Goal: Task Accomplishment & Management: Manage account settings

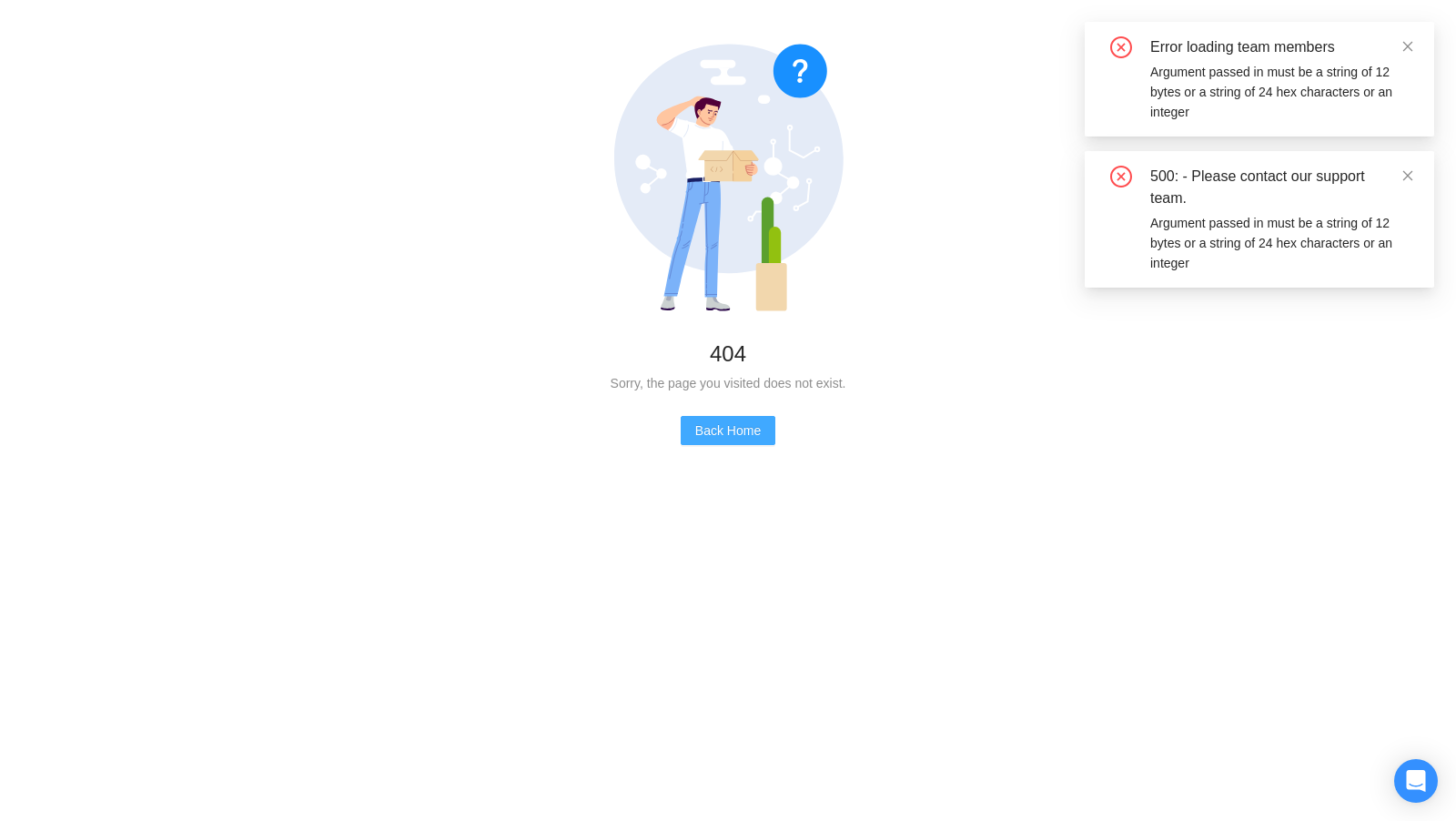
click at [707, 443] on button "Back Home" at bounding box center [728, 430] width 94 height 29
click at [719, 438] on span "Back Home" at bounding box center [727, 430] width 65 height 20
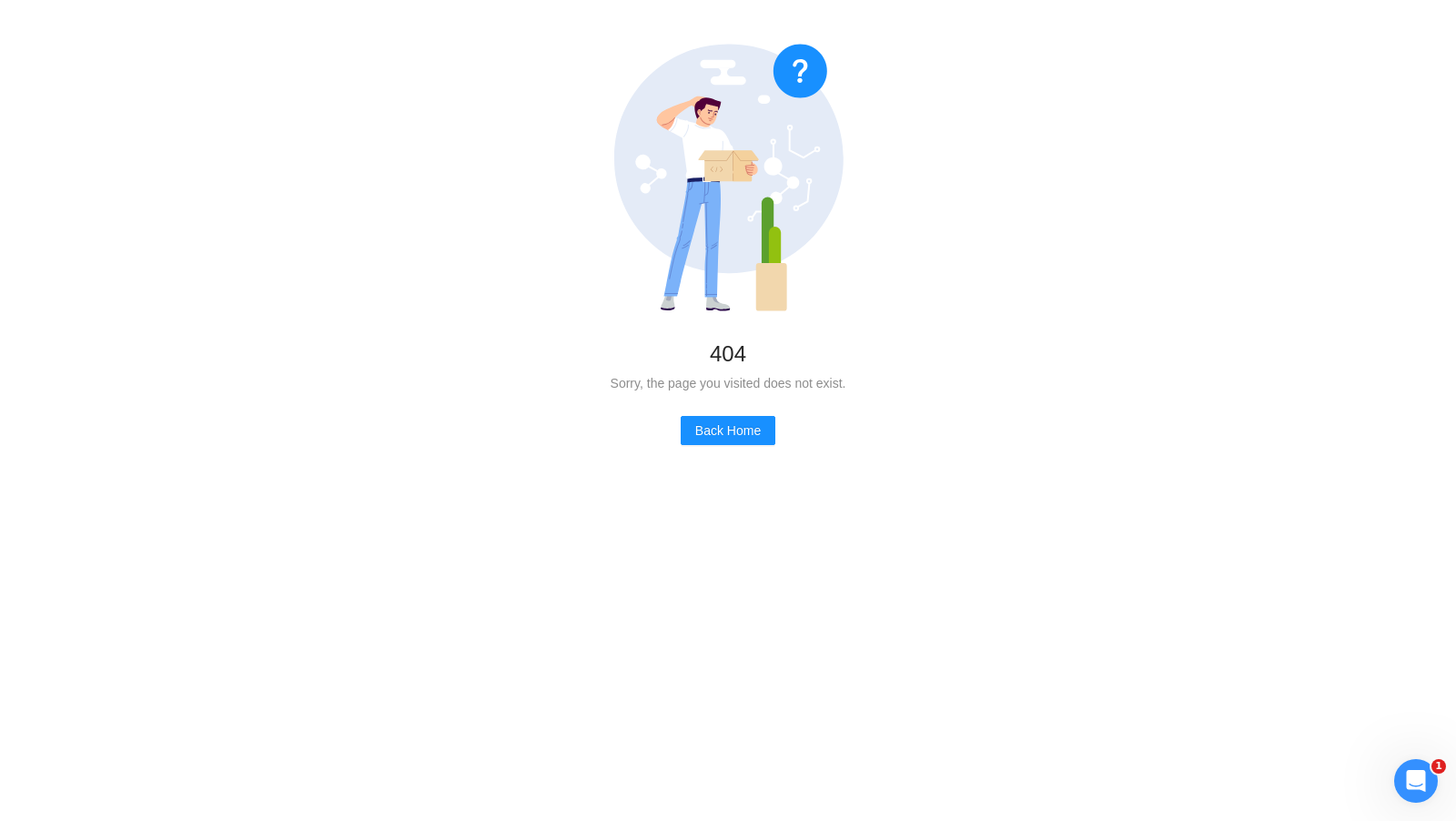
click at [827, 209] on icon at bounding box center [729, 158] width 229 height 229
click at [721, 428] on span "Back Home" at bounding box center [727, 430] width 65 height 20
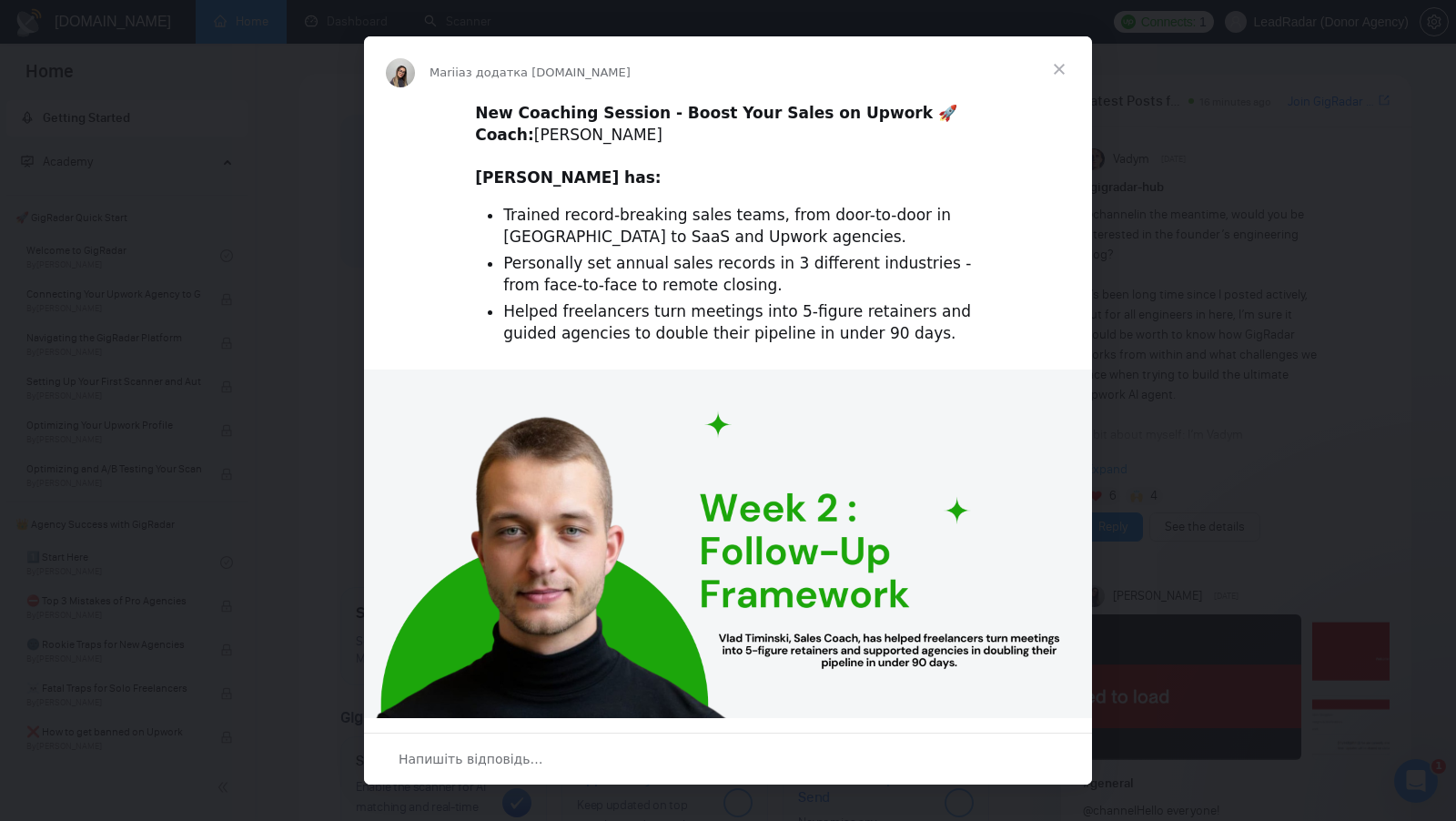
click at [1063, 82] on span "Закрити" at bounding box center [1058, 68] width 65 height 65
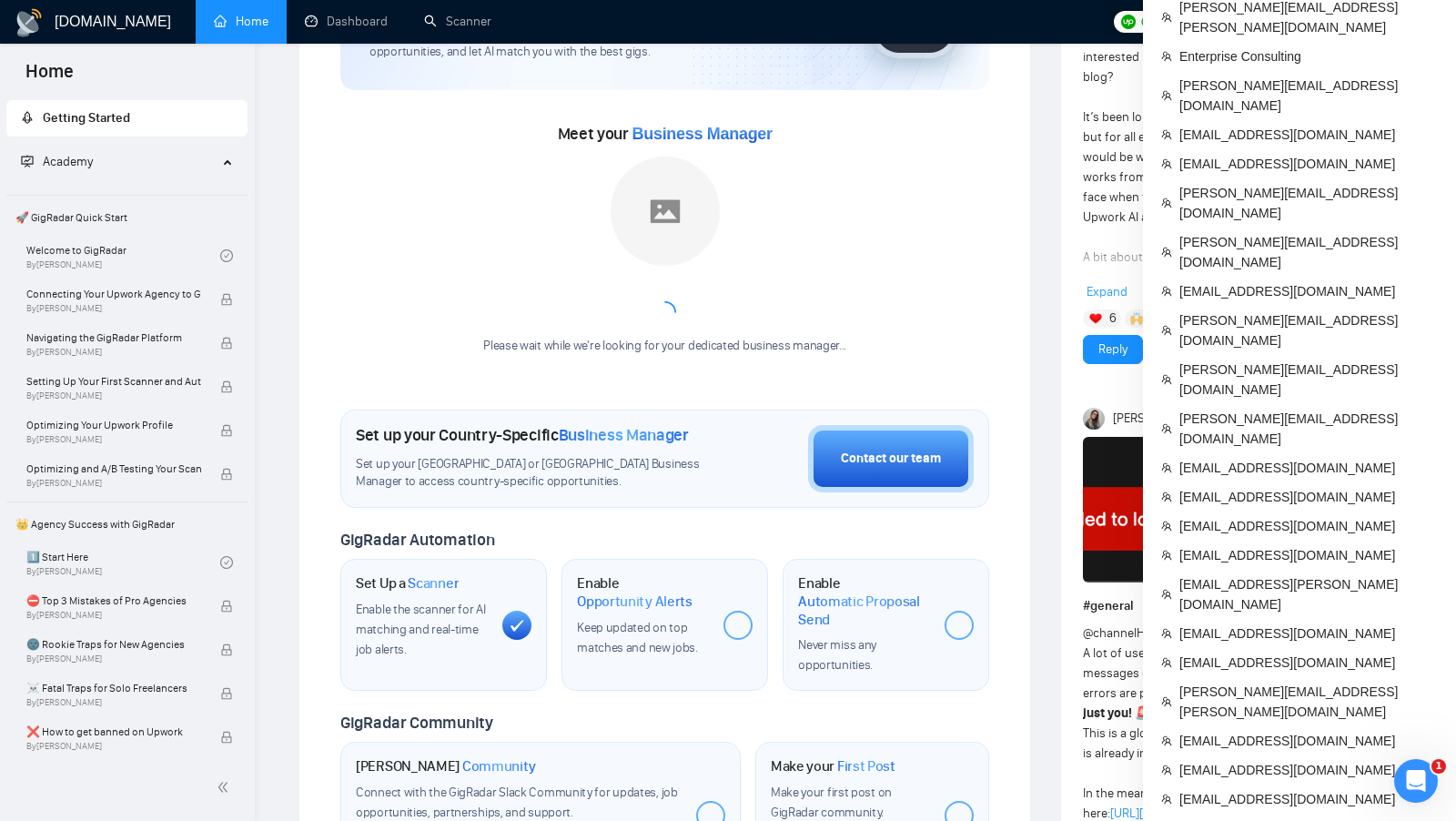
scroll to position [76, 0]
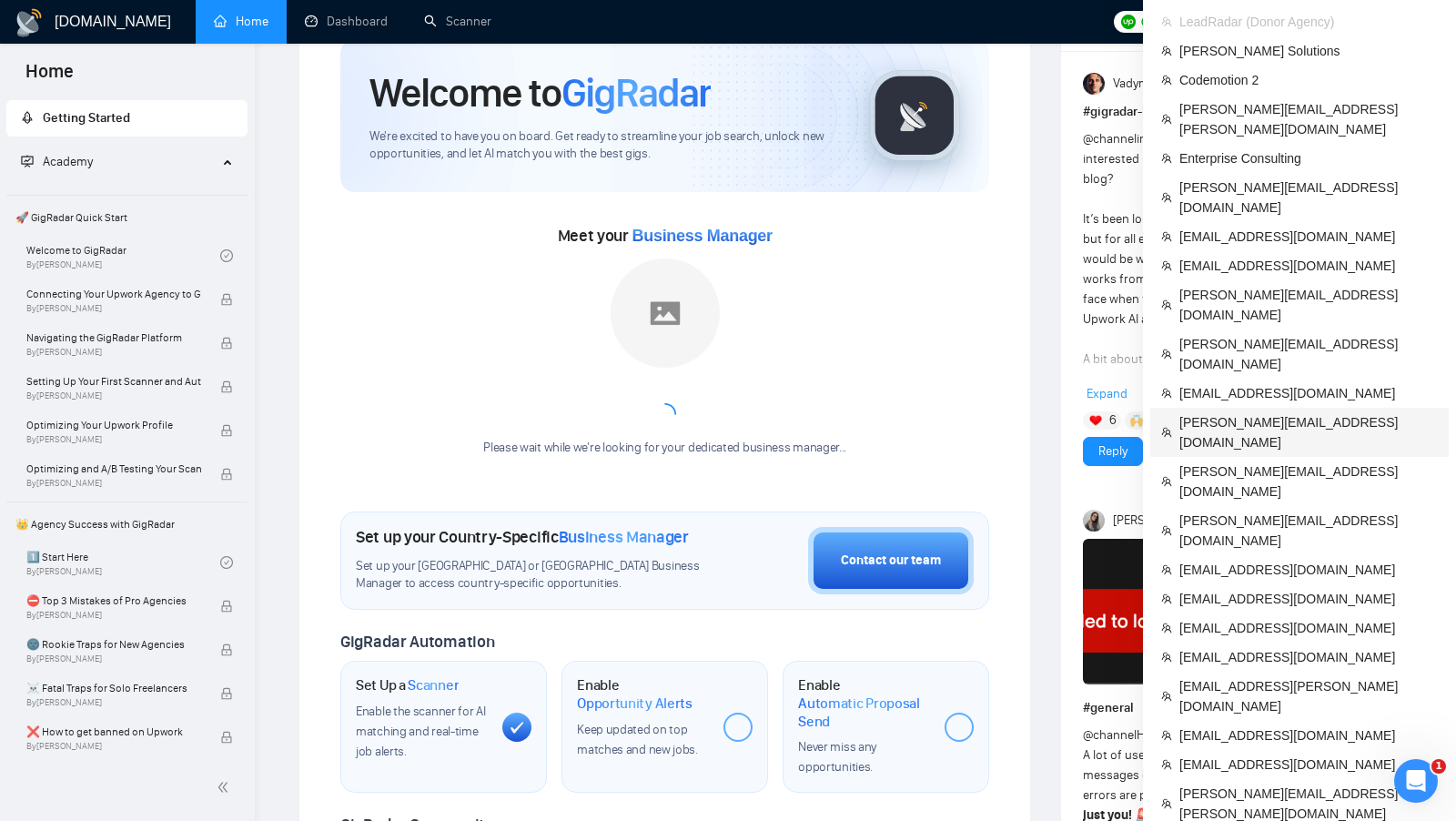
click at [1247, 412] on span "erik@voidweb.eu" at bounding box center [1309, 431] width 259 height 40
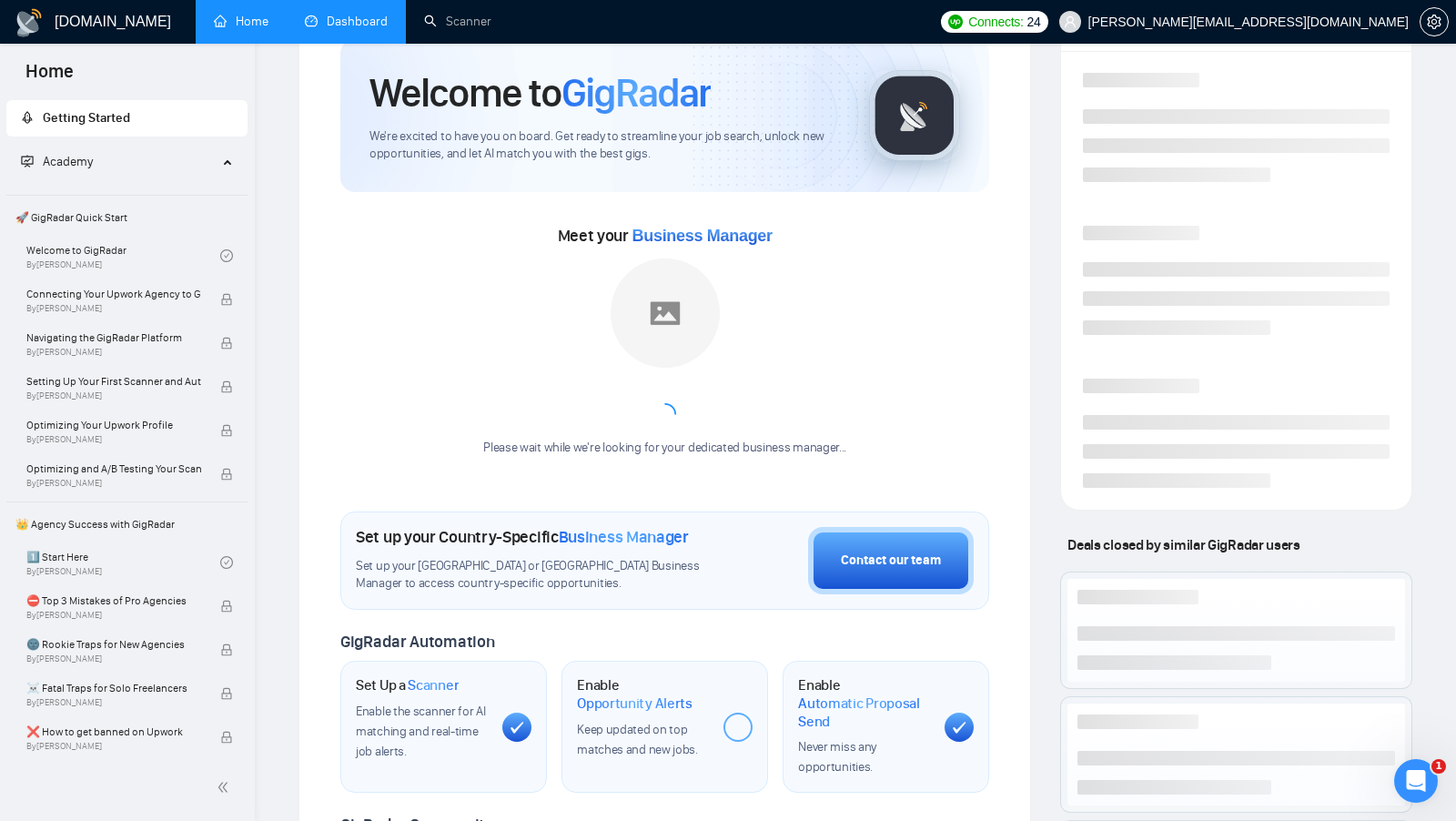
click at [364, 29] on link "Dashboard" at bounding box center [346, 21] width 83 height 16
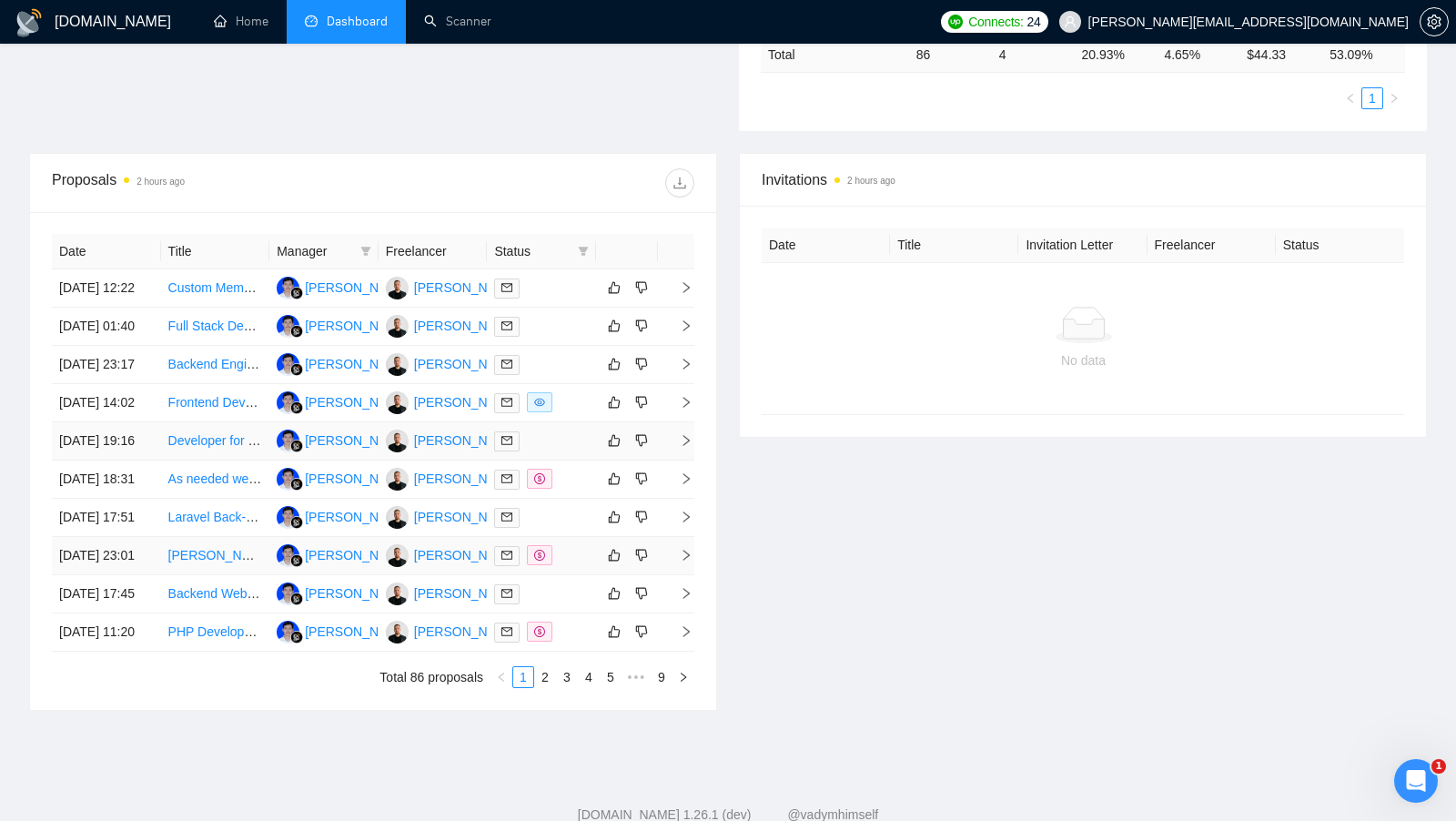
scroll to position [670, 0]
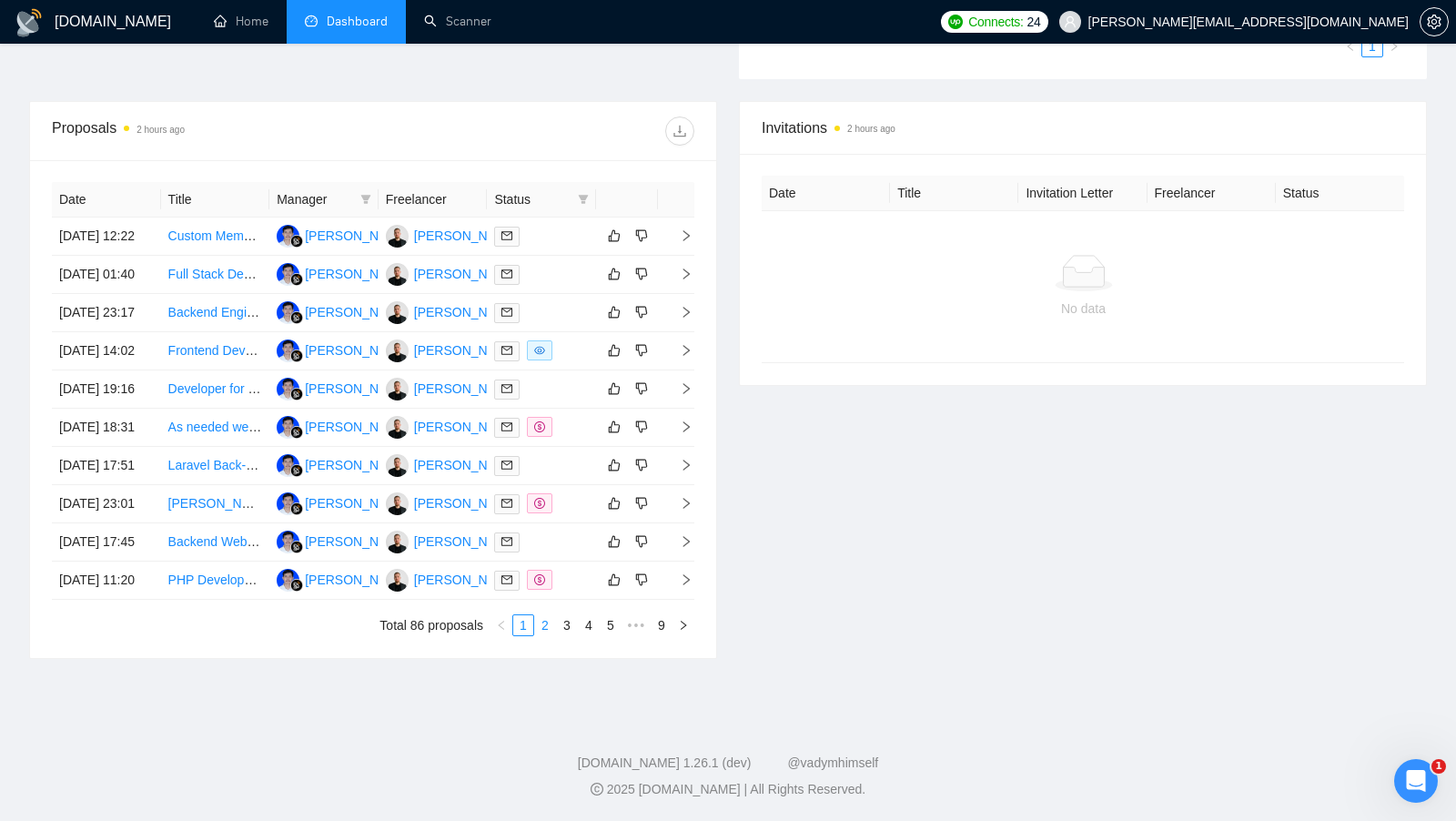
click at [554, 635] on link "2" at bounding box center [545, 625] width 20 height 20
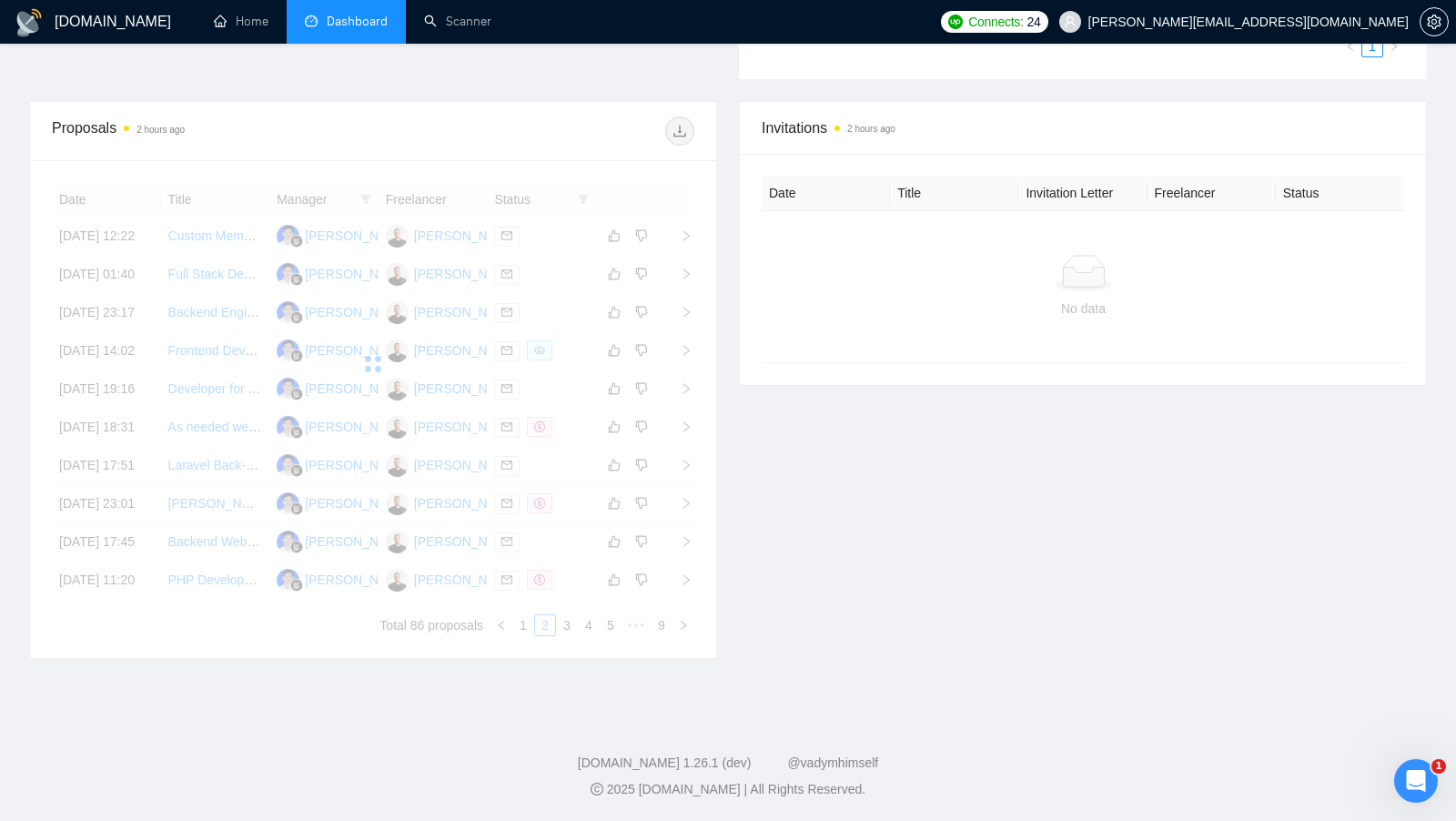
scroll to position [671, 0]
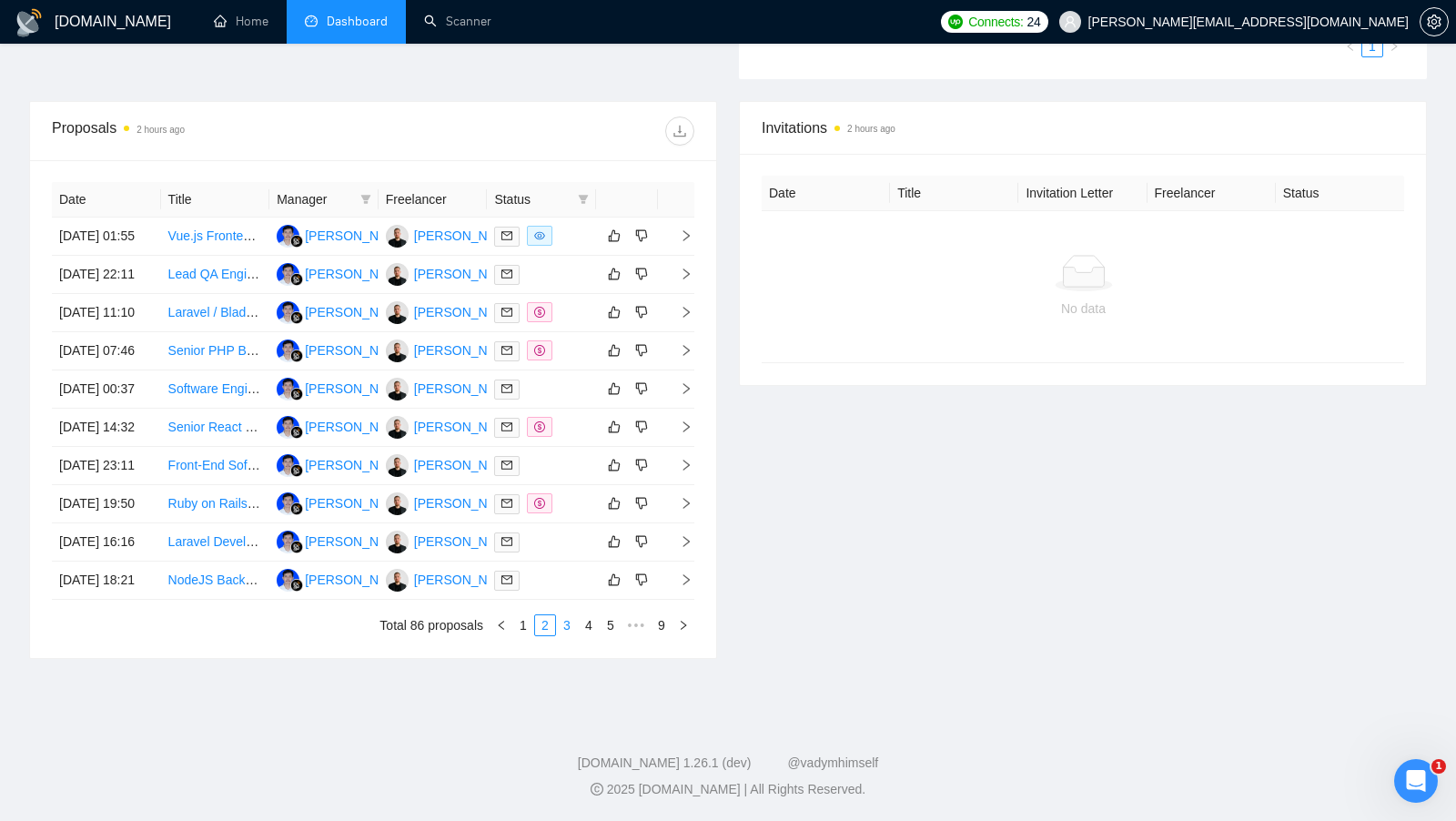
click at [566, 635] on link "3" at bounding box center [567, 625] width 20 height 20
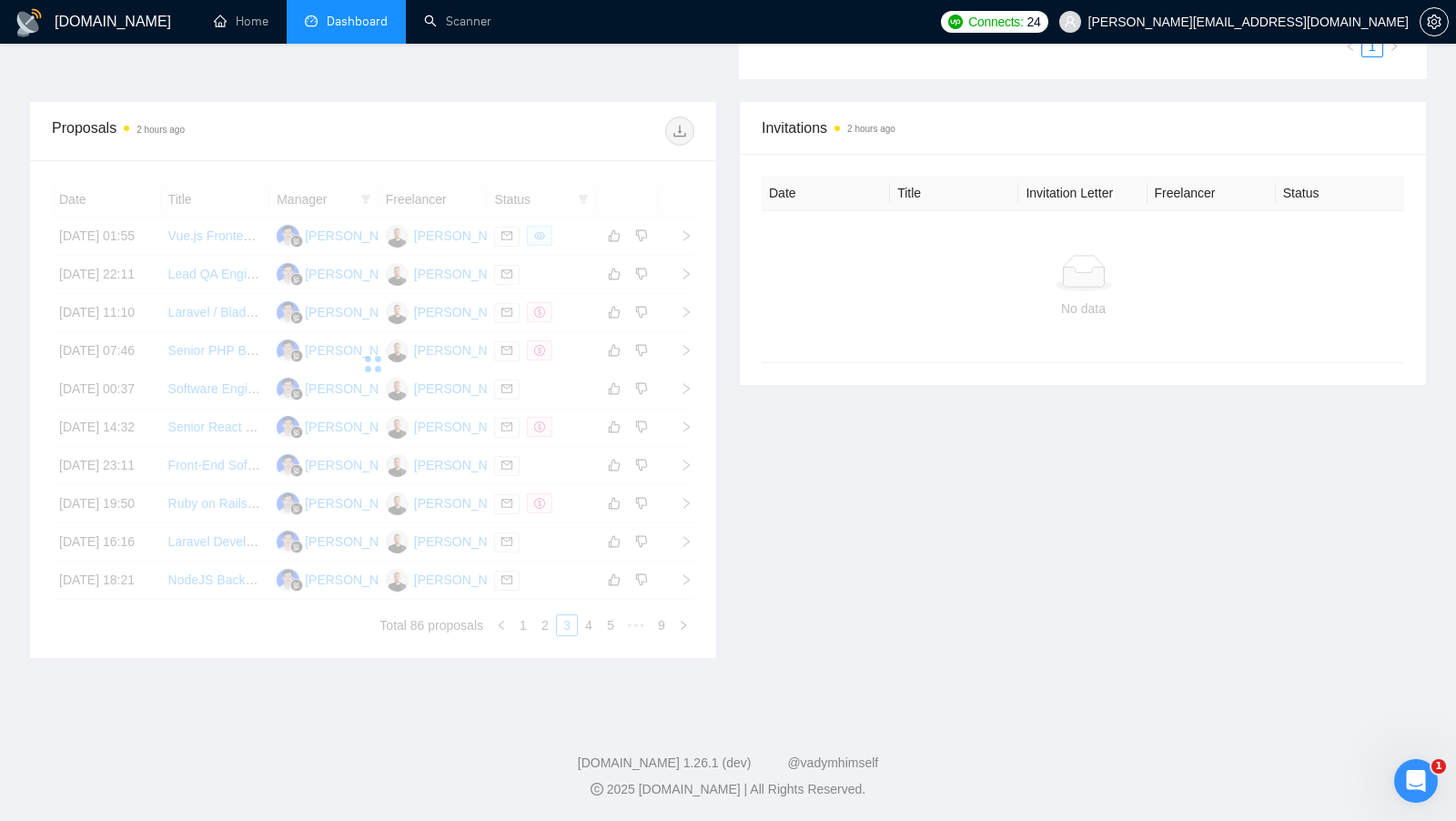
scroll to position [670, 0]
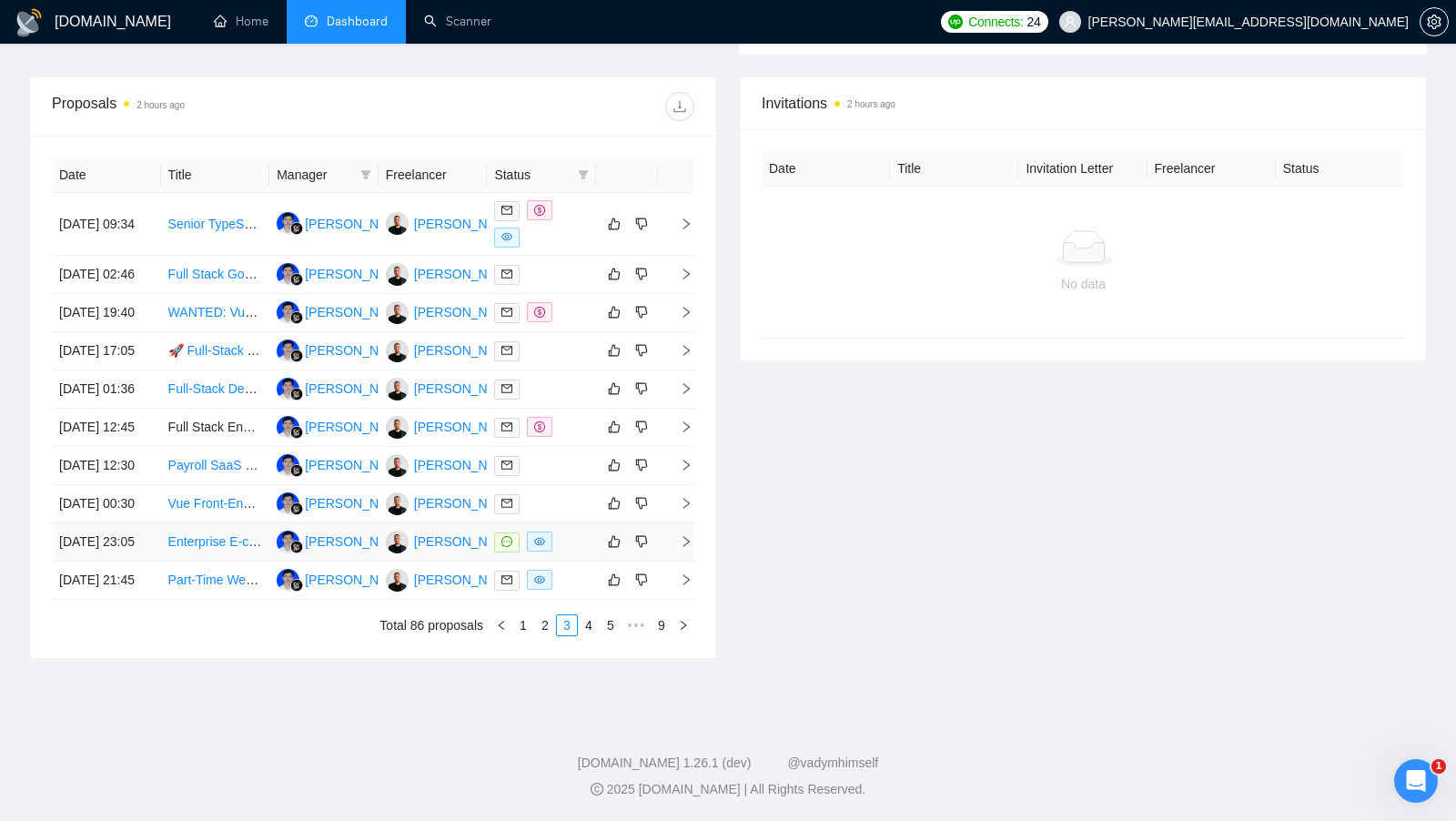
click at [578, 552] on div at bounding box center [541, 542] width 94 height 21
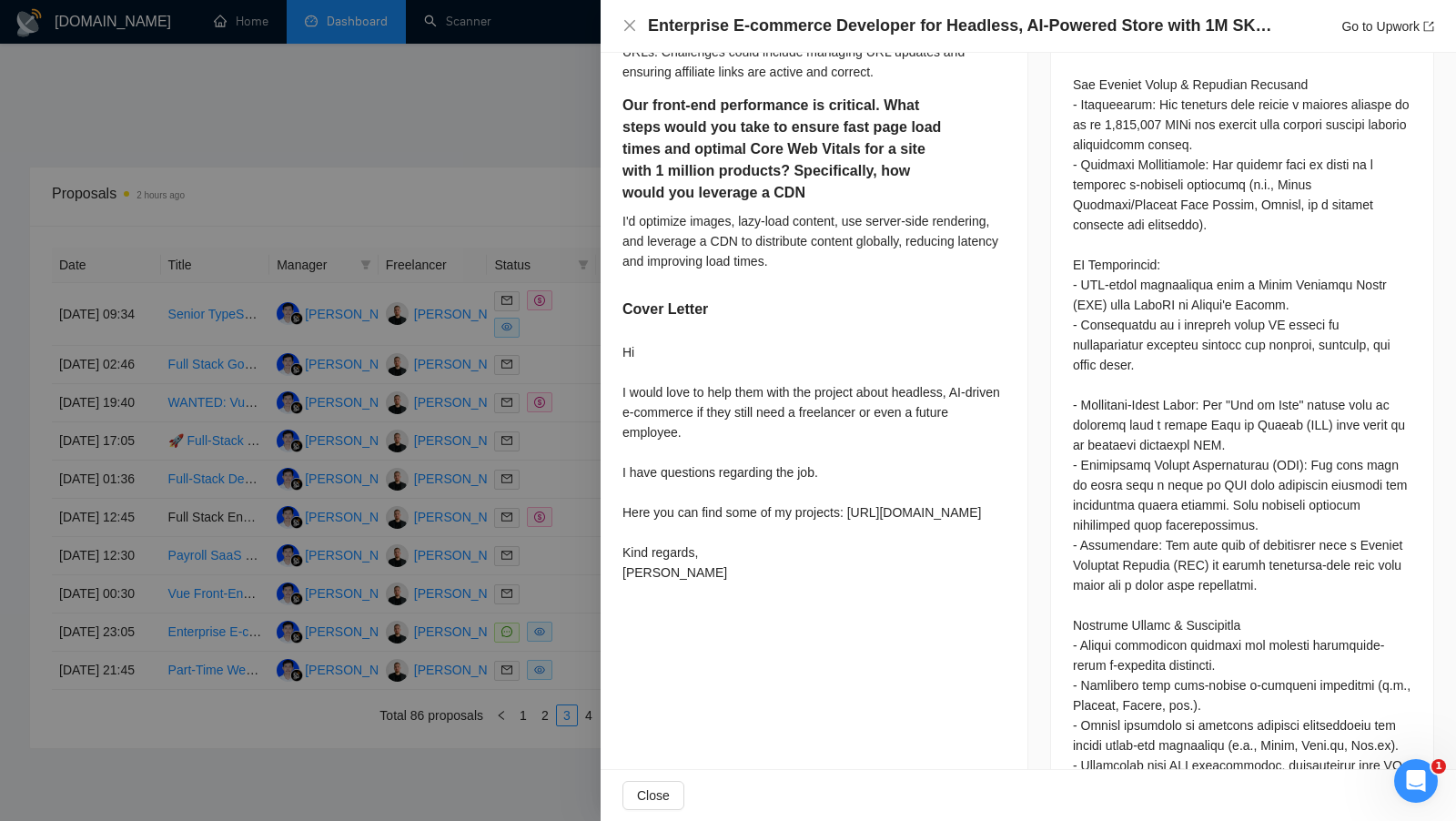
scroll to position [1283, 0]
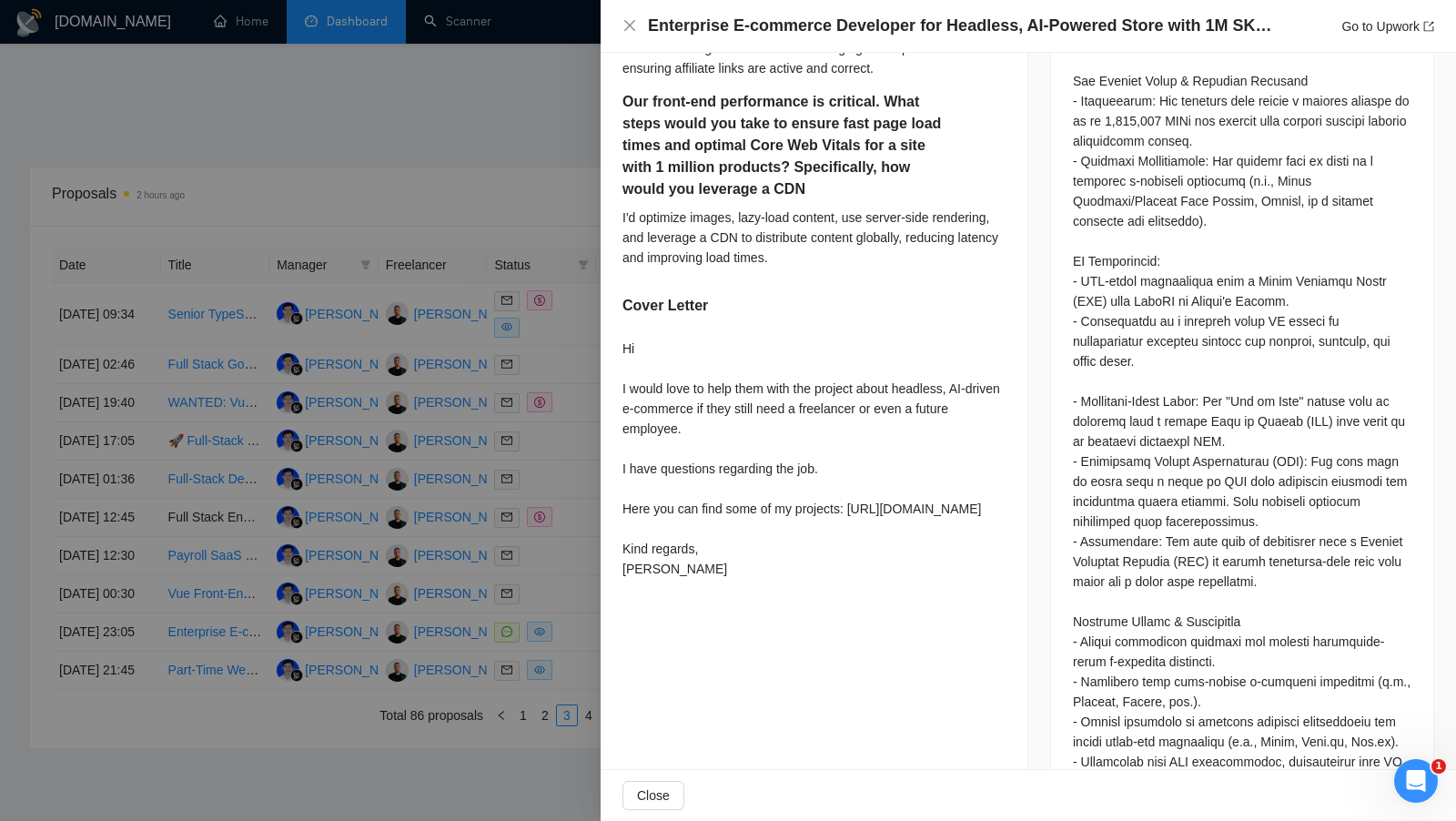
click at [577, 536] on div at bounding box center [728, 410] width 1456 height 821
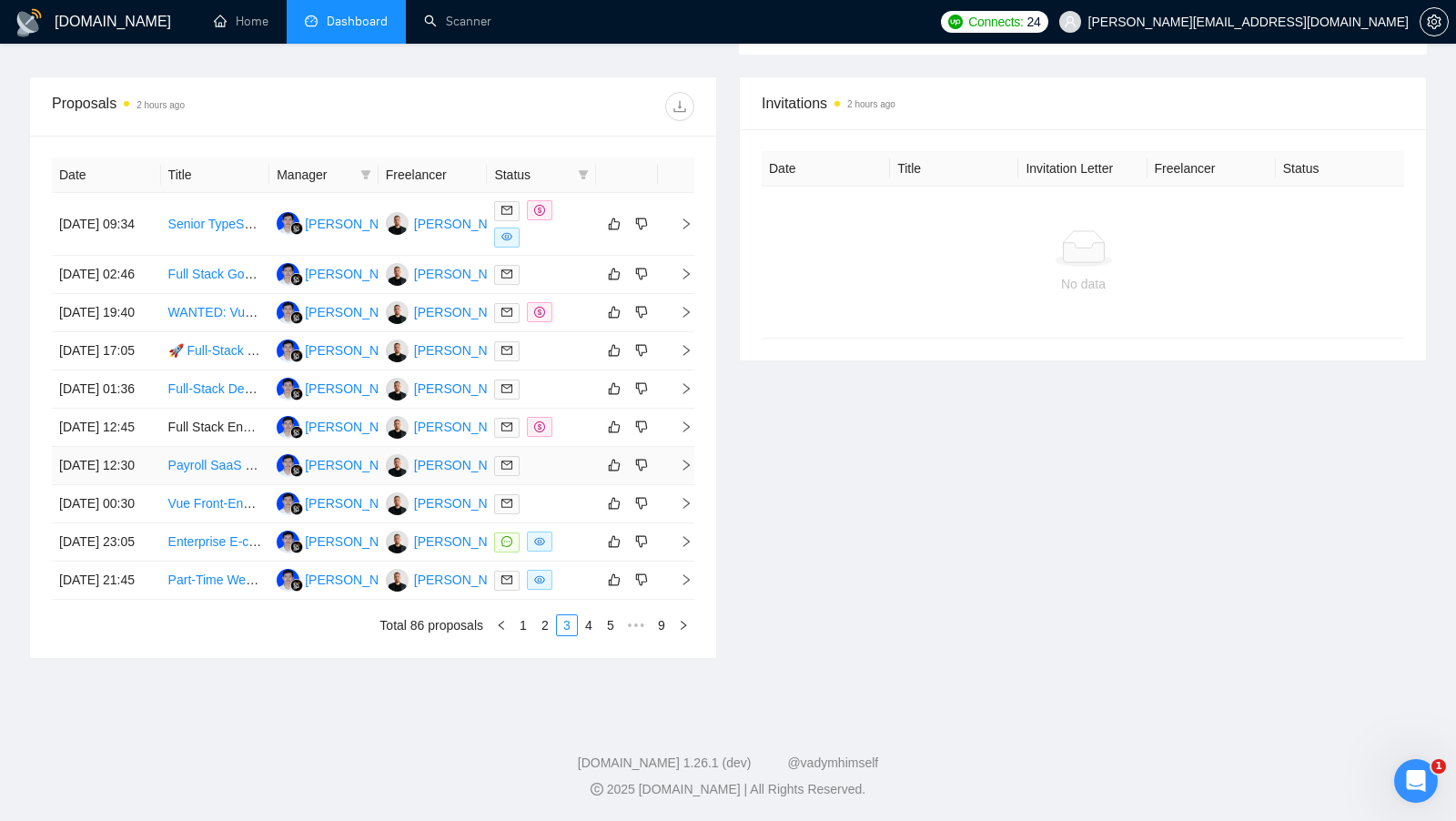
scroll to position [757, 0]
click at [597, 658] on div "Date Title Manager Freelancer Status 22 Sep, 2025 09:34 Senior TypeScript Devel…" at bounding box center [373, 397] width 686 height 523
click at [596, 635] on link "4" at bounding box center [589, 625] width 20 height 20
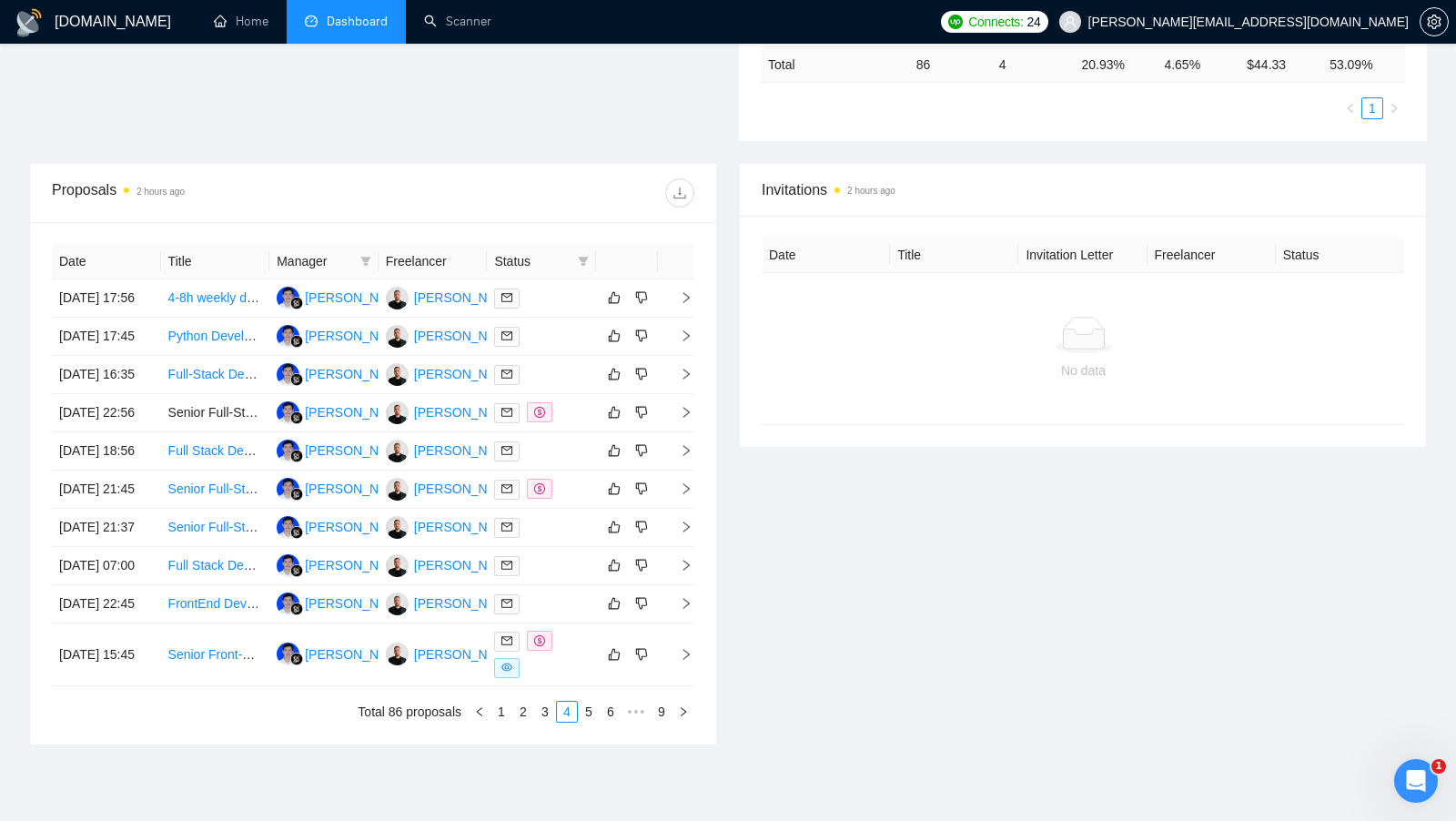
scroll to position [11, 0]
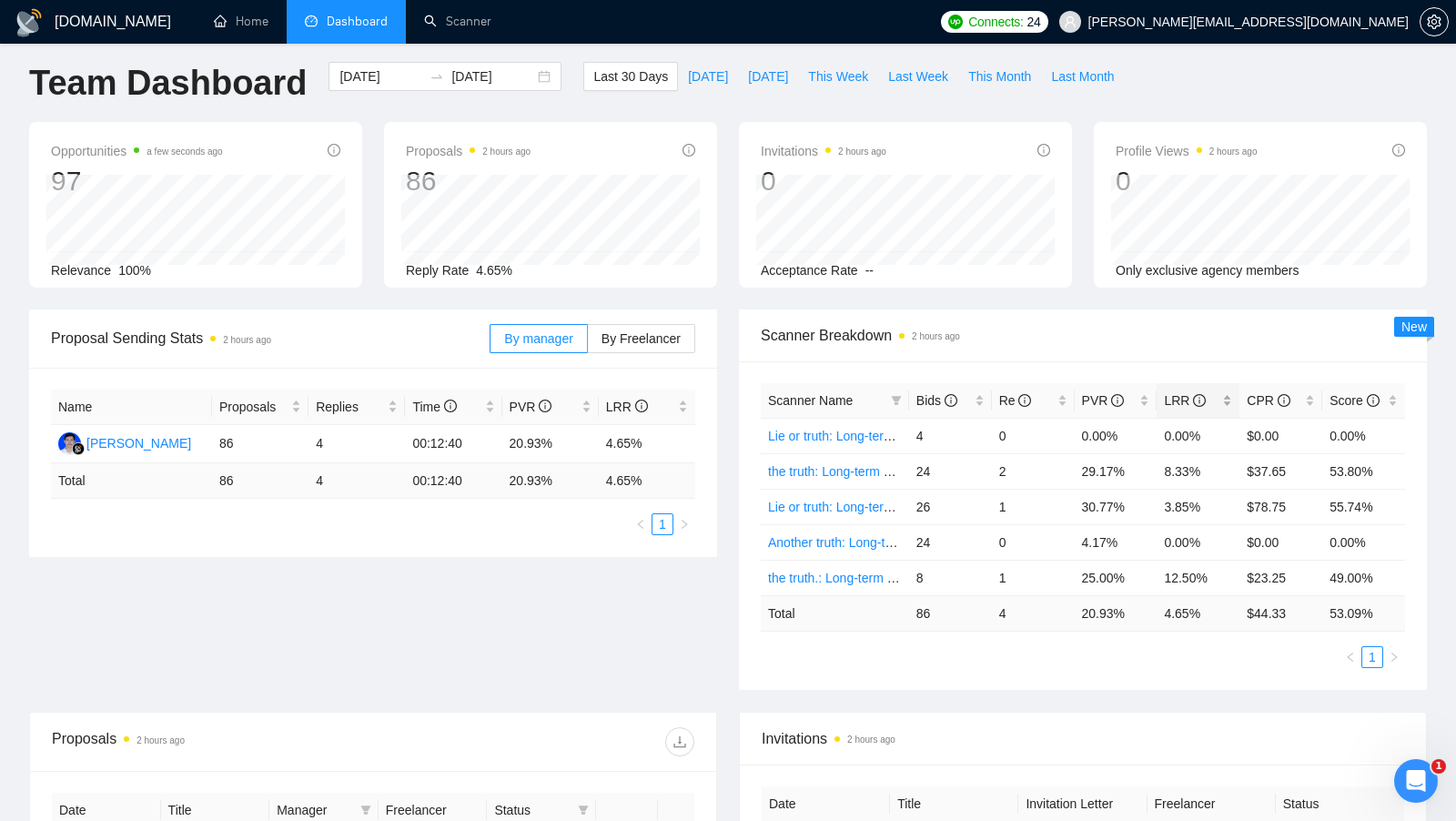
click at [1232, 394] on div "LRR" at bounding box center [1198, 400] width 68 height 20
click at [486, 23] on link "Scanner" at bounding box center [457, 21] width 67 height 16
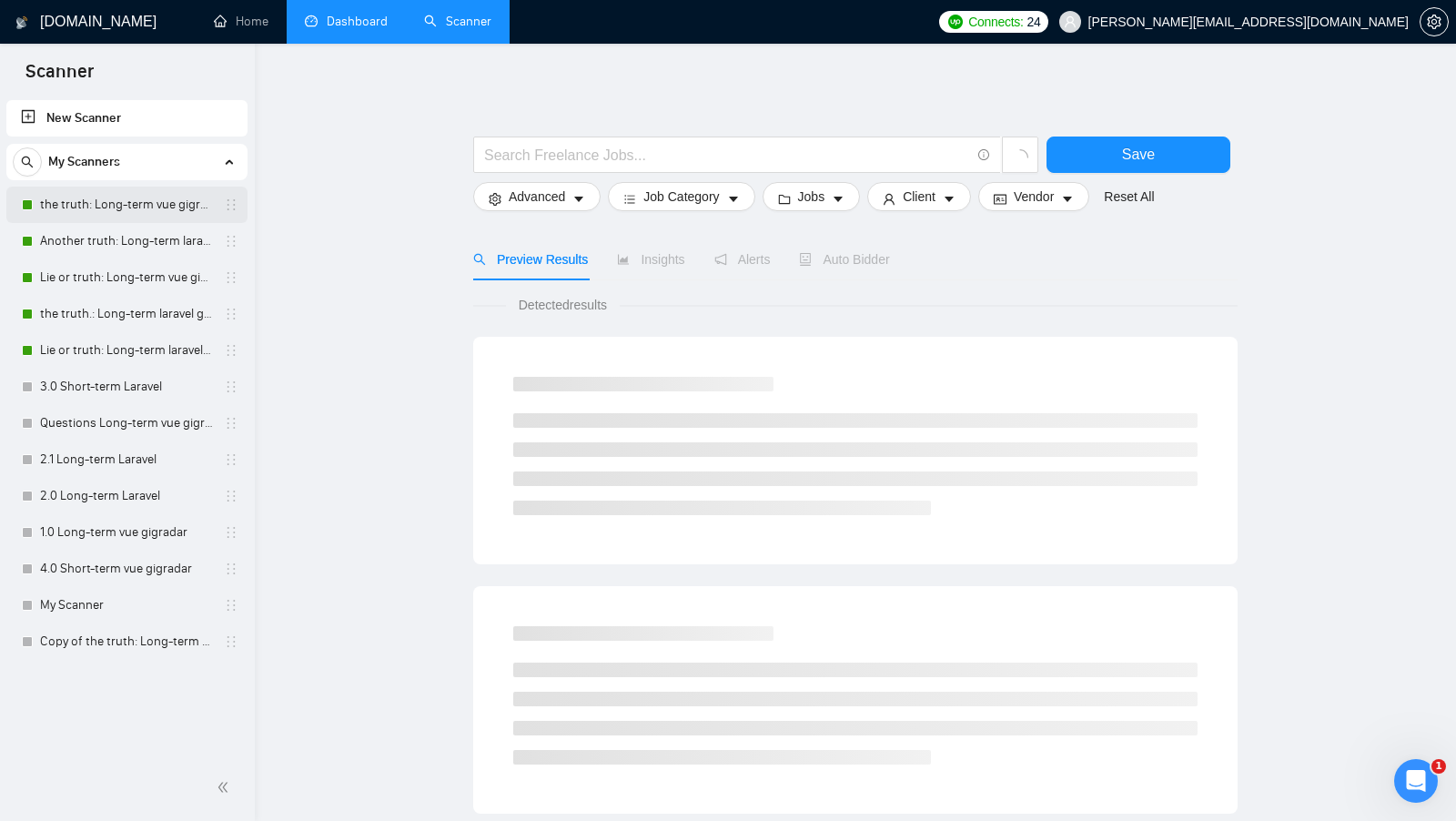
click at [166, 197] on link "the truth: Long-term vue gigradar" at bounding box center [126, 204] width 173 height 36
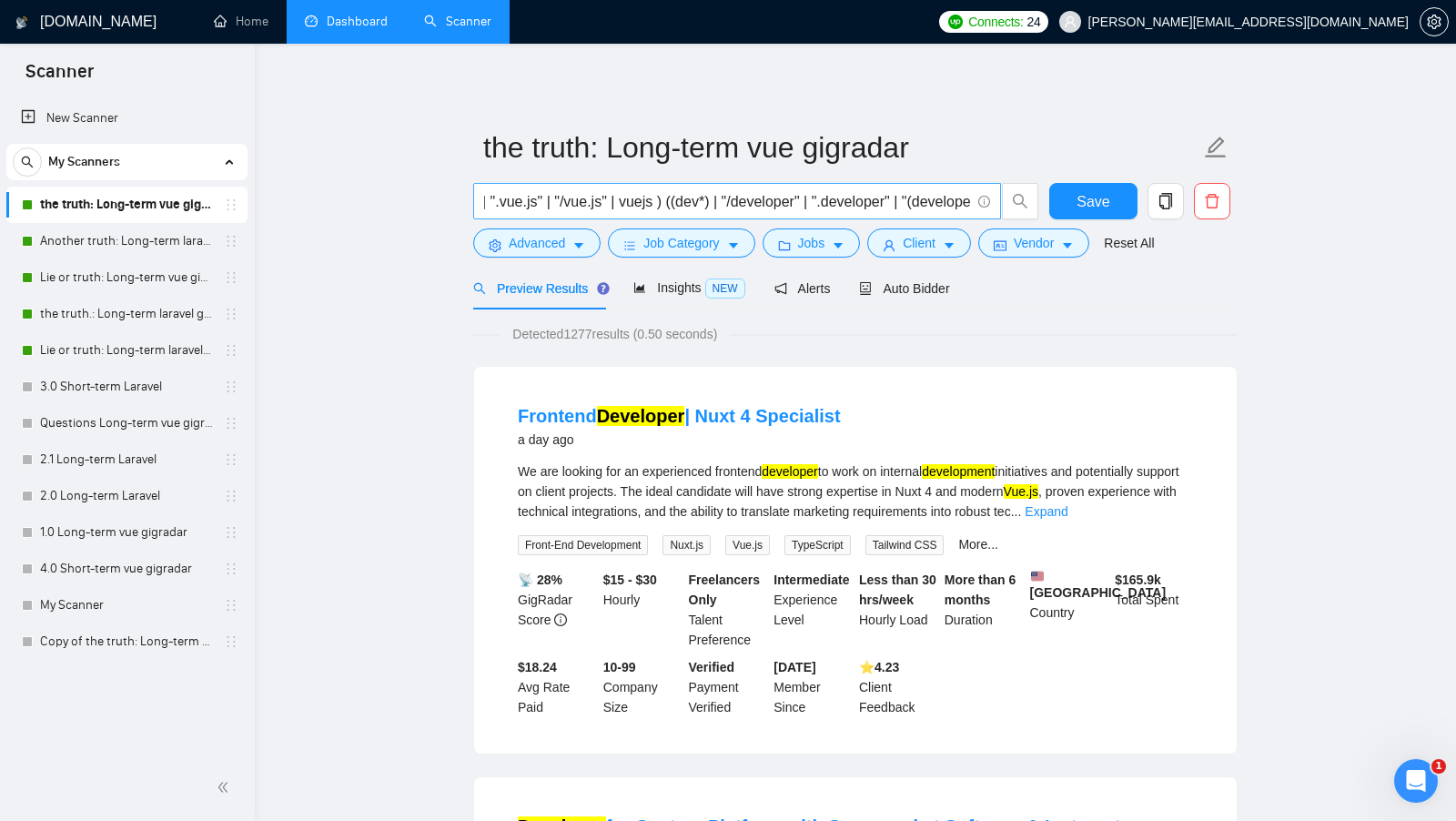
scroll to position [0, 549]
click at [585, 244] on icon "caret-down" at bounding box center [578, 245] width 13 height 13
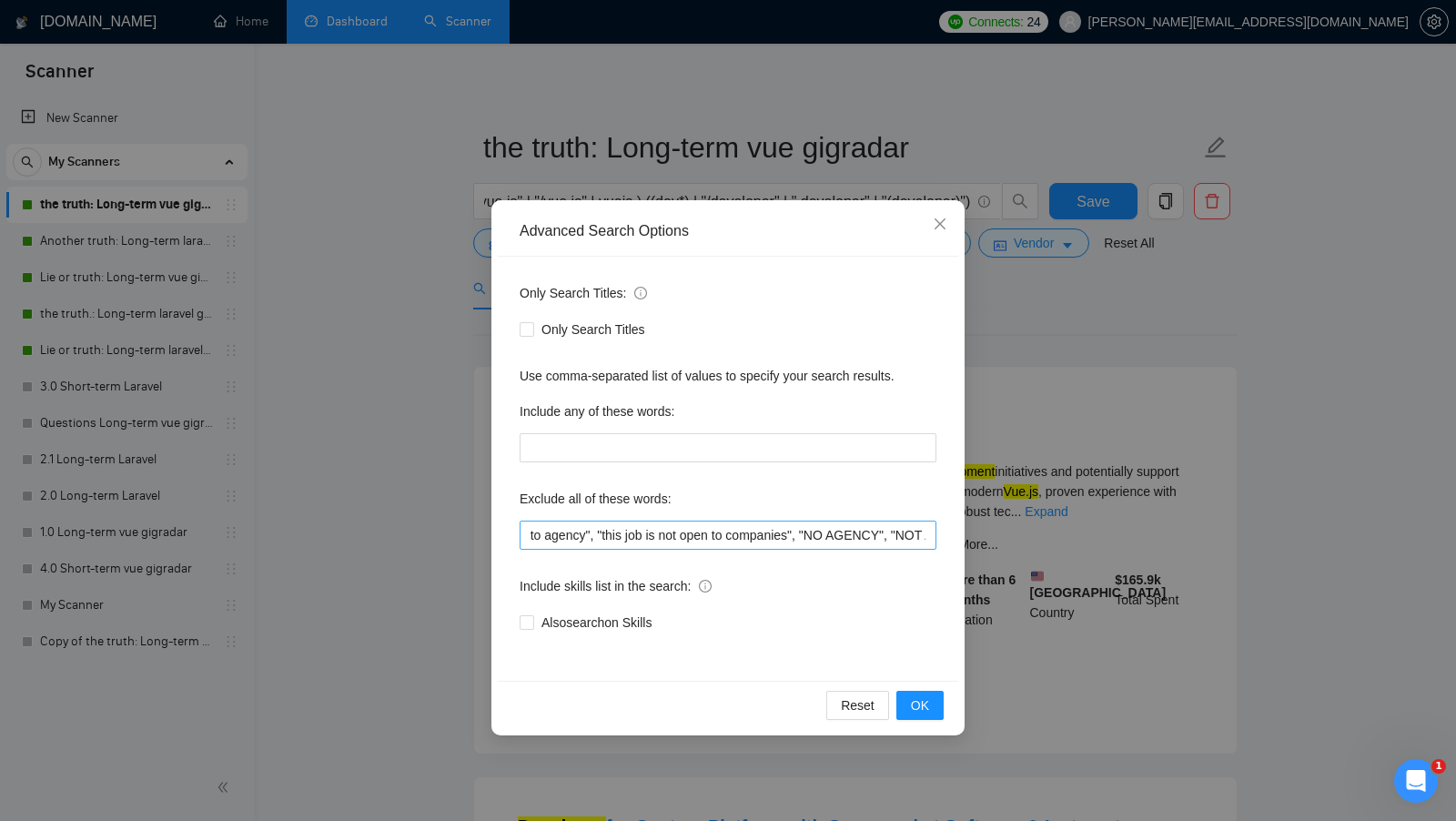
scroll to position [0, 1503]
click at [1037, 465] on div "Advanced Search Options Only Search Titles: Only Search Titles Use comma-separa…" at bounding box center [728, 410] width 1456 height 821
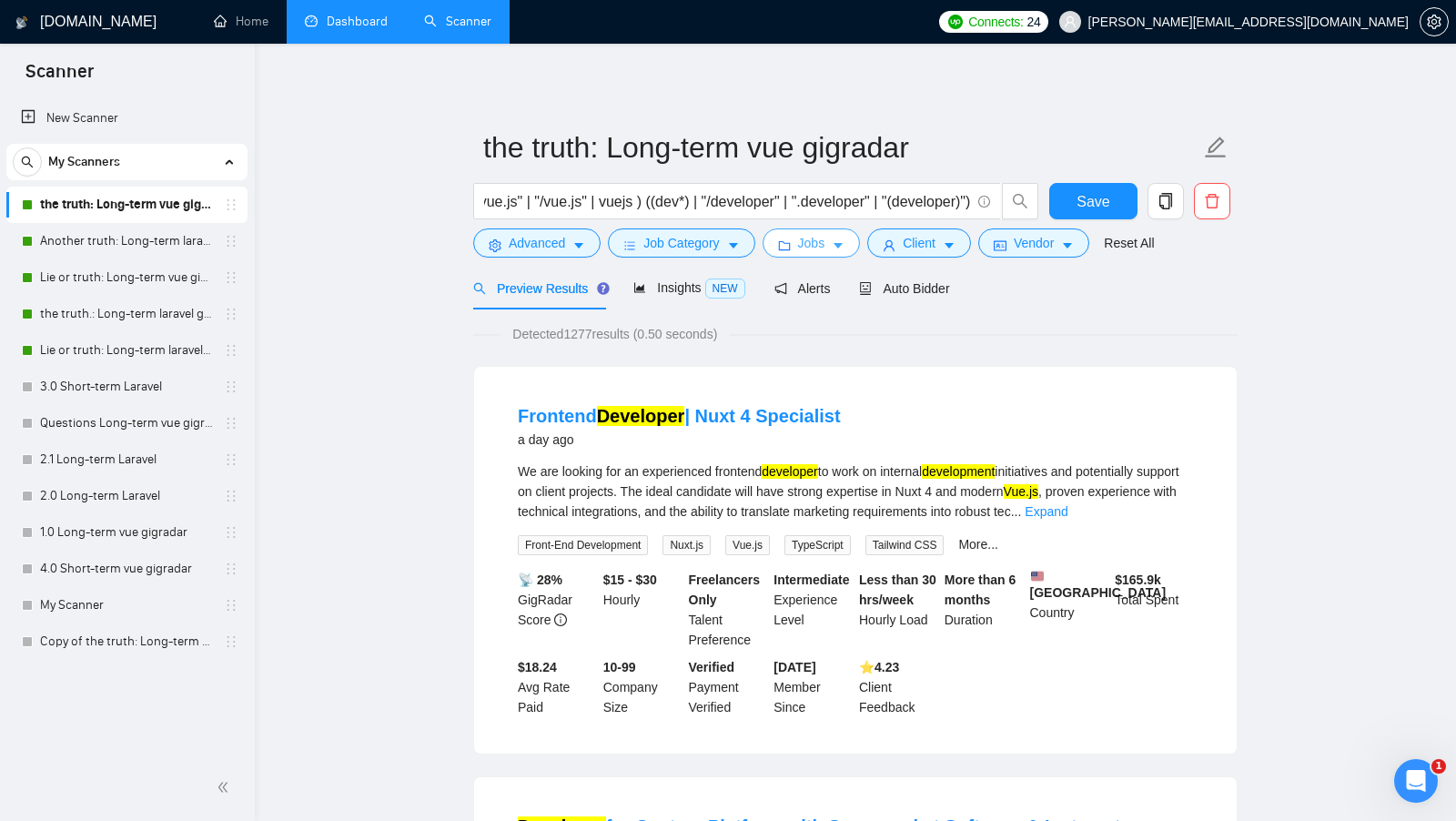
click at [806, 245] on span "Jobs" at bounding box center [812, 243] width 27 height 20
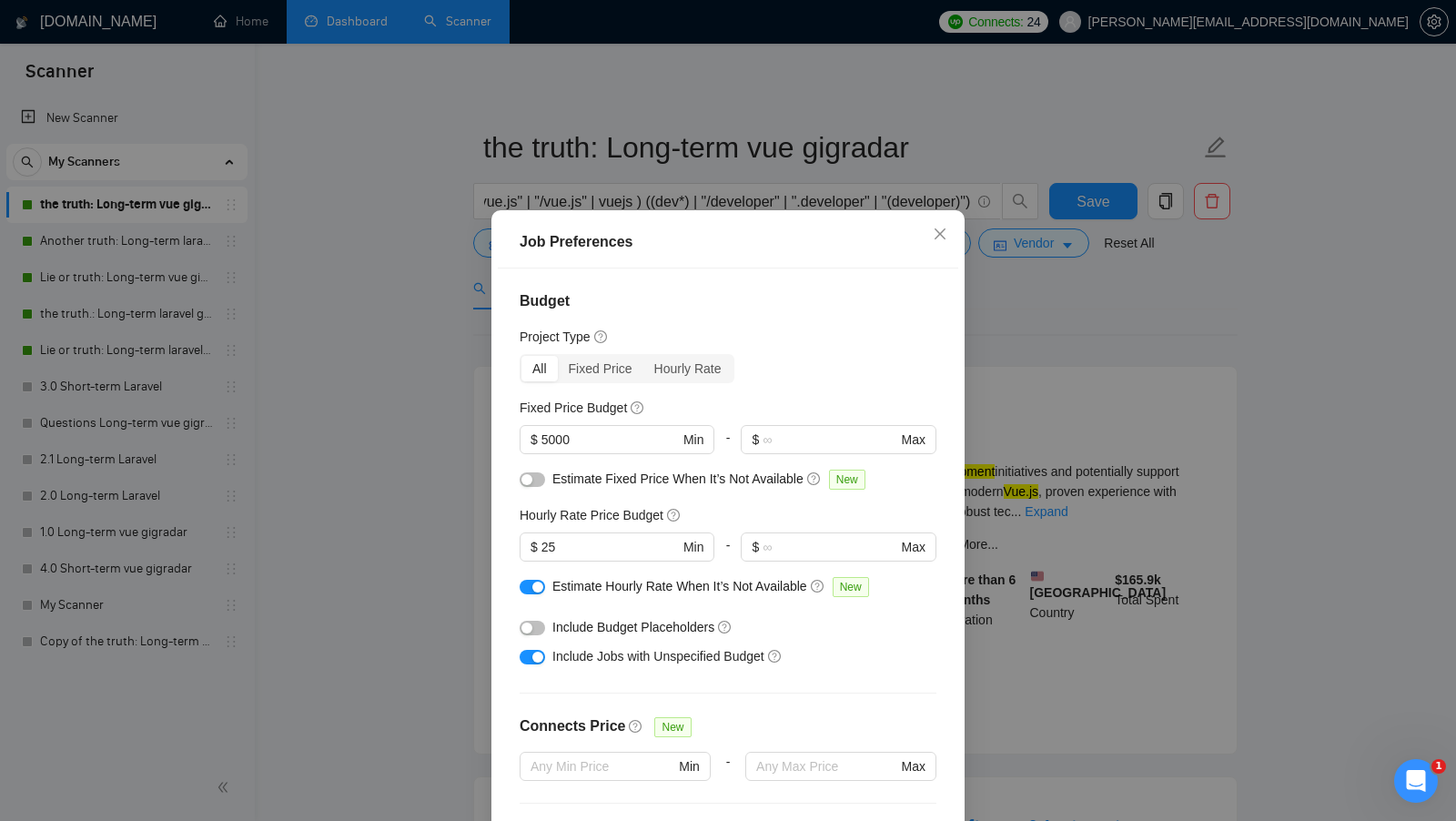
click at [1055, 410] on div "Job Preferences Budget Project Type All Fixed Price Hourly Rate Fixed Price Bud…" at bounding box center [728, 410] width 1456 height 821
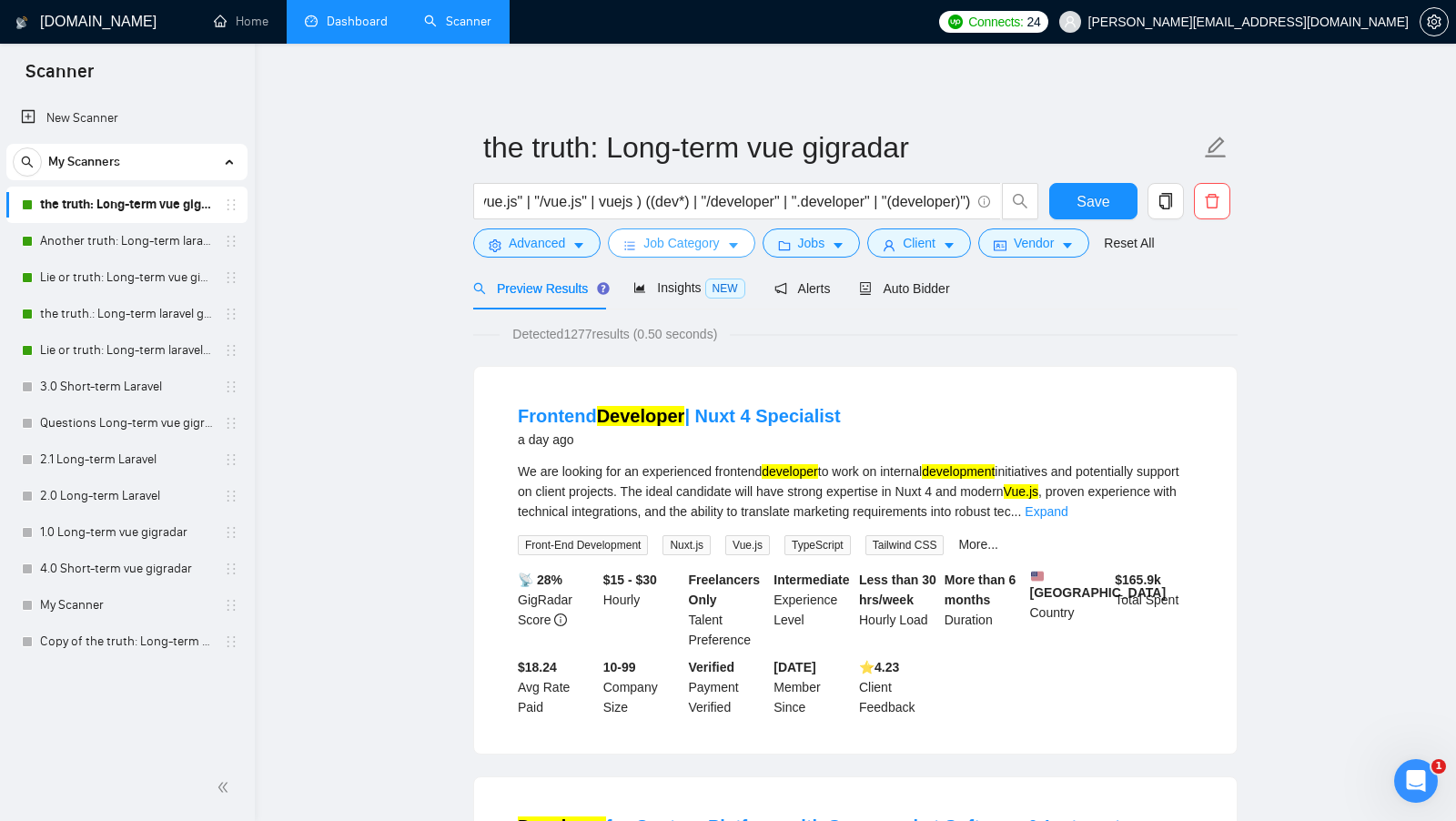
click at [719, 236] on span "Job Category" at bounding box center [681, 243] width 76 height 20
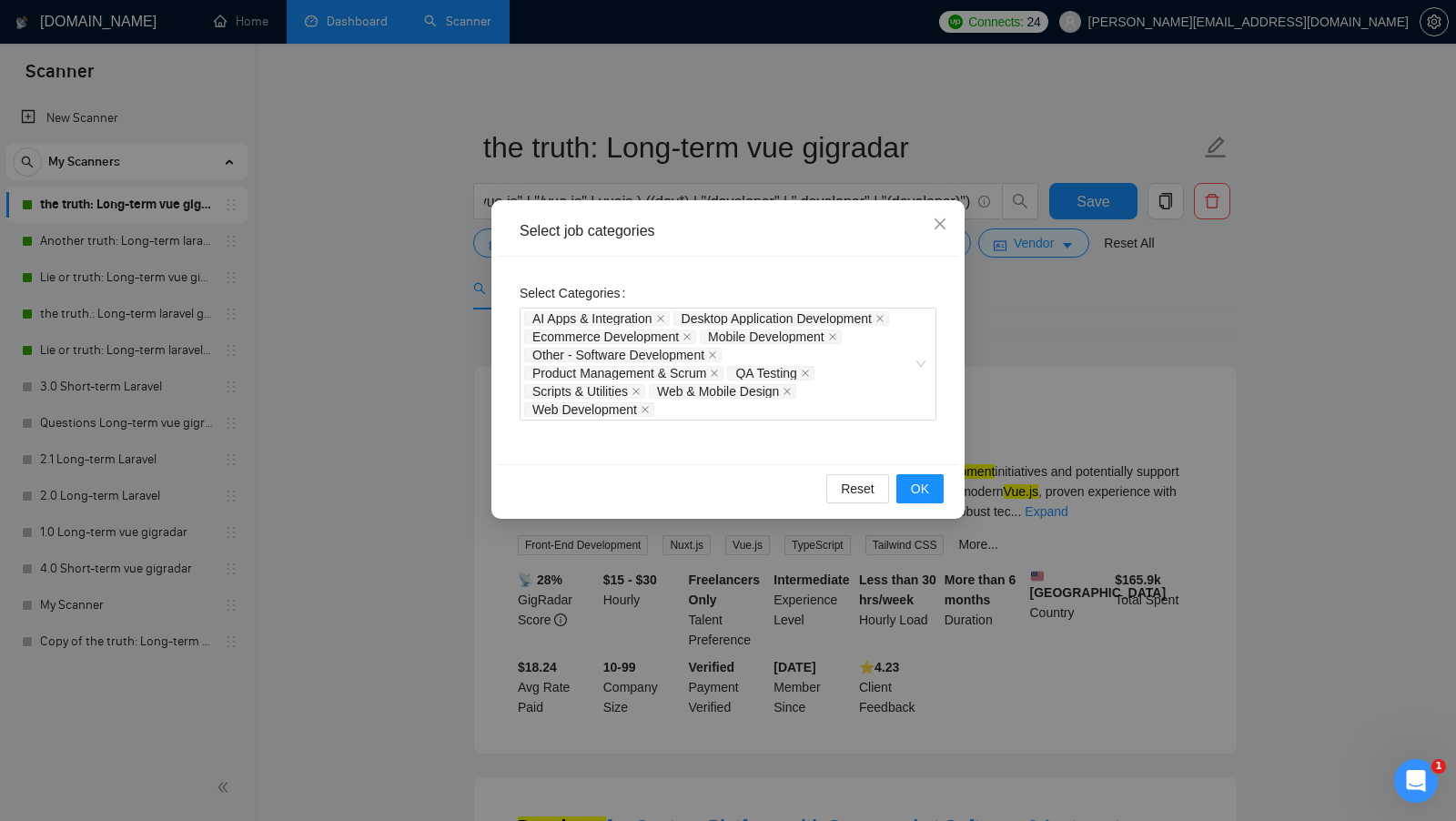
click at [1021, 362] on div "Select job categories Select Categories AI Apps & Integration Desktop Applicati…" at bounding box center [728, 410] width 1456 height 821
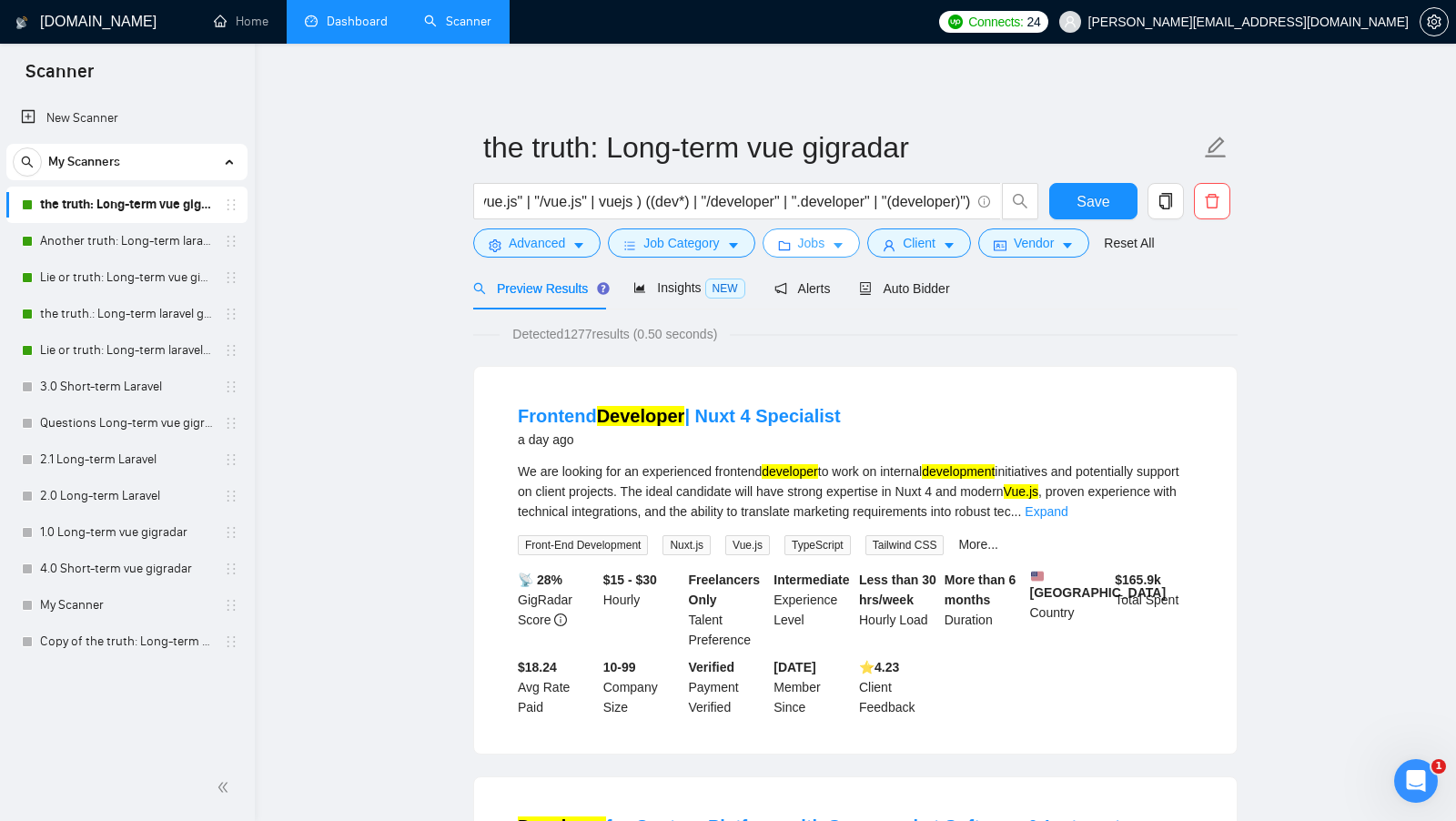
click at [856, 245] on button "Jobs" at bounding box center [812, 243] width 98 height 29
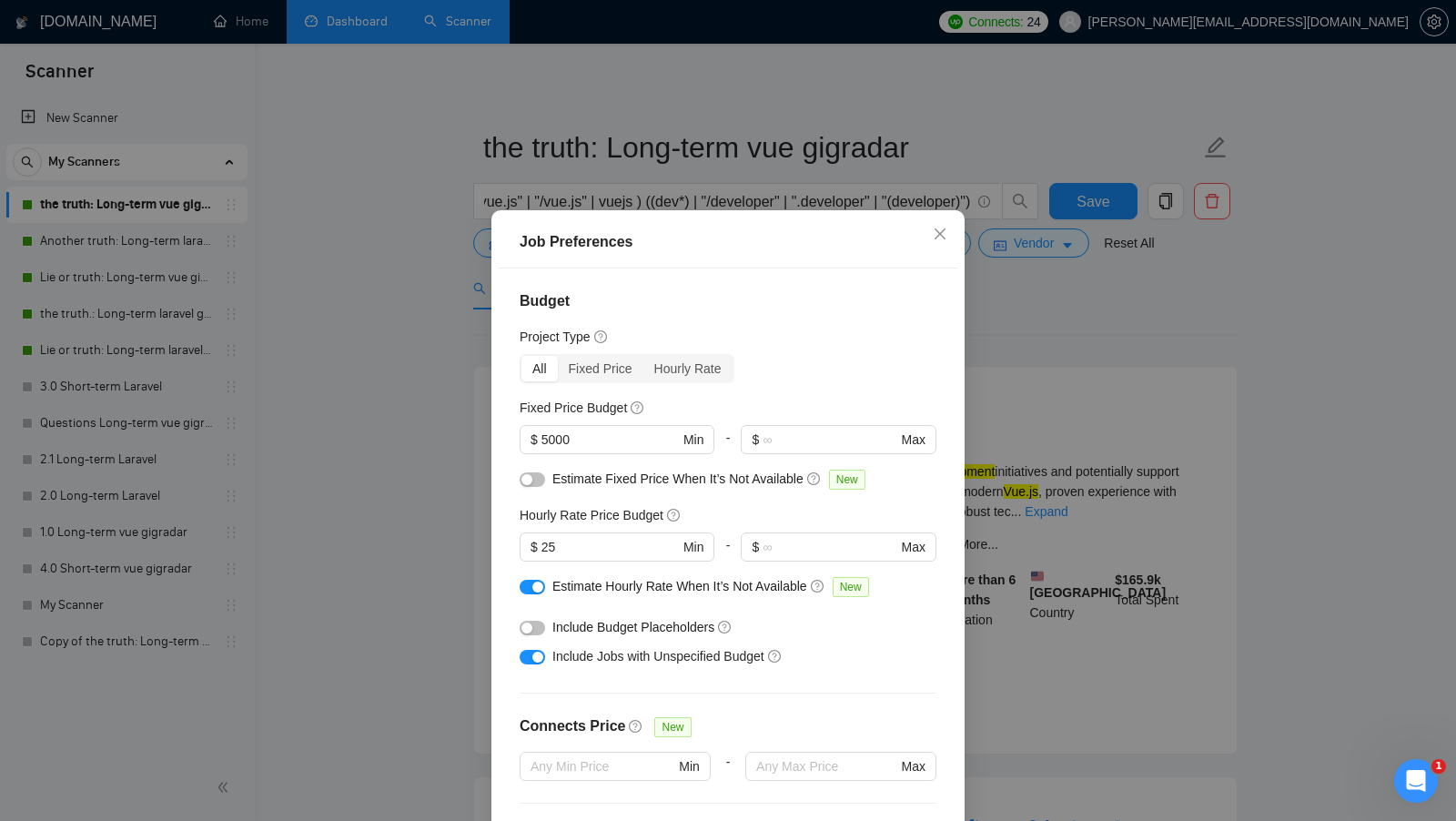
click at [988, 297] on div "Job Preferences Budget Project Type All Fixed Price Hourly Rate Fixed Price Bud…" at bounding box center [728, 410] width 1456 height 821
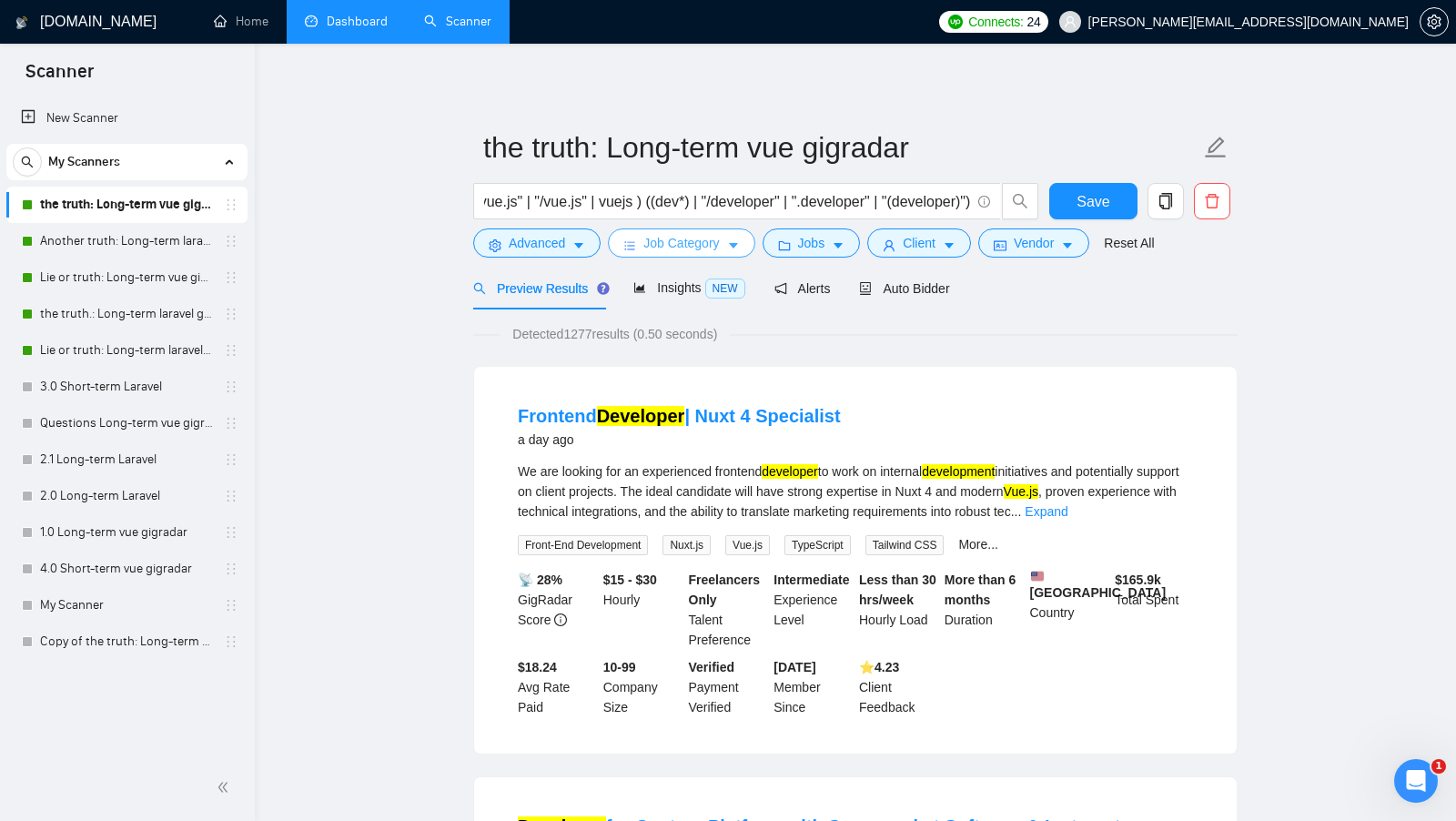
click at [725, 240] on button "Job Category" at bounding box center [681, 243] width 147 height 29
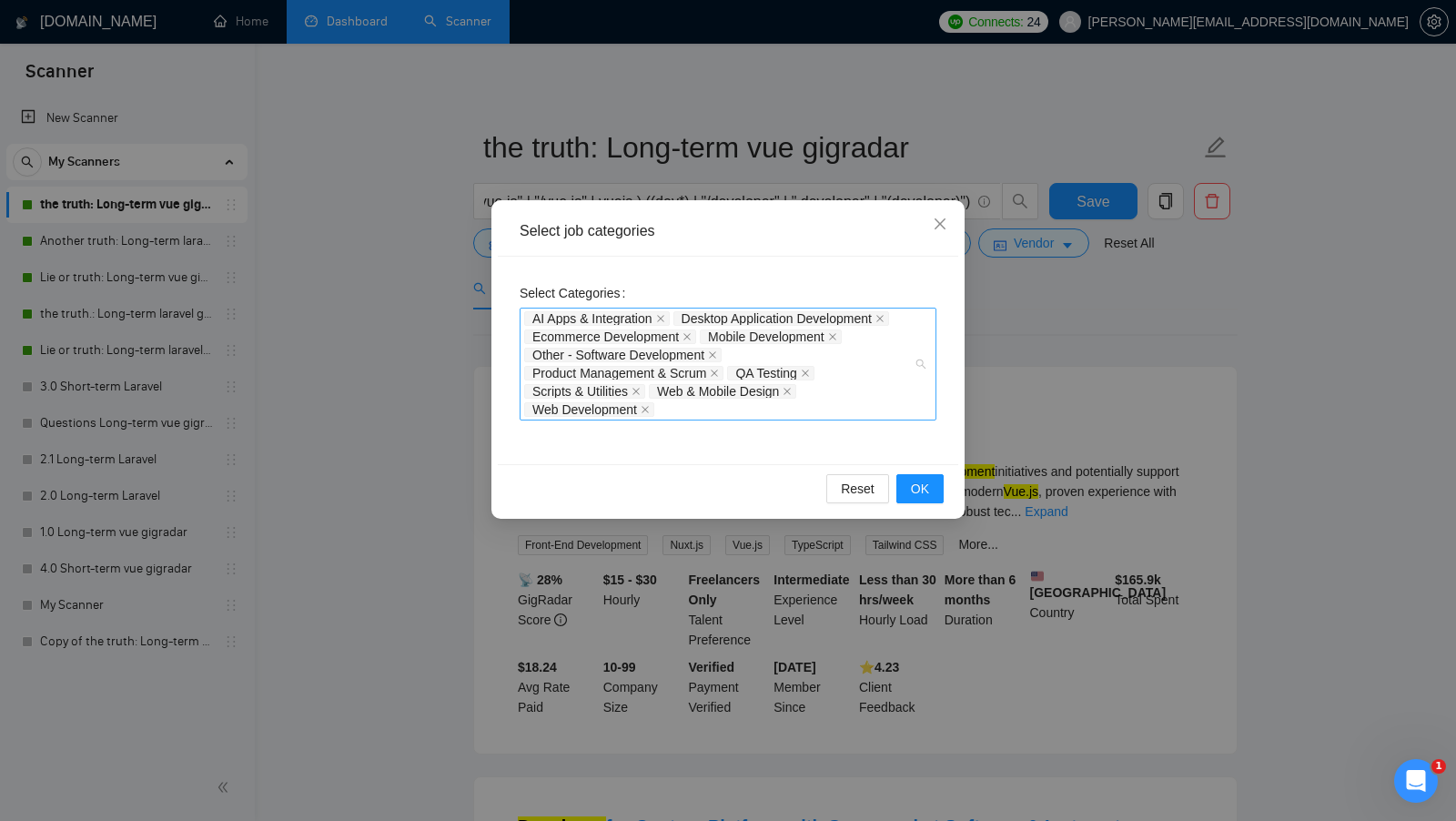
click at [866, 398] on div "AI Apps & Integration Desktop Application Development Ecommerce Development Mob…" at bounding box center [718, 363] width 390 height 109
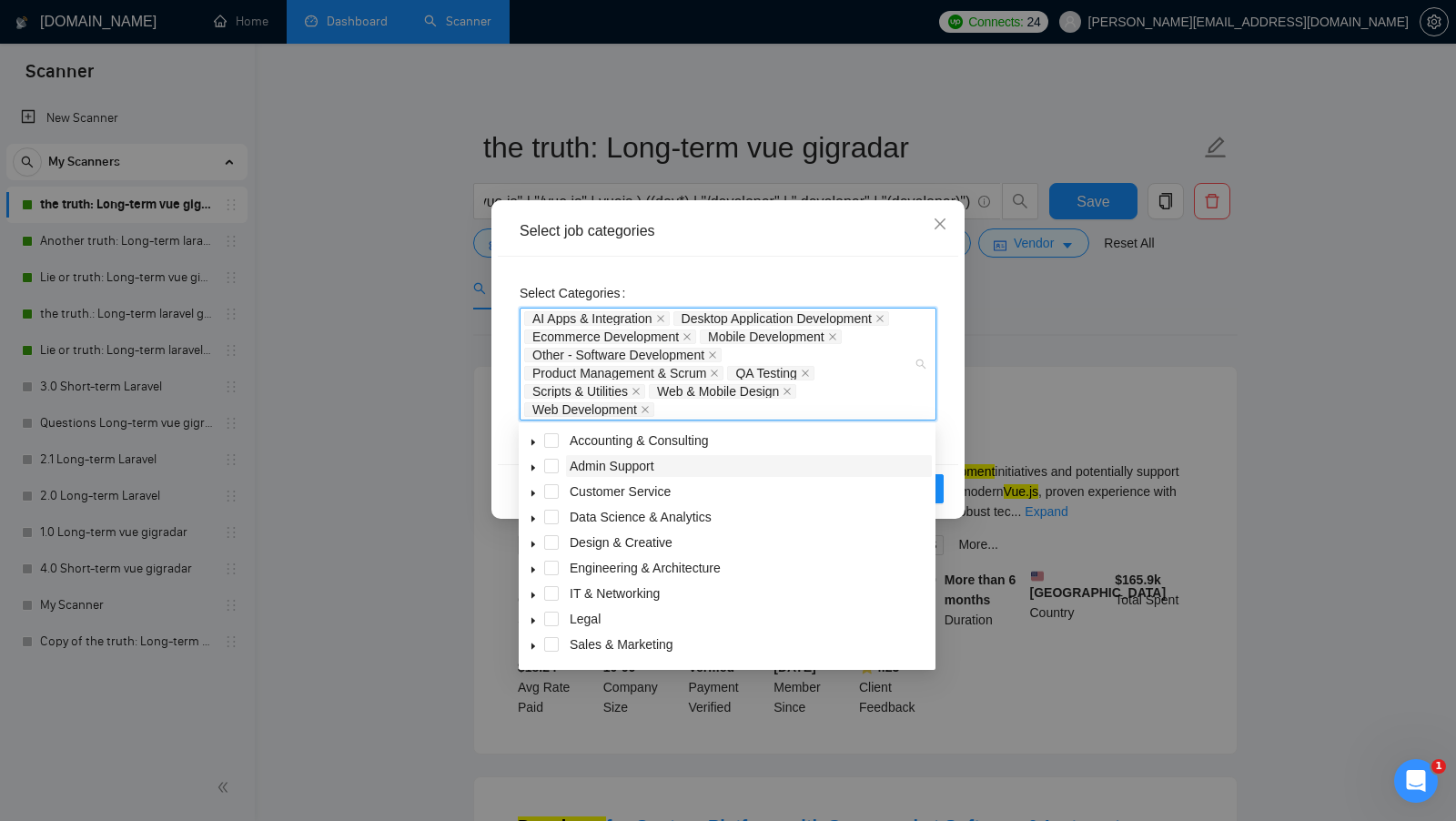
scroll to position [73, 0]
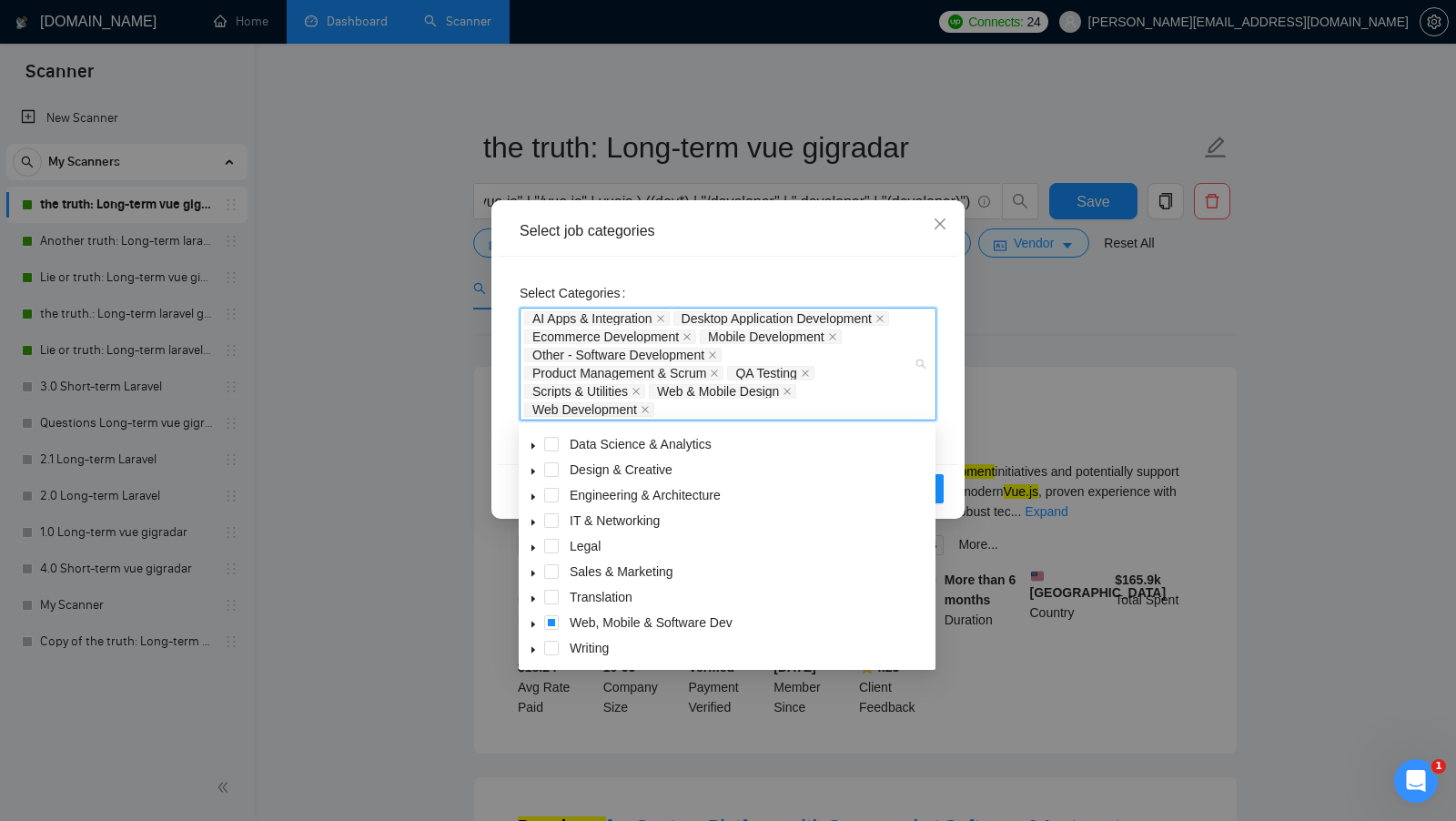
click at [526, 621] on span at bounding box center [534, 622] width 21 height 21
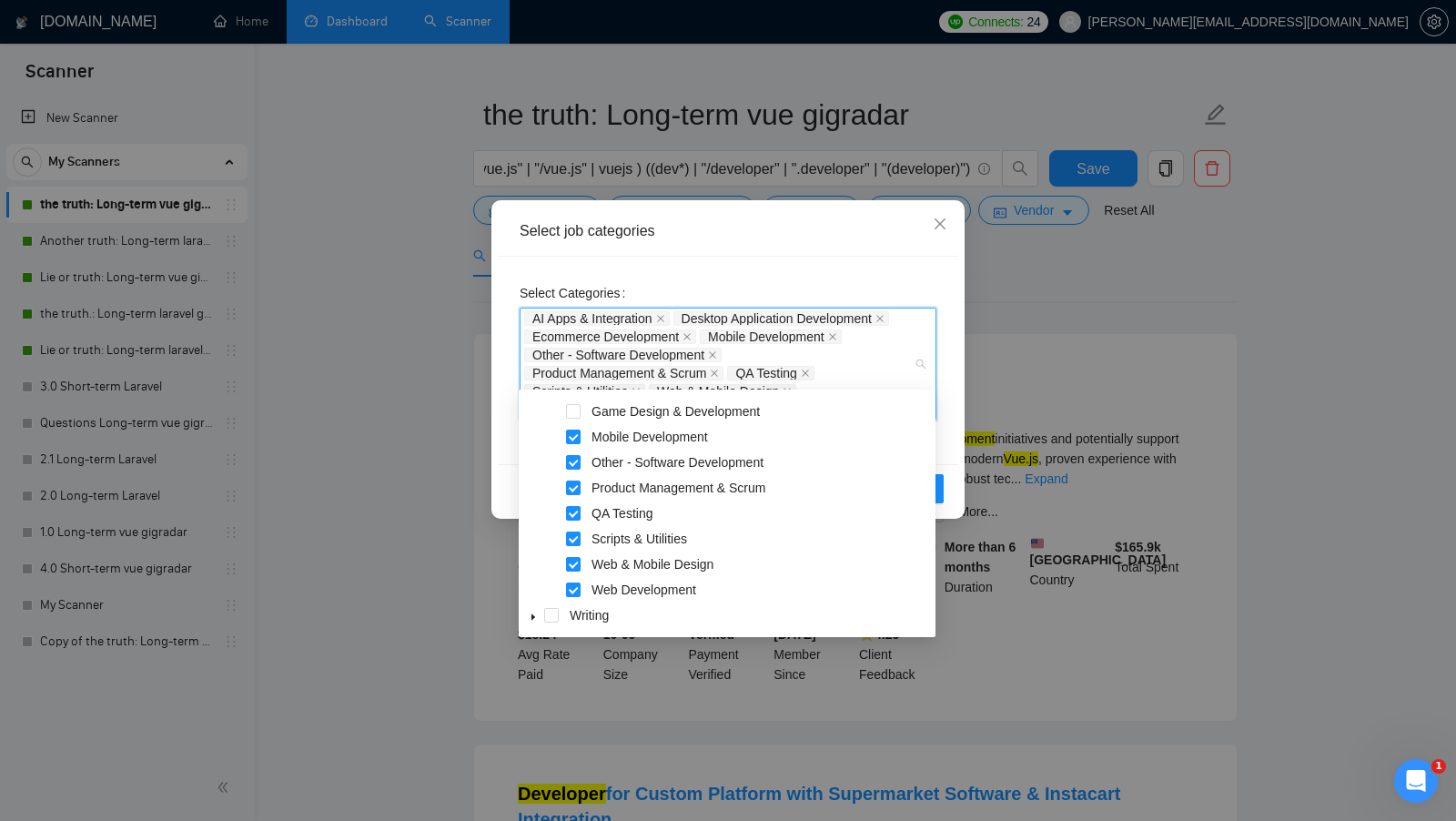
scroll to position [44, 0]
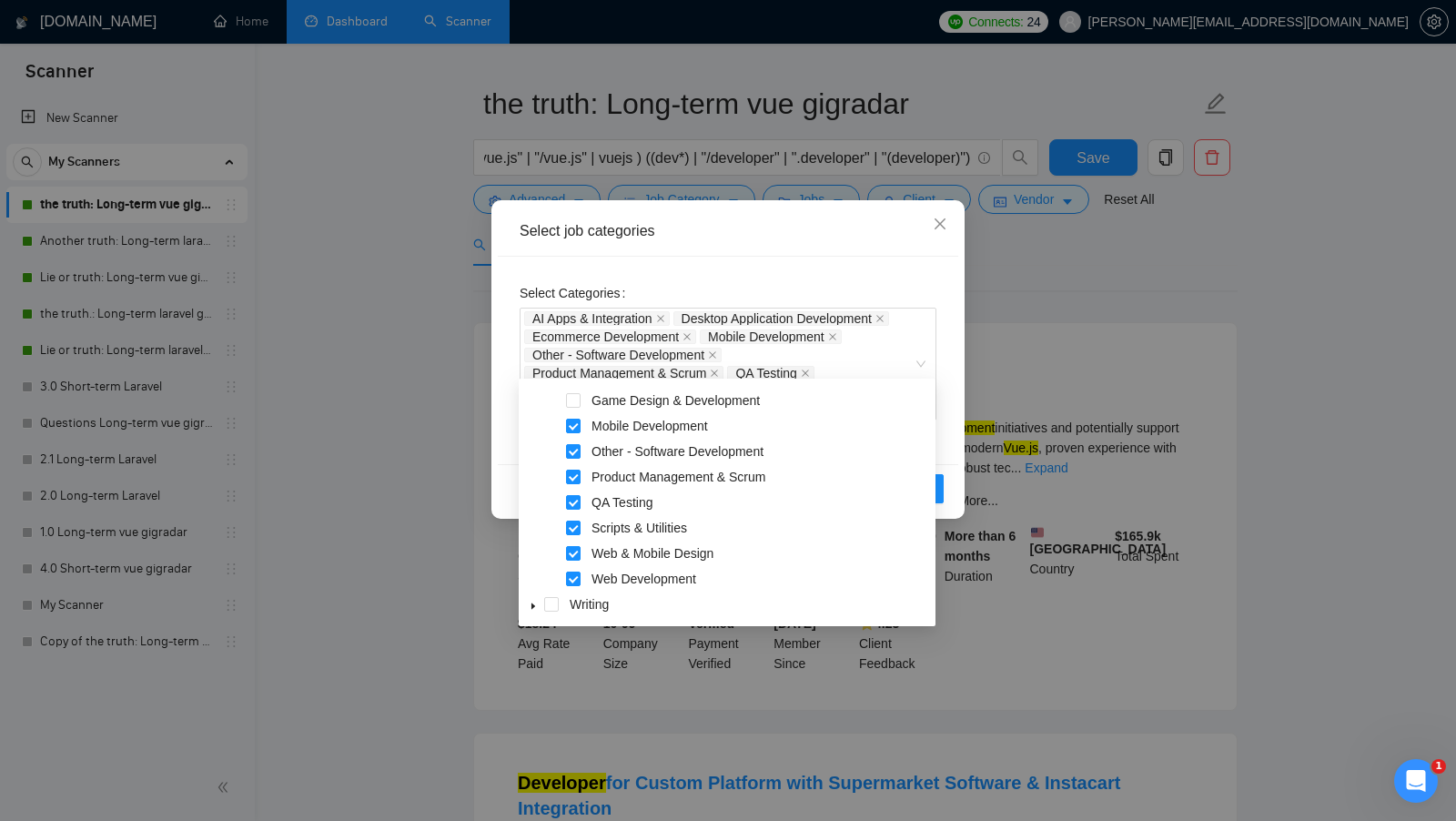
click at [953, 461] on div "Select Categories AI Apps & Integration Desktop Application Development Ecommer…" at bounding box center [728, 360] width 461 height 208
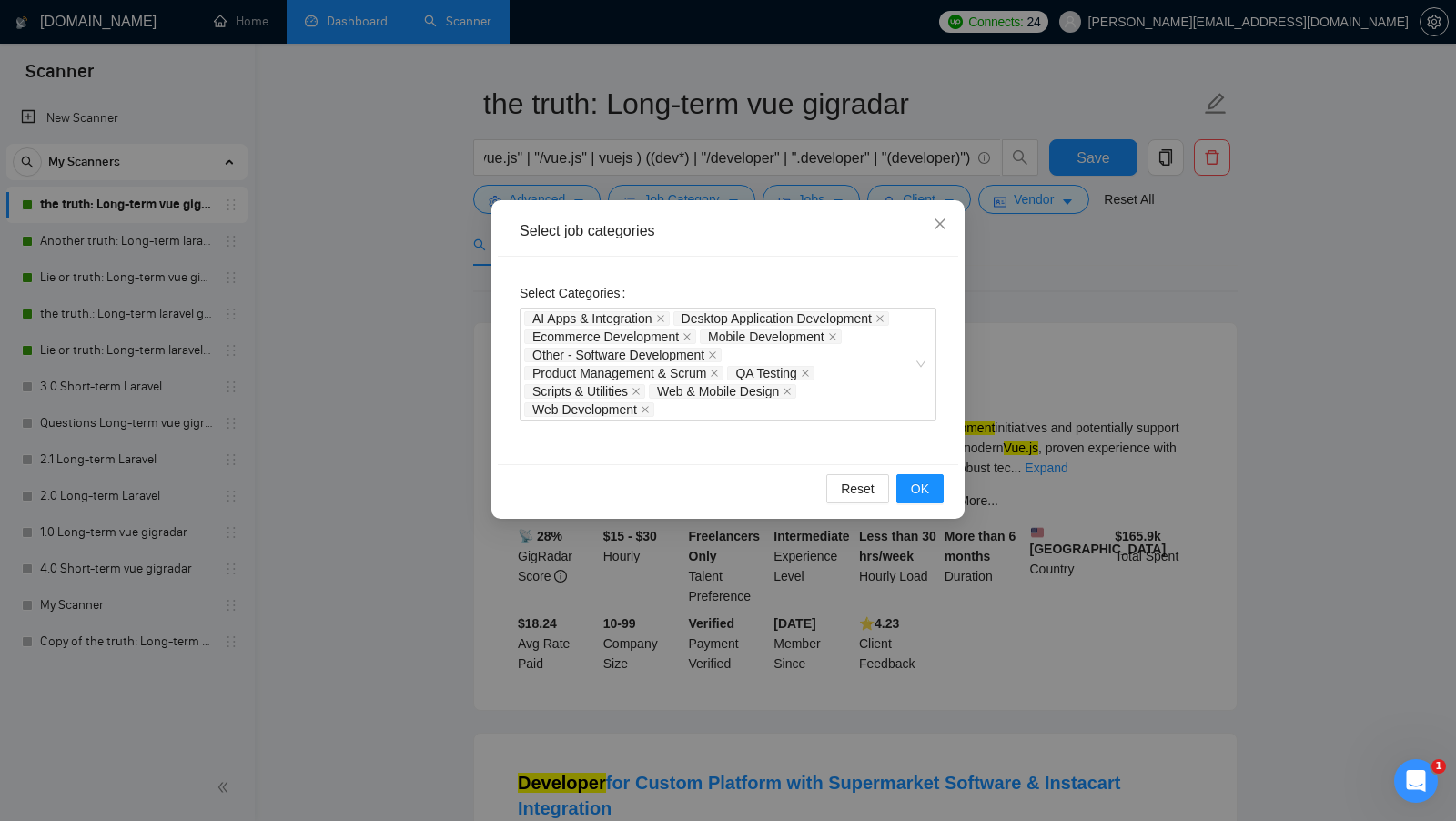
click at [1011, 468] on div "Select job categories Select Categories AI Apps & Integration Desktop Applicati…" at bounding box center [728, 410] width 1456 height 821
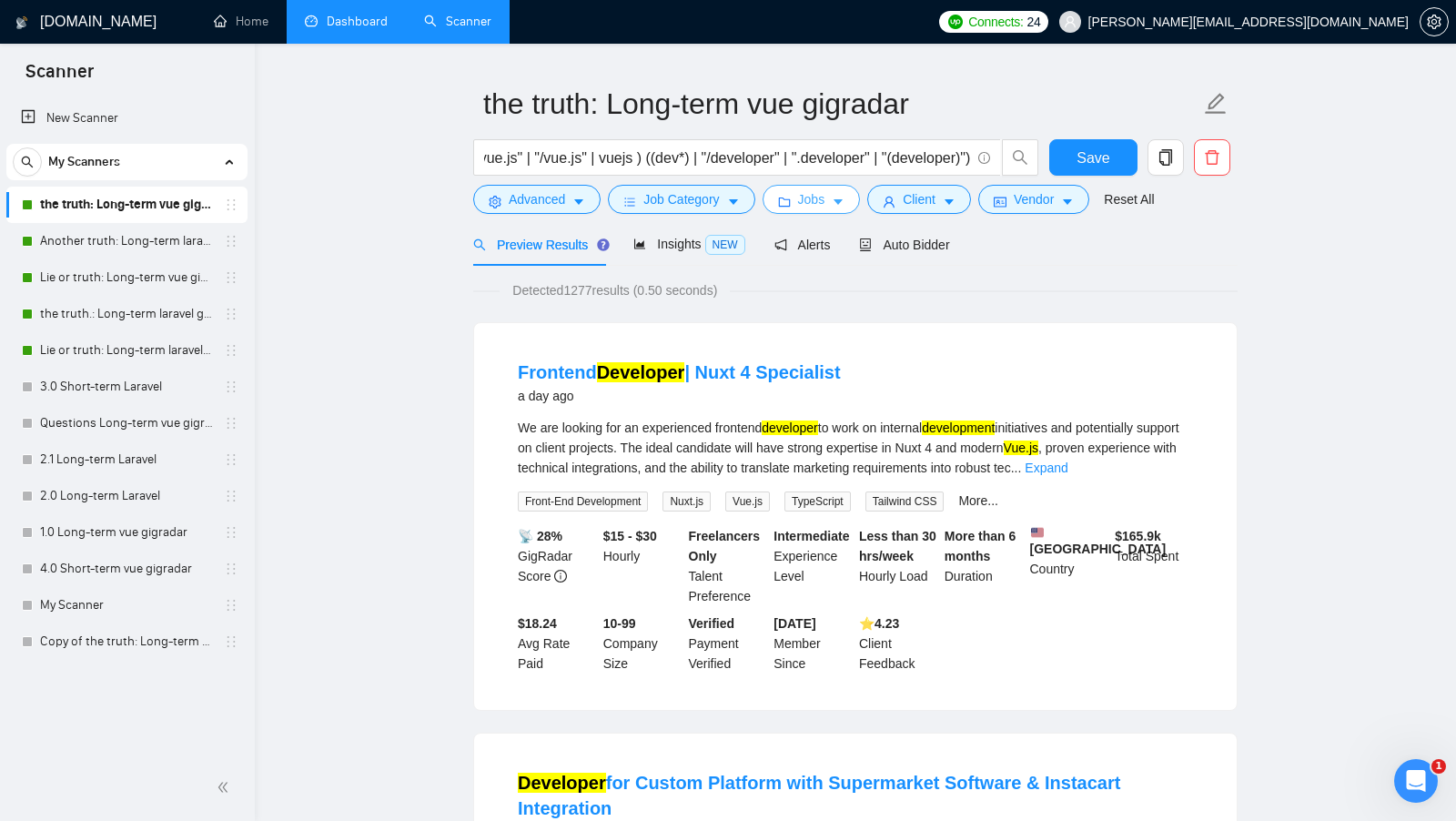
click at [854, 193] on button "Jobs" at bounding box center [812, 199] width 98 height 29
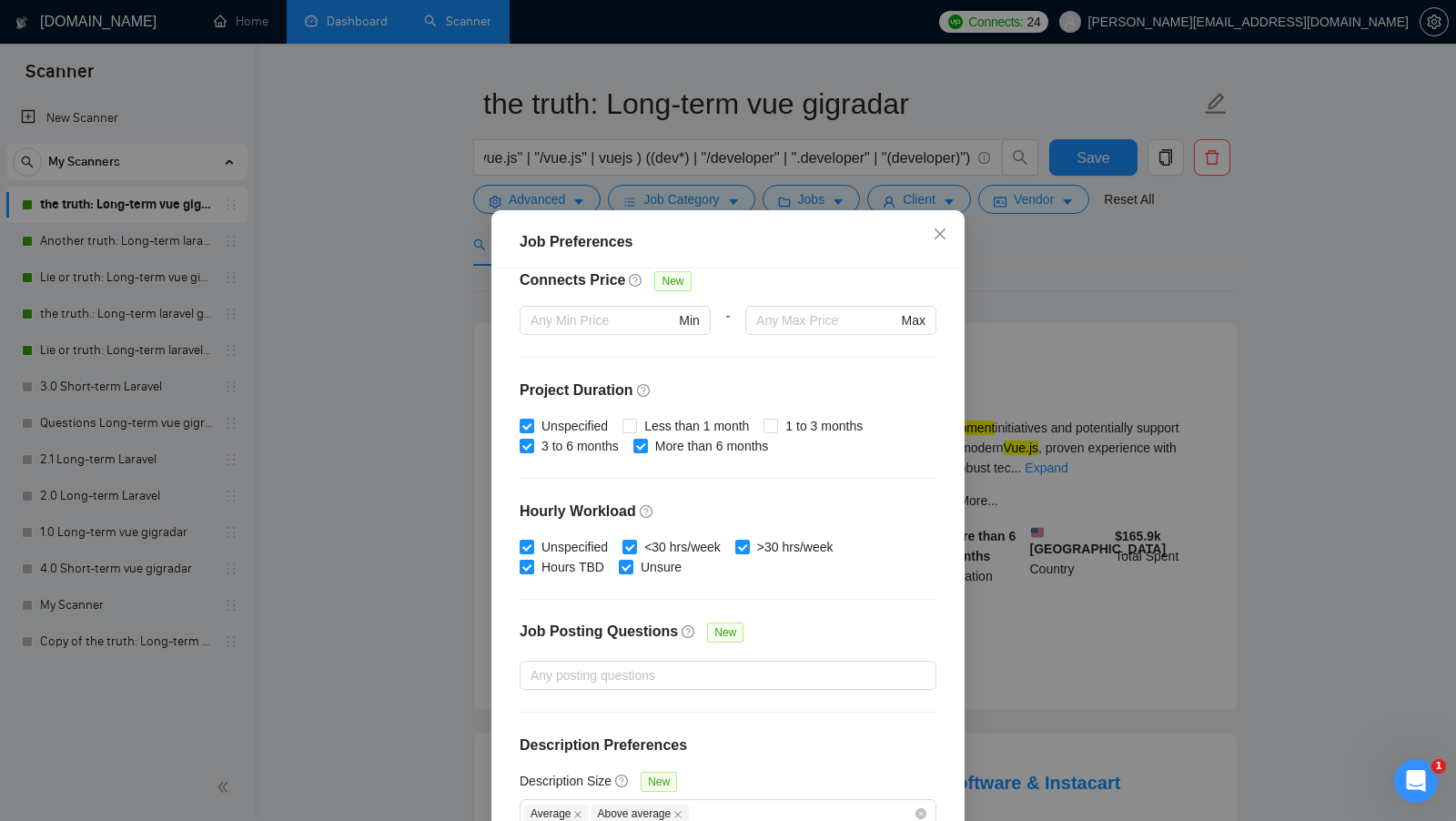
scroll to position [449, 0]
click at [1074, 387] on div "Job Preferences Budget Project Type All Fixed Price Hourly Rate Fixed Price Bud…" at bounding box center [728, 410] width 1456 height 821
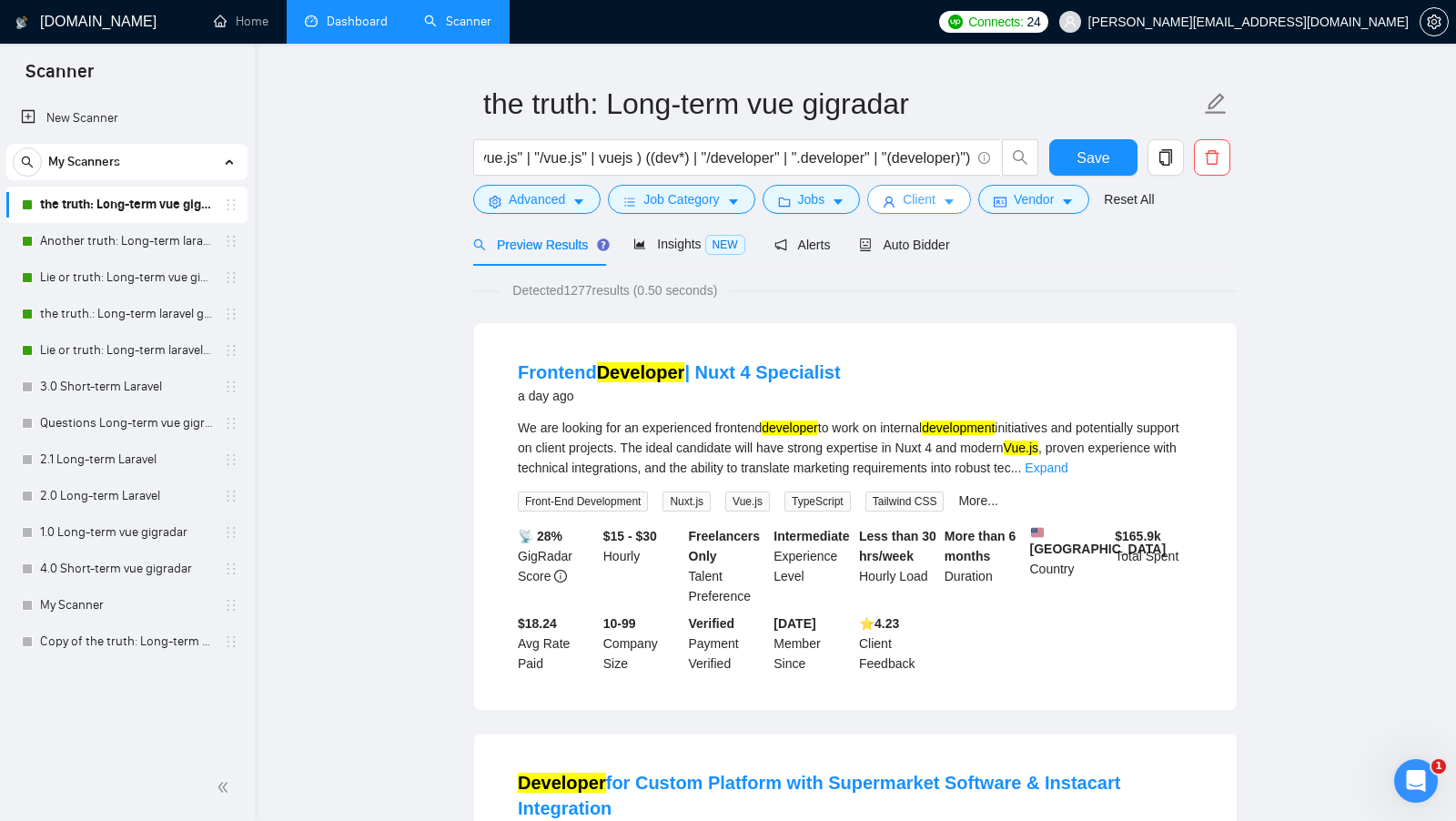
click at [936, 207] on span "Client" at bounding box center [919, 199] width 33 height 20
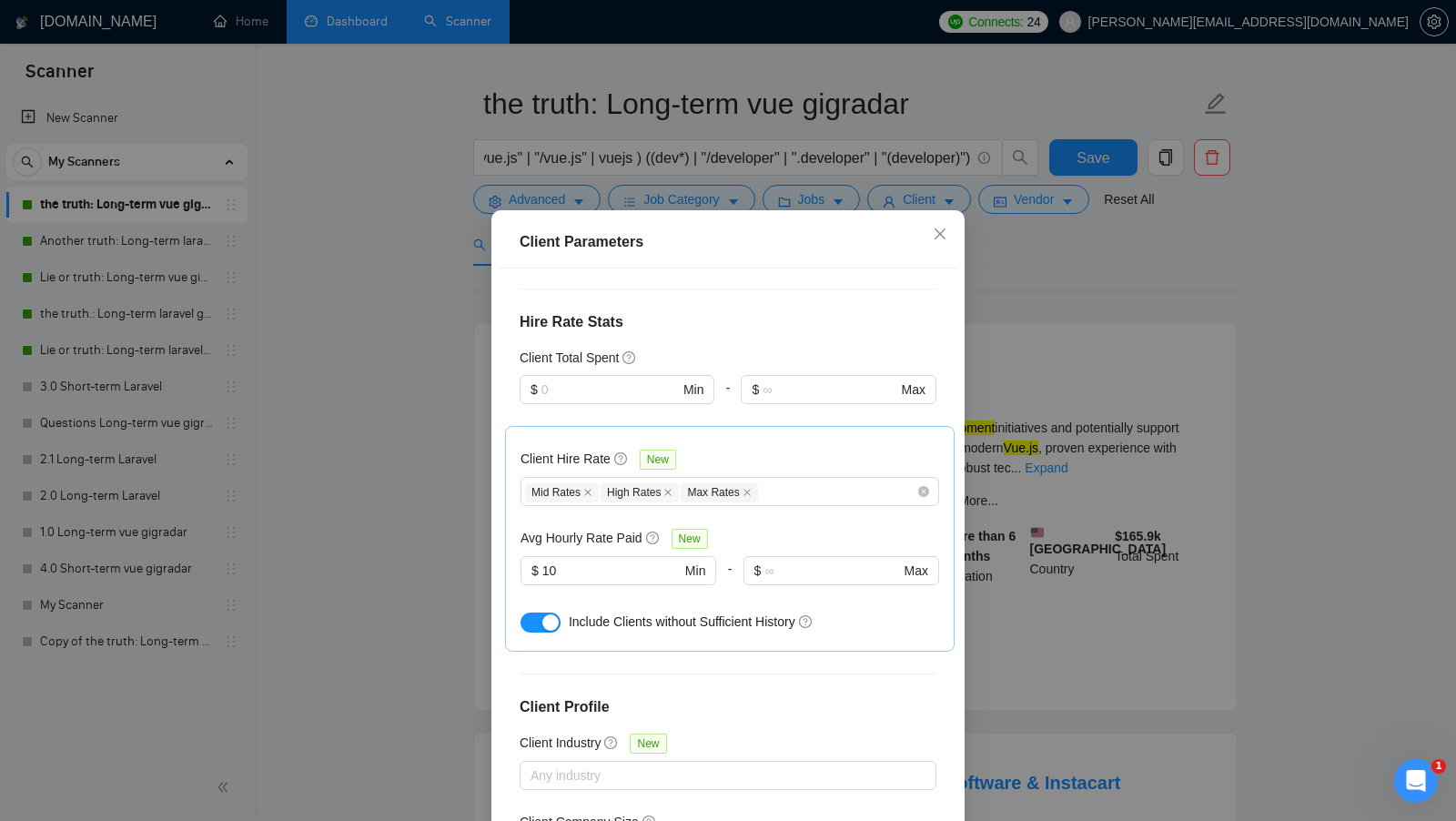
scroll to position [604, 0]
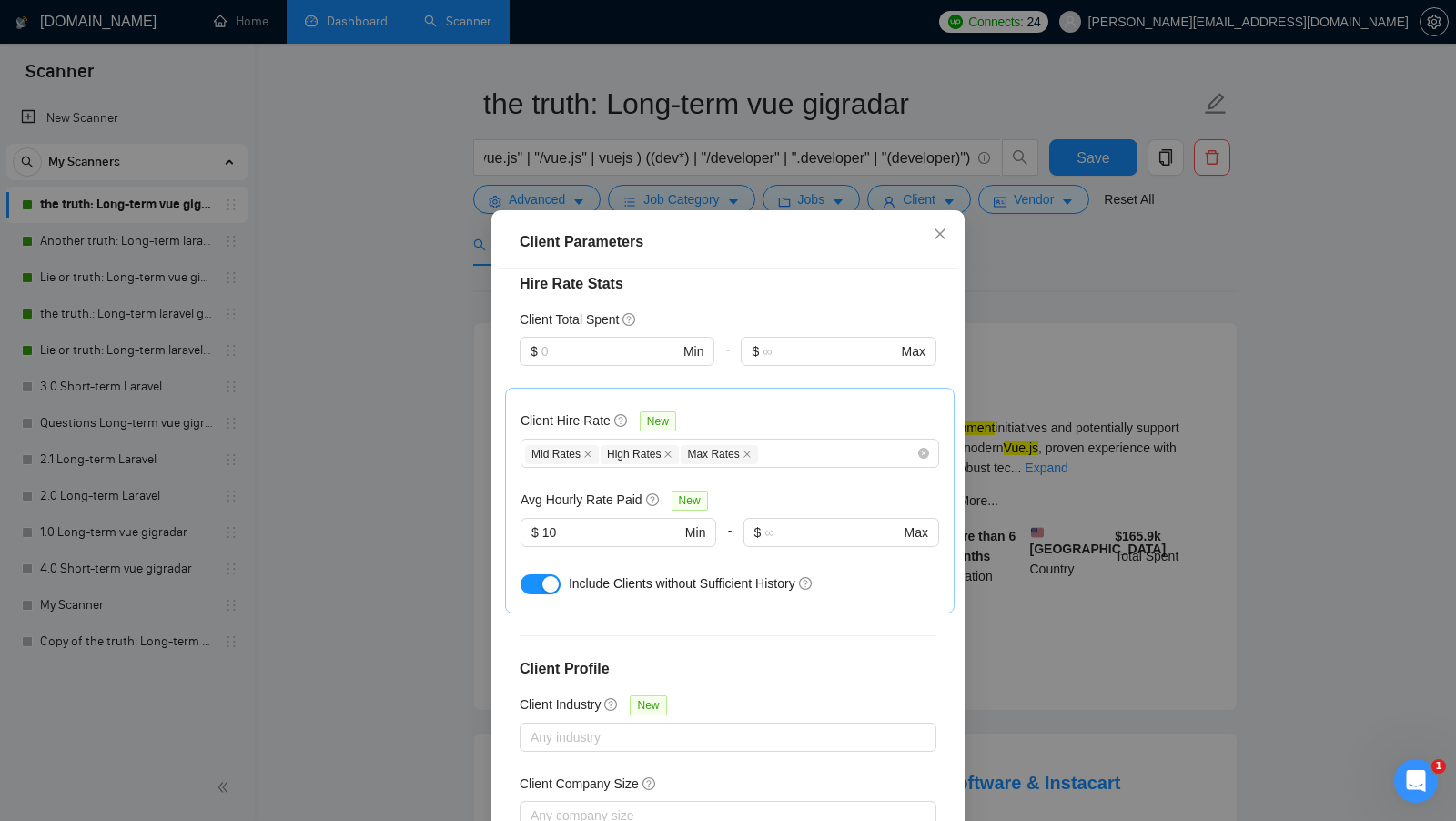
click at [1015, 503] on div "Client Parameters Client Location Include Client Countries Europe Oceania Canad…" at bounding box center [728, 410] width 1456 height 821
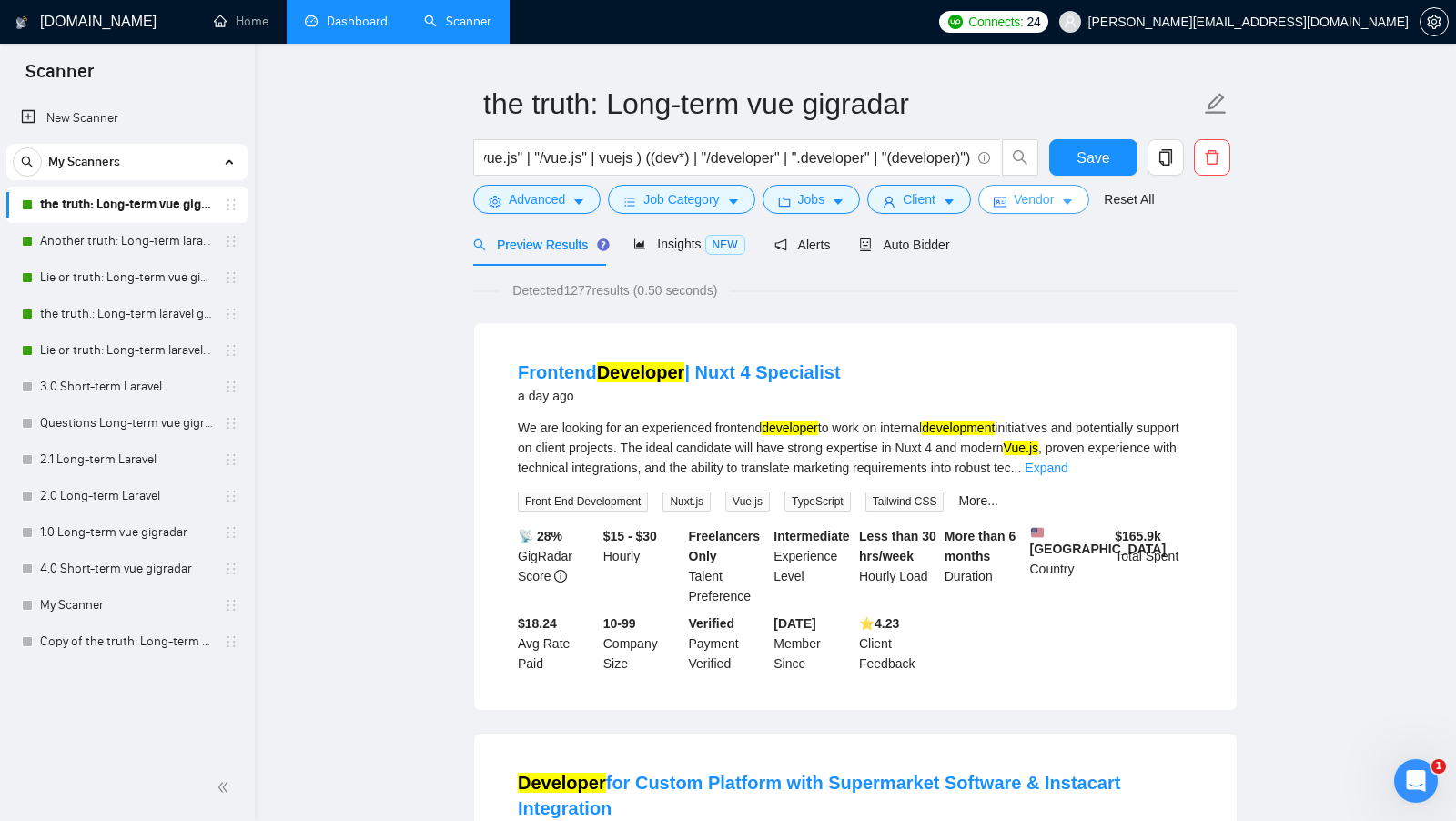
click at [1030, 198] on span "Vendor" at bounding box center [1033, 199] width 40 height 20
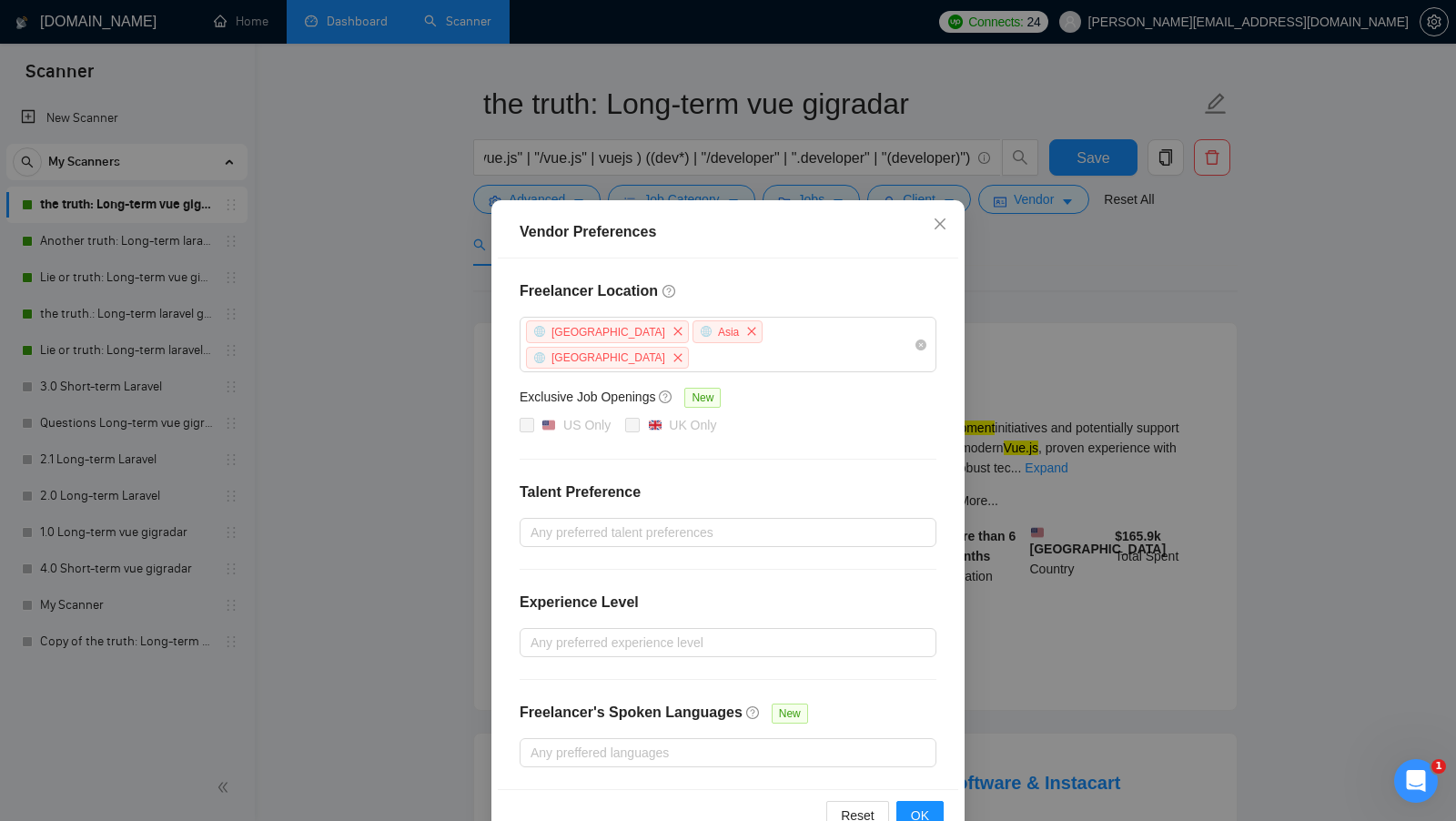
click at [1068, 420] on div "Vendor Preferences Freelancer Location Africa Asia Antarctica Exclusive Job Ope…" at bounding box center [728, 410] width 1456 height 821
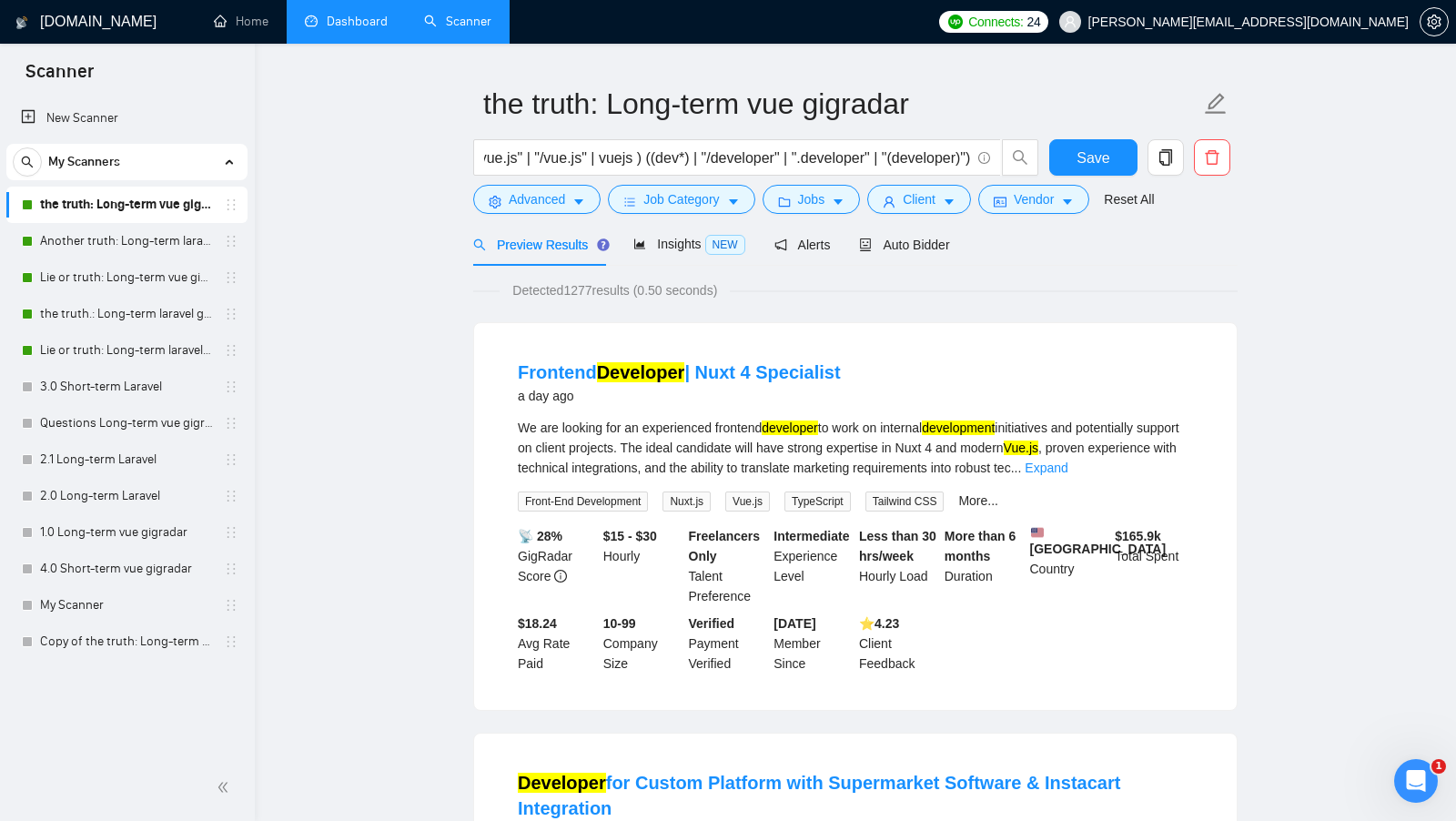
click at [139, 219] on link "the truth: Long-term vue gigradar" at bounding box center [126, 204] width 173 height 36
click at [135, 231] on link "Another truth: Long-term laravel gigradar" at bounding box center [126, 240] width 173 height 36
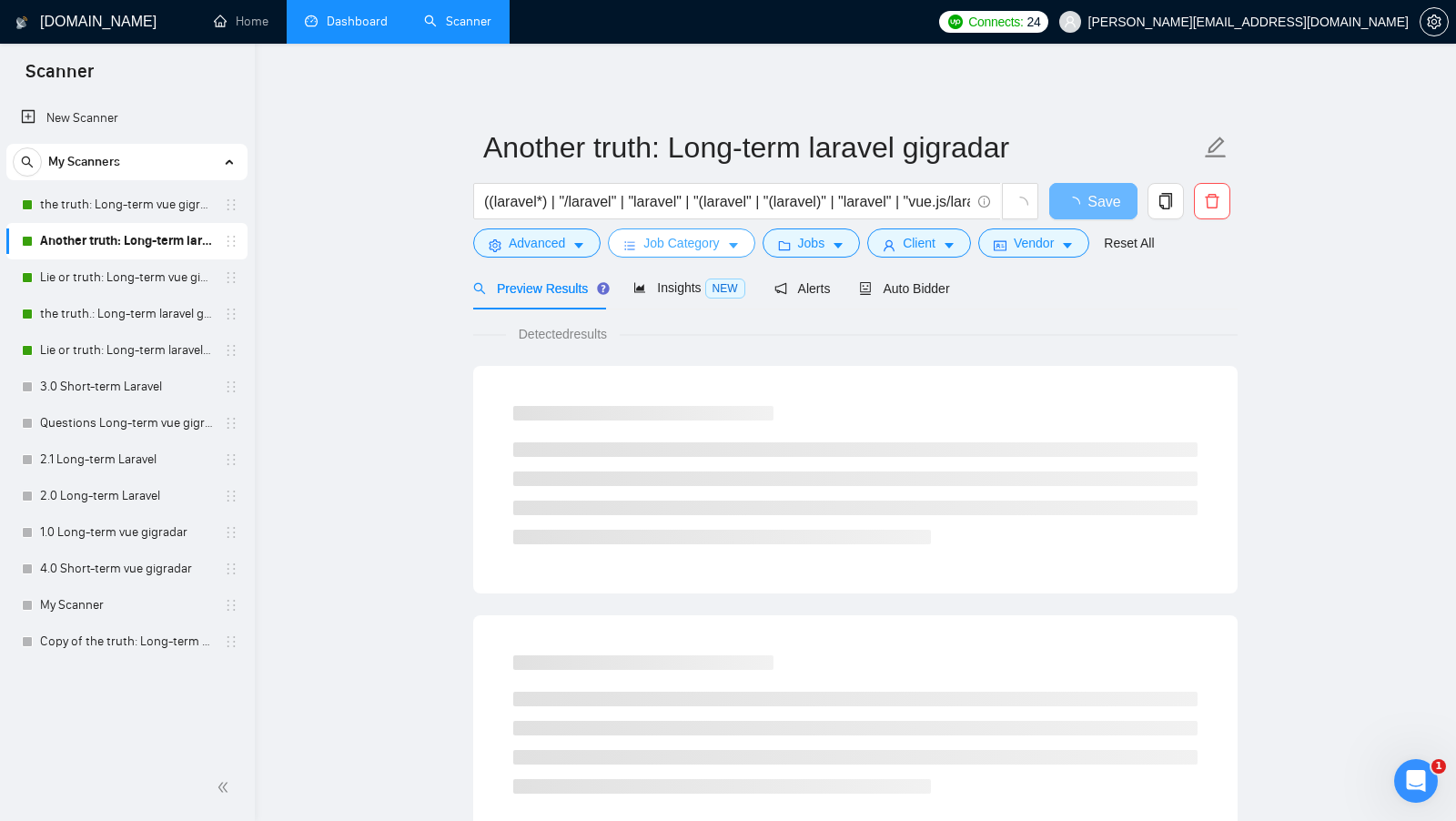
click at [615, 250] on button "Job Category" at bounding box center [681, 243] width 147 height 29
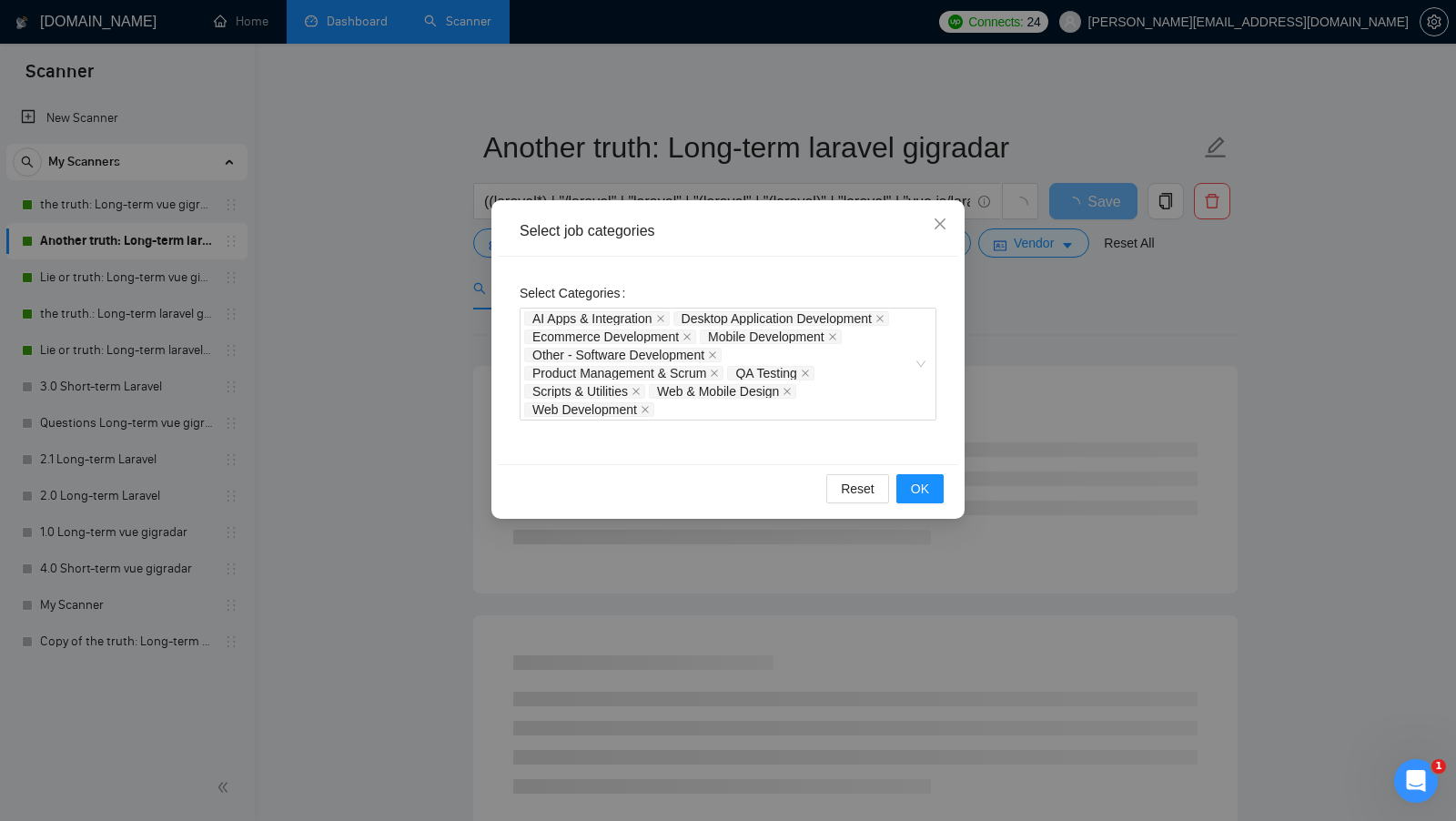
click at [468, 291] on div "Select job categories Select Categories AI Apps & Integration Desktop Applicati…" at bounding box center [728, 410] width 1456 height 821
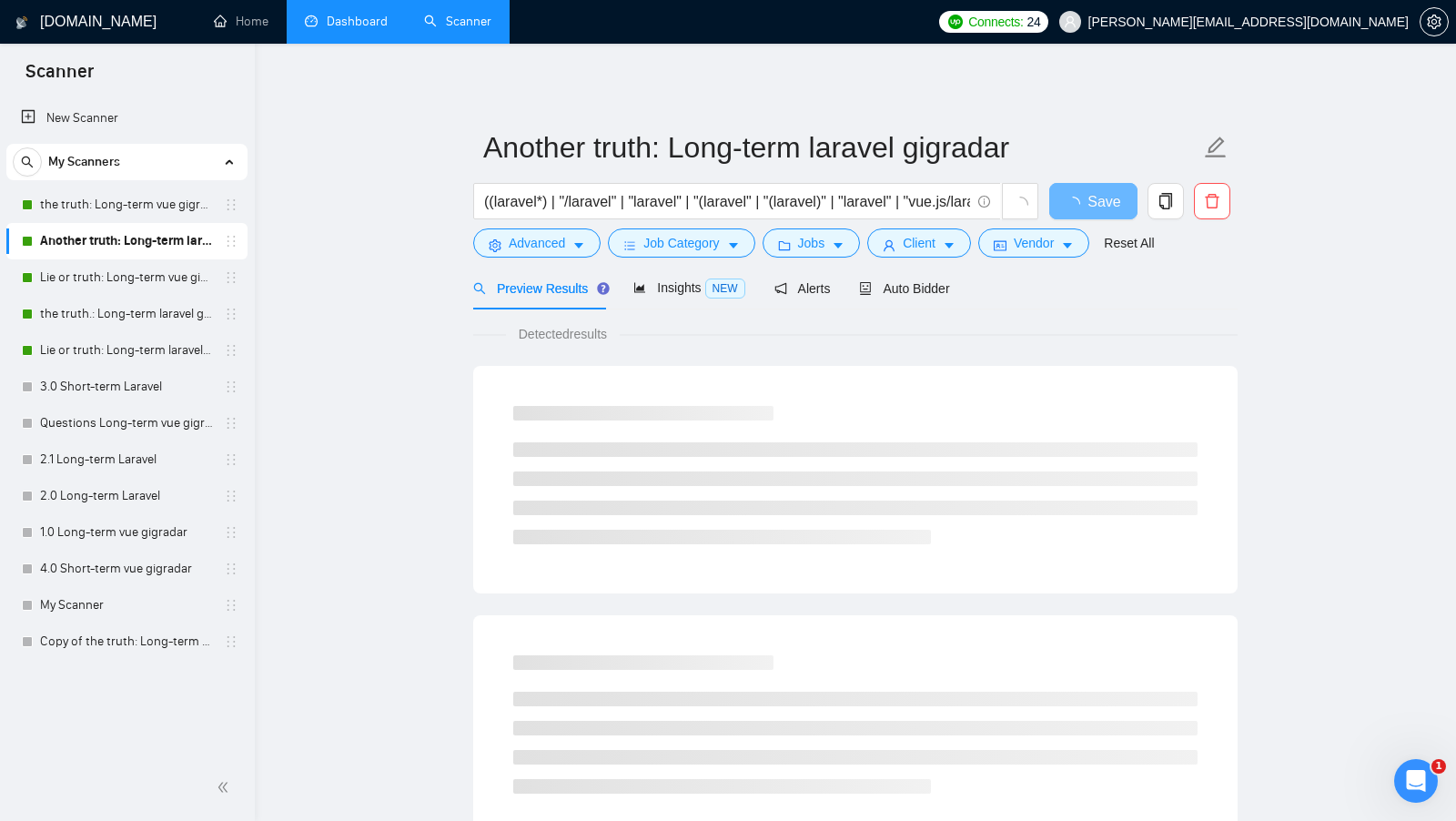
click at [524, 271] on div "Preview Results" at bounding box center [538, 288] width 131 height 43
click at [541, 255] on button "Advanced" at bounding box center [537, 243] width 127 height 29
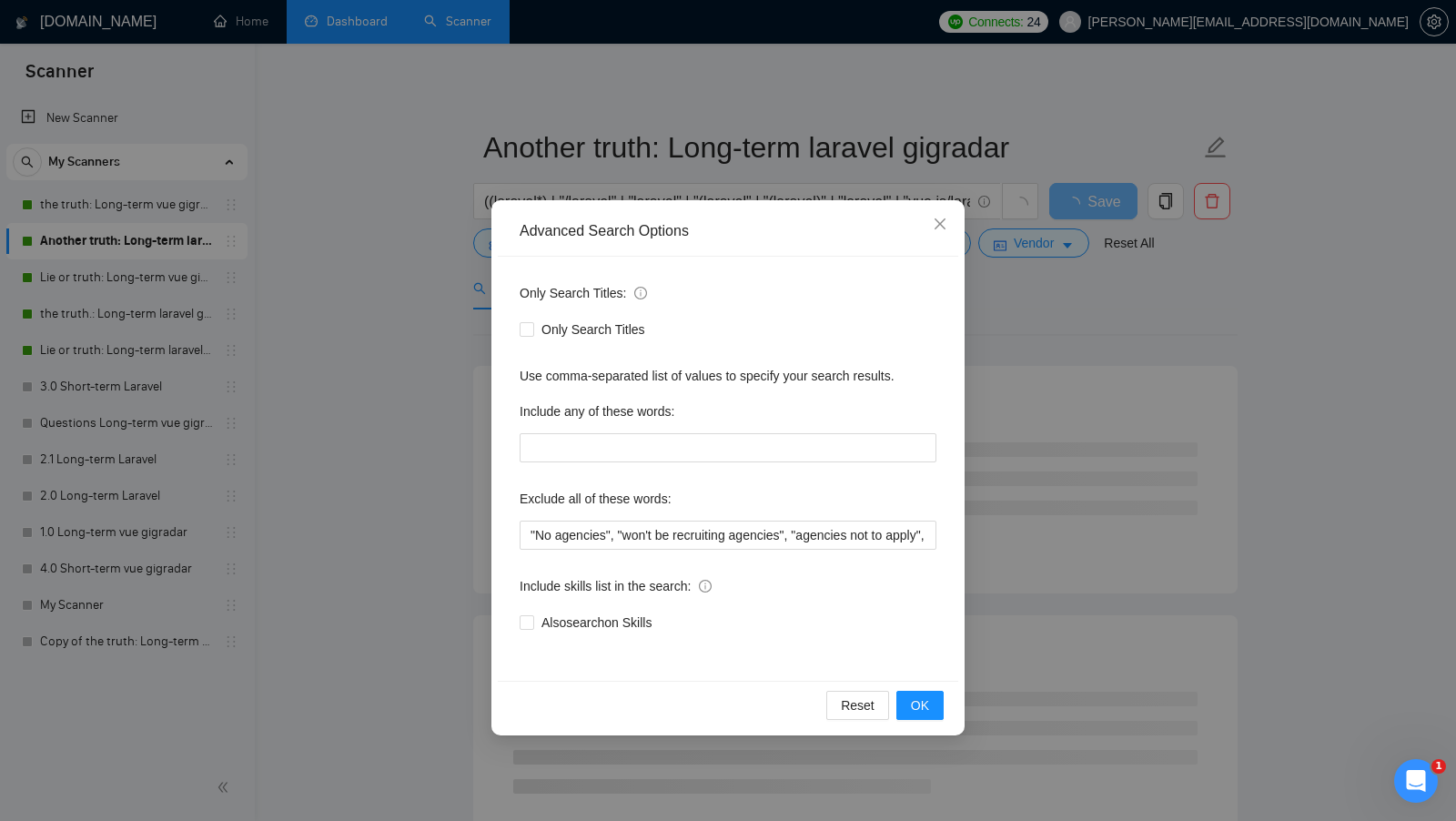
click at [384, 280] on div "Advanced Search Options Only Search Titles: Only Search Titles Use comma-separa…" at bounding box center [728, 410] width 1456 height 821
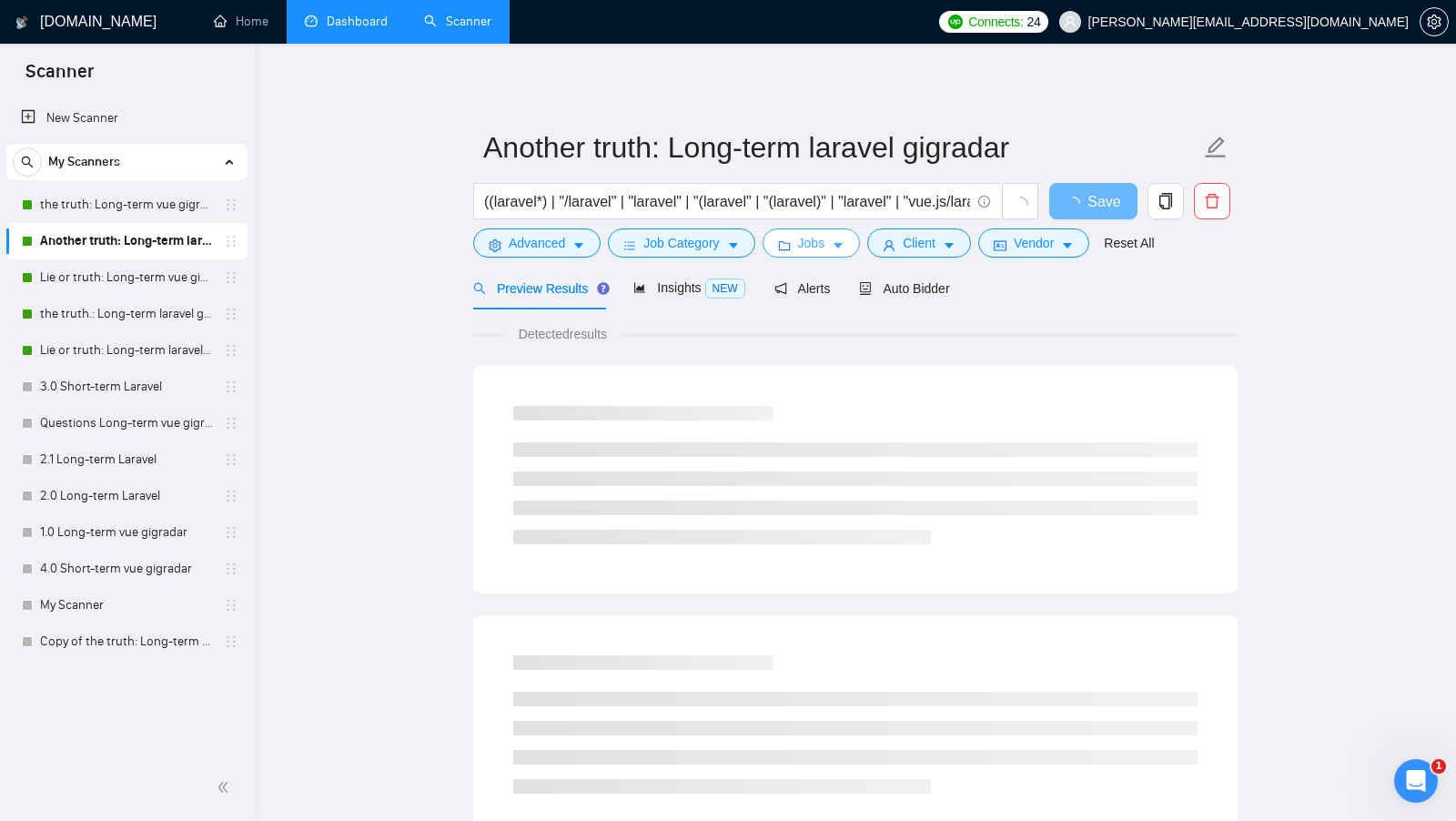
click at [785, 243] on icon "folder" at bounding box center [784, 245] width 12 height 9
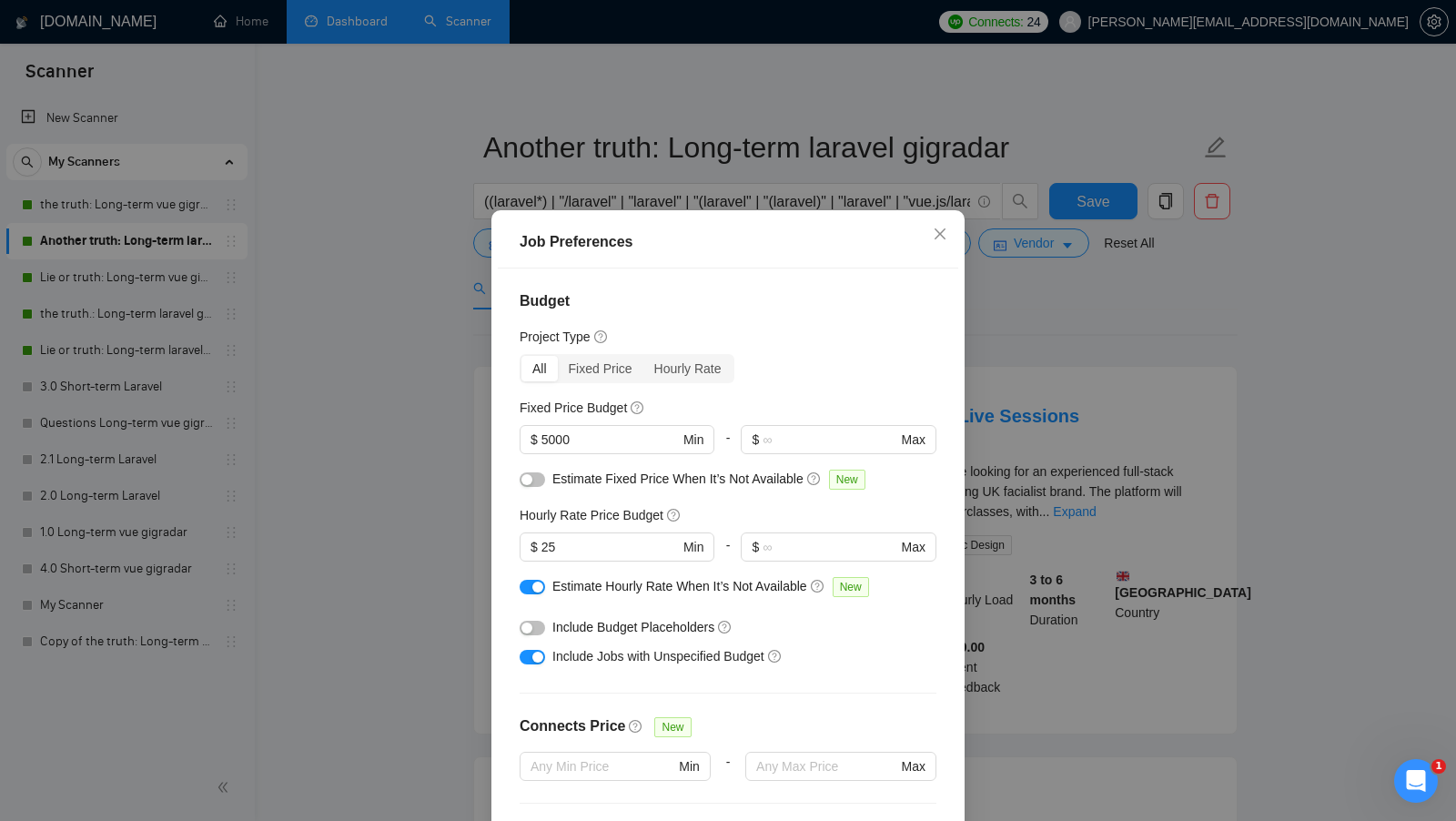
scroll to position [449, 0]
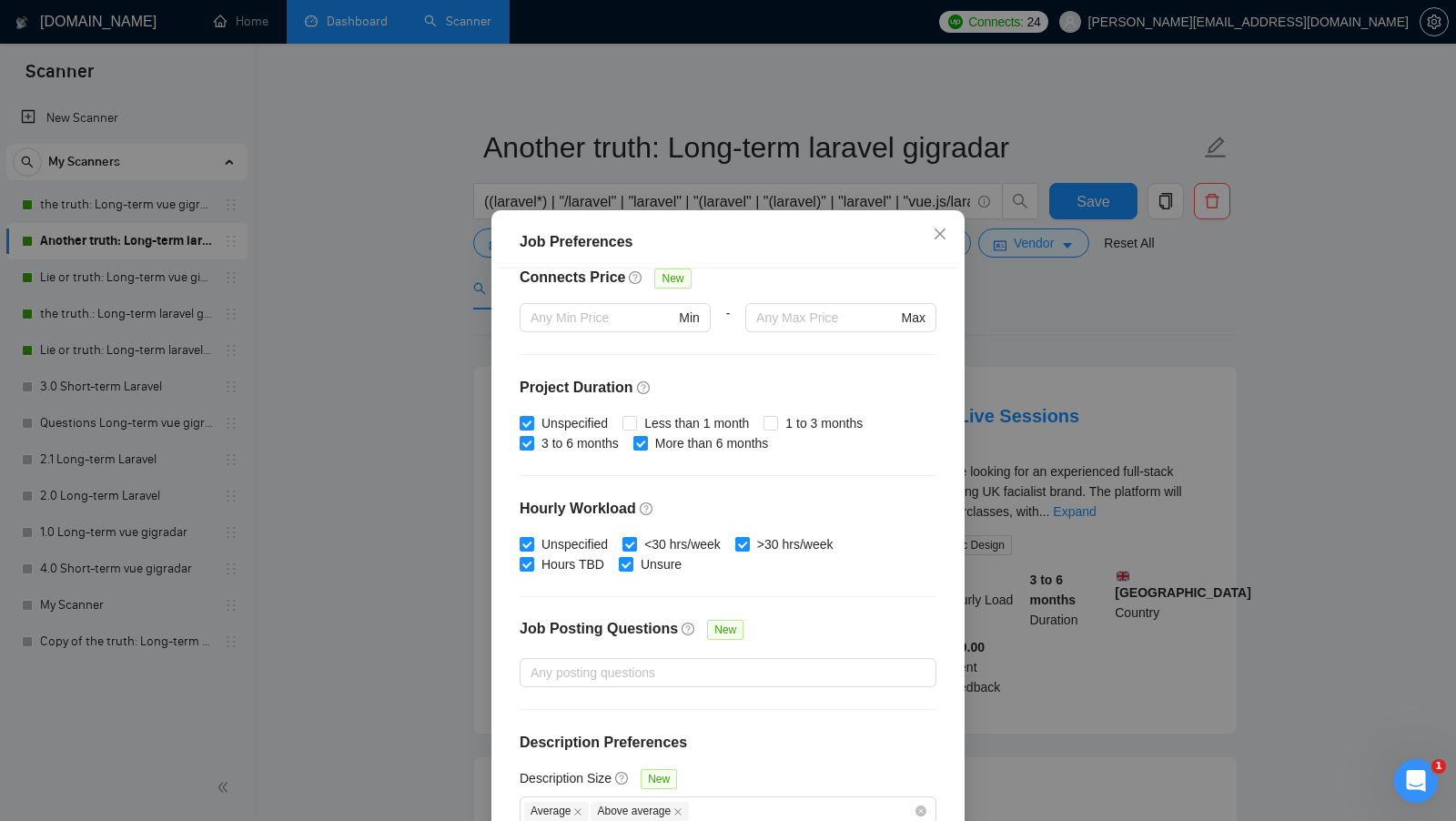
click at [1141, 406] on div "Job Preferences Budget Project Type All Fixed Price Hourly Rate Fixed Price Bud…" at bounding box center [728, 410] width 1456 height 821
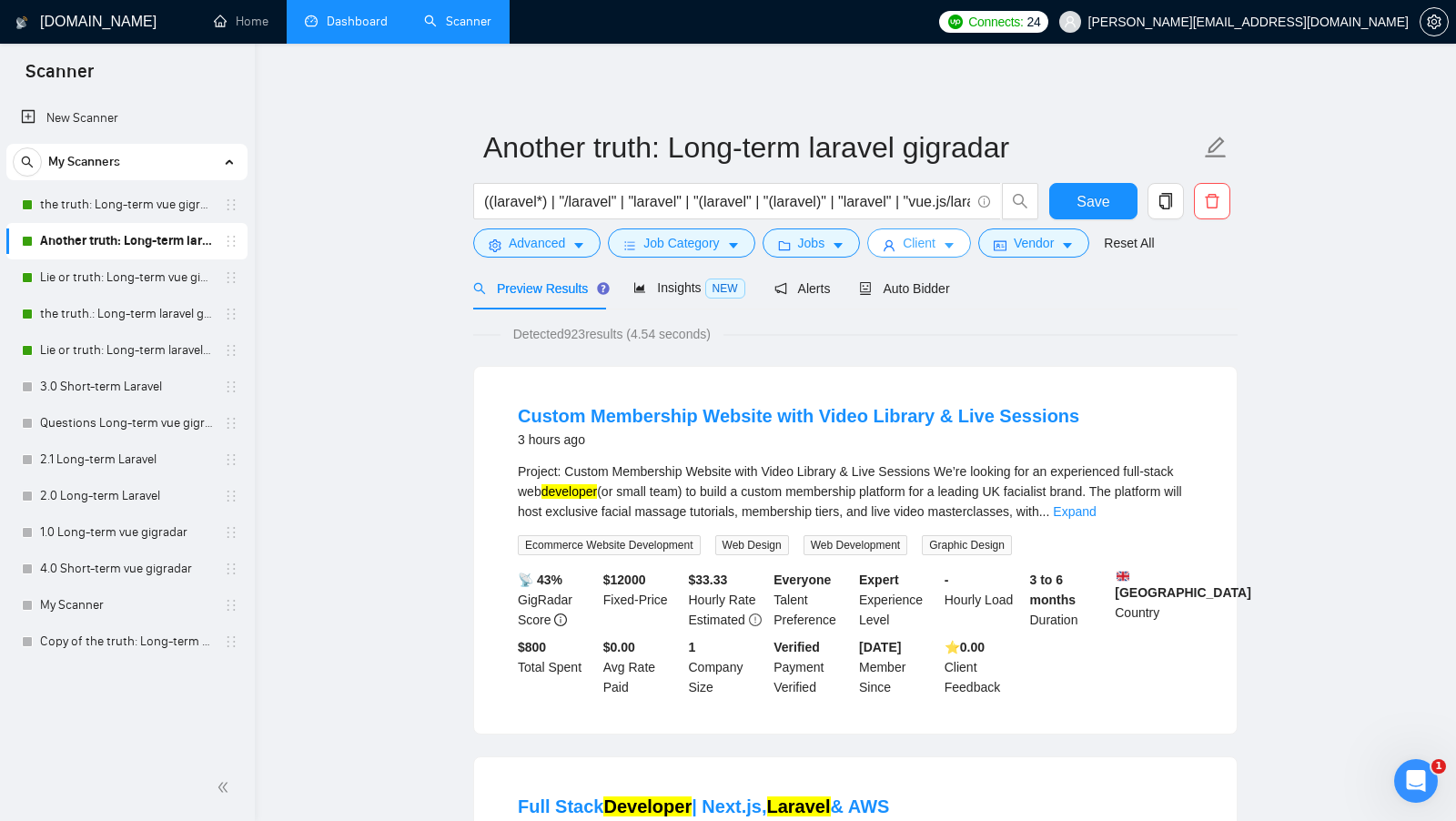
click at [903, 249] on button "Client" at bounding box center [919, 243] width 104 height 29
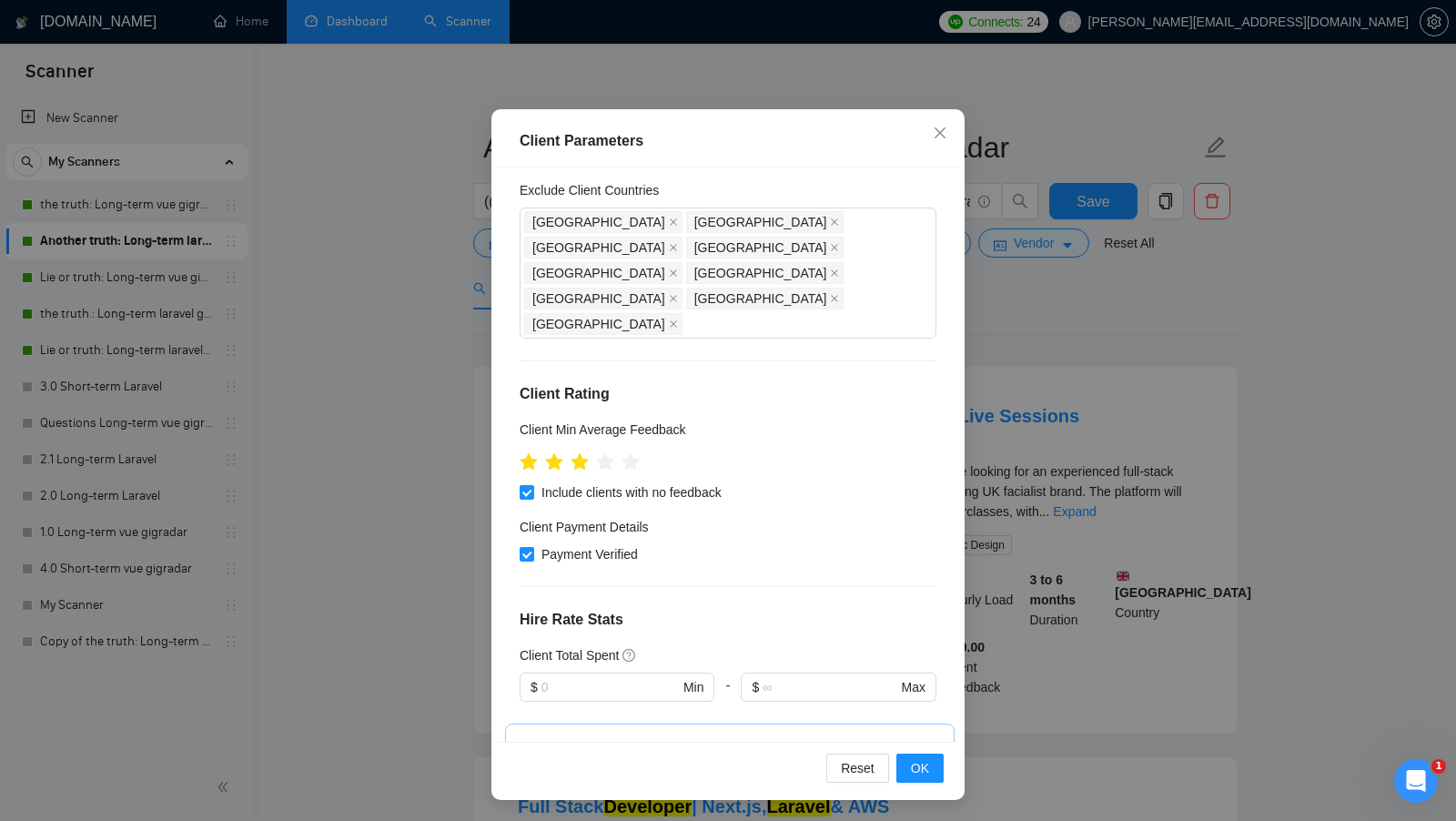
scroll to position [0, 0]
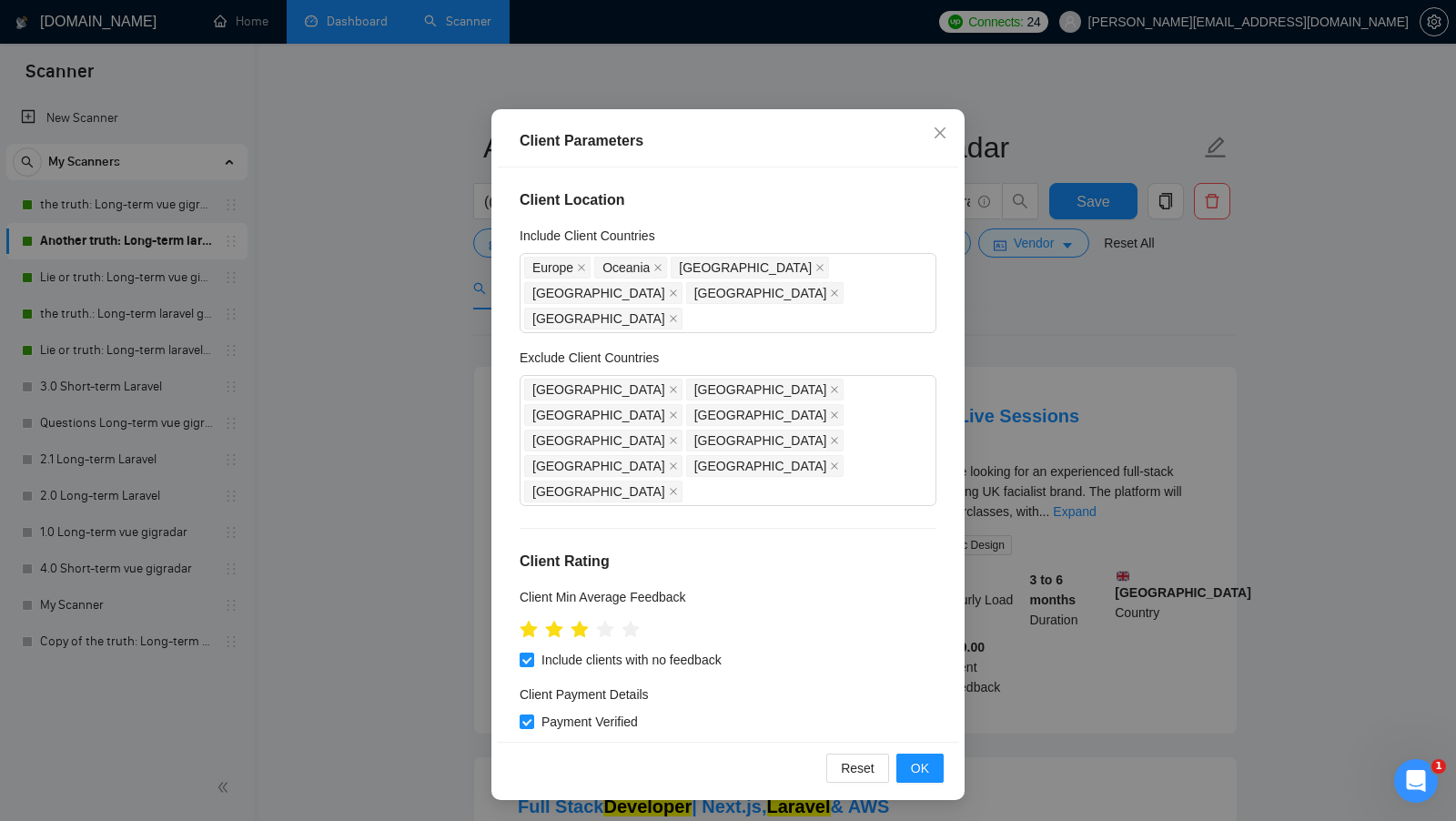
click at [1140, 394] on div "Client Parameters Client Location Include Client Countries Europe Oceania Canad…" at bounding box center [728, 410] width 1456 height 821
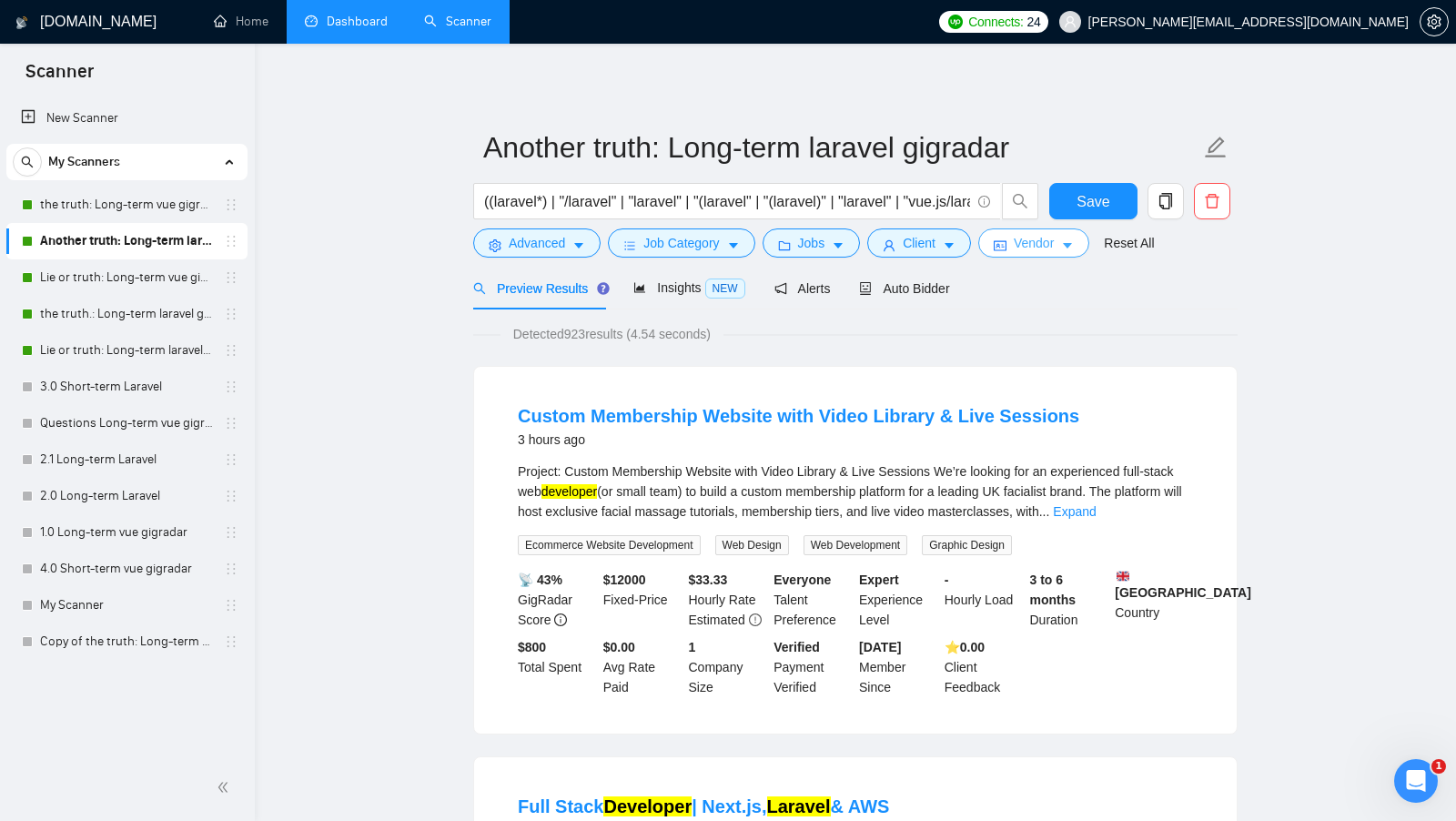
click at [1007, 256] on button "Vendor" at bounding box center [1034, 243] width 111 height 29
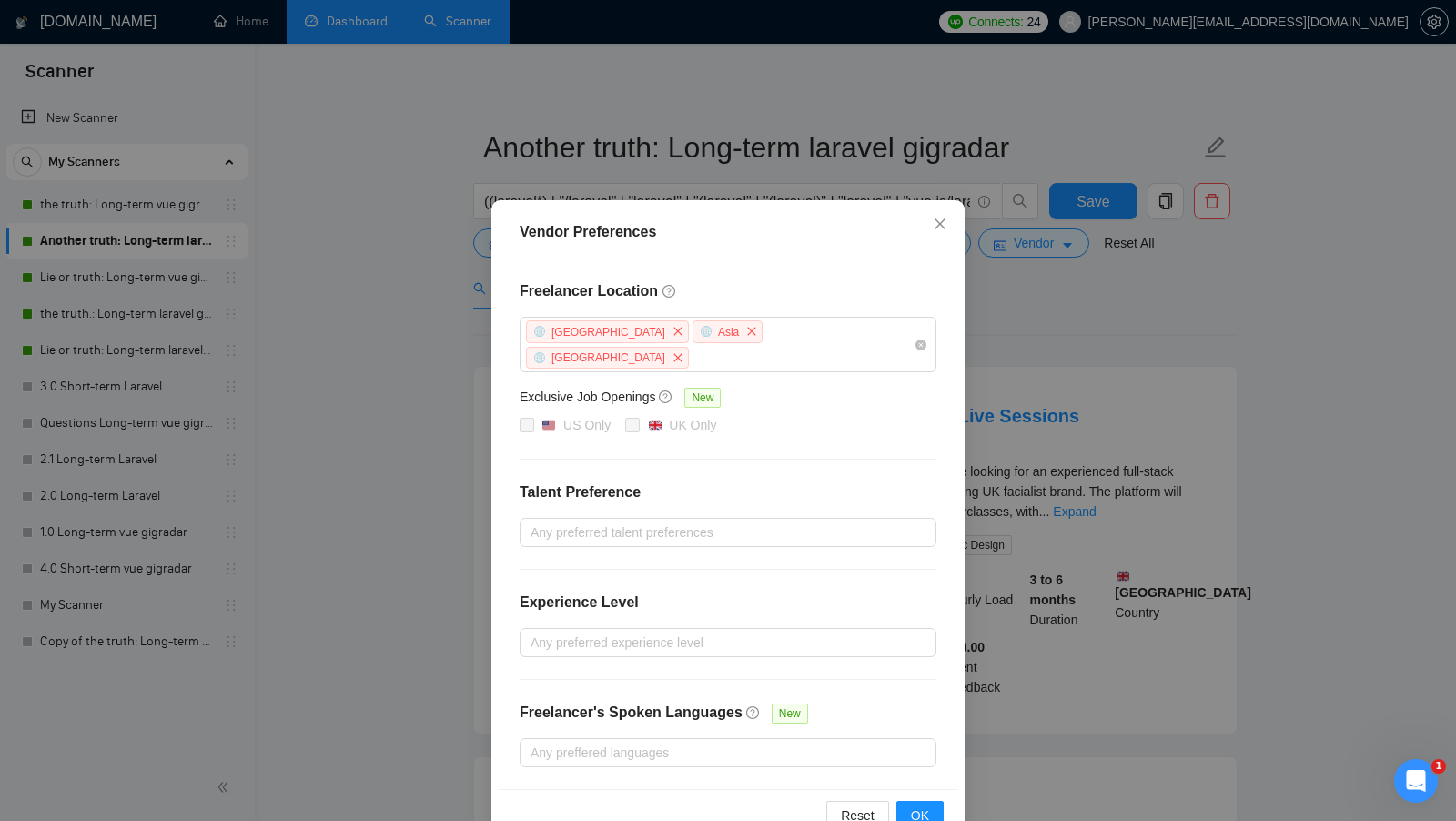
click at [1006, 288] on div "Vendor Preferences Freelancer Location Africa Asia Antarctica Exclusive Job Ope…" at bounding box center [728, 410] width 1456 height 821
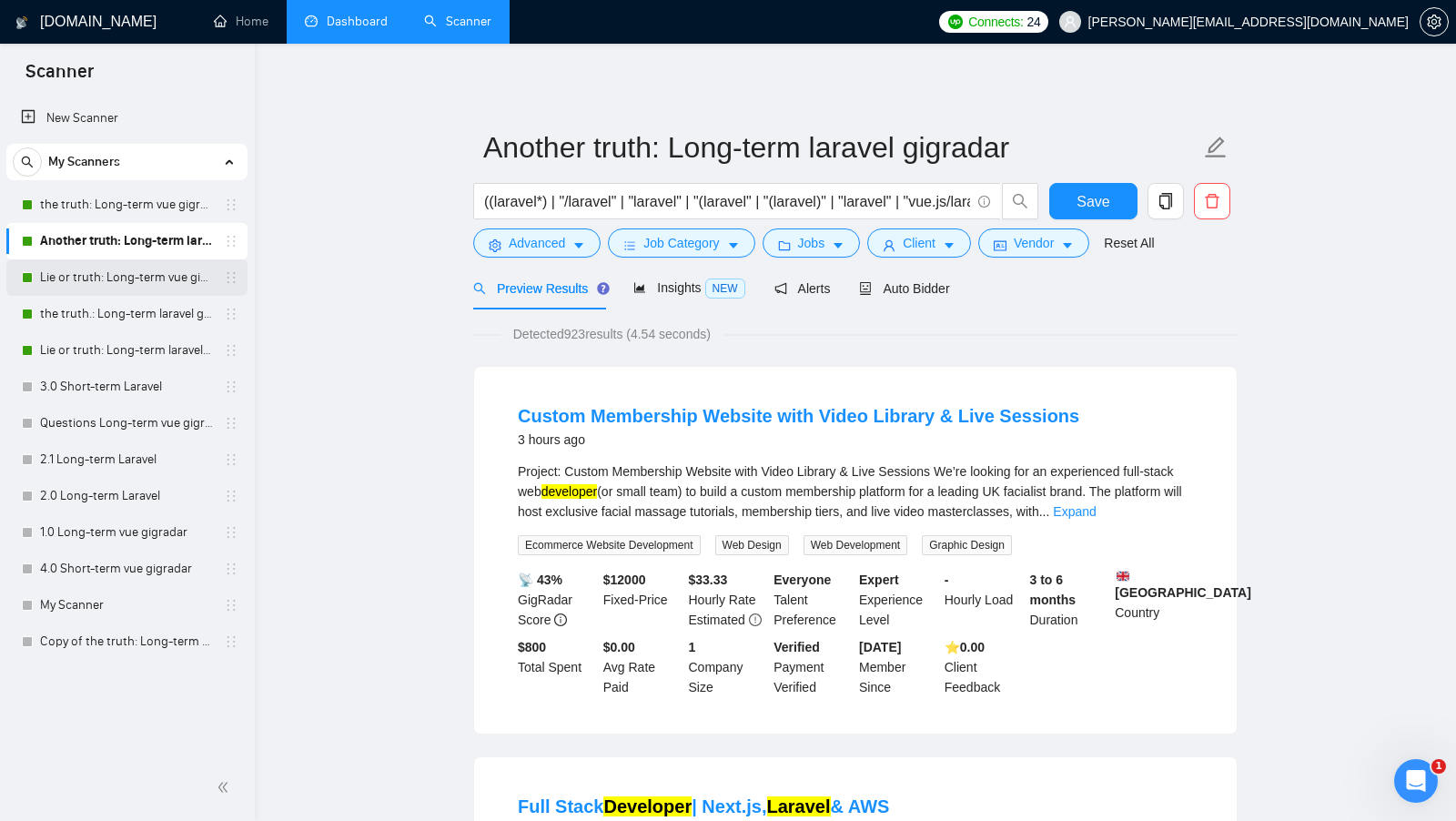
click at [152, 260] on link "Lie or truth: Long-term vue gigradar" at bounding box center [126, 277] width 173 height 36
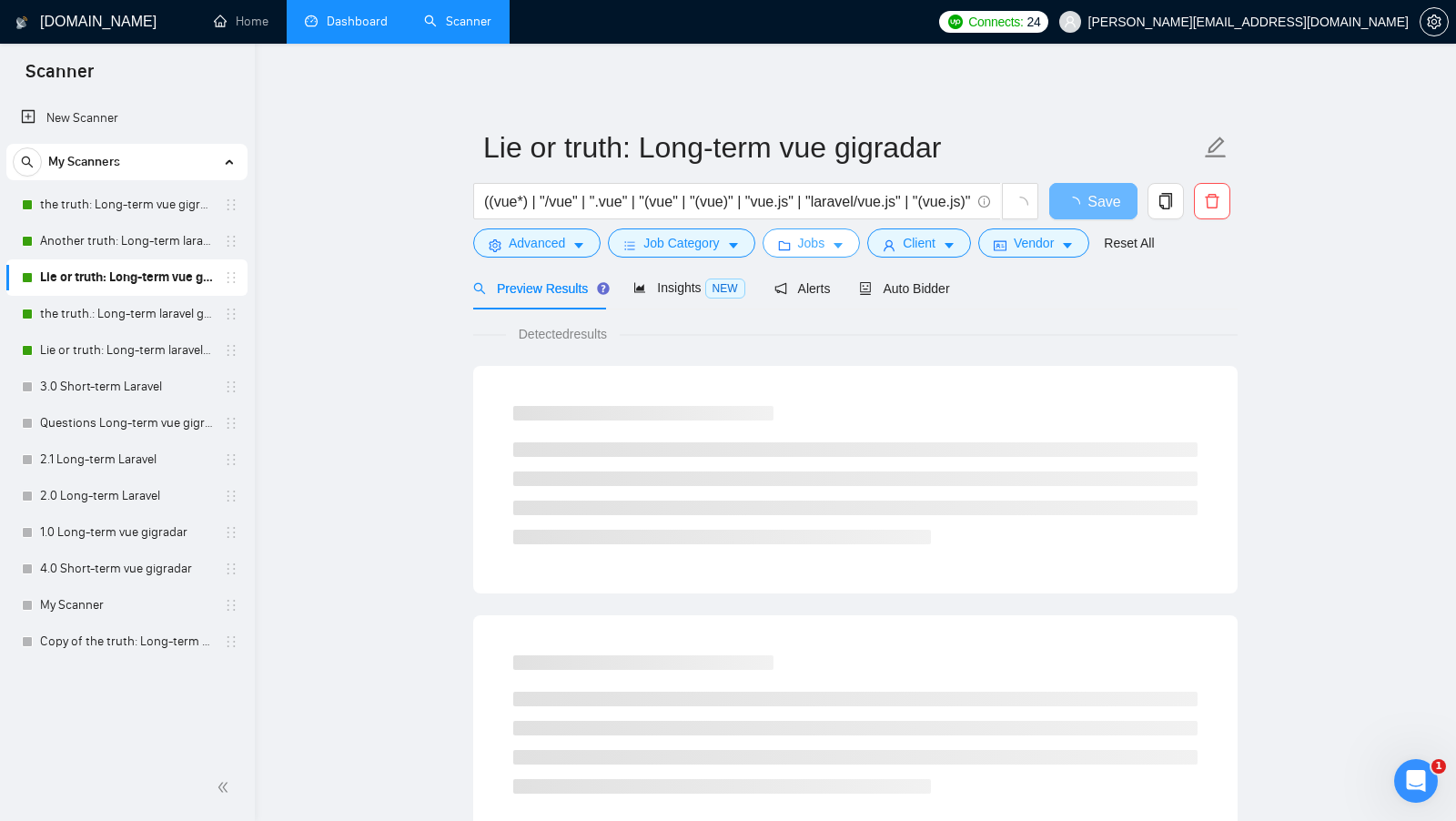
click at [825, 245] on span "Jobs" at bounding box center [812, 243] width 27 height 20
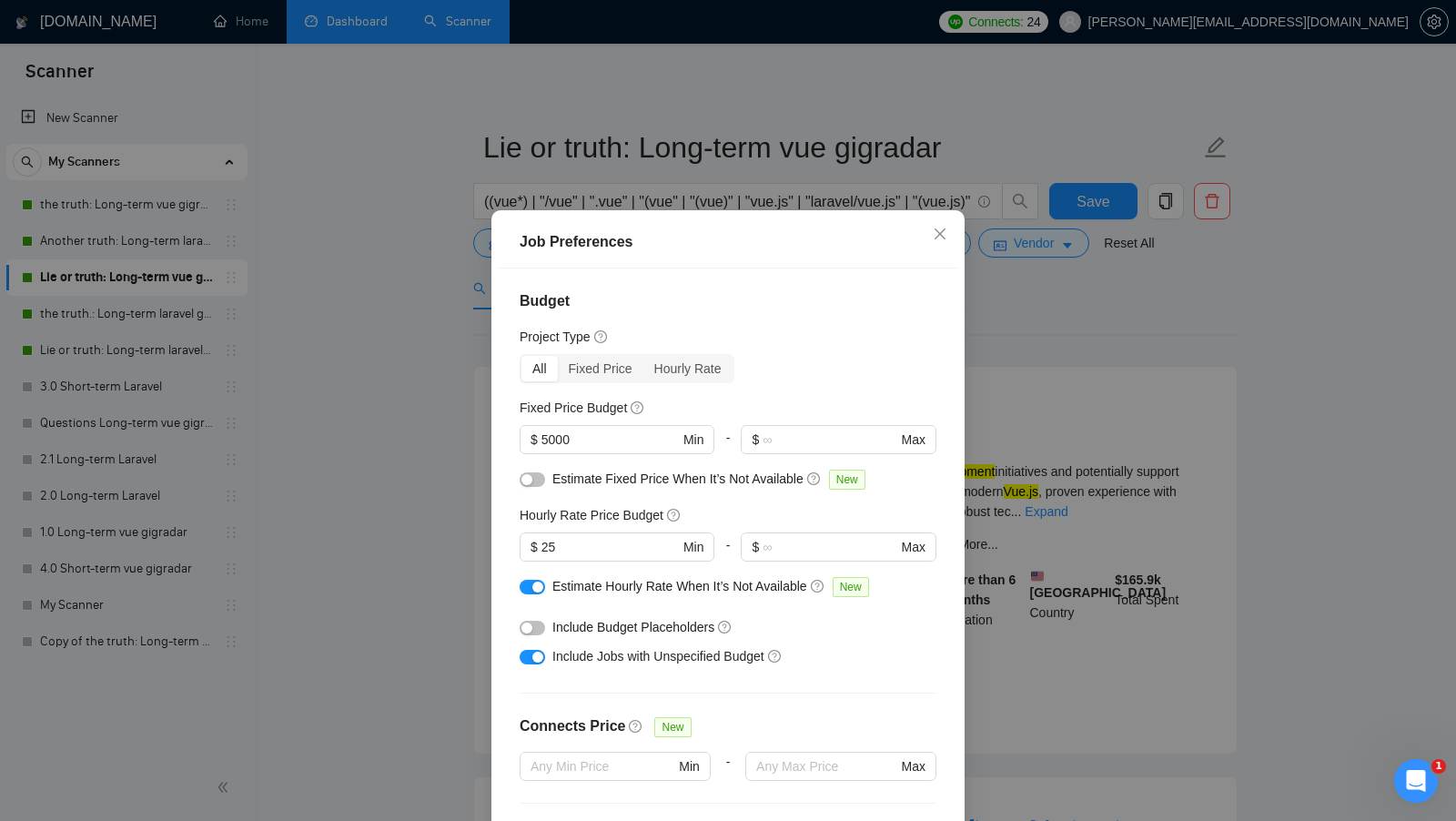
click at [1092, 372] on div "Job Preferences Budget Project Type All Fixed Price Hourly Rate Fixed Price Bud…" at bounding box center [728, 410] width 1456 height 821
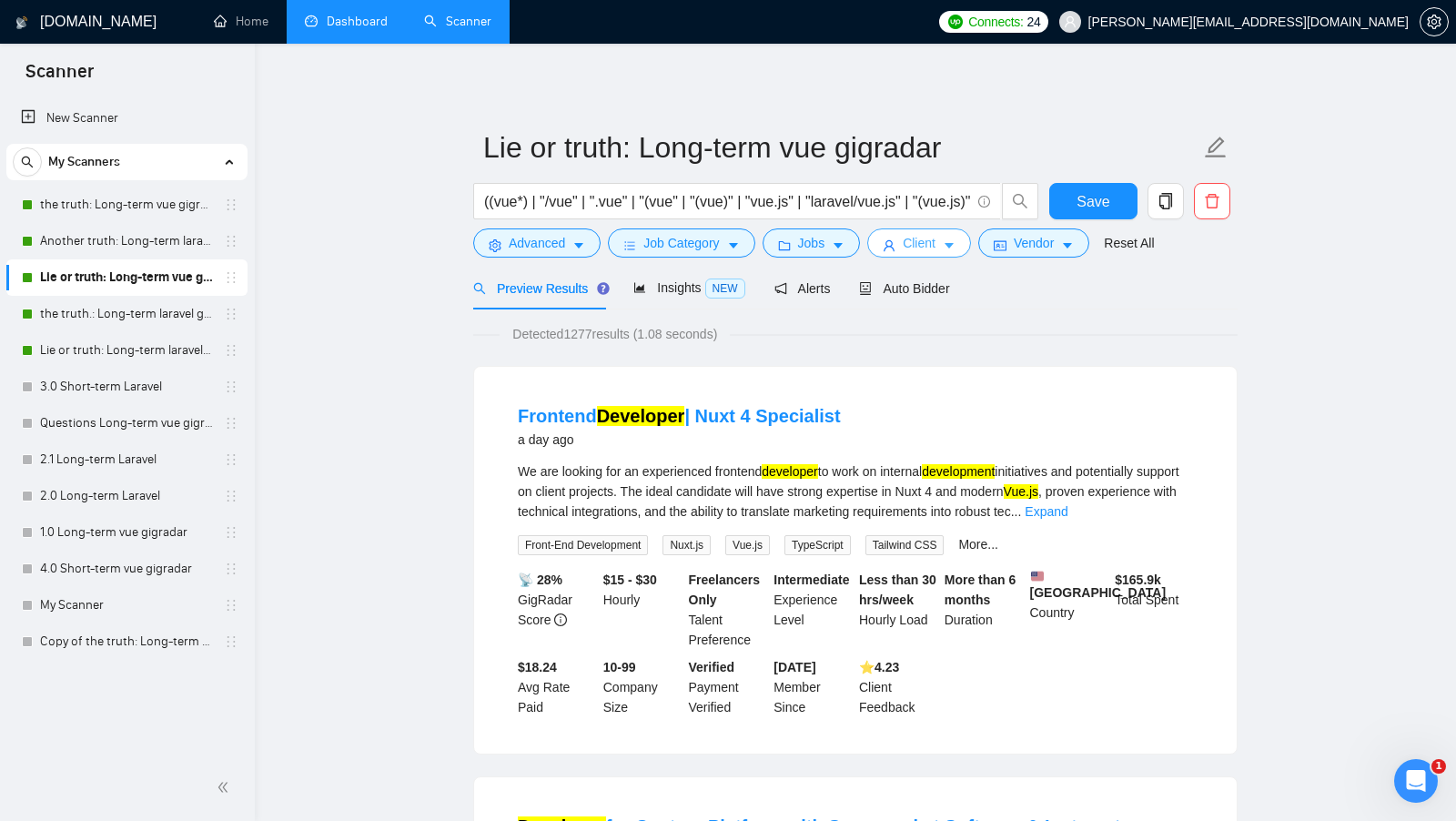
click at [949, 246] on icon "caret-down" at bounding box center [949, 245] width 13 height 13
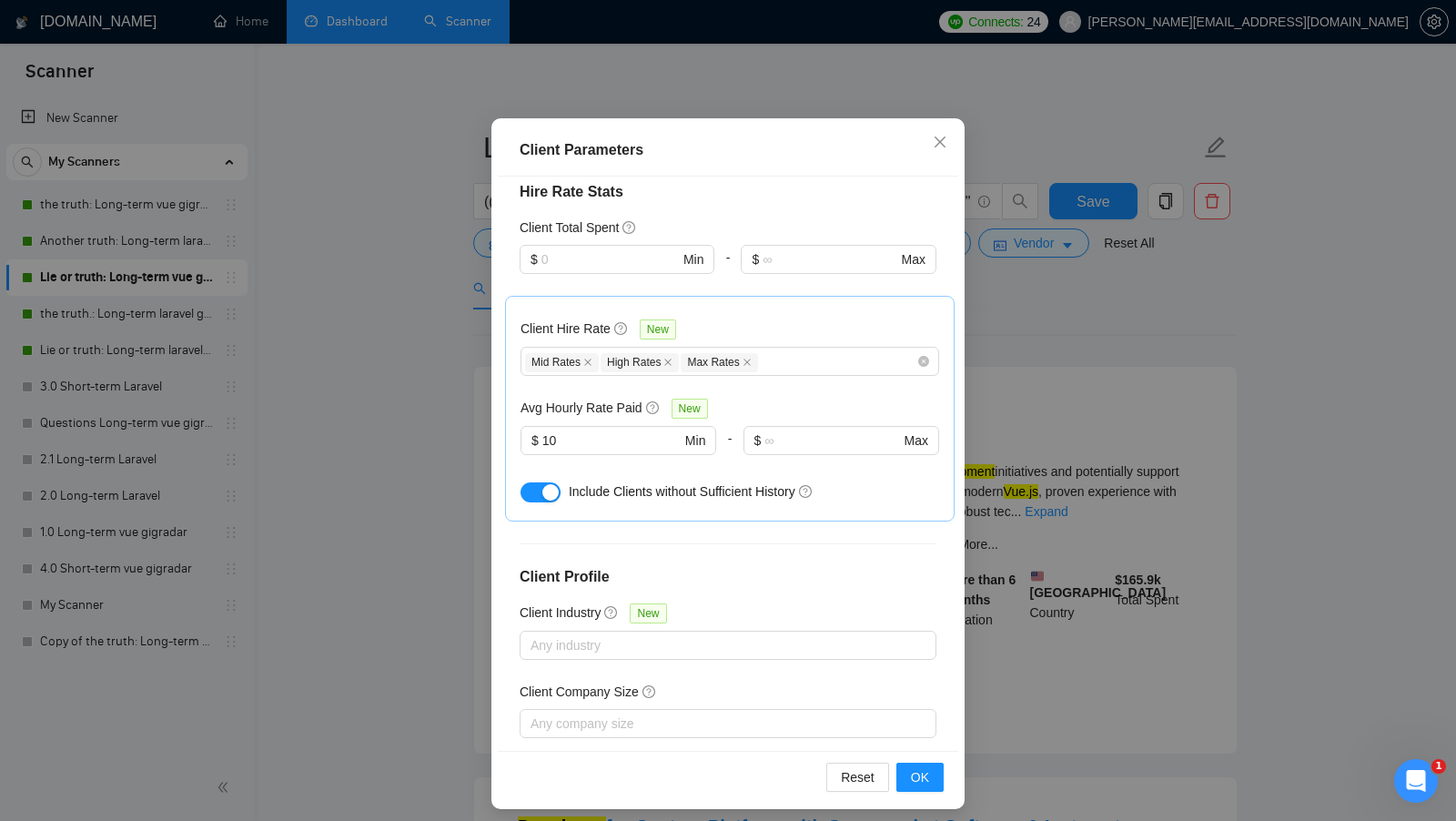
scroll to position [101, 0]
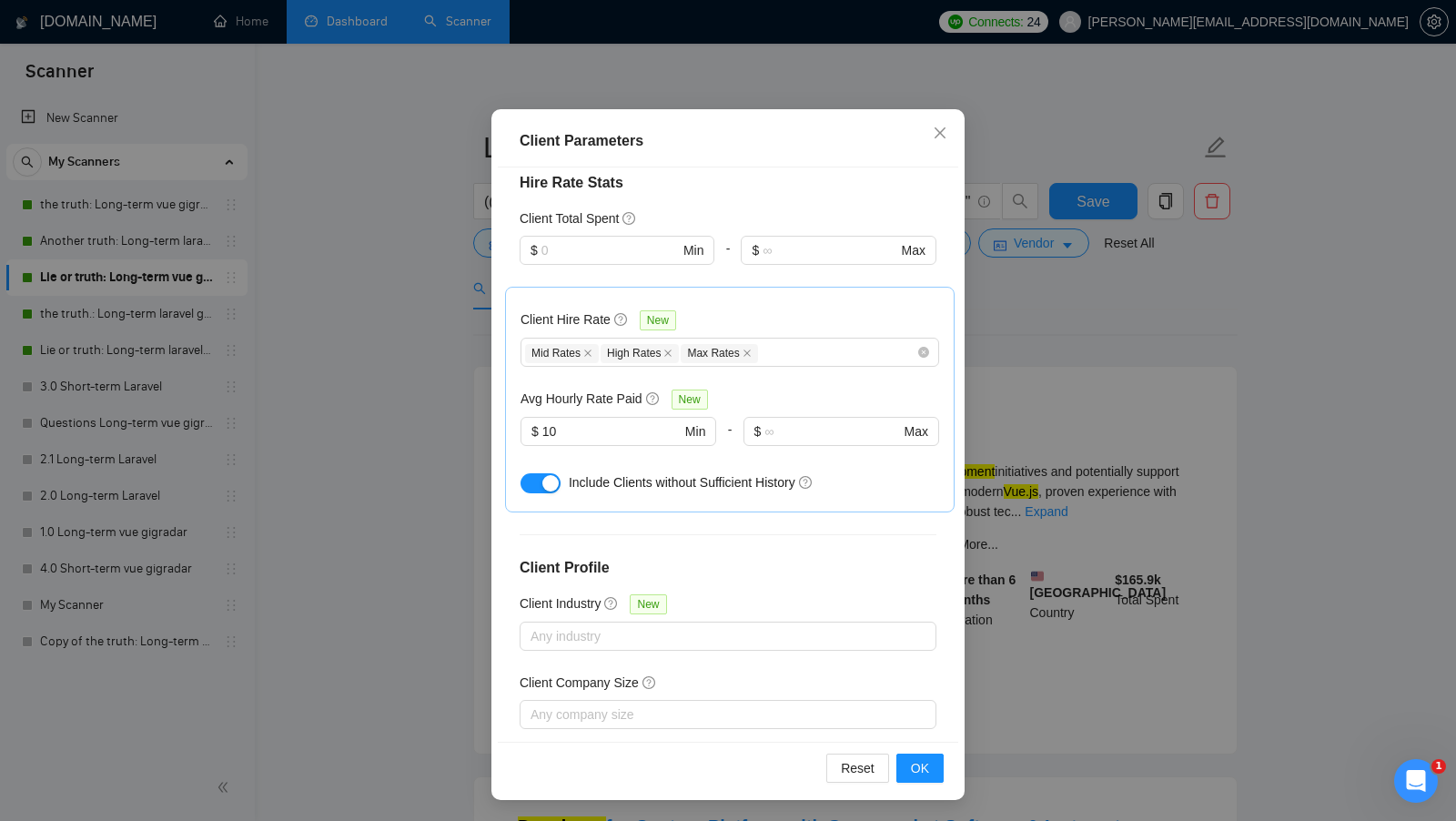
click at [1020, 455] on div "Client Parameters Client Location Include Client Countries Europe Oceania Canad…" at bounding box center [728, 410] width 1456 height 821
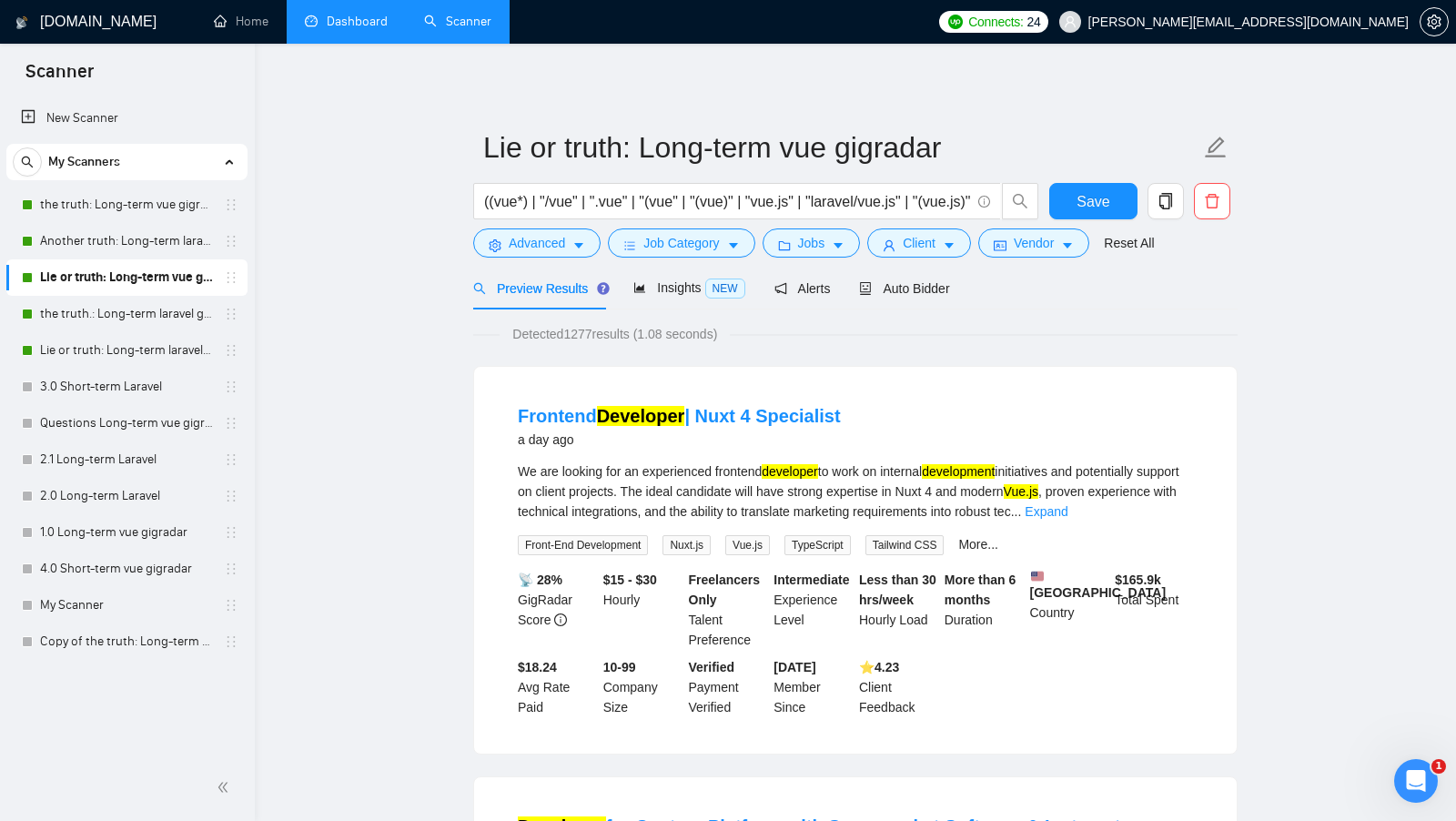
scroll to position [0, 0]
click at [1057, 257] on button "Vendor" at bounding box center [1034, 243] width 111 height 29
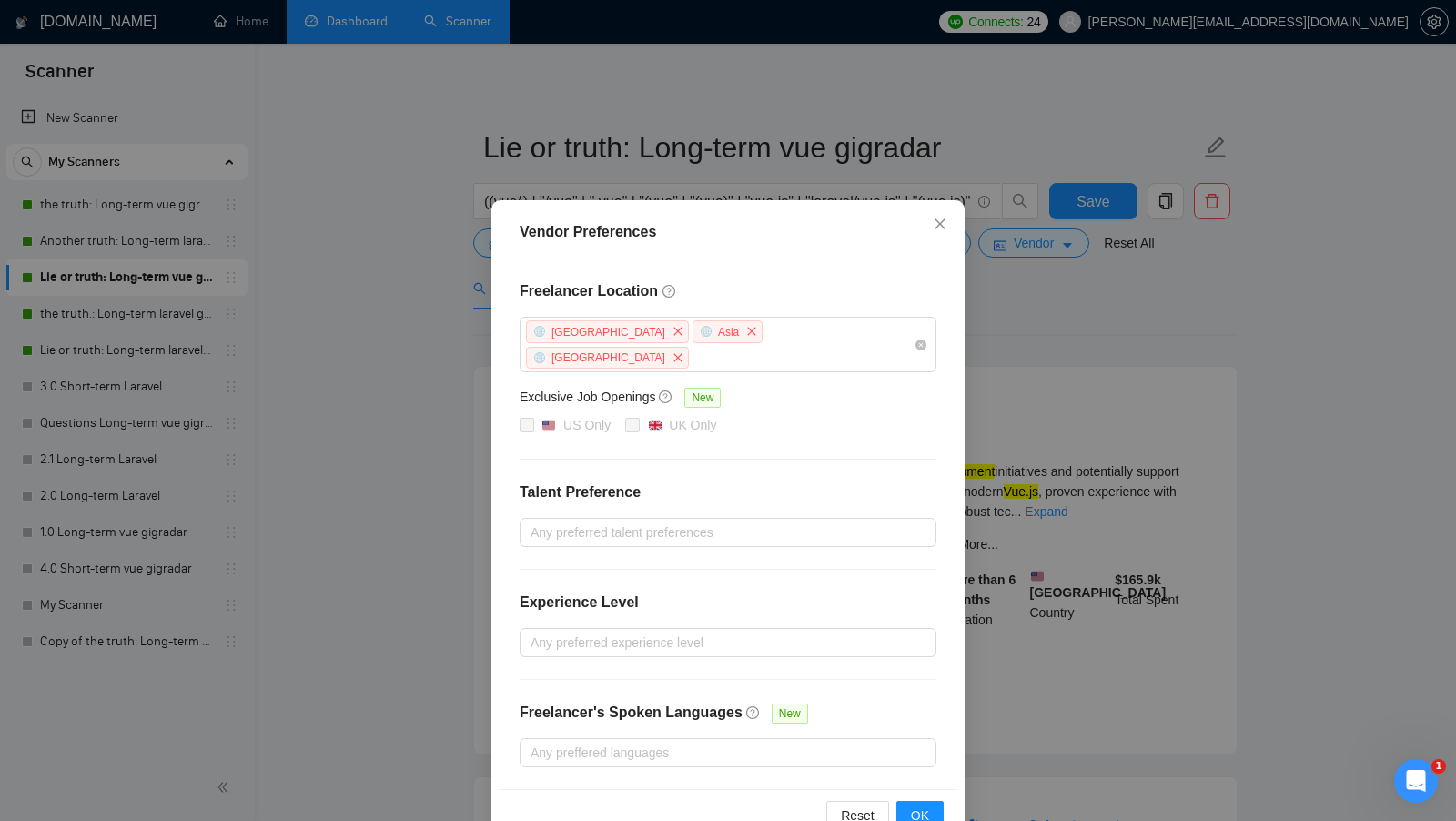
click at [996, 316] on div "Vendor Preferences Freelancer Location Africa Asia Antarctica Exclusive Job Ope…" at bounding box center [728, 410] width 1456 height 821
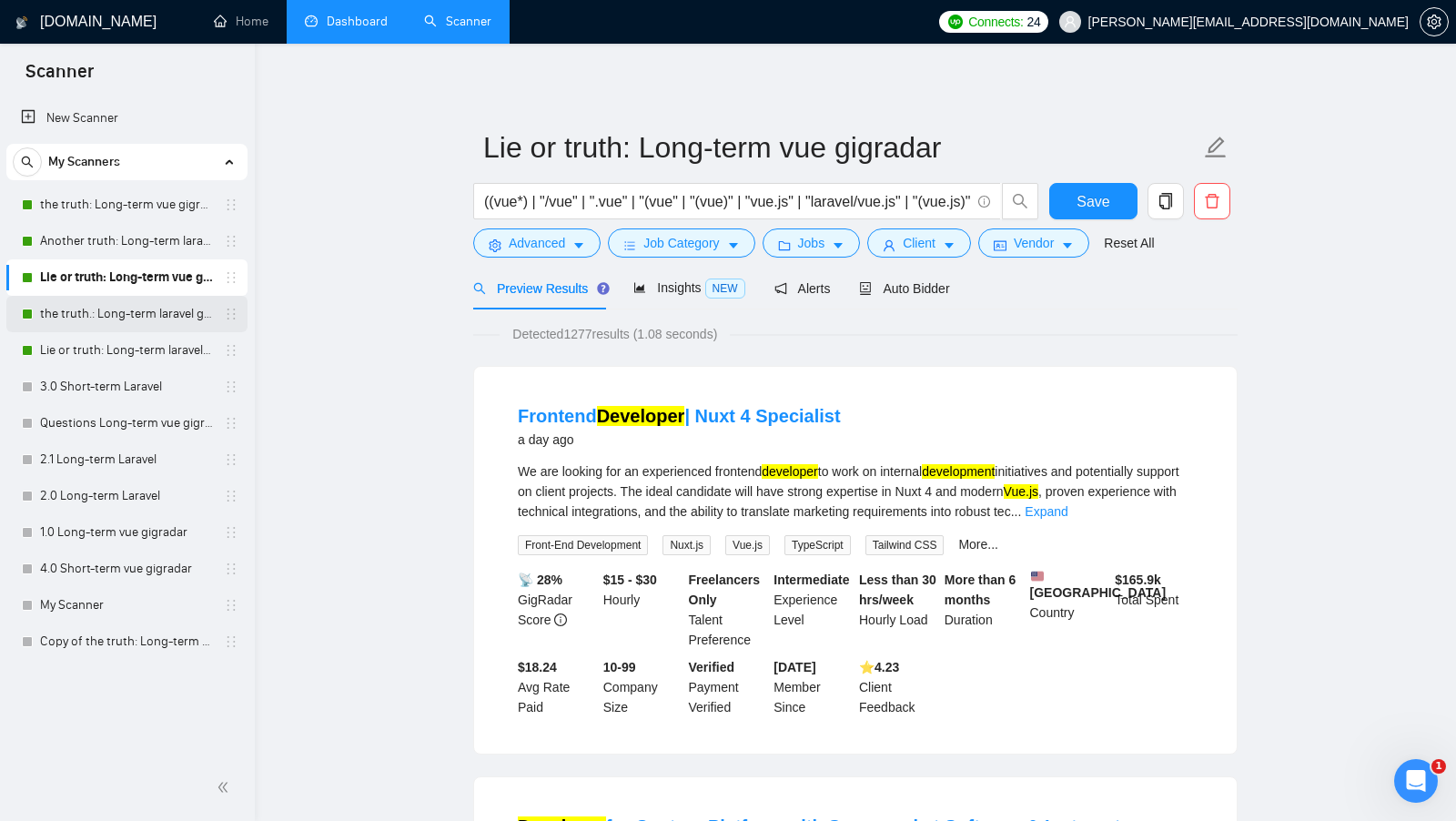
click at [172, 319] on link "the truth.: Long-term laravel gigradar" at bounding box center [126, 313] width 173 height 36
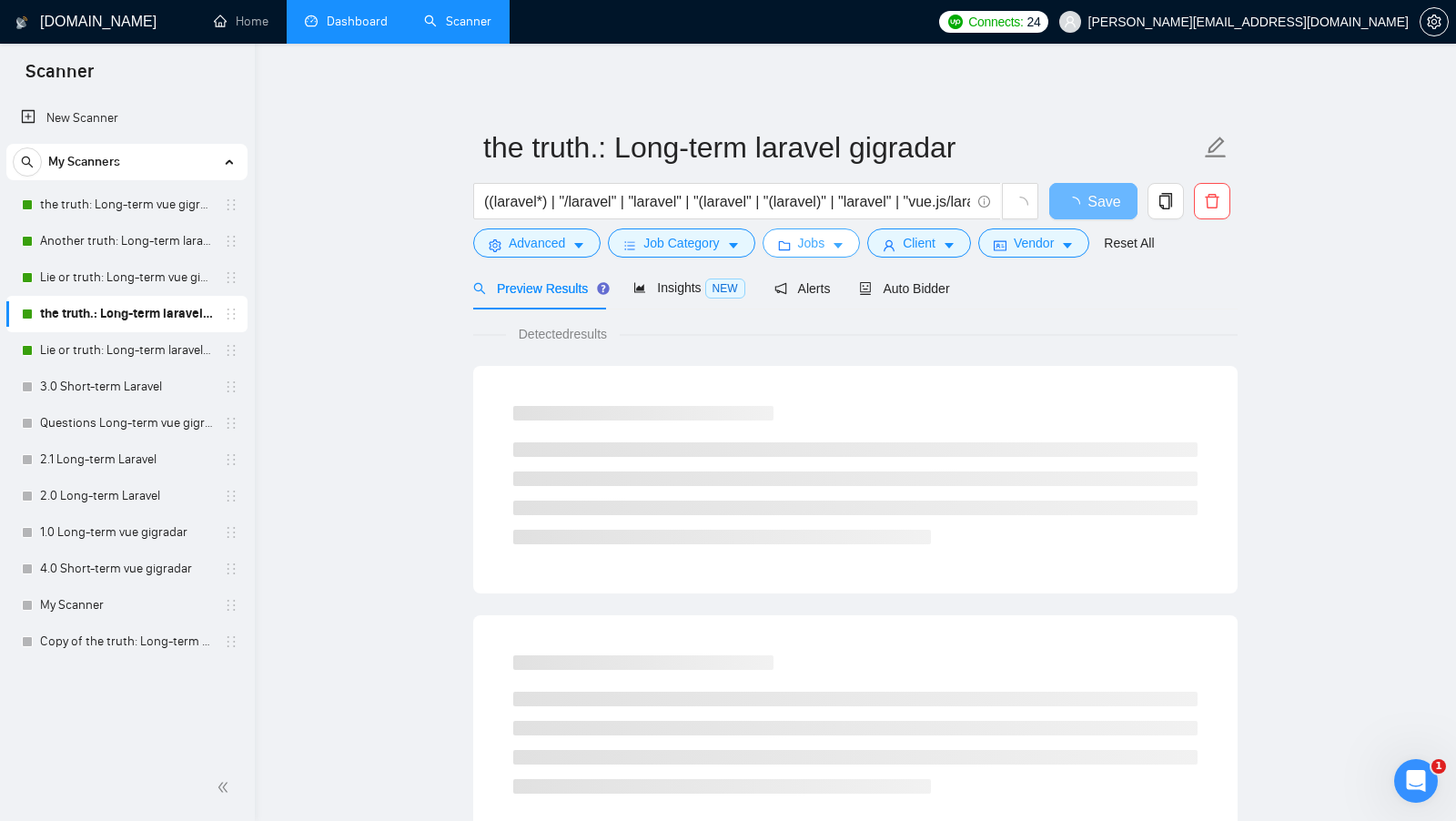
click at [799, 255] on button "Jobs" at bounding box center [812, 243] width 98 height 29
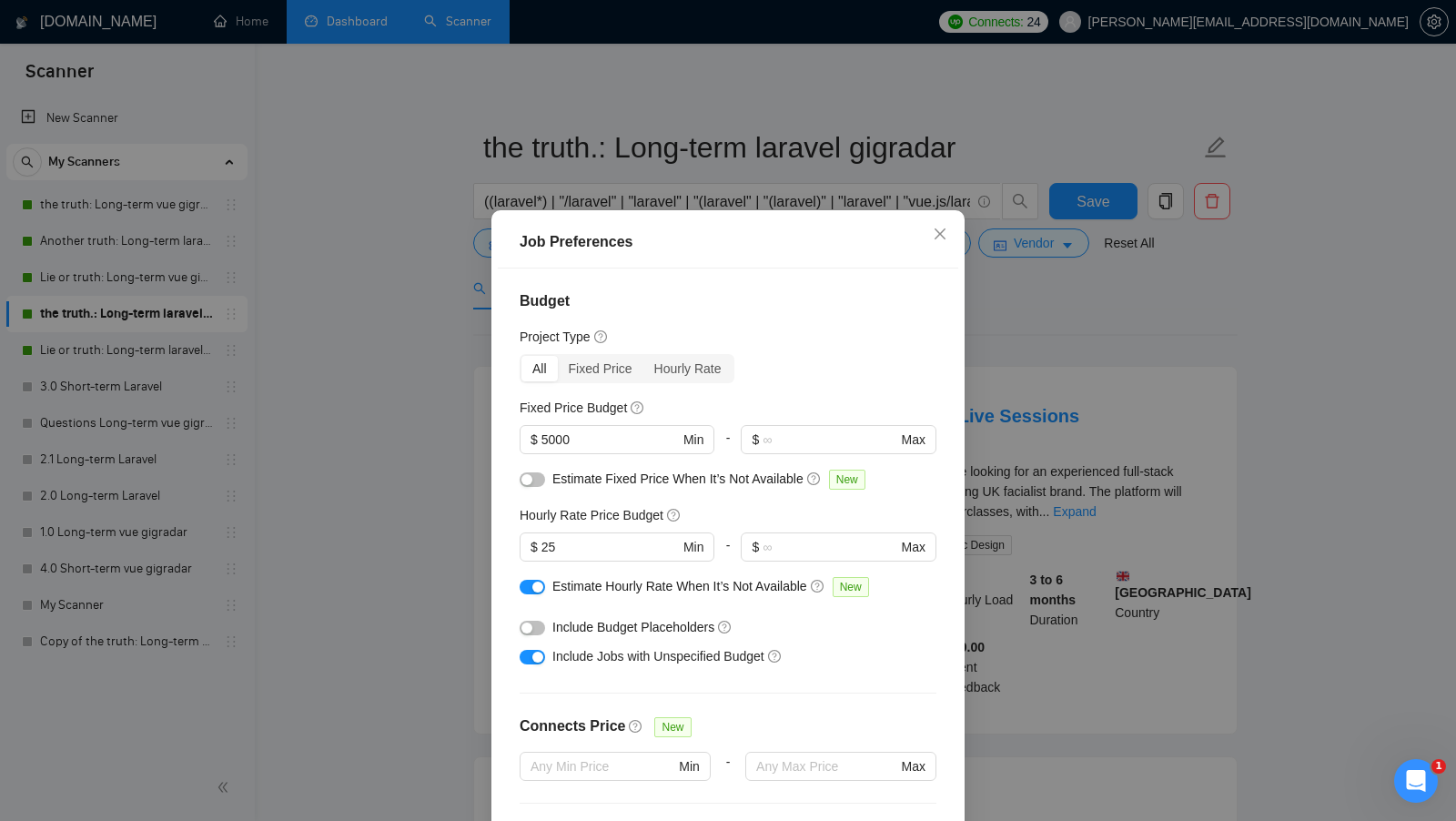
click at [1111, 330] on div "Job Preferences Budget Project Type All Fixed Price Hourly Rate Fixed Price Bud…" at bounding box center [728, 410] width 1456 height 821
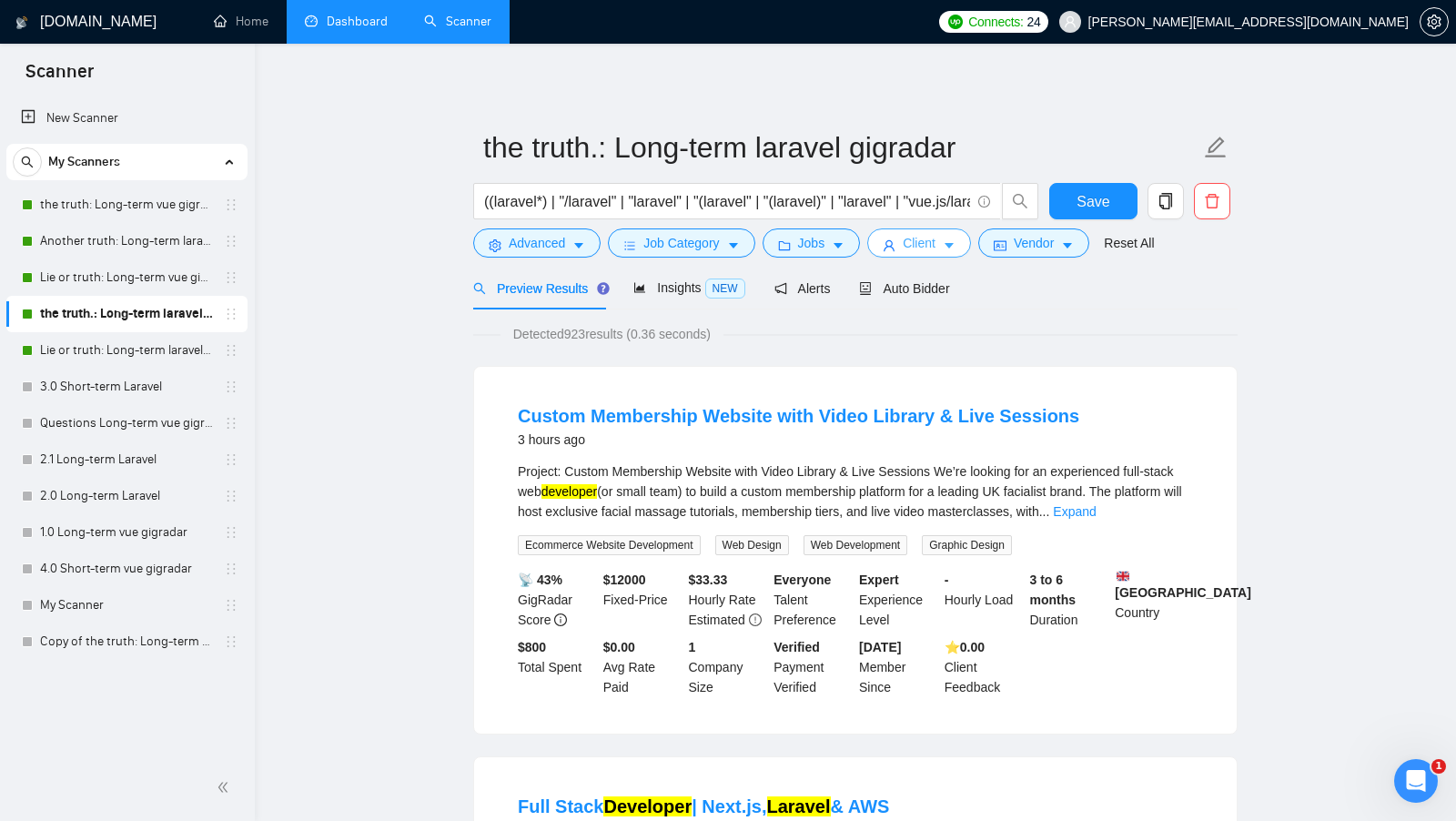
click at [935, 246] on span "Client" at bounding box center [919, 243] width 33 height 20
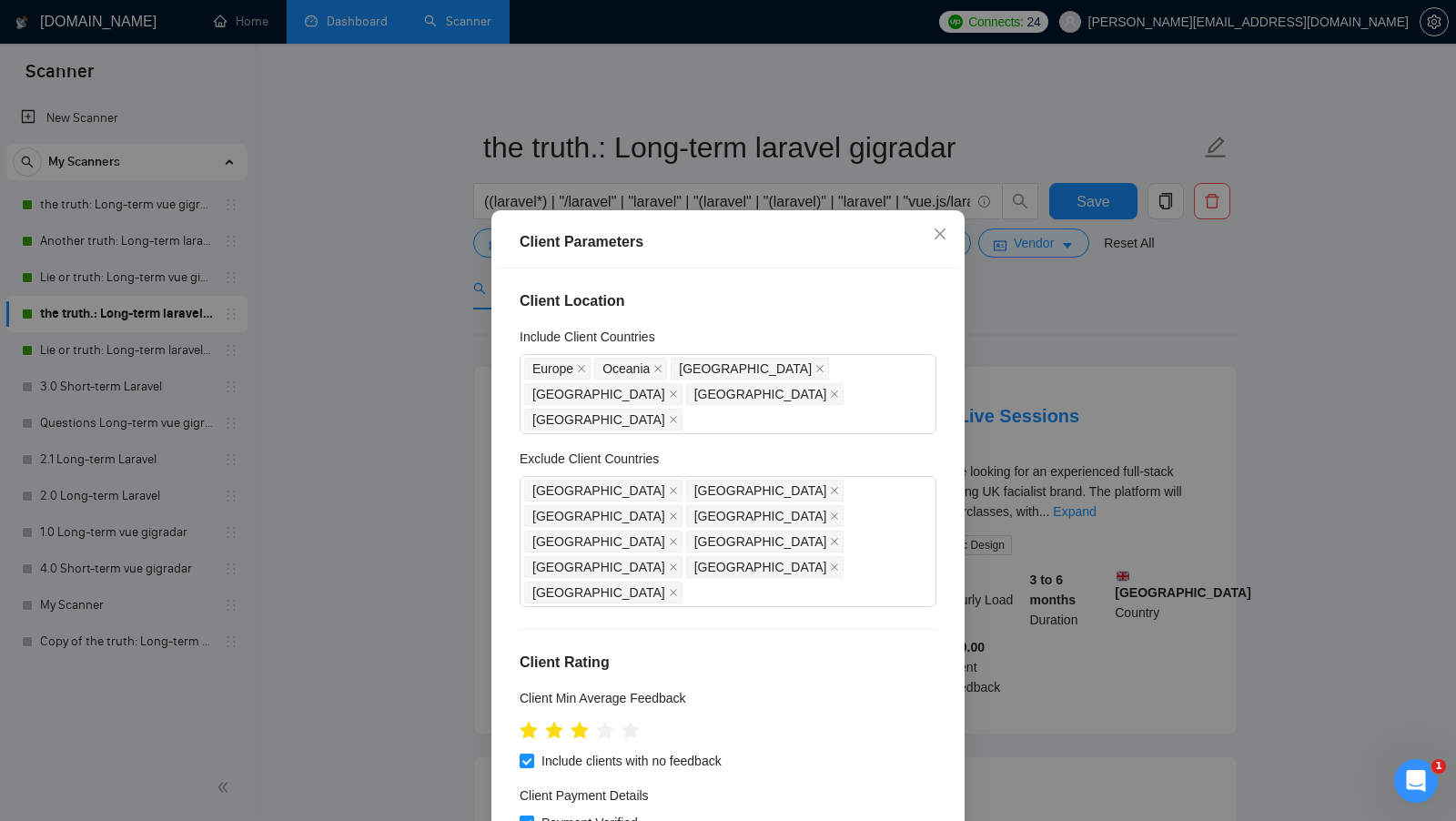
click at [1081, 261] on div "Client Parameters Client Location Include Client Countries Europe Oceania Canad…" at bounding box center [728, 410] width 1456 height 821
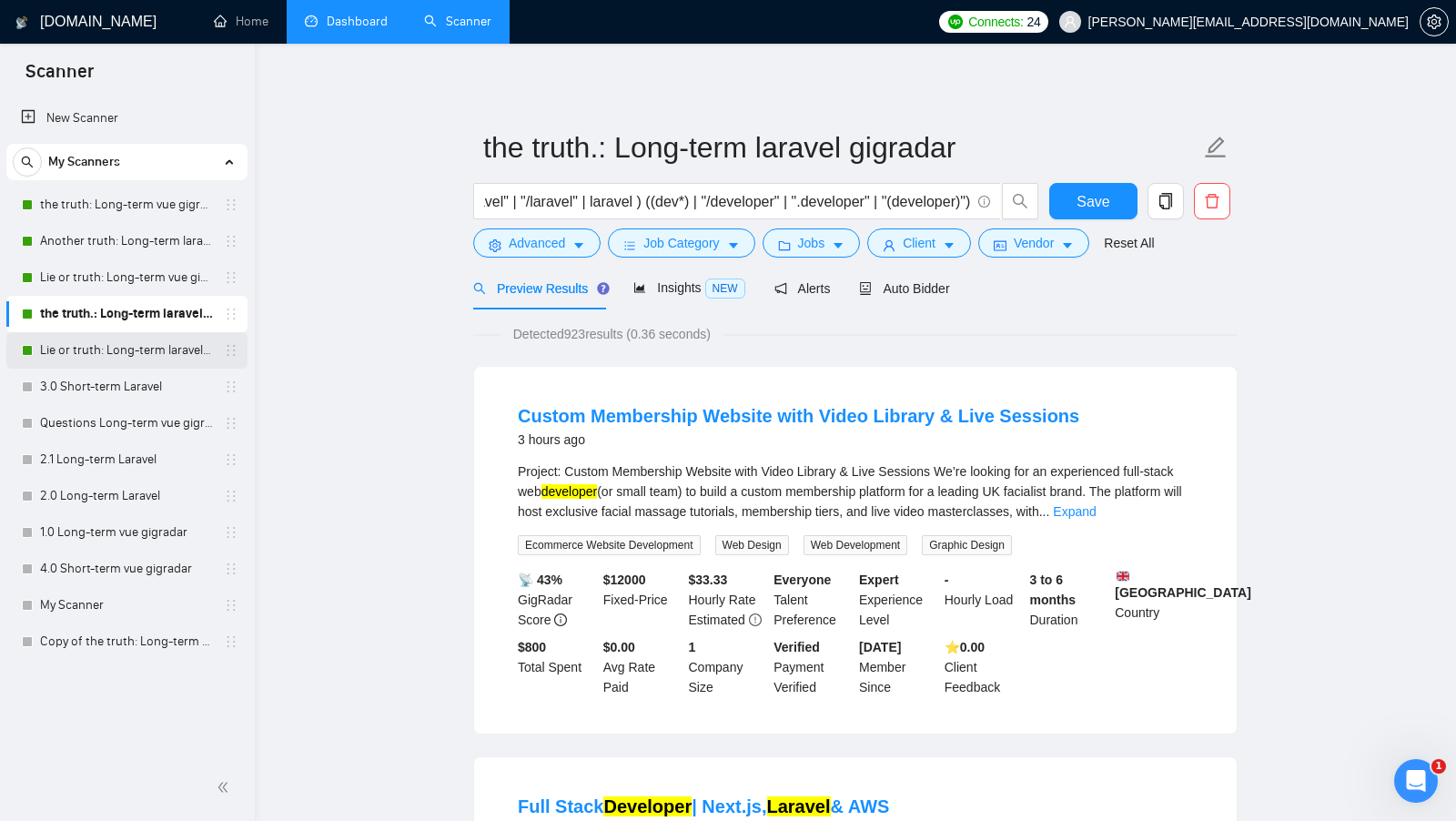
click at [141, 333] on link "Lie or truth: Long-term laravel gigradar" at bounding box center [126, 350] width 173 height 36
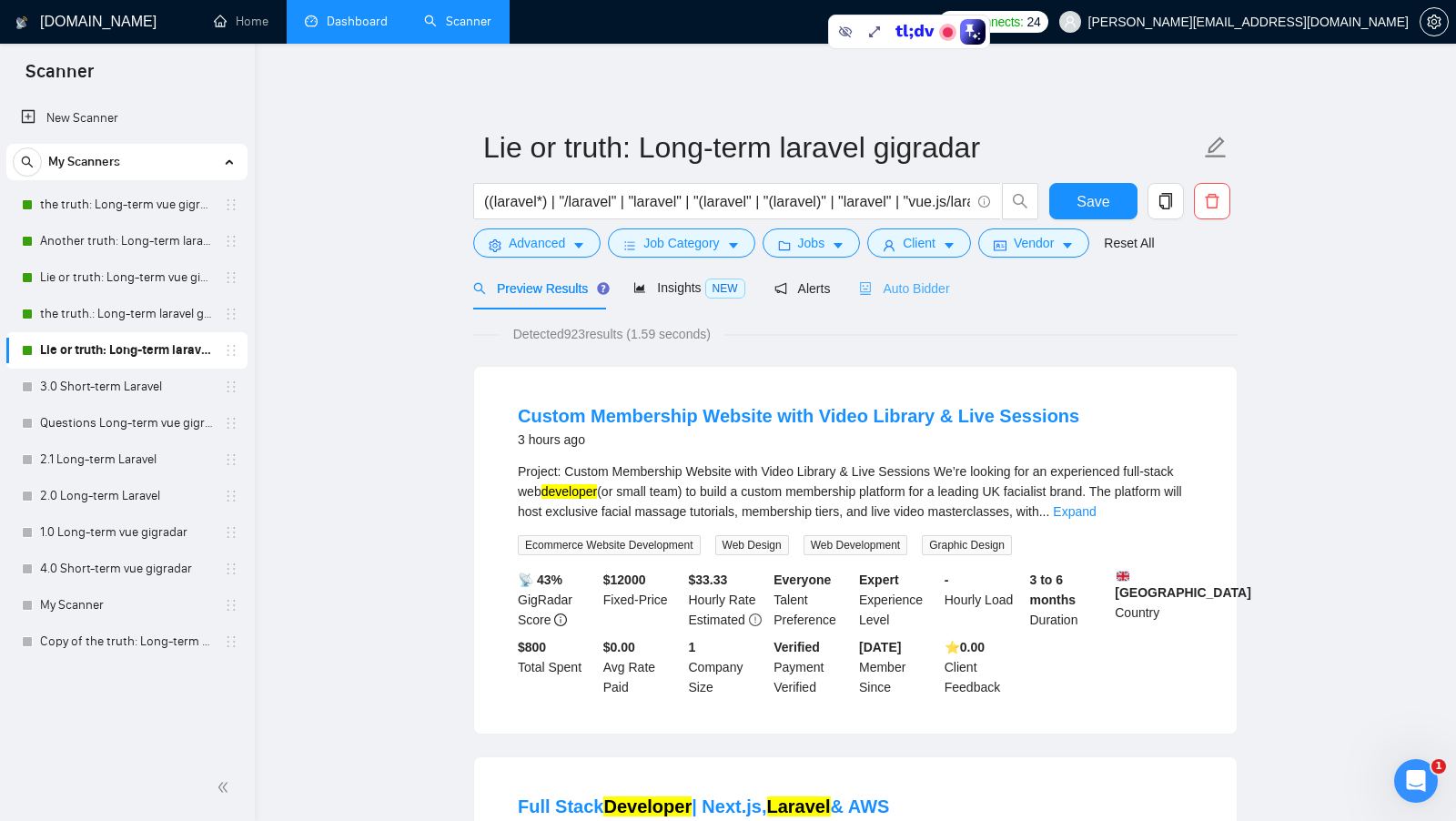
click at [918, 299] on div "Auto Bidder" at bounding box center [904, 288] width 90 height 43
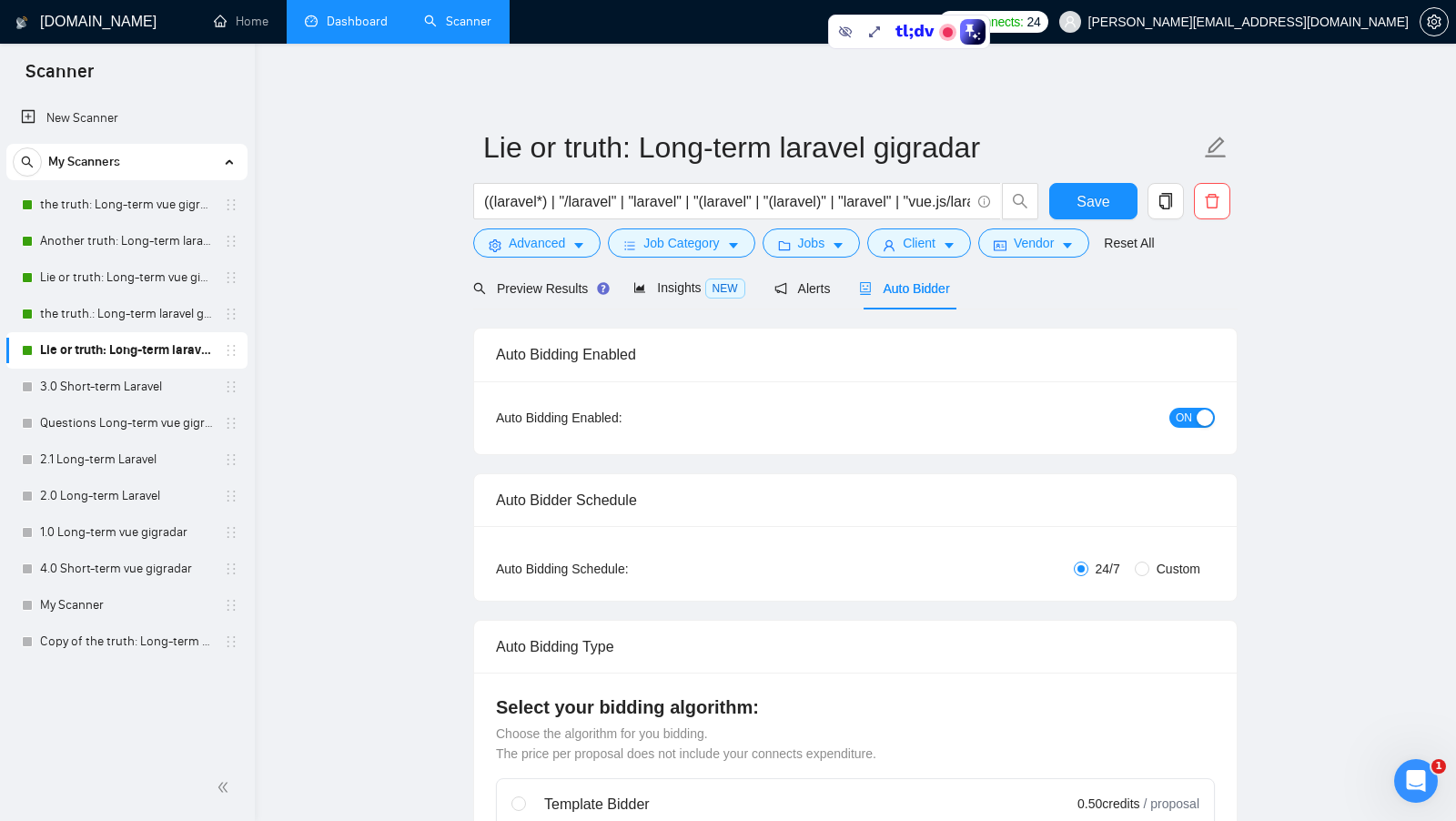
radio input "false"
radio input "true"
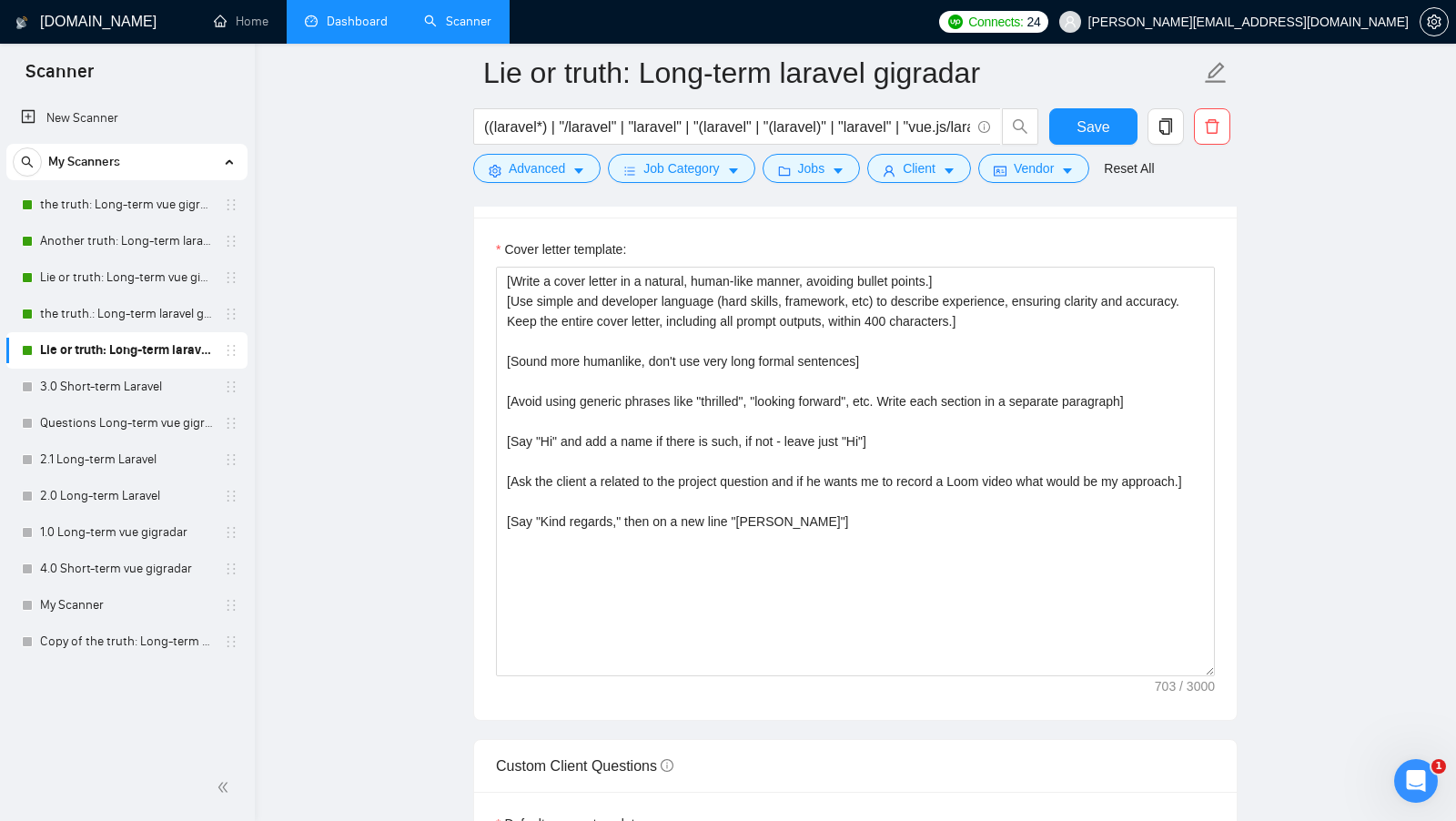
scroll to position [2195, 0]
click at [336, 27] on link "Dashboard" at bounding box center [346, 21] width 83 height 16
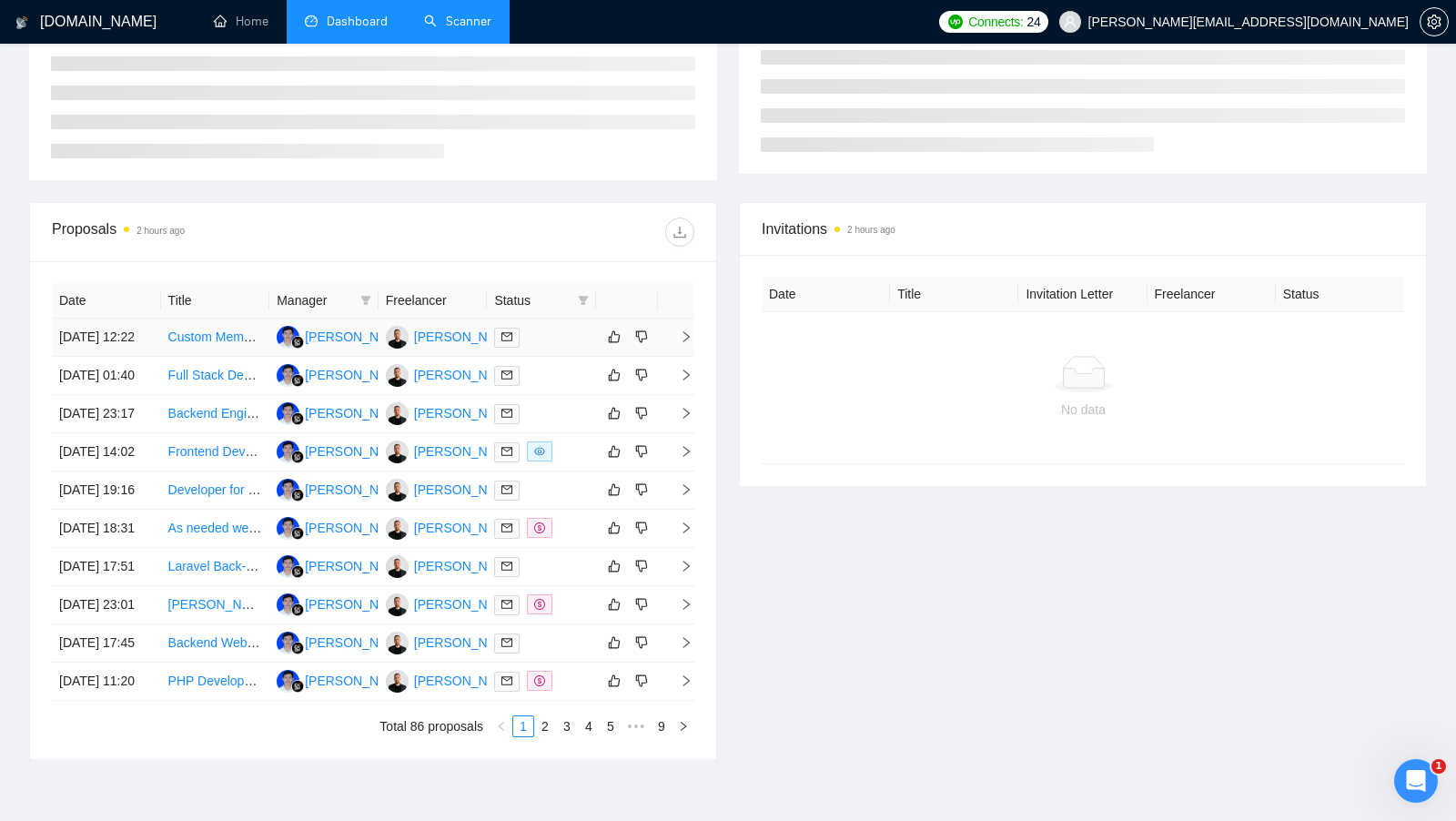
scroll to position [345, 0]
click at [576, 347] on div at bounding box center [541, 336] width 94 height 21
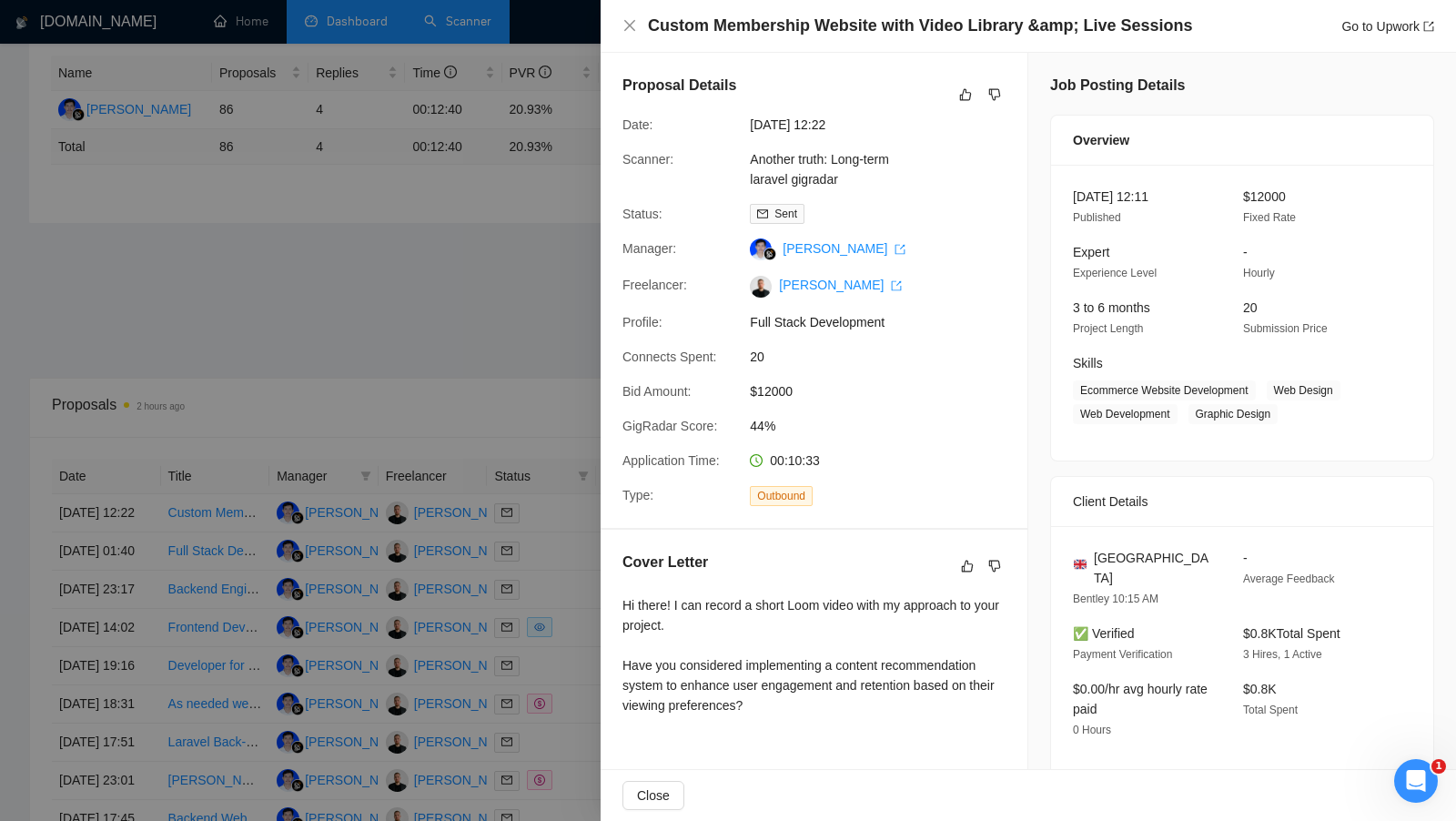
scroll to position [167, 0]
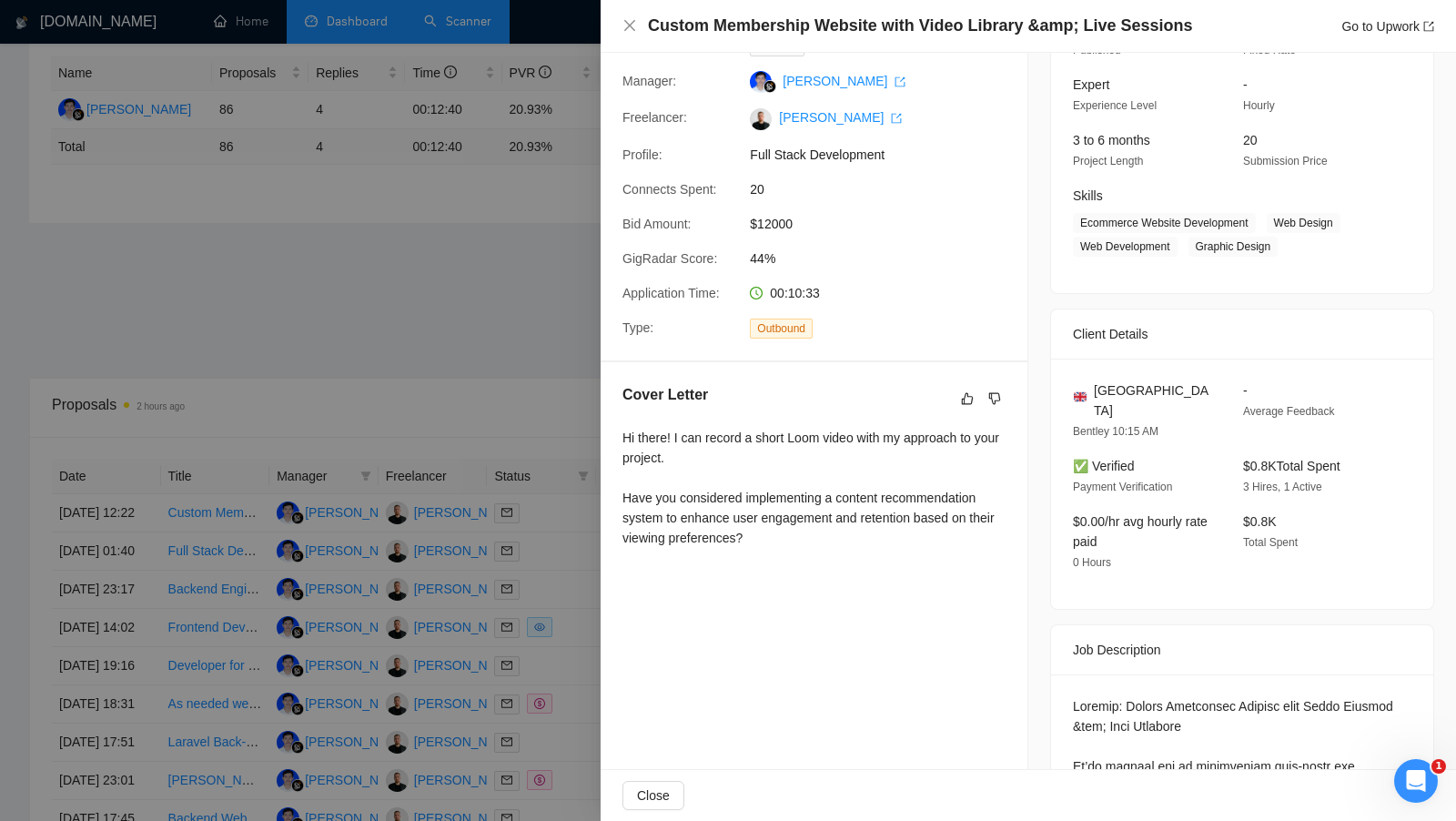
click at [576, 627] on div at bounding box center [728, 410] width 1456 height 821
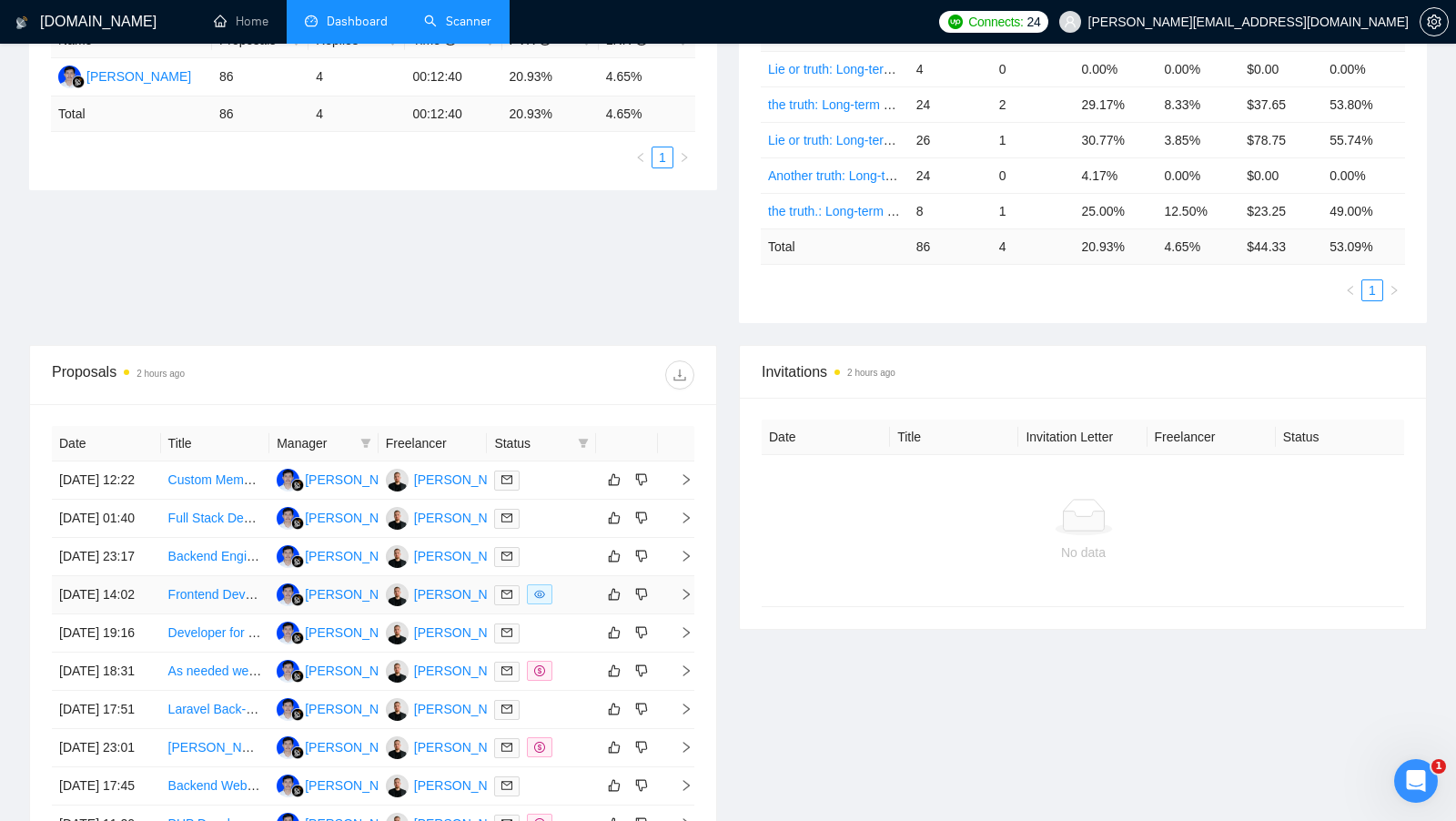
scroll to position [380, 0]
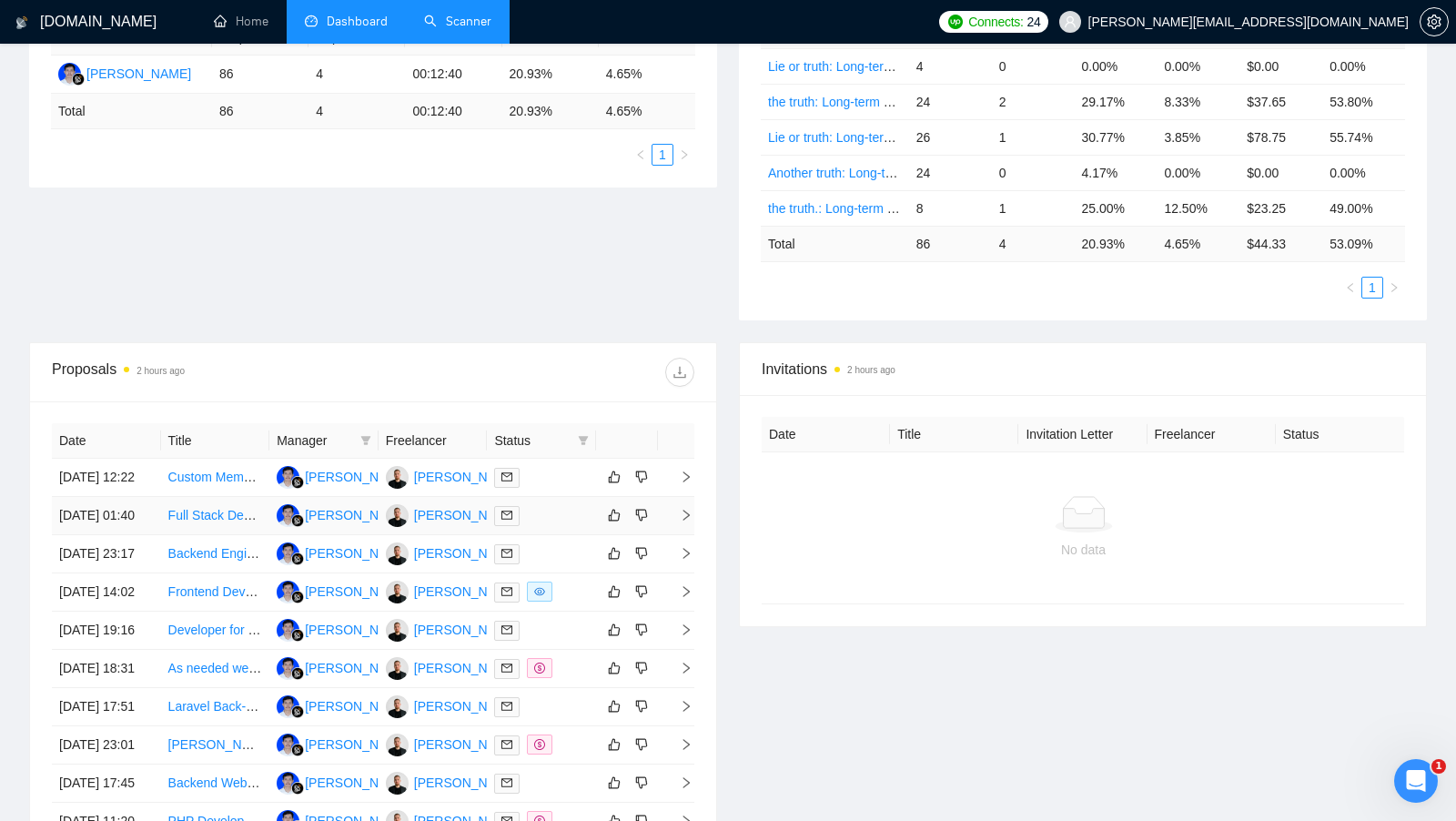
click at [571, 526] on div at bounding box center [541, 516] width 94 height 21
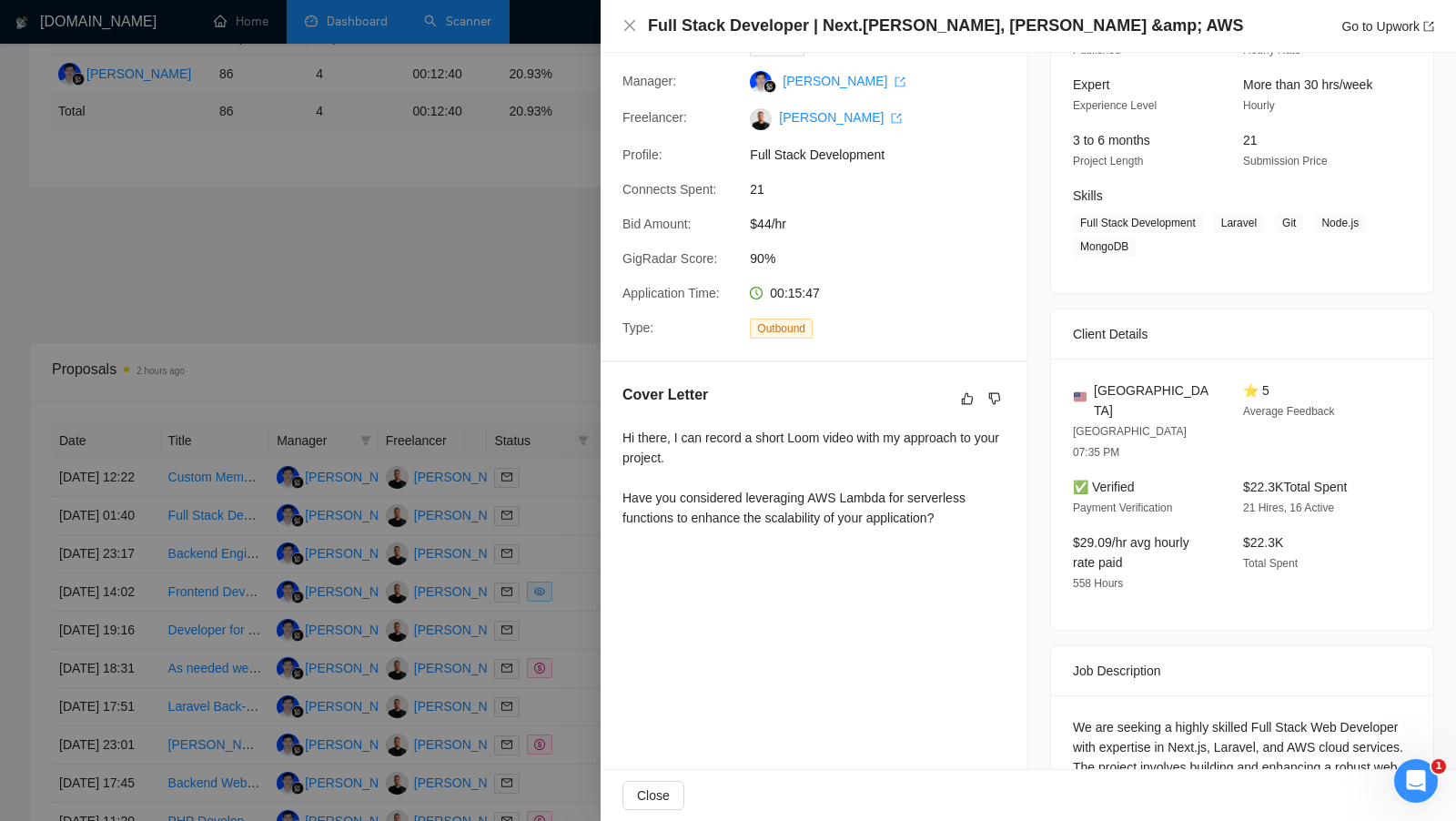
click at [567, 574] on div at bounding box center [728, 410] width 1456 height 821
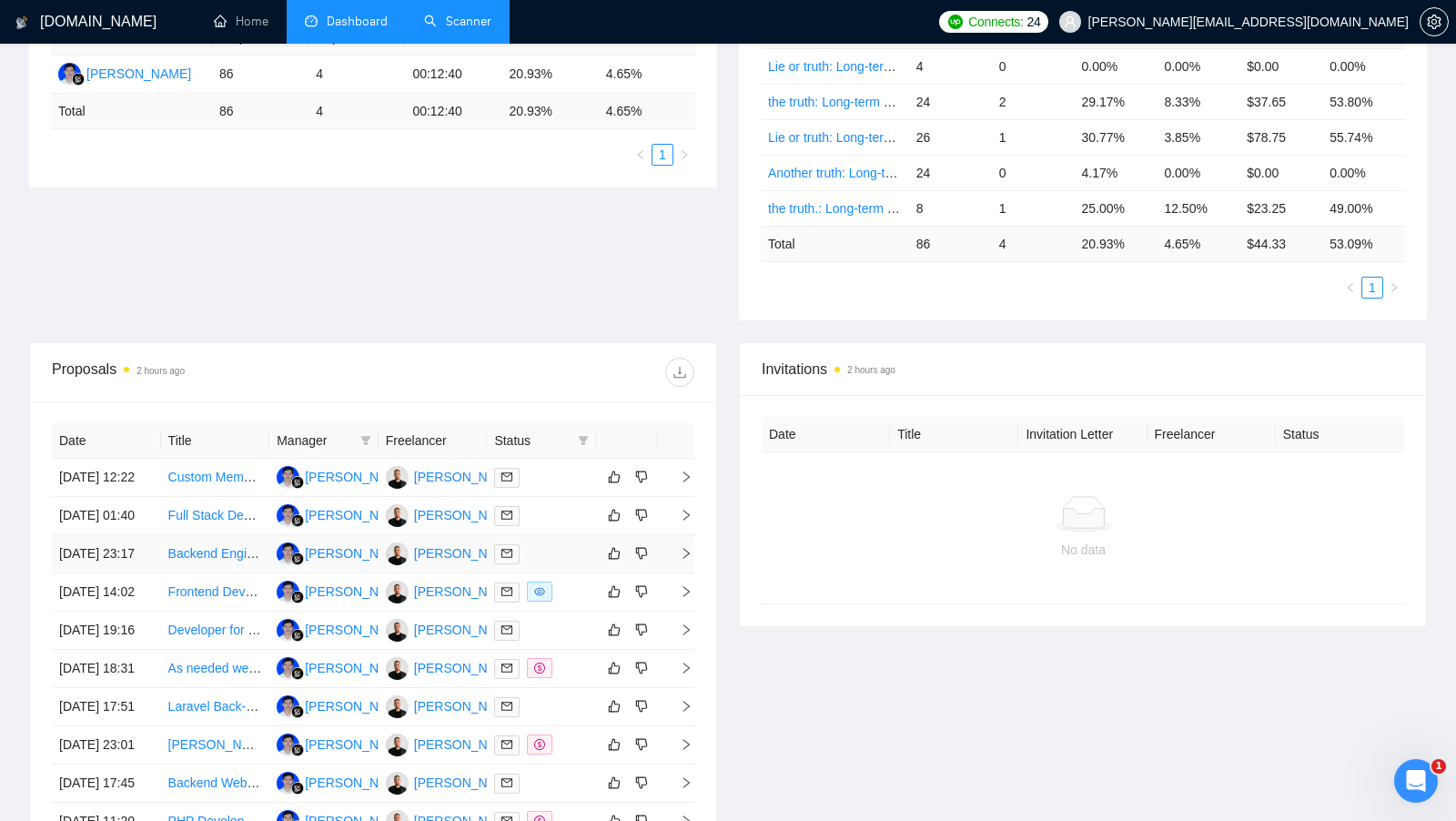
click at [566, 573] on td at bounding box center [541, 554] width 109 height 38
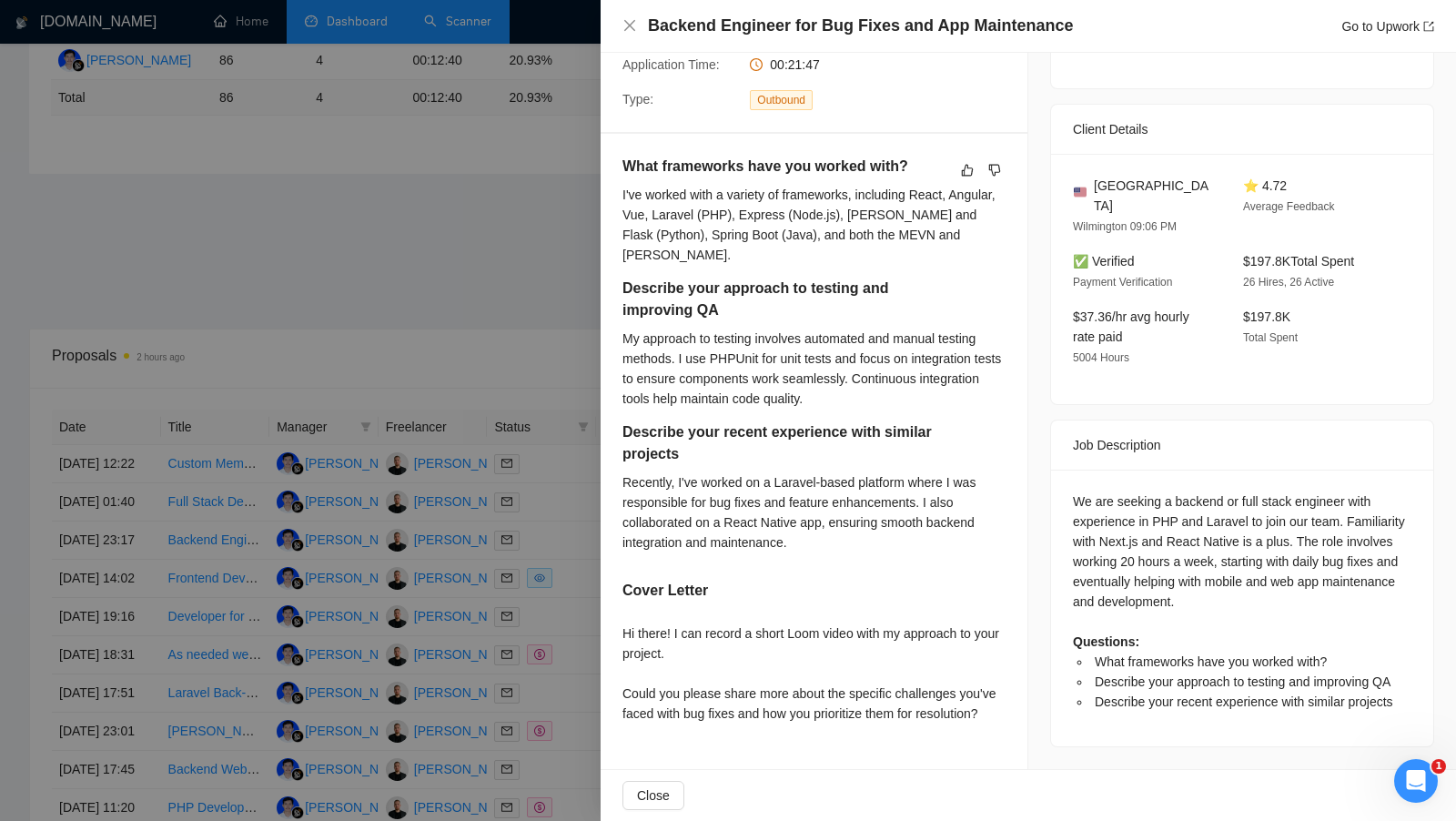
scroll to position [395, 0]
click at [539, 489] on div at bounding box center [728, 410] width 1456 height 821
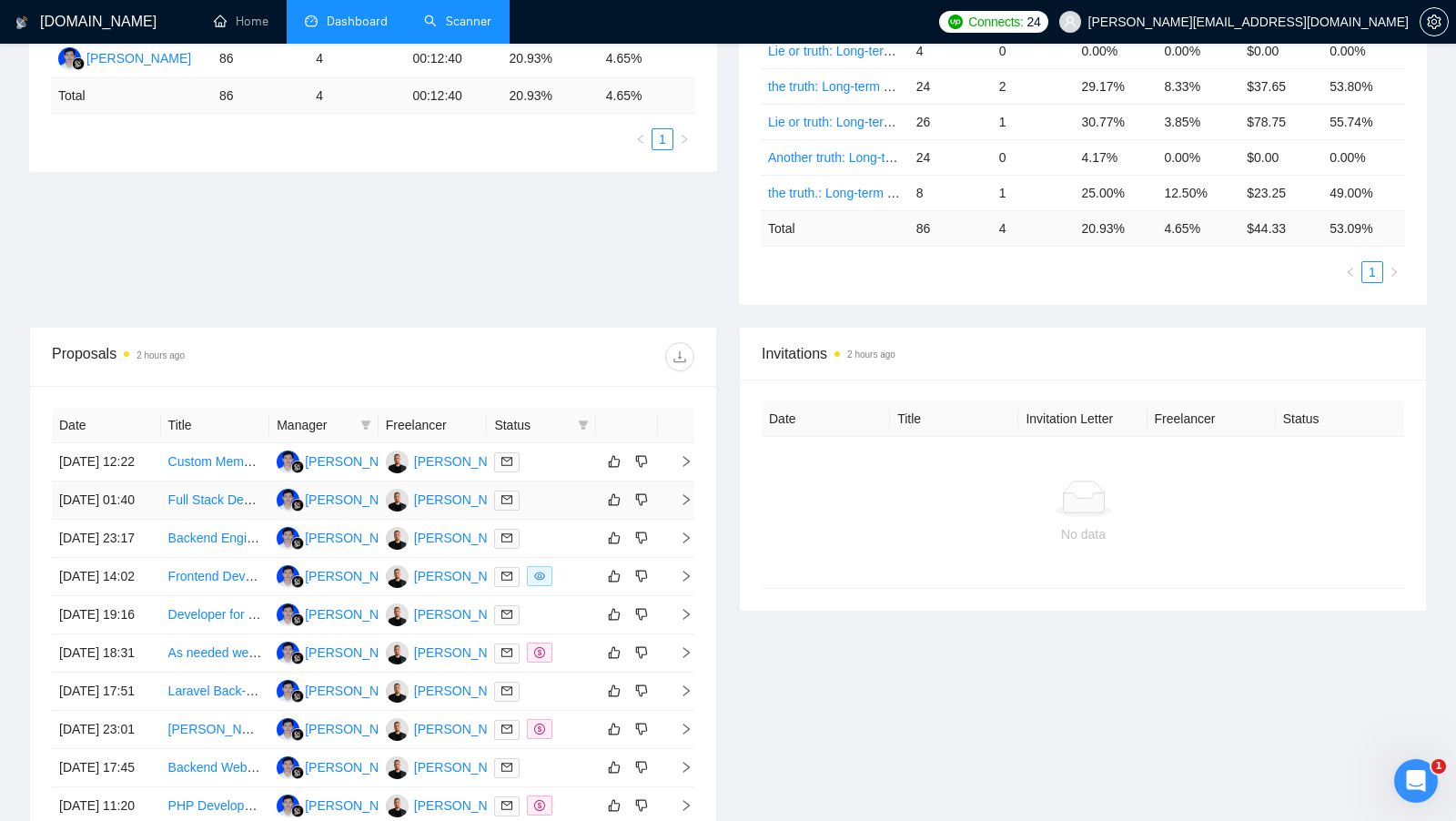
scroll to position [470, 0]
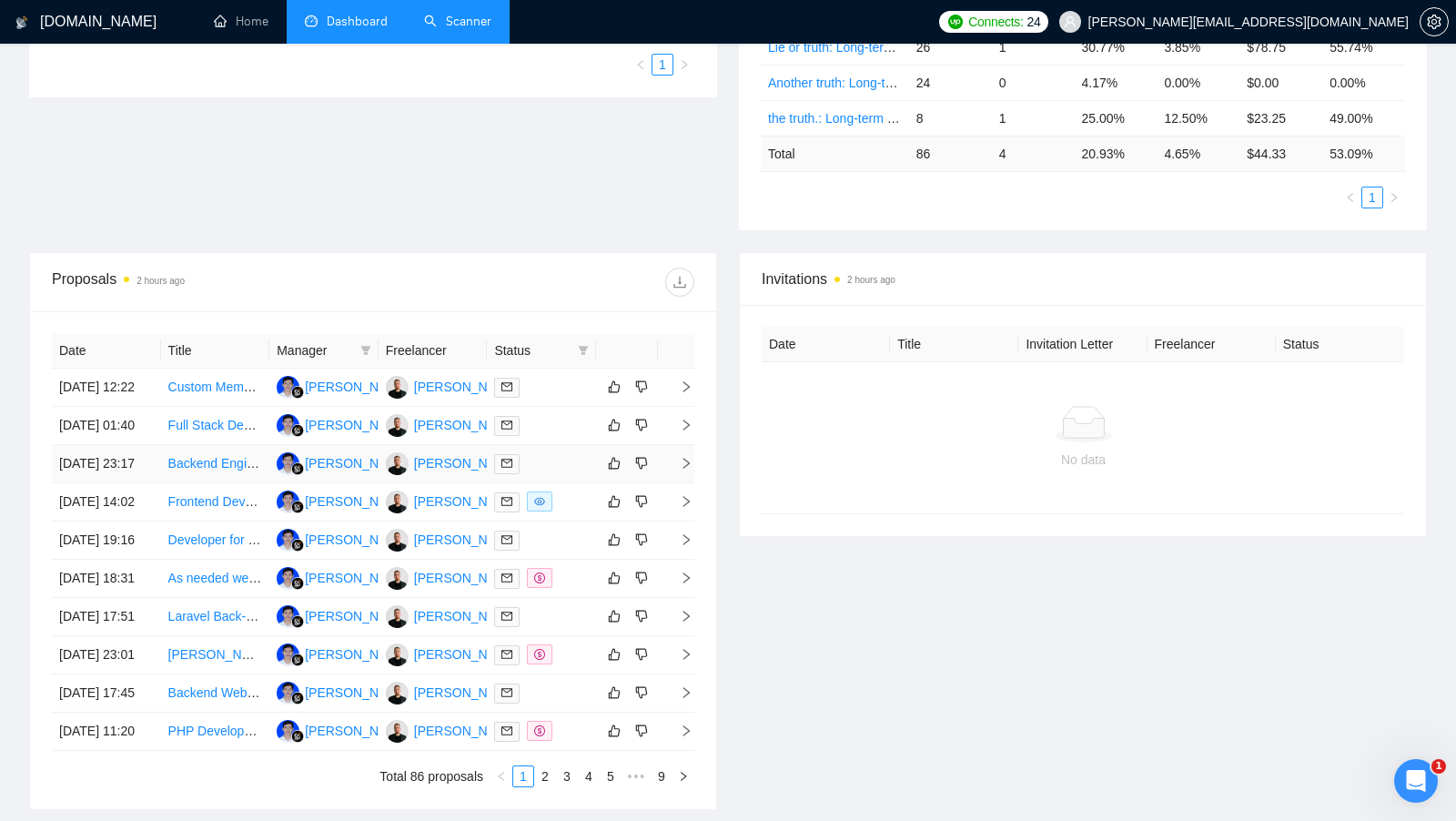
click at [570, 483] on td at bounding box center [541, 463] width 109 height 38
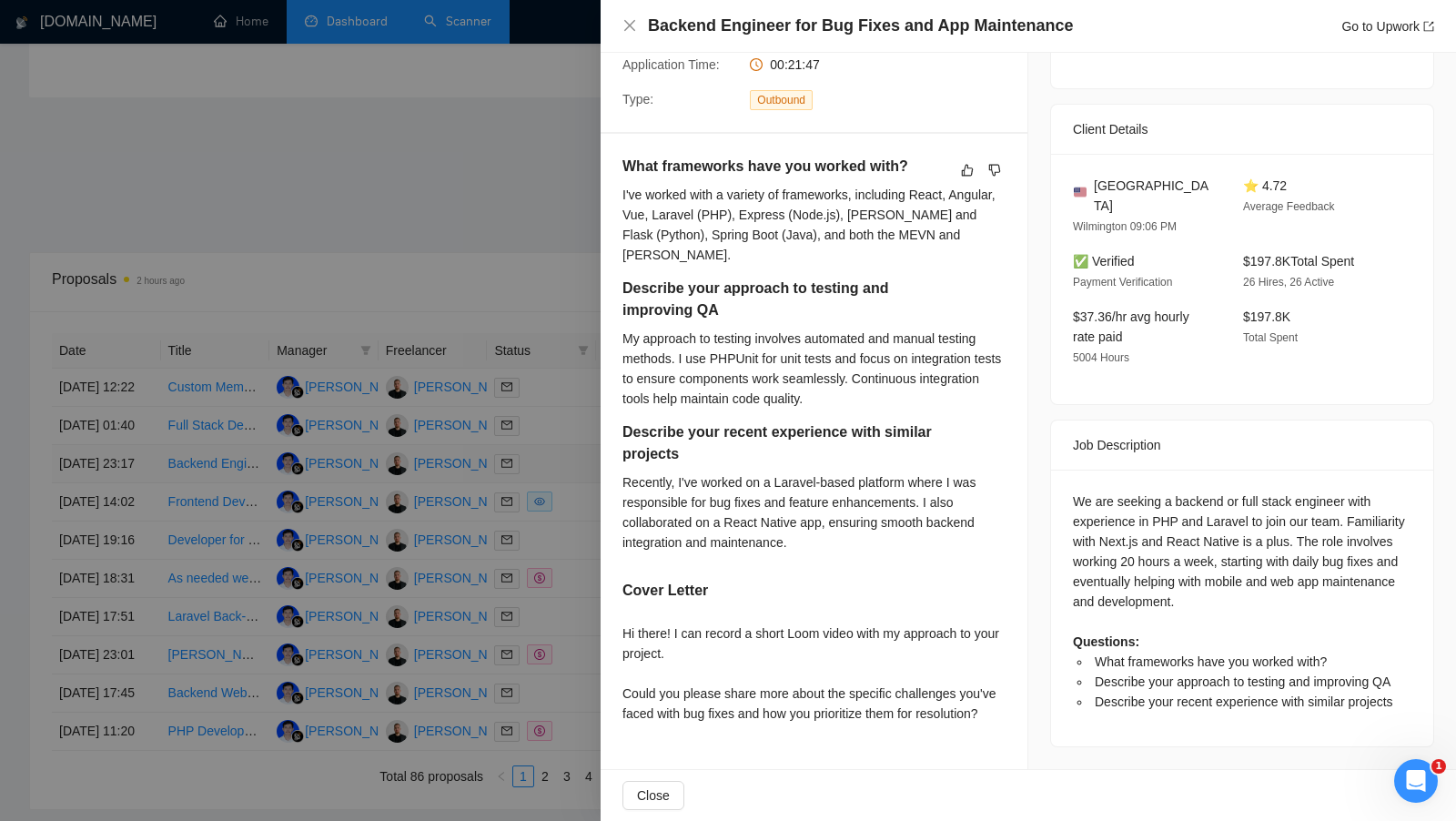
click at [570, 517] on div at bounding box center [728, 410] width 1456 height 821
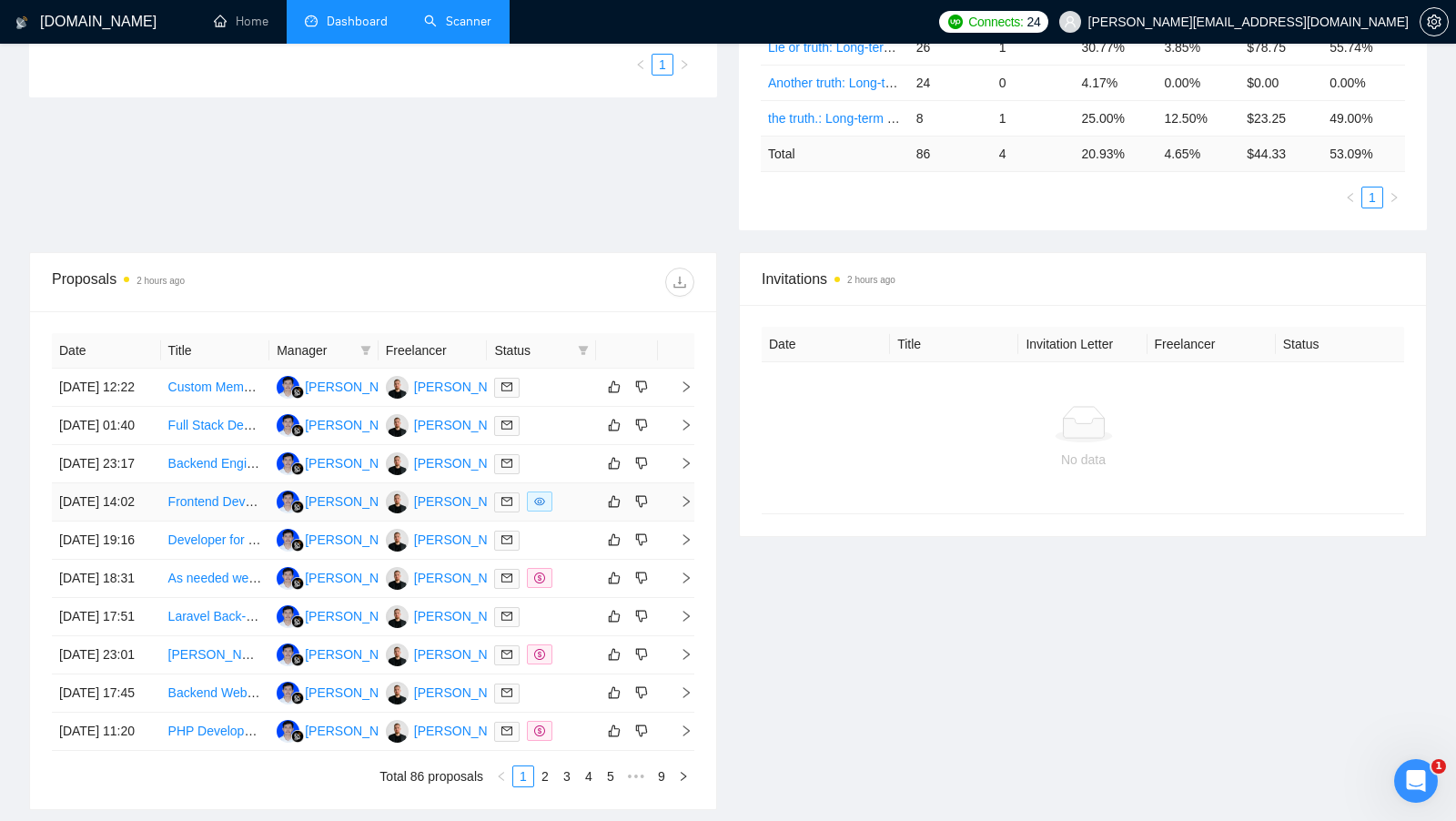
click at [570, 512] on div at bounding box center [541, 502] width 94 height 21
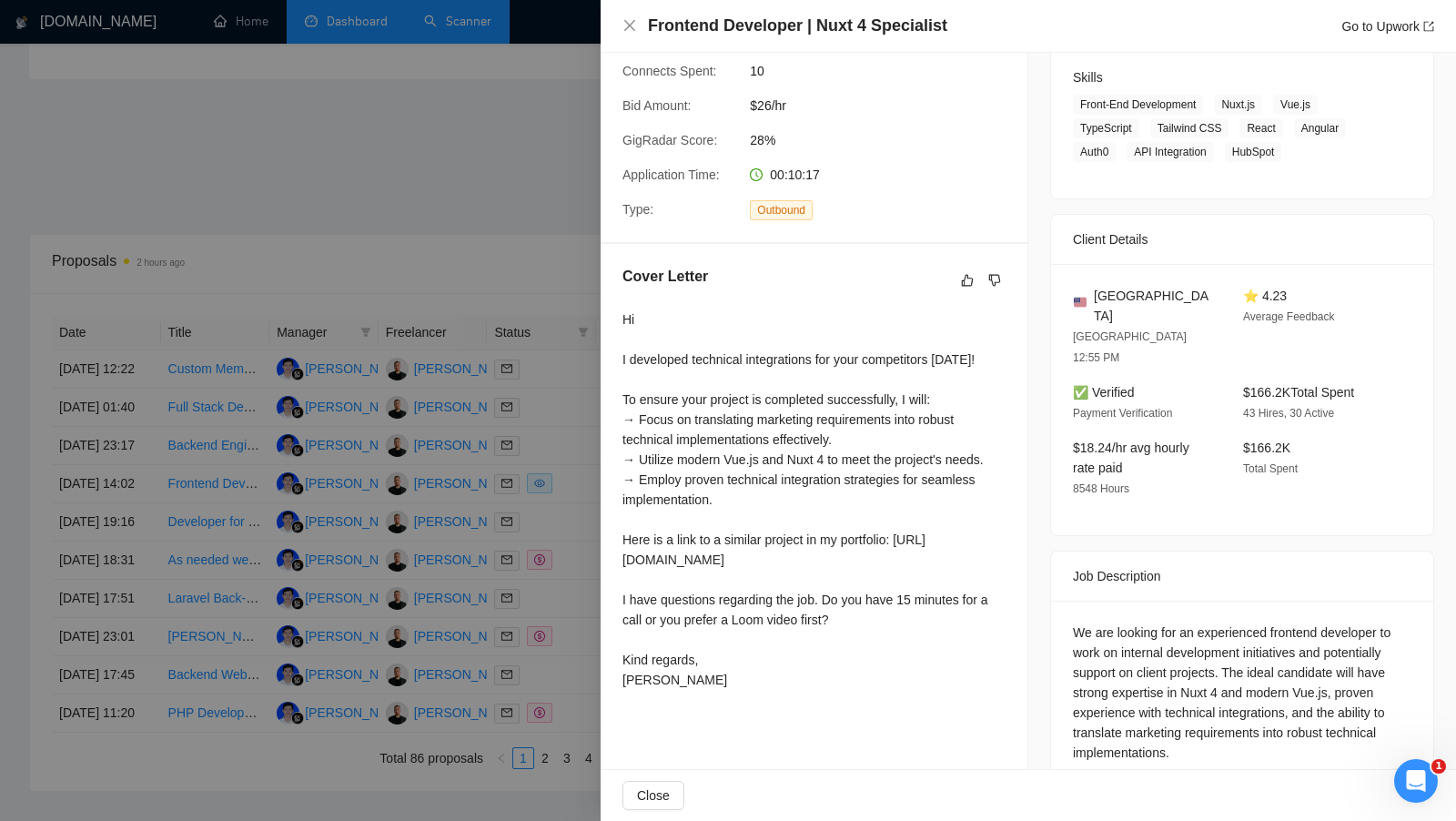
scroll to position [490, 0]
click at [569, 565] on div at bounding box center [728, 410] width 1456 height 821
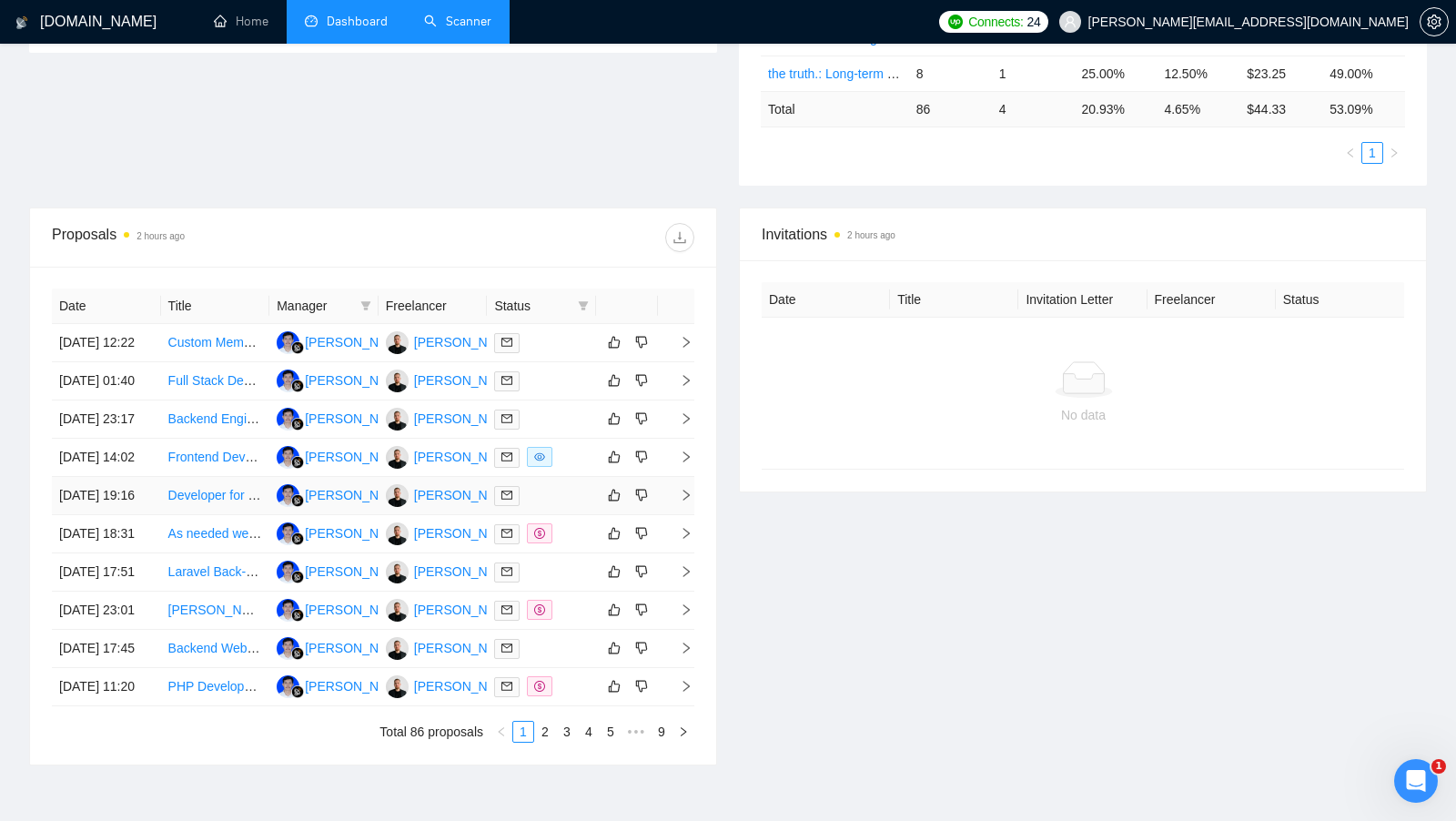
scroll to position [521, 0]
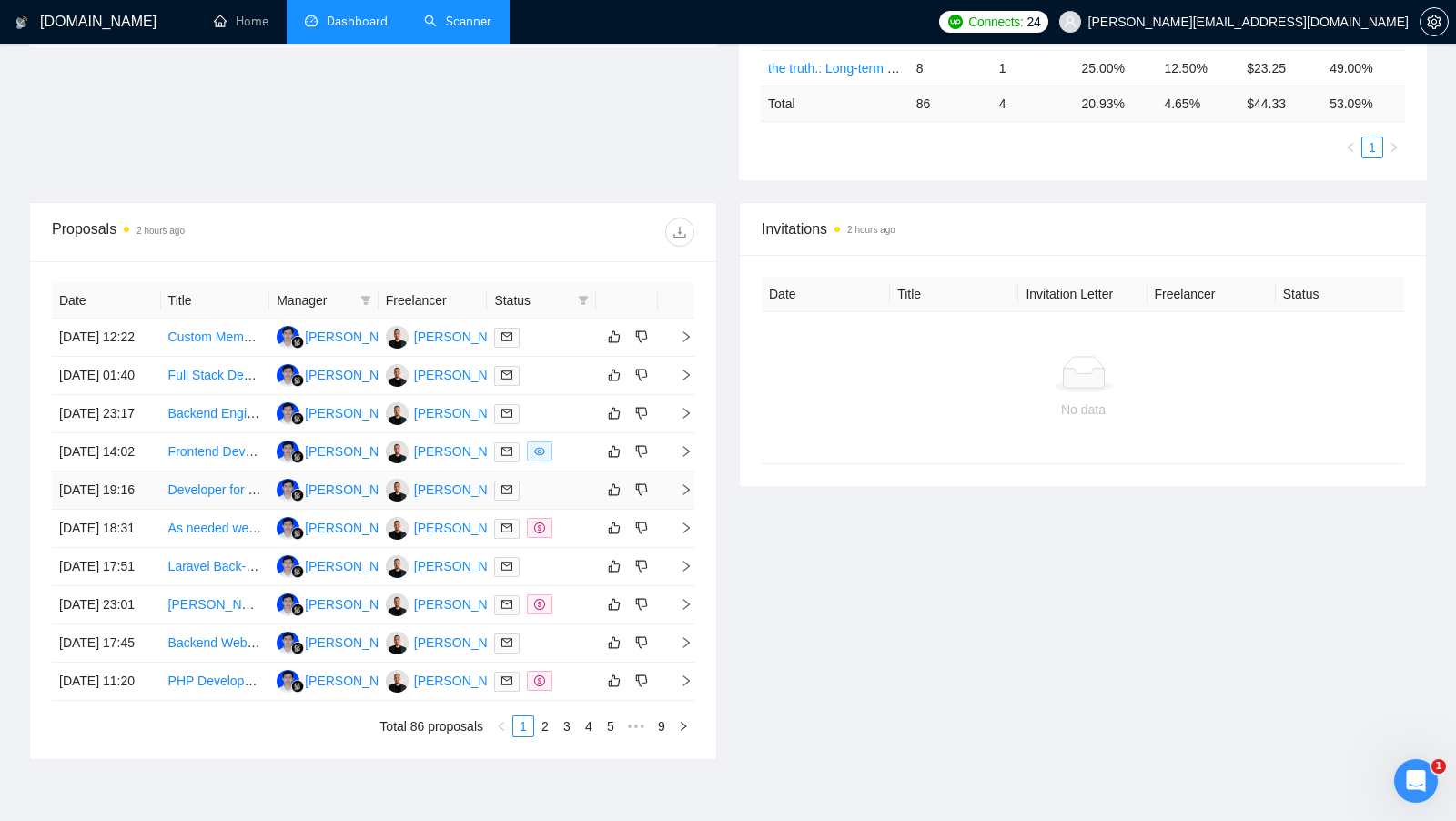
click at [568, 500] on div at bounding box center [541, 491] width 94 height 21
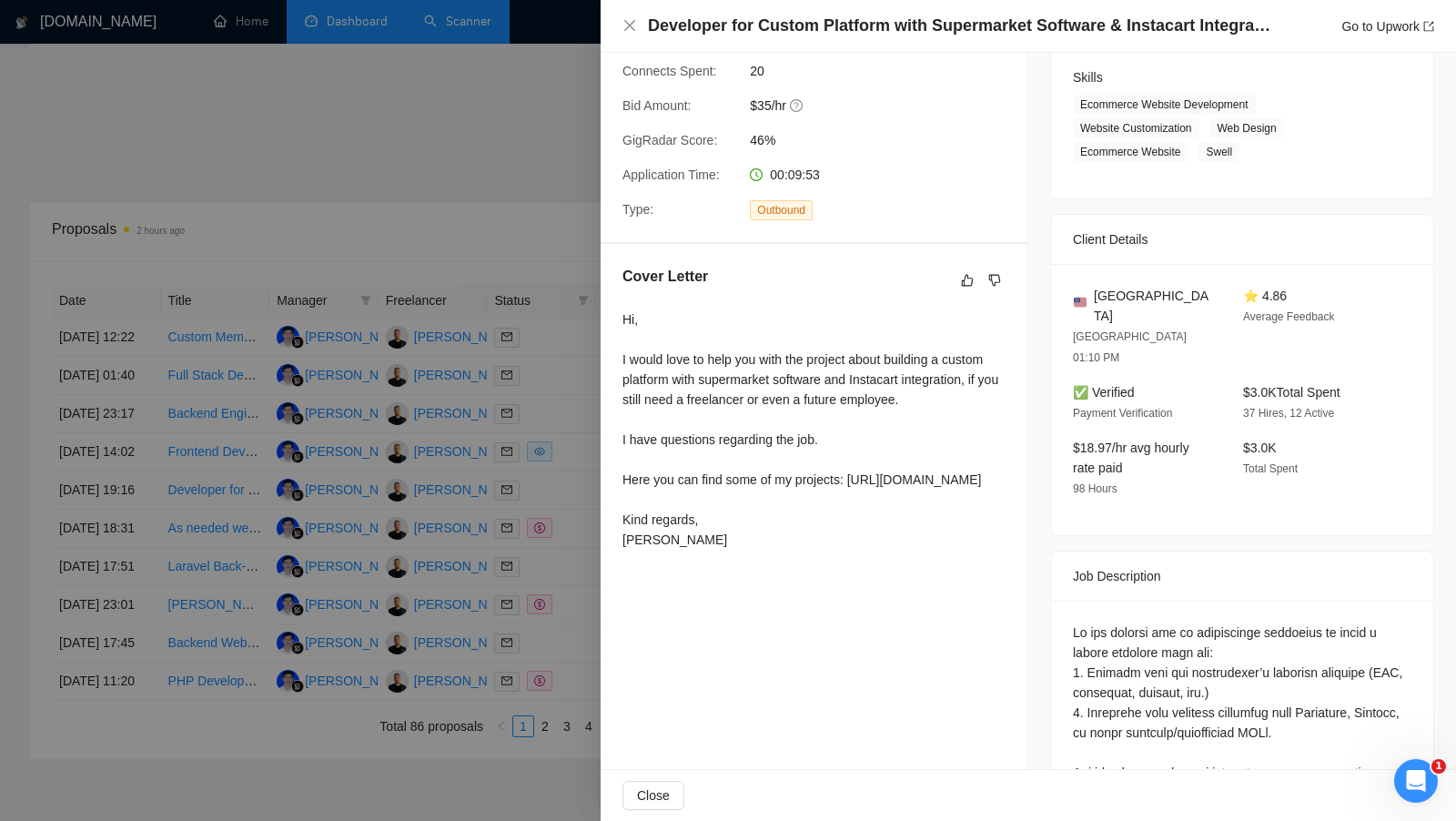
click at [537, 563] on div at bounding box center [728, 410] width 1456 height 821
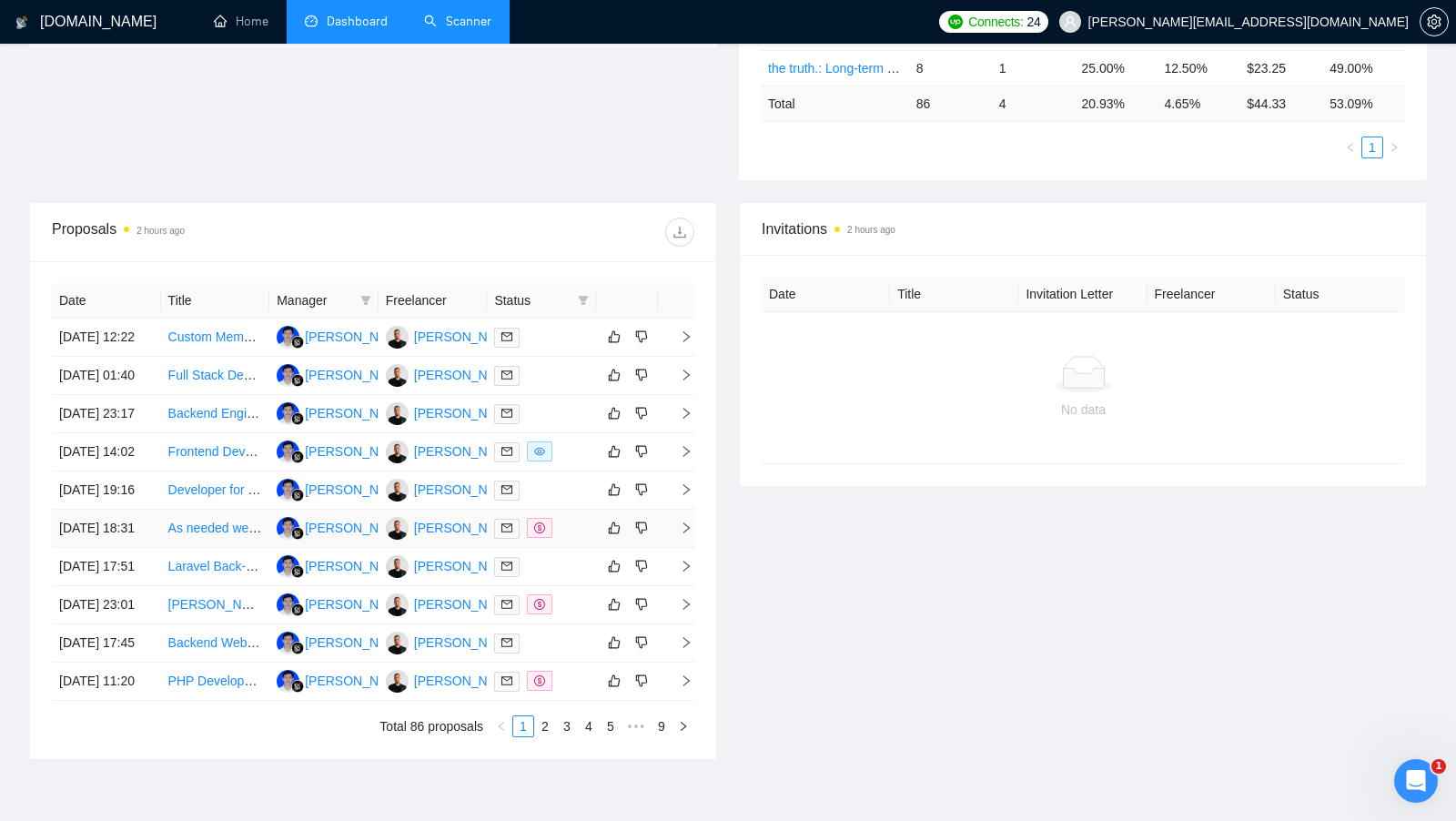
click at [567, 538] on div at bounding box center [541, 529] width 94 height 21
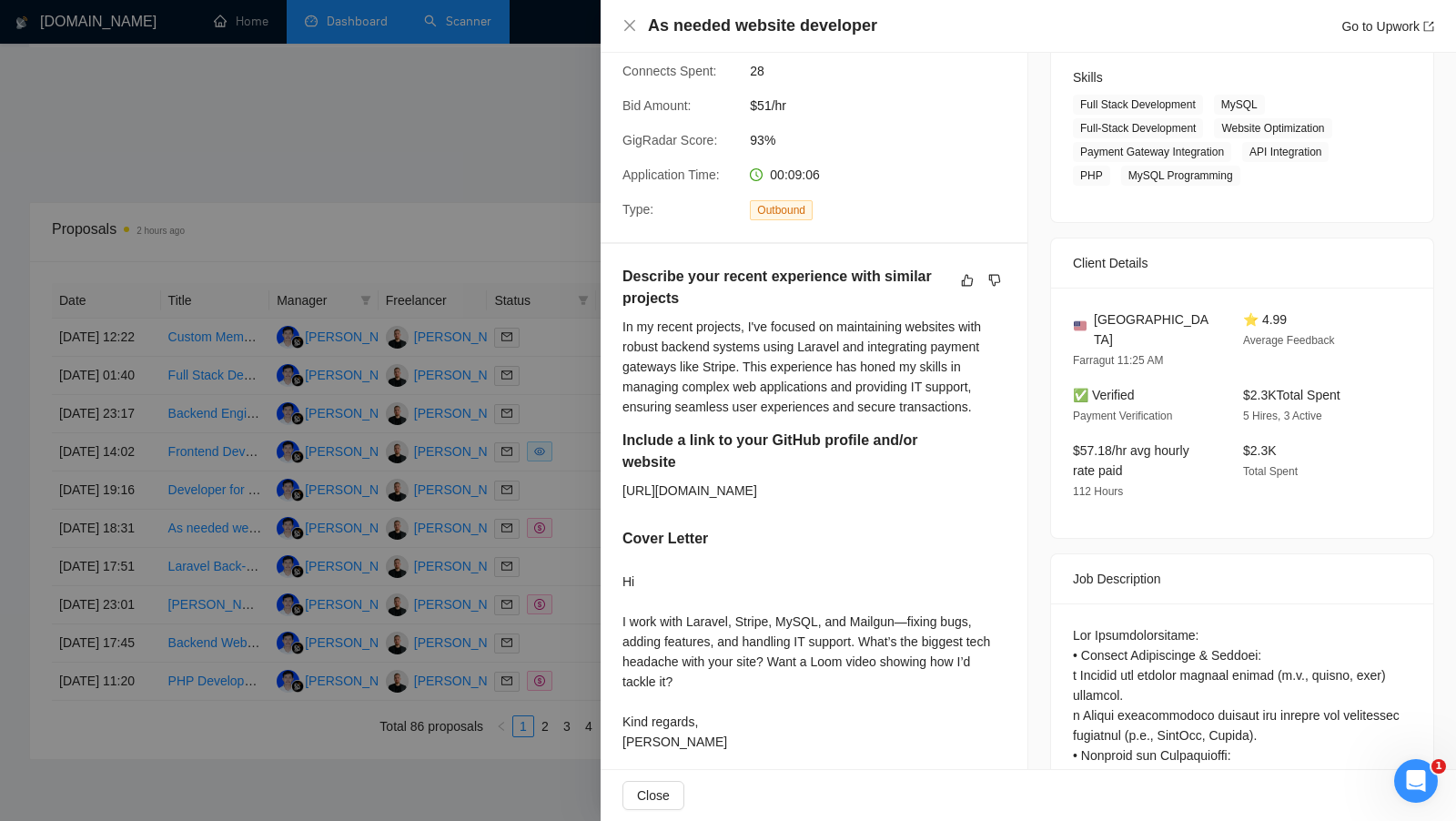
scroll to position [357, 0]
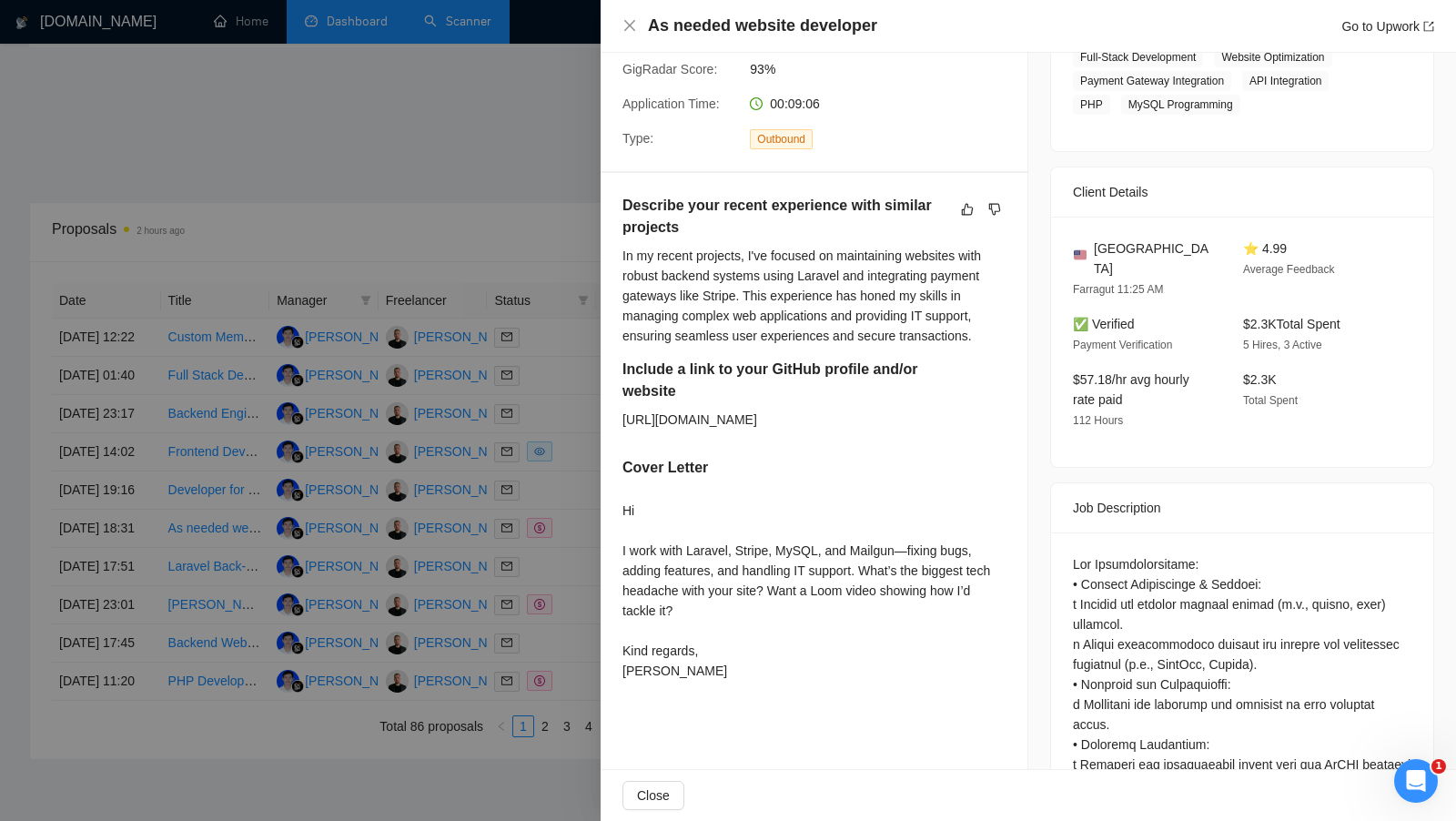
click at [595, 624] on div at bounding box center [728, 410] width 1456 height 821
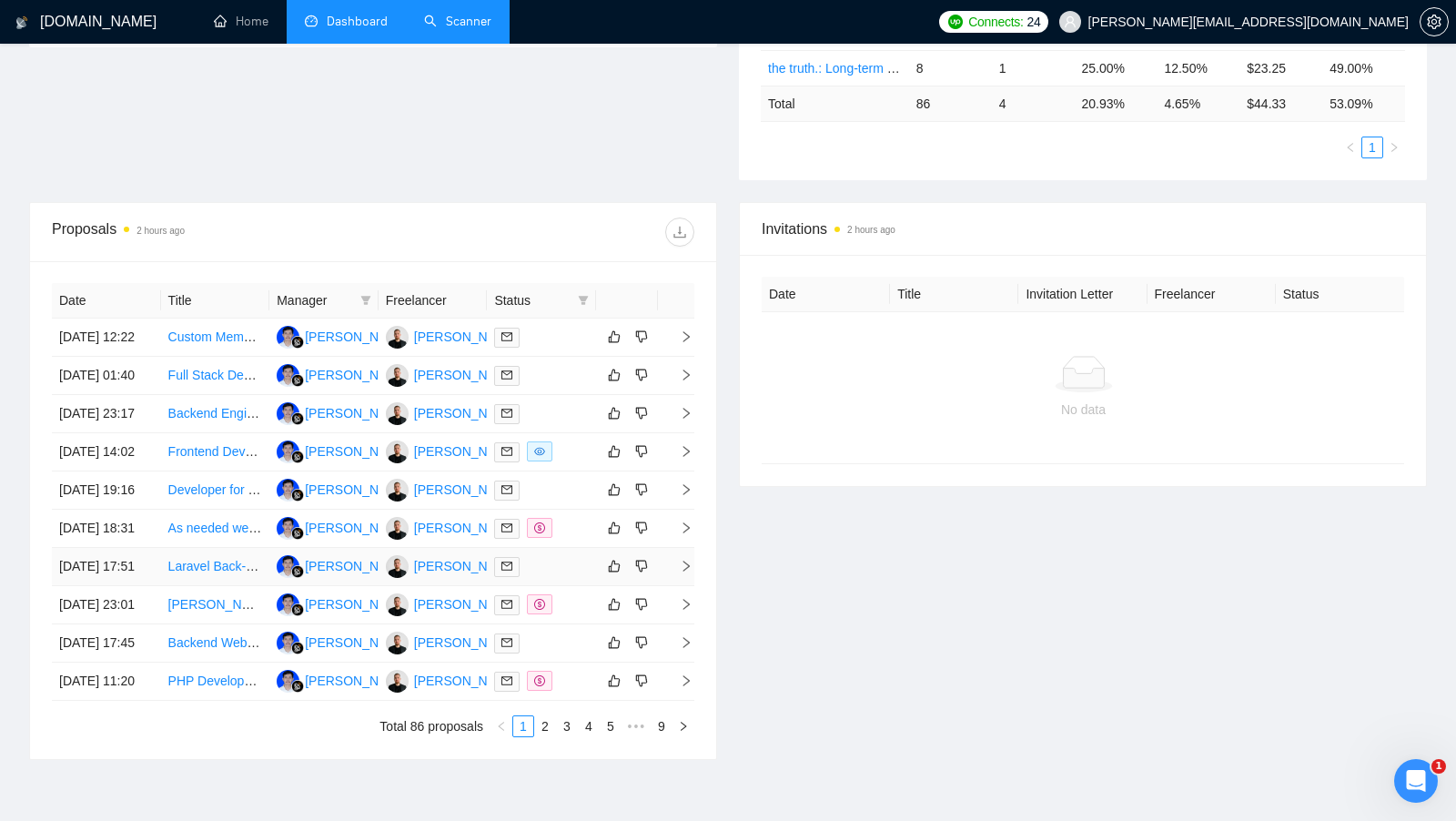
click at [582, 586] on td at bounding box center [541, 566] width 109 height 38
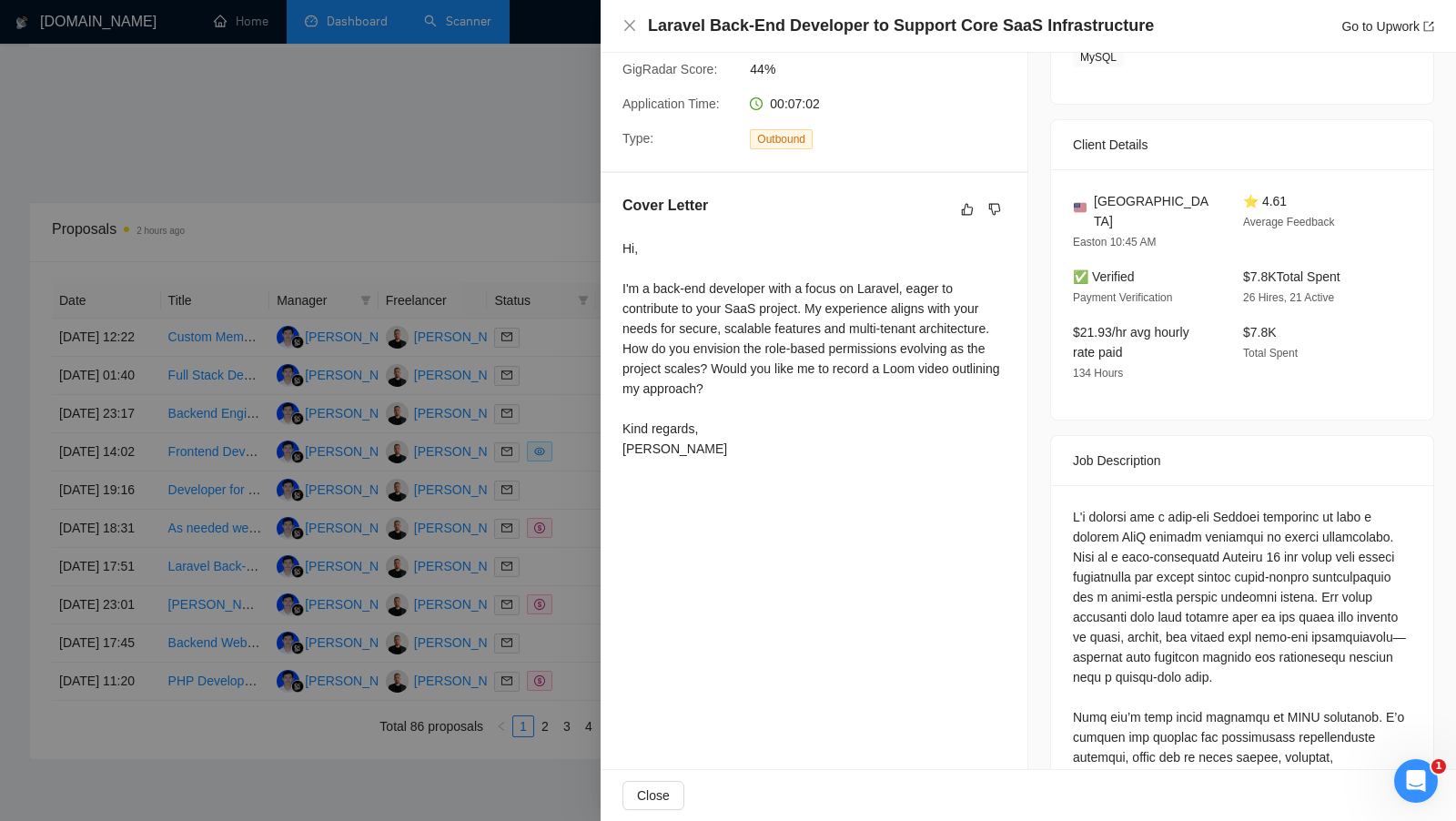
click at [573, 661] on div at bounding box center [728, 410] width 1456 height 821
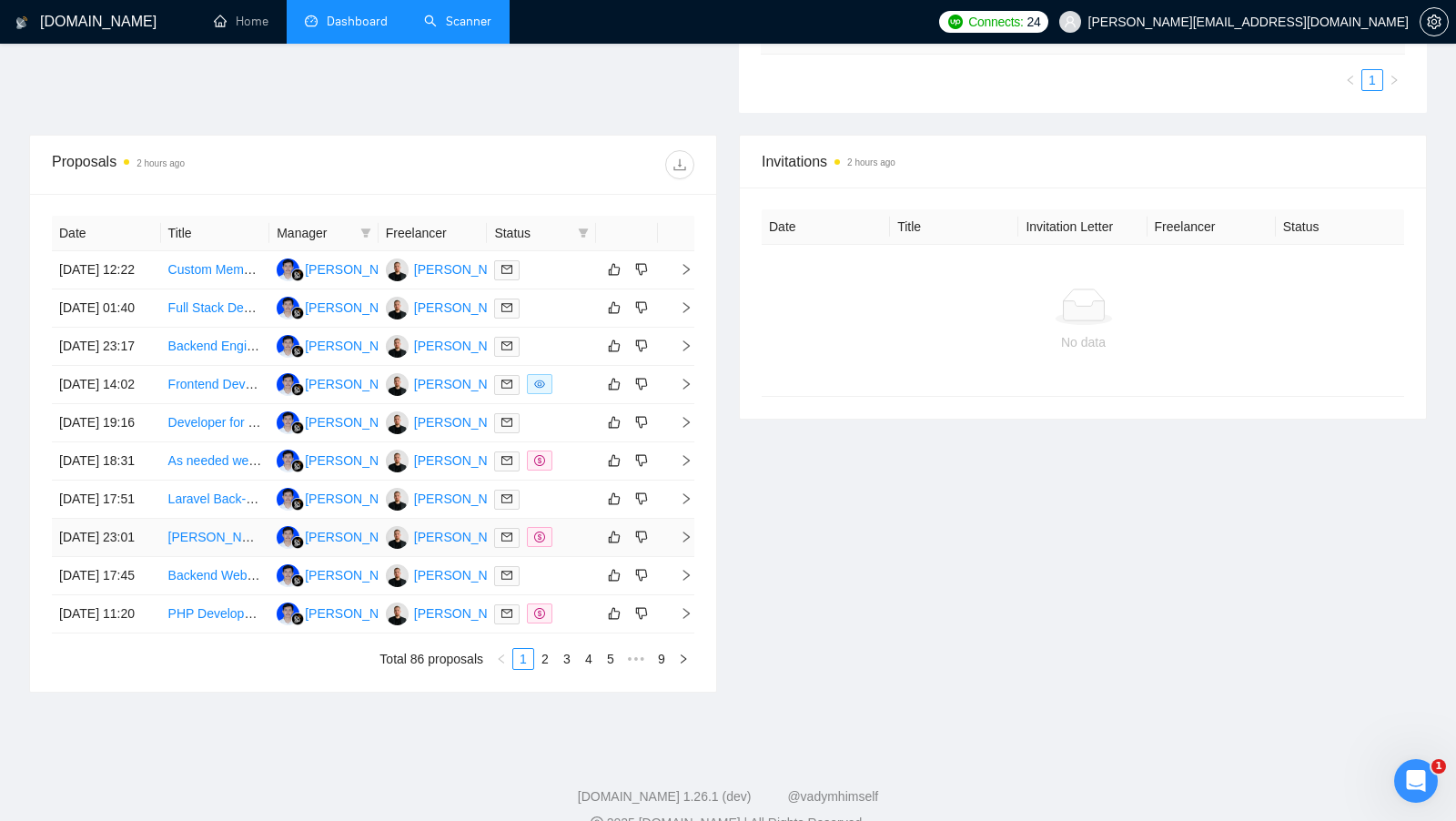
scroll to position [591, 0]
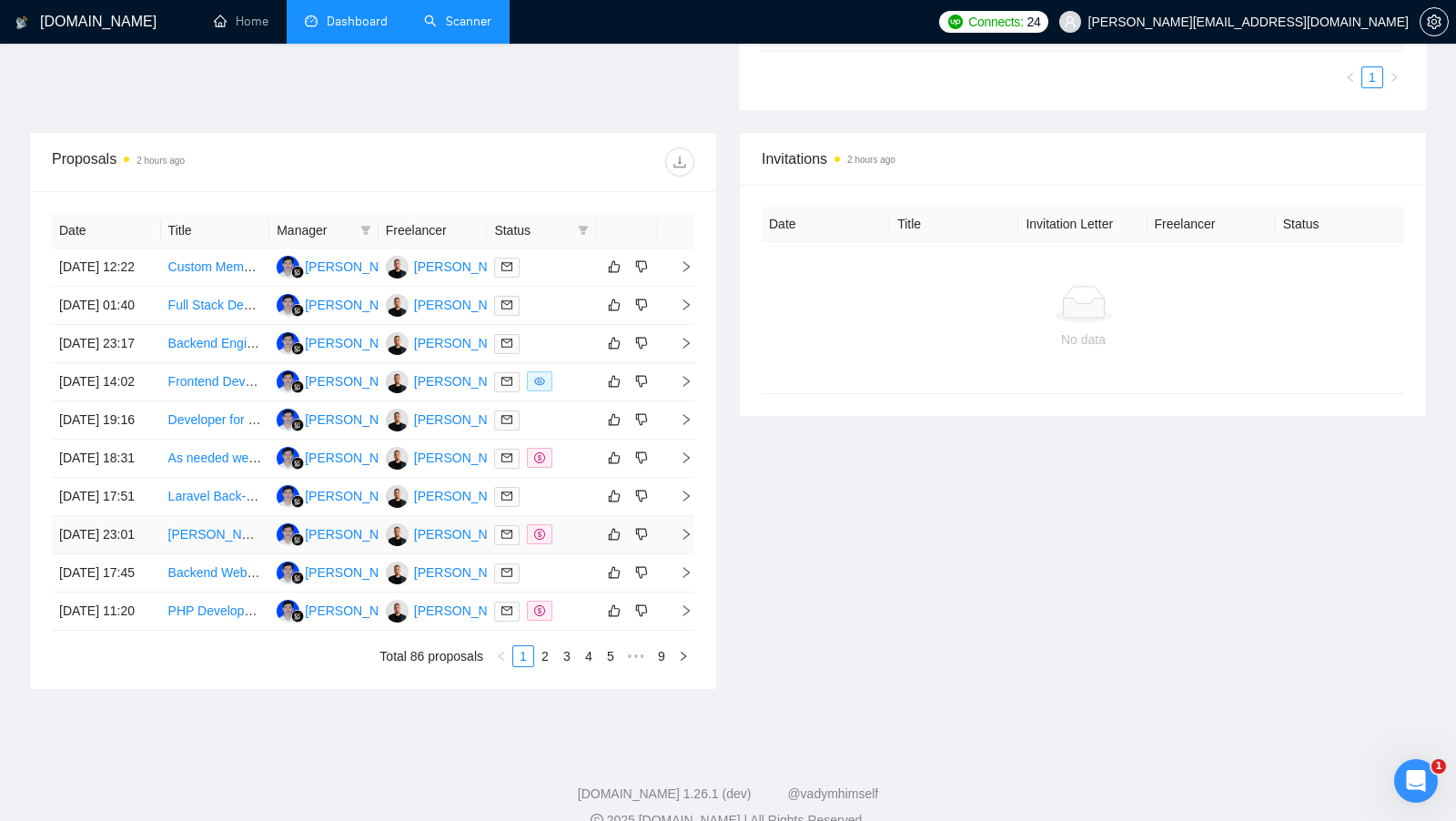
click at [573, 545] on div at bounding box center [541, 534] width 94 height 21
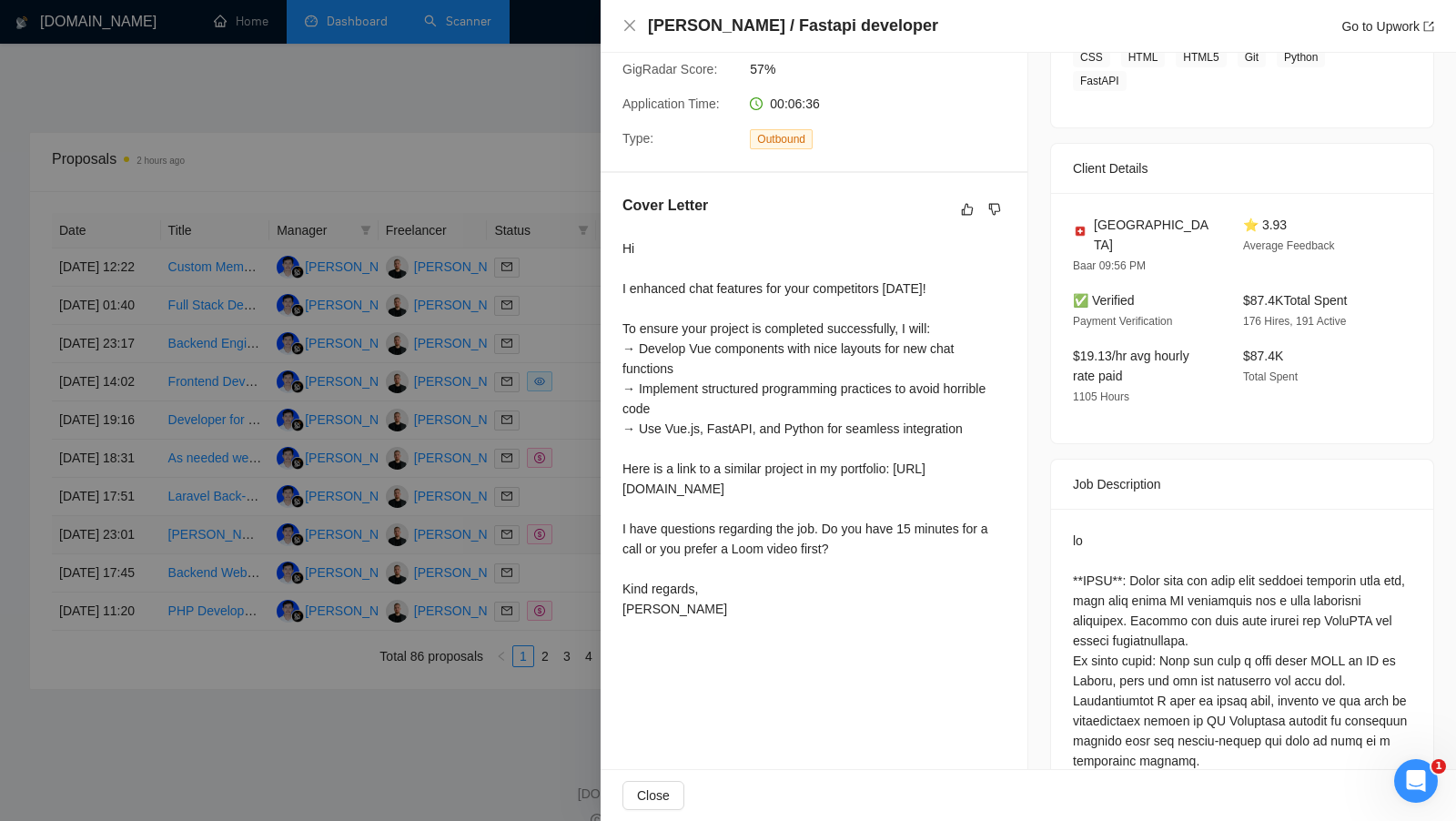
click at [573, 662] on div at bounding box center [728, 410] width 1456 height 821
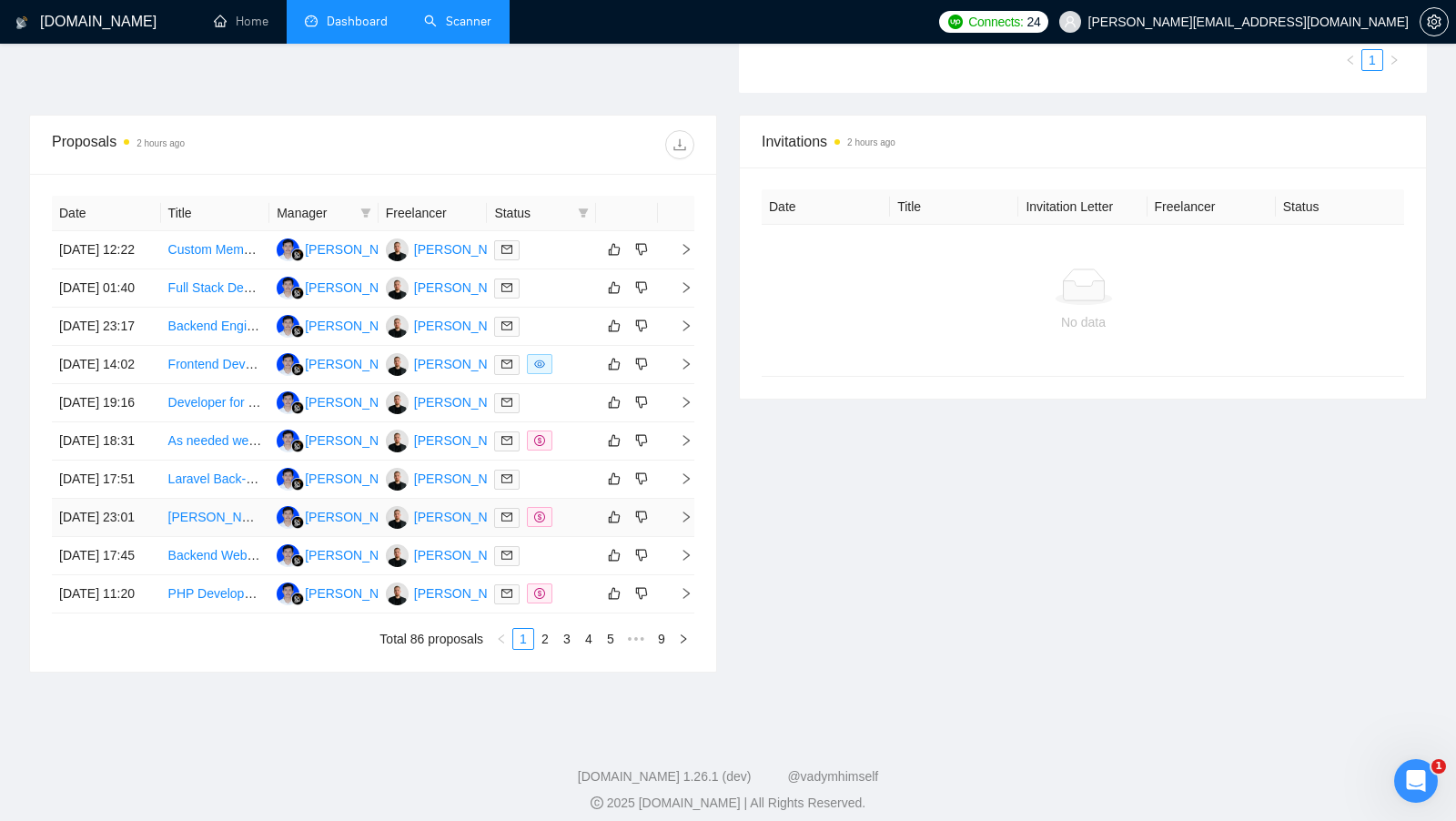
scroll to position [610, 0]
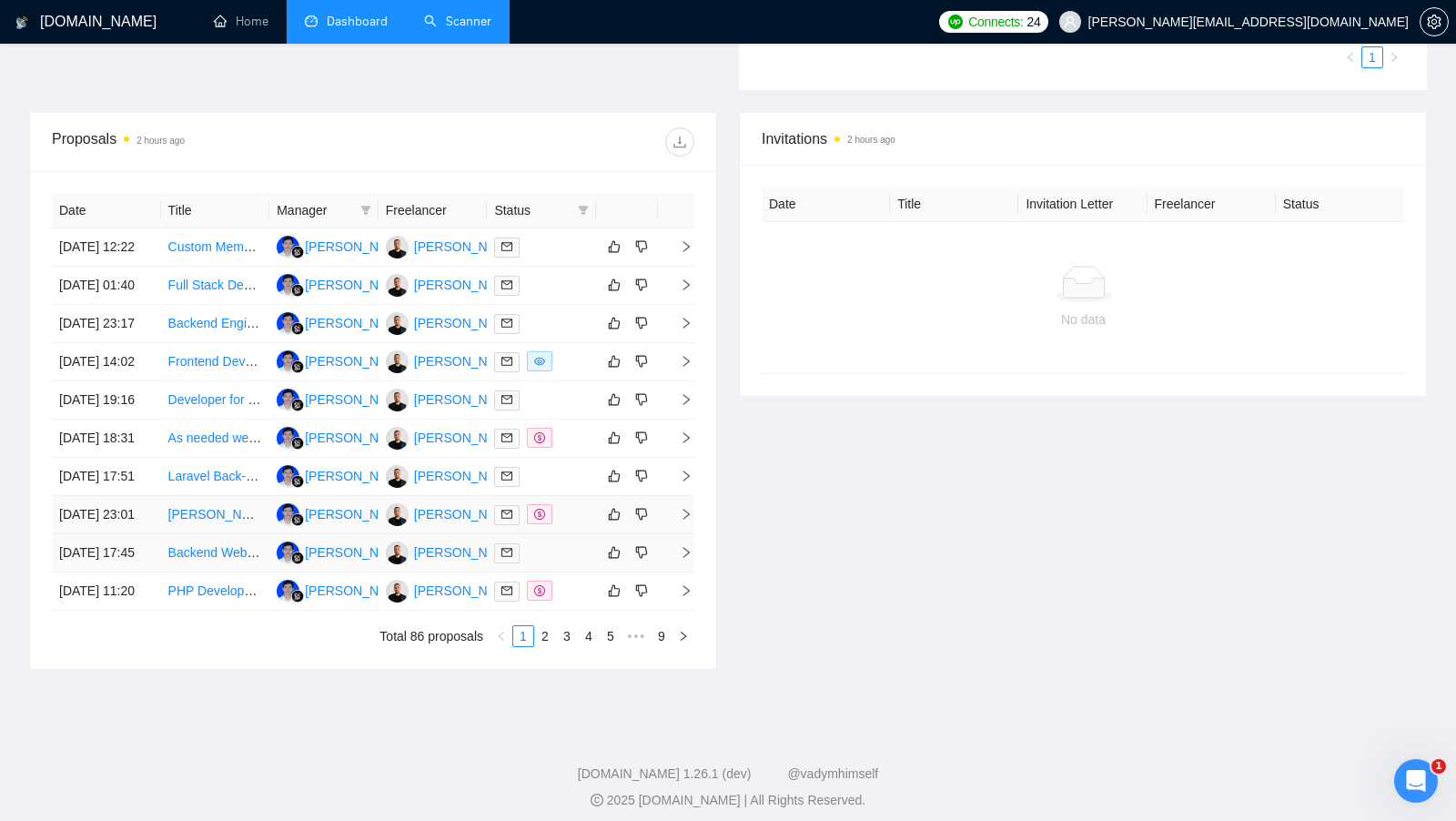
click at [567, 572] on td at bounding box center [541, 553] width 109 height 38
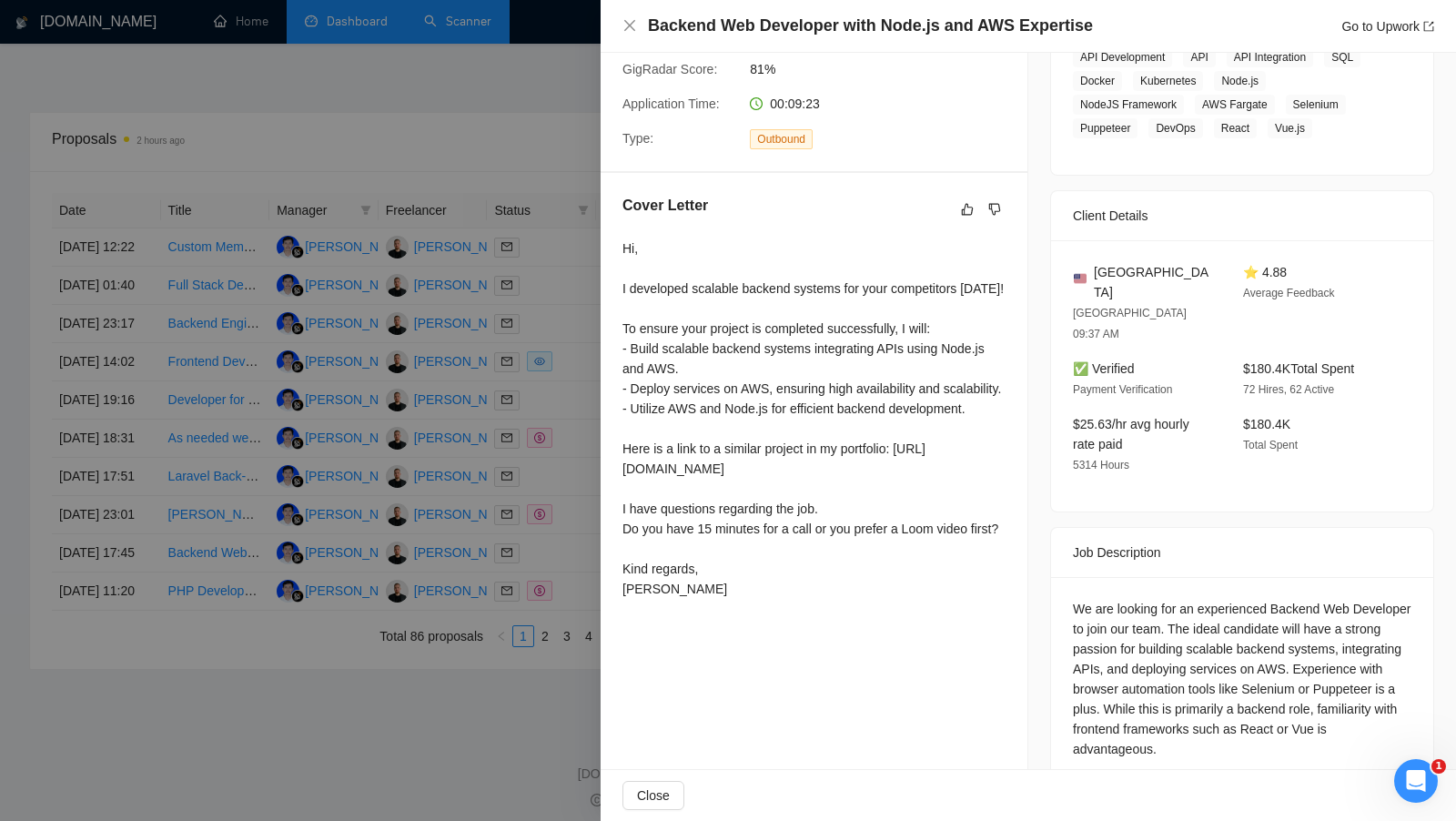
click at [566, 681] on div at bounding box center [728, 410] width 1456 height 821
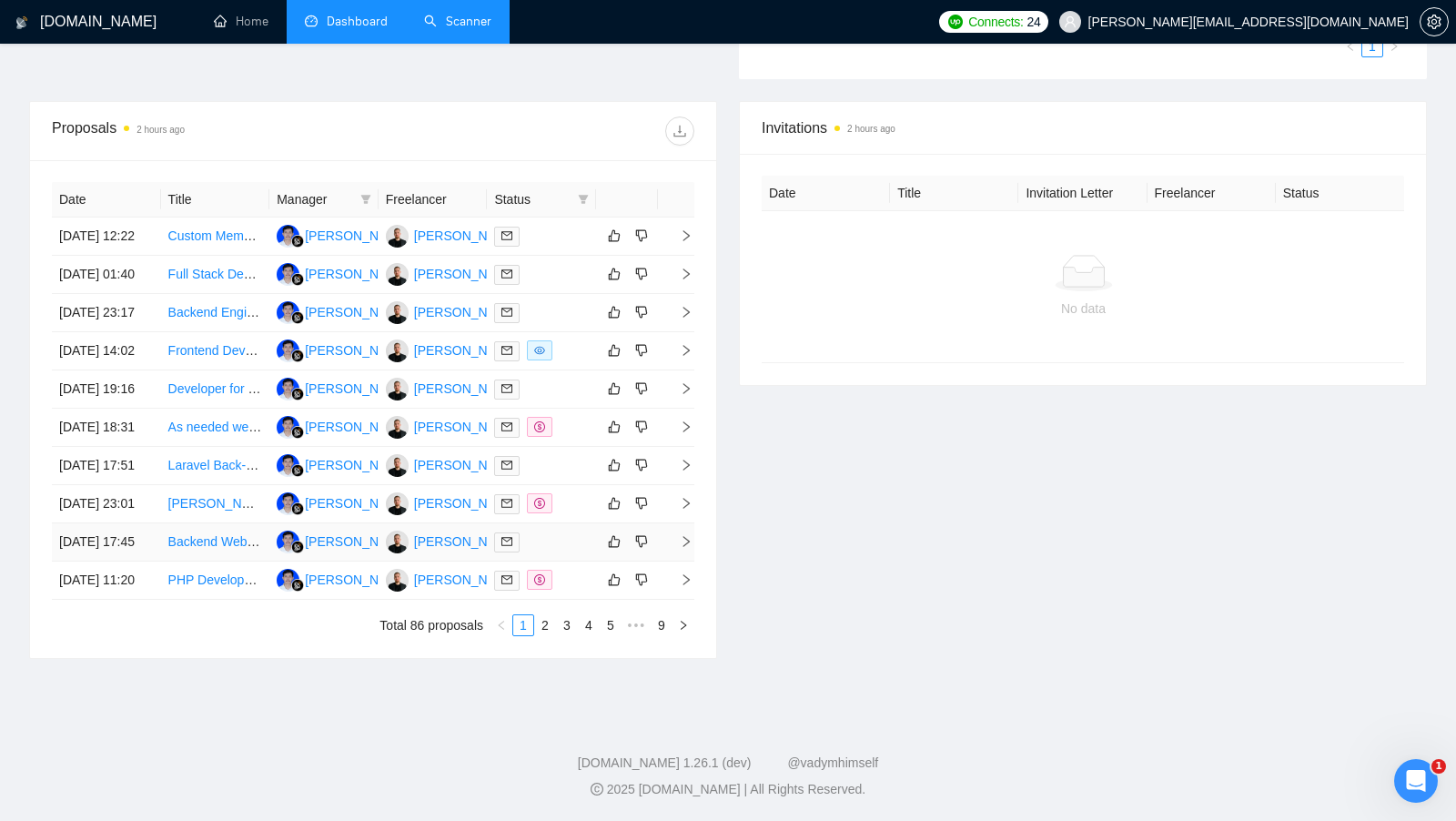
scroll to position [644, 0]
click at [555, 599] on td at bounding box center [541, 580] width 109 height 38
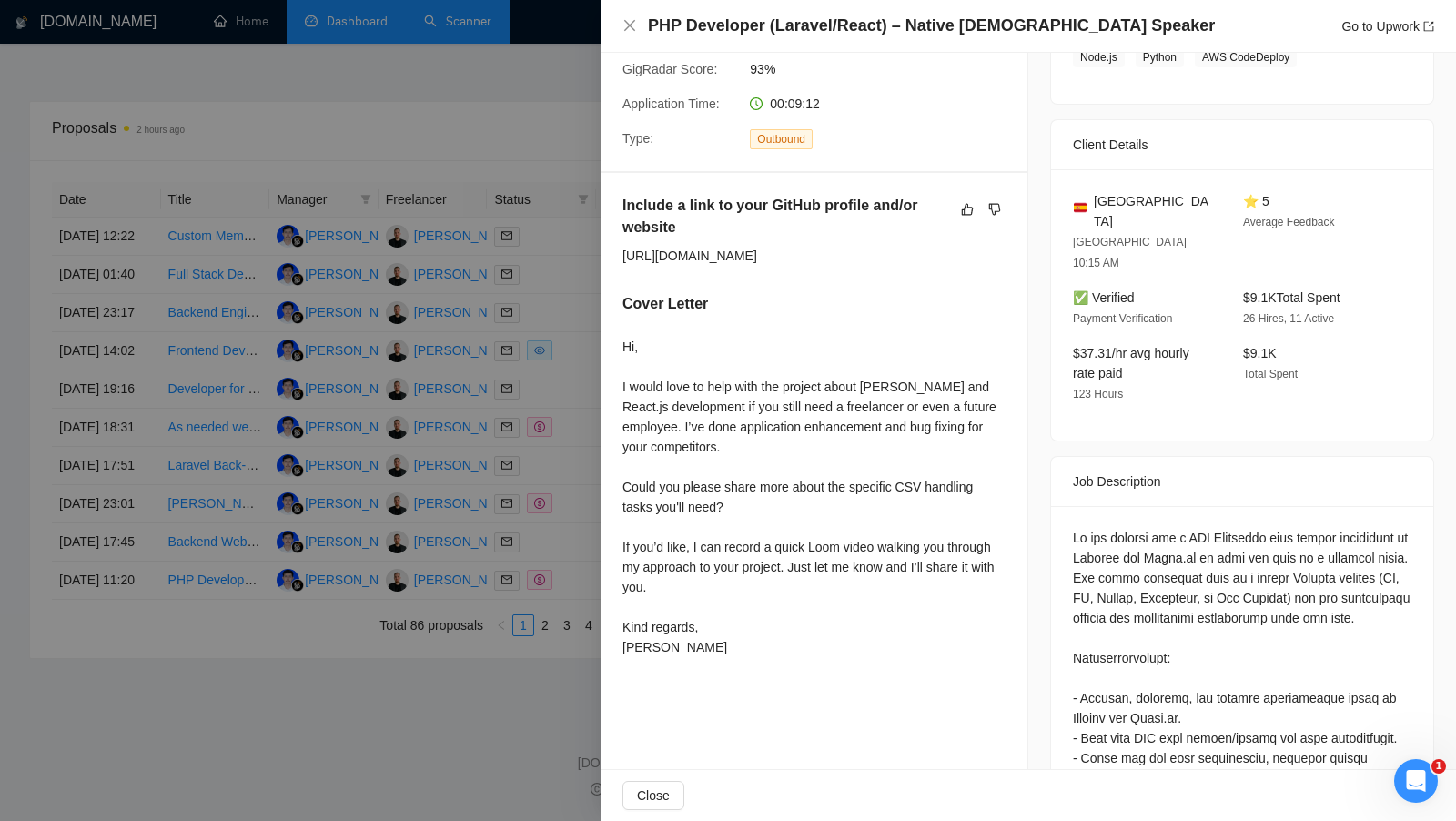
click at [557, 695] on div at bounding box center [728, 410] width 1456 height 821
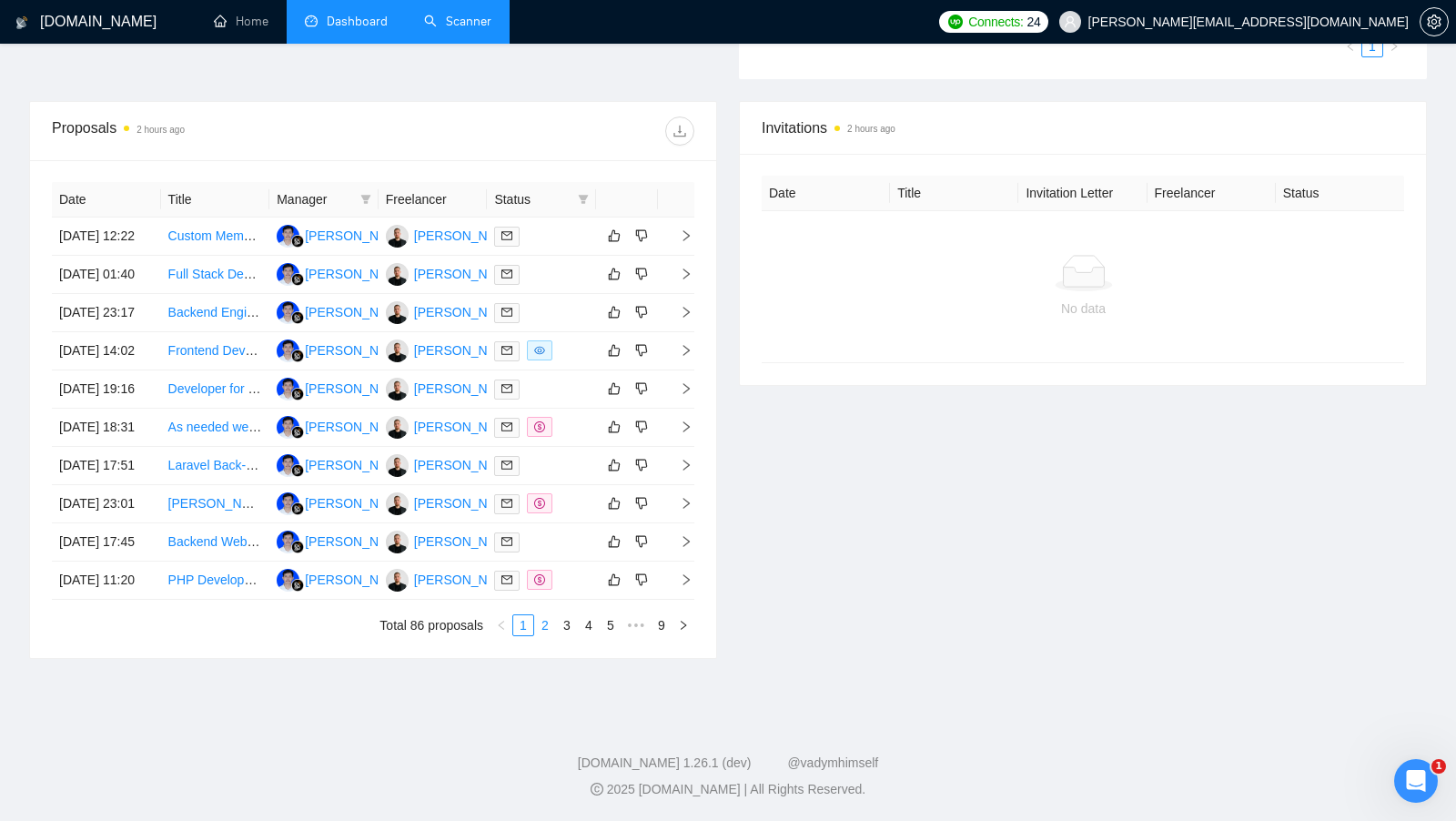
click at [543, 635] on link "2" at bounding box center [545, 625] width 20 height 20
click at [595, 194] on th "Status" at bounding box center [541, 200] width 109 height 36
click at [587, 194] on icon "filter" at bounding box center [583, 199] width 11 height 11
click at [529, 231] on span "Chat" at bounding box center [526, 229] width 35 height 15
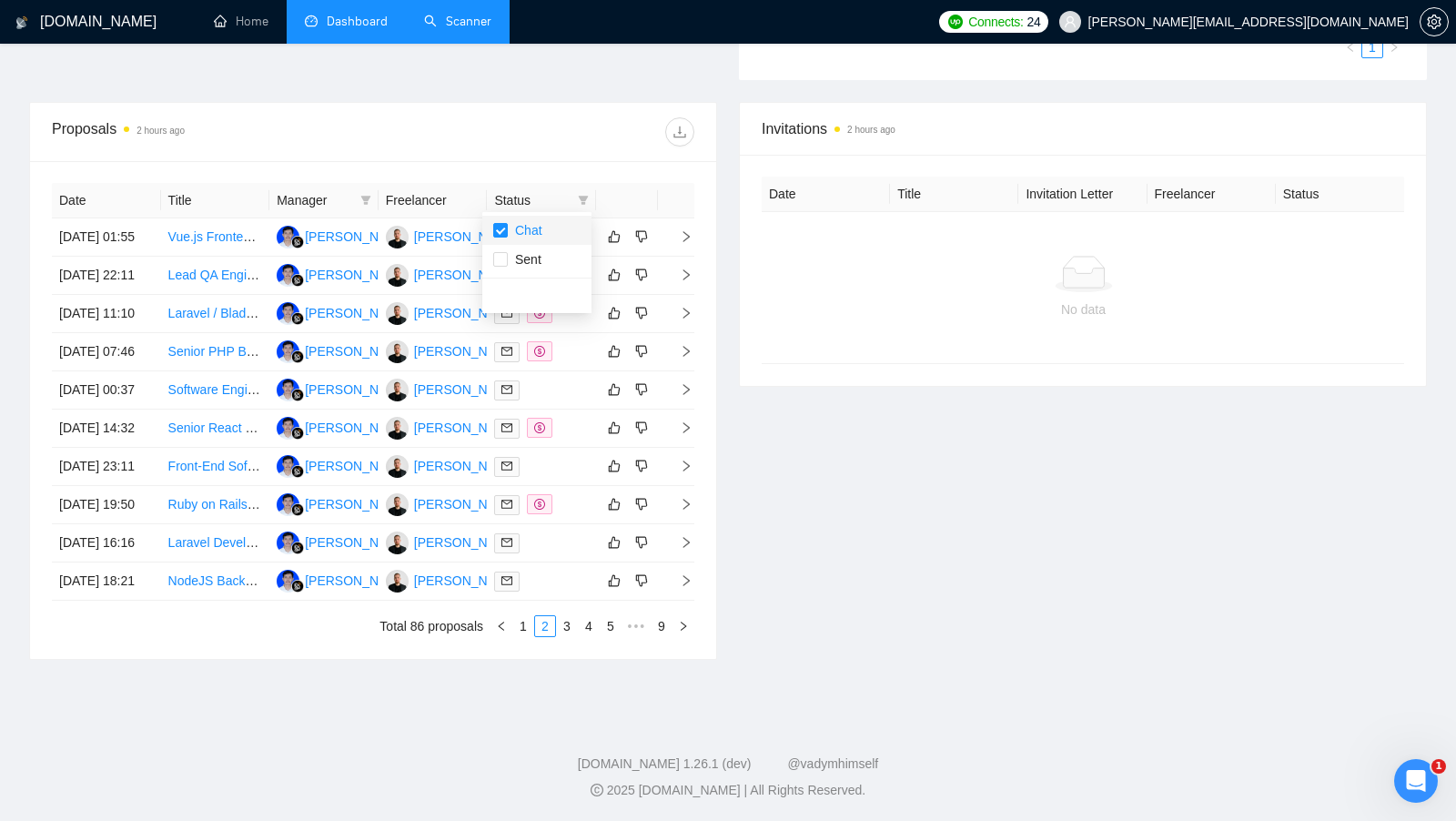
click at [562, 190] on span "Status" at bounding box center [533, 200] width 77 height 20
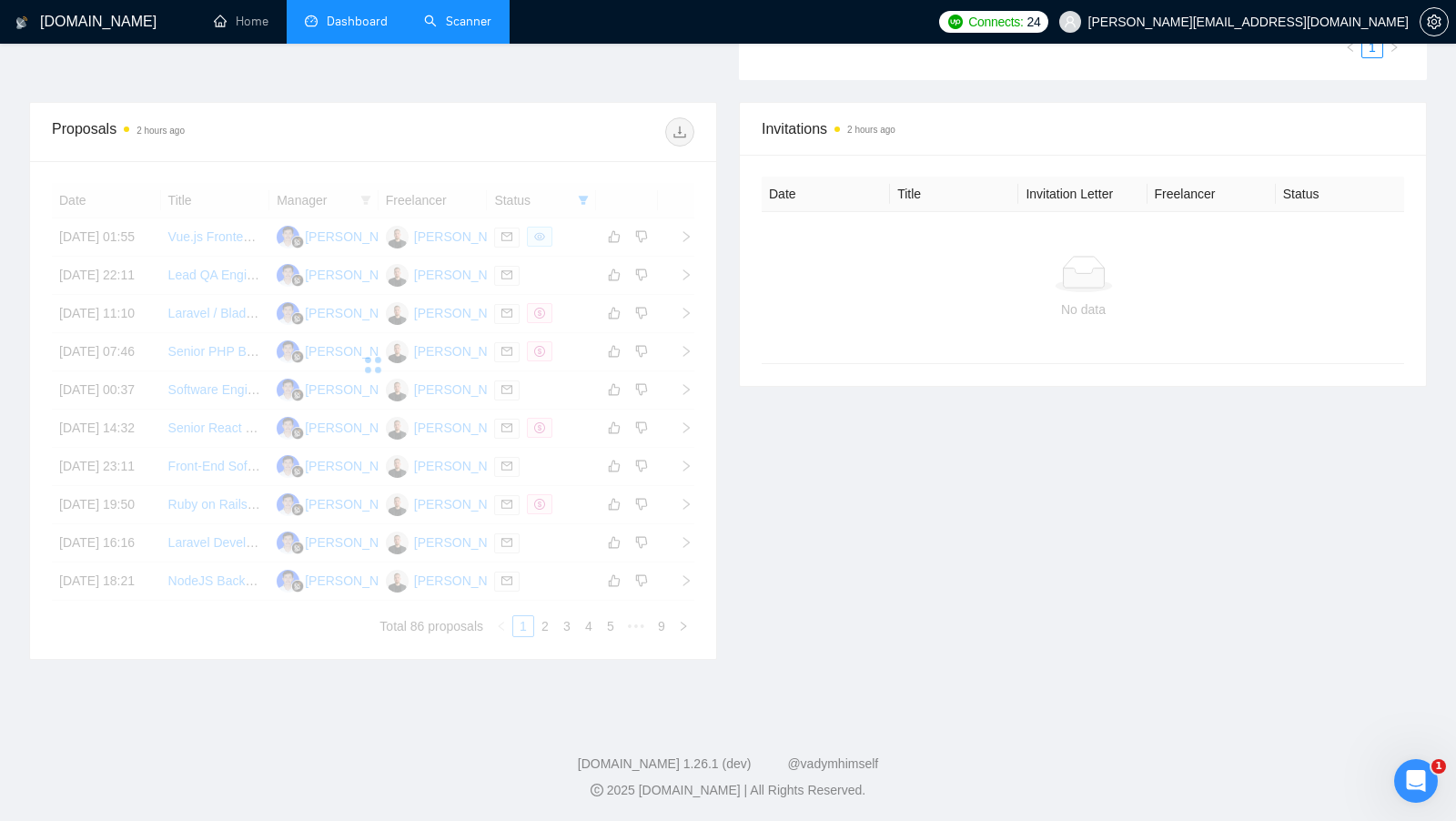
scroll to position [453, 0]
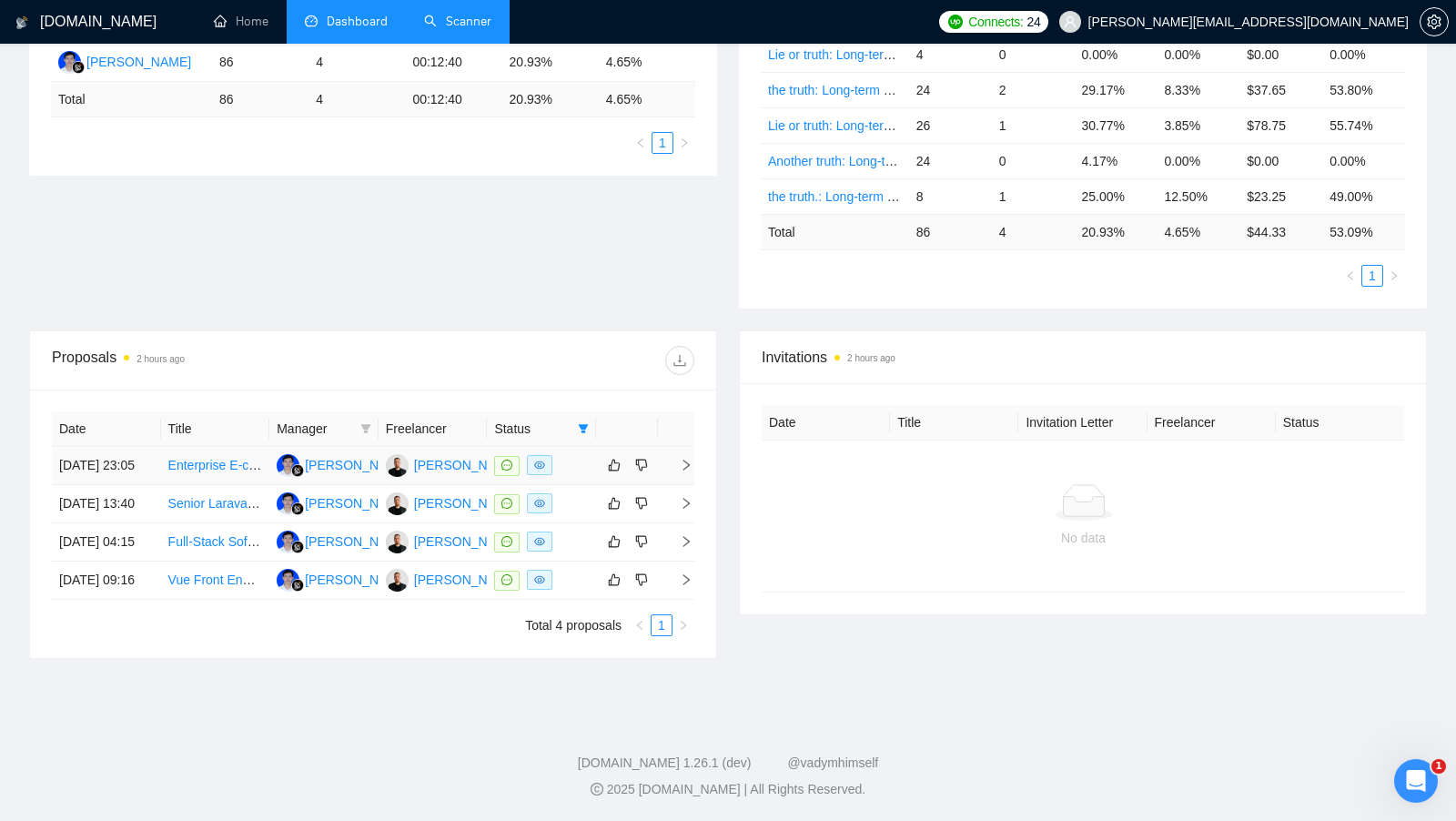
click at [572, 455] on div at bounding box center [541, 465] width 94 height 21
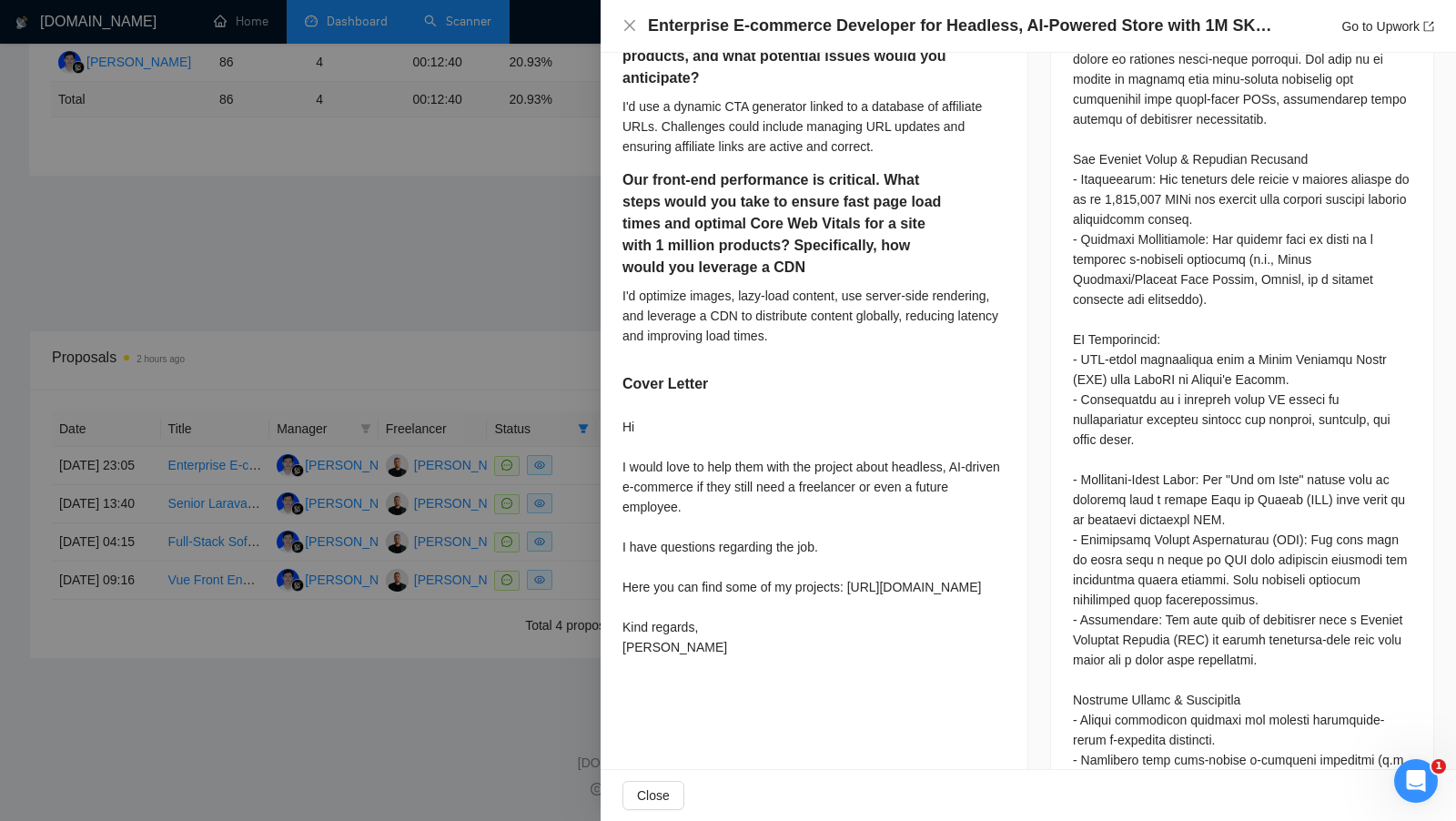
scroll to position [1238, 0]
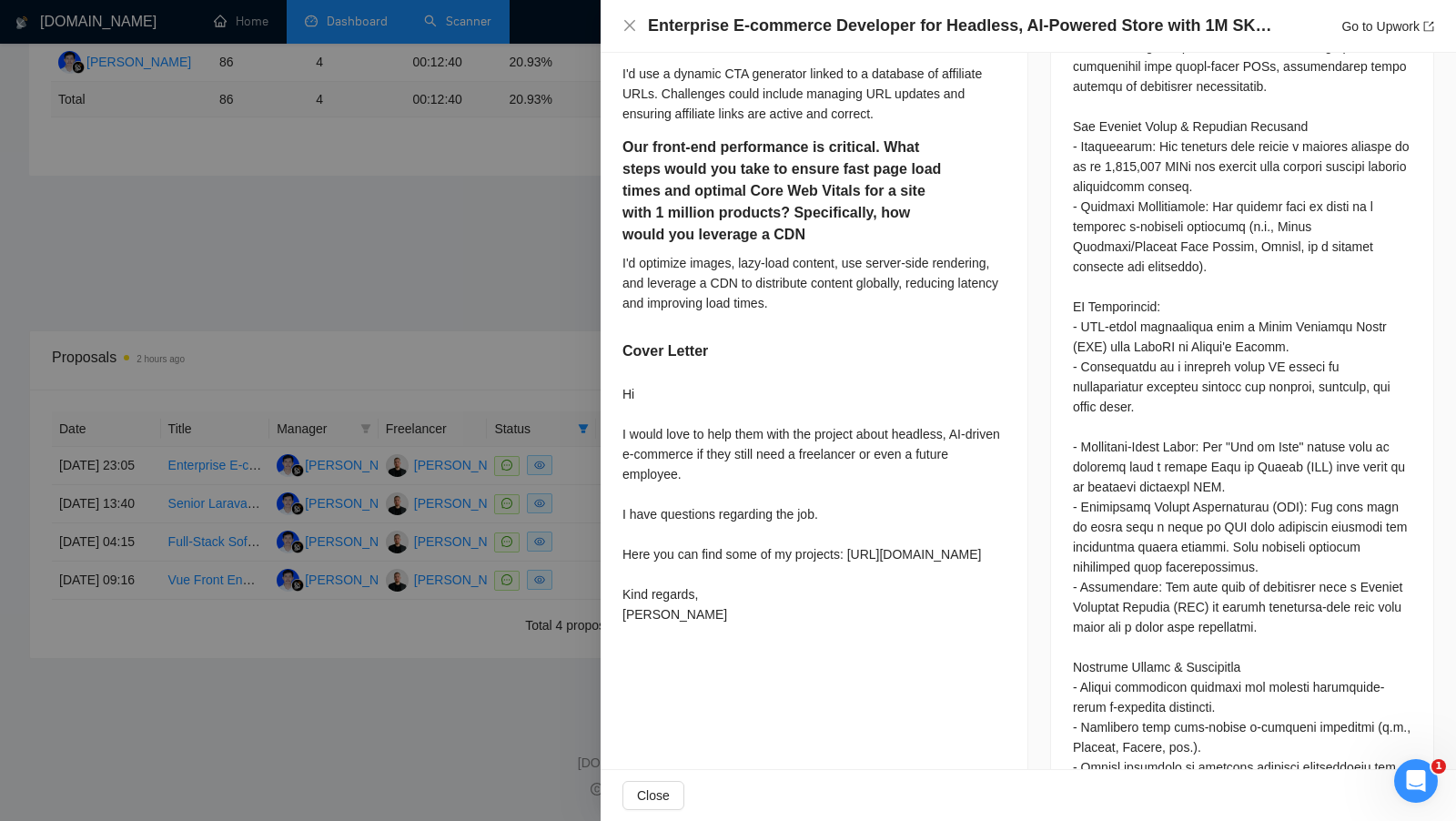
click at [567, 496] on div at bounding box center [728, 410] width 1456 height 821
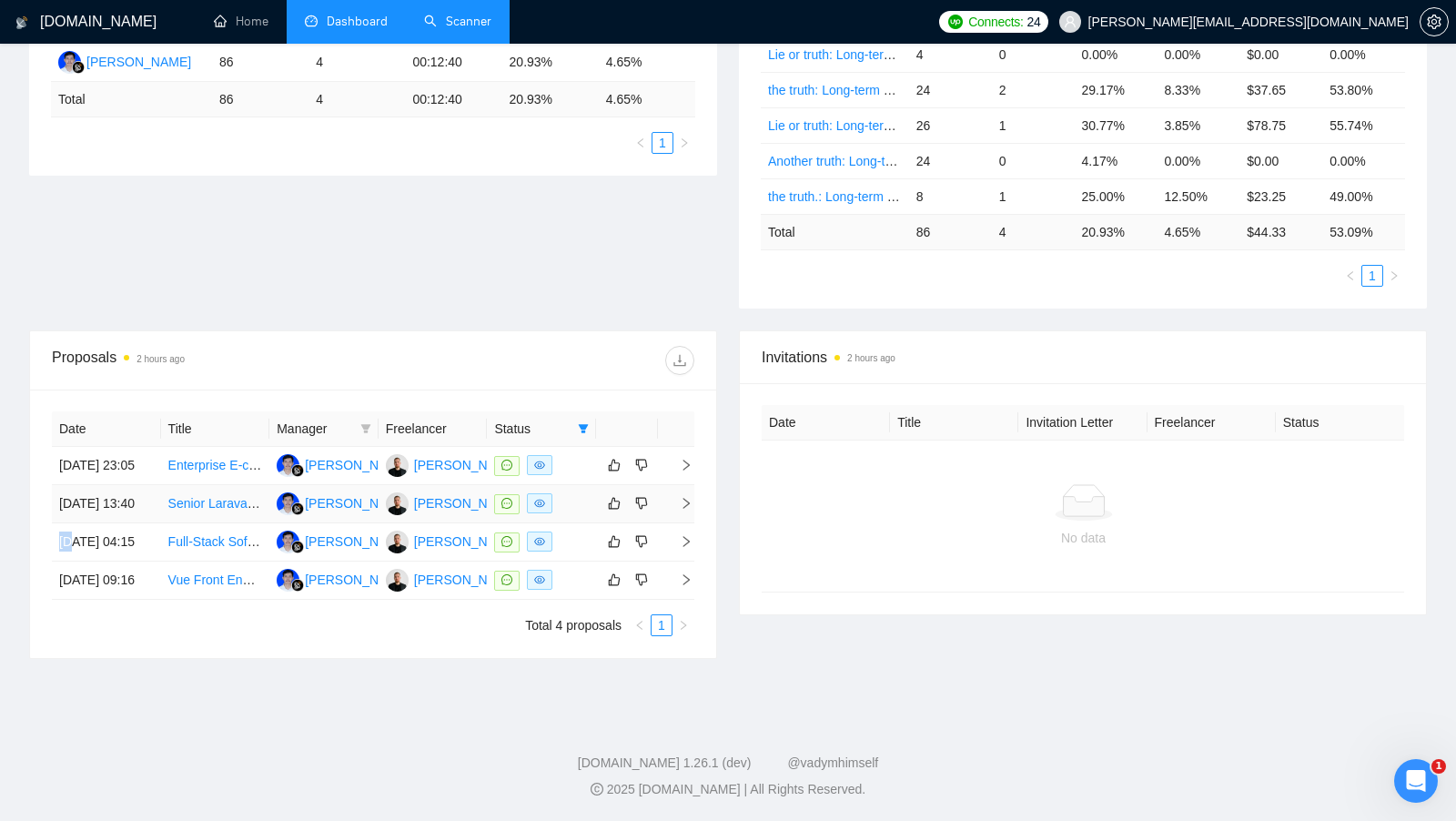
click at [567, 485] on td at bounding box center [541, 503] width 109 height 38
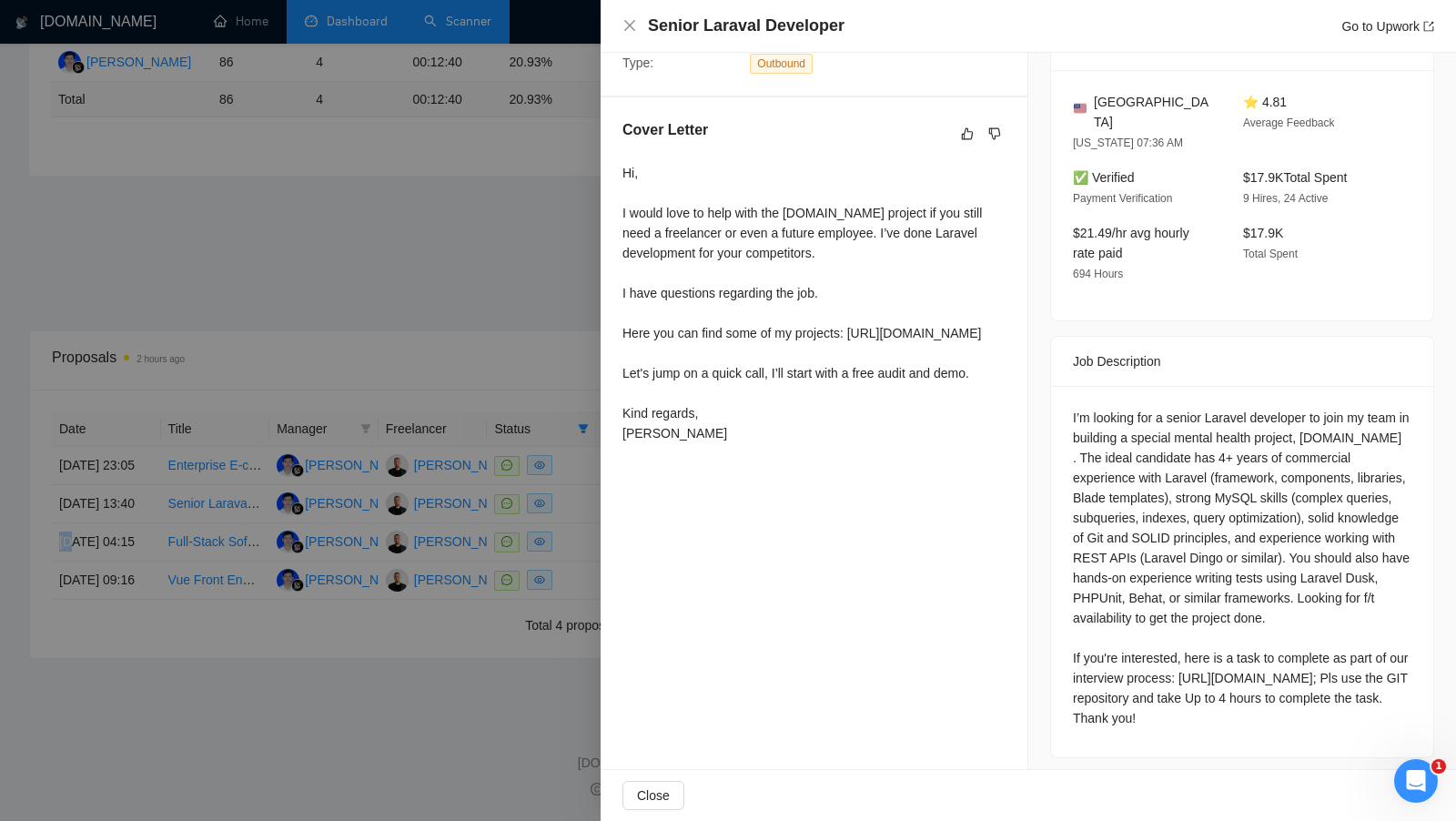
scroll to position [433, 0]
click at [587, 523] on div at bounding box center [728, 410] width 1456 height 821
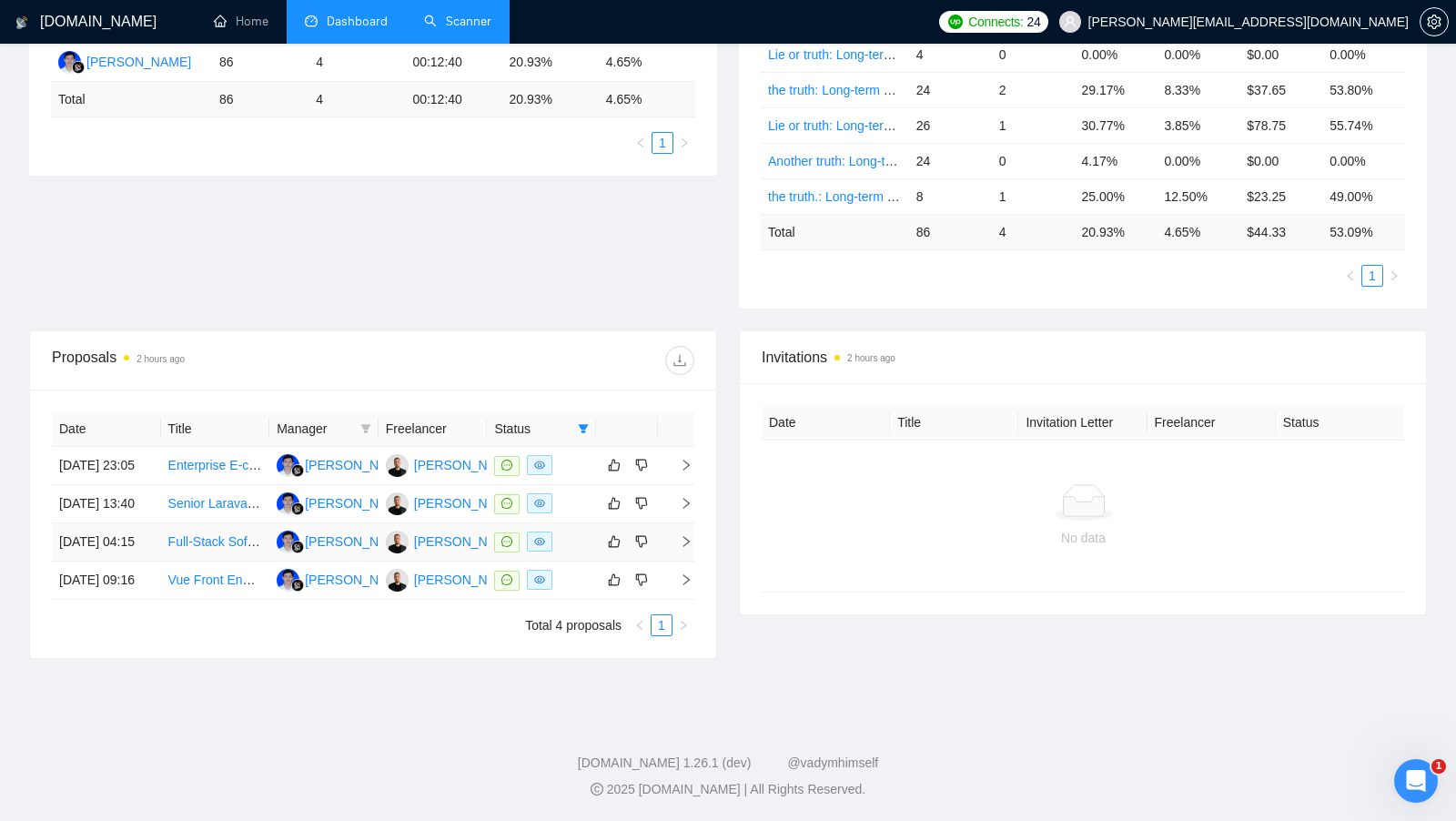
click at [583, 531] on div at bounding box center [541, 542] width 94 height 21
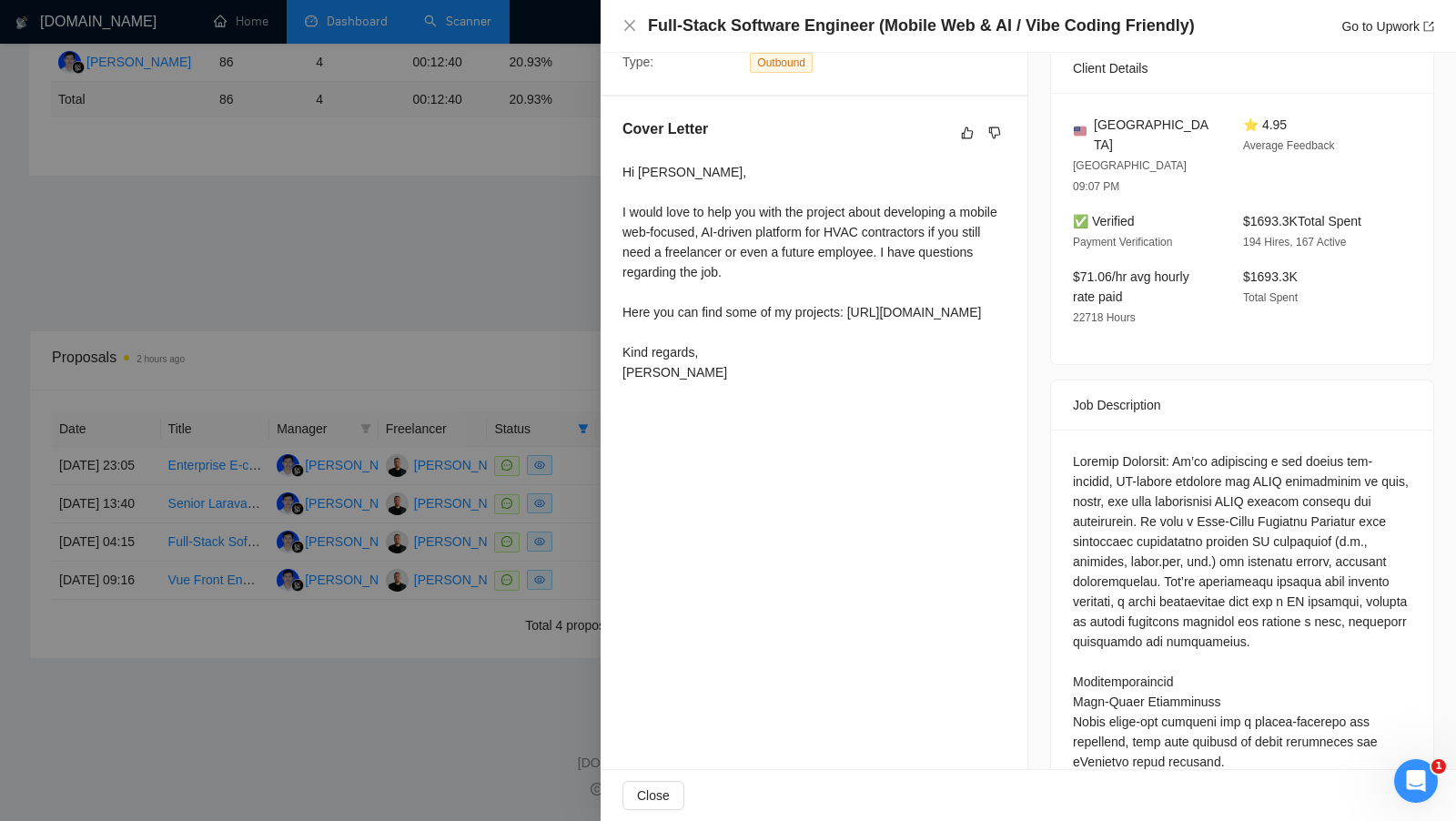
click at [577, 536] on div at bounding box center [728, 410] width 1456 height 821
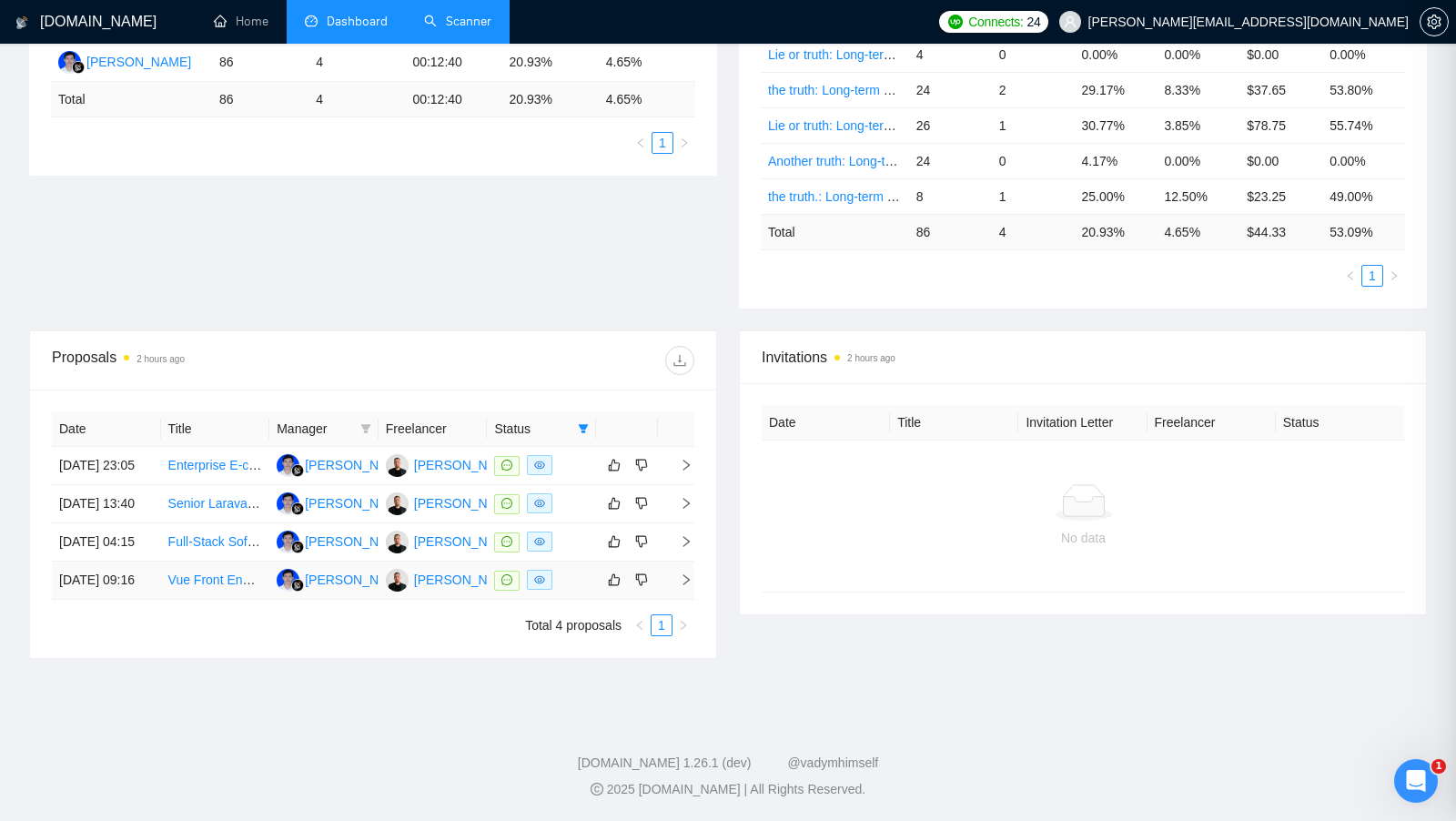
click at [569, 569] on div at bounding box center [541, 580] width 94 height 21
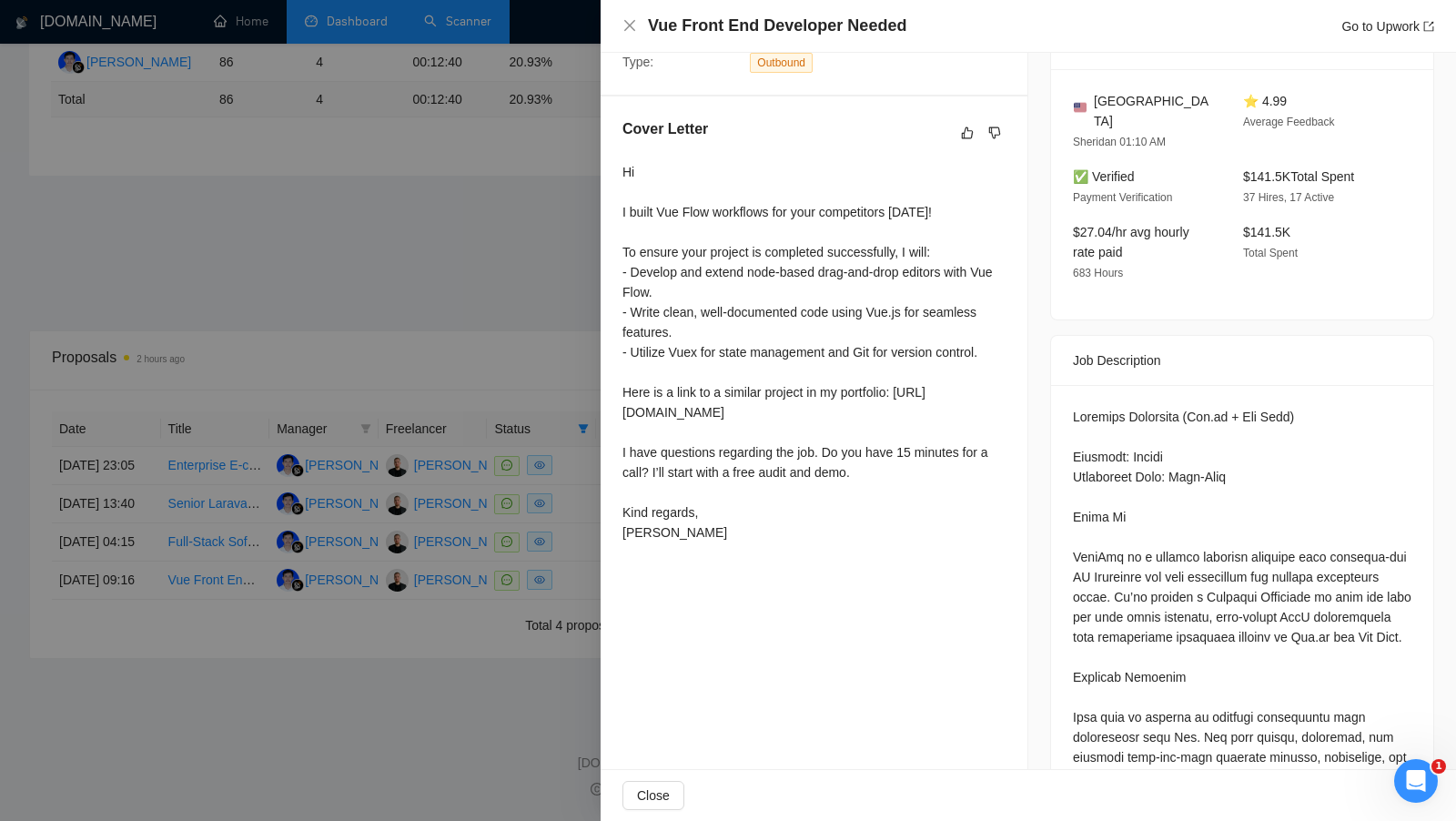
click at [574, 537] on div at bounding box center [728, 410] width 1456 height 821
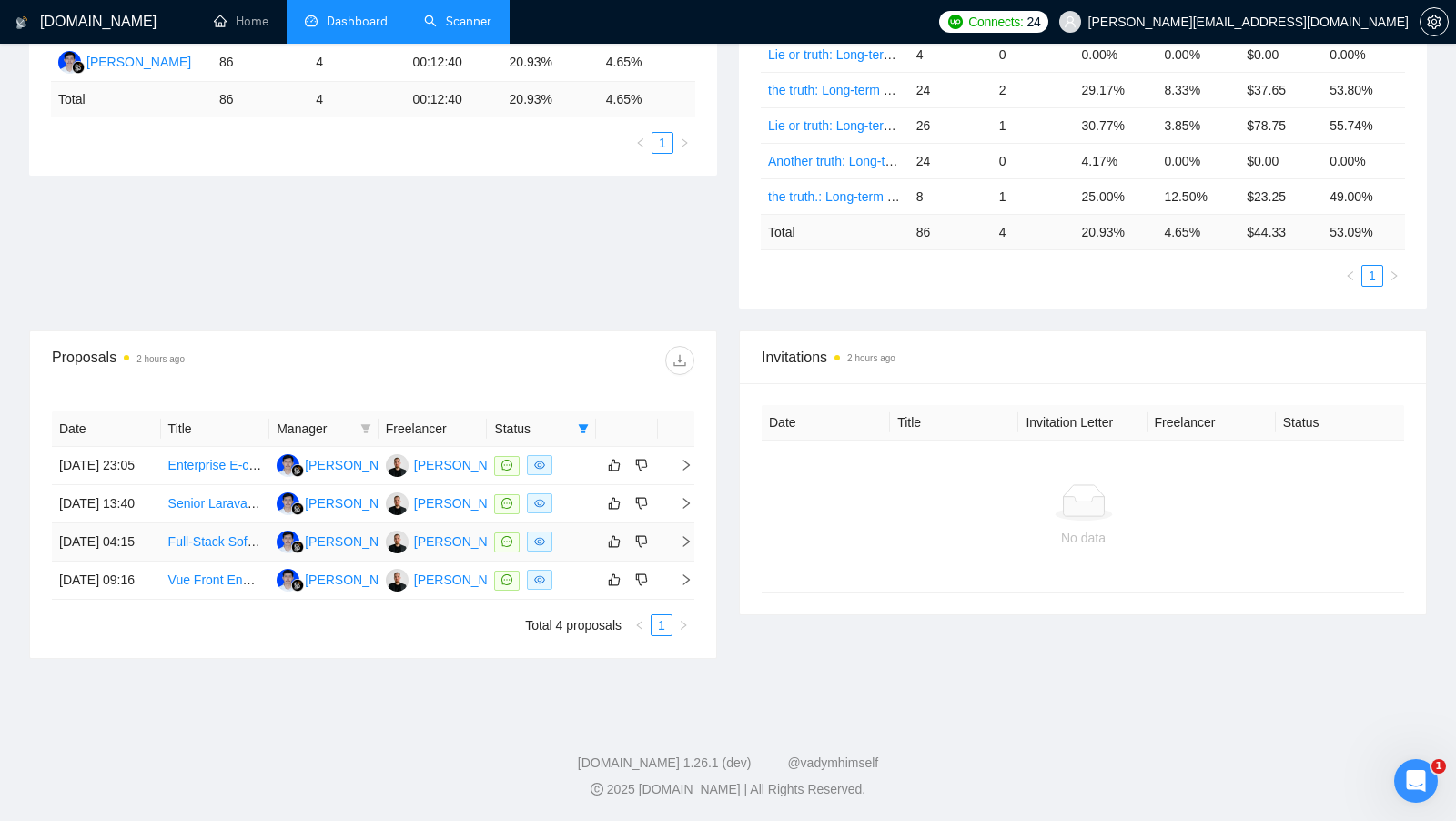
scroll to position [390, 0]
click at [580, 427] on icon "filter" at bounding box center [584, 430] width 10 height 9
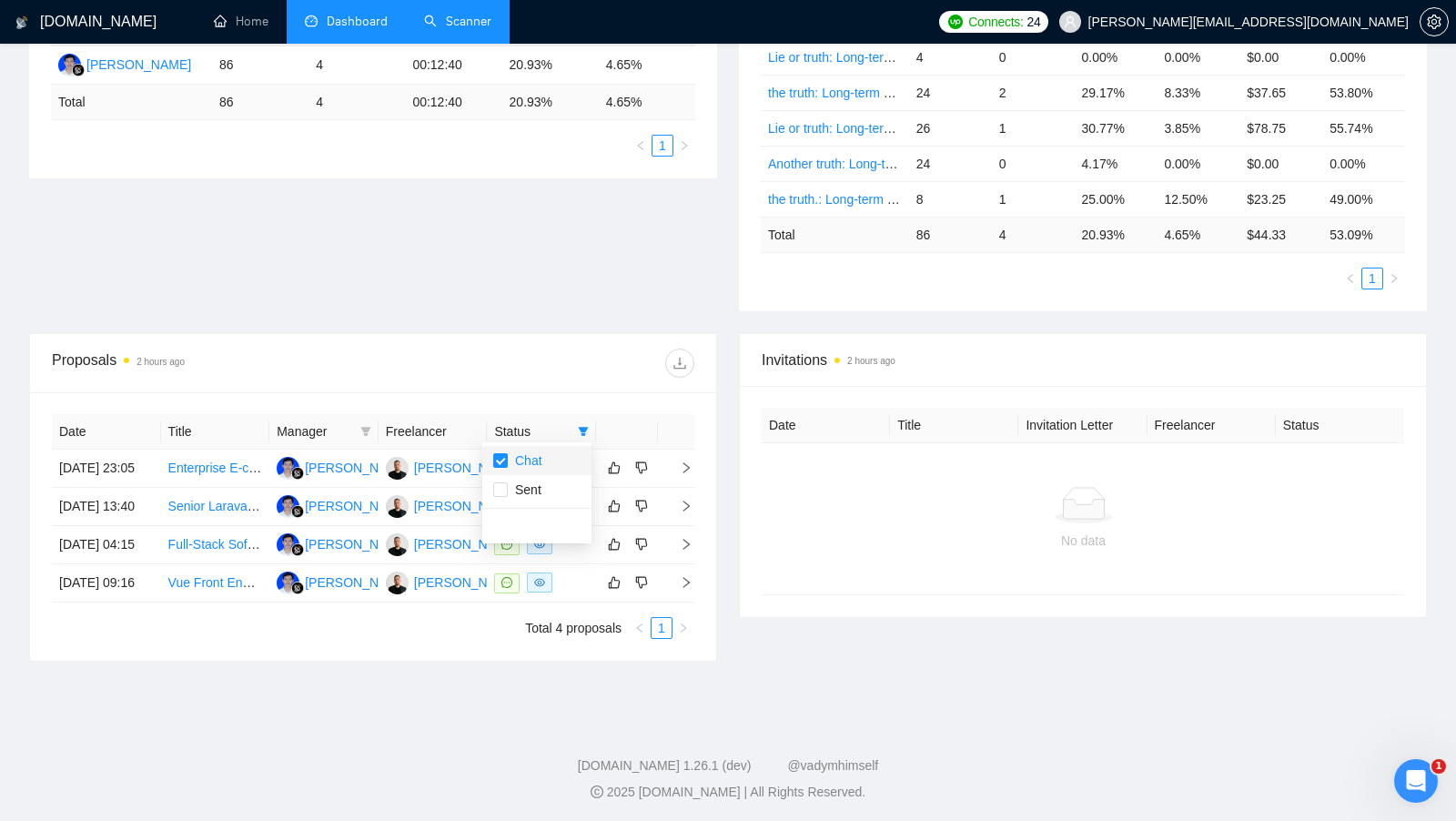
click at [514, 458] on span "Chat" at bounding box center [526, 460] width 35 height 15
checkbox input "false"
click at [567, 376] on div "Proposals 2 hours ago" at bounding box center [372, 363] width 642 height 58
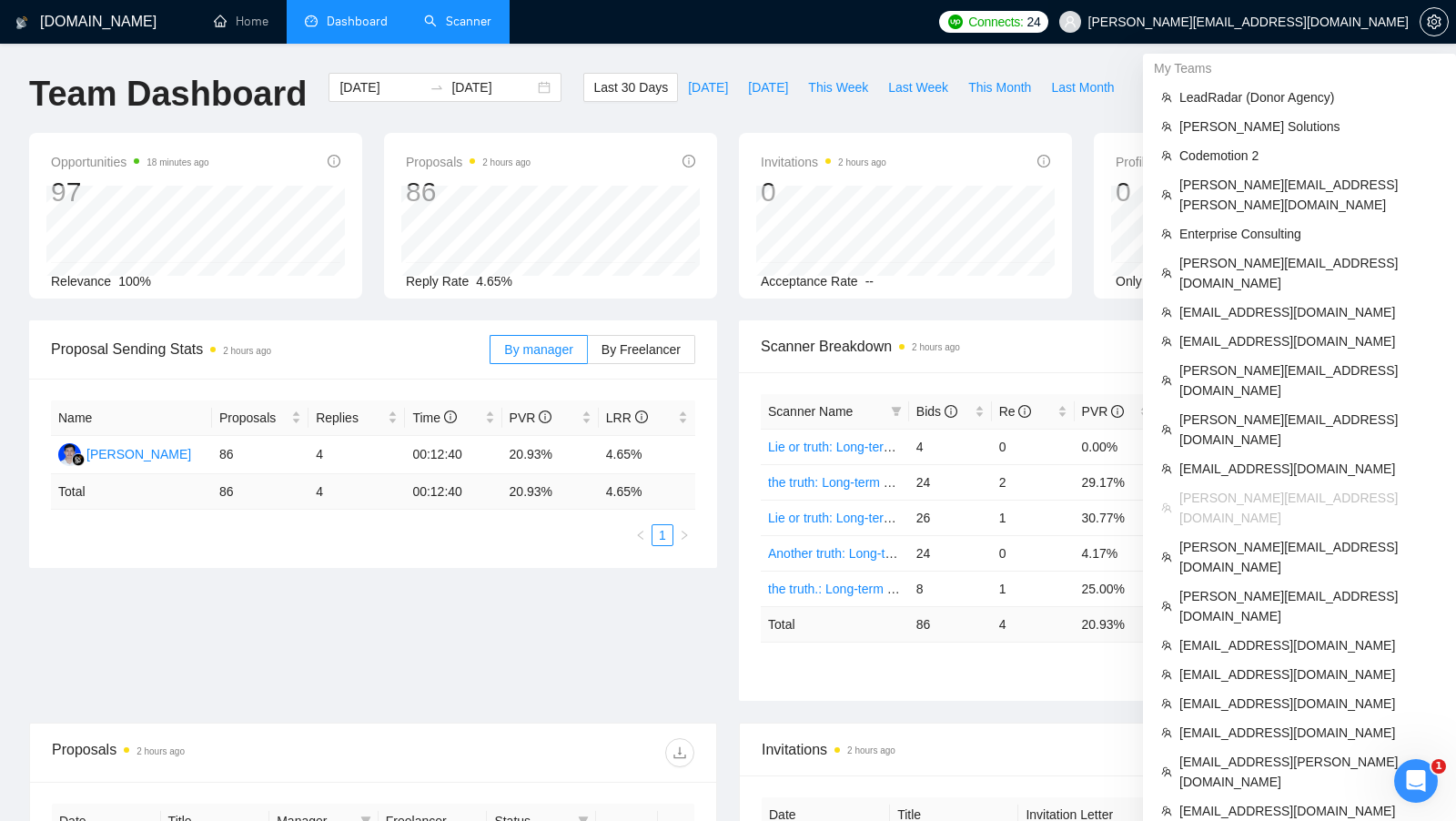
click at [1363, 21] on span "[PERSON_NAME][EMAIL_ADDRESS][DOMAIN_NAME]" at bounding box center [1249, 21] width 321 height 0
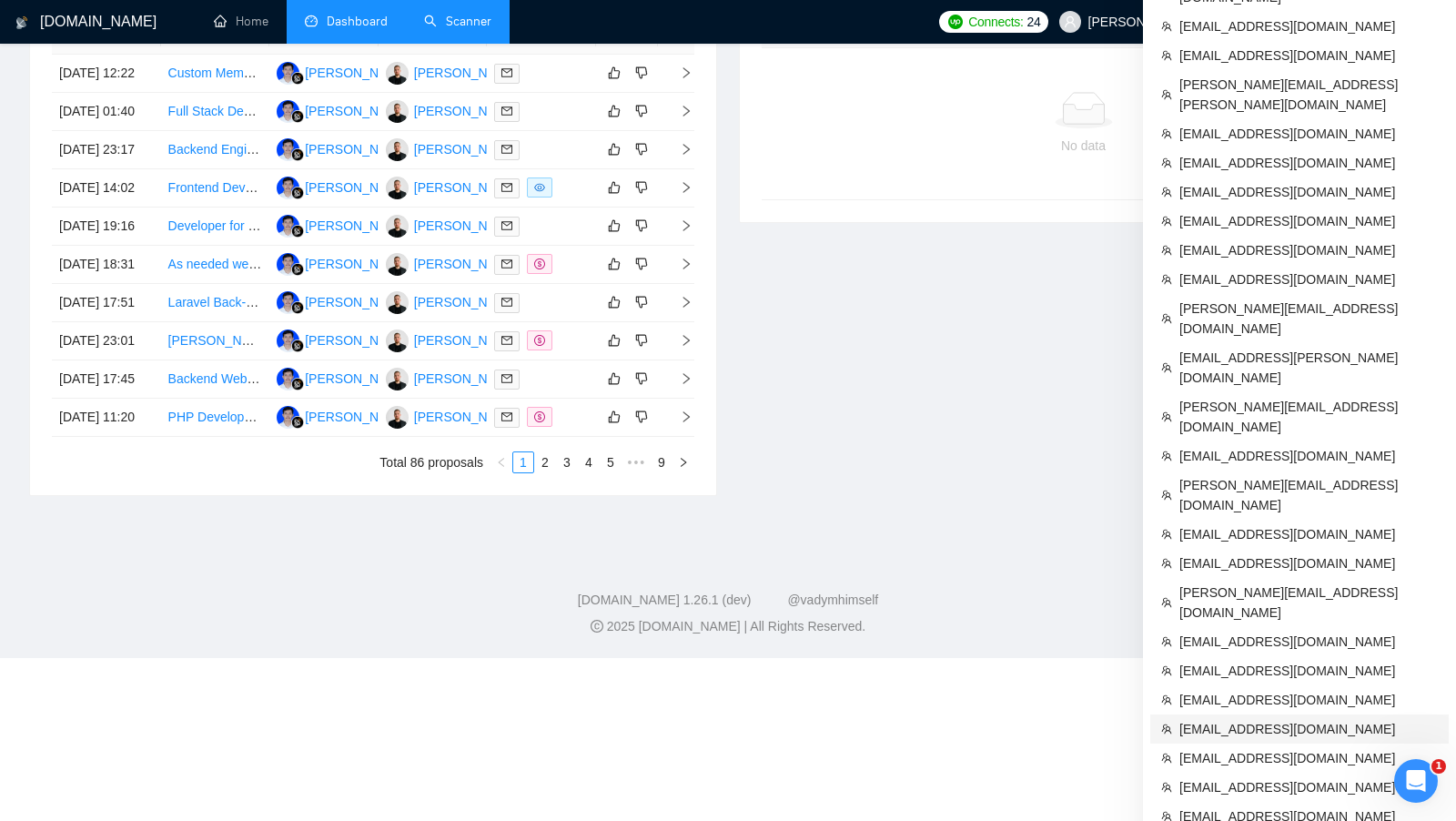
click at [1277, 719] on span "[EMAIL_ADDRESS][DOMAIN_NAME]" at bounding box center [1309, 729] width 259 height 20
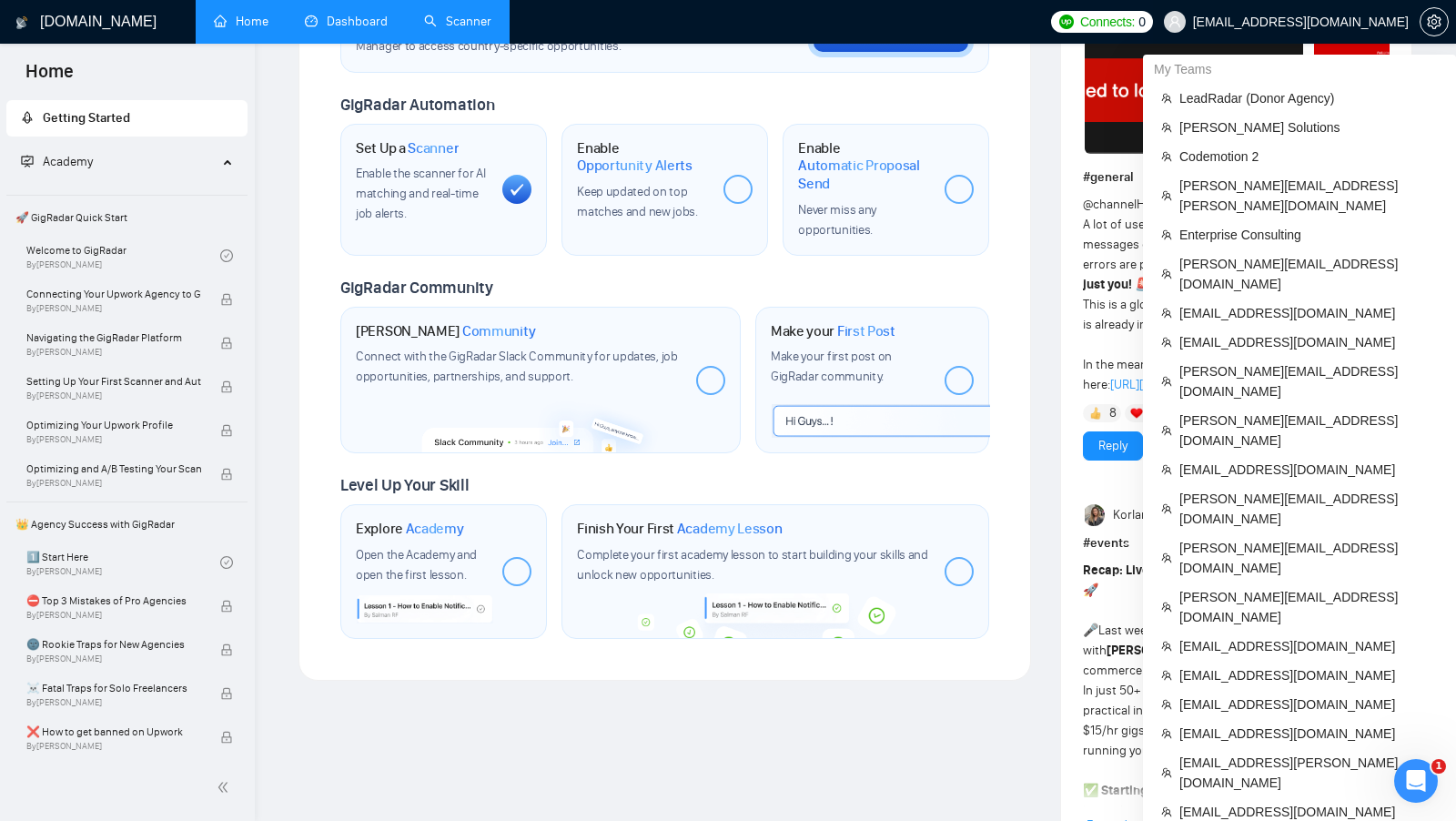
scroll to position [1138, 0]
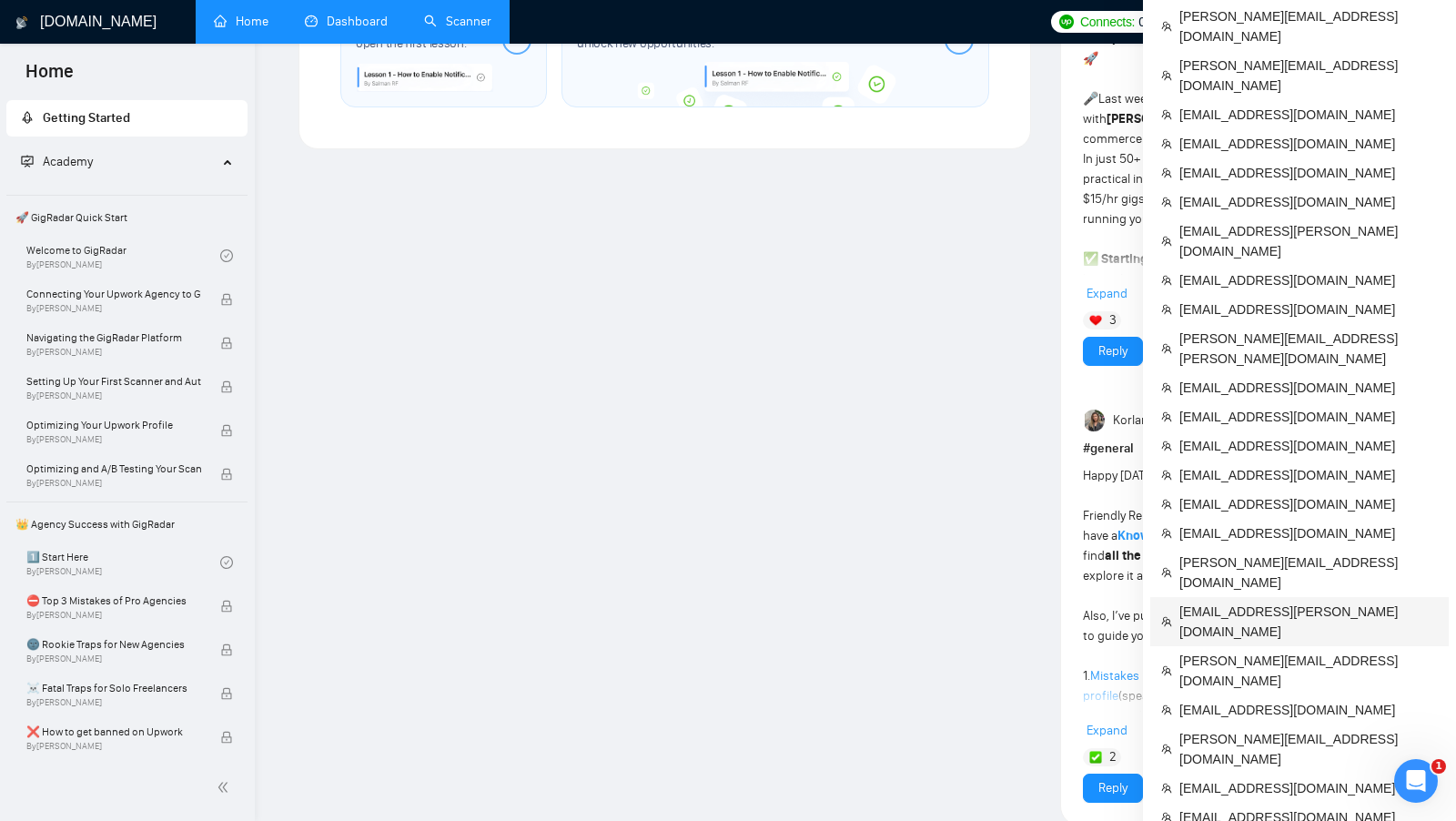
click at [1258, 601] on span "[EMAIL_ADDRESS][PERSON_NAME][DOMAIN_NAME]" at bounding box center [1309, 621] width 259 height 40
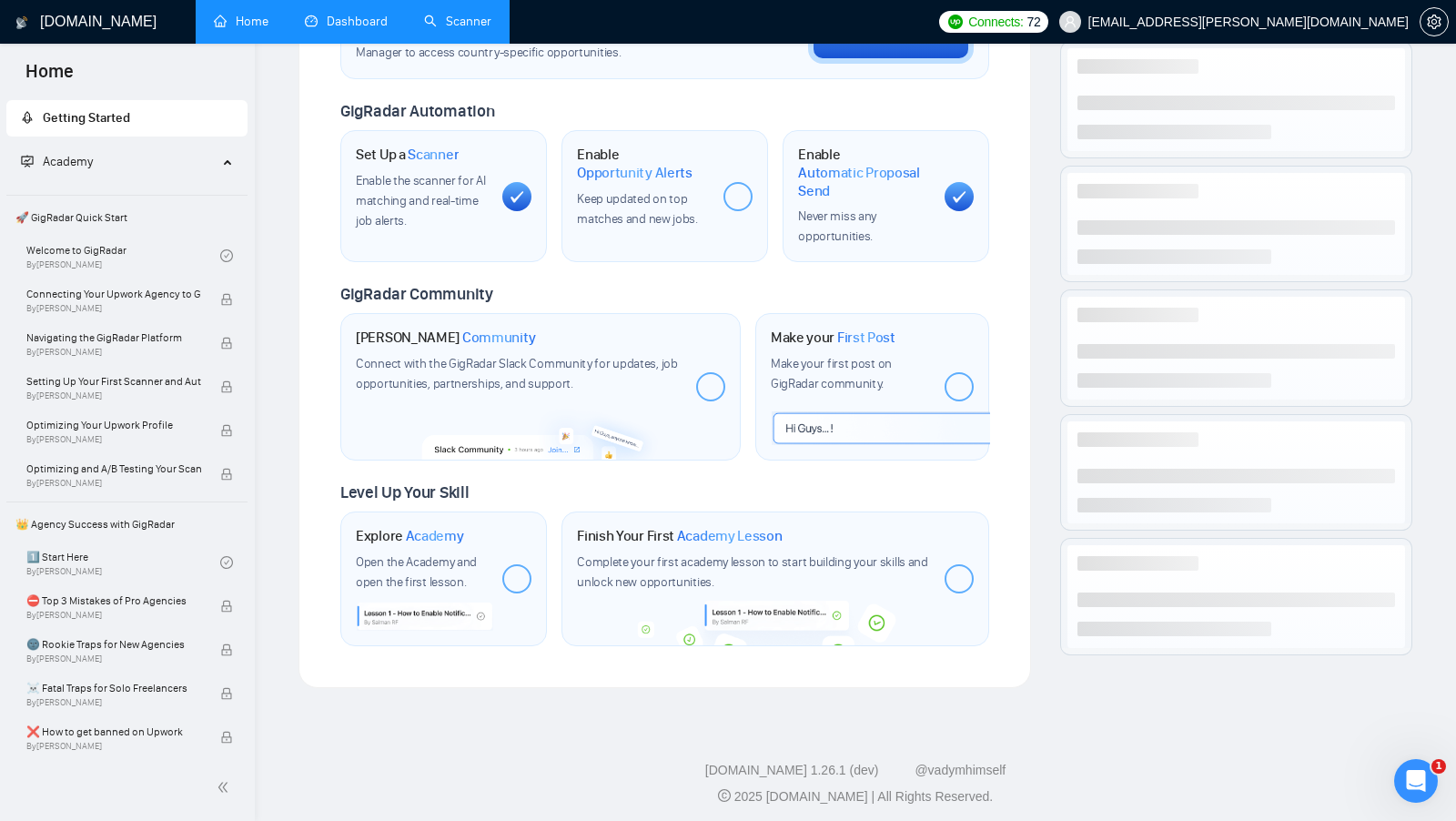
click at [340, 25] on link "Dashboard" at bounding box center [346, 21] width 83 height 16
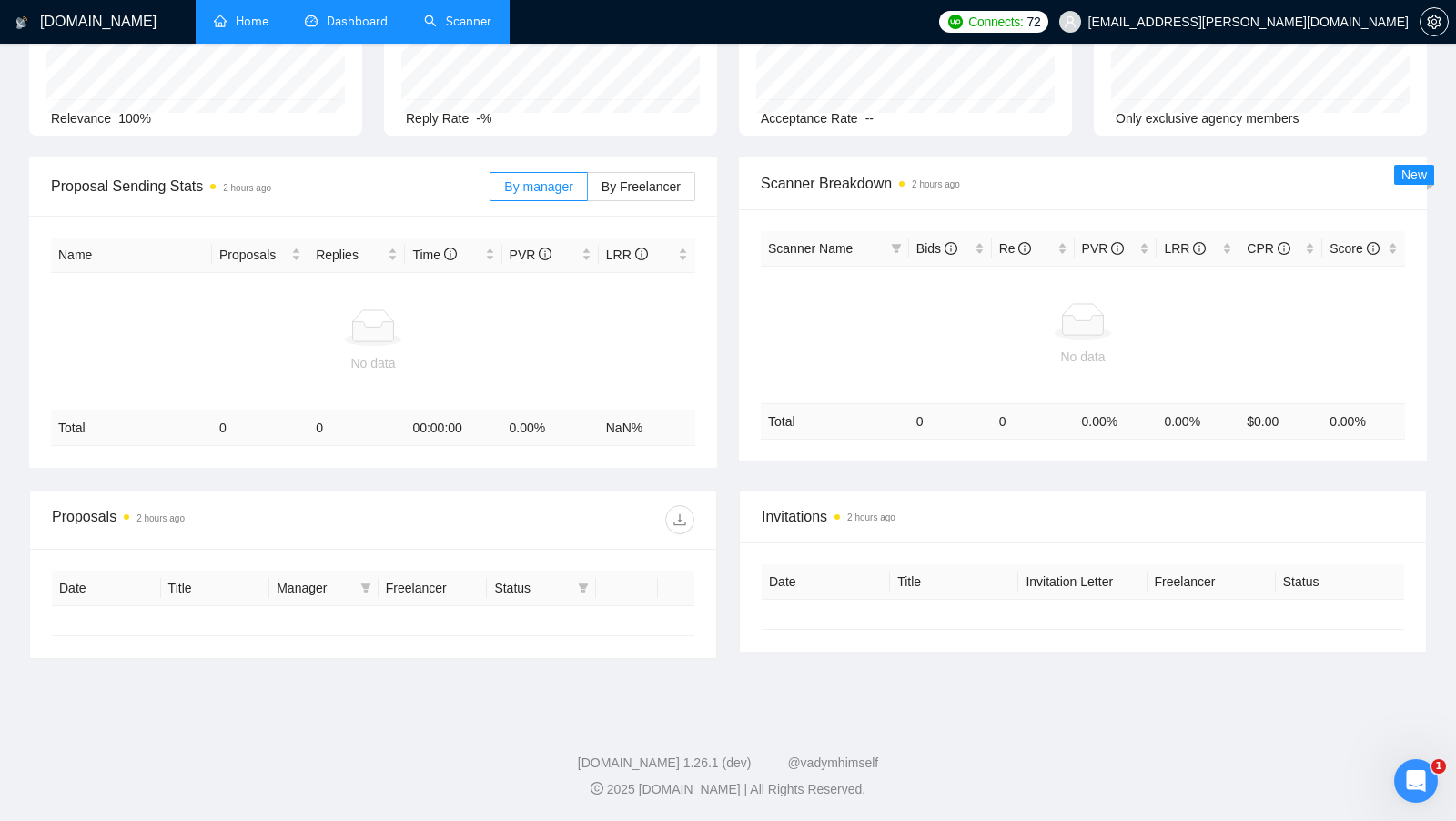
type input "[DATE]"
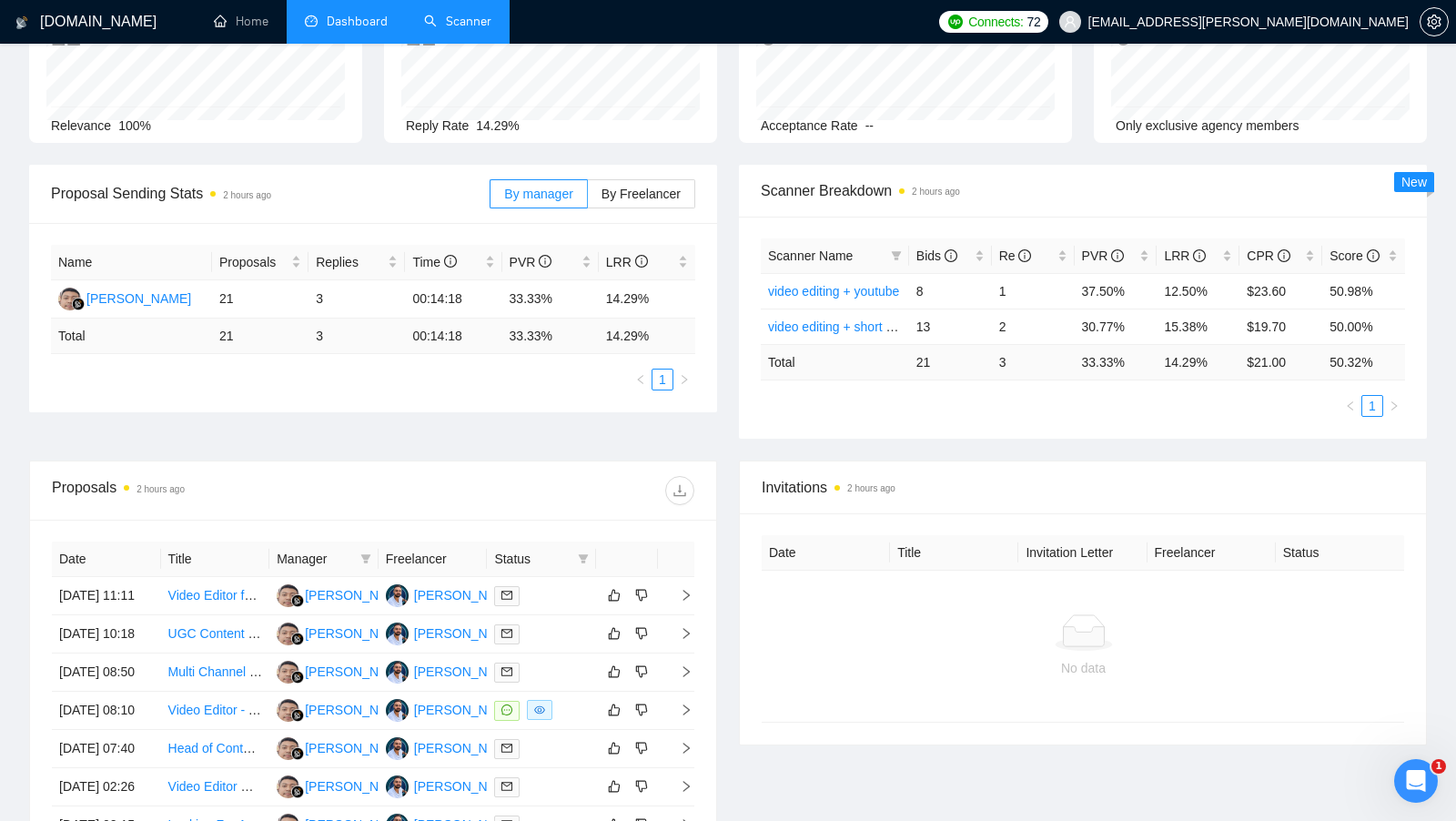
scroll to position [154, 0]
click at [451, 29] on link "Scanner" at bounding box center [457, 21] width 67 height 16
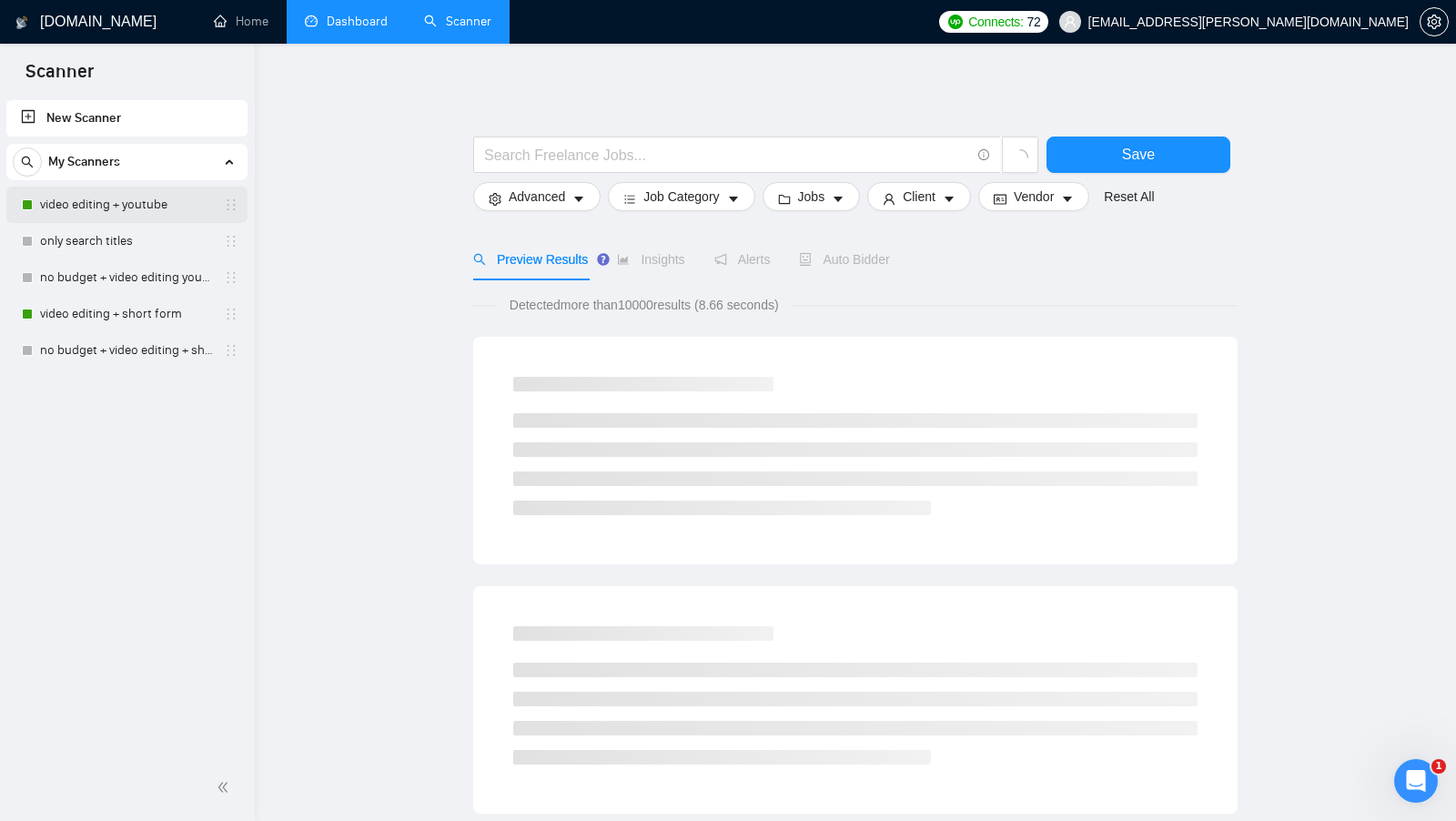
click at [136, 211] on link "video editing + youtube" at bounding box center [126, 204] width 173 height 36
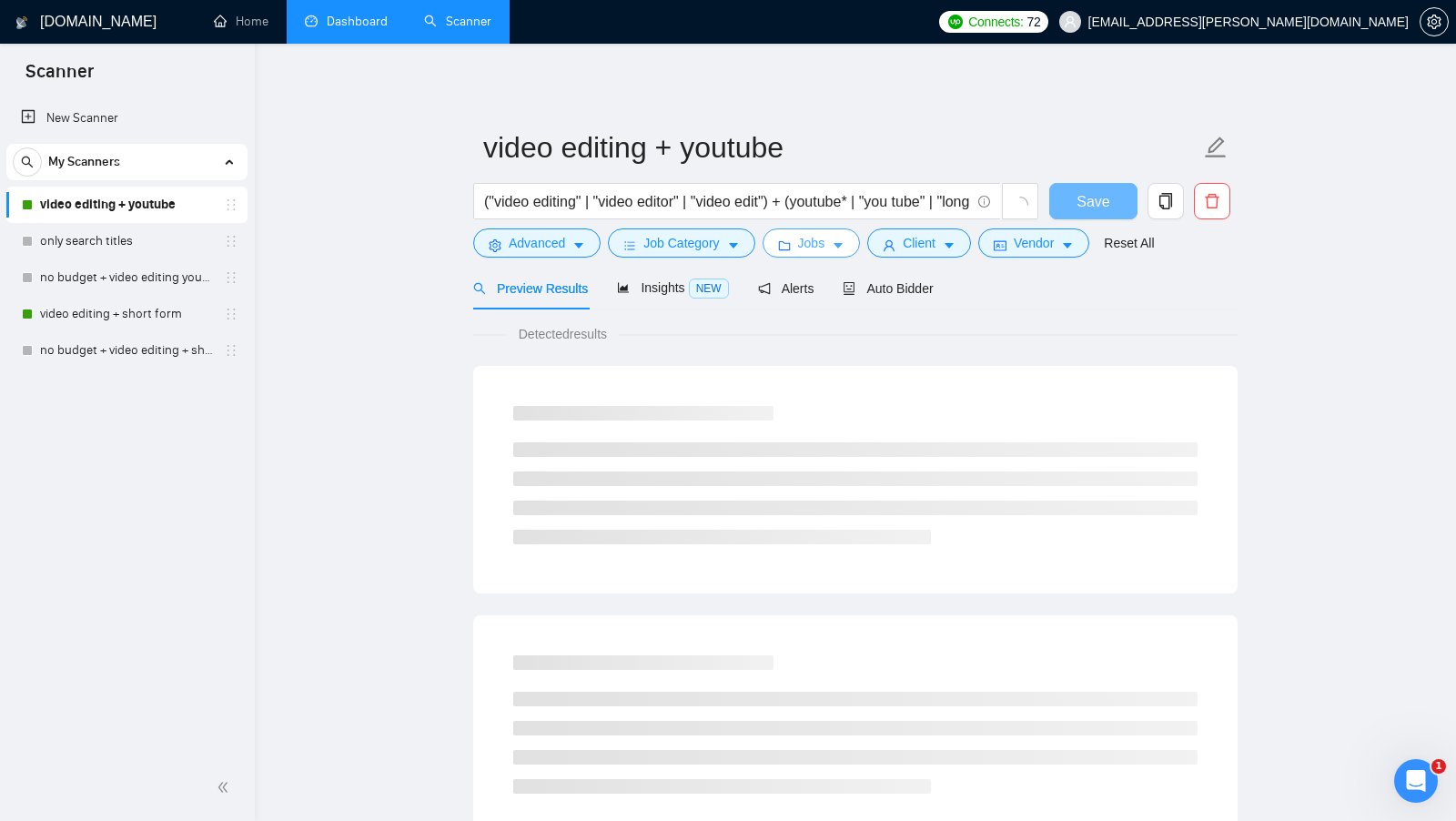
click at [810, 235] on span "Jobs" at bounding box center [812, 243] width 27 height 20
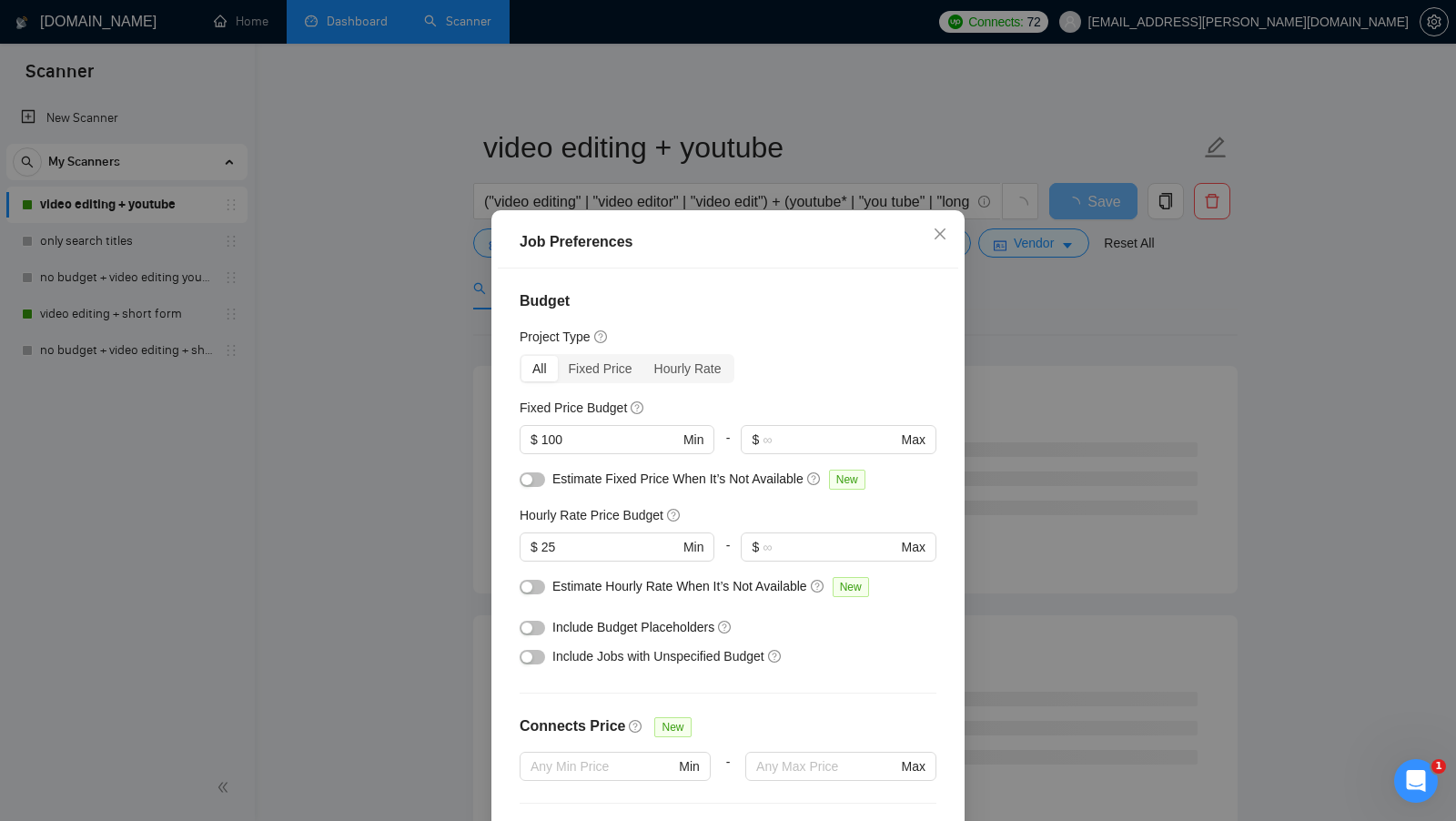
click at [388, 412] on div "Job Preferences Budget Project Type All Fixed Price Hourly Rate Fixed Price Bud…" at bounding box center [728, 410] width 1456 height 821
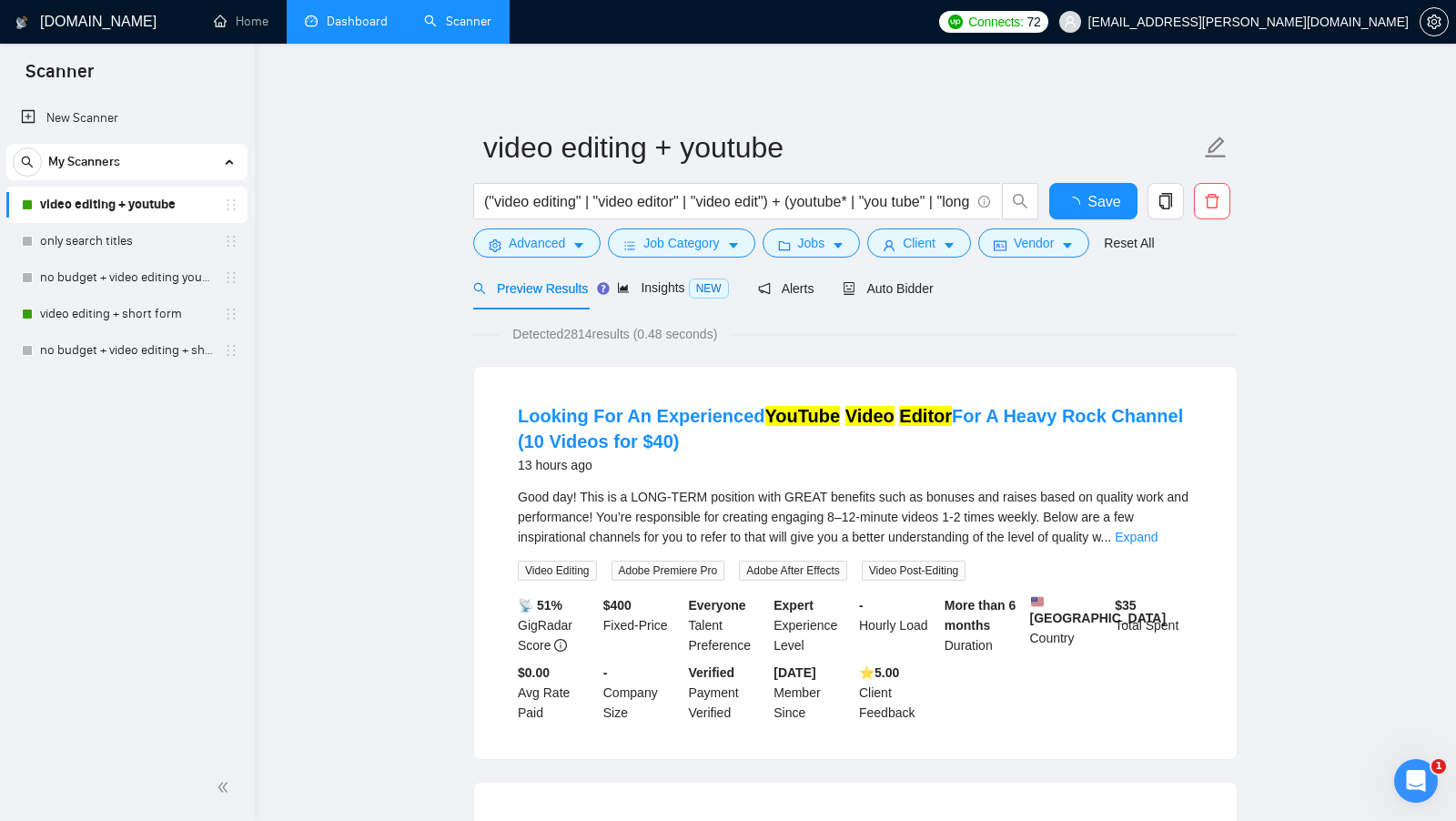
click at [366, 29] on link "Dashboard" at bounding box center [346, 21] width 83 height 16
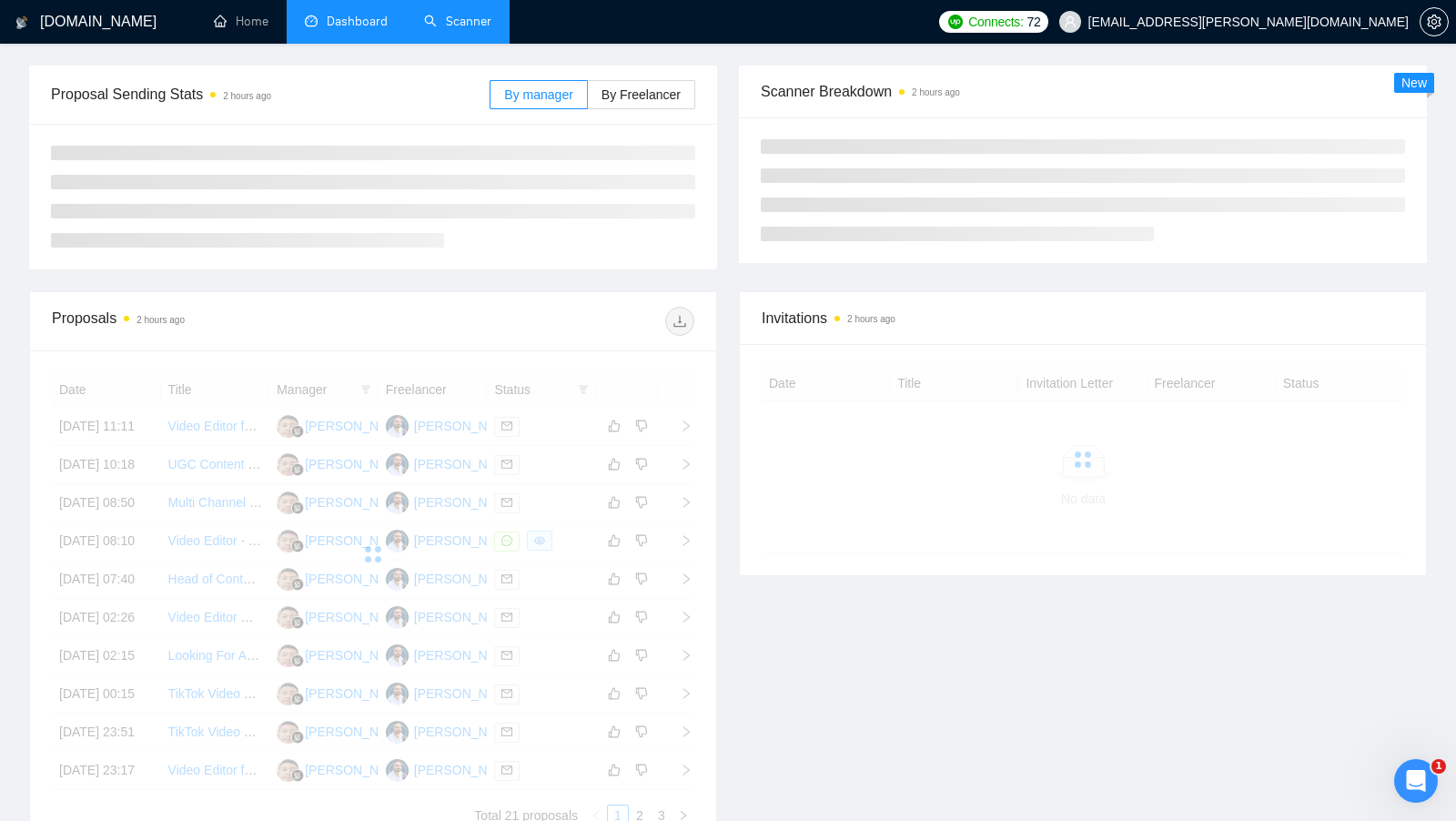
scroll to position [271, 0]
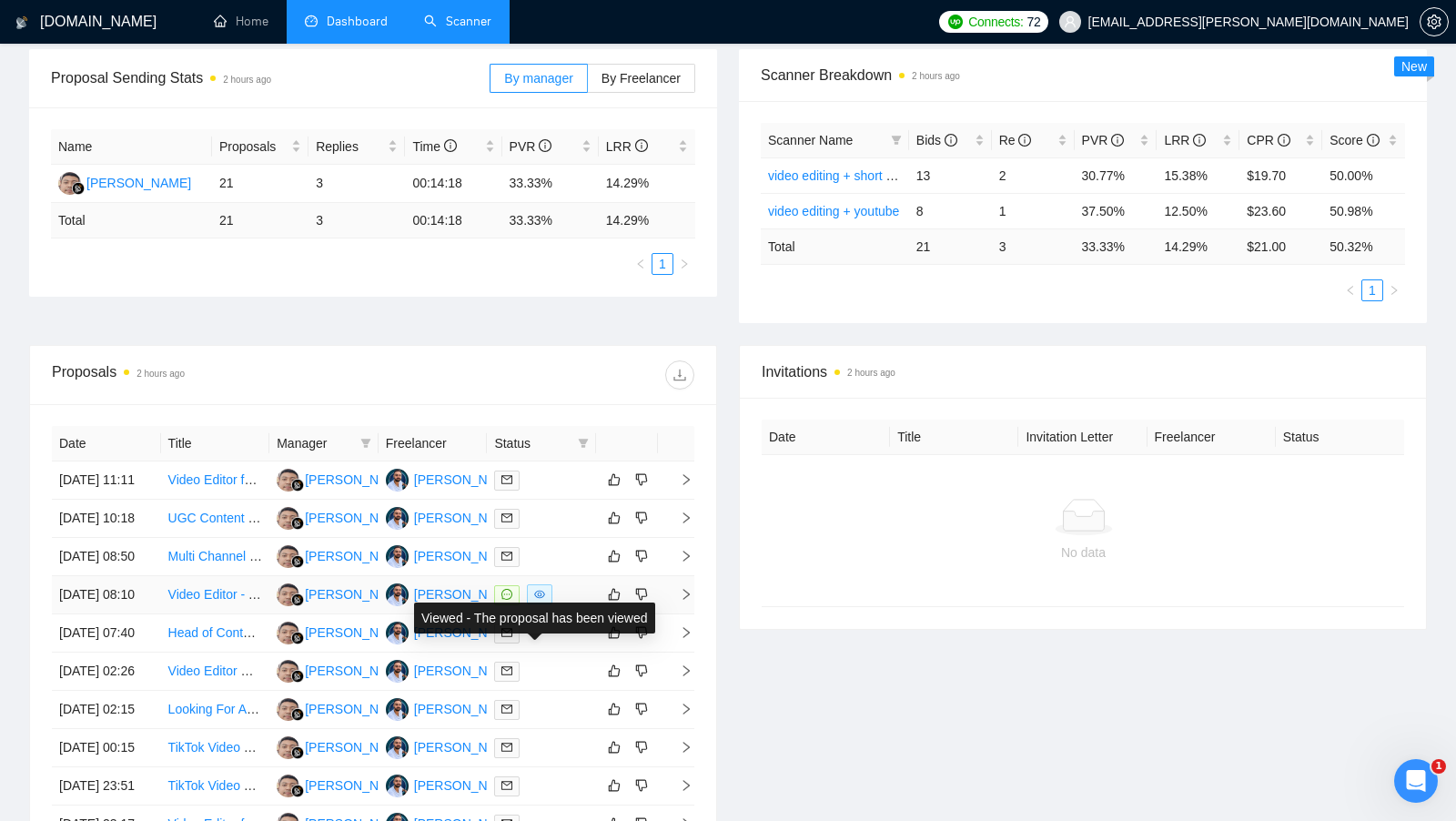
click at [565, 605] on div at bounding box center [541, 595] width 94 height 21
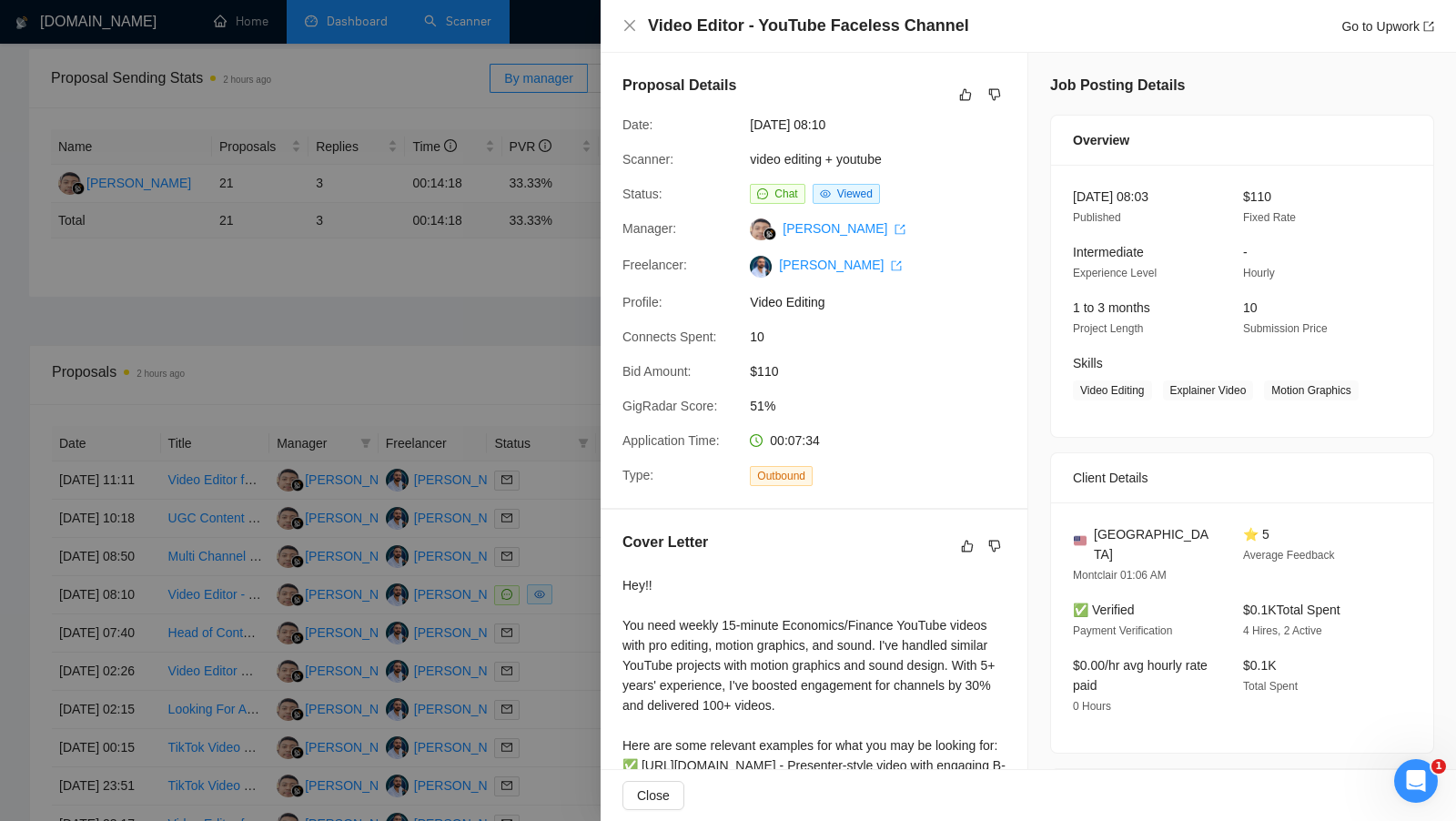
click at [559, 633] on div at bounding box center [728, 410] width 1456 height 821
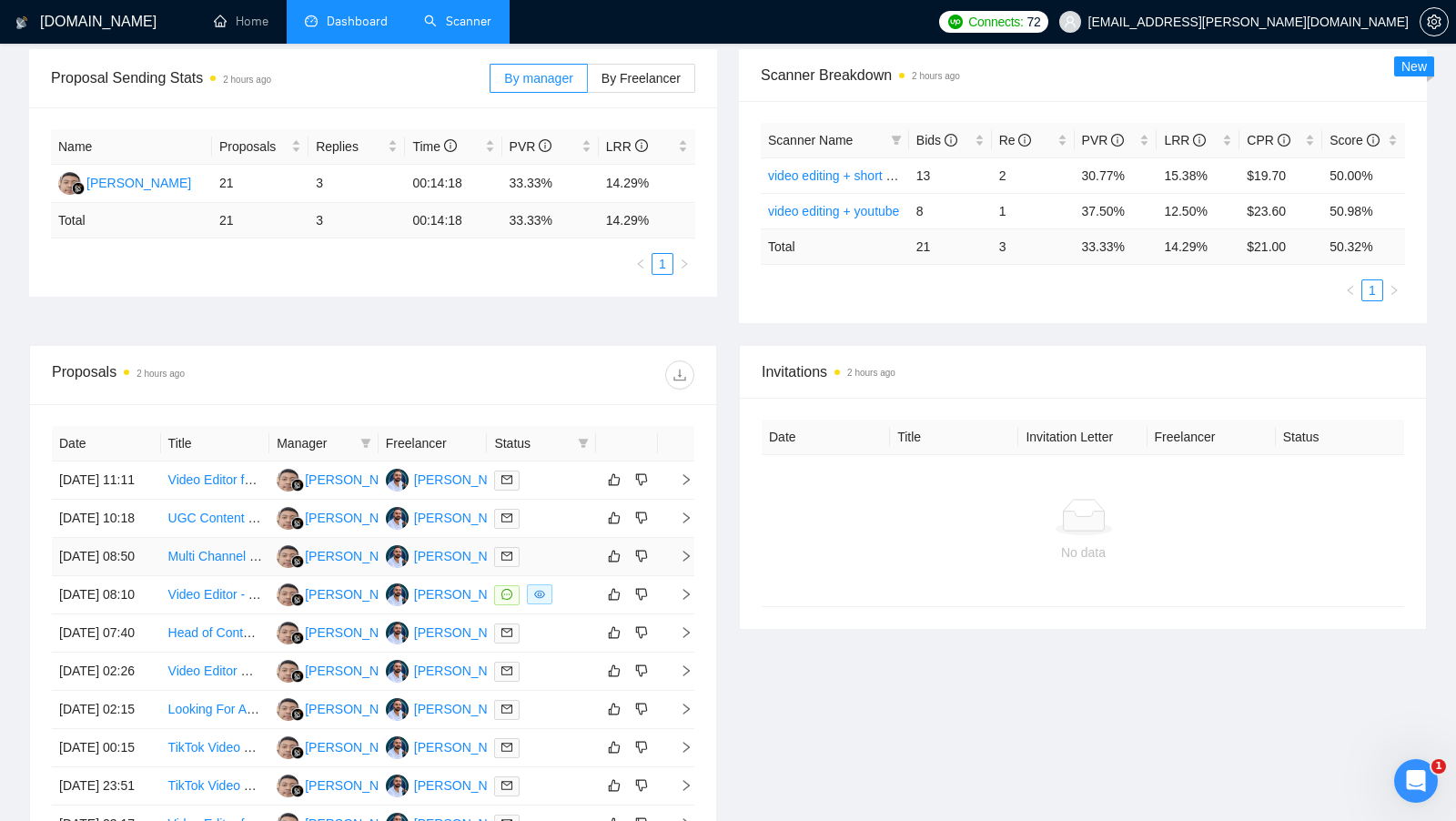
click at [562, 576] on td at bounding box center [541, 556] width 109 height 38
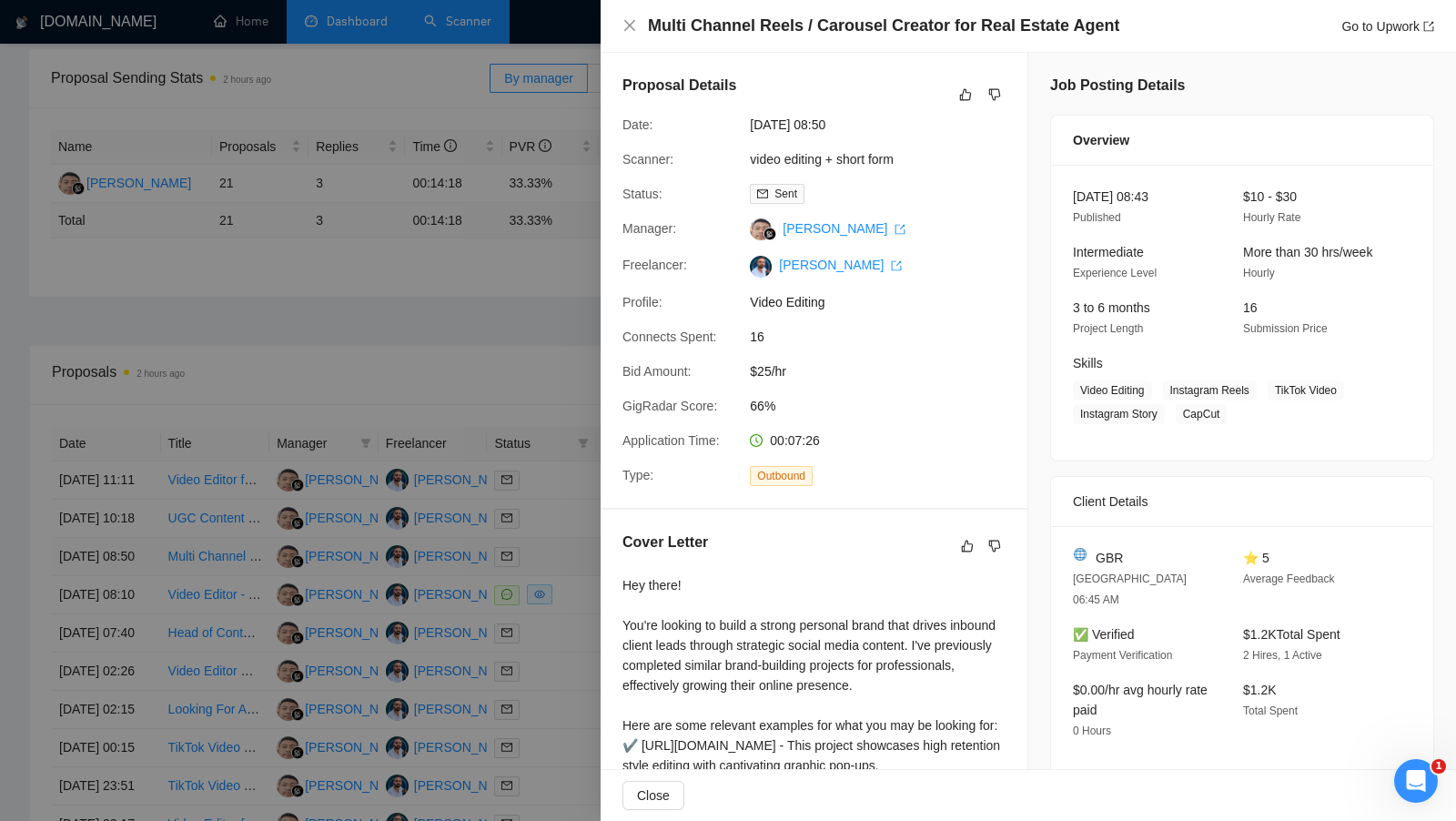
click at [562, 609] on div at bounding box center [728, 410] width 1456 height 821
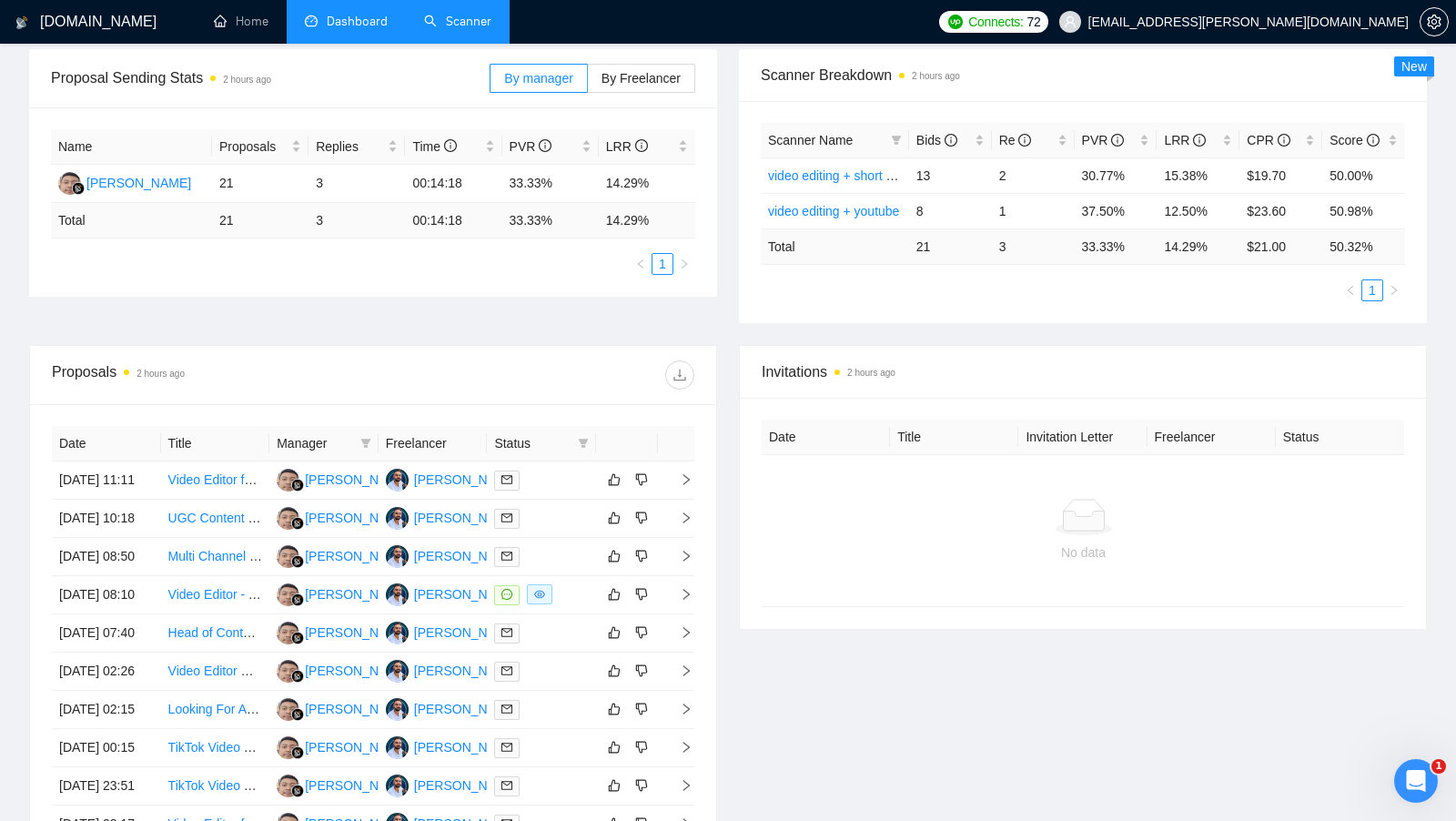
click at [562, 537] on td at bounding box center [541, 518] width 109 height 38
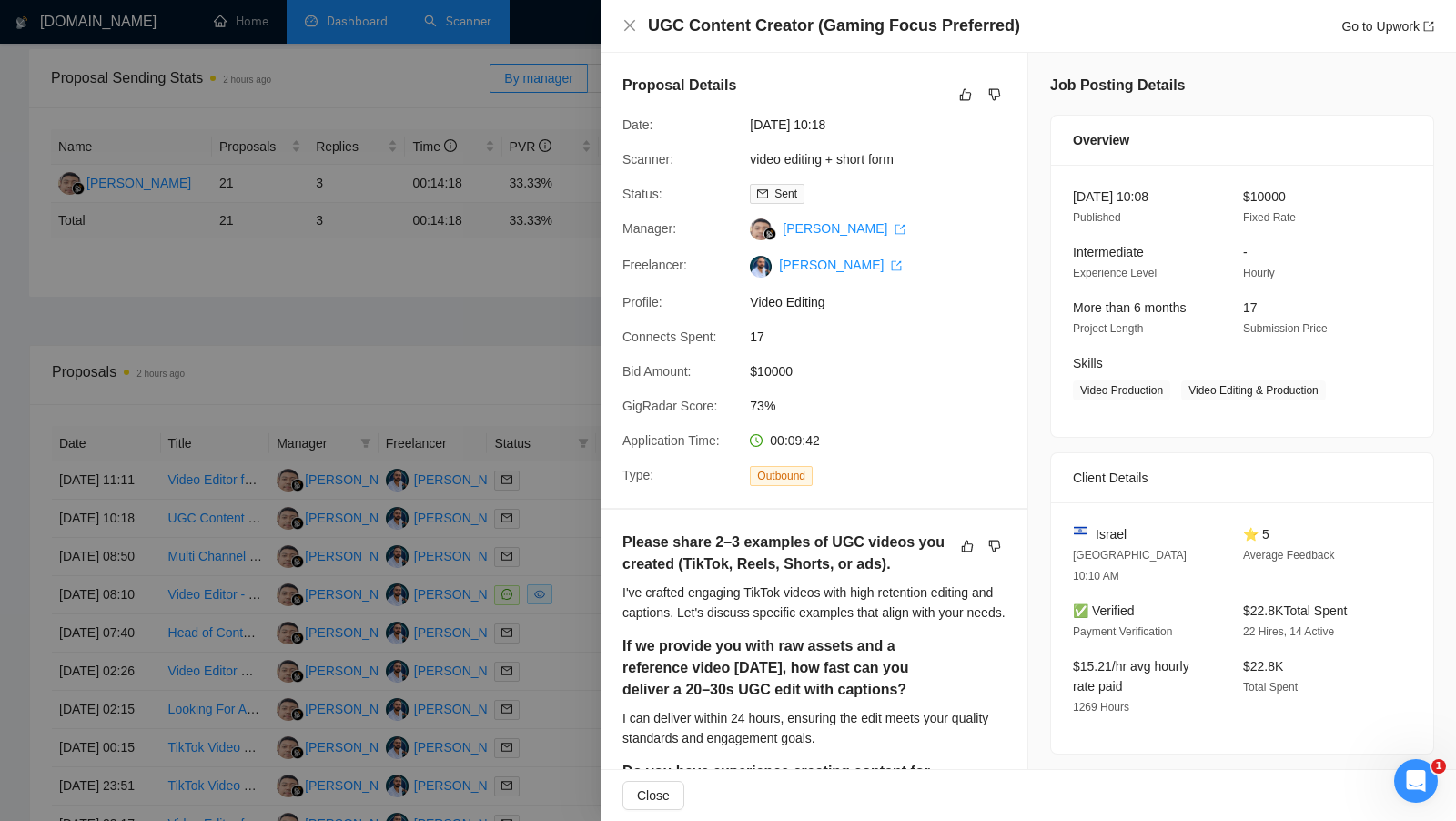
click at [562, 550] on div at bounding box center [728, 410] width 1456 height 821
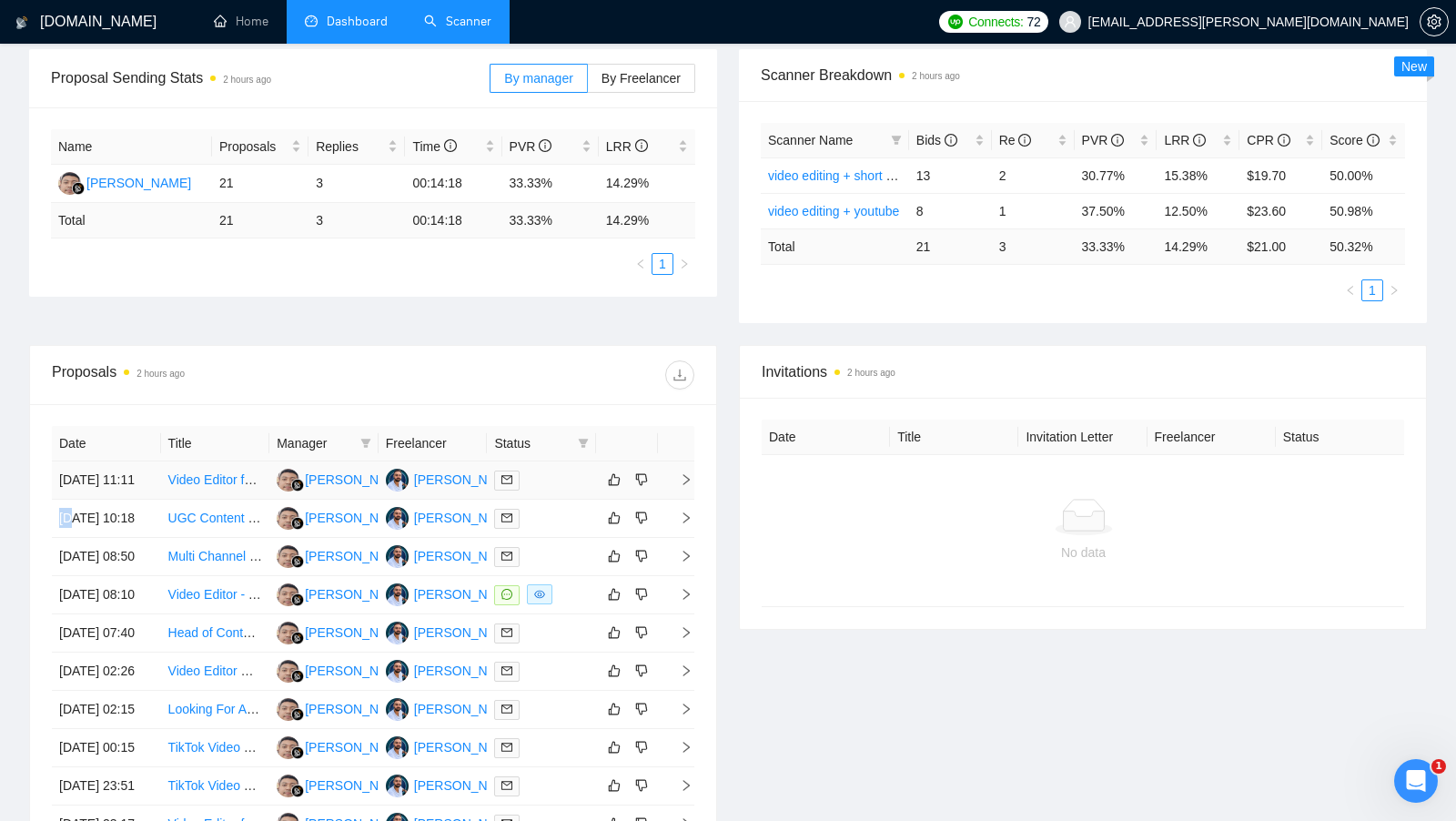
click at [562, 499] on td at bounding box center [541, 480] width 109 height 38
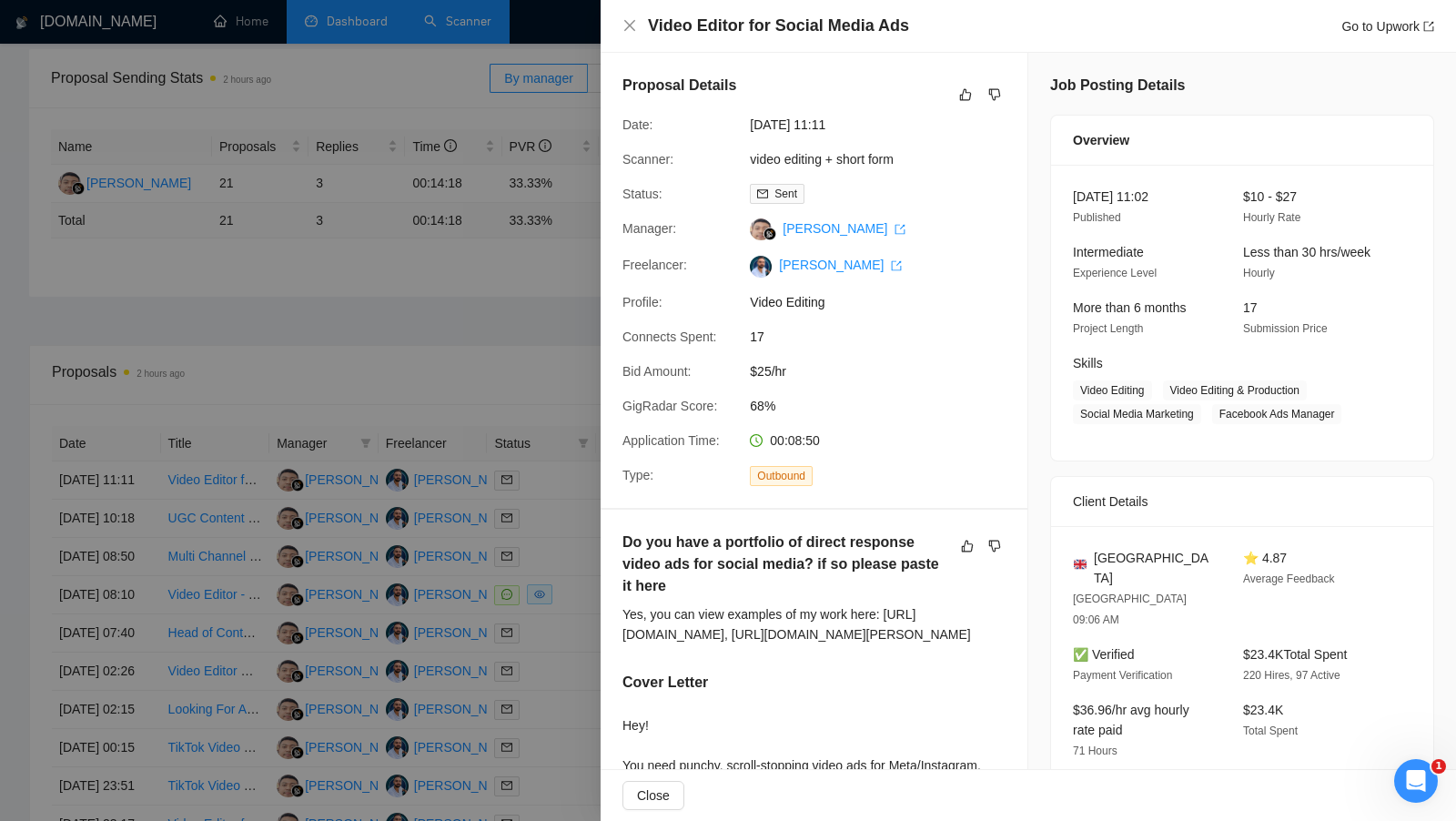
click at [562, 506] on div at bounding box center [728, 410] width 1456 height 821
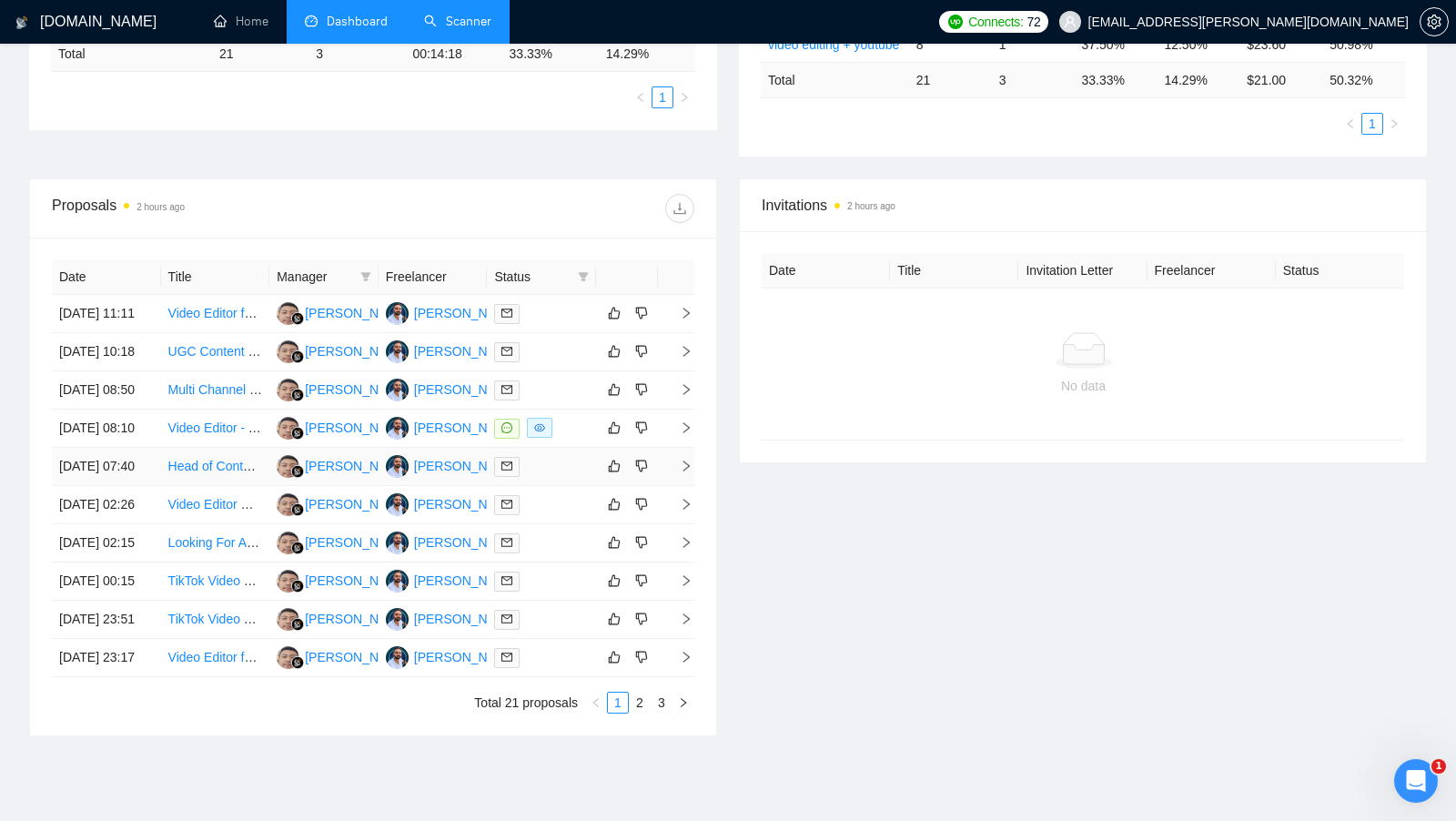
scroll to position [616, 0]
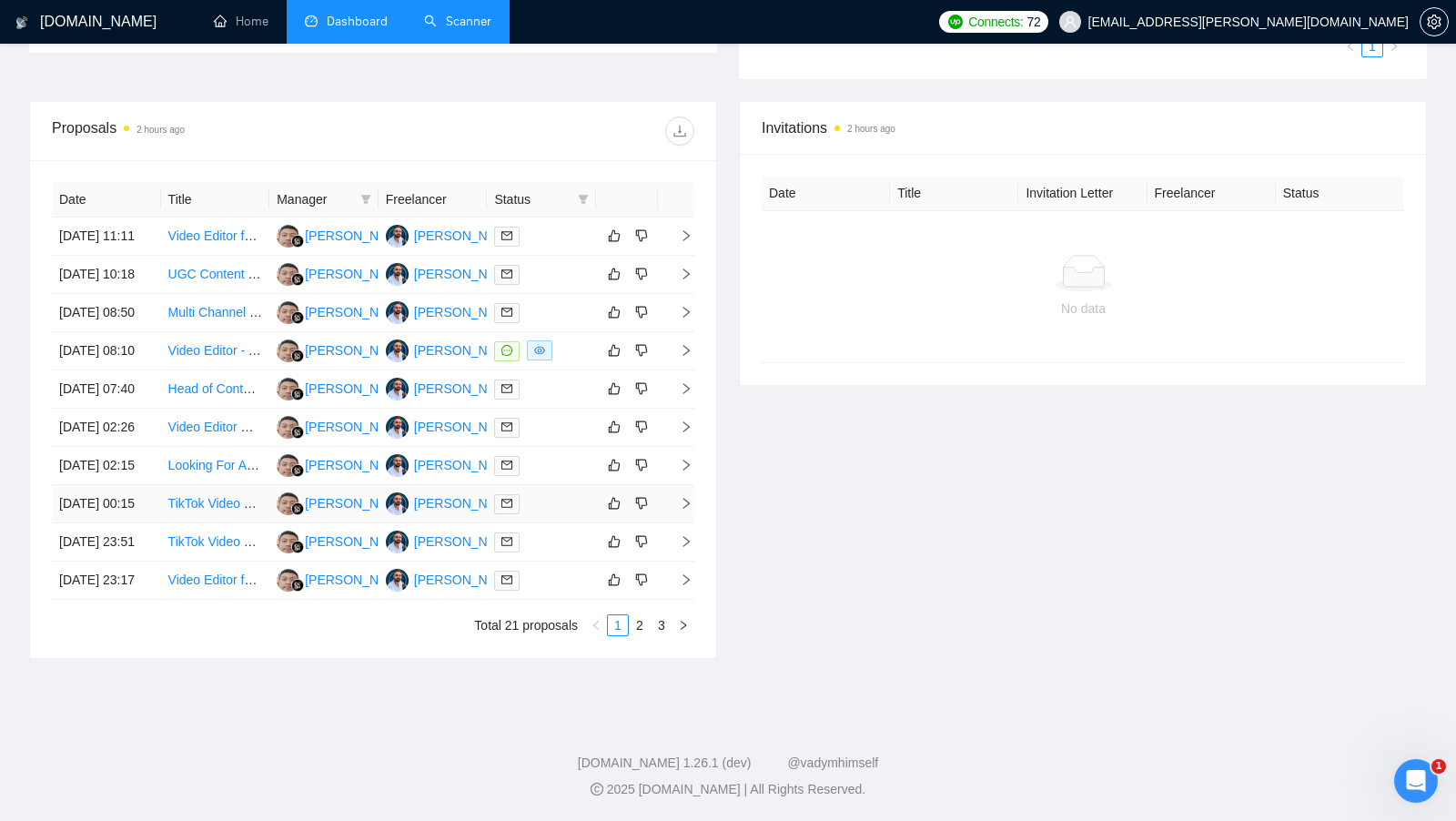
click at [562, 506] on td at bounding box center [541, 503] width 109 height 38
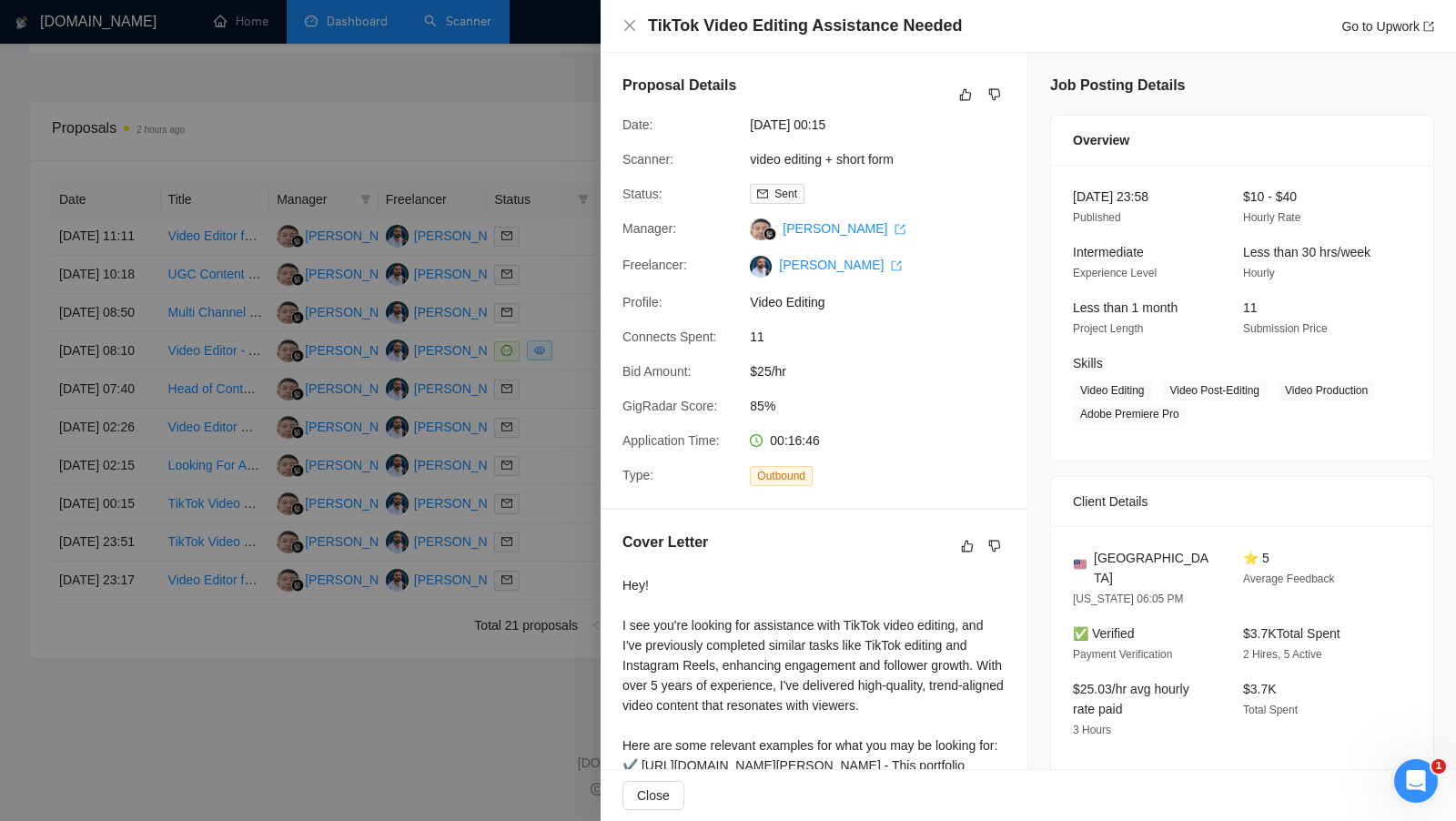
click at [562, 473] on div at bounding box center [728, 410] width 1456 height 821
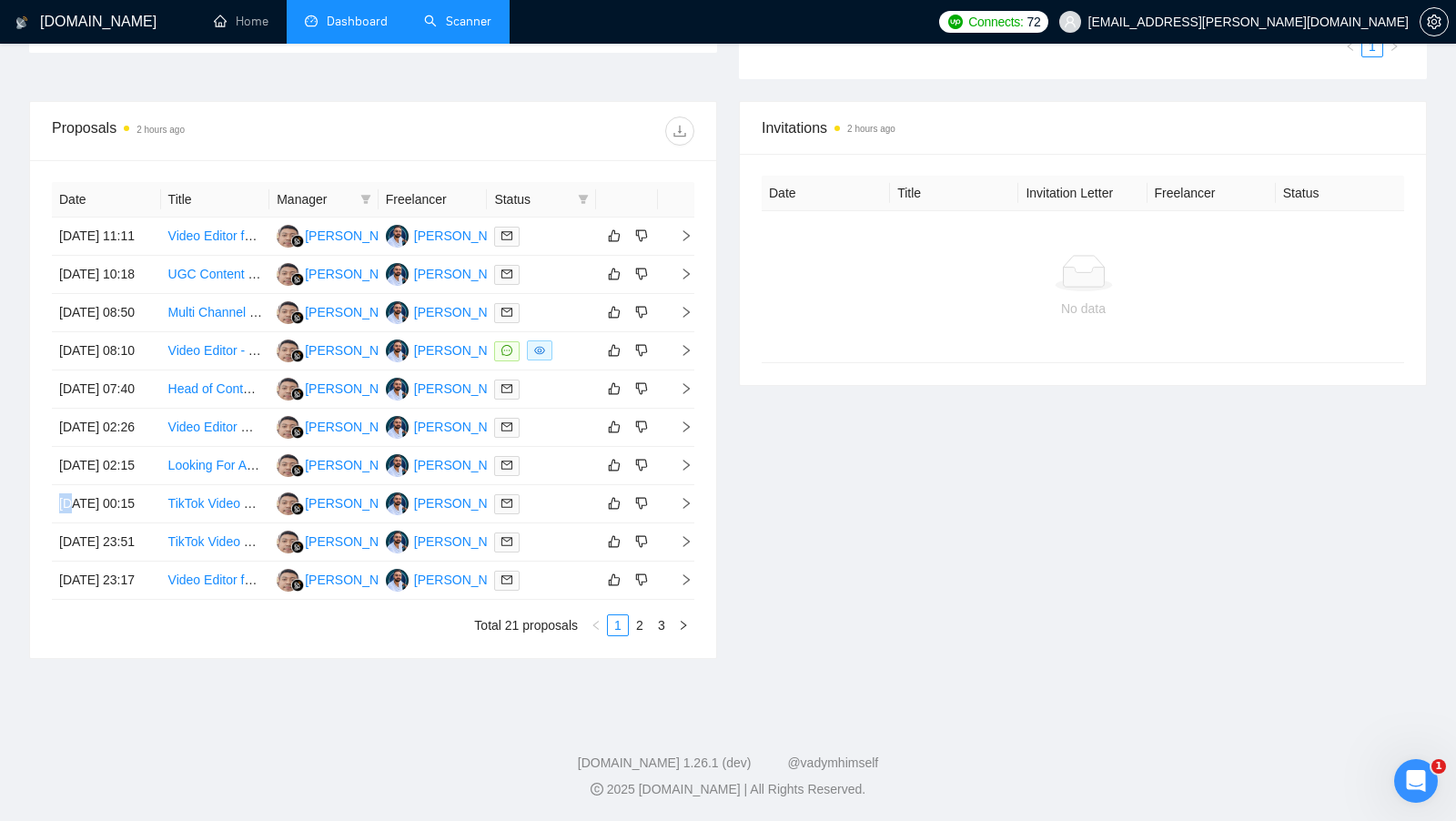
click at [563, 473] on div at bounding box center [541, 465] width 94 height 21
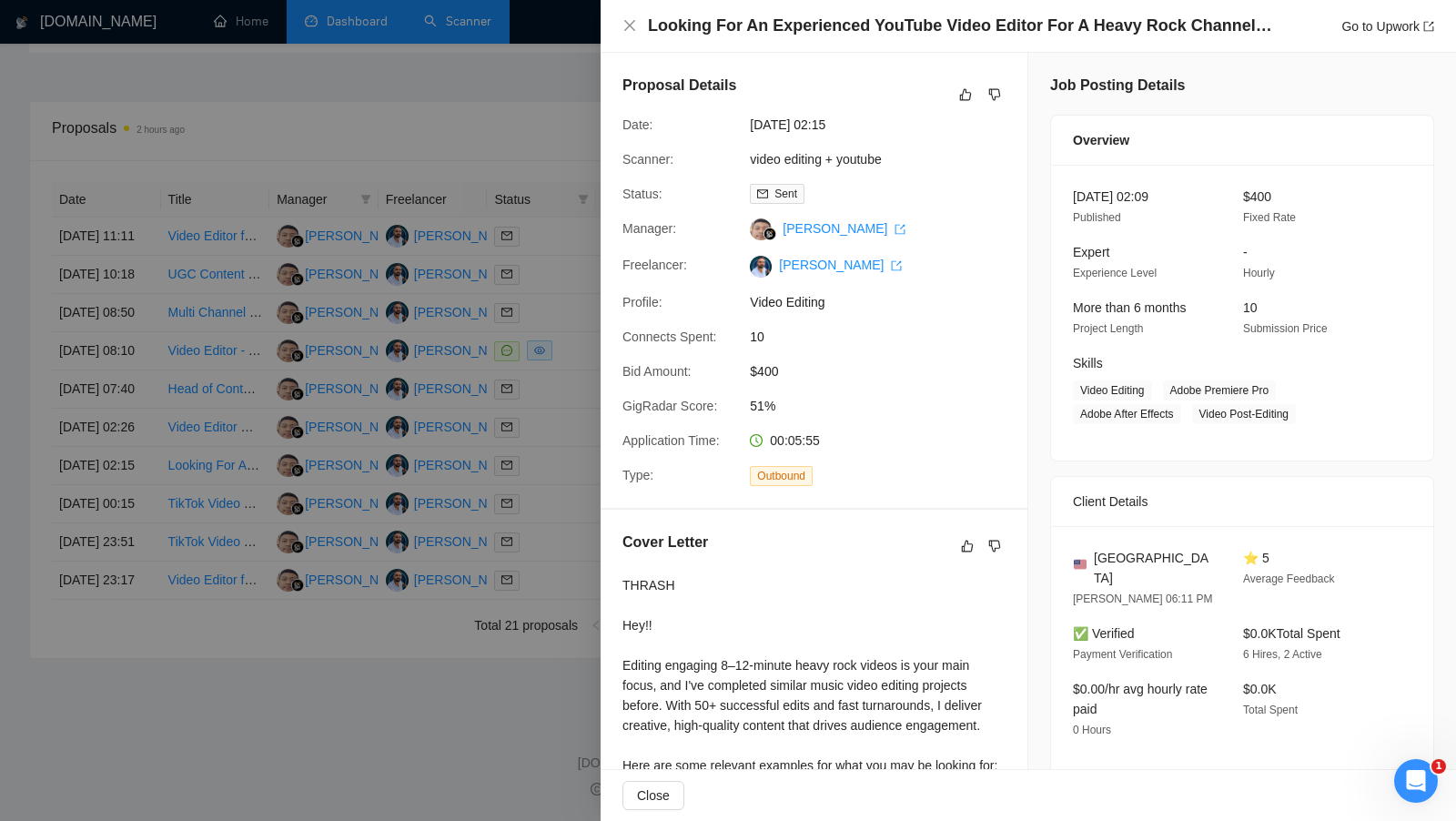
click at [563, 473] on div at bounding box center [728, 410] width 1456 height 821
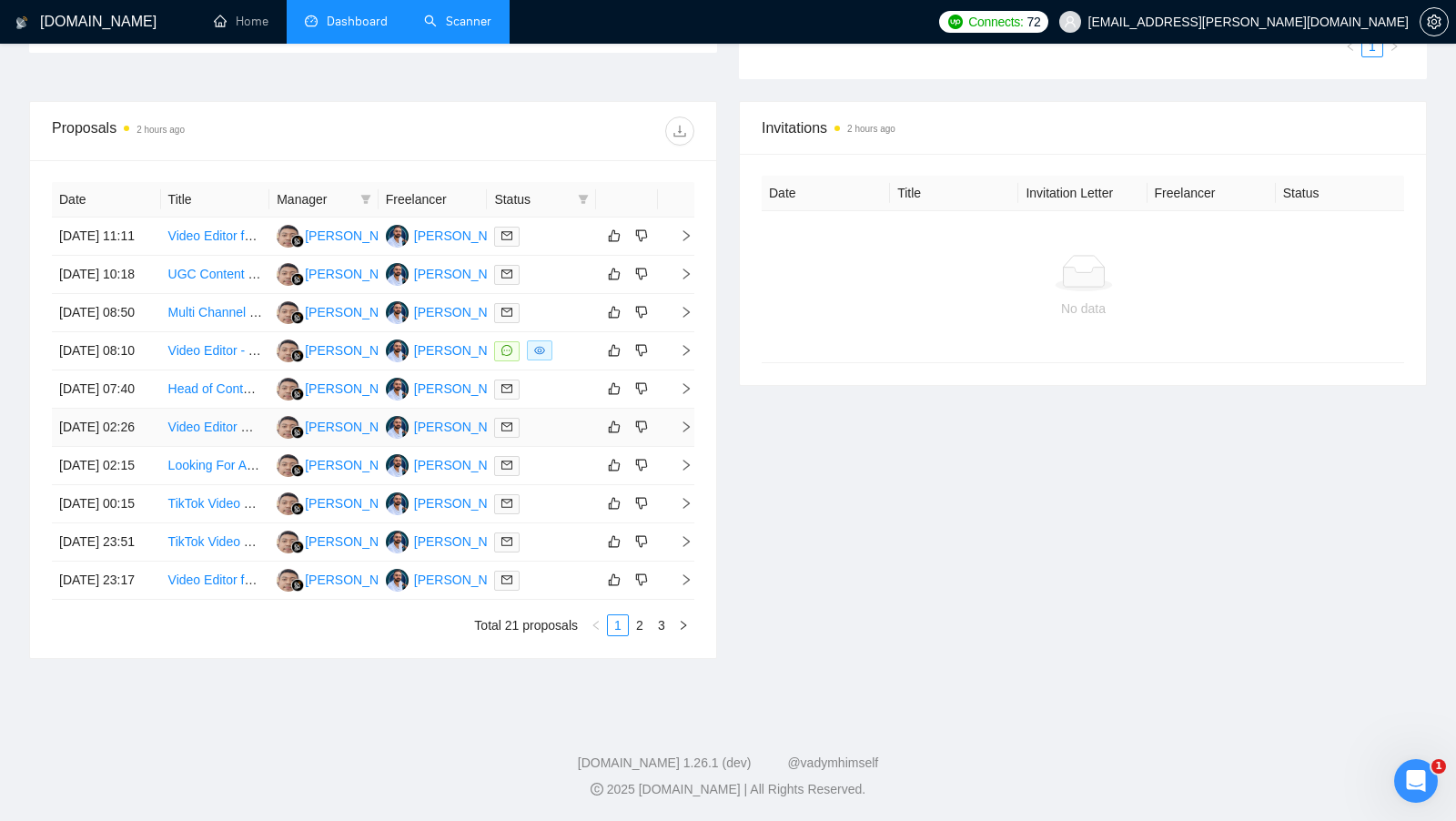
click at [563, 420] on div at bounding box center [541, 428] width 94 height 21
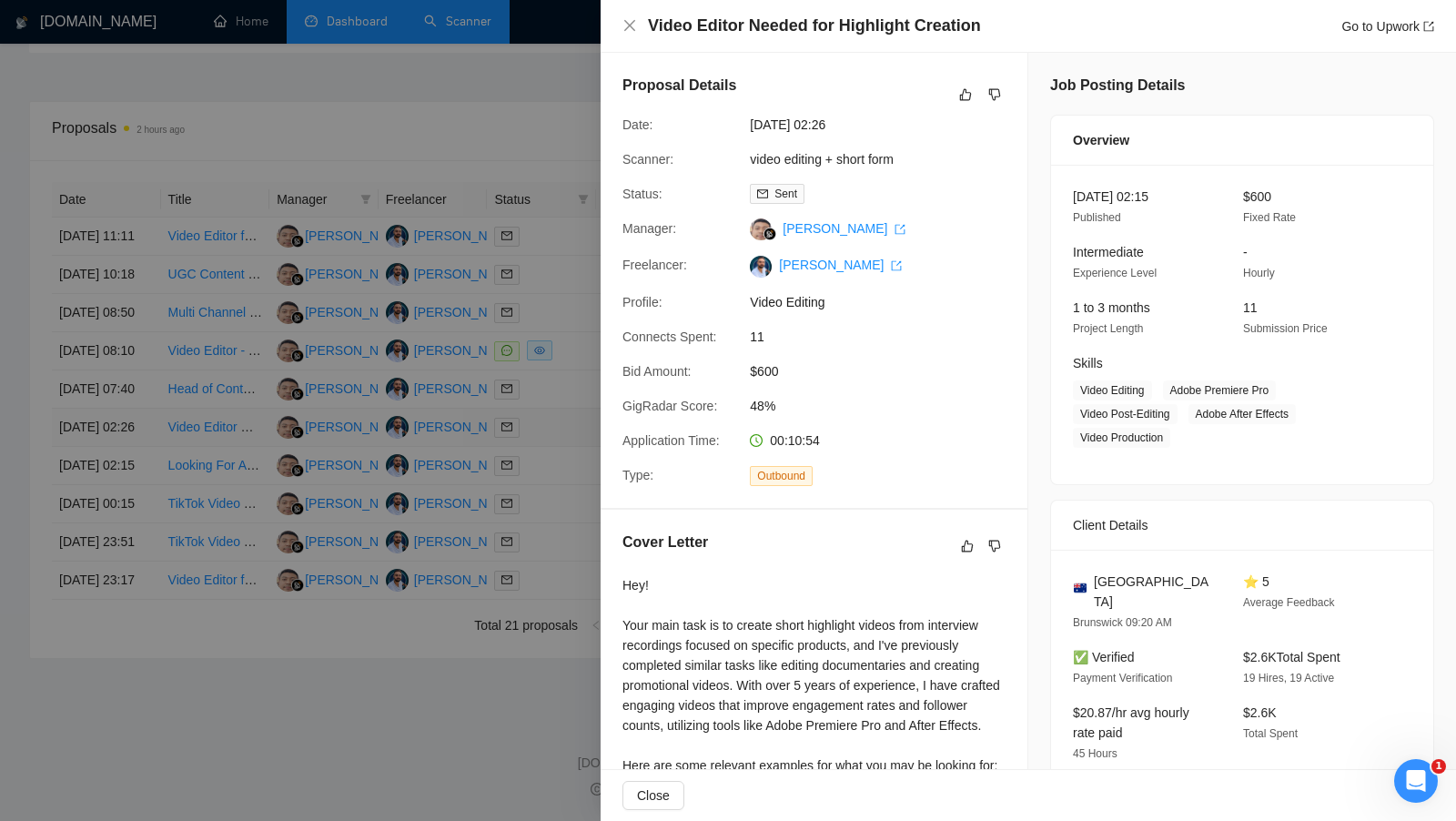
click at [563, 420] on div at bounding box center [728, 410] width 1456 height 821
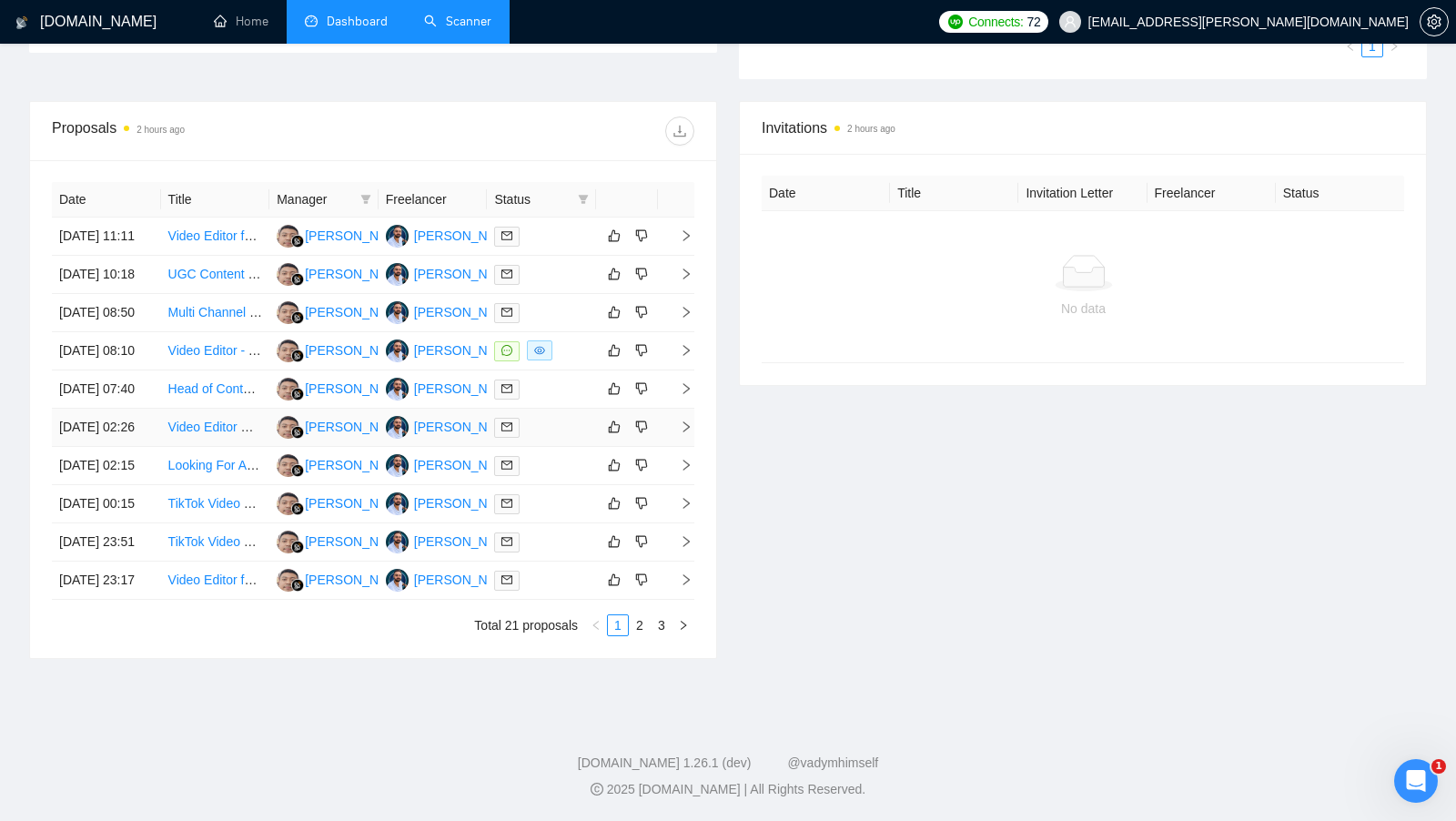
click at [563, 408] on td at bounding box center [541, 427] width 109 height 38
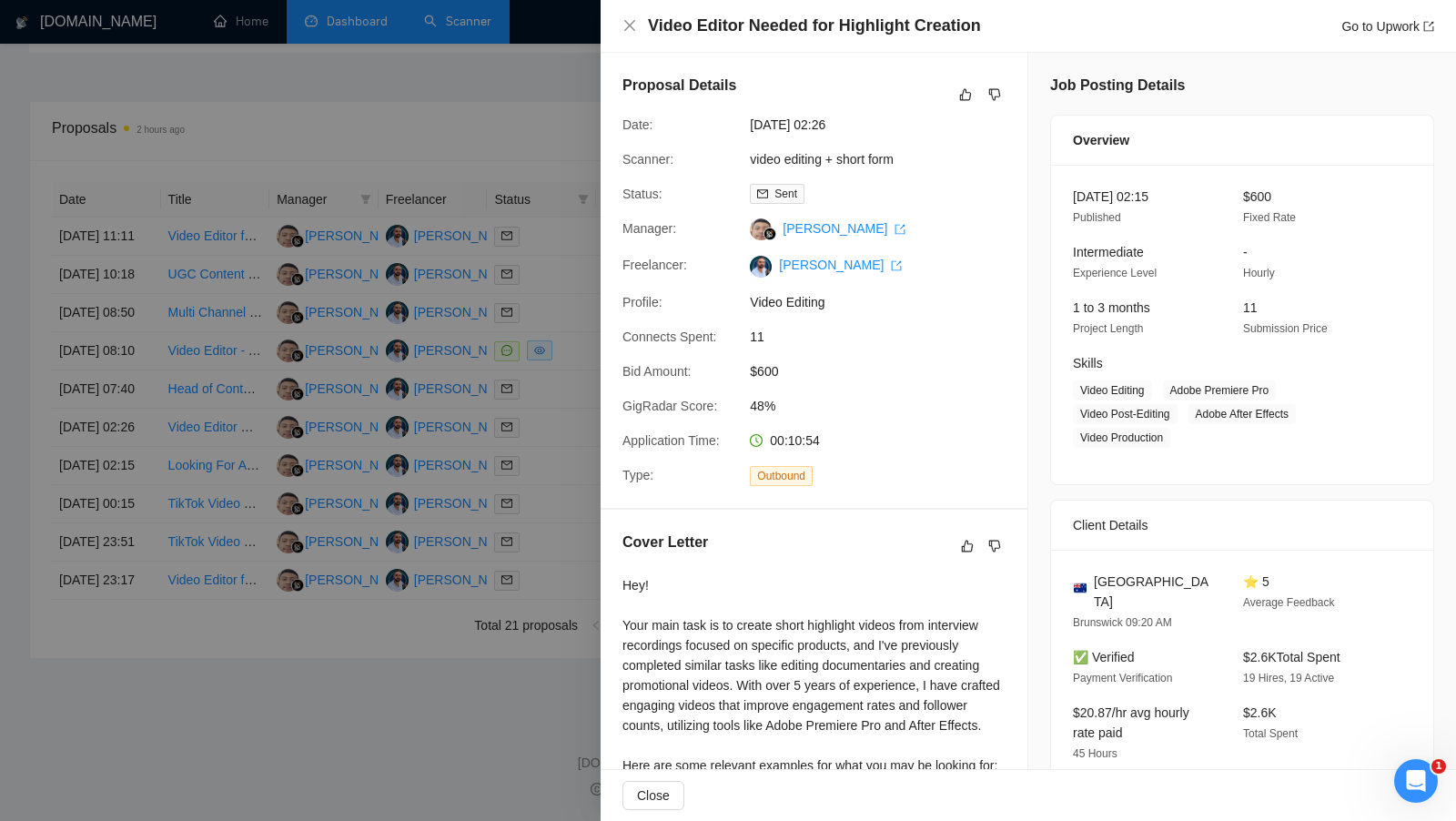
click at [563, 359] on div at bounding box center [728, 410] width 1456 height 821
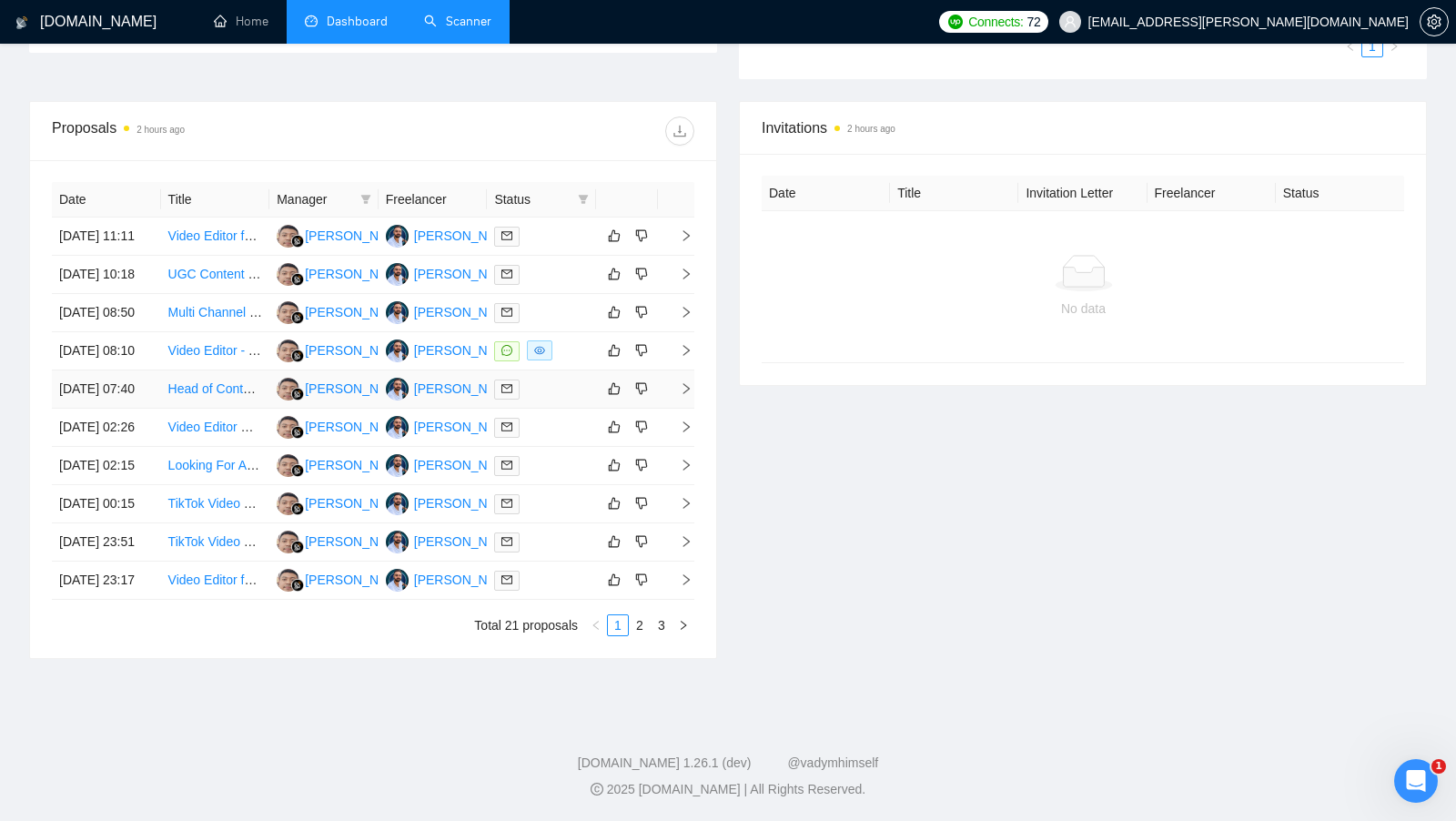
click at [563, 379] on div at bounding box center [541, 390] width 94 height 21
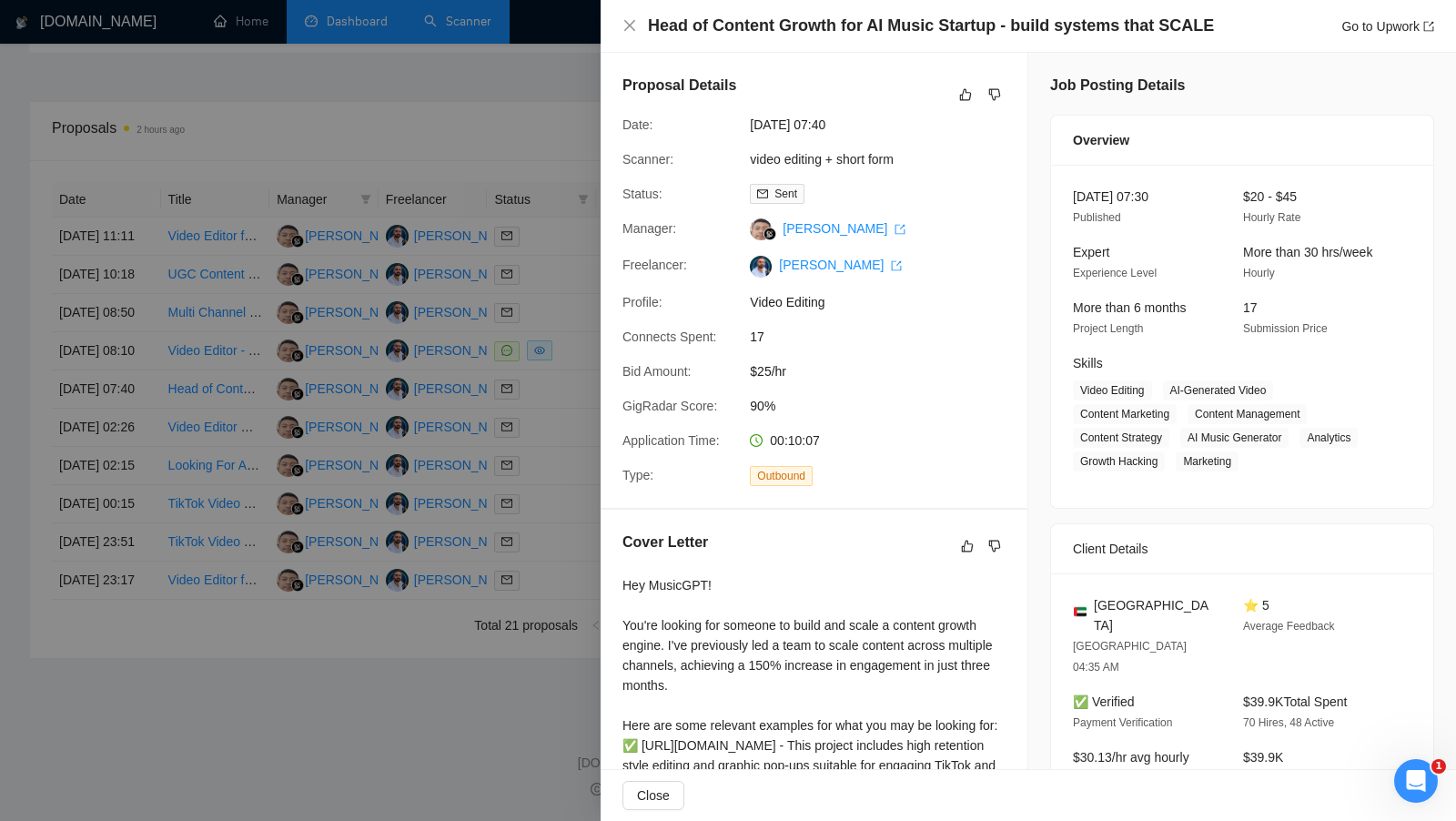
click at [549, 530] on div at bounding box center [728, 410] width 1456 height 821
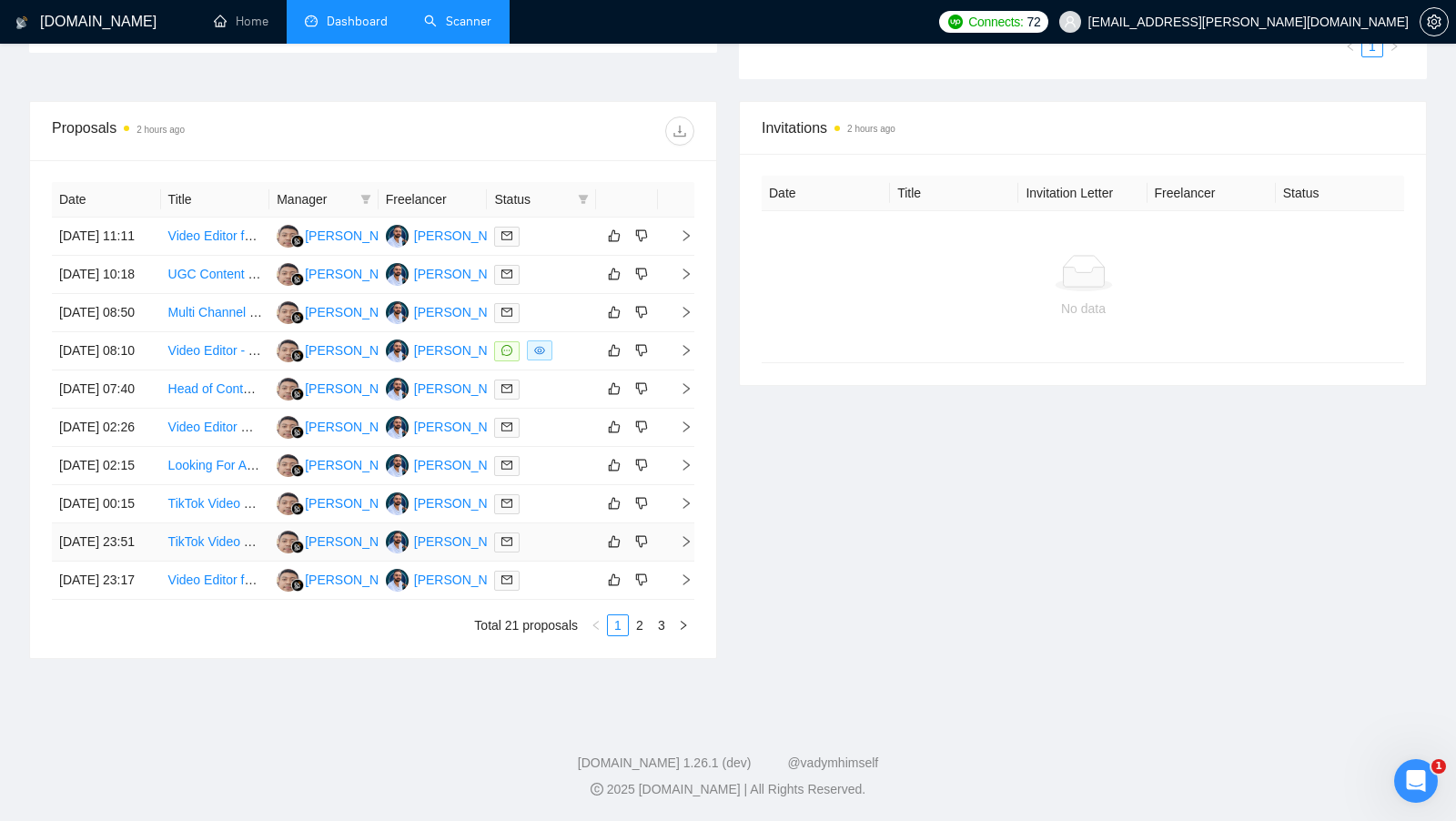
click at [549, 552] on div at bounding box center [541, 542] width 94 height 21
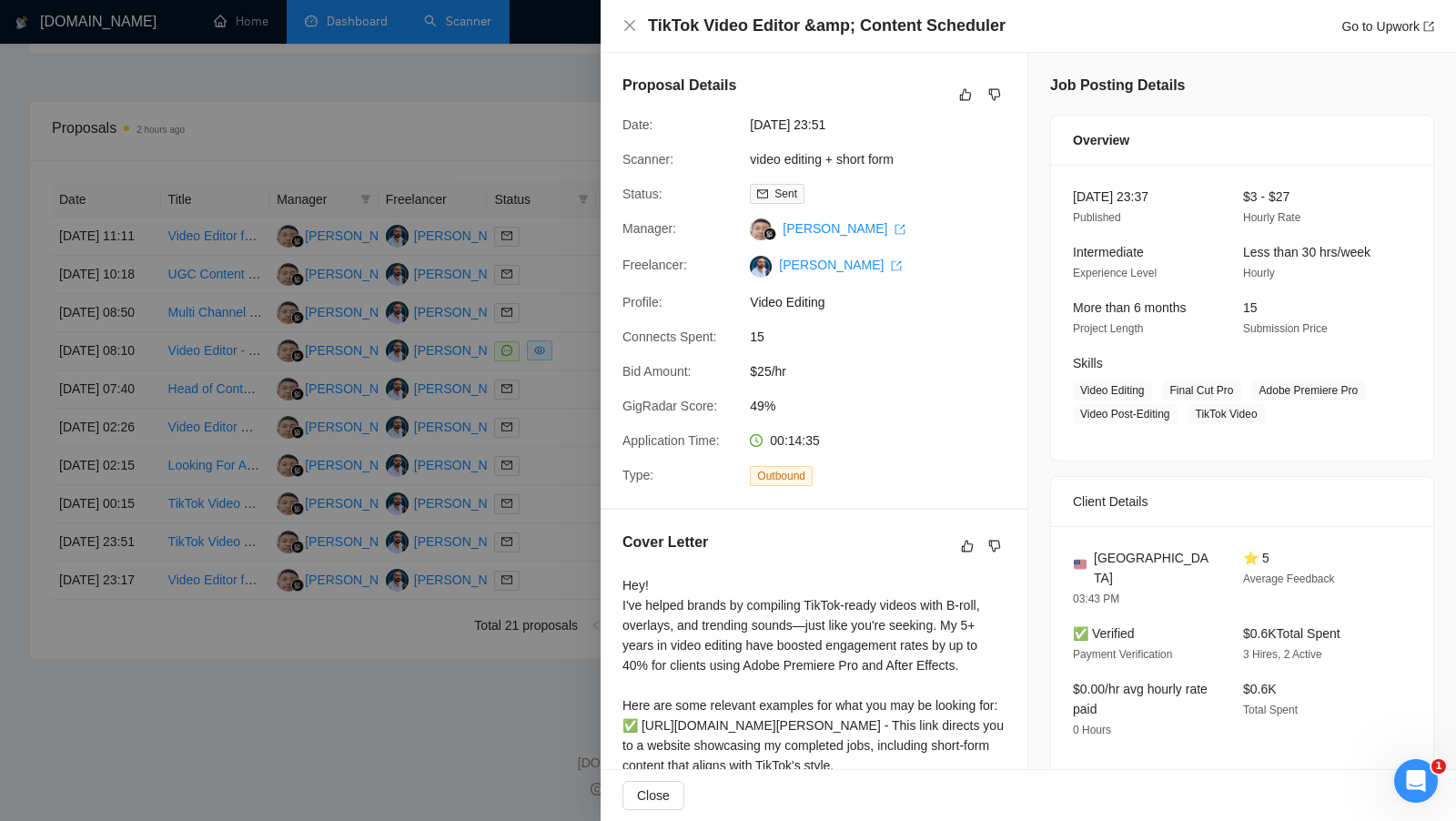
click at [549, 583] on div at bounding box center [728, 410] width 1456 height 821
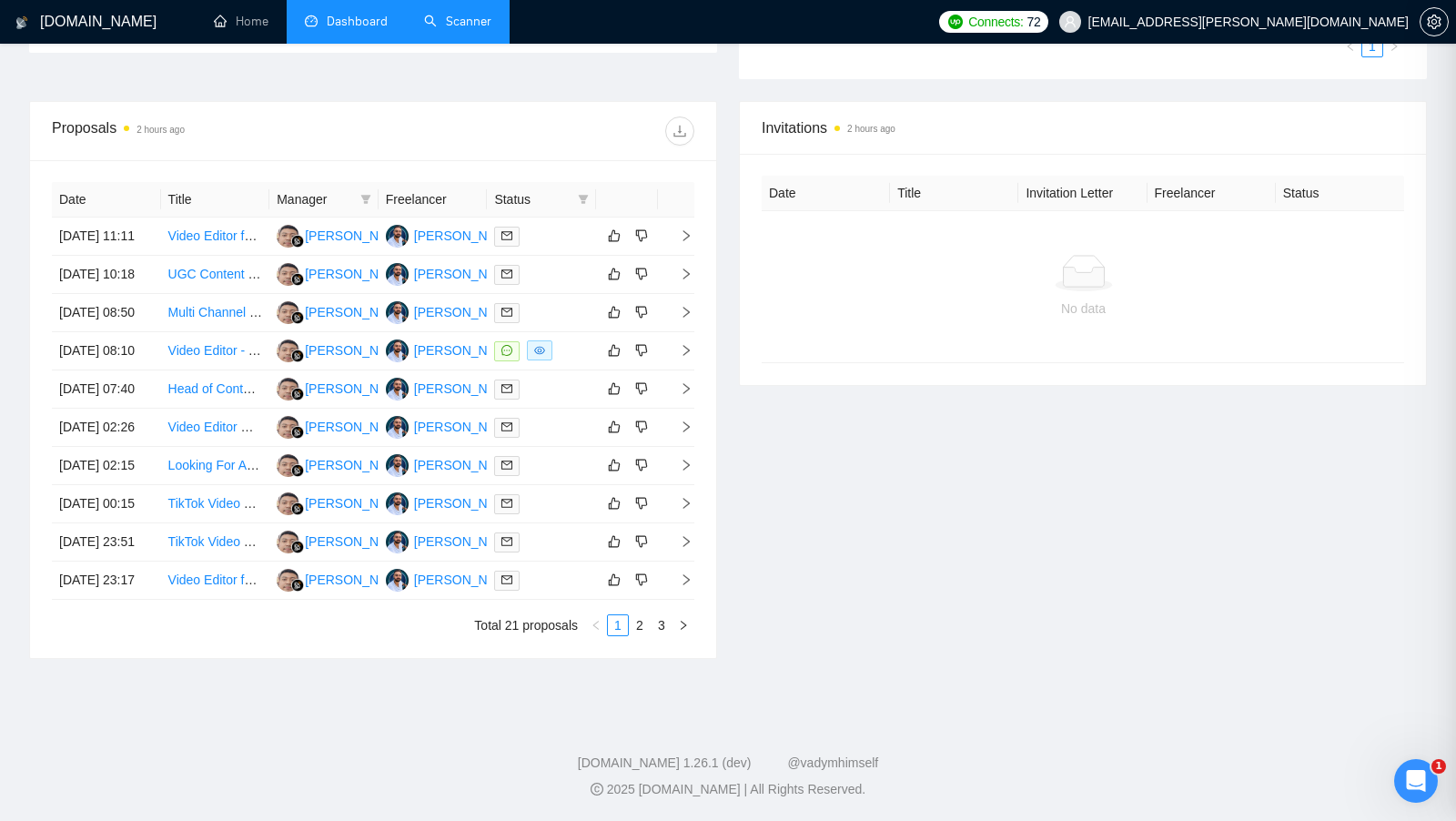
click at [549, 599] on td at bounding box center [541, 580] width 109 height 38
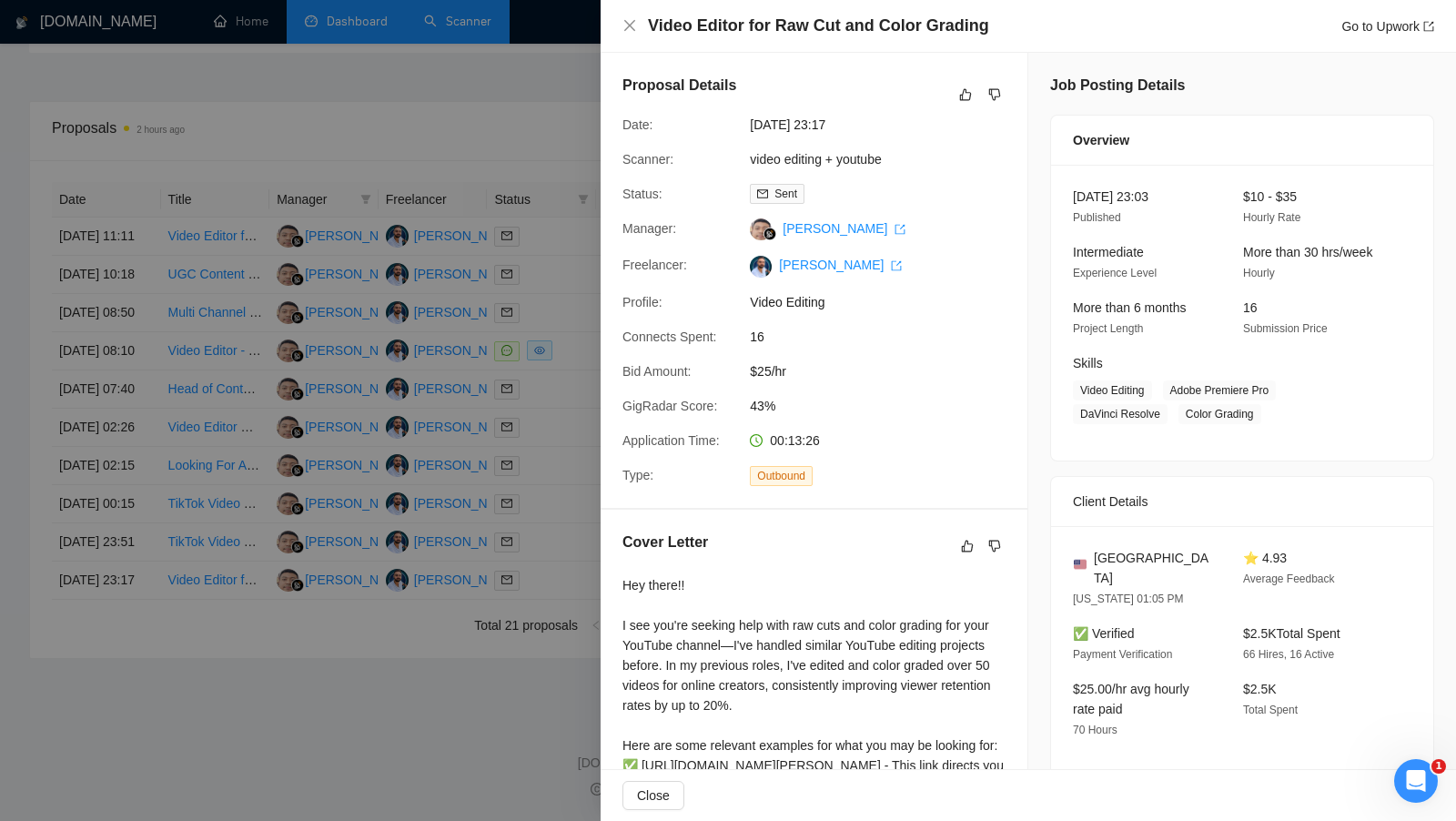
click at [549, 624] on div at bounding box center [728, 410] width 1456 height 821
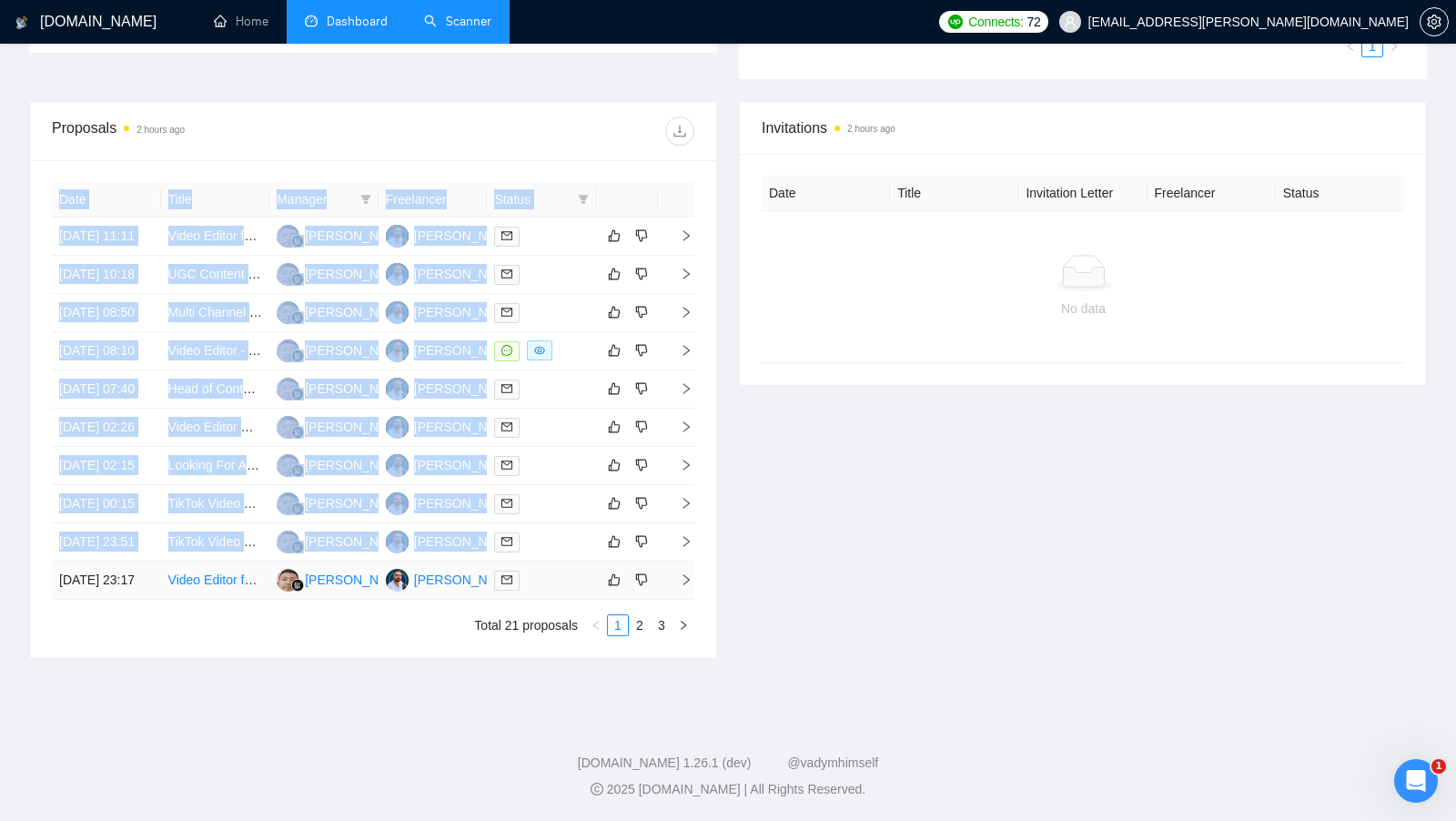
click at [549, 599] on td at bounding box center [541, 580] width 109 height 38
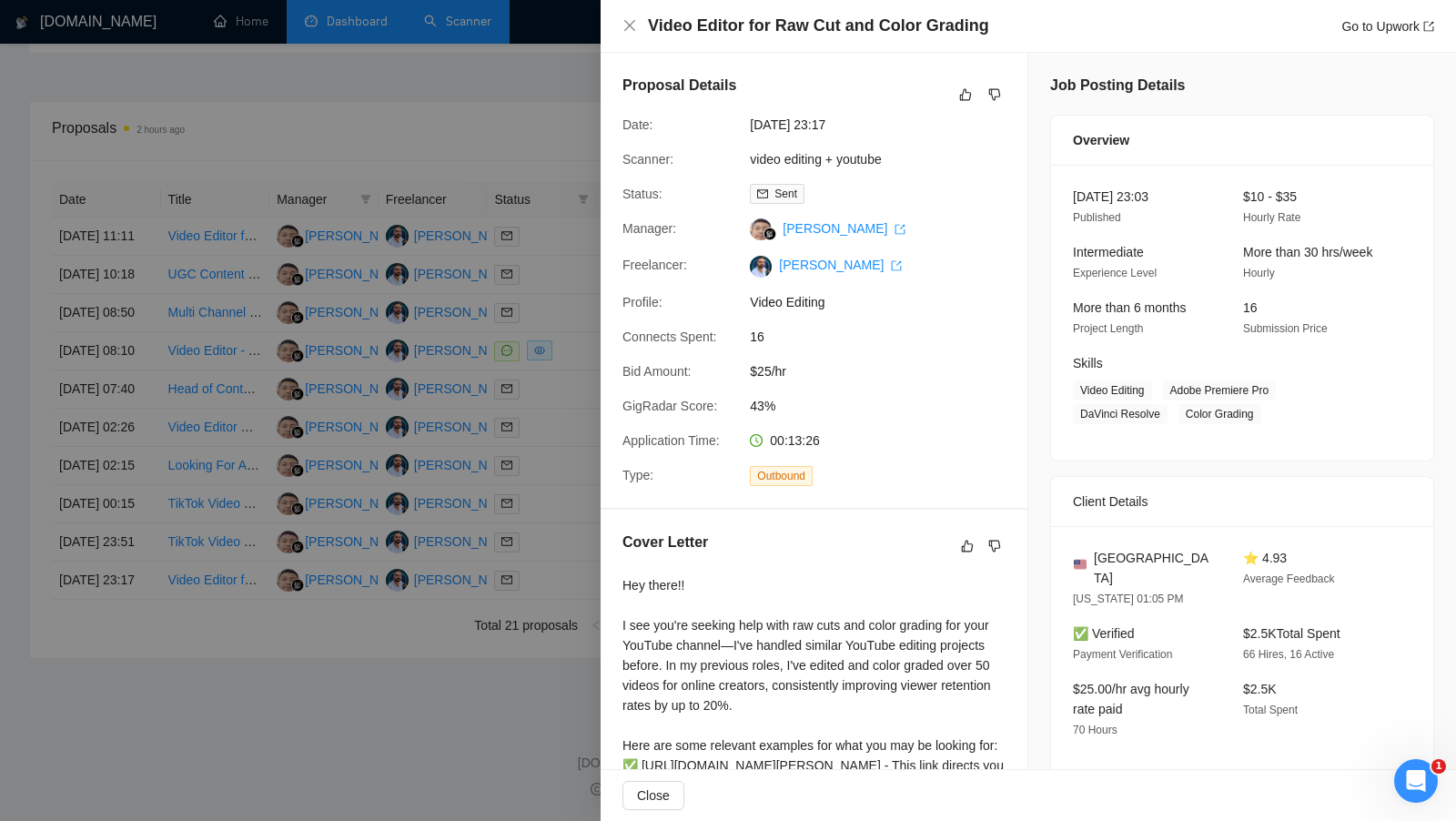
click at [549, 624] on div at bounding box center [728, 410] width 1456 height 821
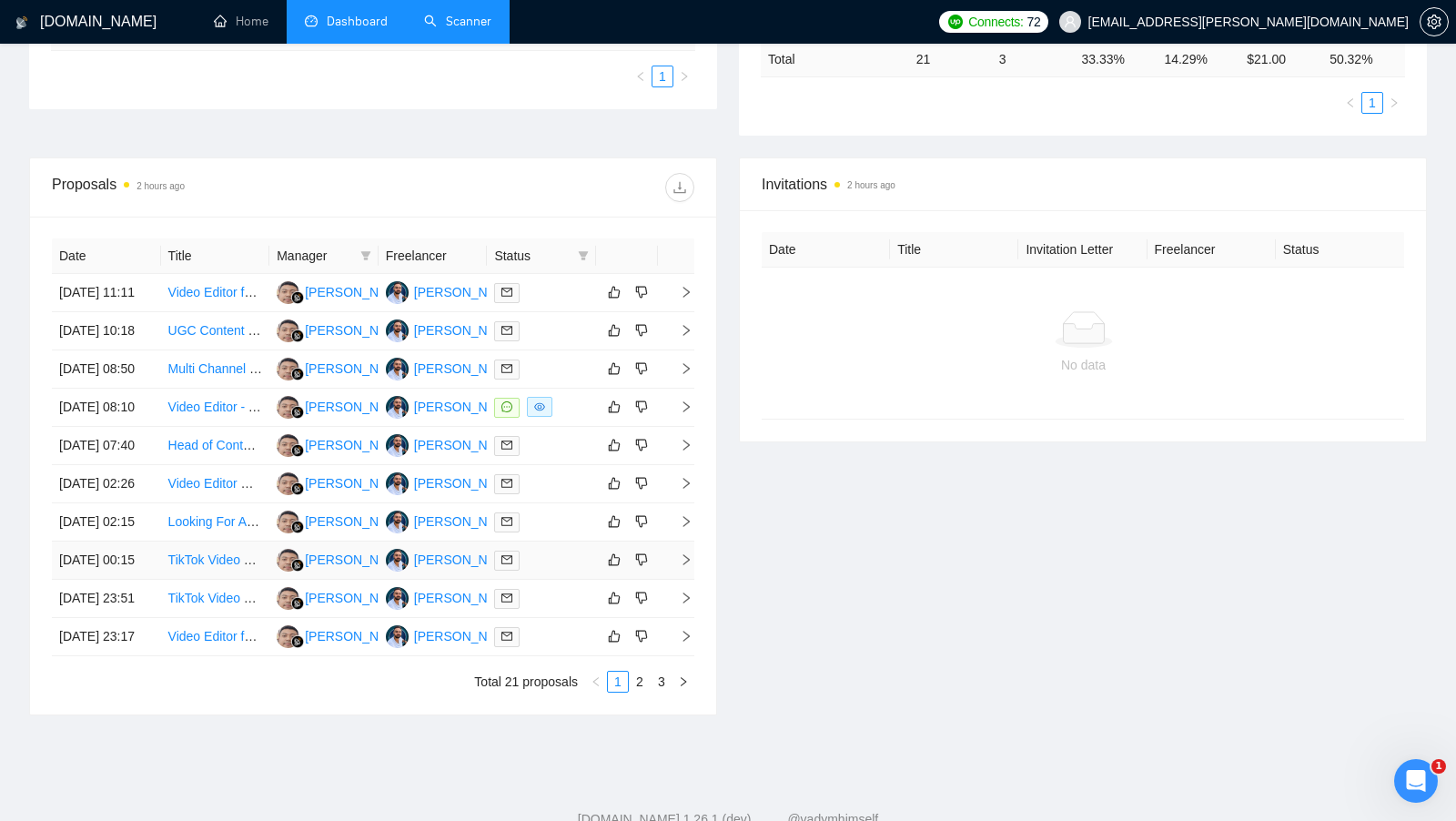
scroll to position [148, 0]
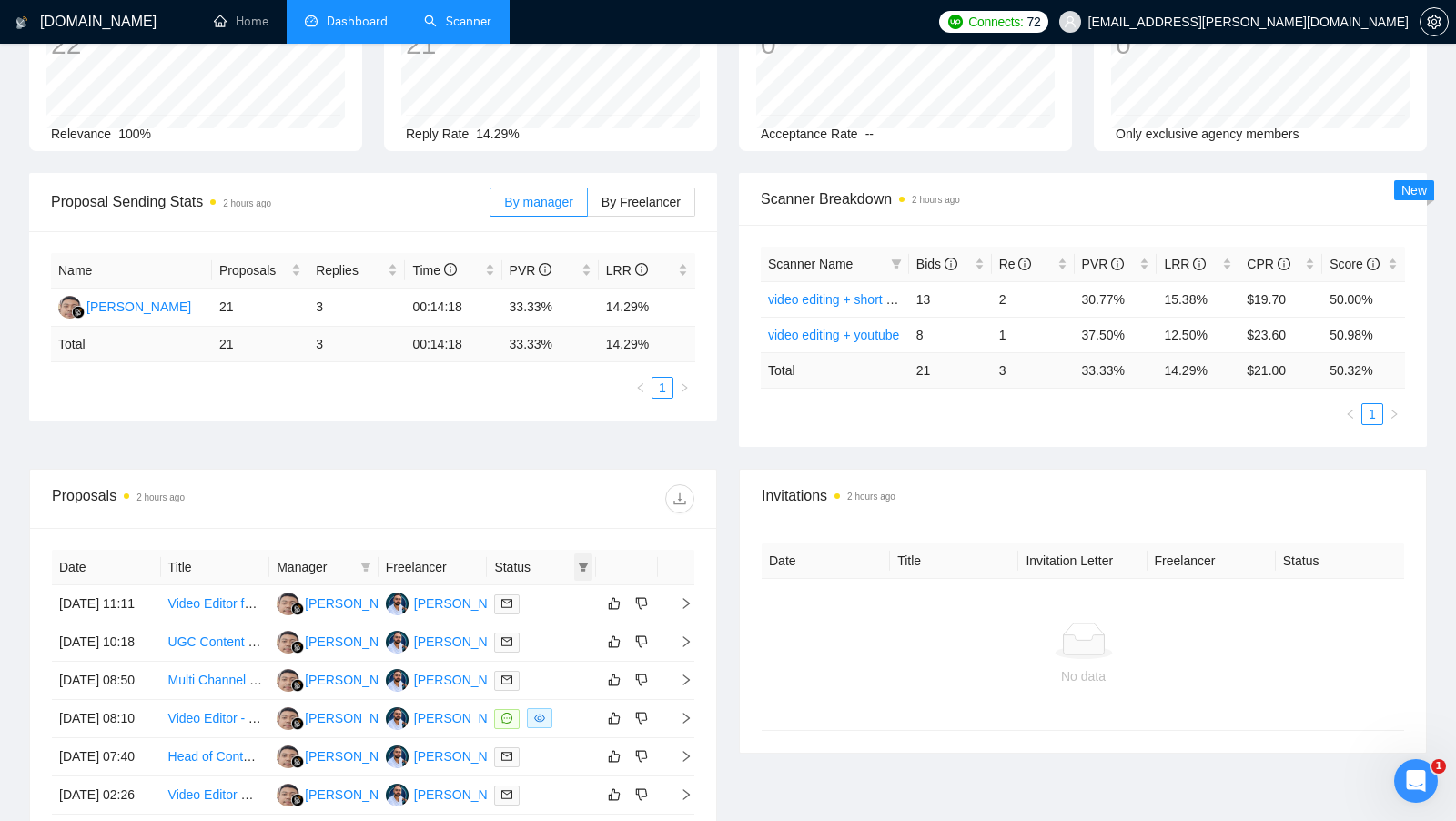
click at [576, 569] on span at bounding box center [583, 566] width 18 height 27
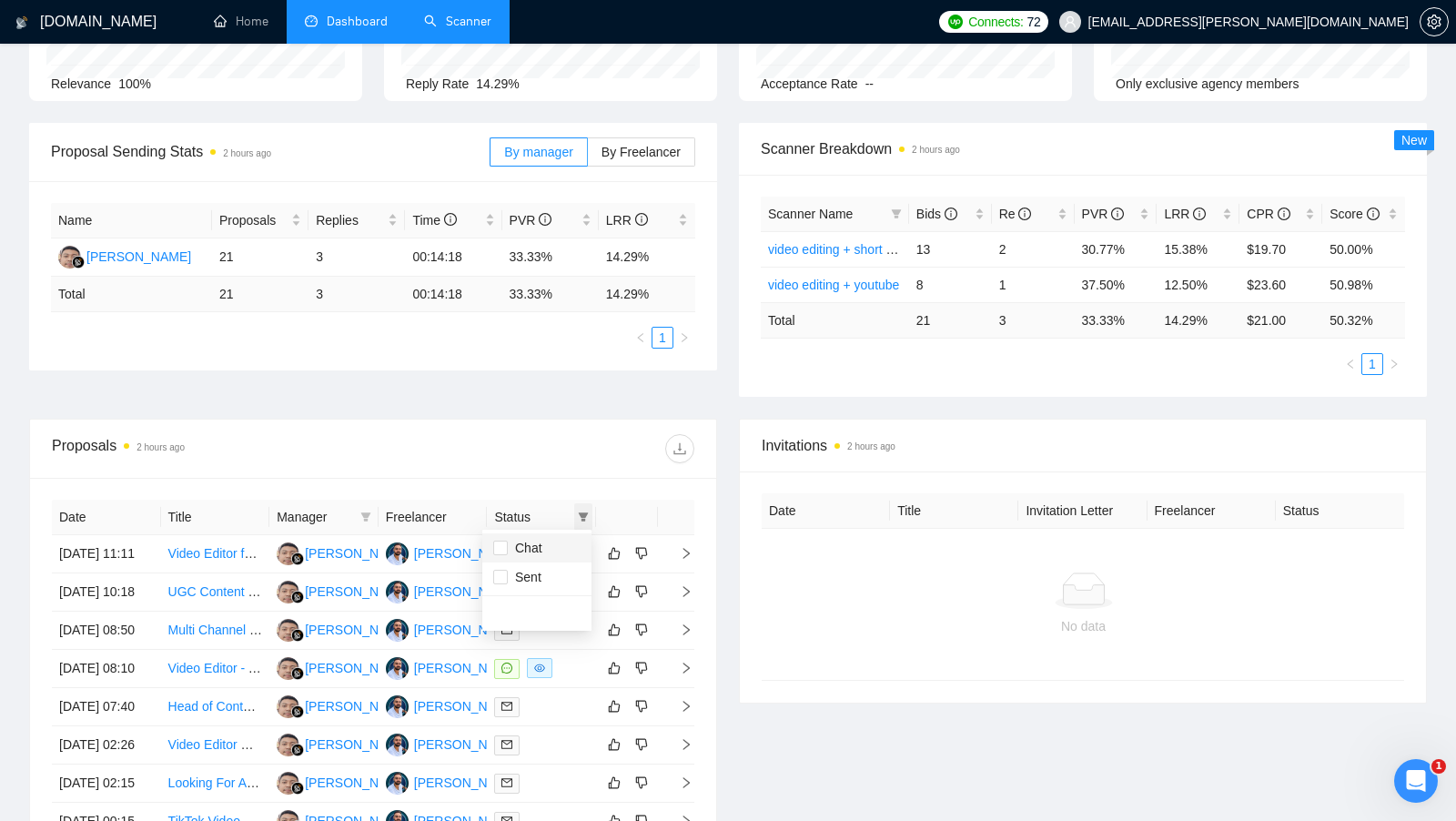
scroll to position [203, 0]
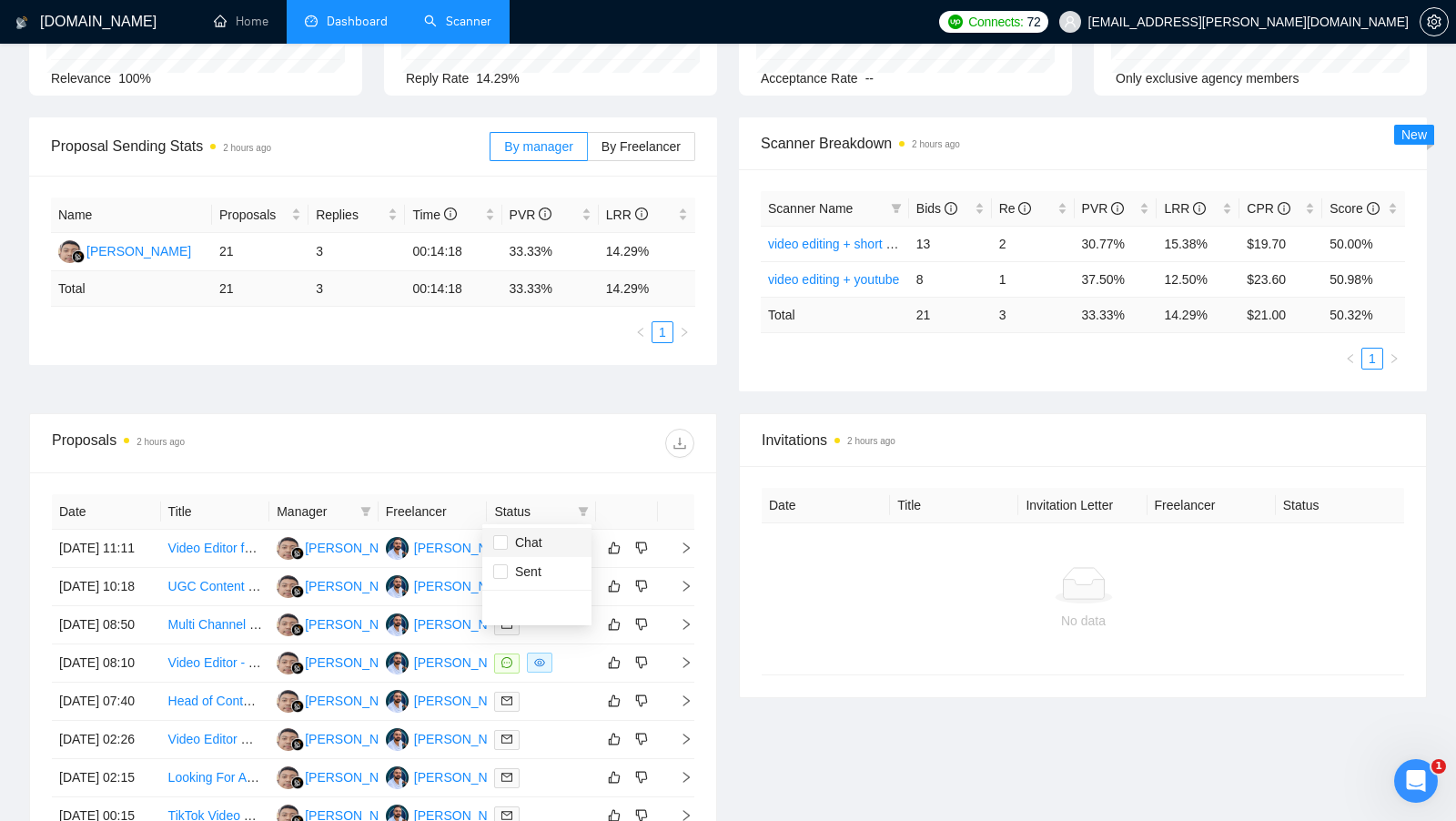
click at [562, 553] on li "Chat" at bounding box center [537, 542] width 109 height 29
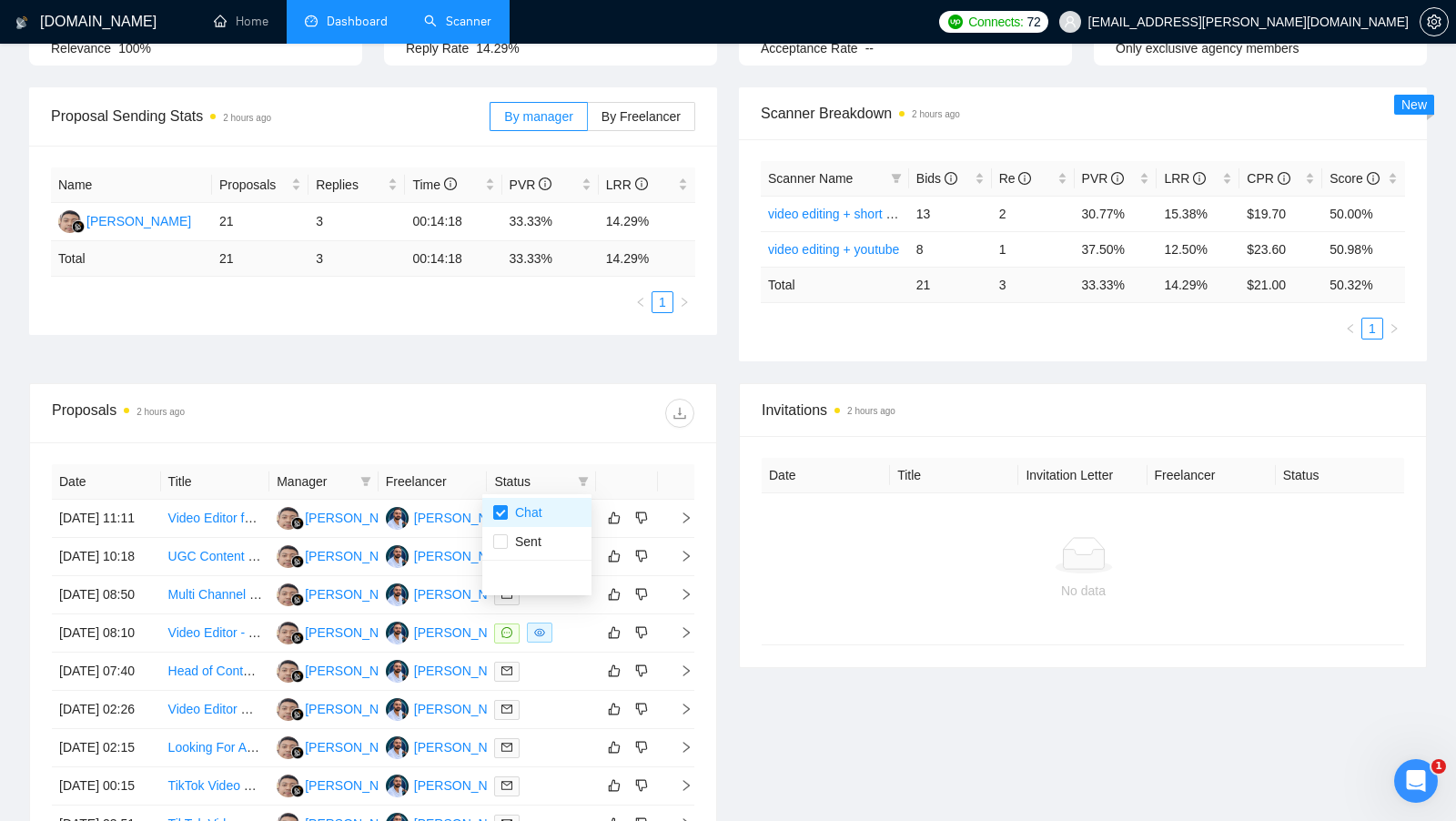
click at [1016, 586] on div "No data" at bounding box center [1084, 590] width 614 height 20
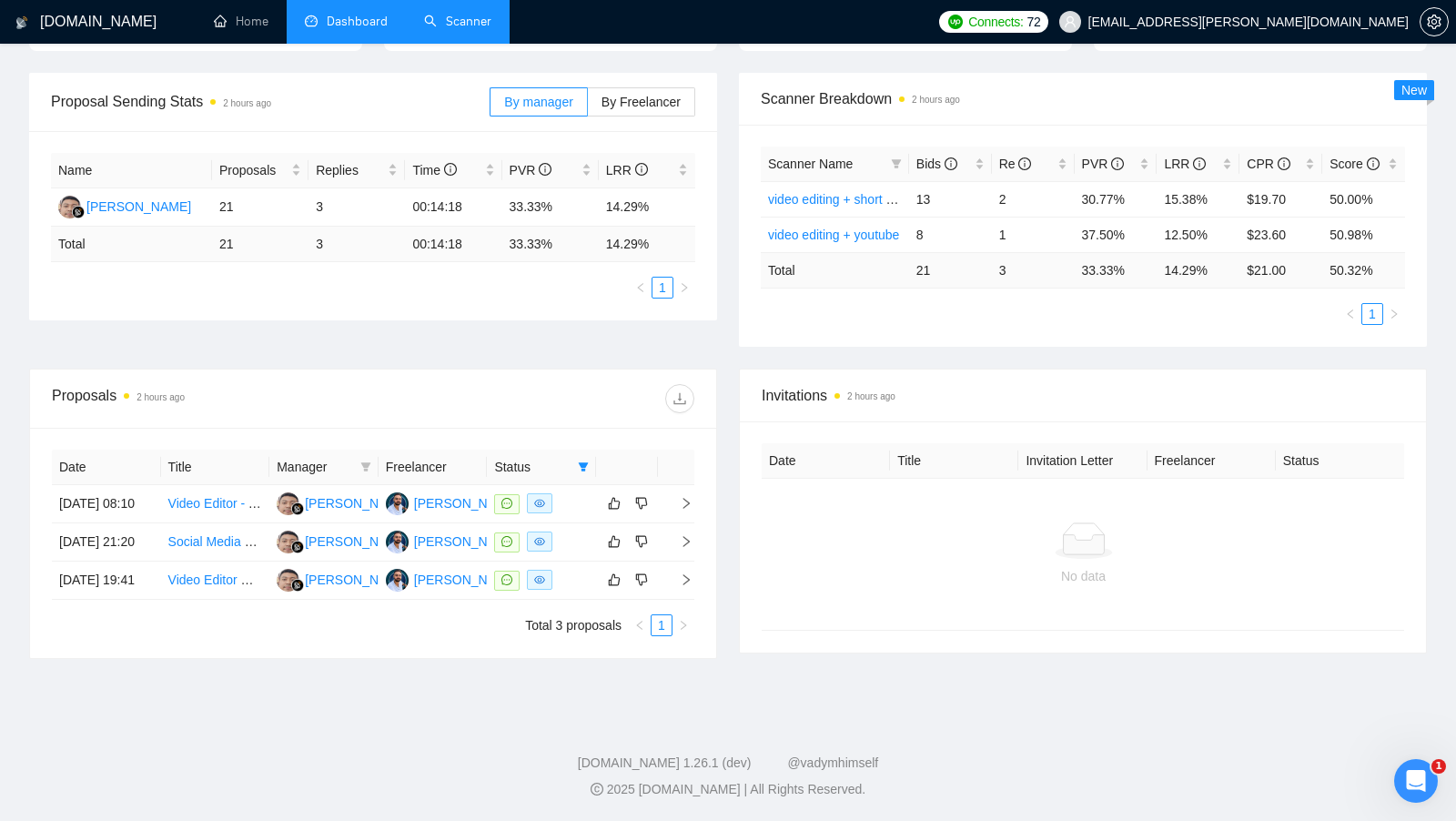
scroll to position [293, 0]
click at [591, 523] on td at bounding box center [541, 541] width 109 height 38
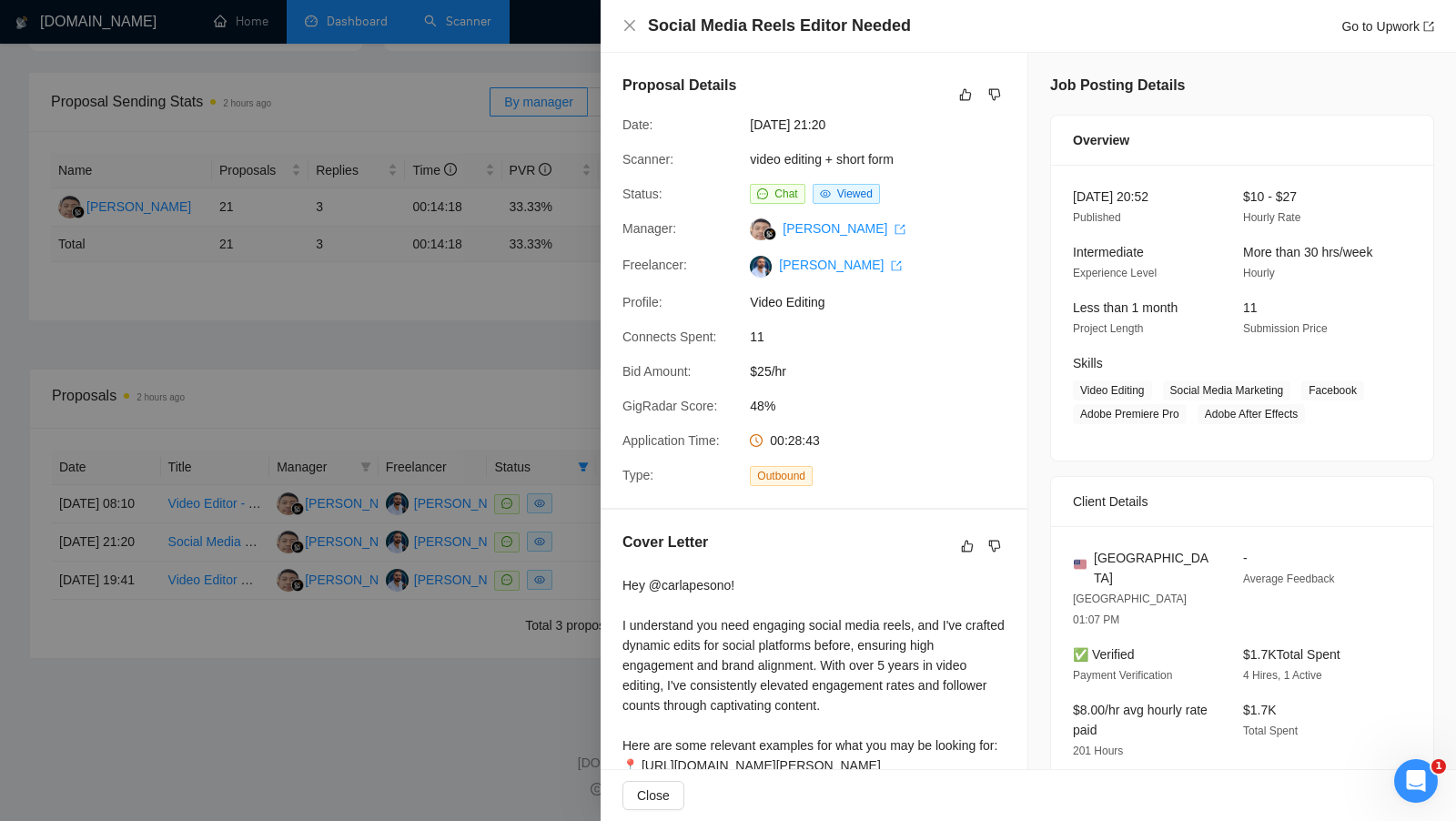
click at [586, 517] on div at bounding box center [728, 410] width 1456 height 821
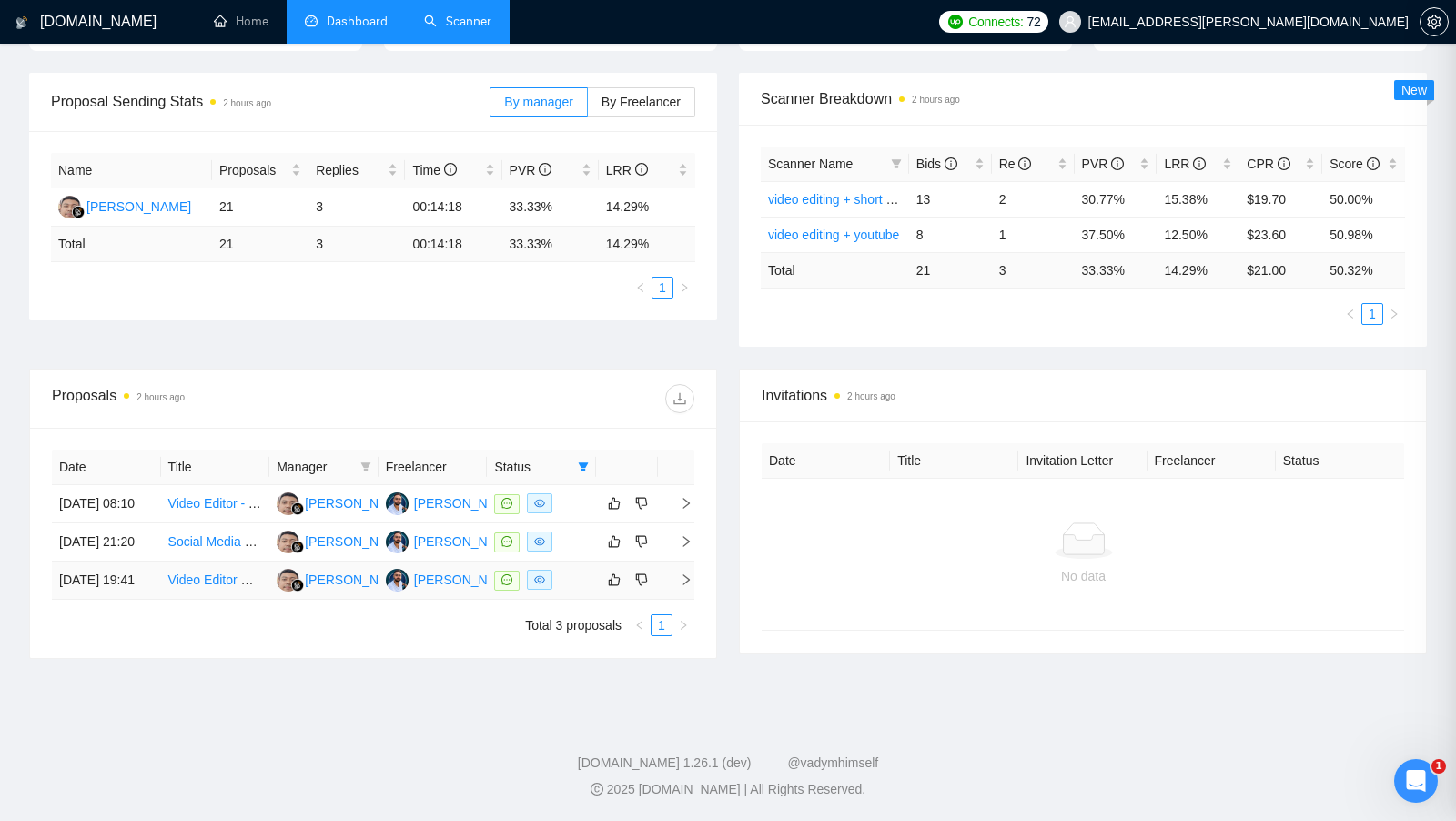
click at [584, 569] on div at bounding box center [541, 580] width 94 height 21
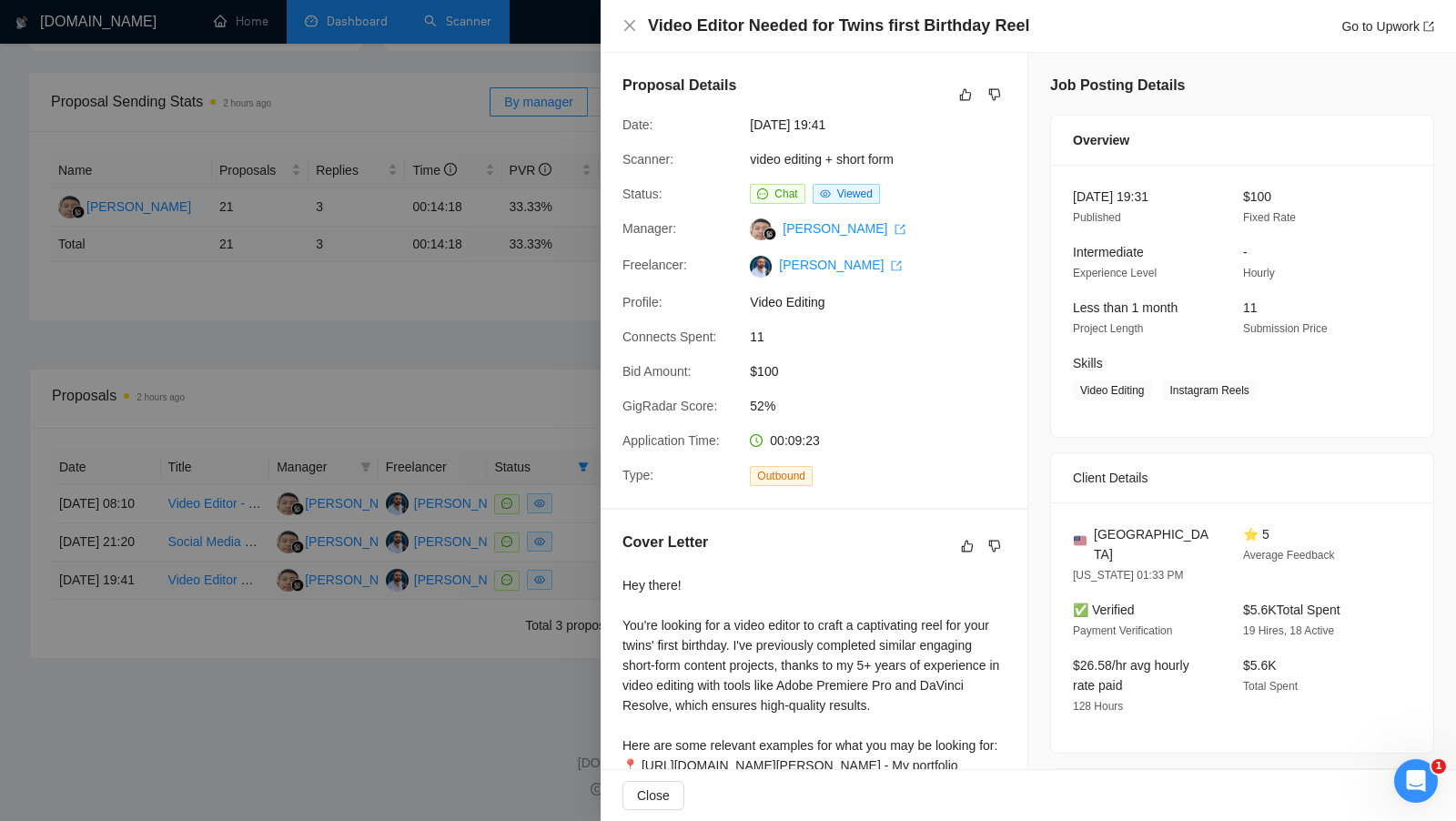
click at [584, 565] on div at bounding box center [728, 410] width 1456 height 821
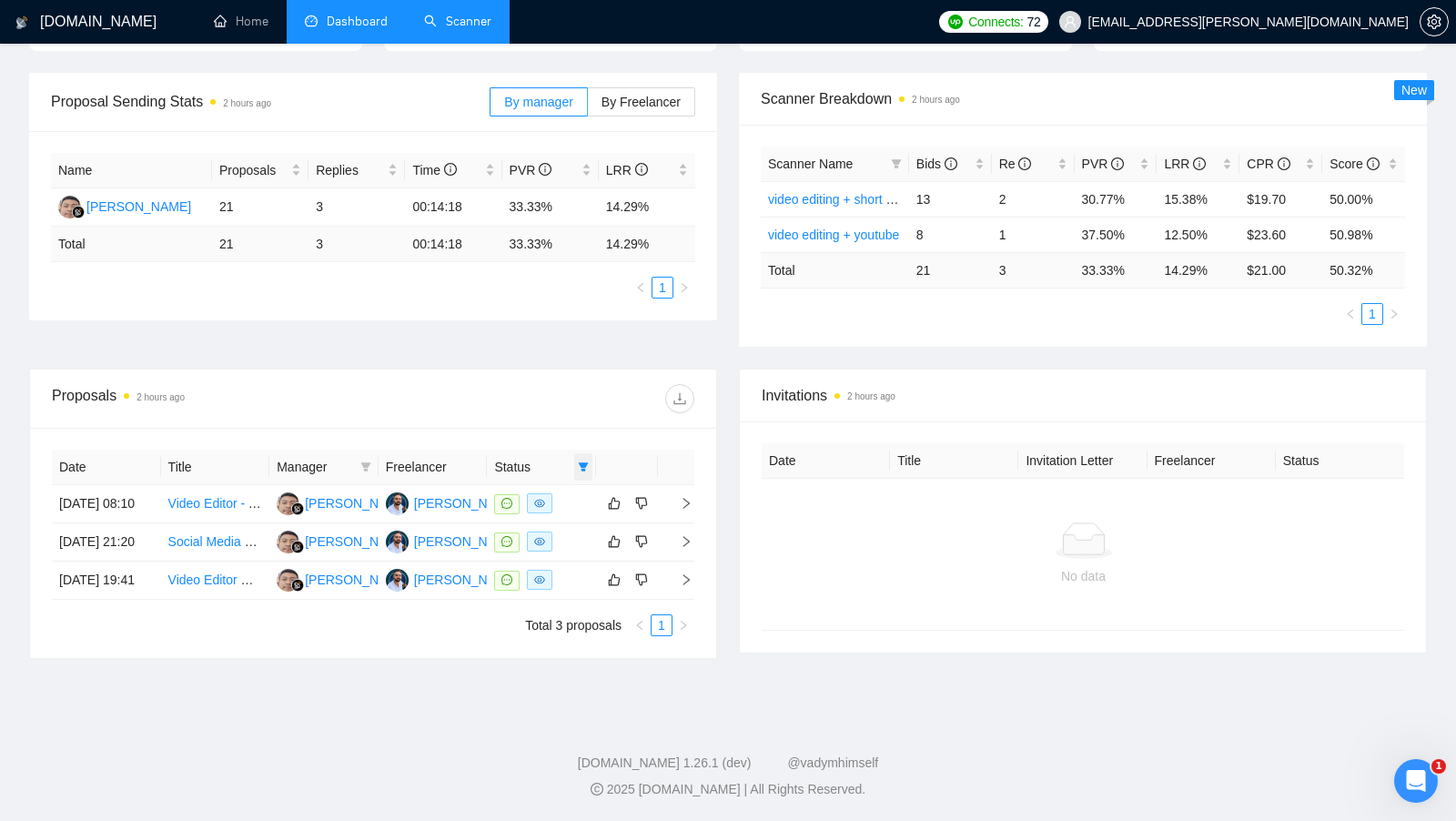
click at [584, 462] on icon "filter" at bounding box center [584, 466] width 10 height 9
click at [583, 485] on td at bounding box center [541, 503] width 109 height 38
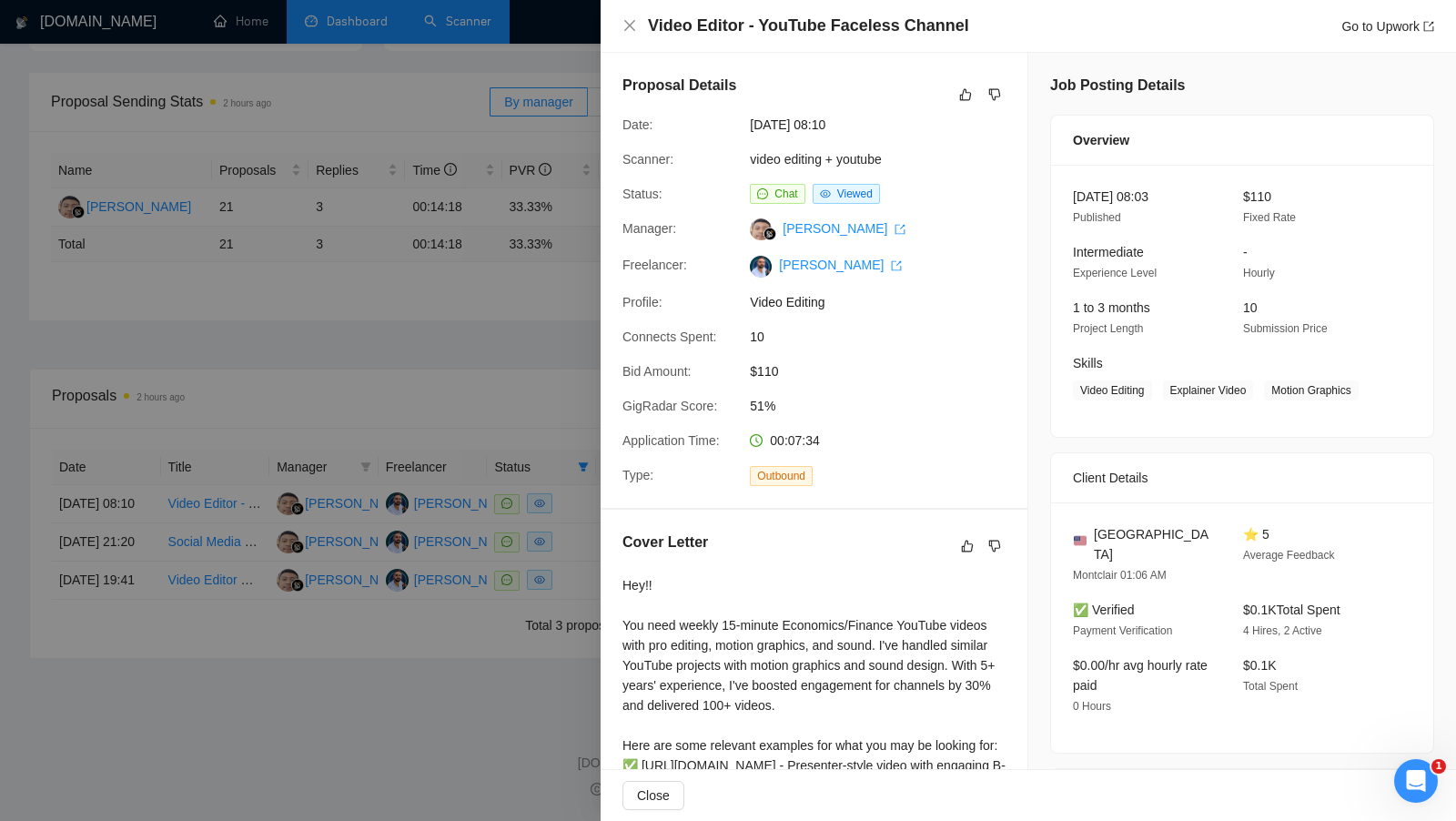
click at [580, 520] on div at bounding box center [728, 410] width 1456 height 821
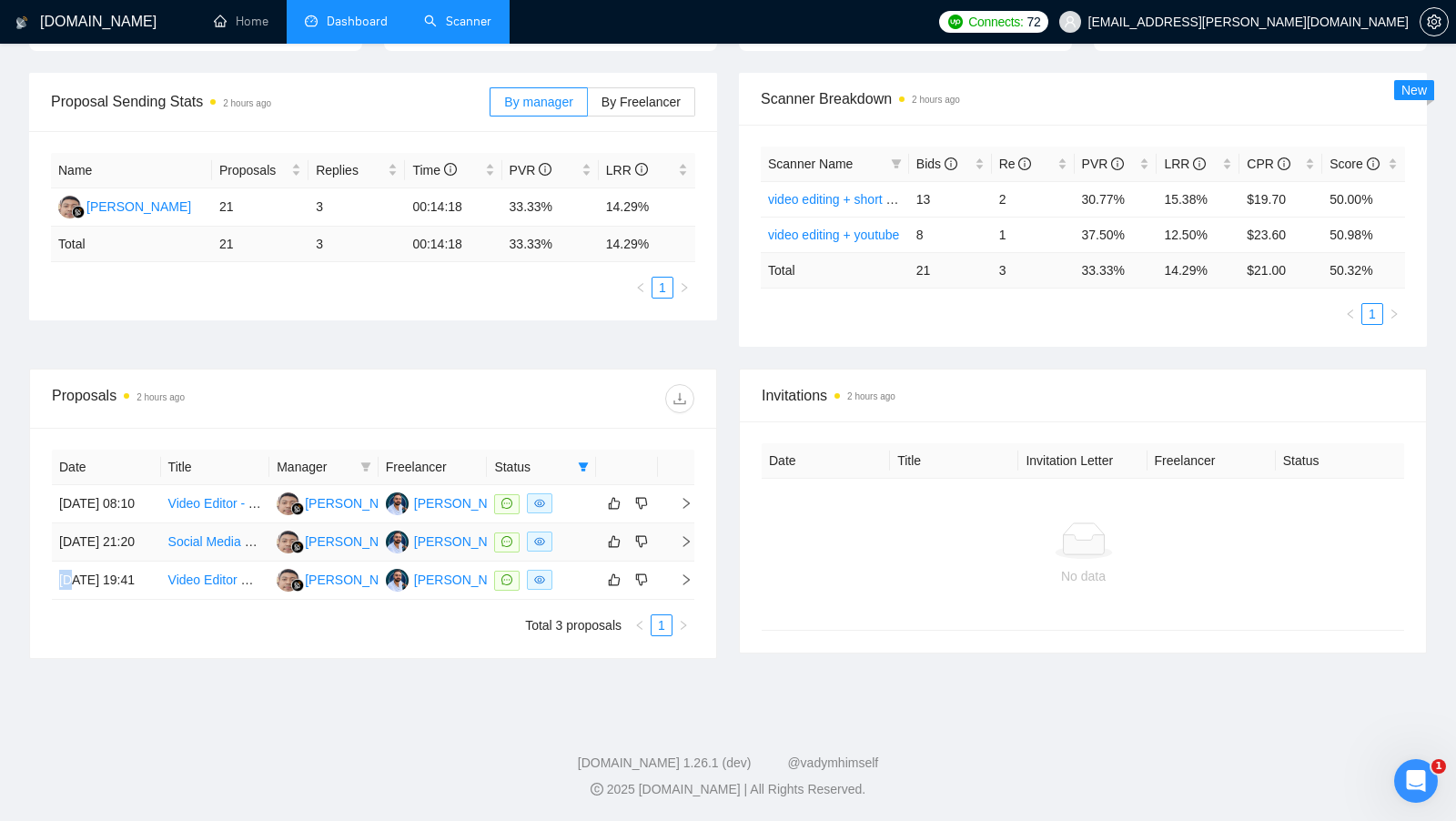
click at [580, 531] on div at bounding box center [541, 542] width 94 height 21
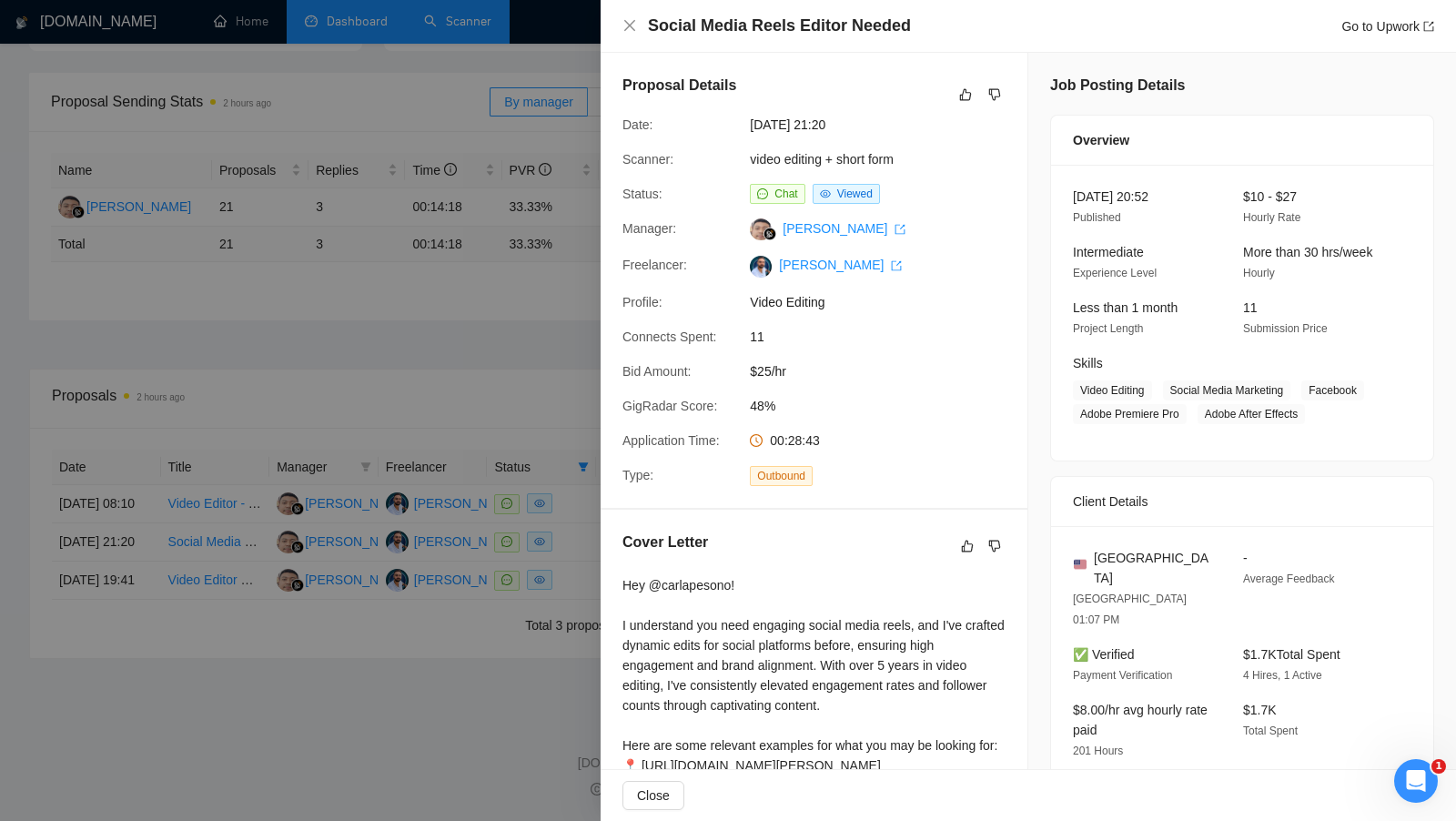
click at [580, 520] on div at bounding box center [728, 410] width 1456 height 821
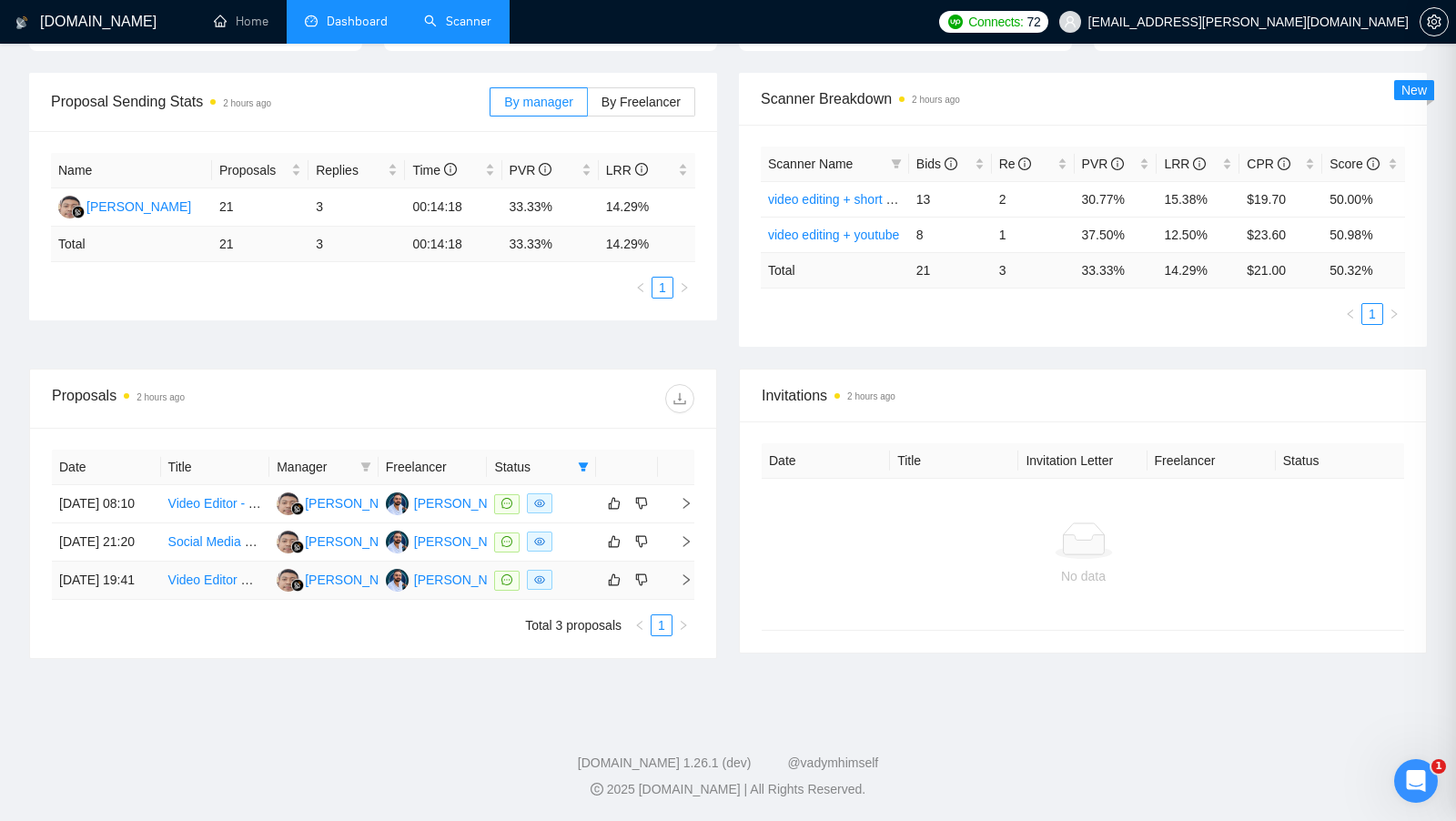
click at [580, 562] on td at bounding box center [541, 580] width 109 height 38
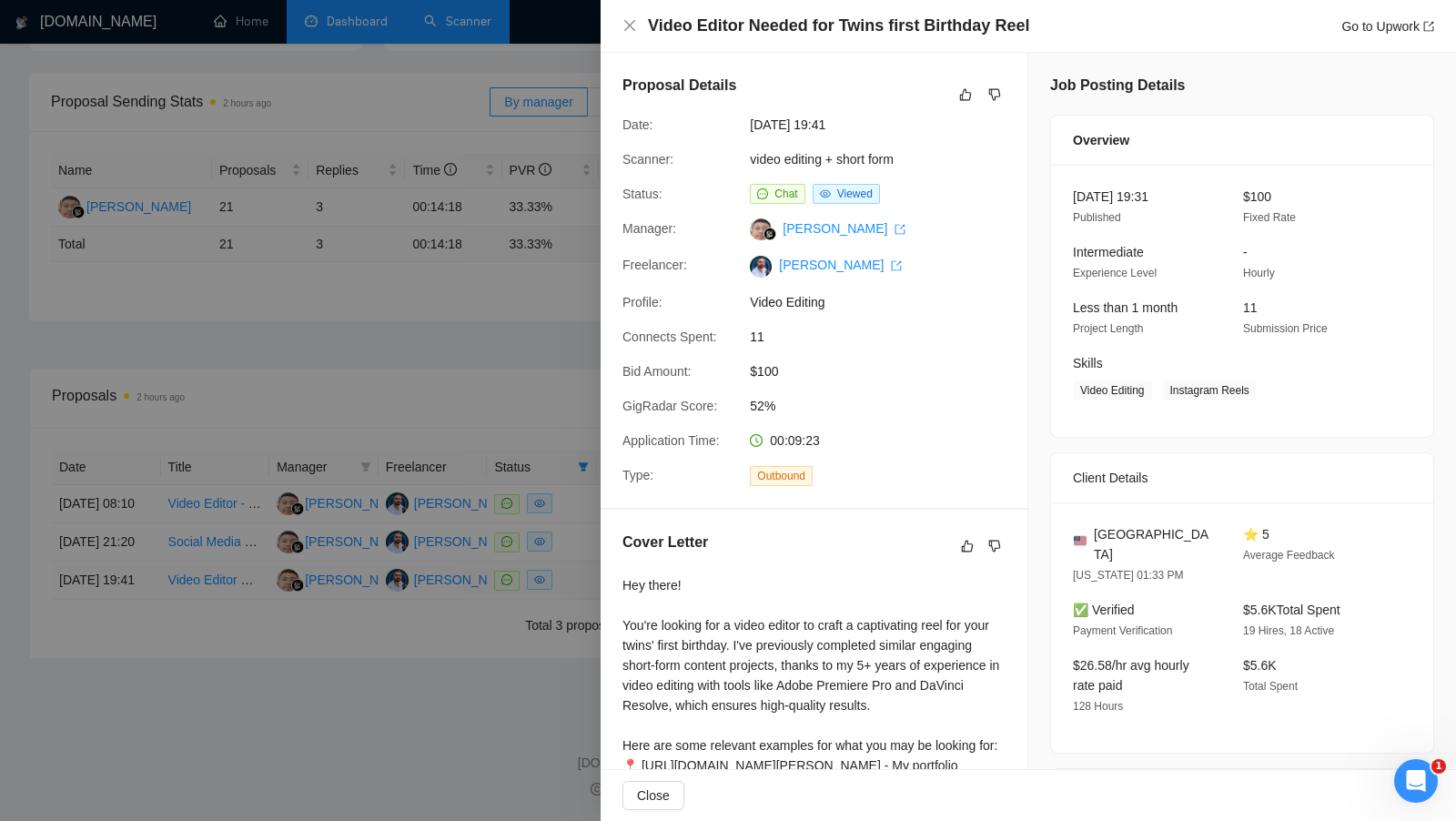
click at [580, 549] on div at bounding box center [728, 410] width 1456 height 821
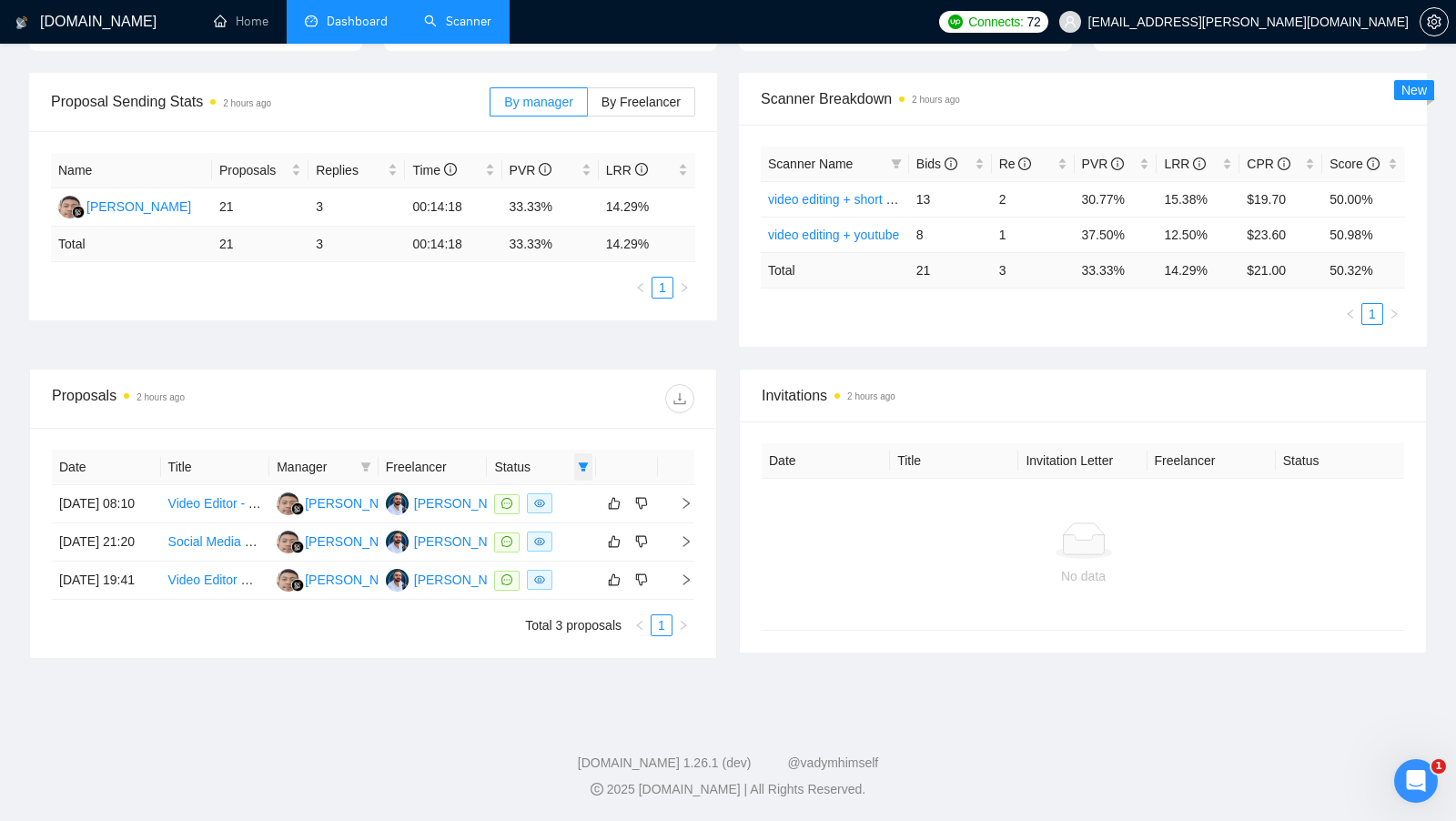
click at [589, 462] on icon "filter" at bounding box center [583, 466] width 11 height 11
click at [508, 491] on span "Chat" at bounding box center [526, 497] width 35 height 15
click at [507, 491] on input "checkbox" at bounding box center [501, 497] width 15 height 15
checkbox input "true"
click at [700, 688] on div "GigRadar.io Home Dashboard Scanner Connects: 72 mishaal.adhami@gmail.com Team D…" at bounding box center [728, 286] width 1456 height 1068
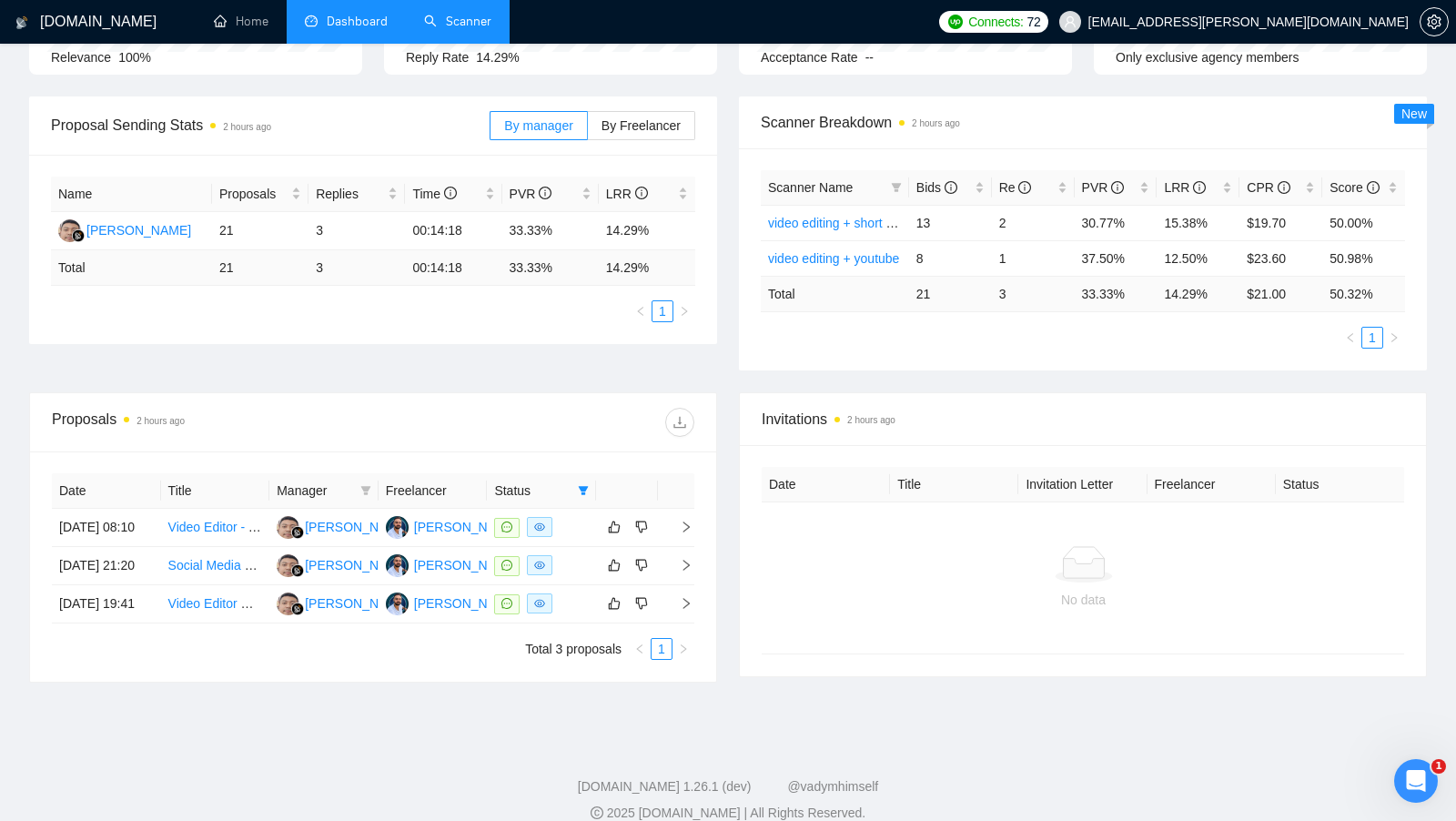
scroll to position [226, 0]
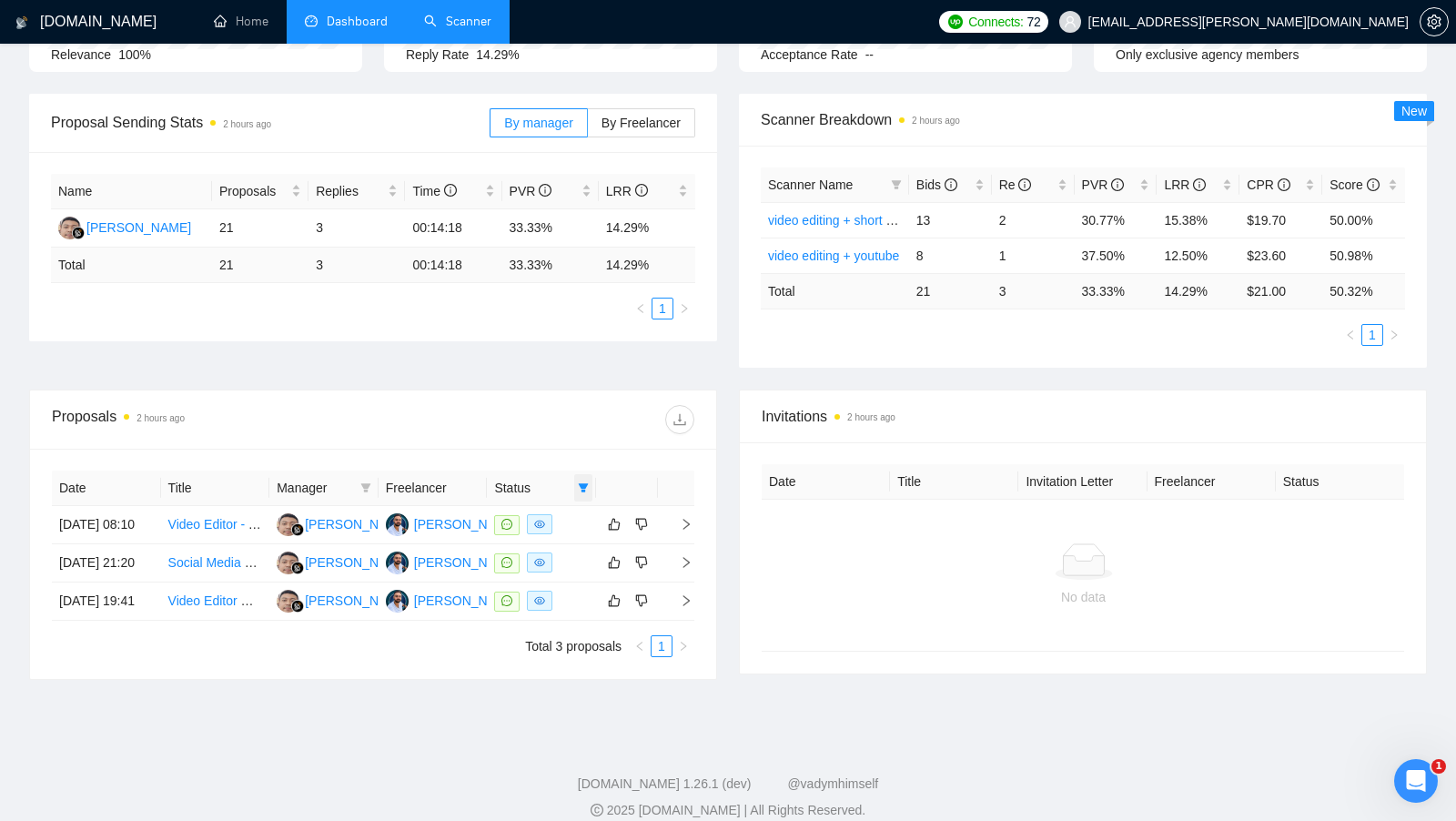
click at [587, 487] on icon "filter" at bounding box center [583, 487] width 11 height 11
click at [521, 541] on span "Sent" at bounding box center [525, 547] width 34 height 15
checkbox input "true"
click at [544, 511] on span "Chat" at bounding box center [537, 519] width 87 height 20
checkbox input "false"
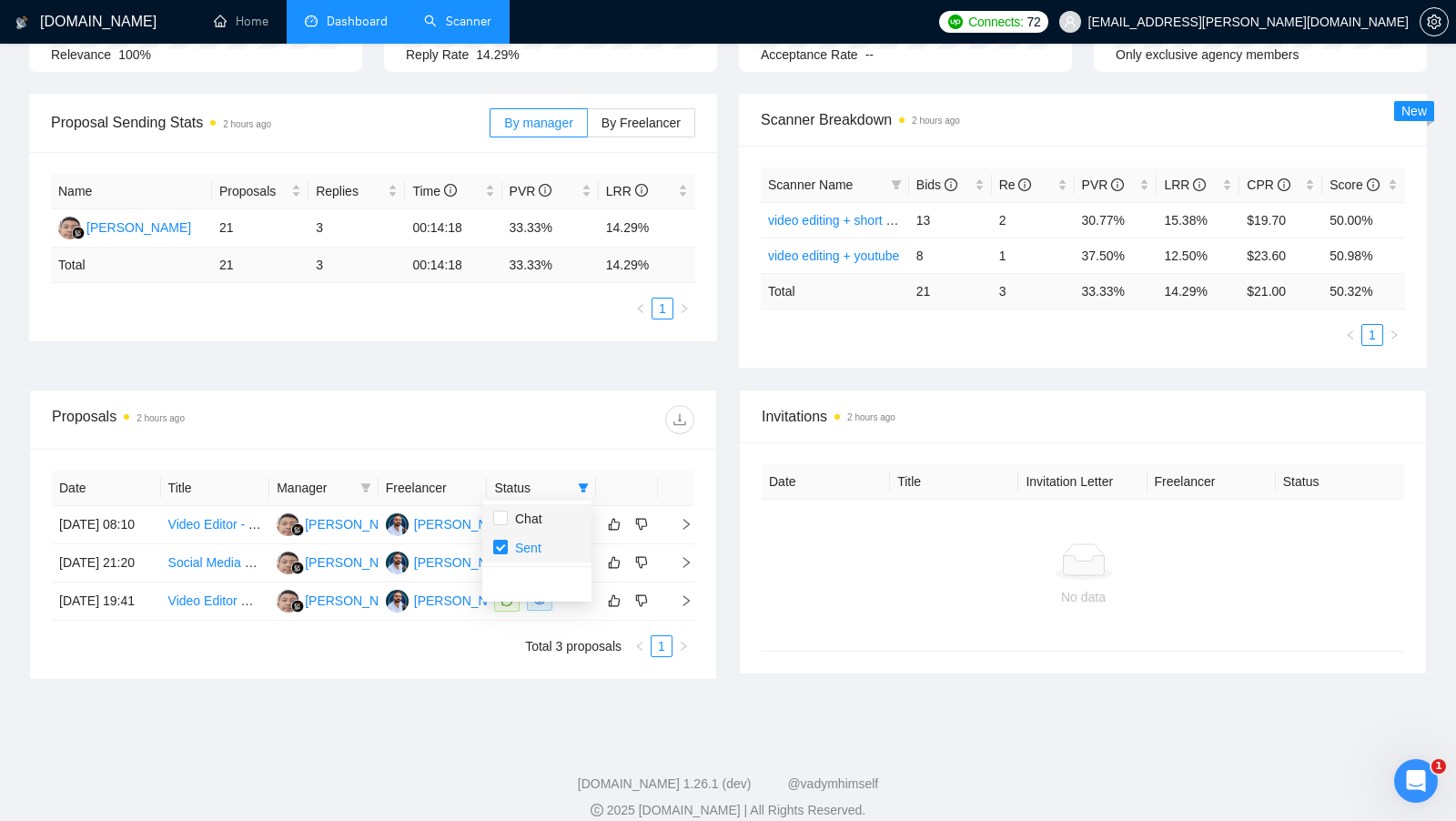
click at [543, 547] on span "Sent" at bounding box center [537, 547] width 87 height 20
checkbox input "false"
click at [620, 441] on div "Proposals 2 hours ago" at bounding box center [372, 420] width 642 height 58
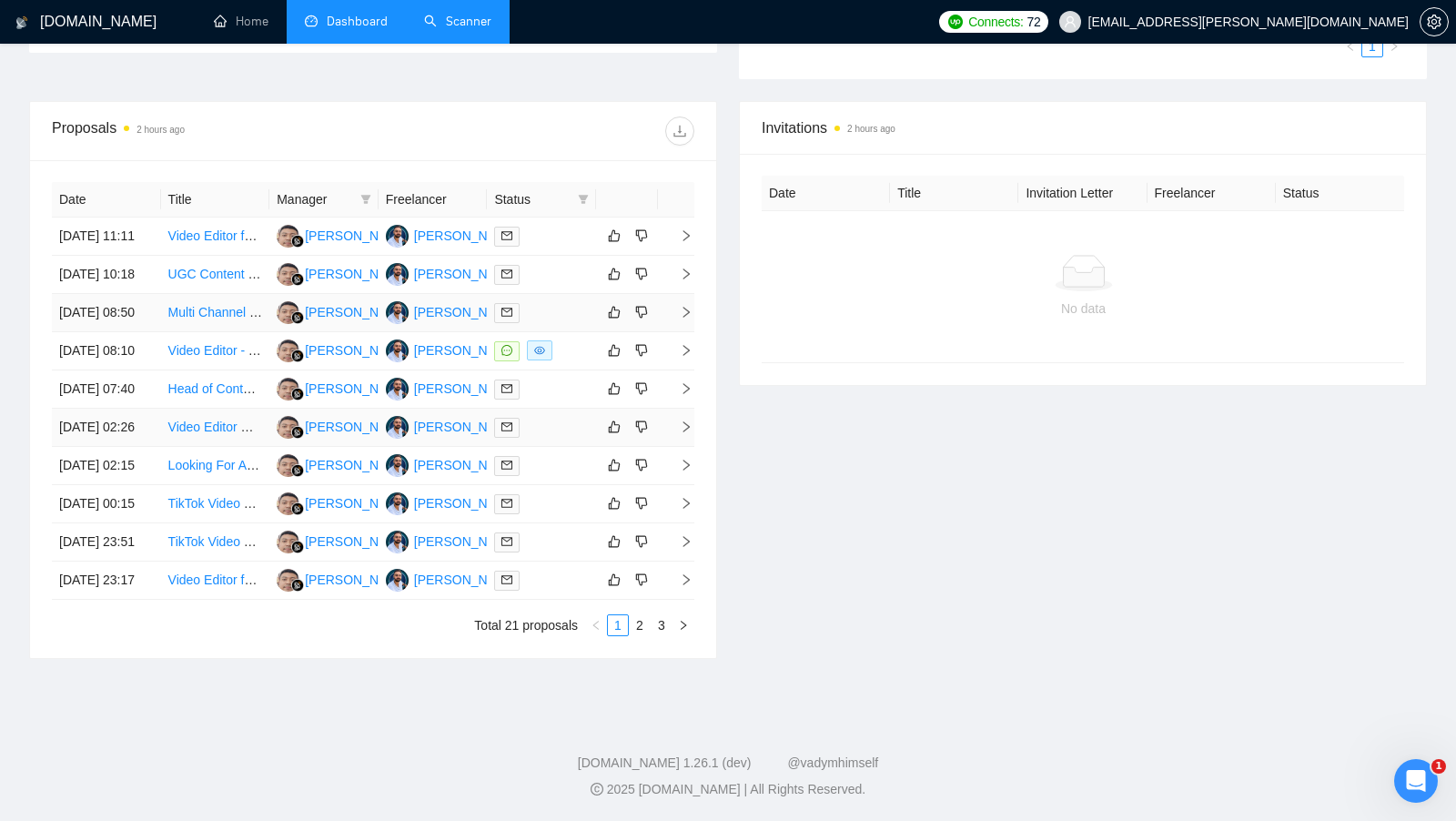
scroll to position [631, 0]
click at [578, 499] on div at bounding box center [541, 504] width 94 height 21
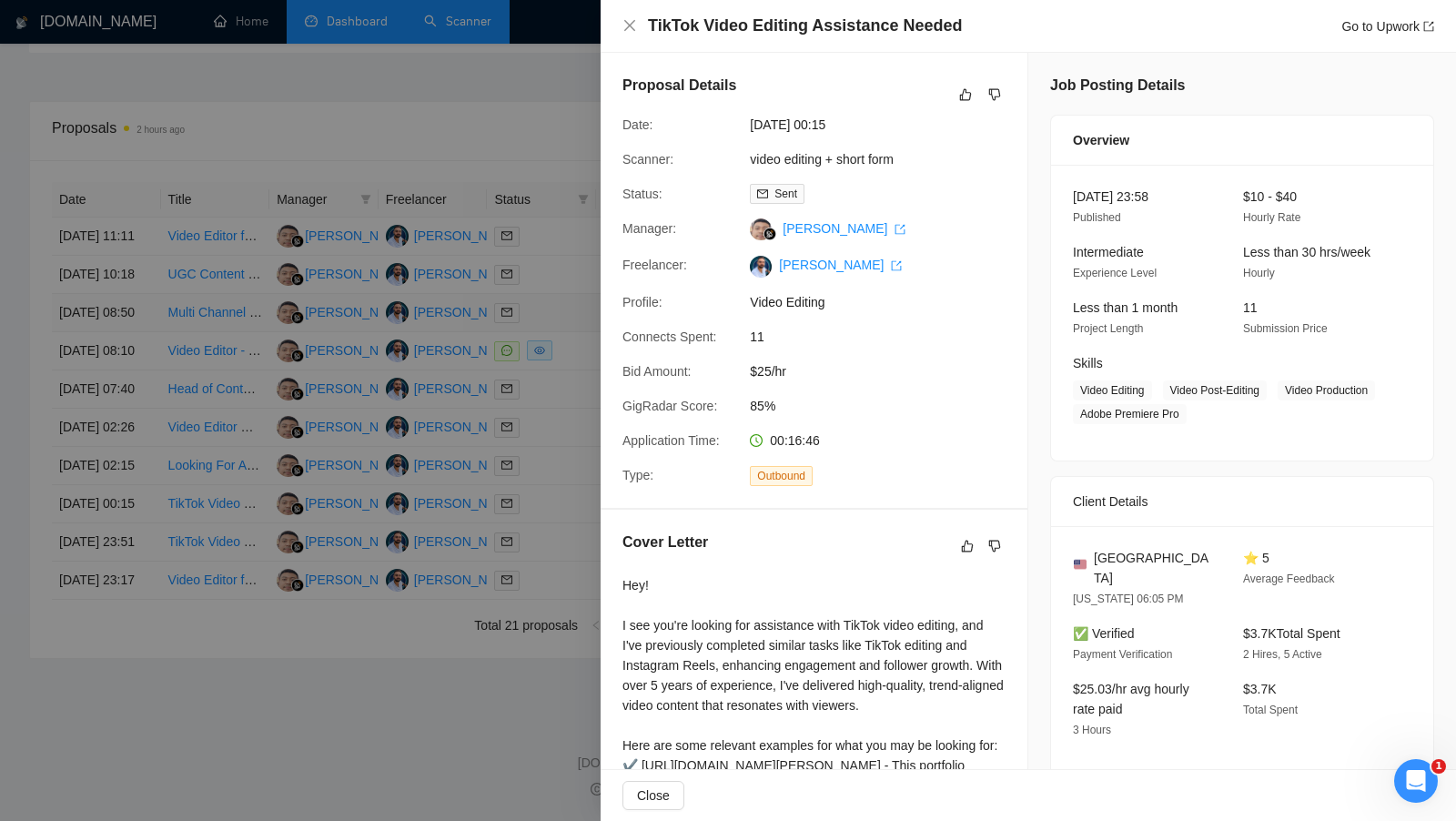
click at [578, 499] on div at bounding box center [728, 410] width 1456 height 821
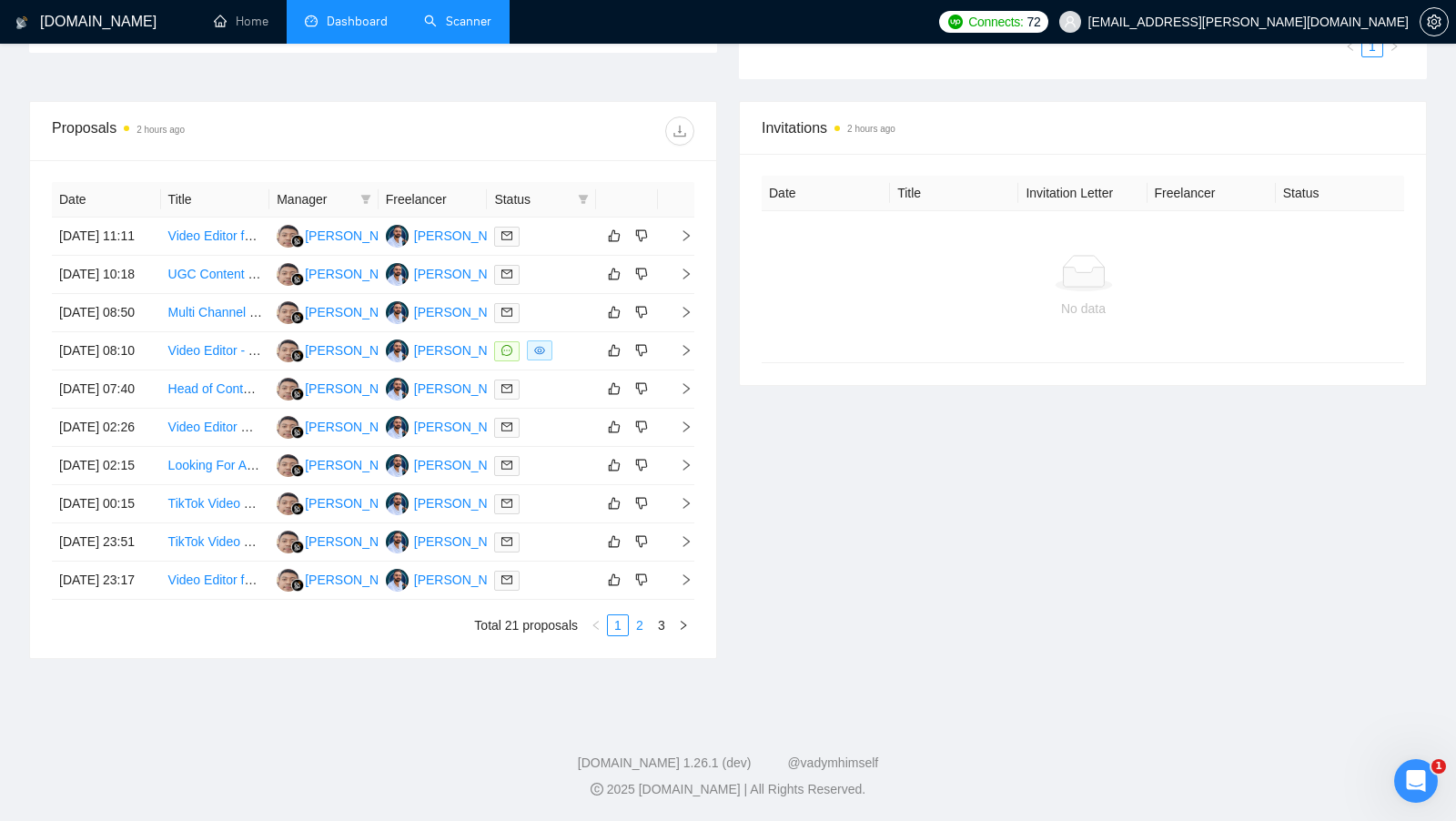
click at [638, 635] on link "2" at bounding box center [640, 625] width 20 height 20
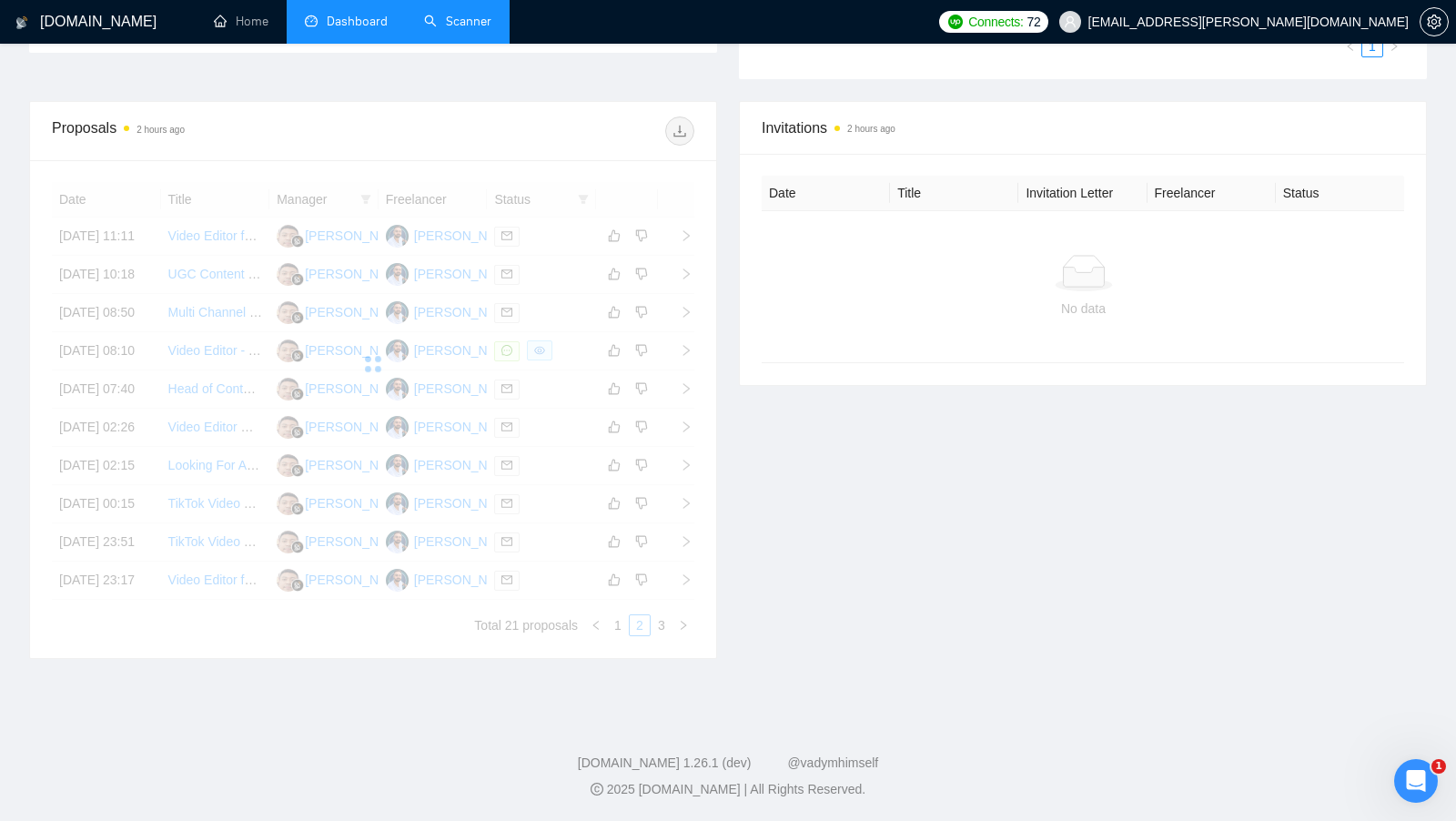
scroll to position [573, 0]
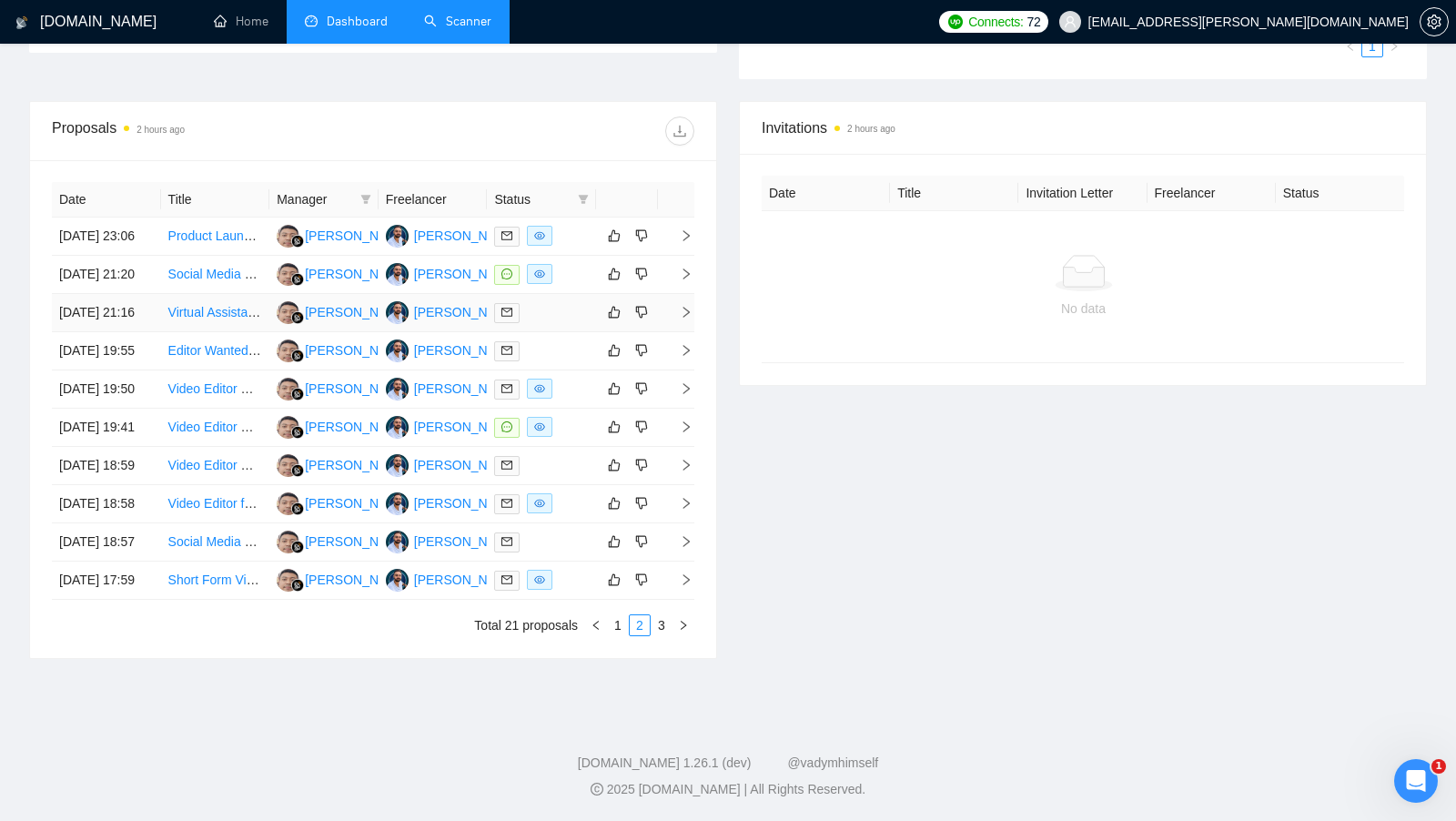
click at [558, 308] on td at bounding box center [541, 312] width 109 height 38
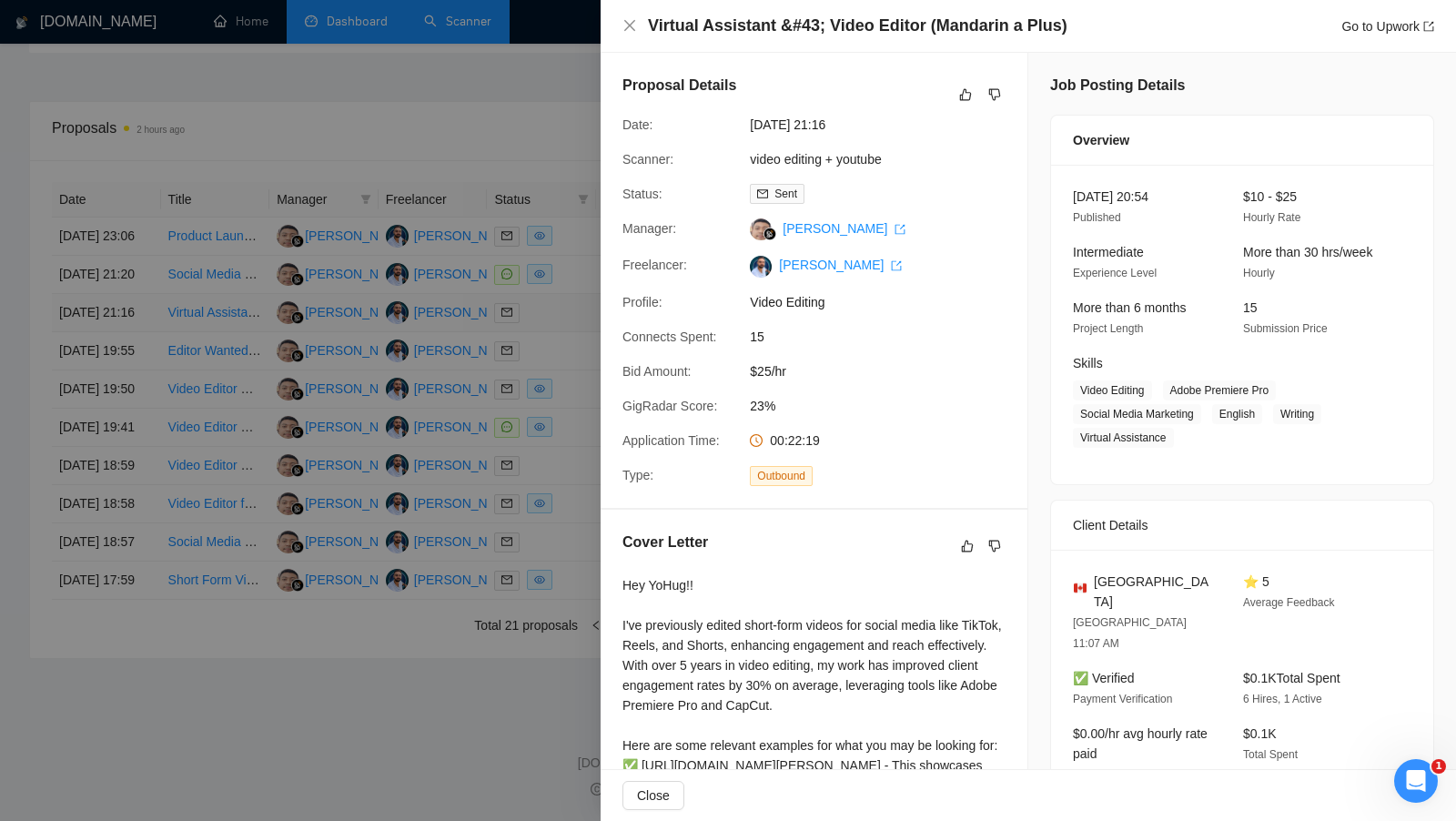
click at [558, 308] on div at bounding box center [728, 410] width 1456 height 821
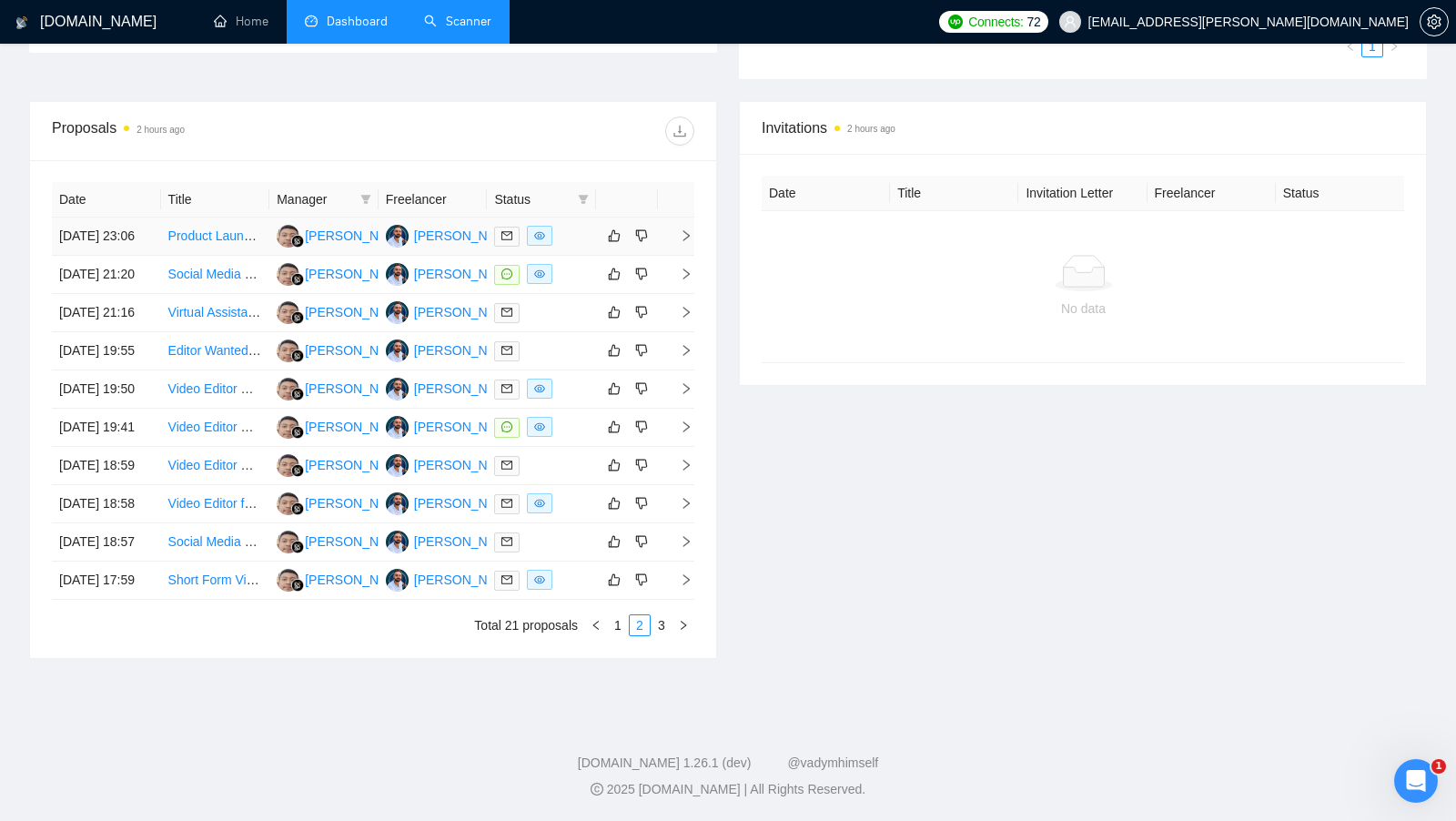
click at [567, 225] on div at bounding box center [541, 236] width 94 height 21
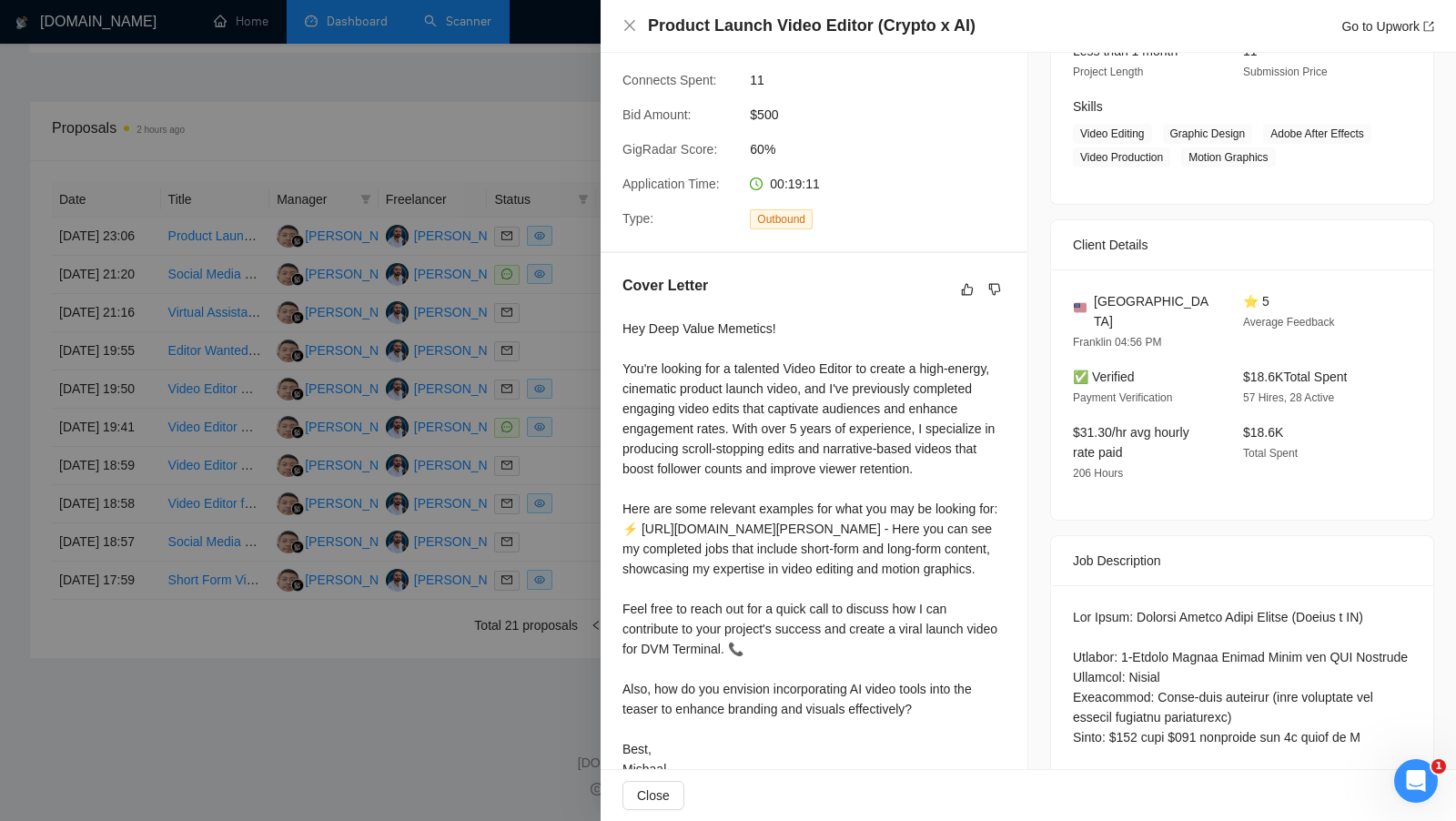
scroll to position [355, 0]
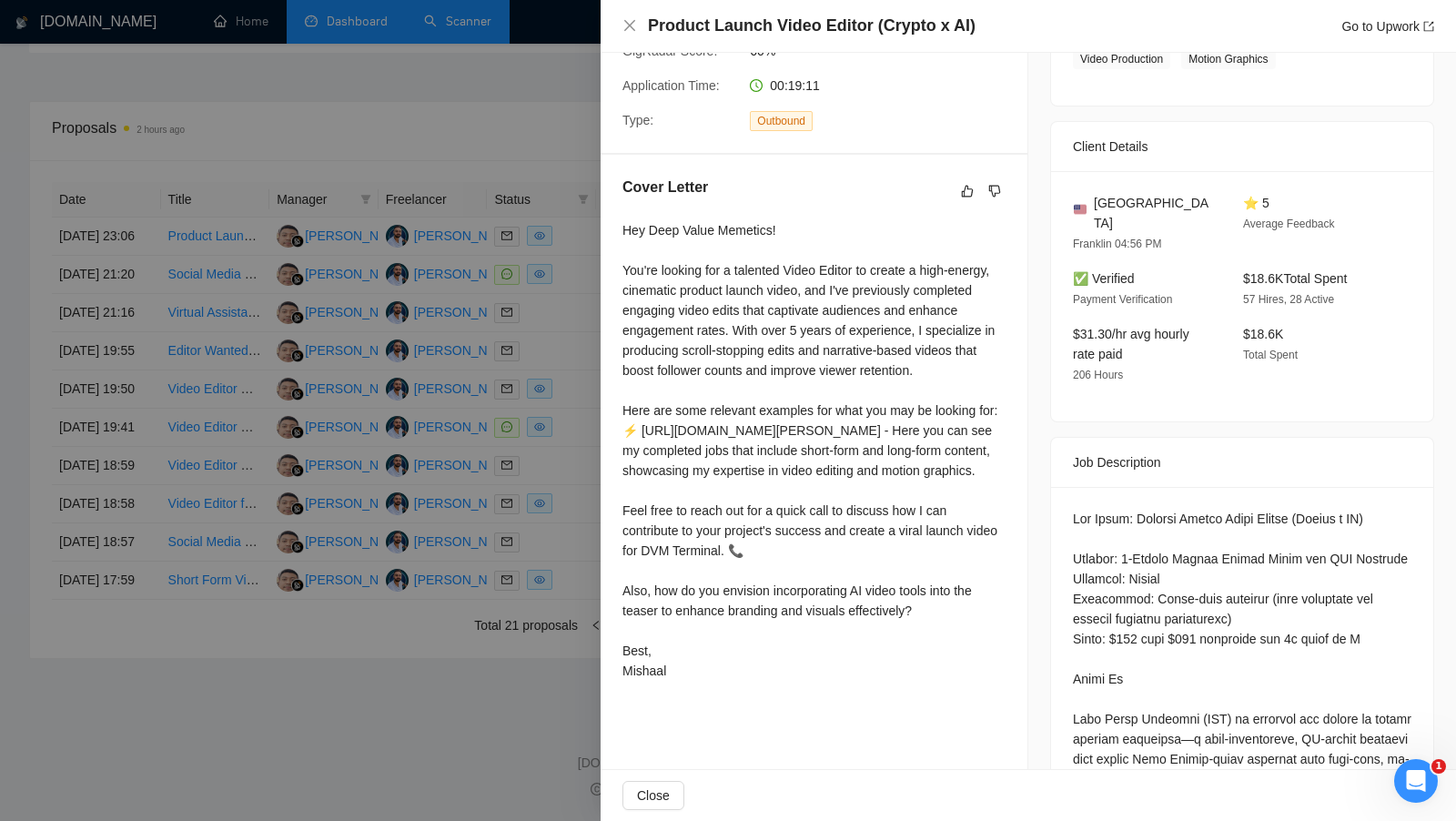
click at [574, 364] on div at bounding box center [728, 410] width 1456 height 821
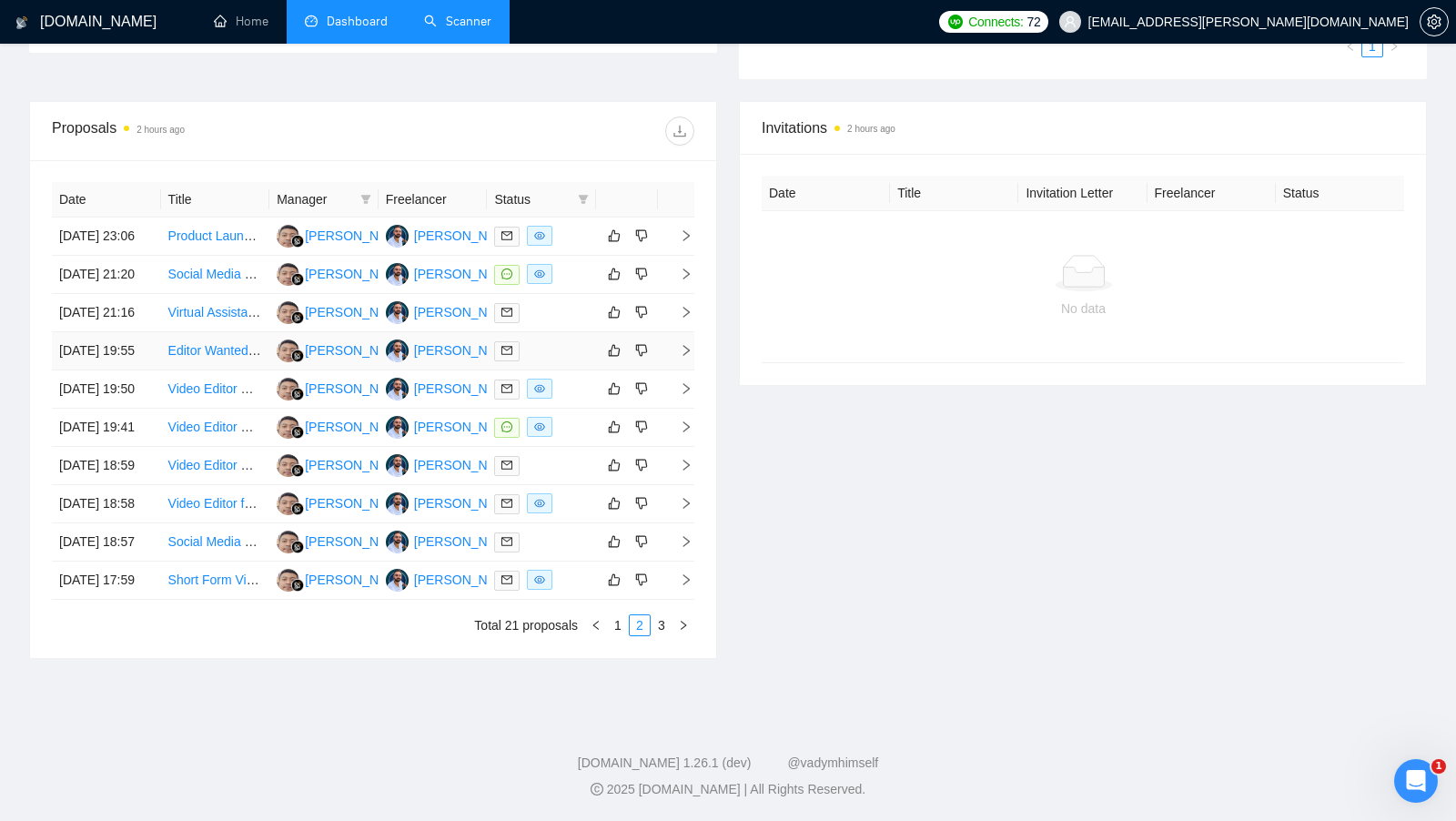
click at [575, 361] on td at bounding box center [541, 351] width 109 height 38
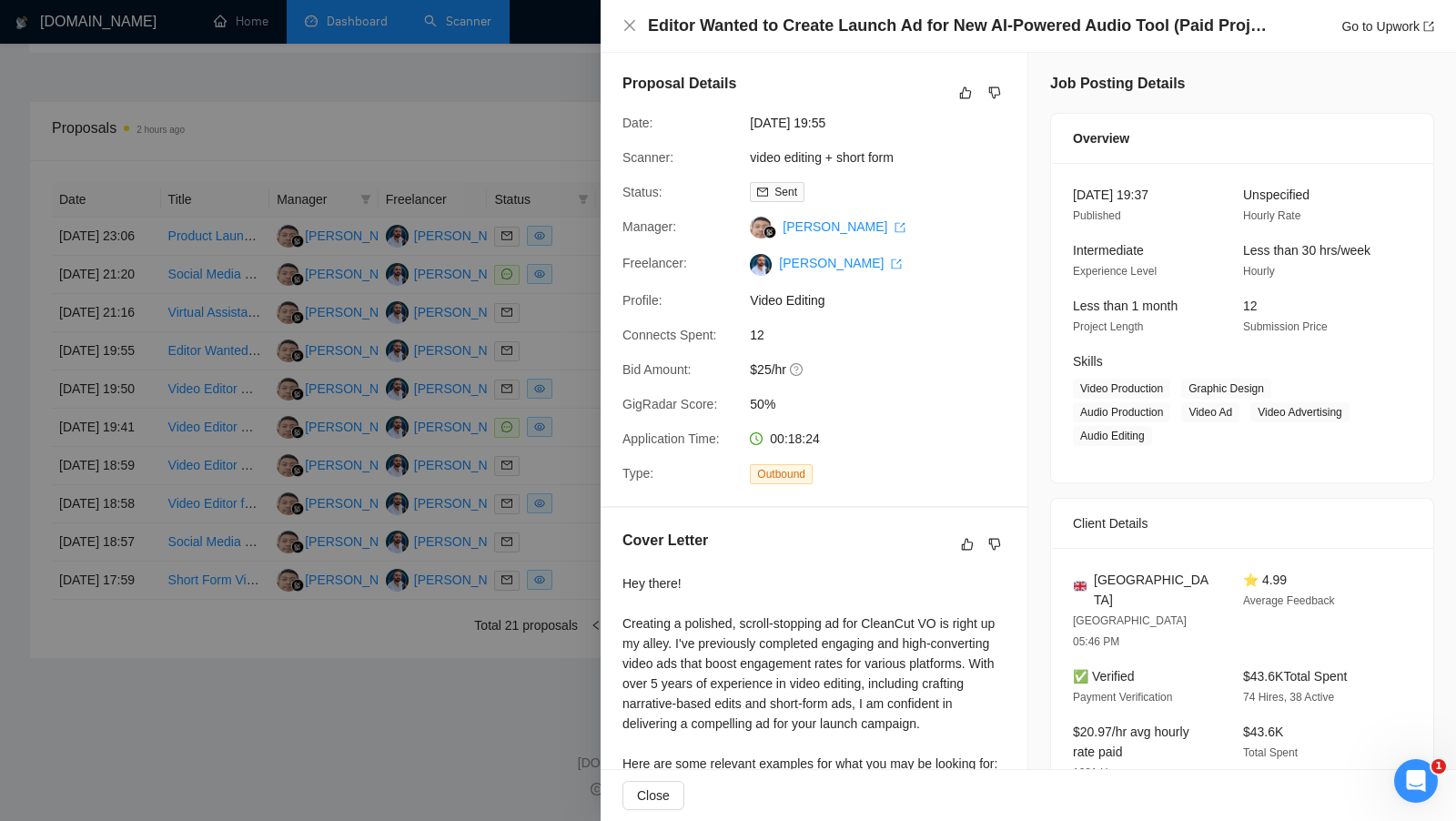
scroll to position [0, 0]
click at [563, 390] on div at bounding box center [728, 410] width 1456 height 821
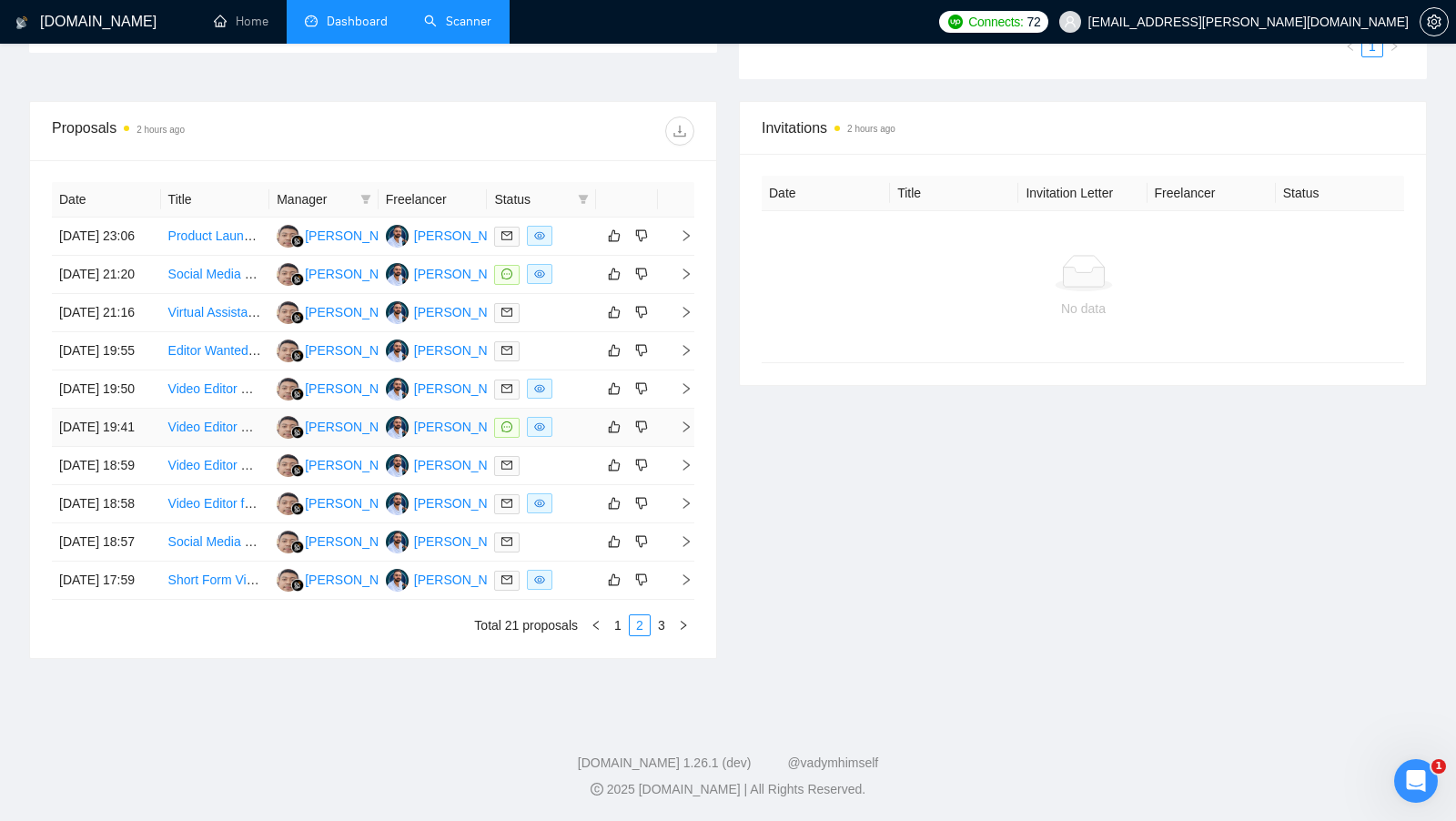
click at [567, 437] on div at bounding box center [541, 428] width 94 height 21
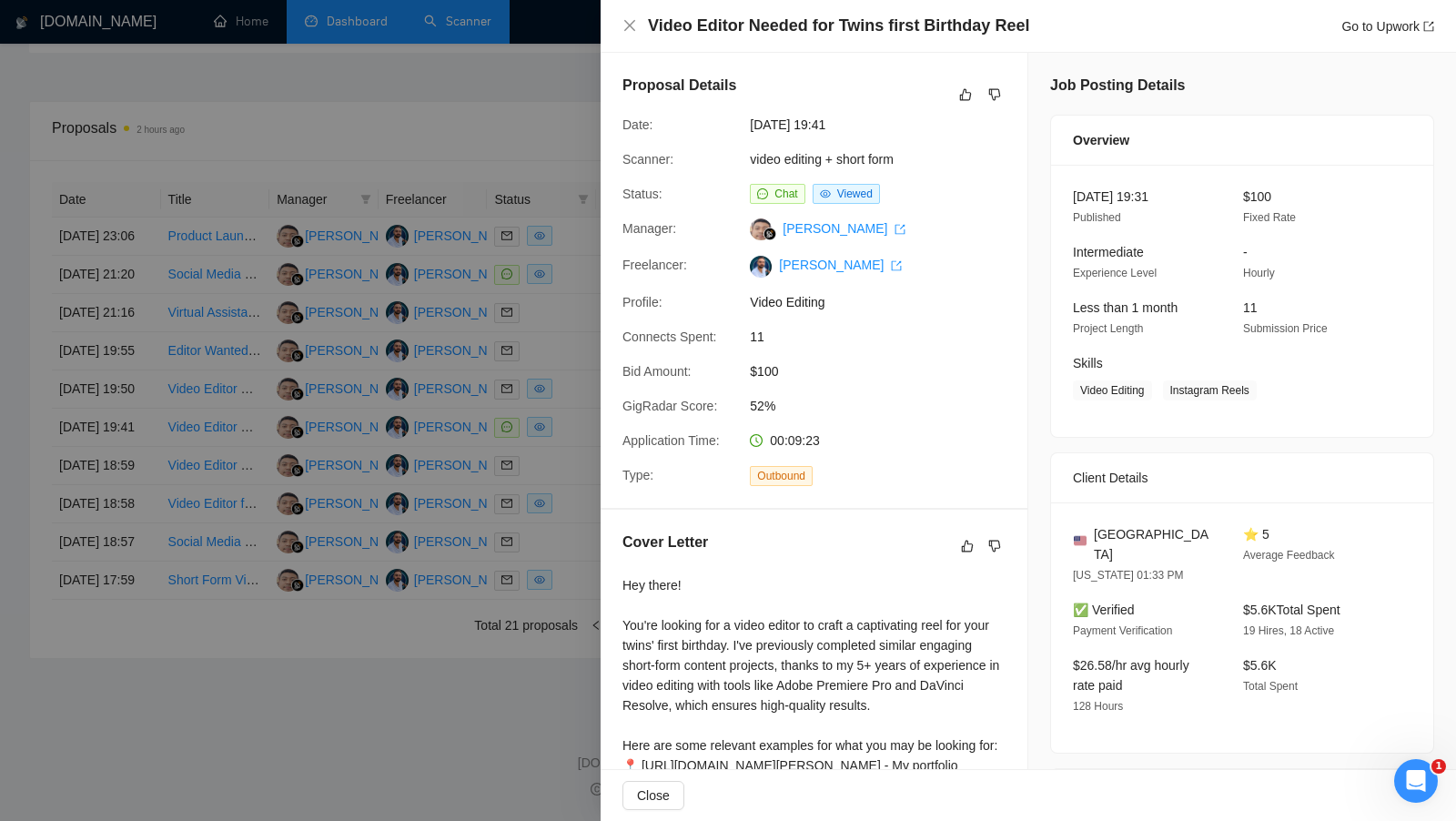
click at [567, 448] on div at bounding box center [728, 410] width 1456 height 821
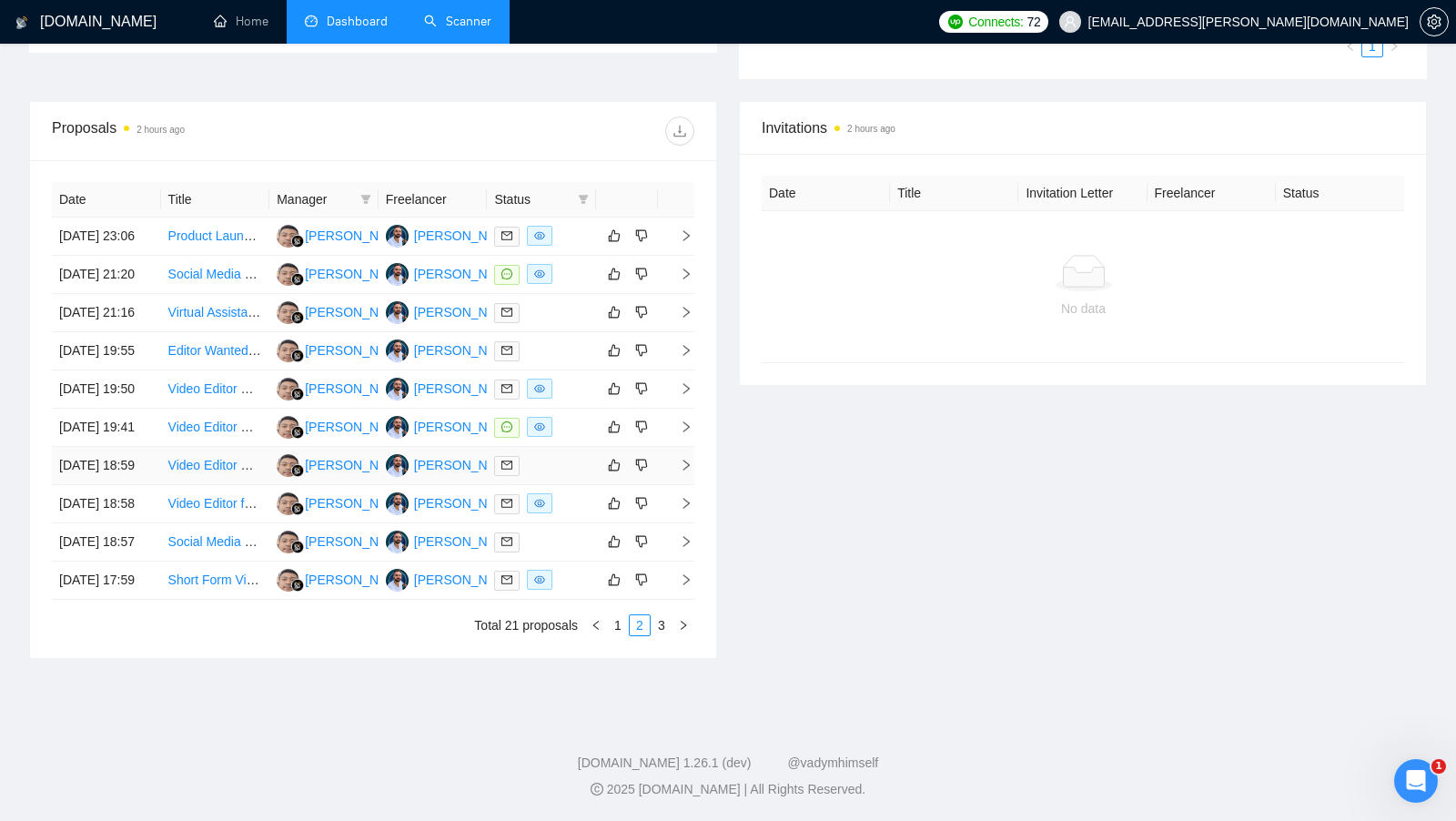
click at [567, 485] on td at bounding box center [541, 465] width 109 height 38
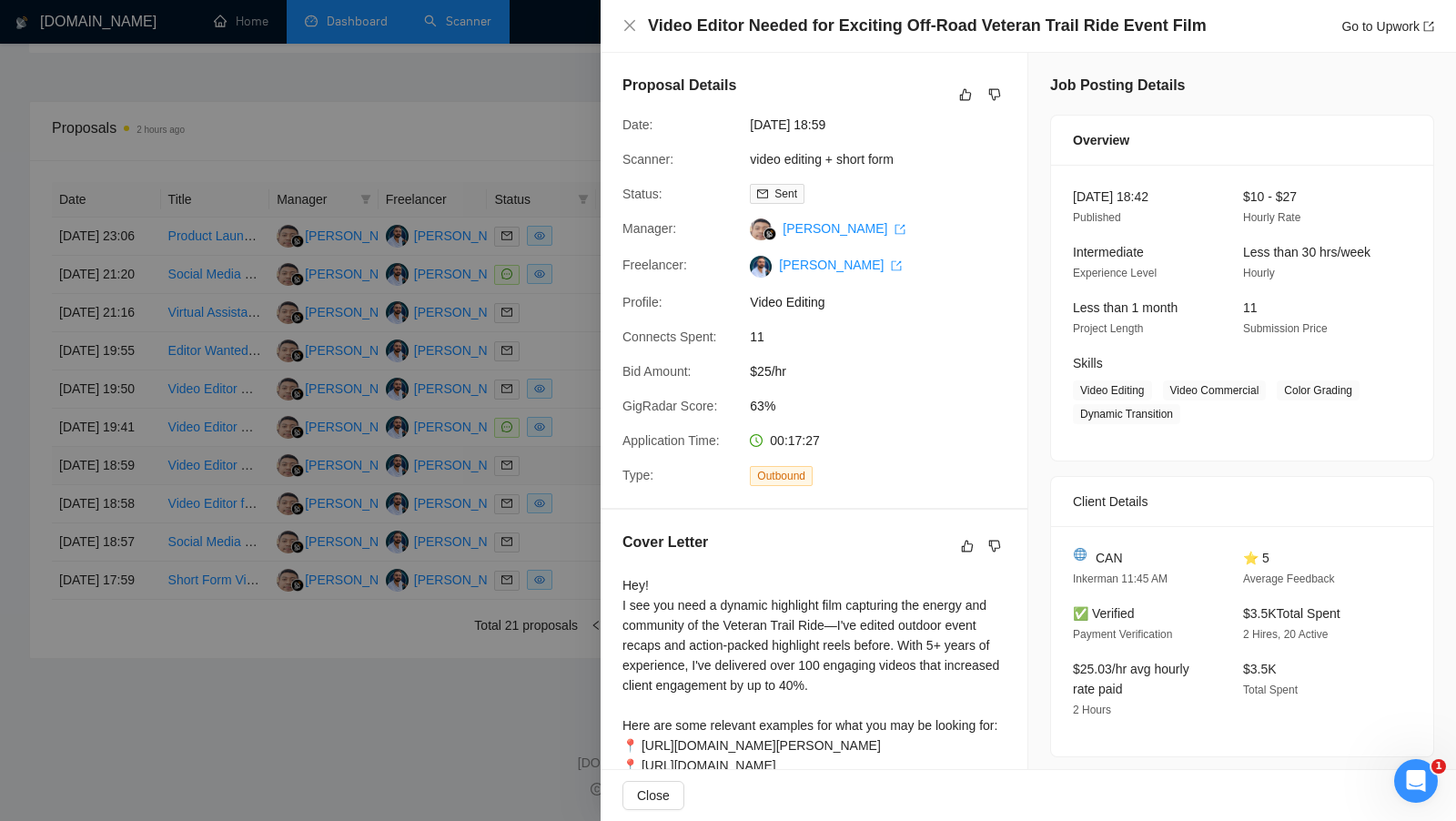
click at [567, 494] on div at bounding box center [728, 410] width 1456 height 821
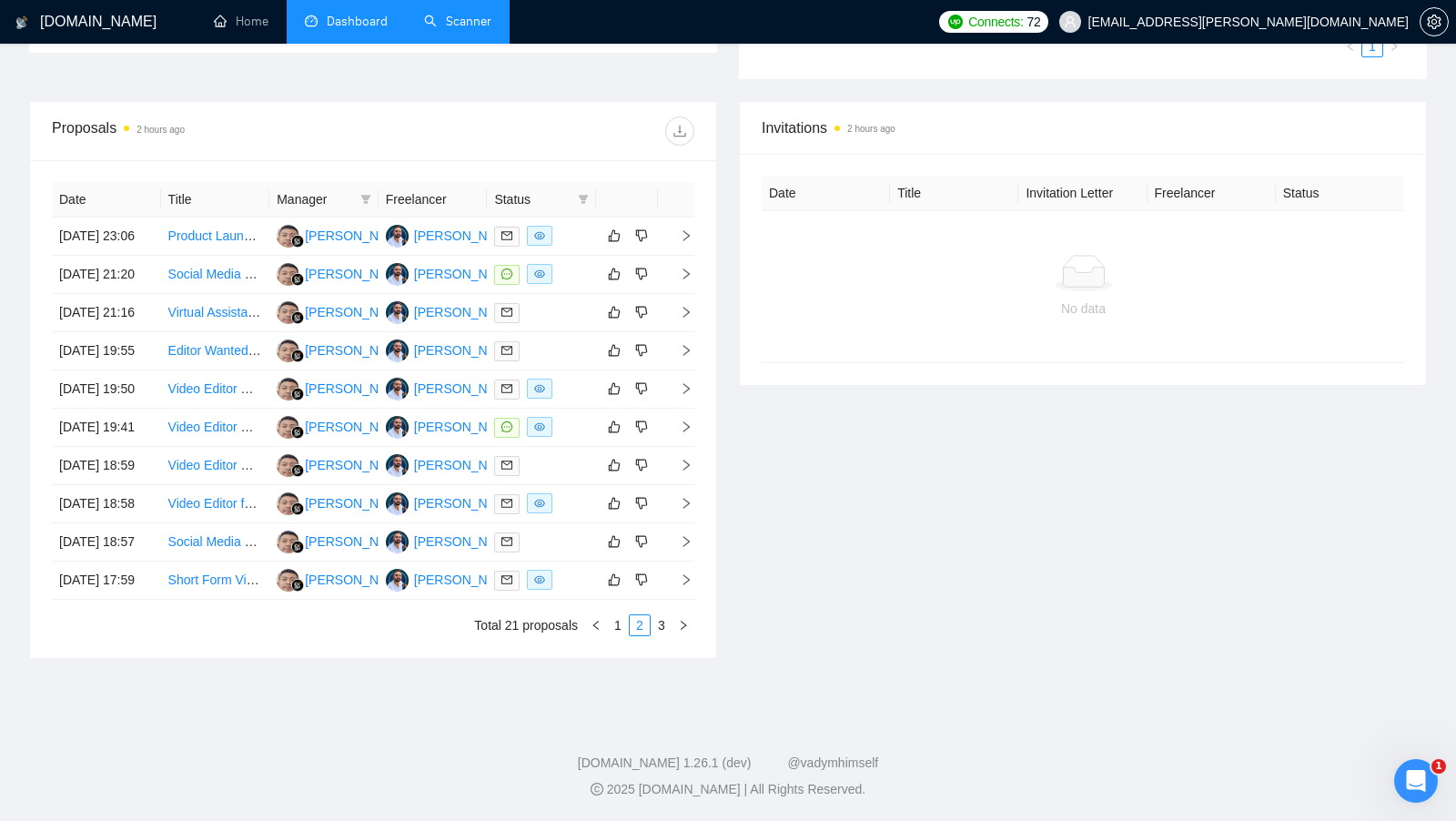
click at [492, 16] on link "Scanner" at bounding box center [457, 21] width 67 height 16
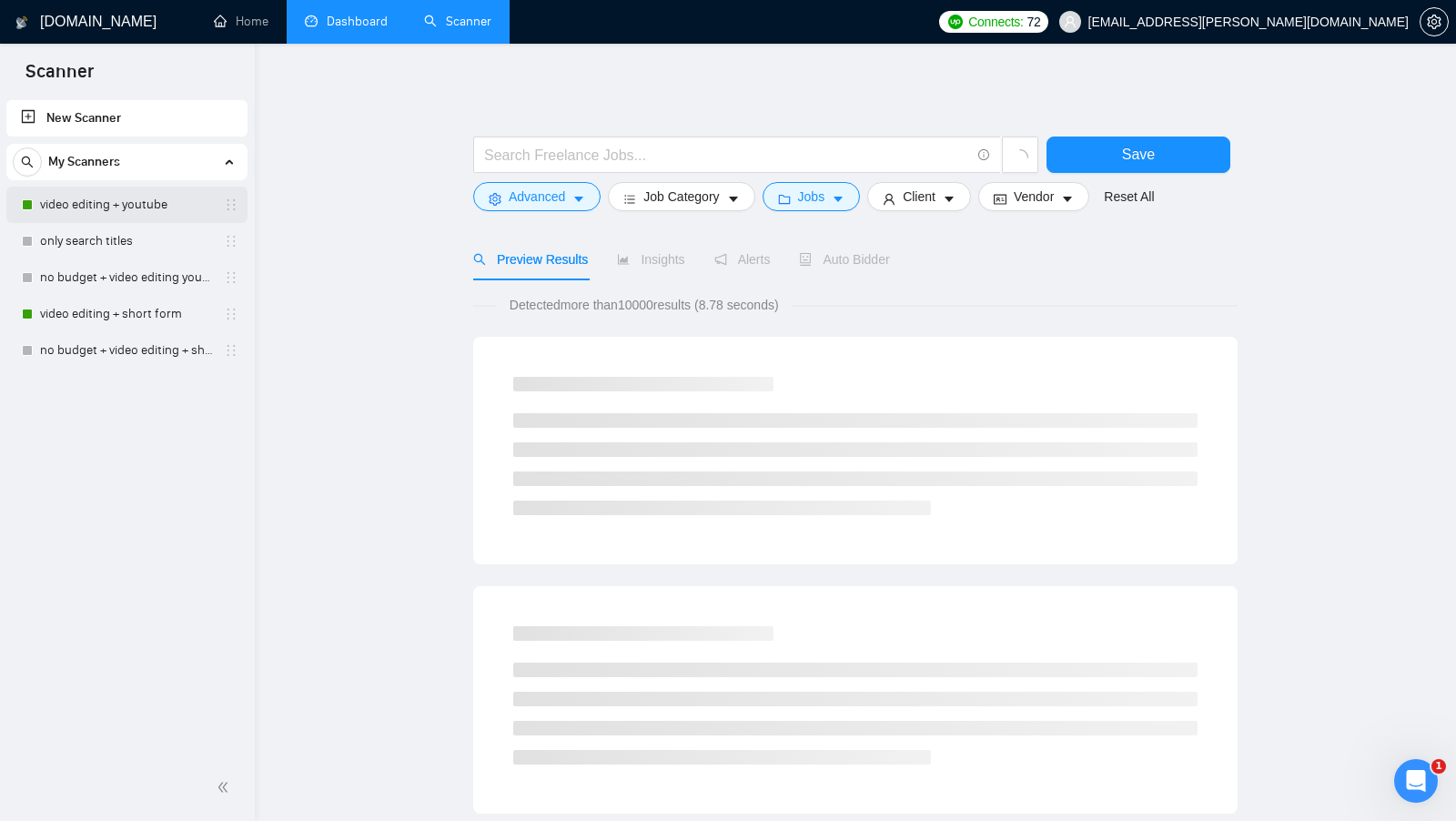
click at [146, 217] on link "video editing + youtube" at bounding box center [126, 204] width 173 height 36
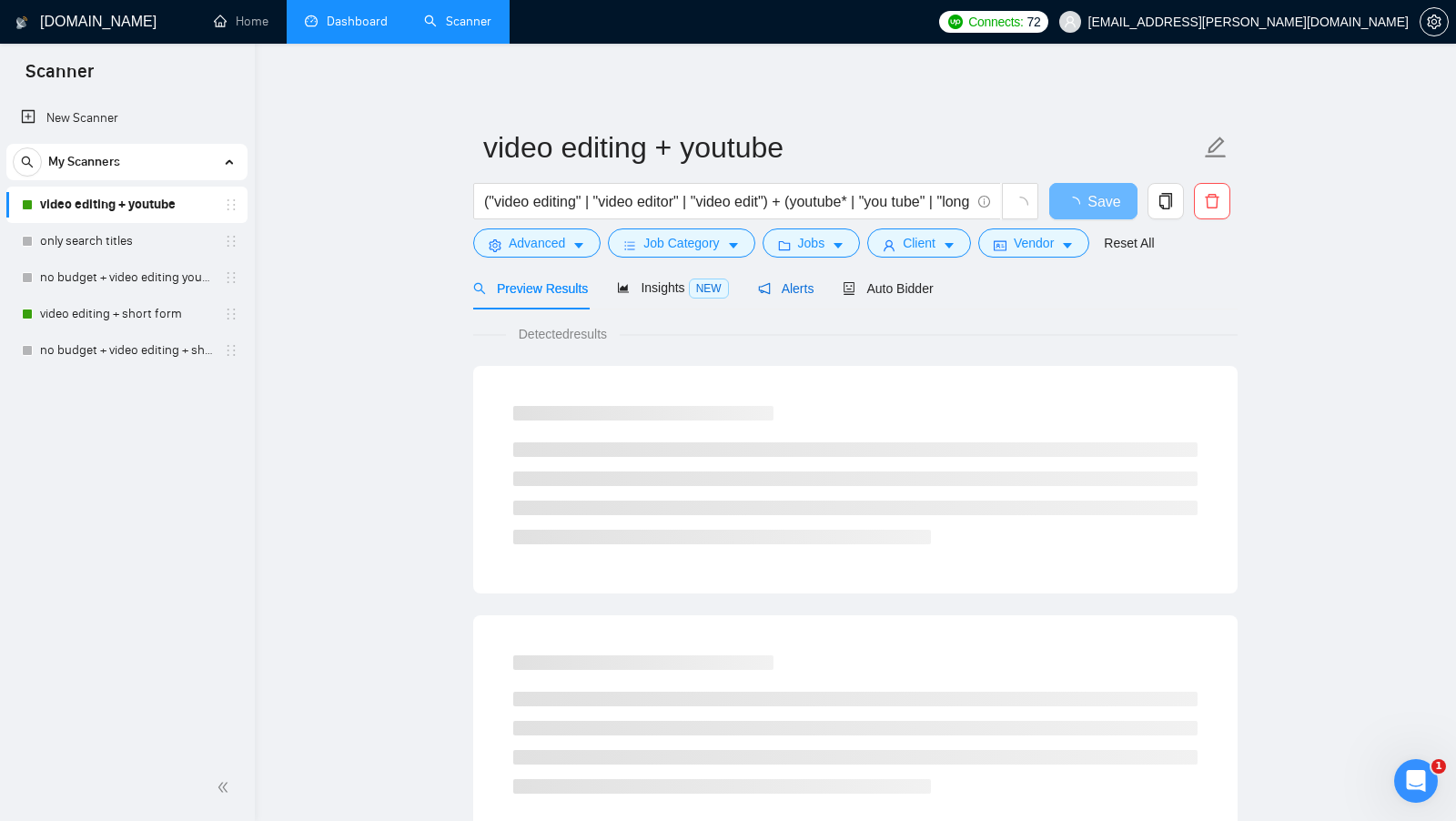
click at [781, 283] on span "Alerts" at bounding box center [786, 288] width 56 height 15
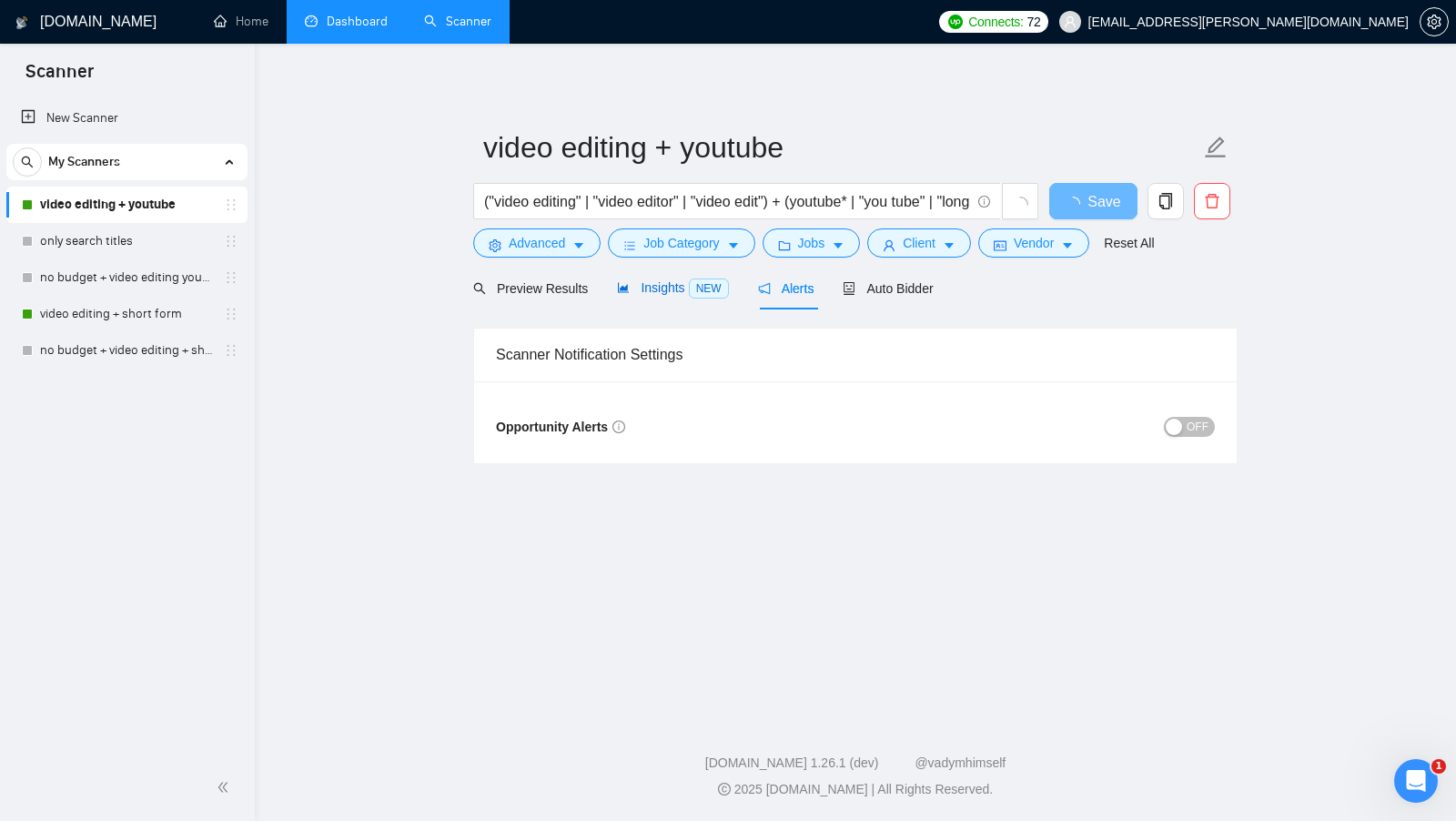
click at [709, 296] on span "NEW" at bounding box center [709, 289] width 40 height 20
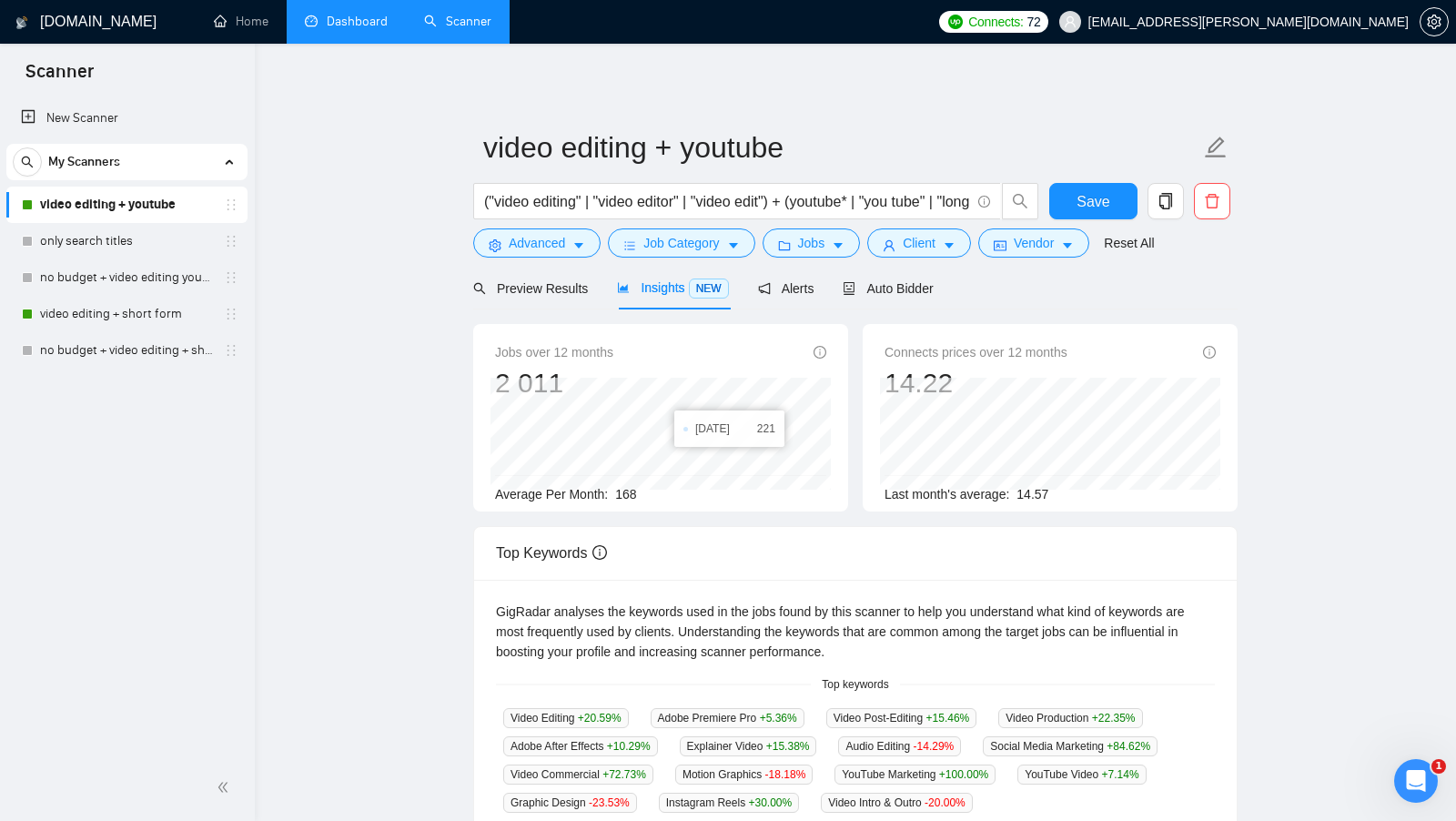
scroll to position [16, 0]
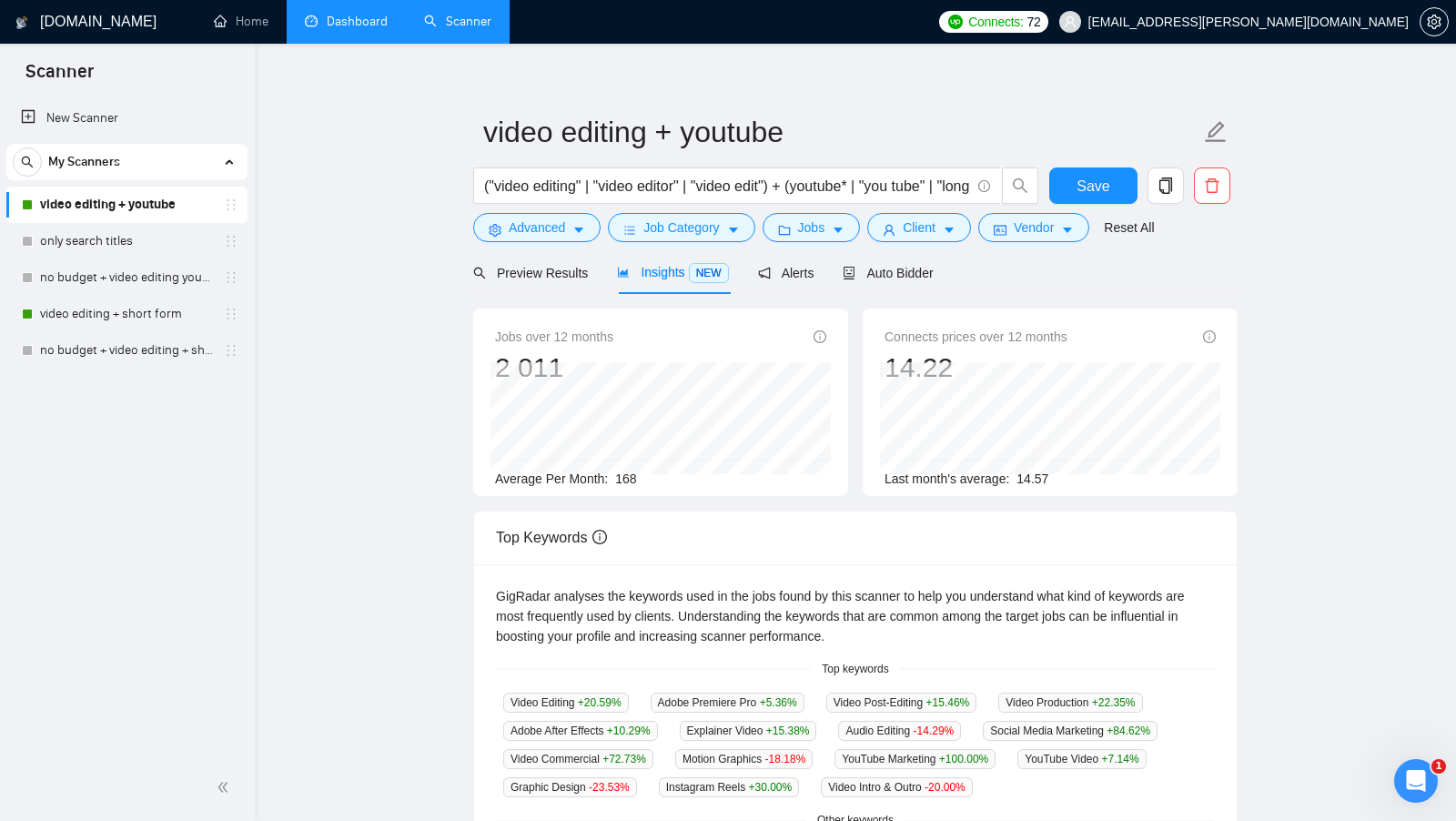
click at [956, 249] on form "video editing + youtube ("video editing" | "video editor" | "video edit") + (yo…" at bounding box center [855, 177] width 765 height 149
click at [945, 226] on button "Client" at bounding box center [919, 227] width 104 height 29
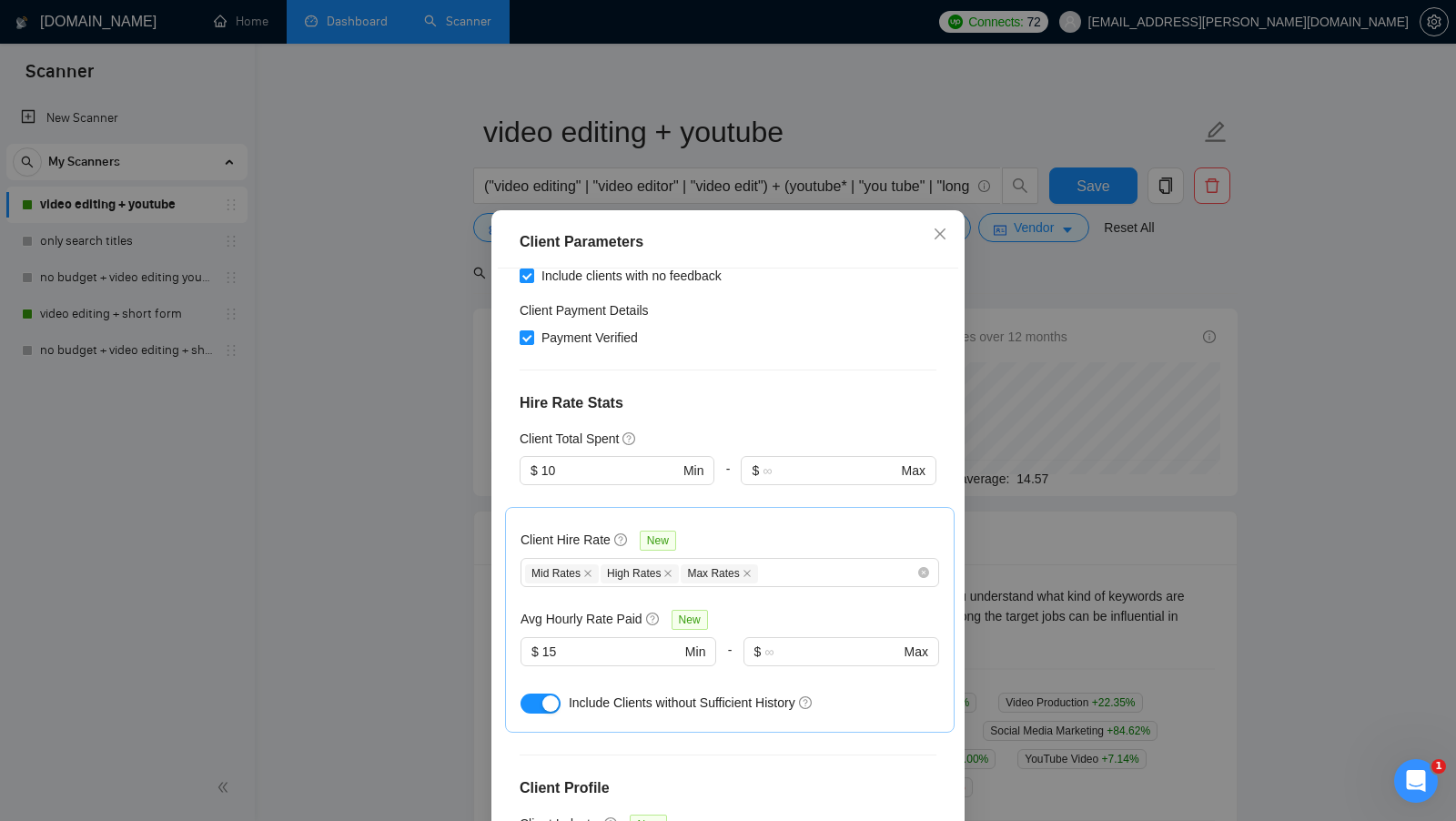
scroll to position [420, 0]
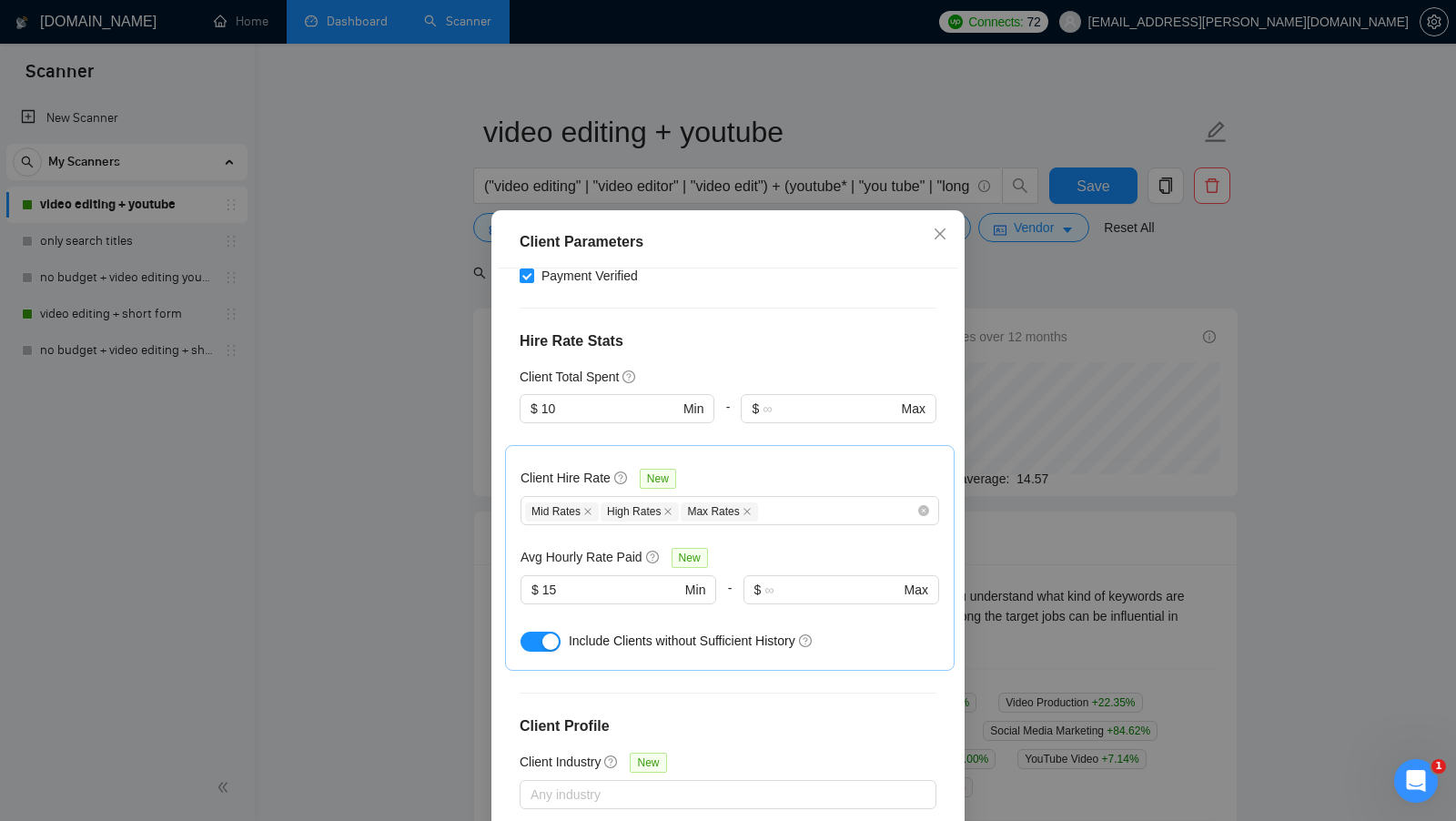
click at [1030, 478] on div "Client Parameters Client Location Include Client Countries United States United…" at bounding box center [728, 410] width 1456 height 821
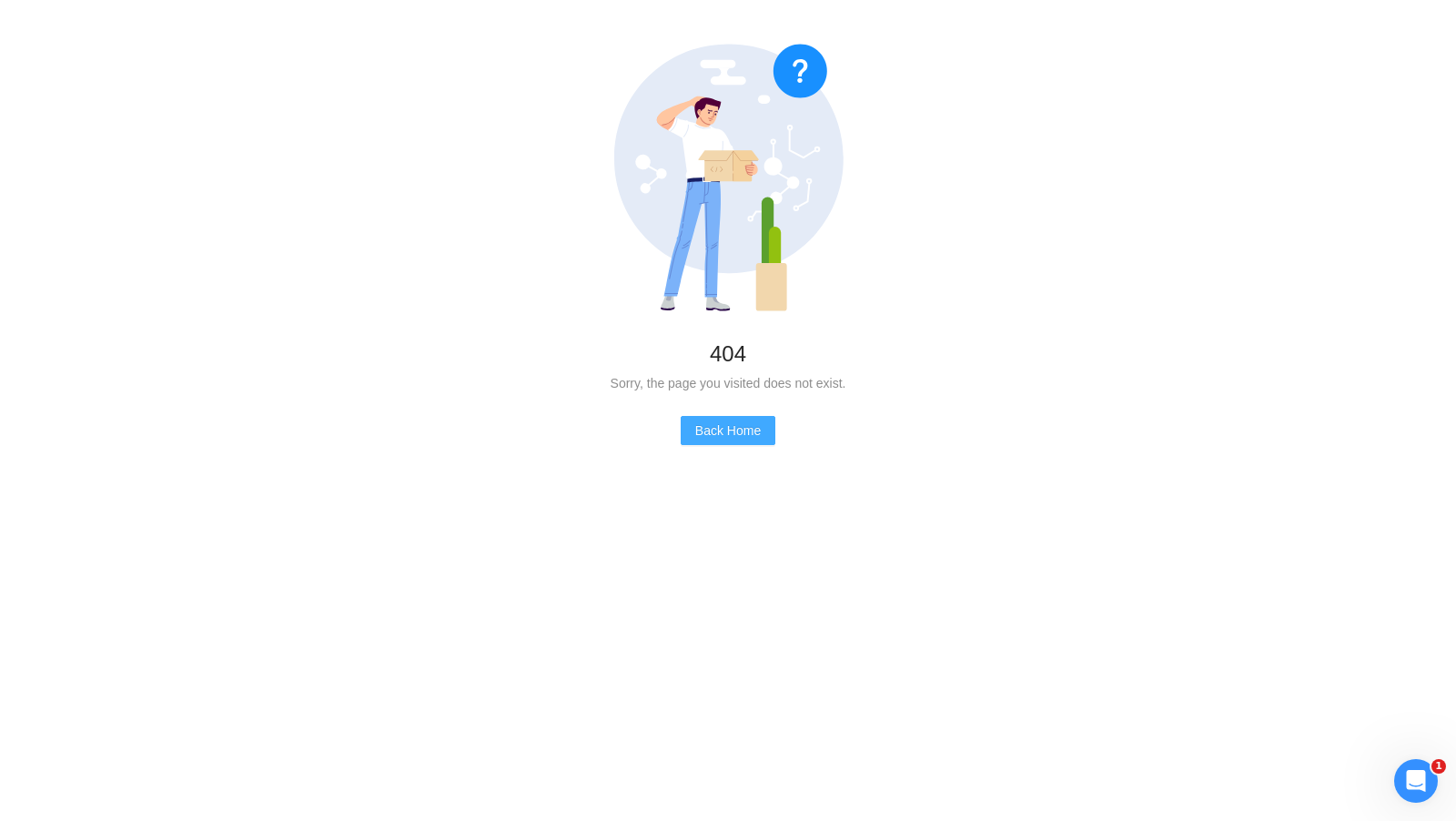
click at [683, 439] on button "Back Home" at bounding box center [728, 430] width 94 height 29
click at [739, 431] on span "Back Home" at bounding box center [727, 430] width 65 height 20
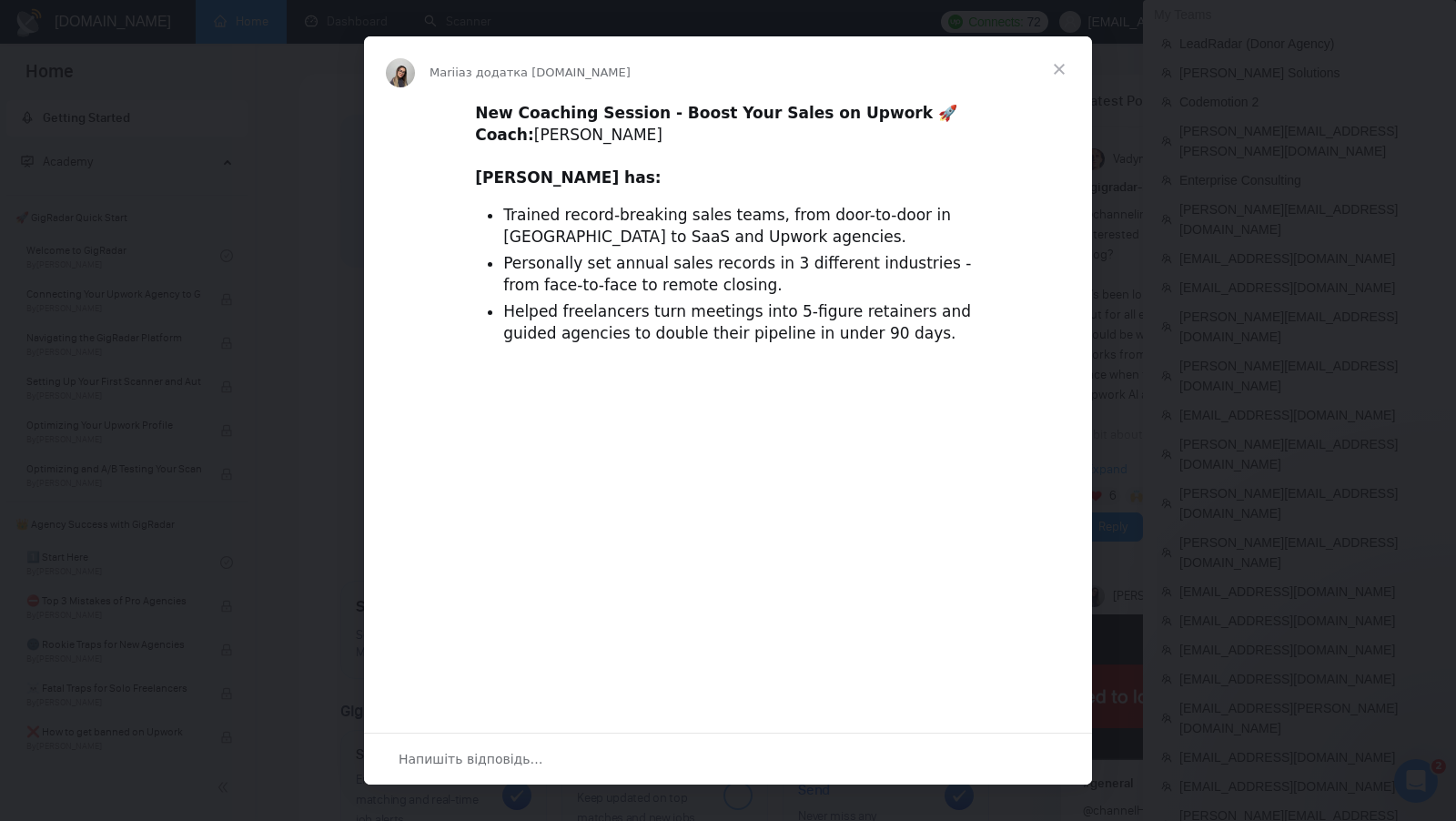
scroll to position [535, 0]
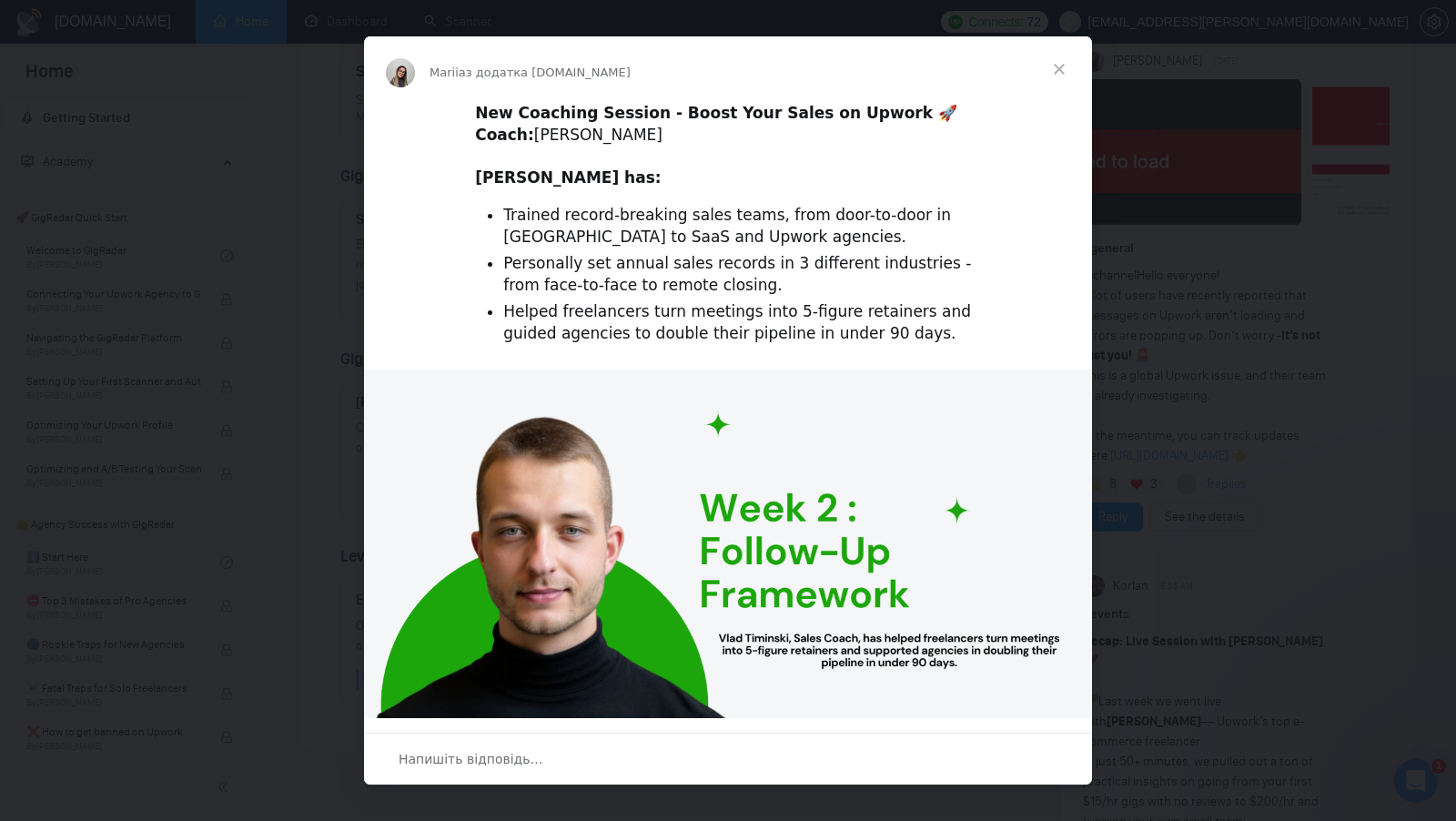
click at [1066, 71] on span "Закрити" at bounding box center [1058, 68] width 65 height 65
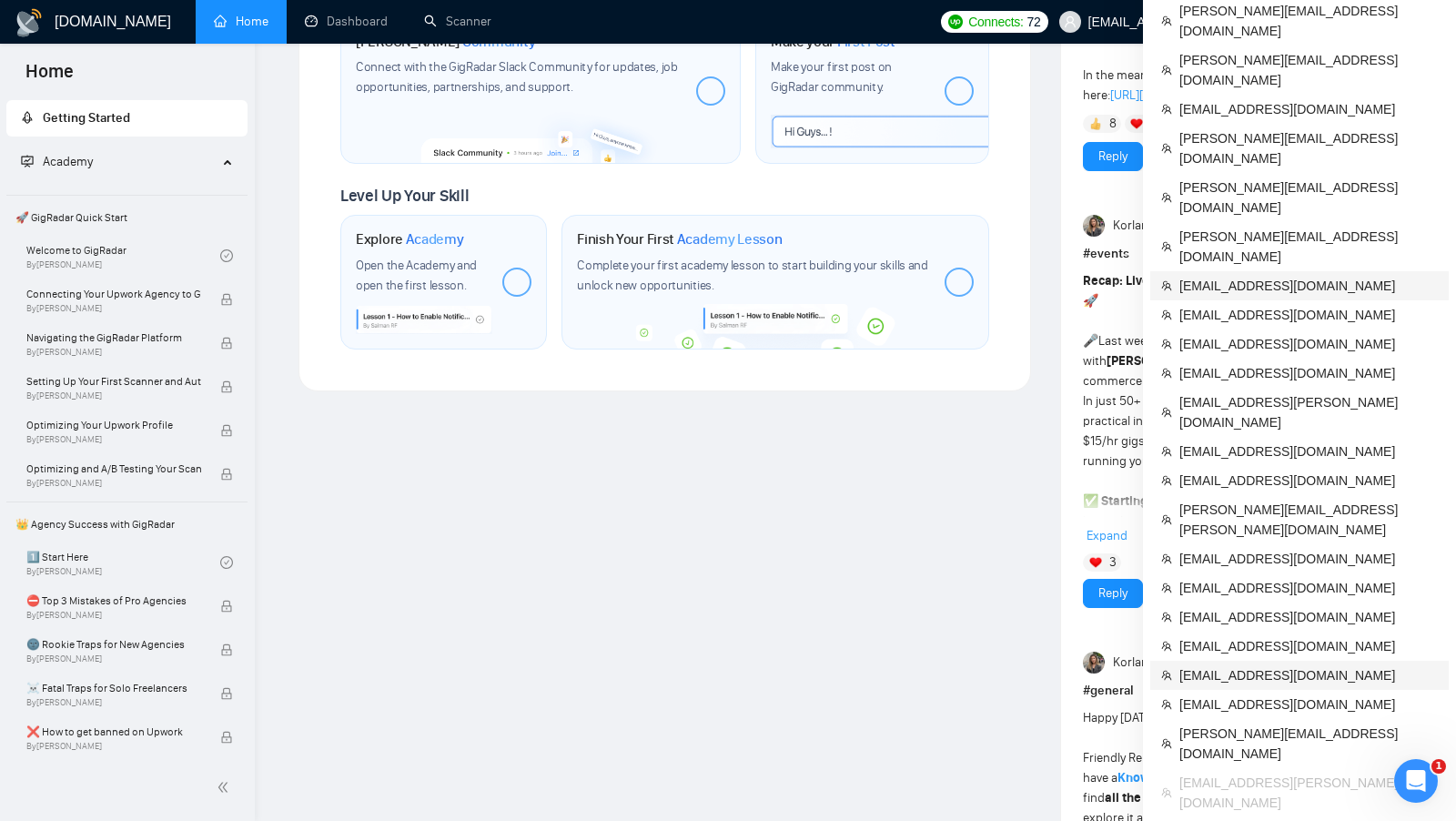
scroll to position [897, 0]
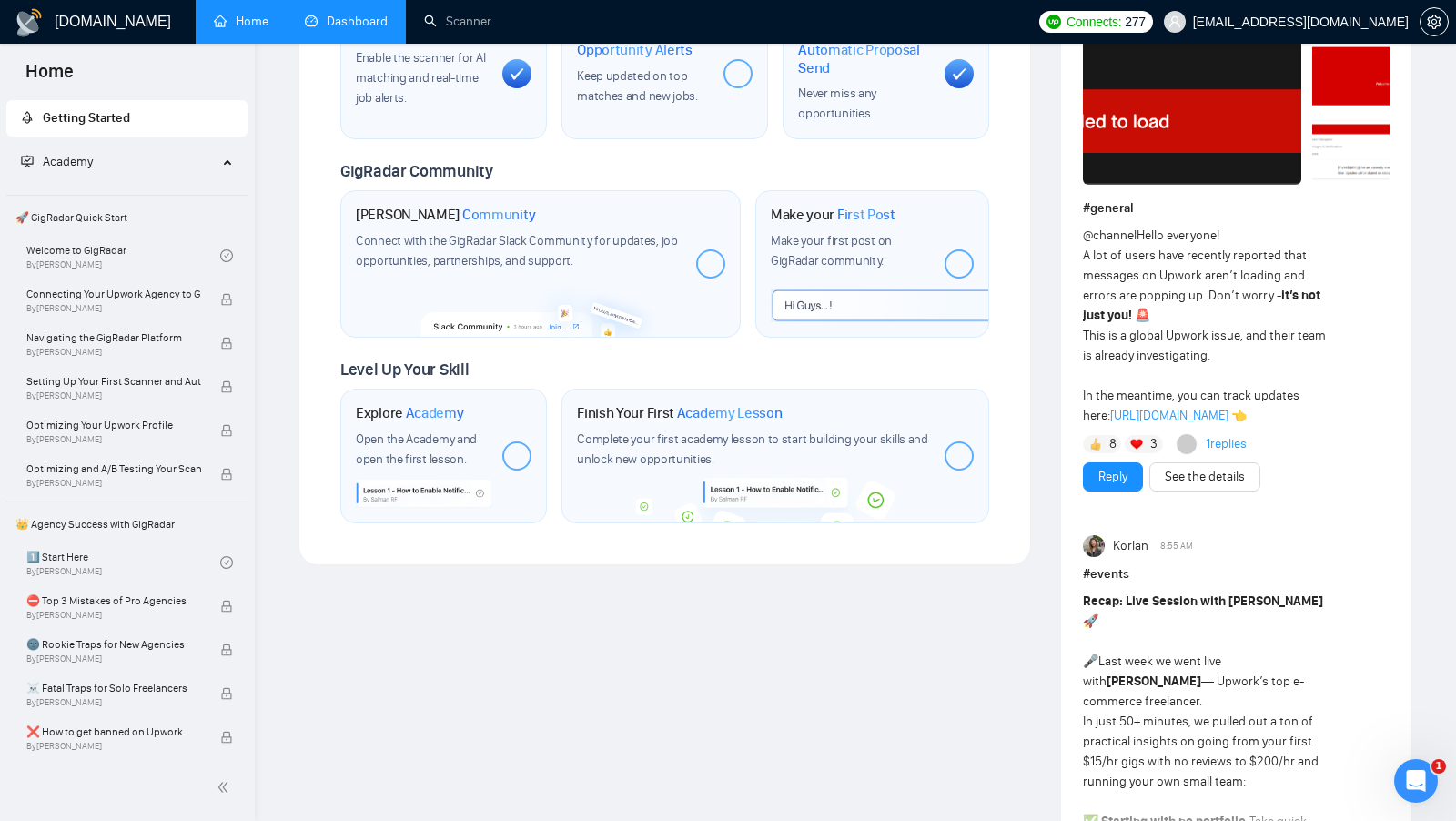
scroll to position [897, 0]
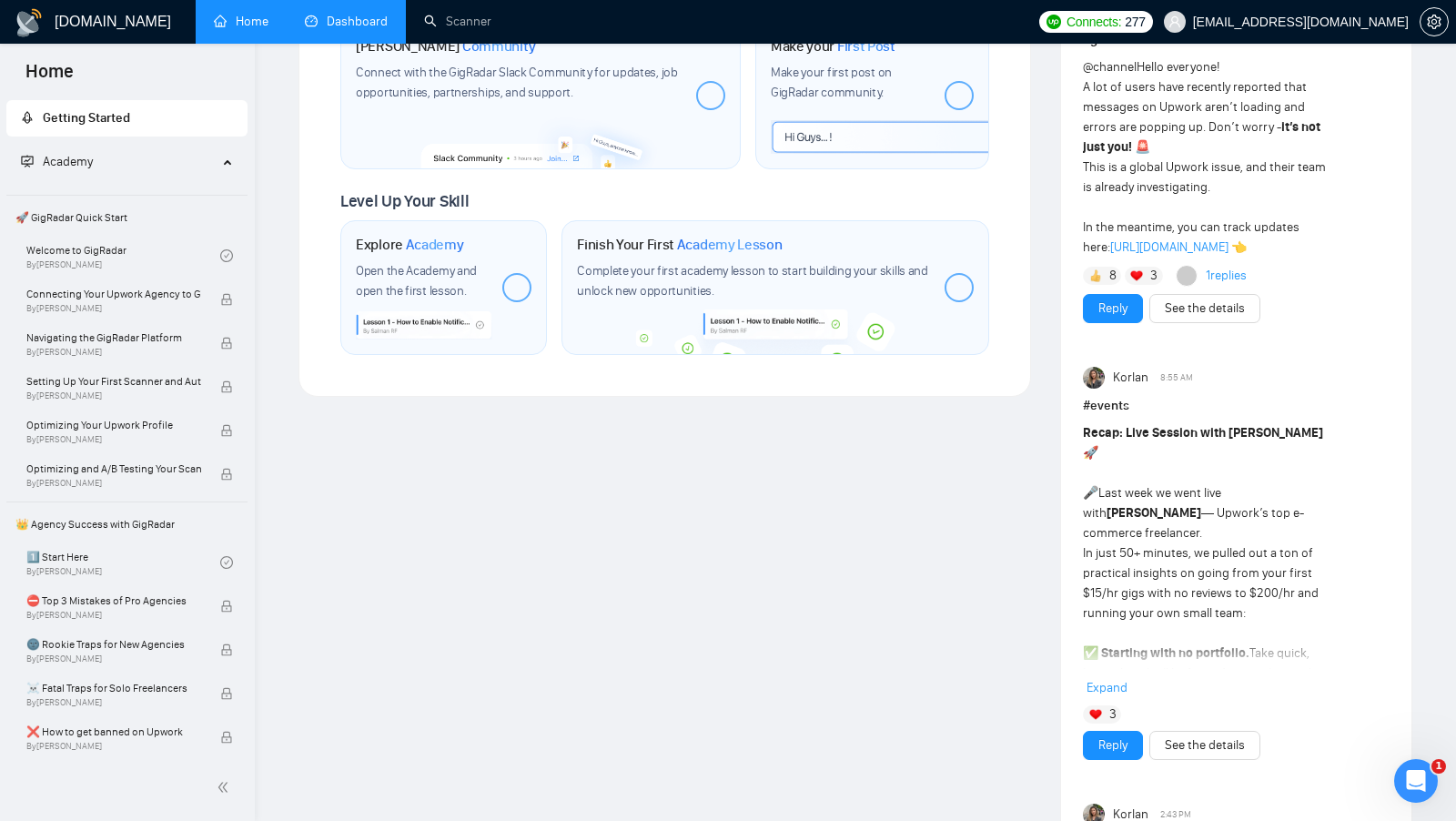
click at [377, 28] on link "Dashboard" at bounding box center [346, 21] width 83 height 16
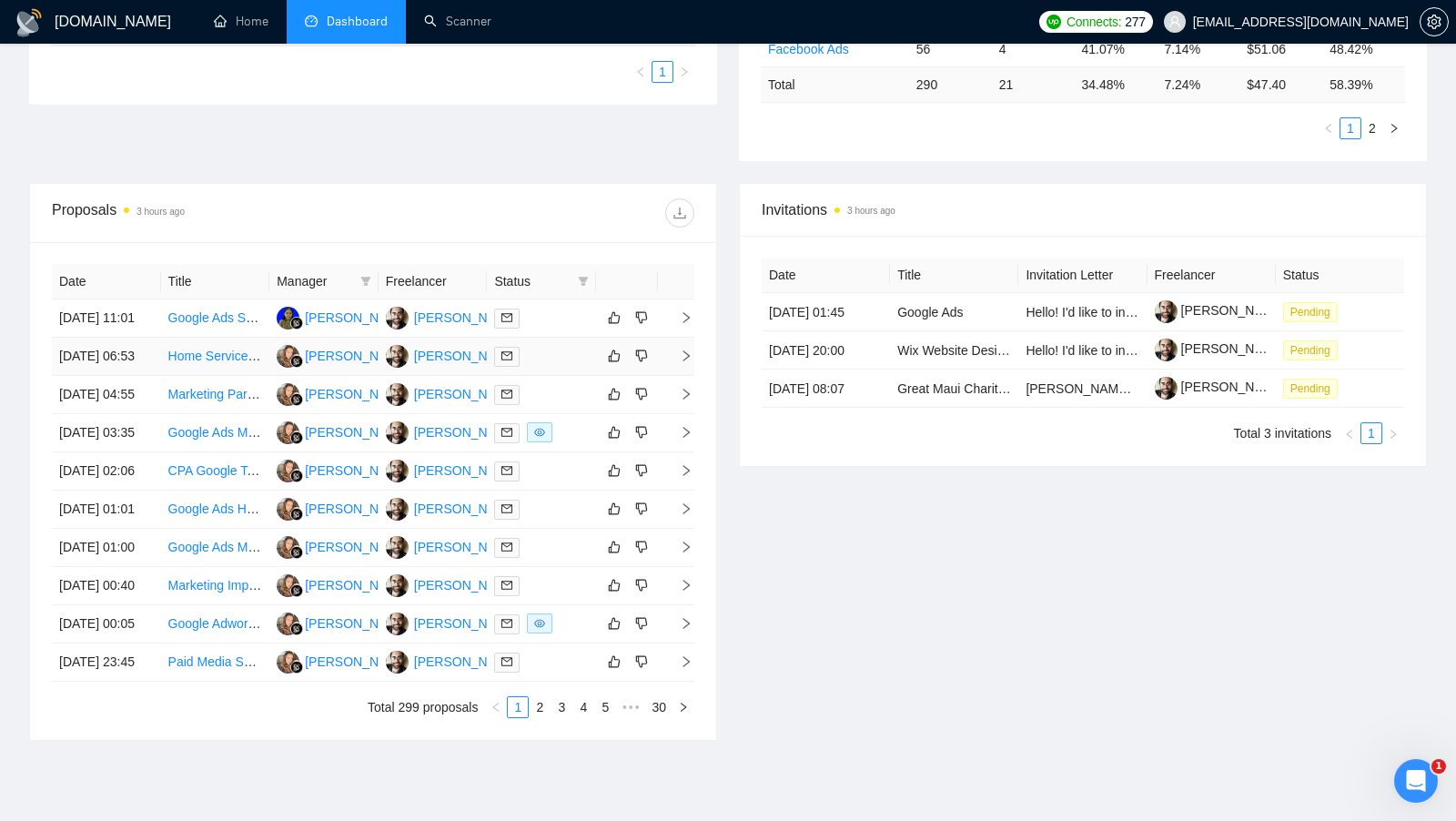
scroll to position [544, 0]
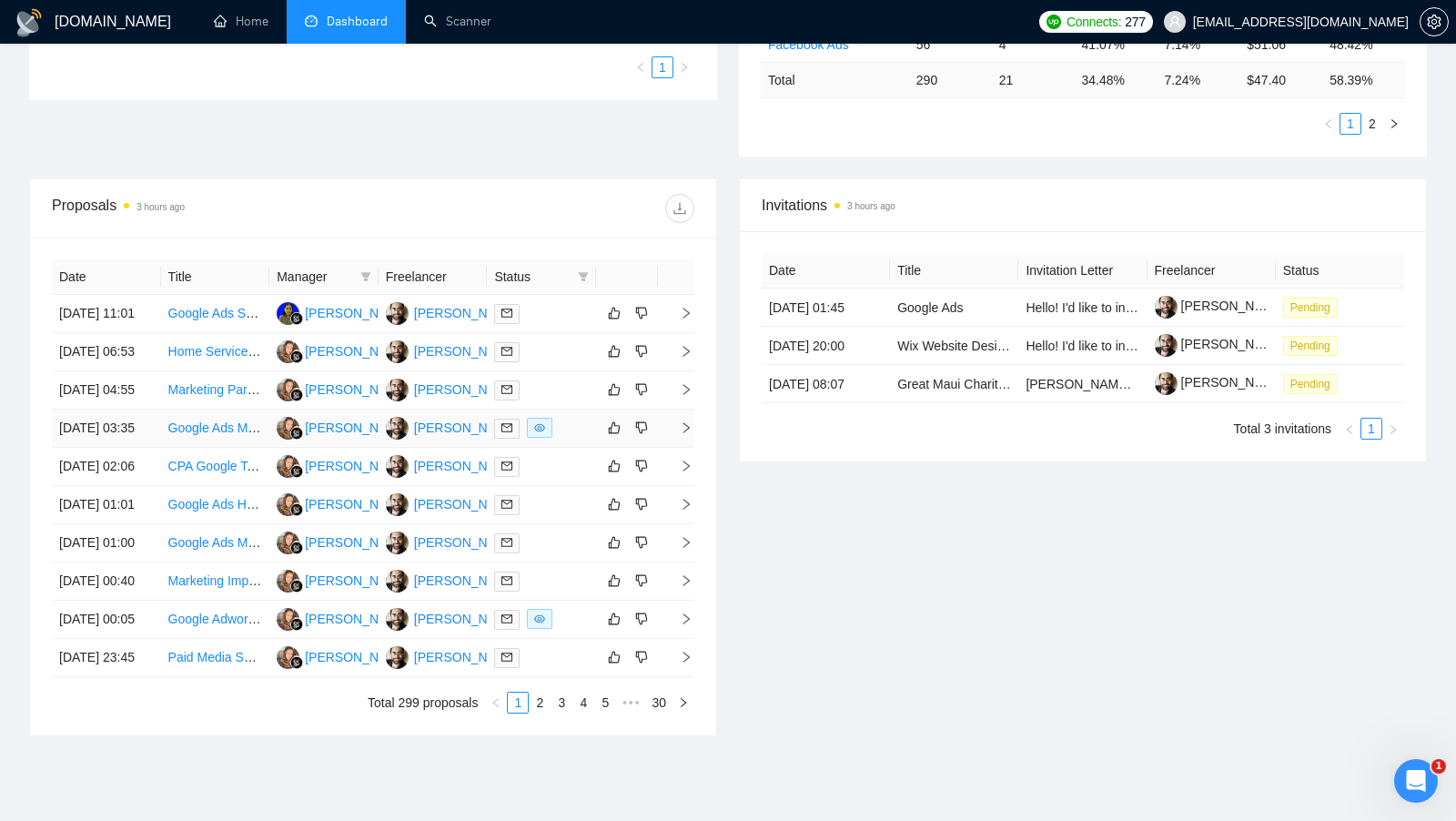
click at [563, 438] on div at bounding box center [541, 428] width 94 height 21
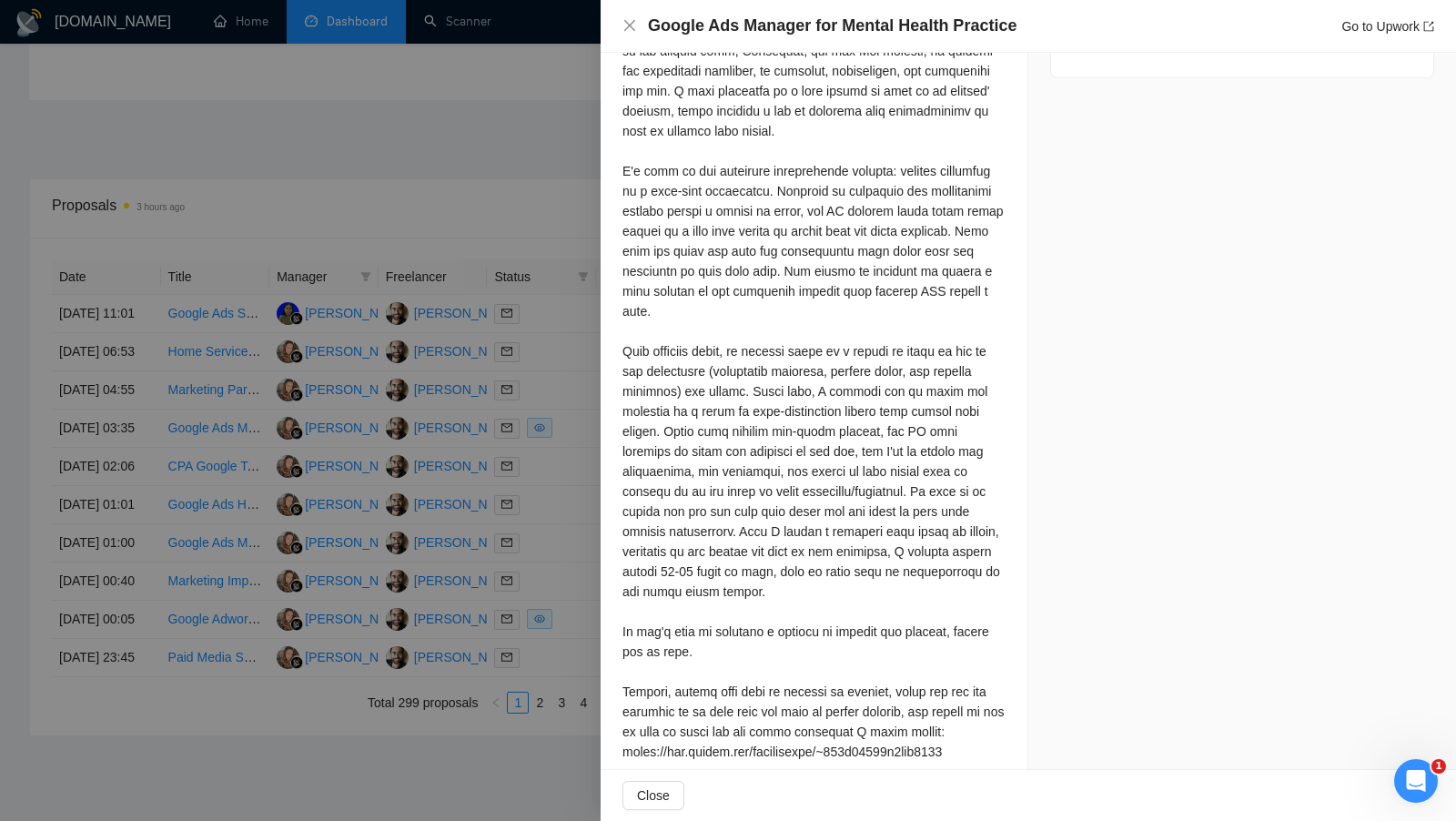
scroll to position [1385, 0]
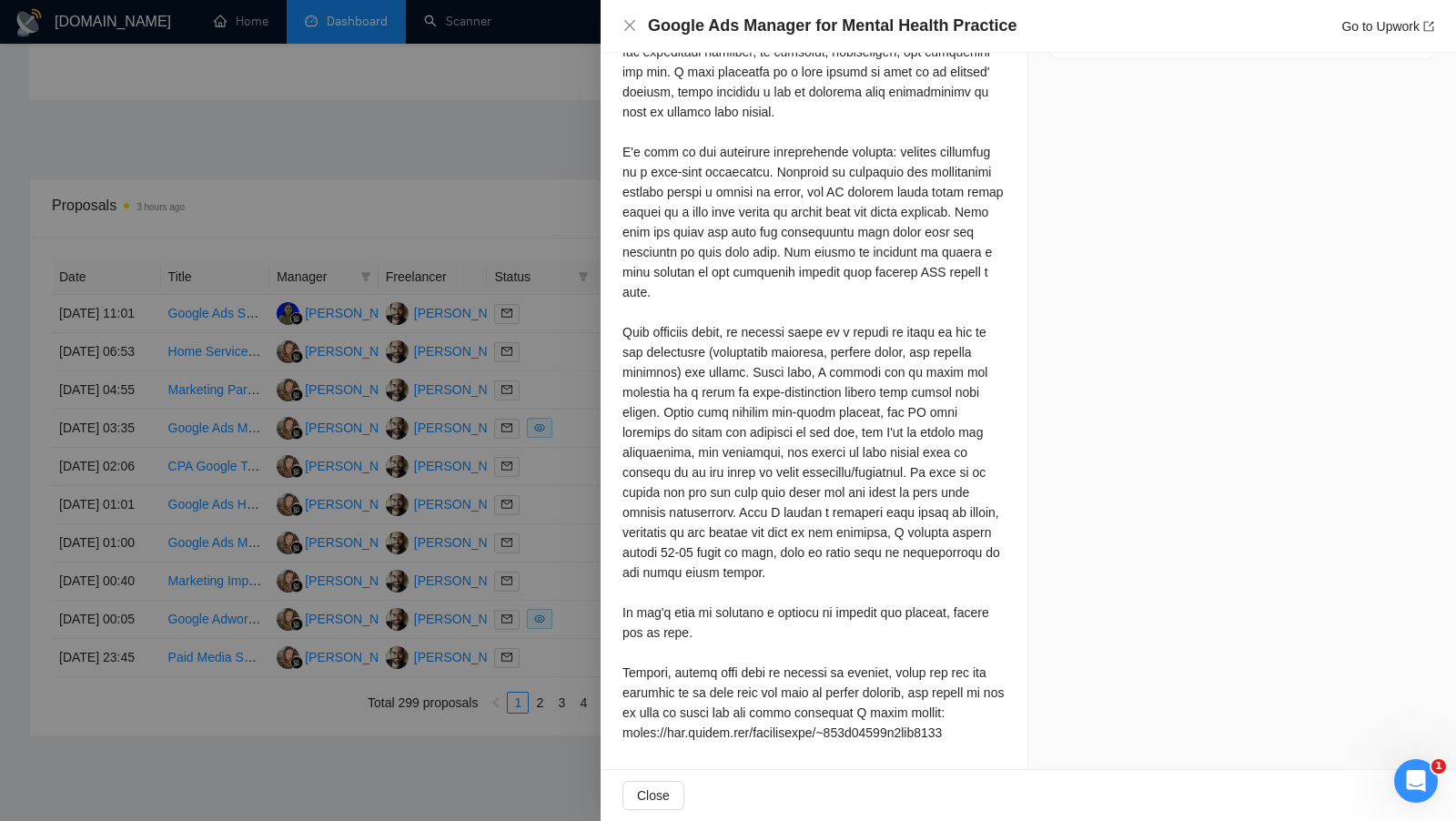
click at [468, 229] on div at bounding box center [728, 410] width 1456 height 821
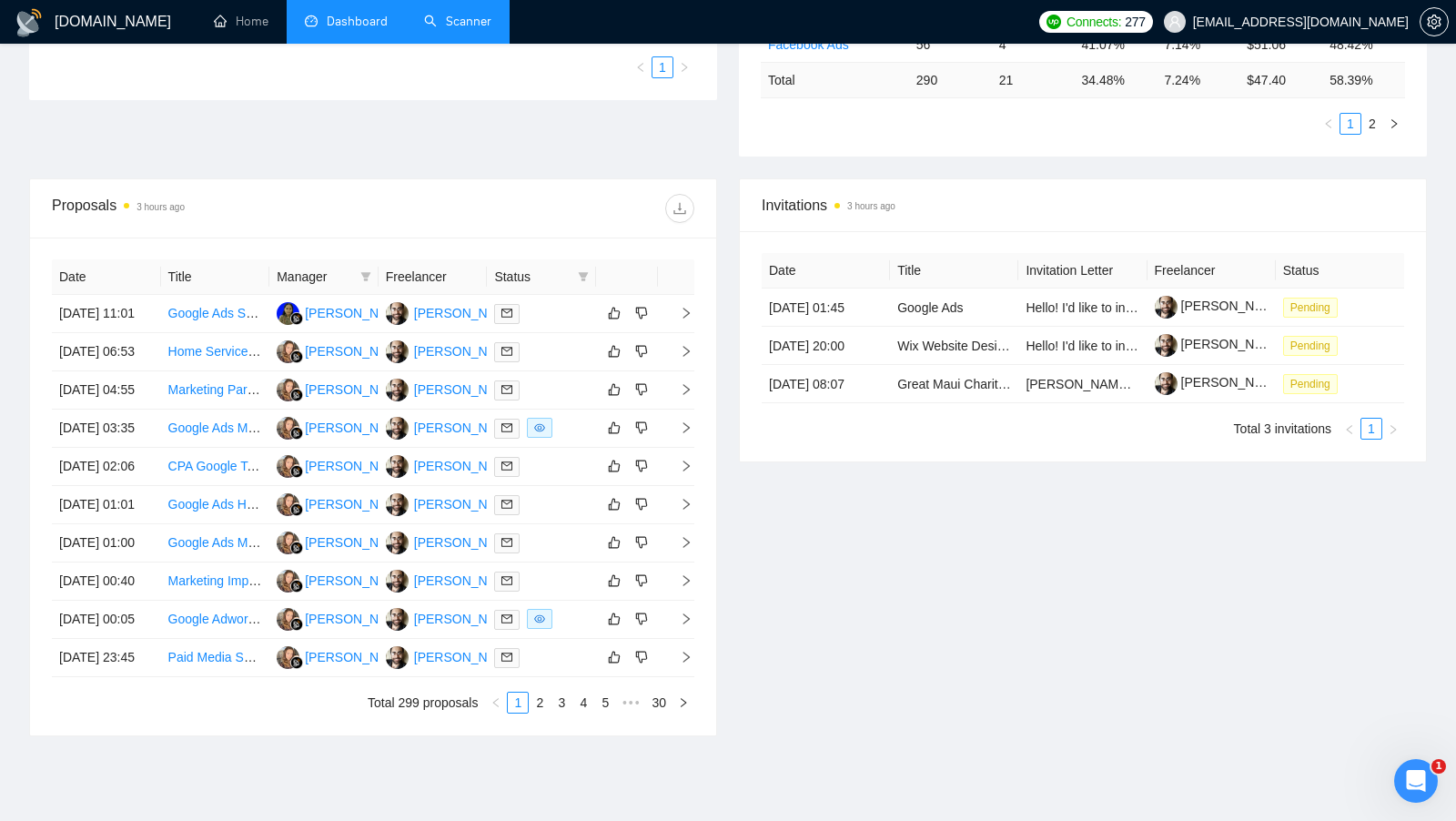
click at [441, 19] on link "Scanner" at bounding box center [457, 21] width 67 height 16
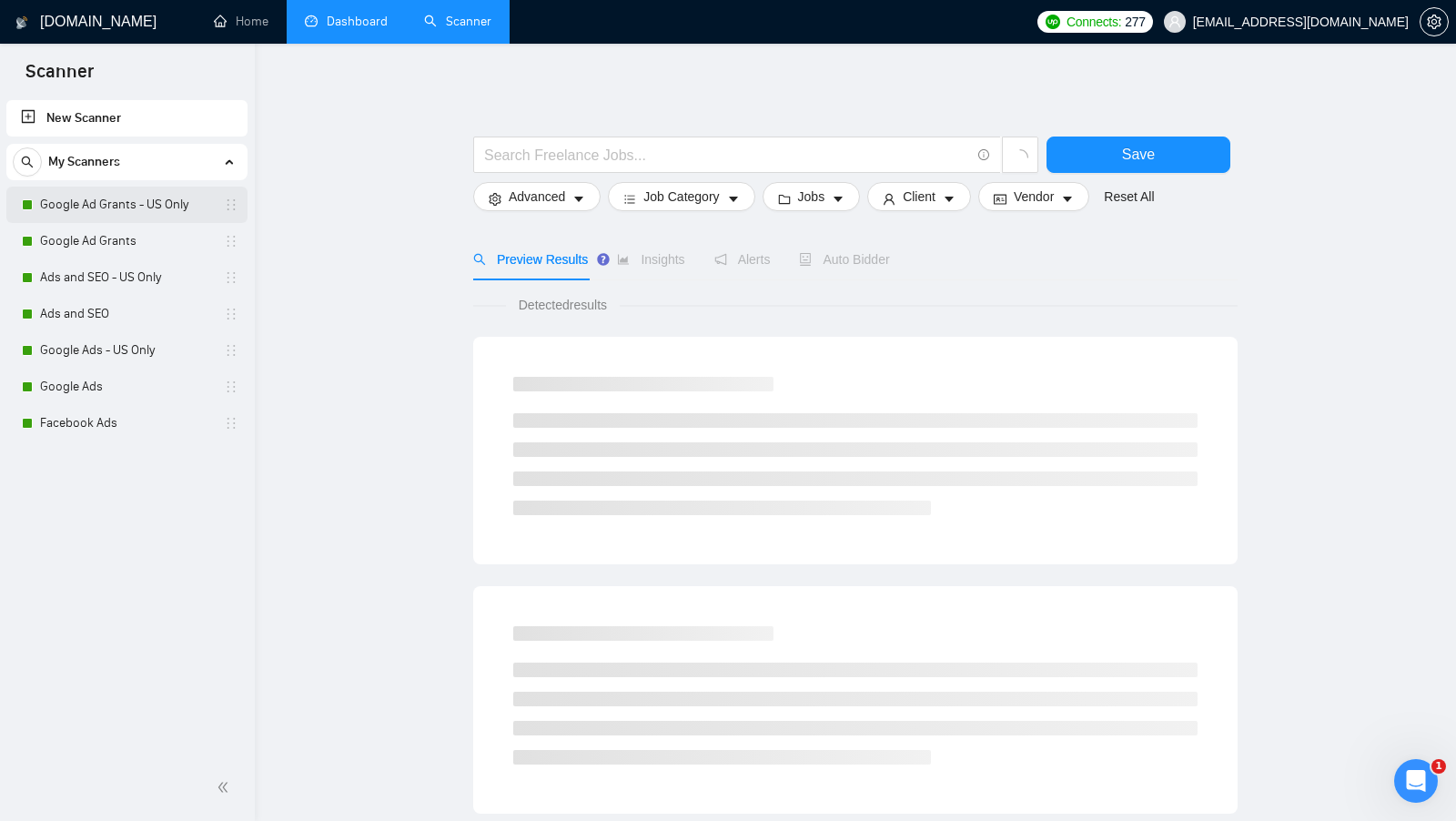
click at [145, 211] on link "Google Ad Grants - US Only" at bounding box center [126, 204] width 173 height 36
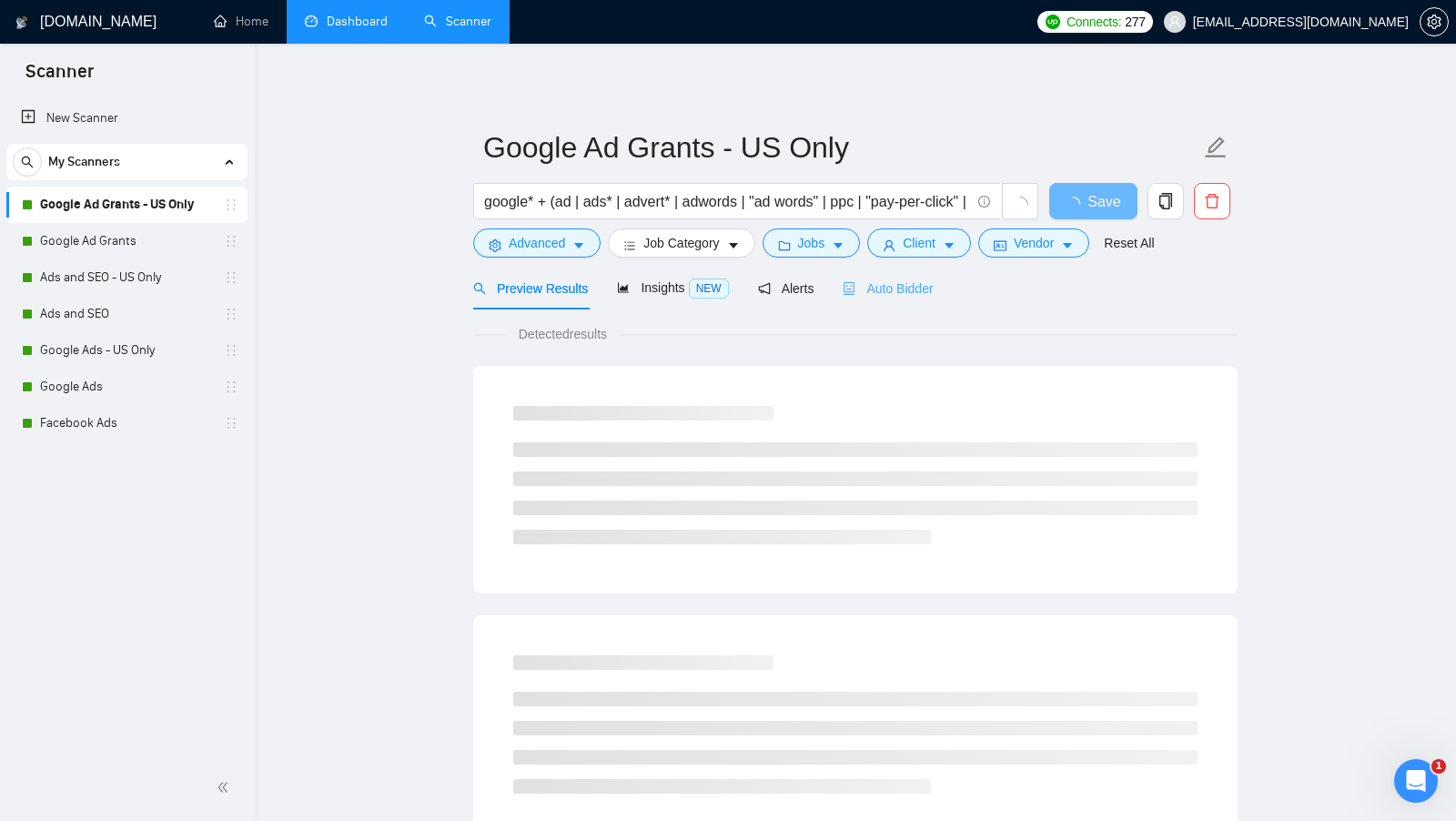
click at [911, 299] on div "Auto Bidder" at bounding box center [887, 288] width 90 height 43
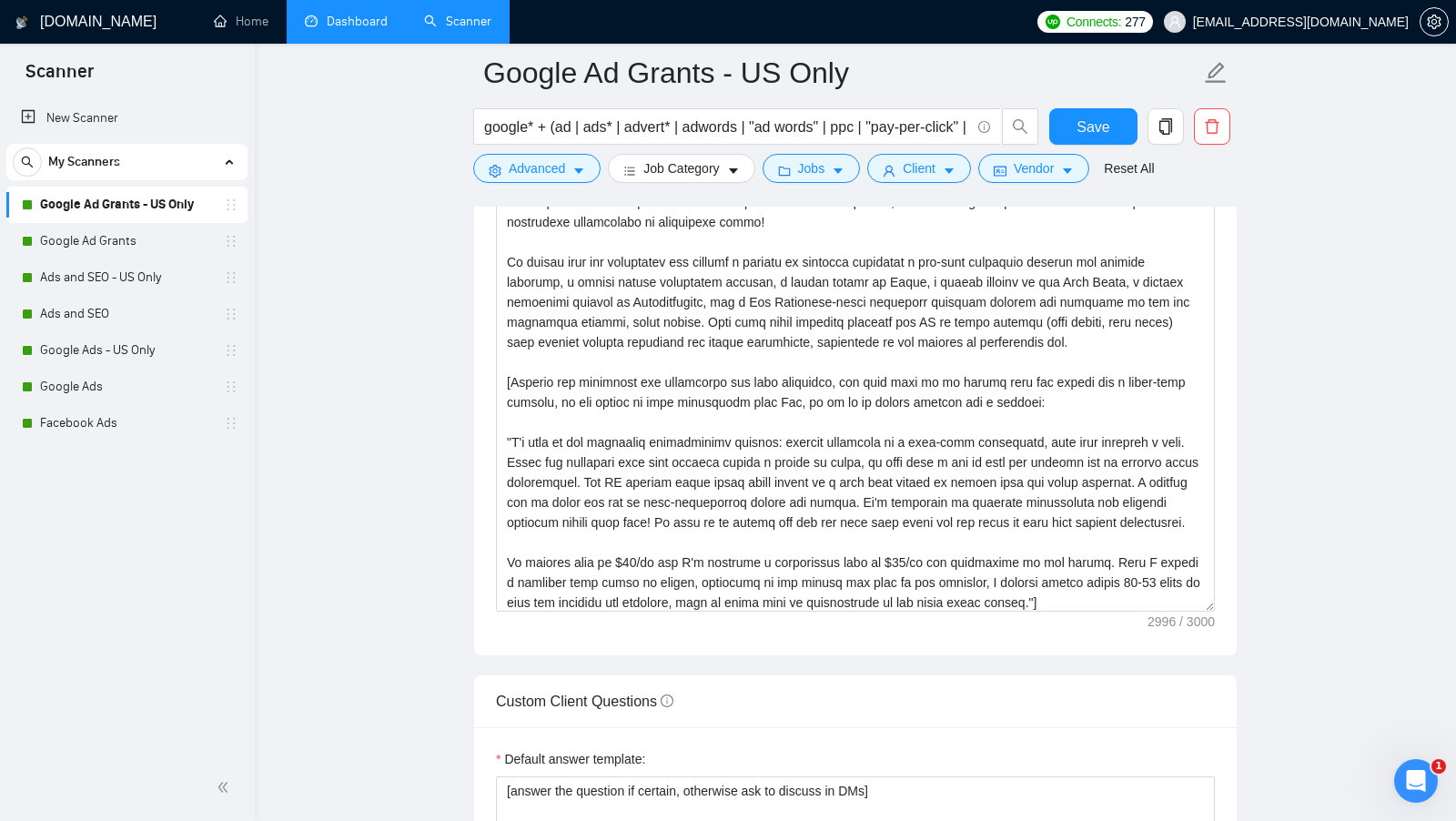
scroll to position [217, 0]
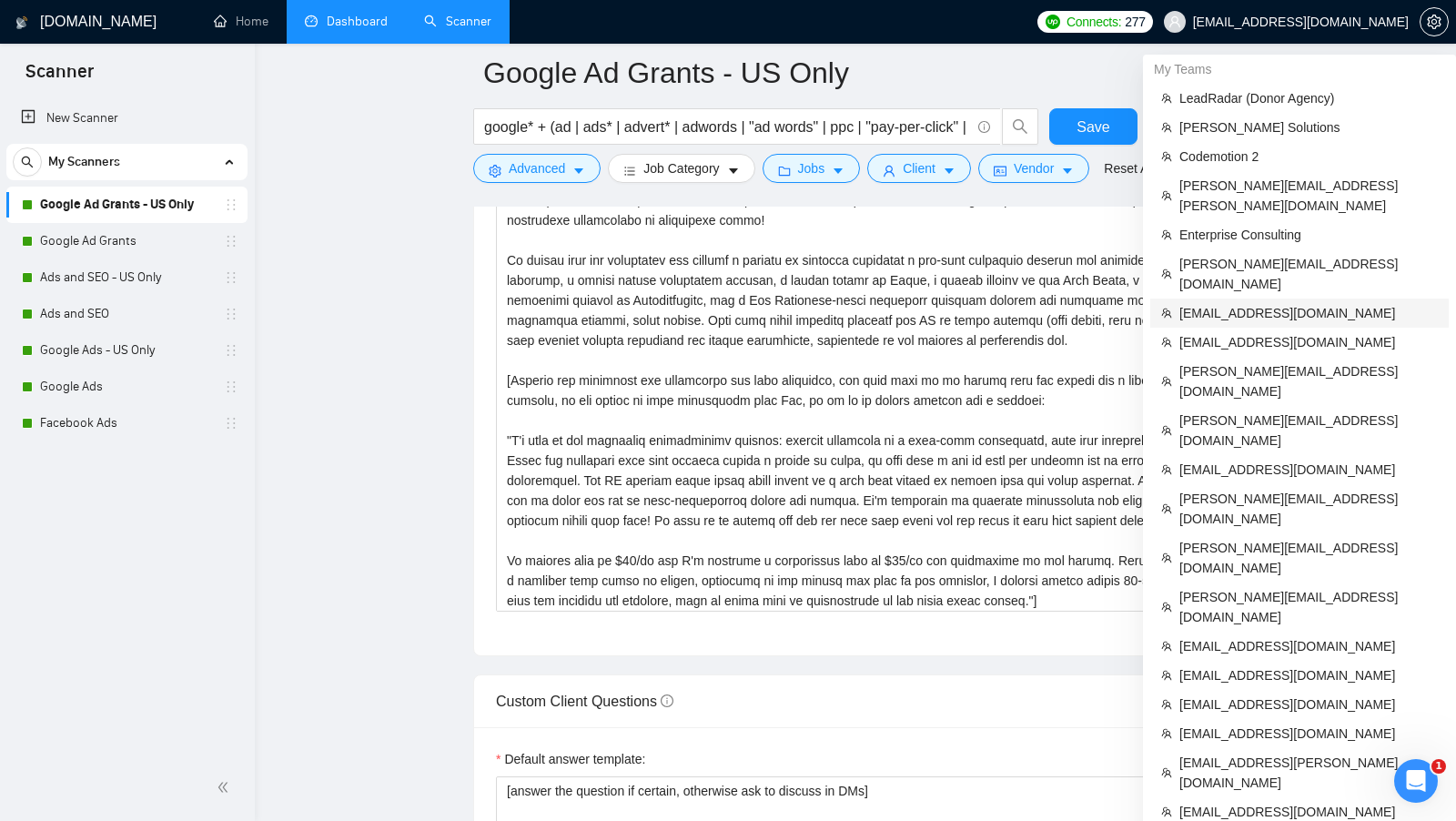
click at [1282, 303] on span "[EMAIL_ADDRESS][DOMAIN_NAME]" at bounding box center [1309, 313] width 259 height 20
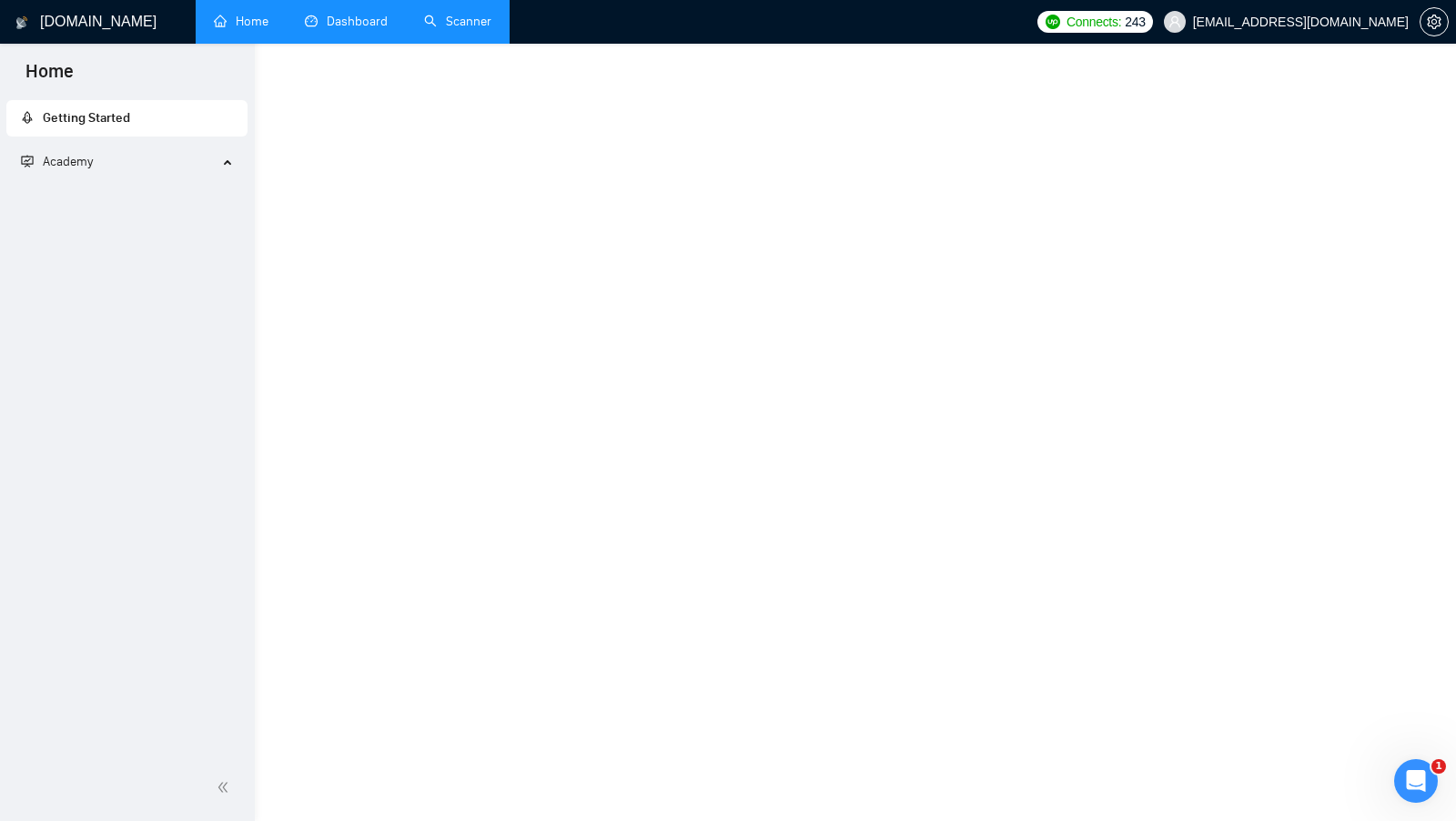
scroll to position [606, 0]
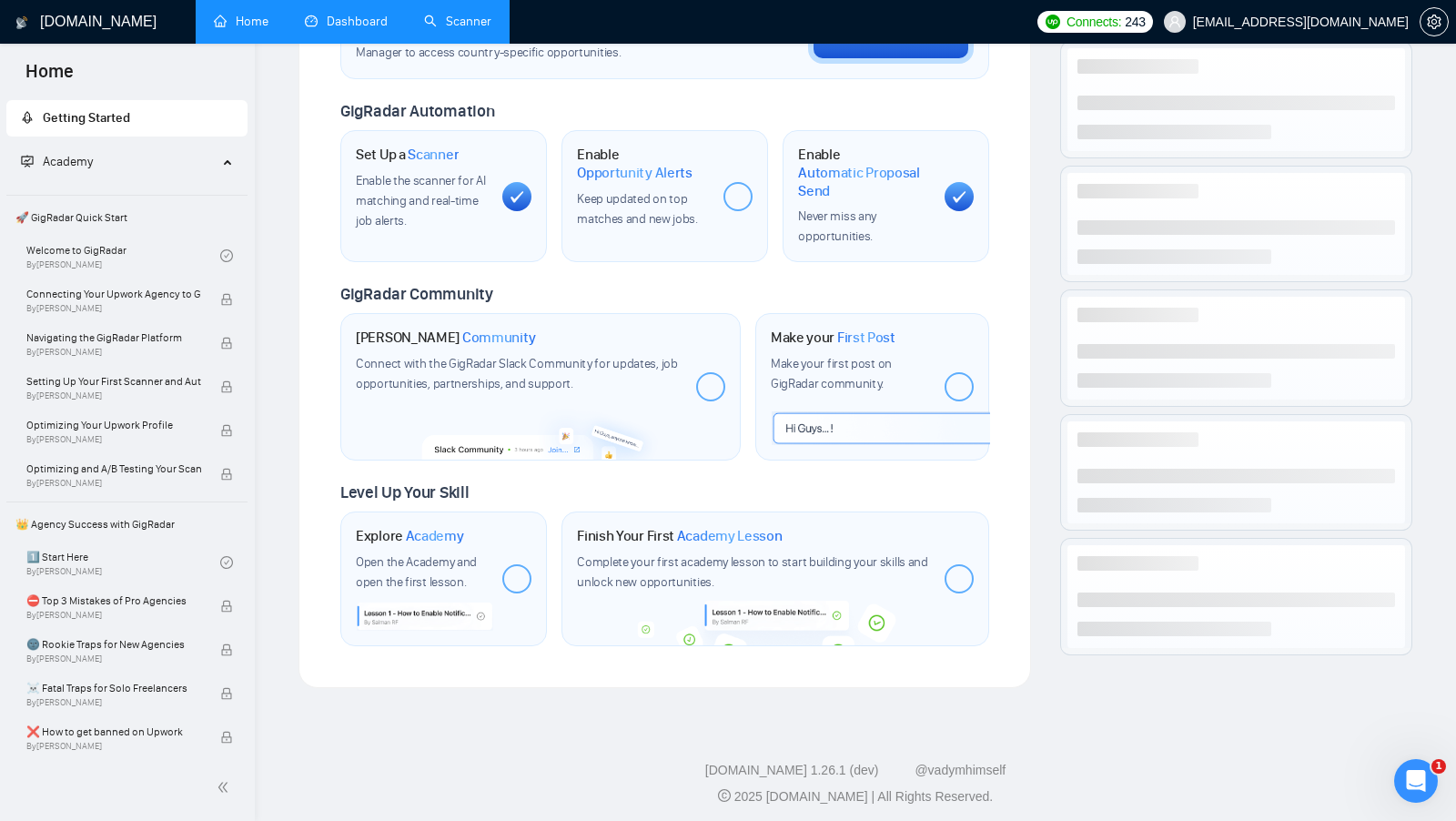
click at [447, 29] on link "Scanner" at bounding box center [457, 21] width 67 height 16
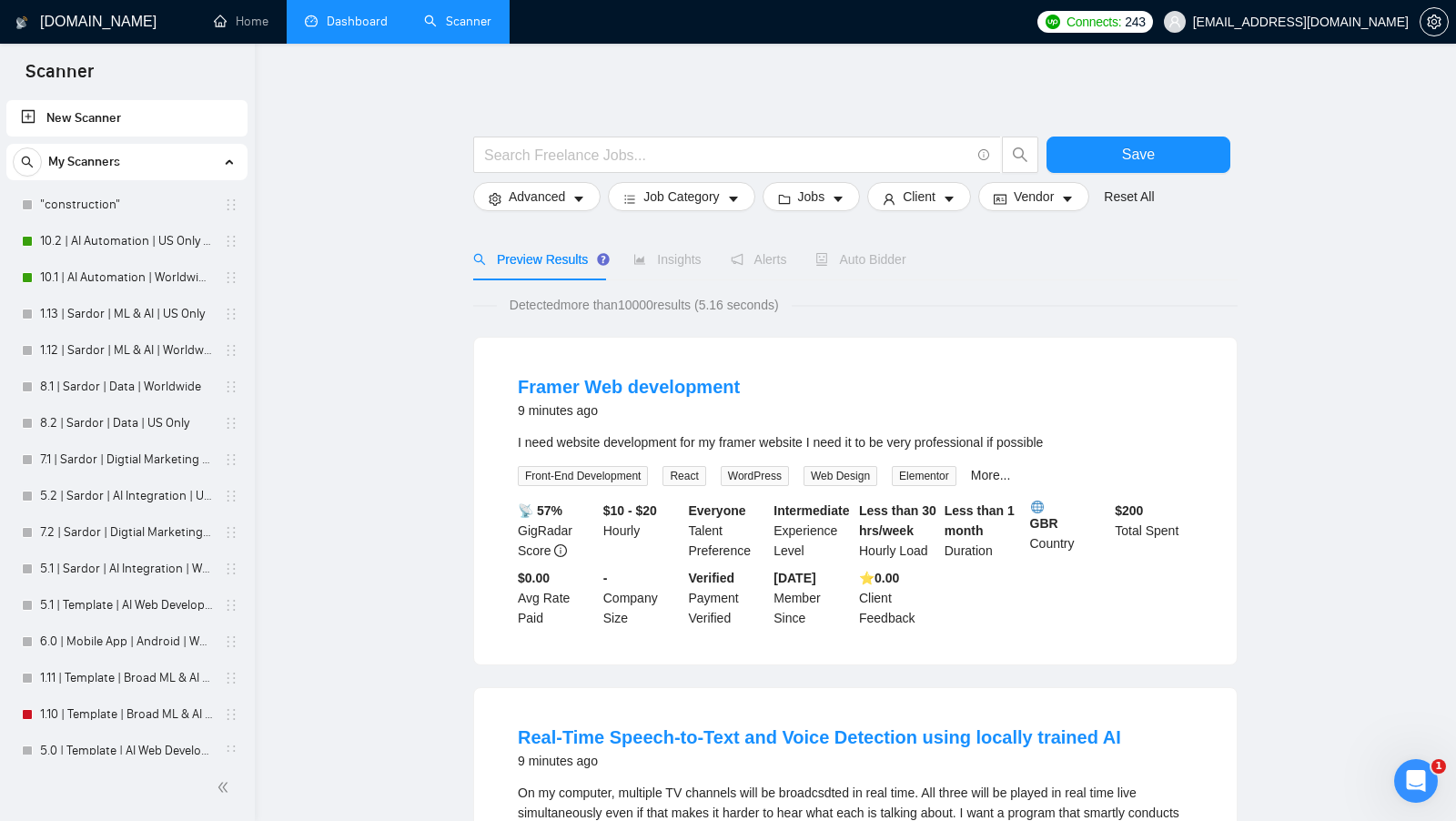
scroll to position [56, 0]
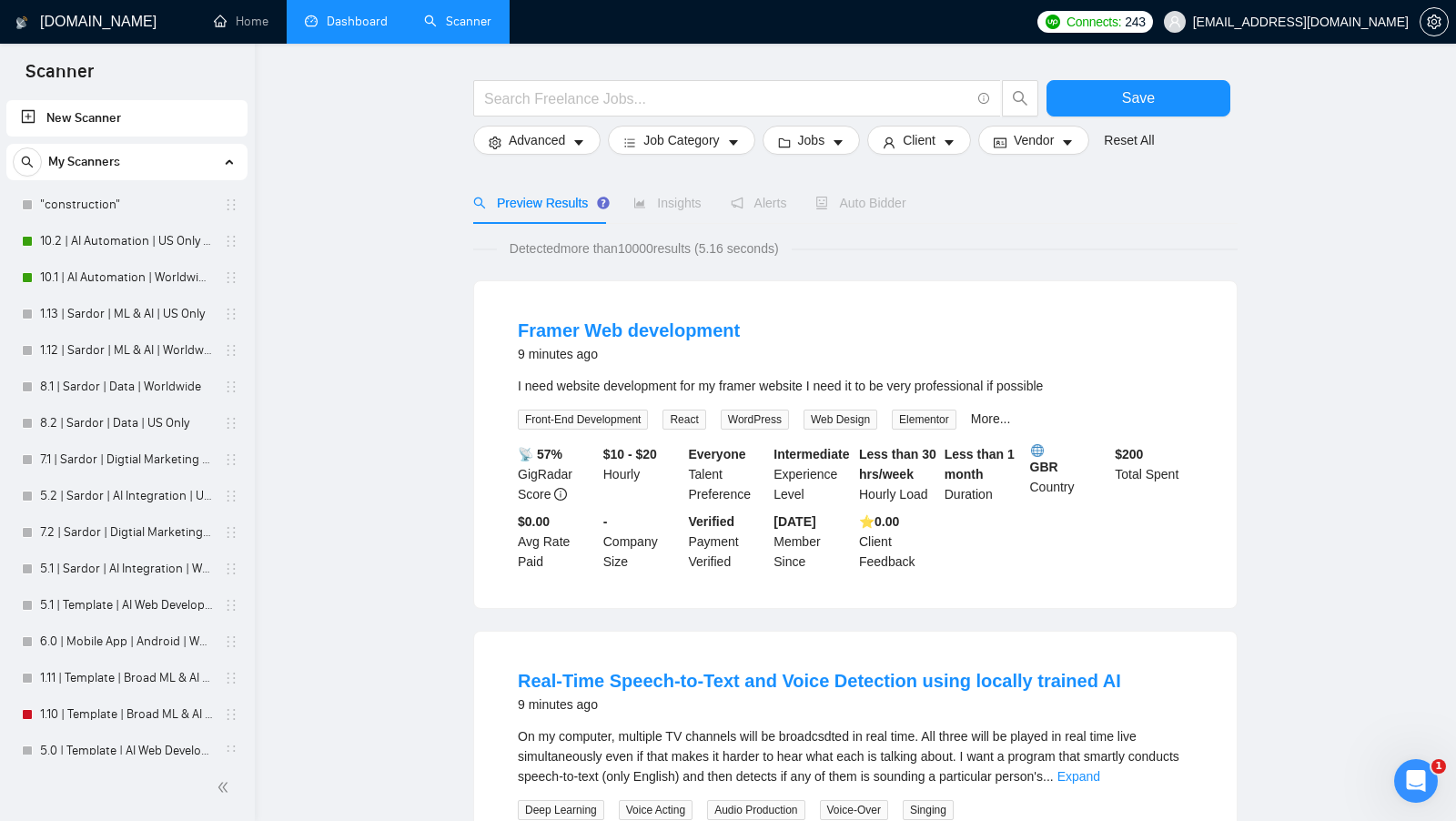
click at [336, 14] on link "Dashboard" at bounding box center [346, 21] width 83 height 16
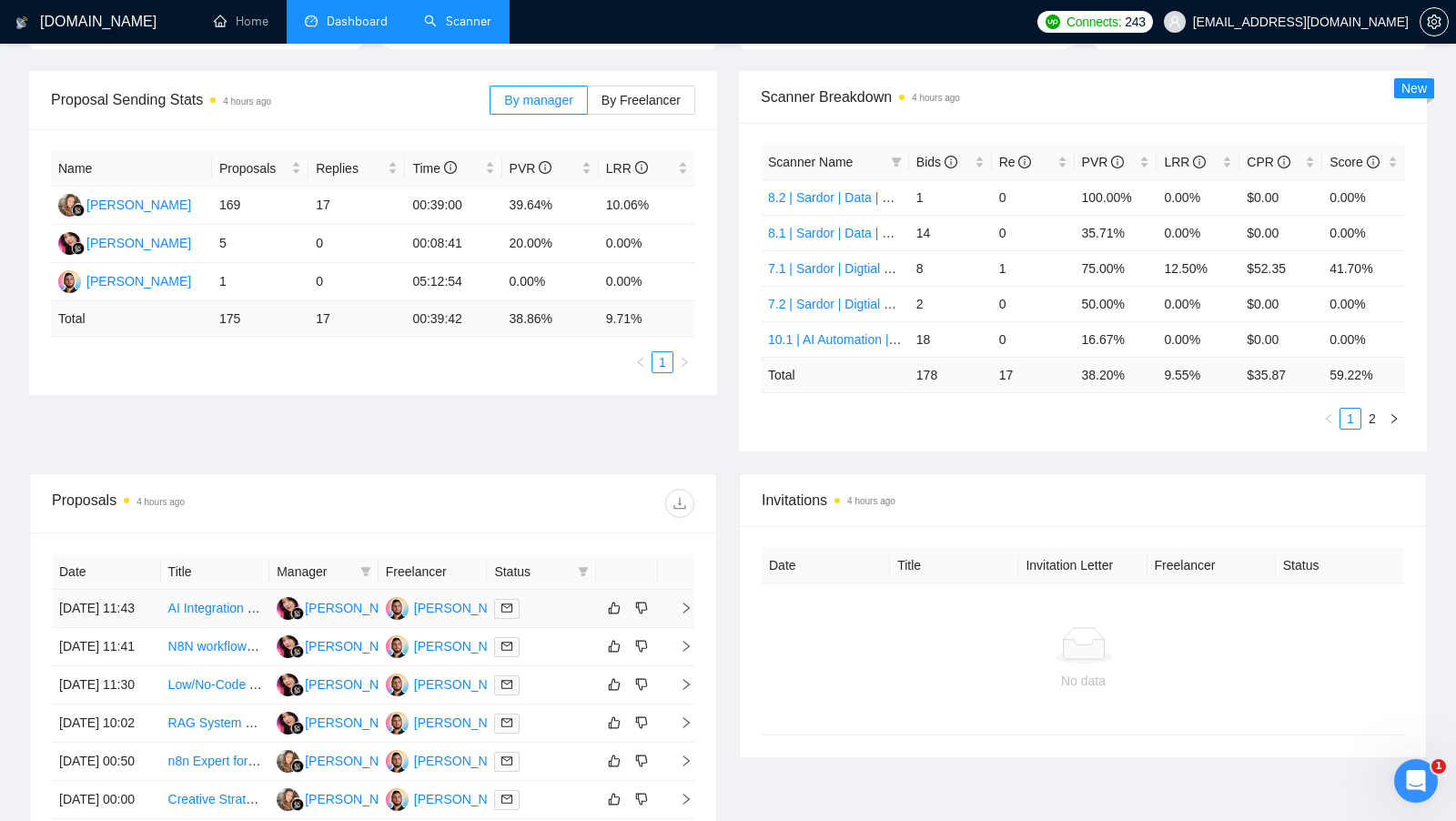
scroll to position [225, 0]
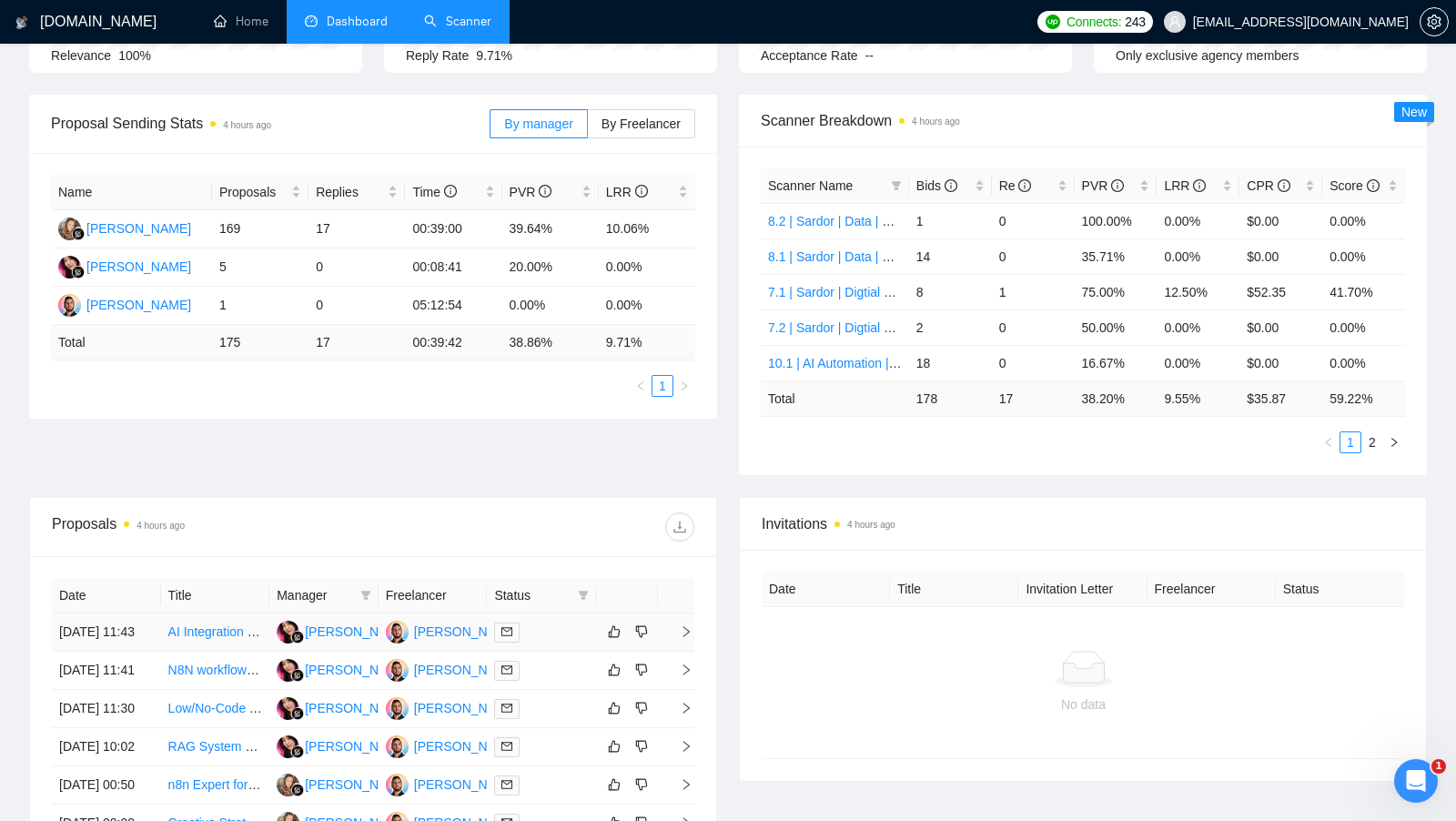
click at [558, 635] on div at bounding box center [541, 633] width 94 height 21
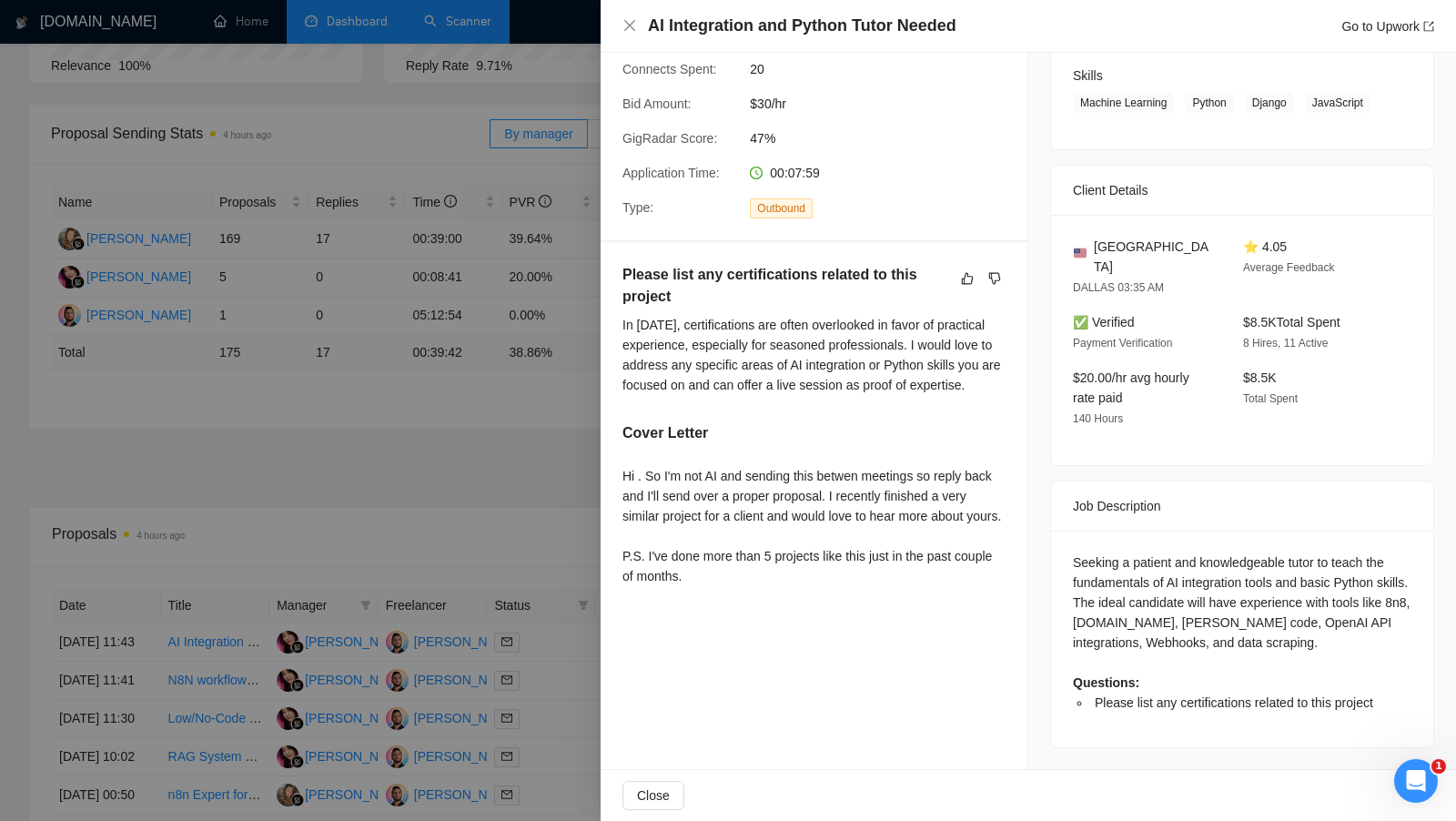
scroll to position [203, 0]
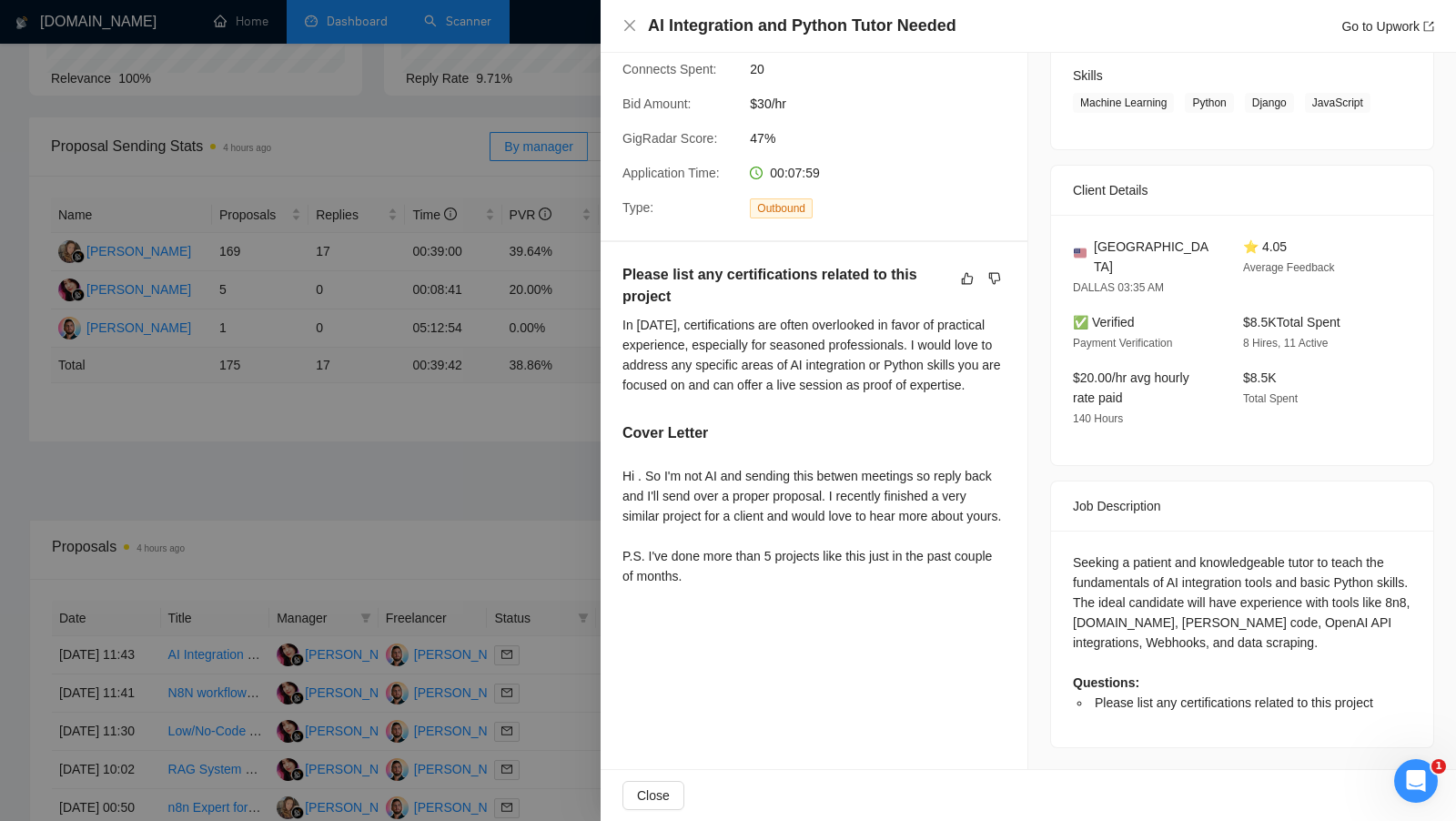
click at [569, 512] on div at bounding box center [728, 410] width 1456 height 821
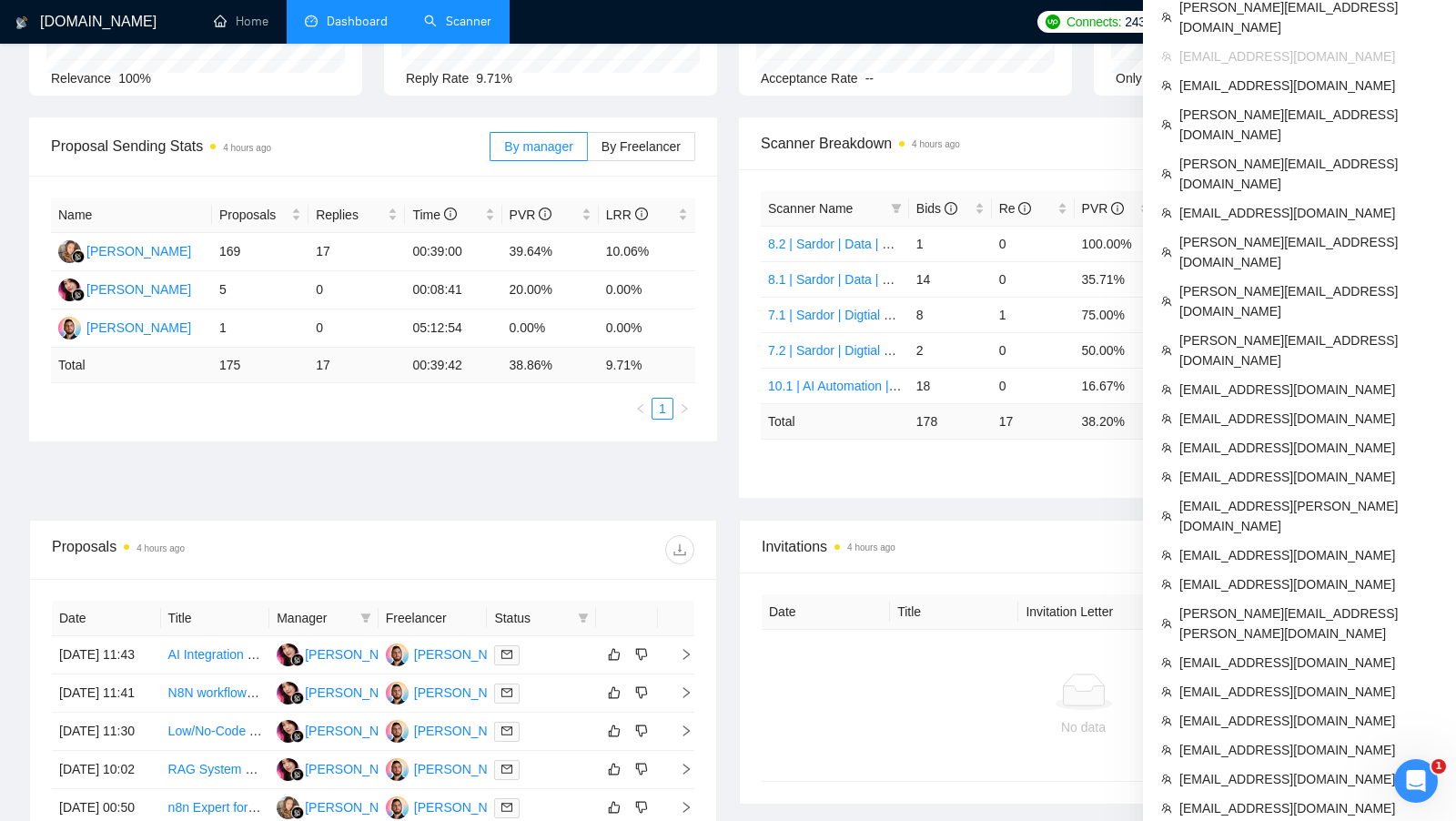
click at [1009, 98] on div "Opportunities 4 minutes ago 345 2025-09-22 Relevant 17 Relevance 100% Proposals…" at bounding box center [728, 23] width 1420 height 188
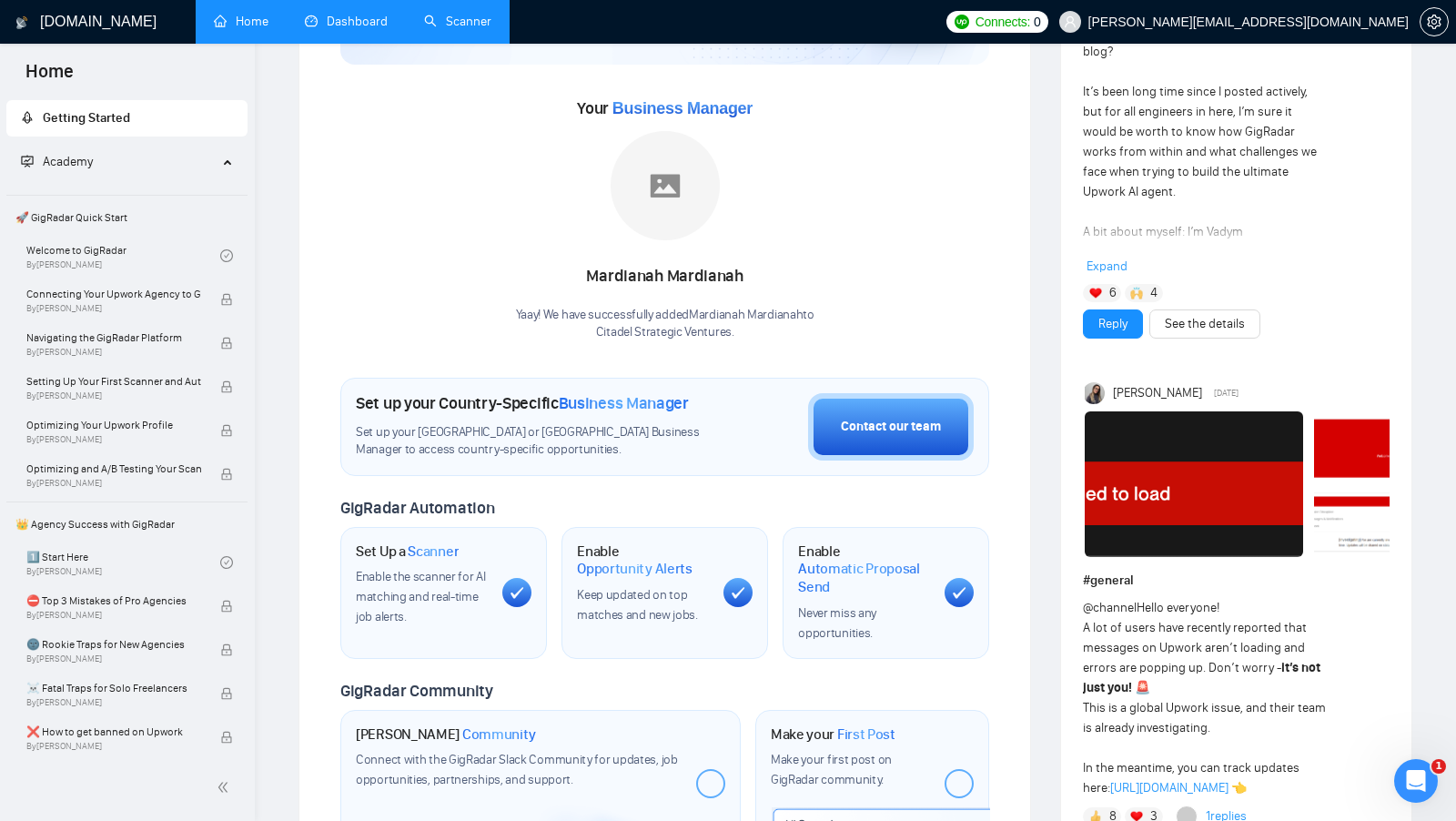
click at [356, 29] on link "Dashboard" at bounding box center [346, 21] width 83 height 16
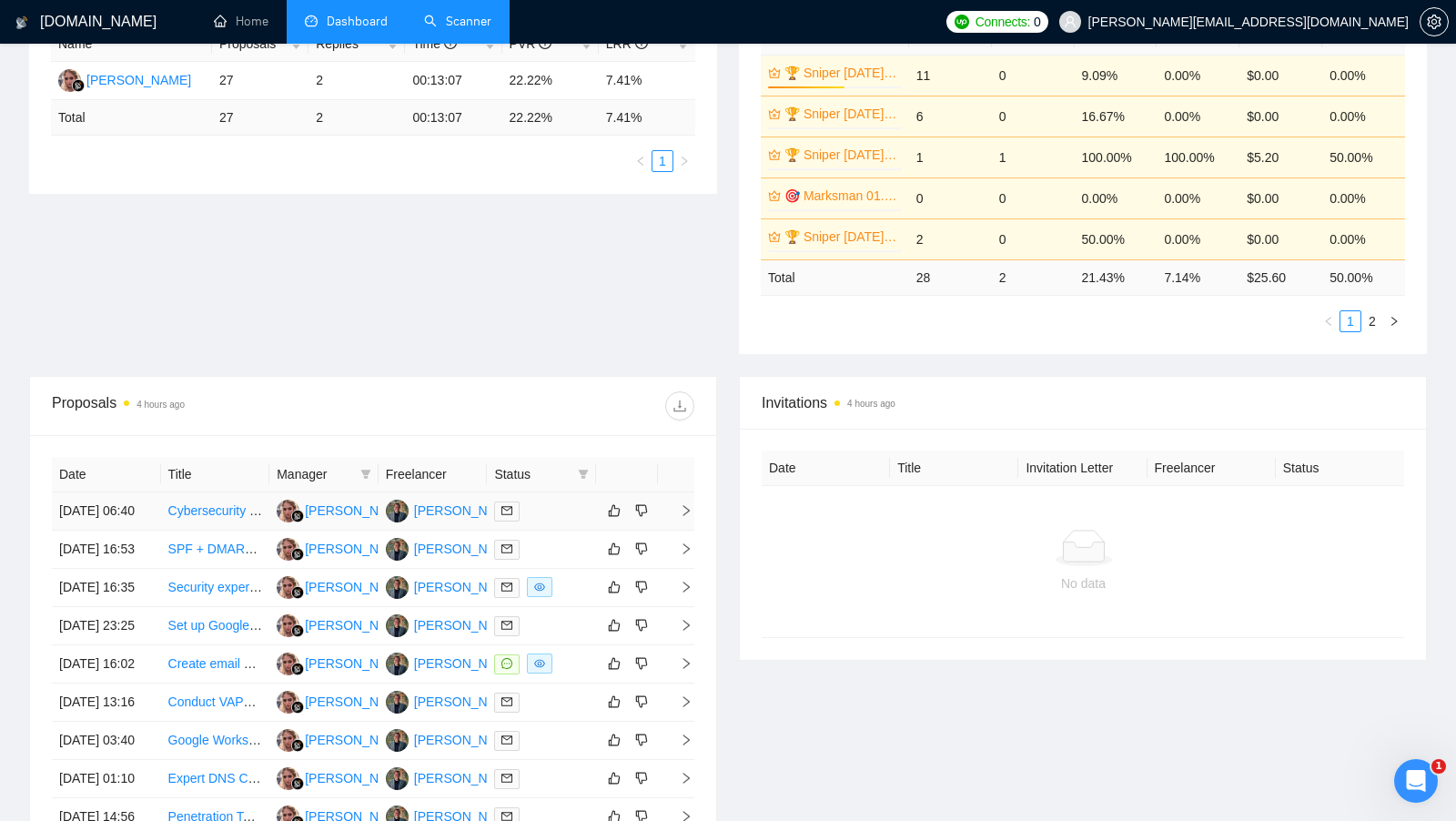
scroll to position [371, 0]
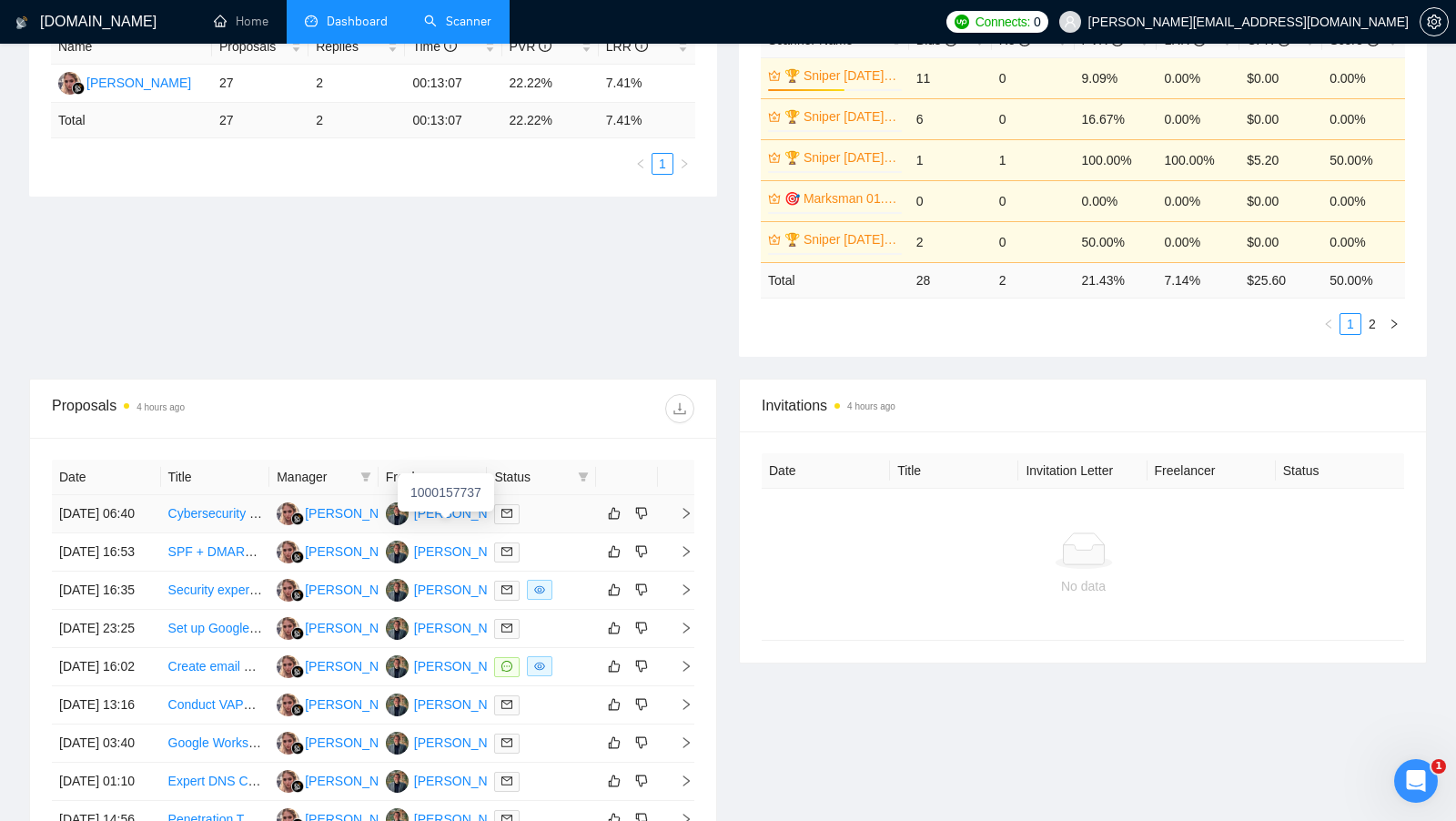
click at [446, 511] on div "Joshua Sorenson" at bounding box center [467, 513] width 105 height 20
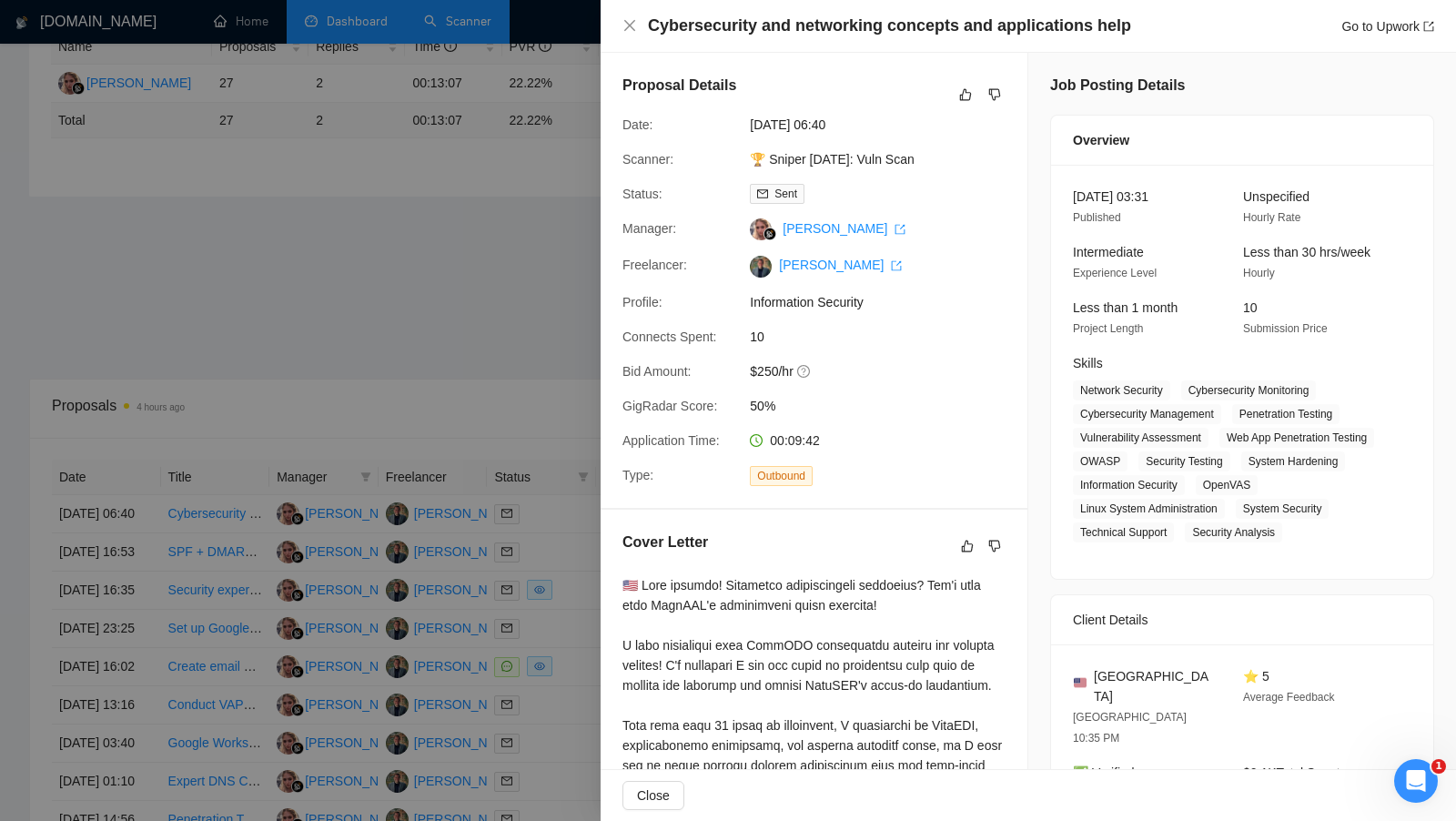
click at [478, 161] on div at bounding box center [728, 410] width 1456 height 821
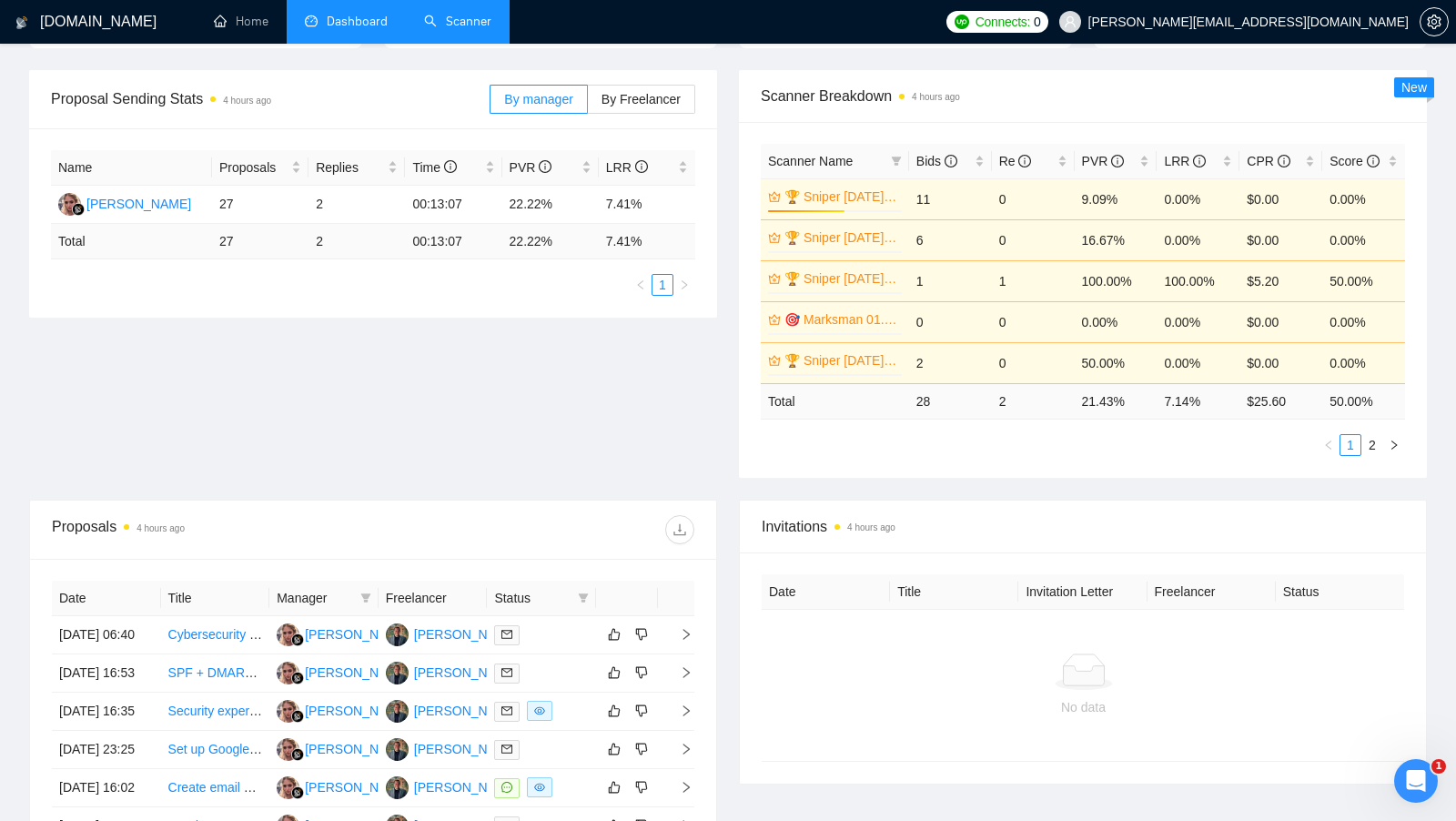
scroll to position [166, 0]
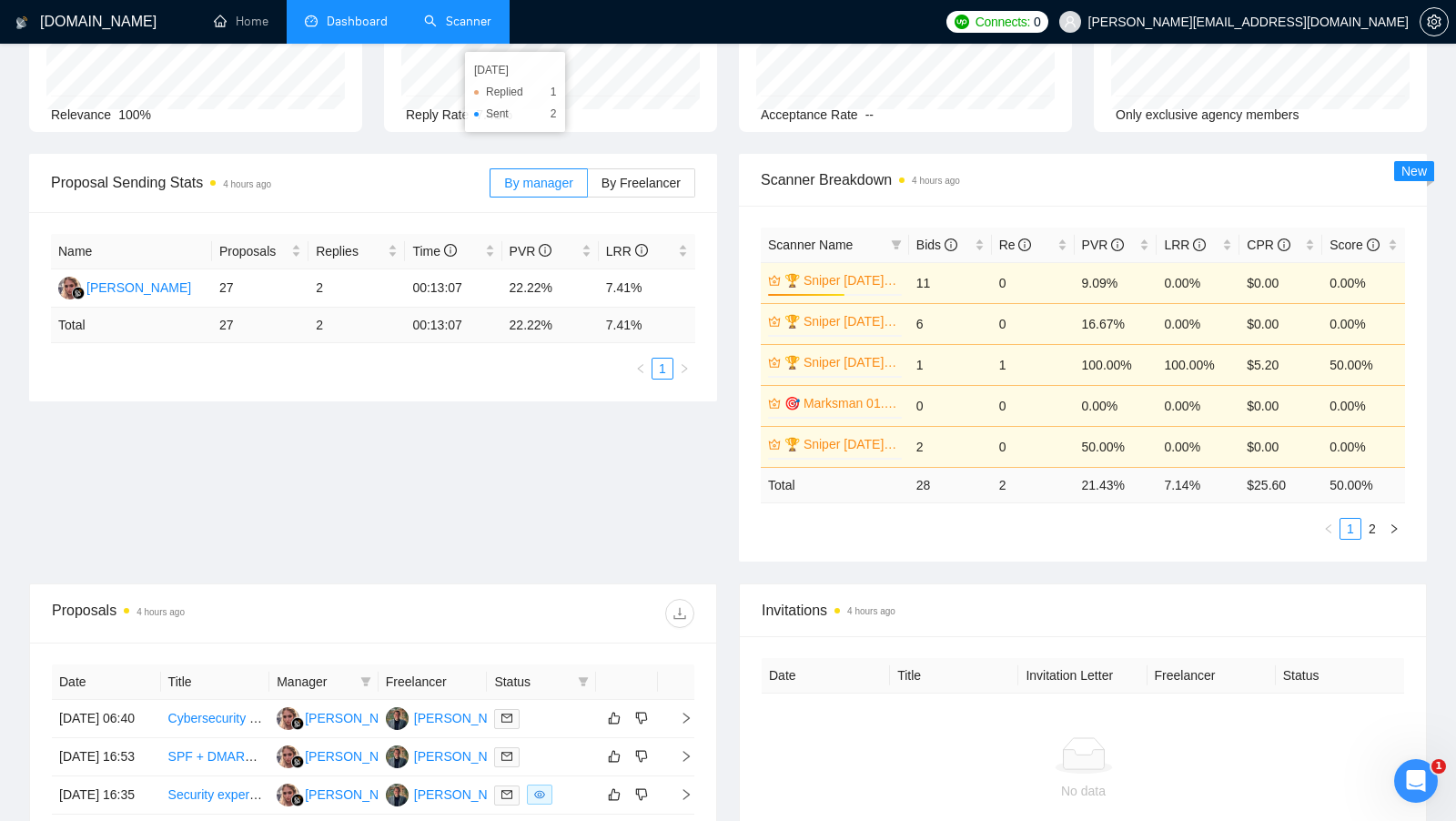
click at [456, 21] on link "Scanner" at bounding box center [457, 21] width 67 height 16
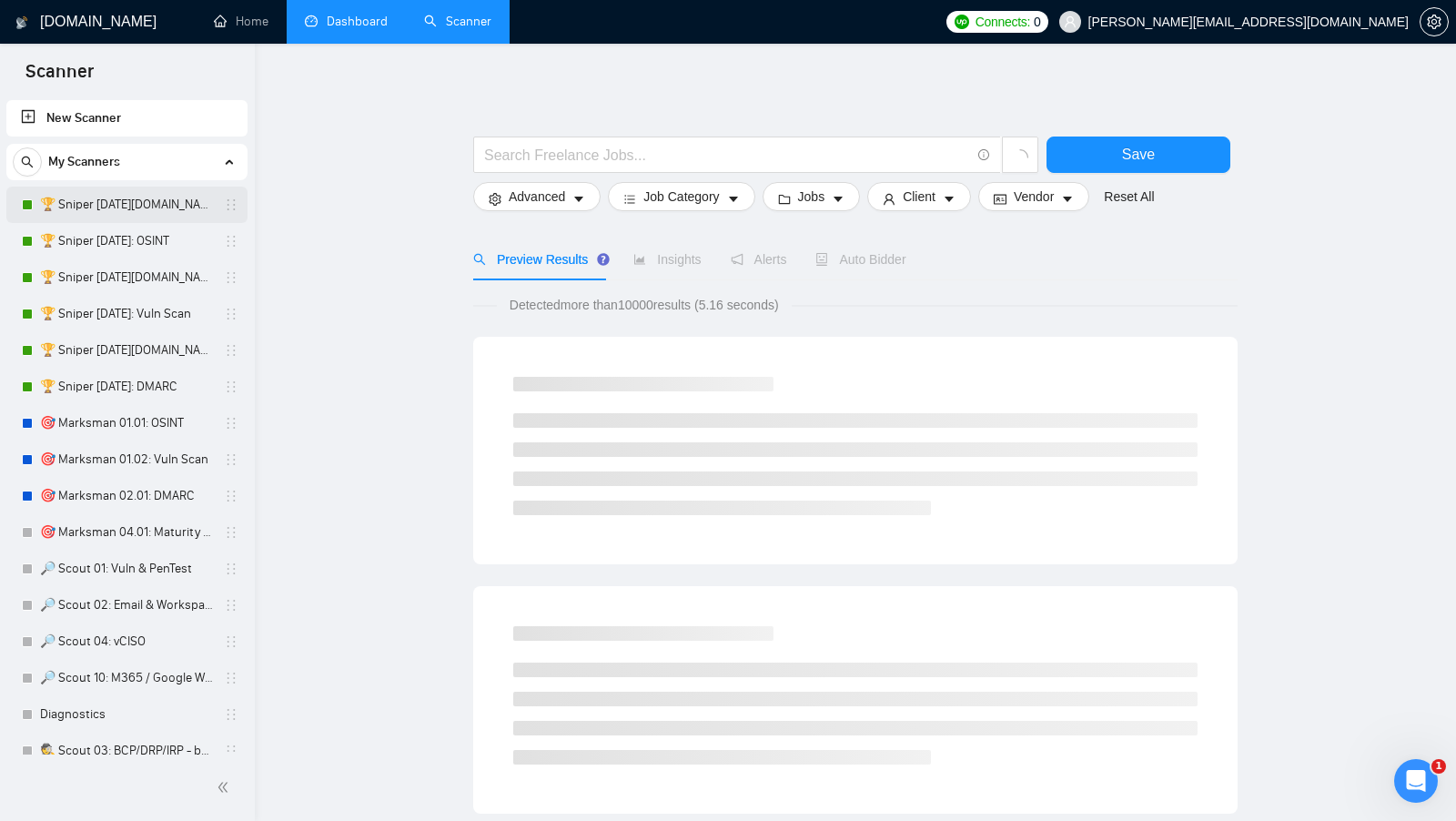
click at [142, 202] on link "🏆 Sniper 01.01.01.US: OSINT" at bounding box center [126, 204] width 173 height 36
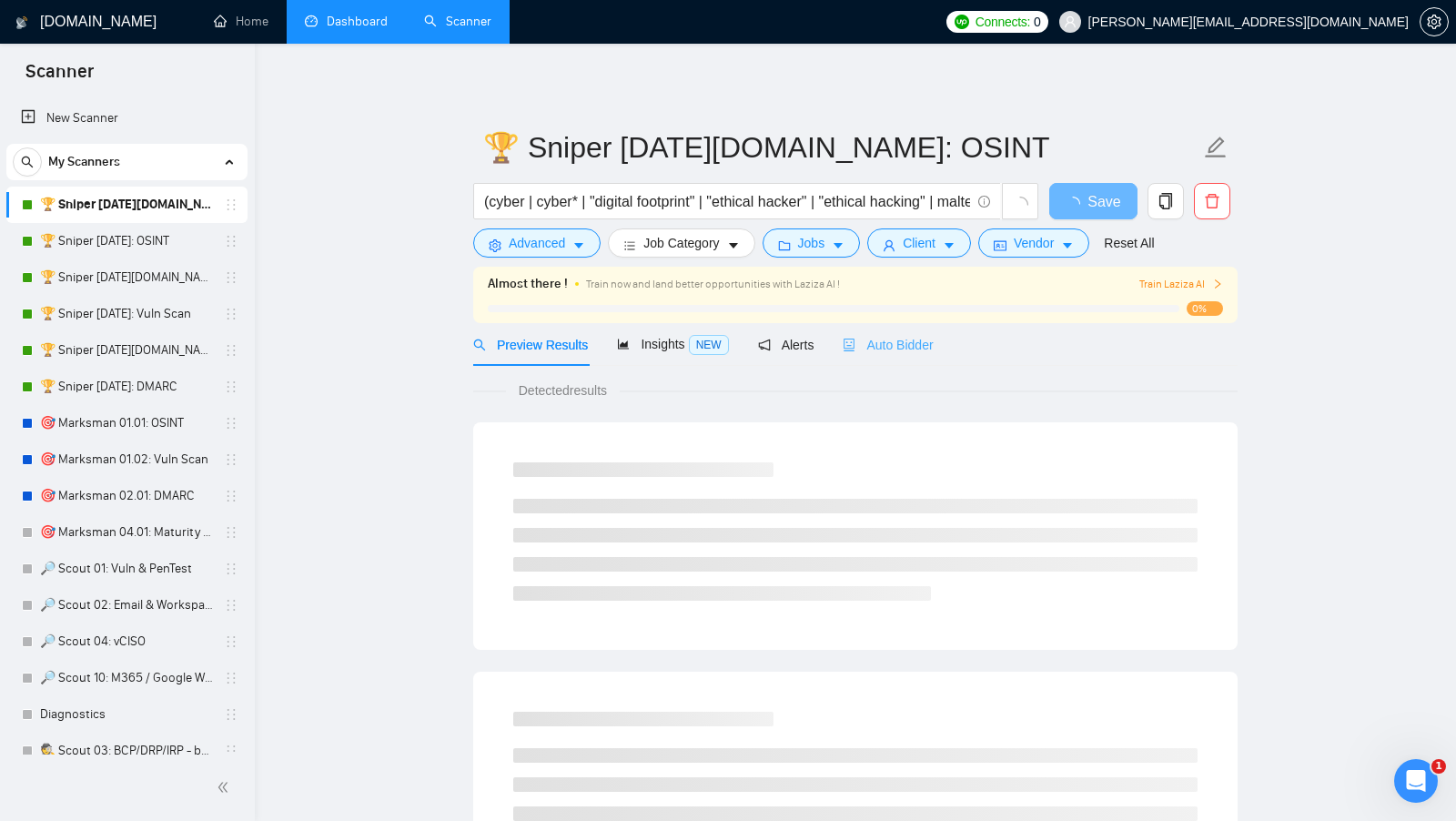
click at [891, 363] on div "Auto Bidder" at bounding box center [887, 344] width 90 height 43
click at [898, 342] on span "Auto Bidder" at bounding box center [887, 344] width 90 height 15
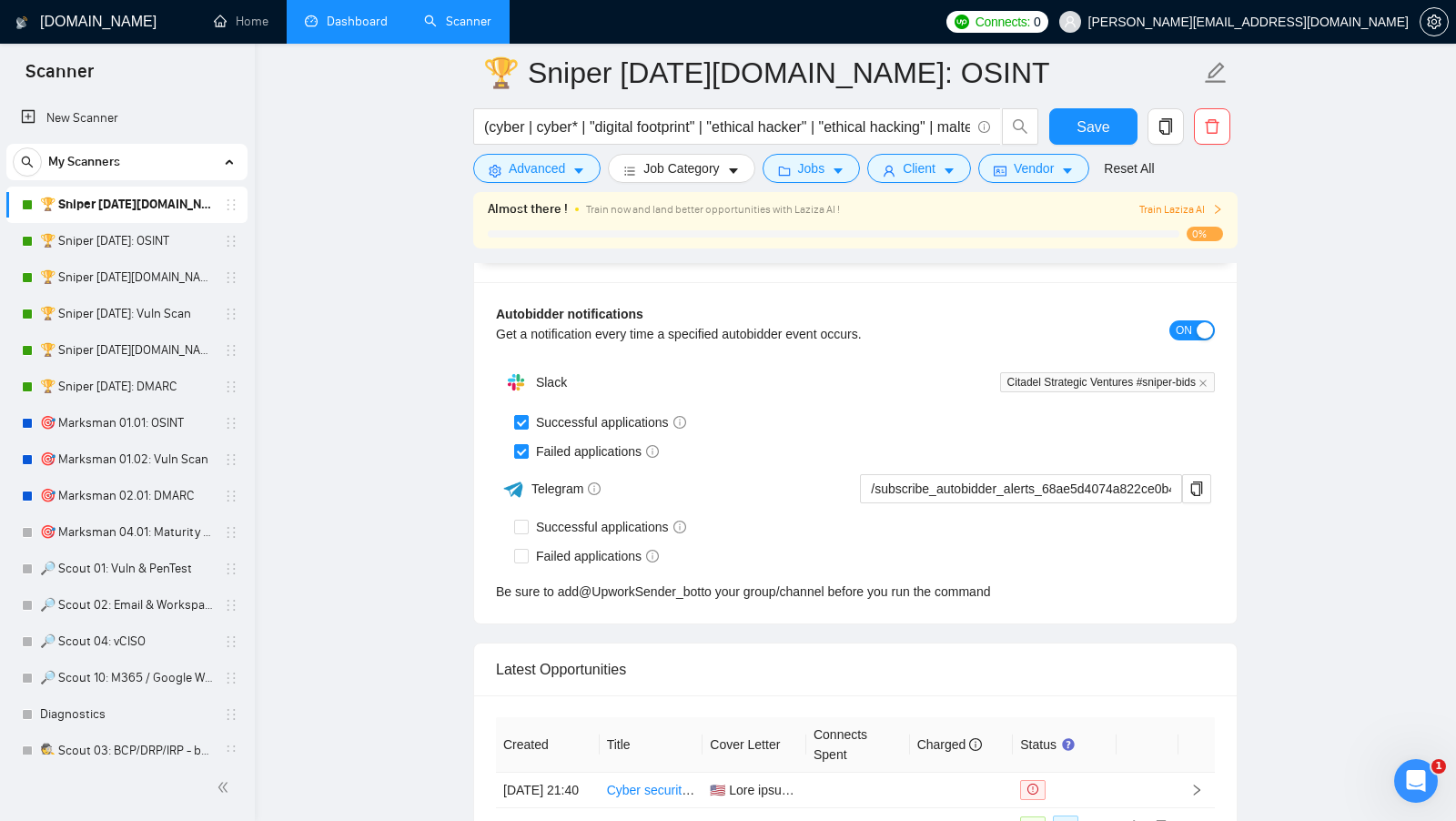
scroll to position [4537, 0]
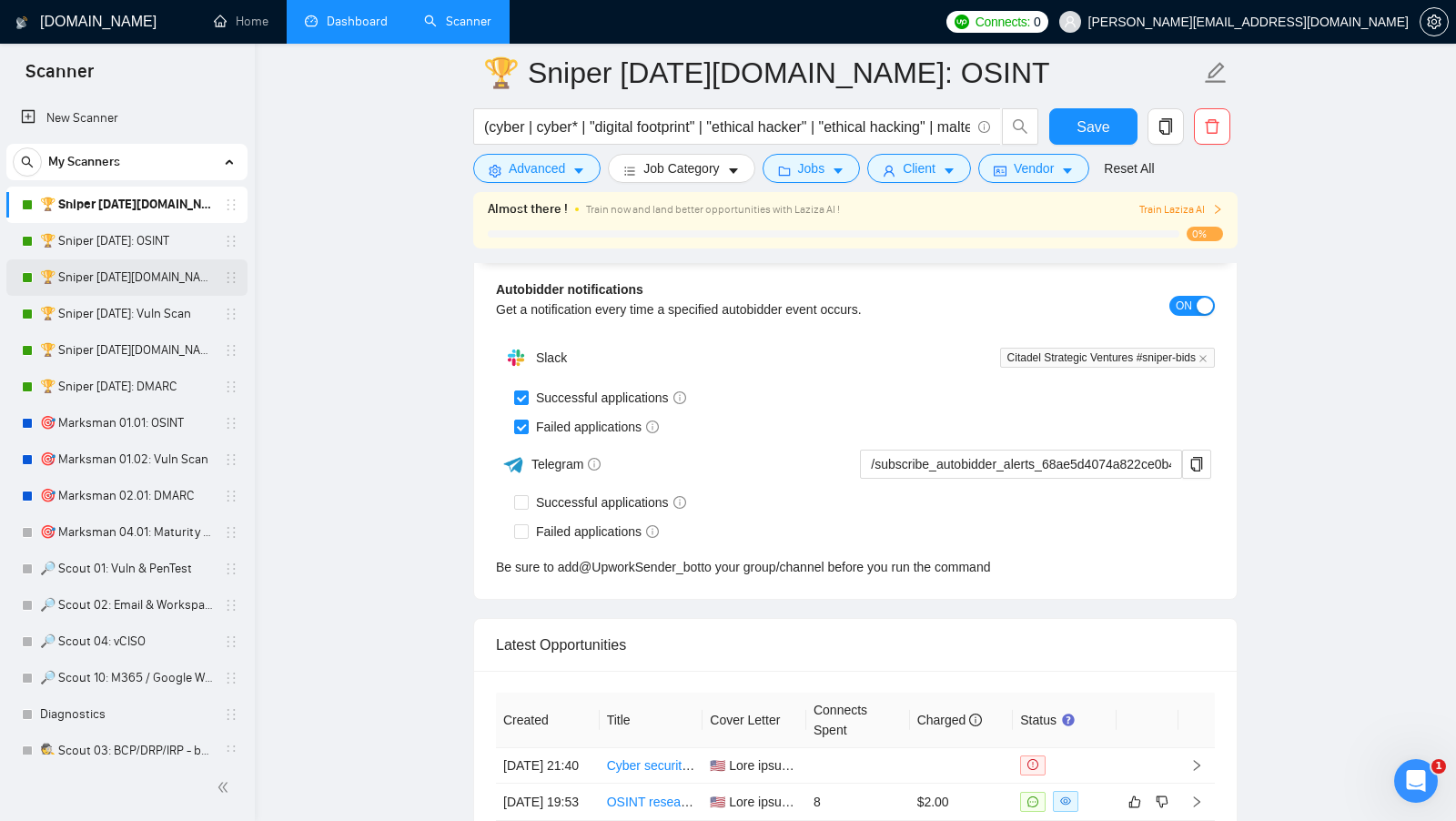
click at [83, 293] on link "🏆 Sniper 01.02.01.US: Vuln Scan" at bounding box center [126, 277] width 173 height 36
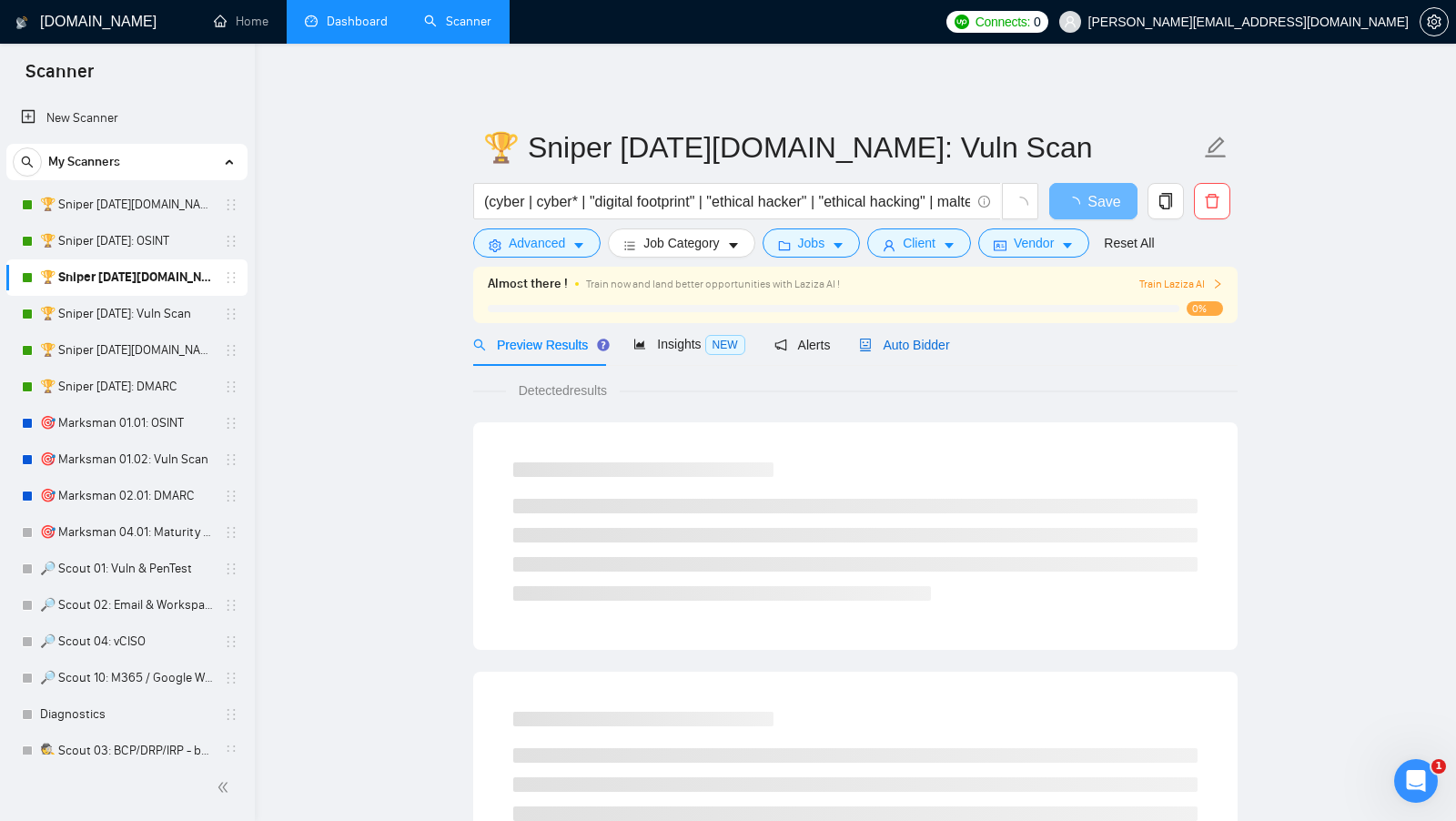
click at [872, 340] on icon "robot" at bounding box center [866, 344] width 11 height 13
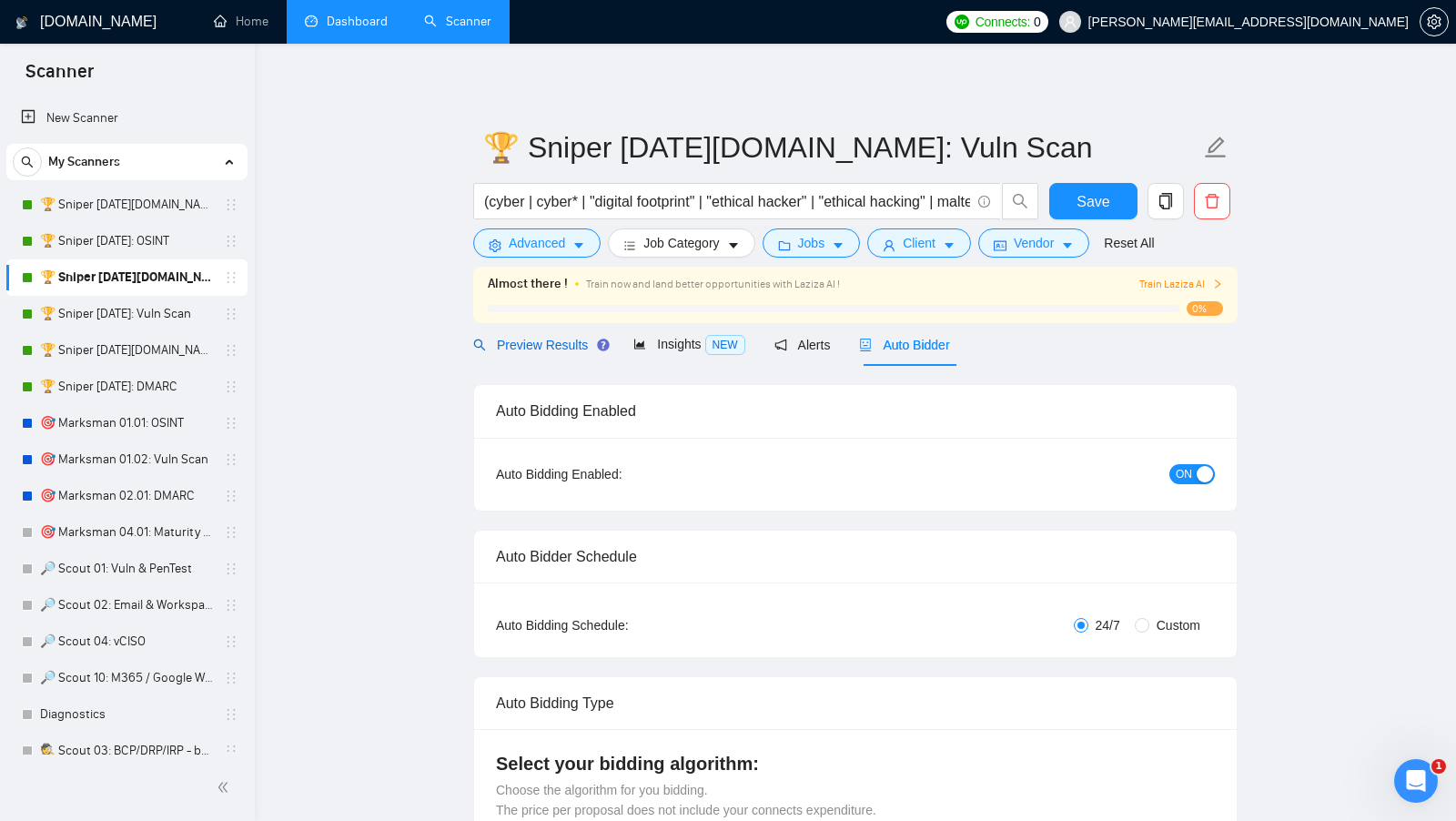
click at [551, 341] on span "Preview Results" at bounding box center [538, 344] width 131 height 15
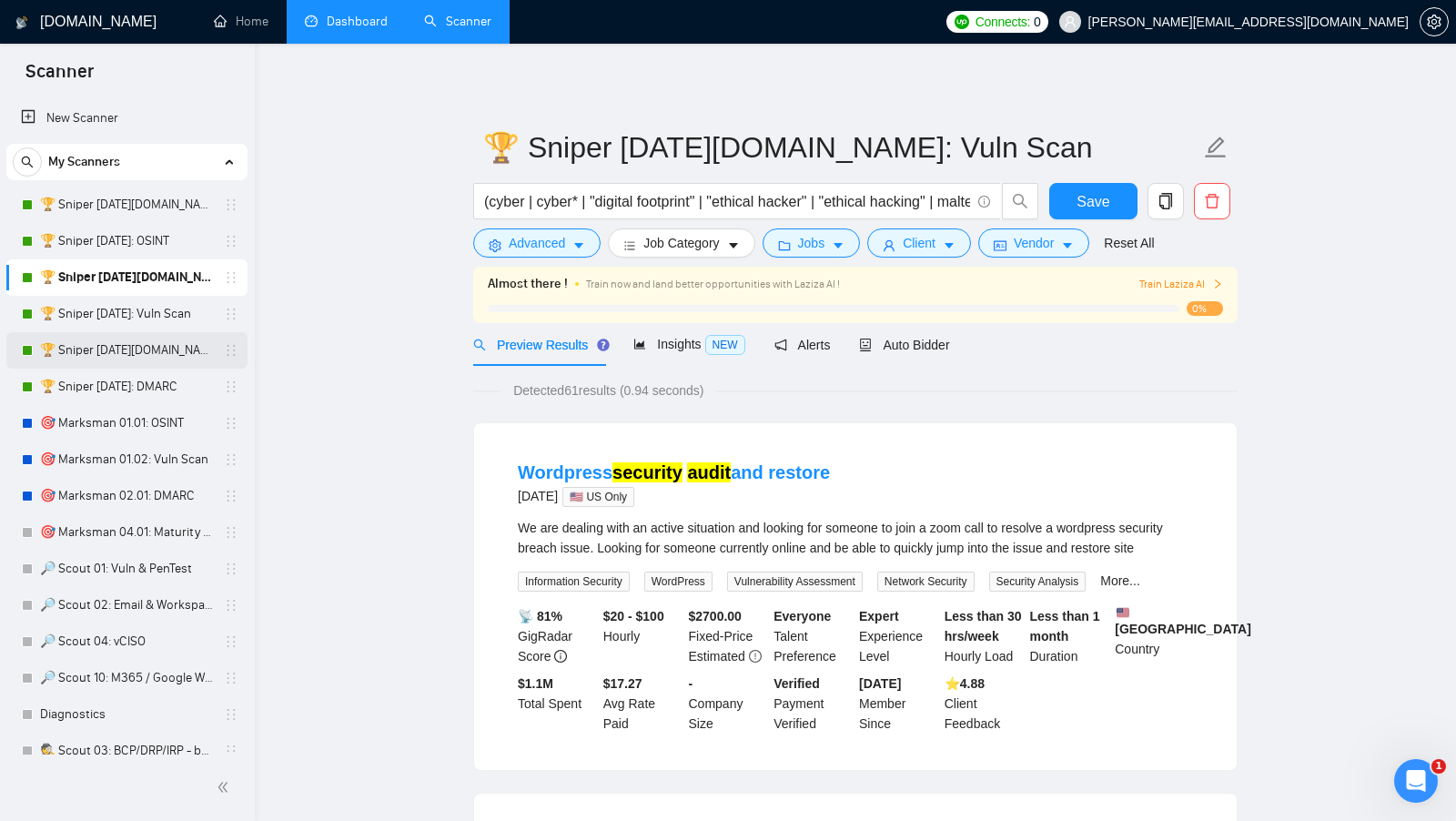
click at [103, 364] on link "🏆 Sniper 02.01.01.US: DMARC" at bounding box center [126, 350] width 173 height 36
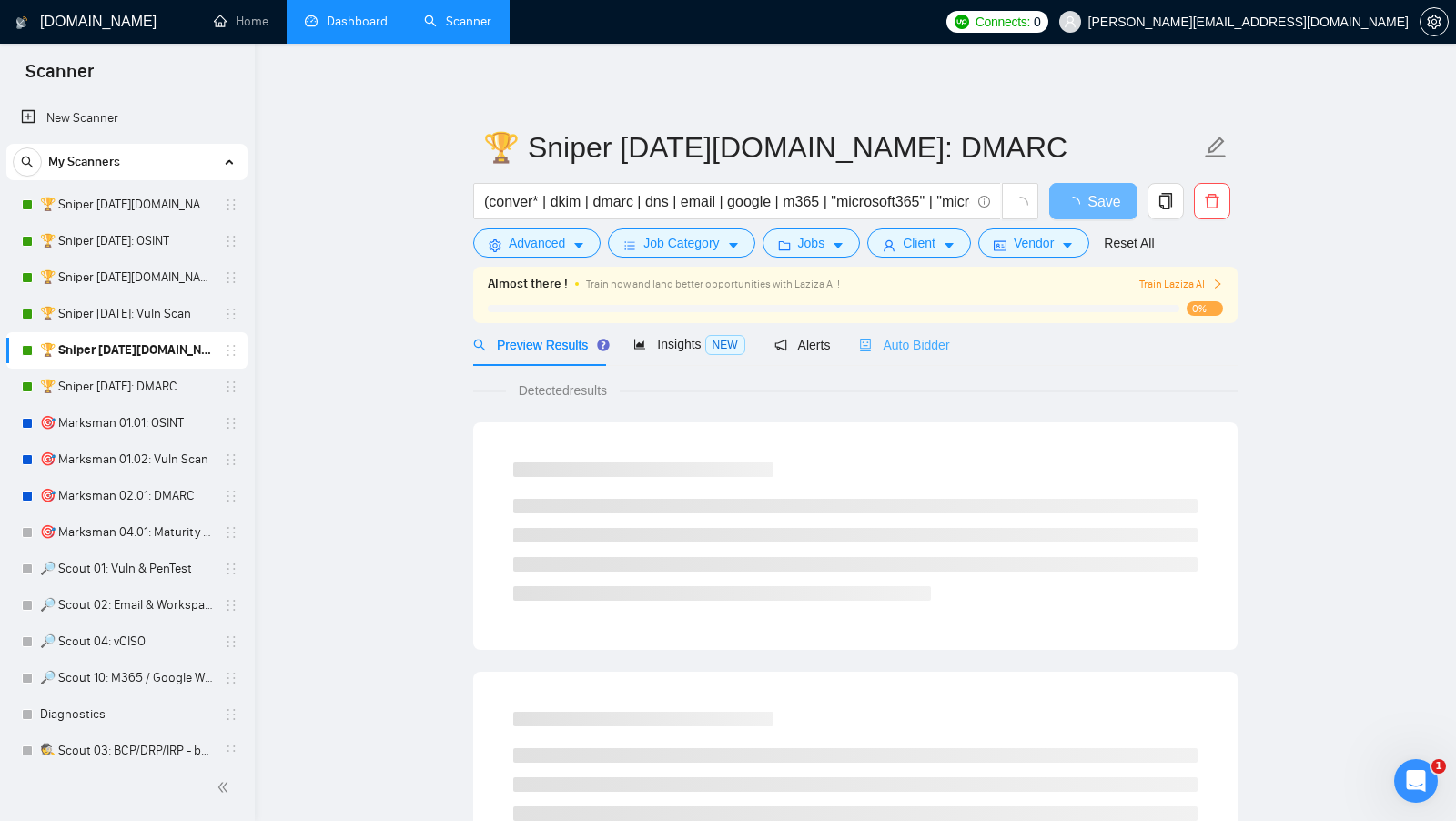
click at [913, 359] on div "Auto Bidder" at bounding box center [904, 344] width 90 height 43
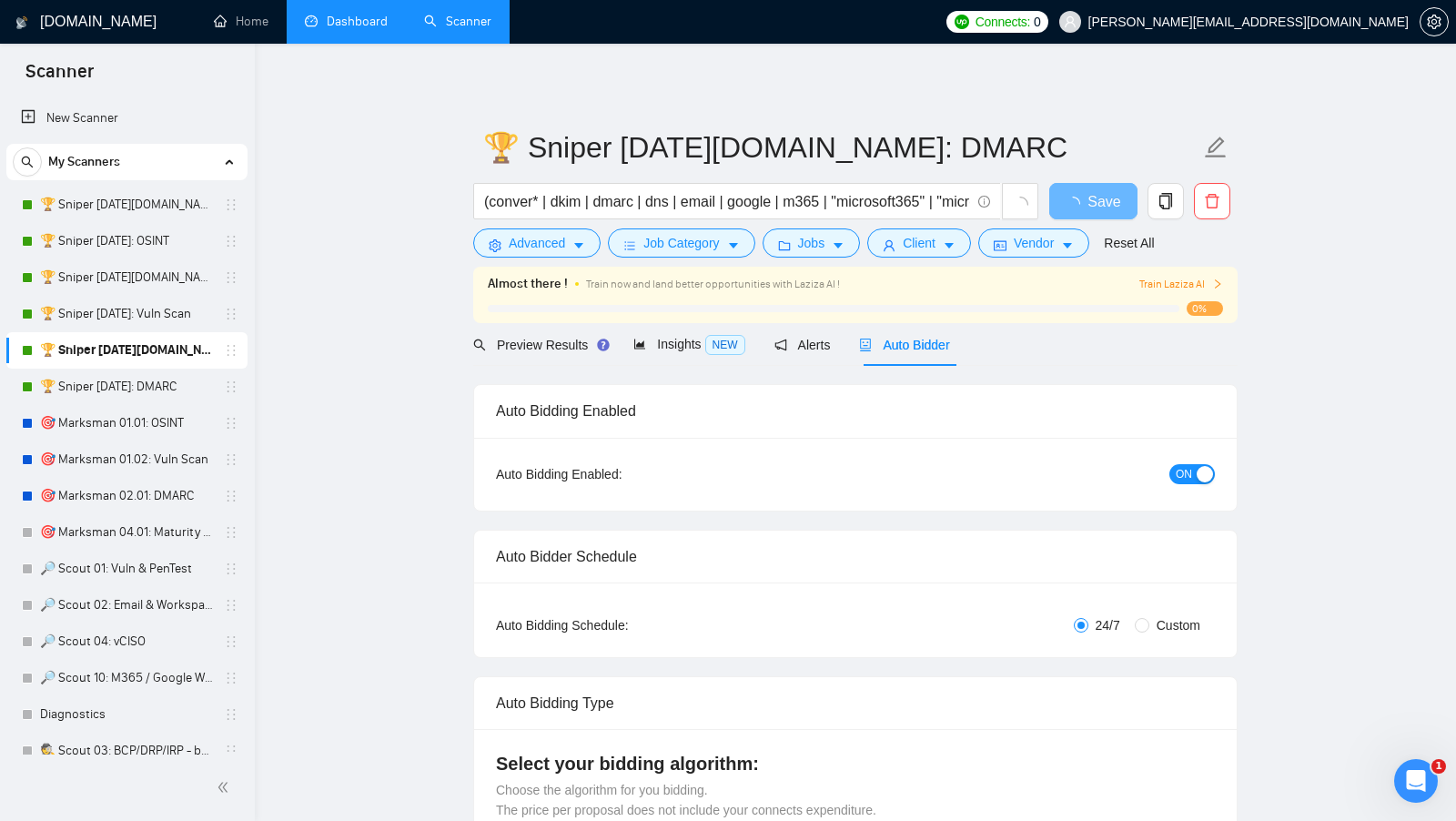
checkbox input "true"
click at [533, 348] on span "Preview Results" at bounding box center [538, 344] width 131 height 15
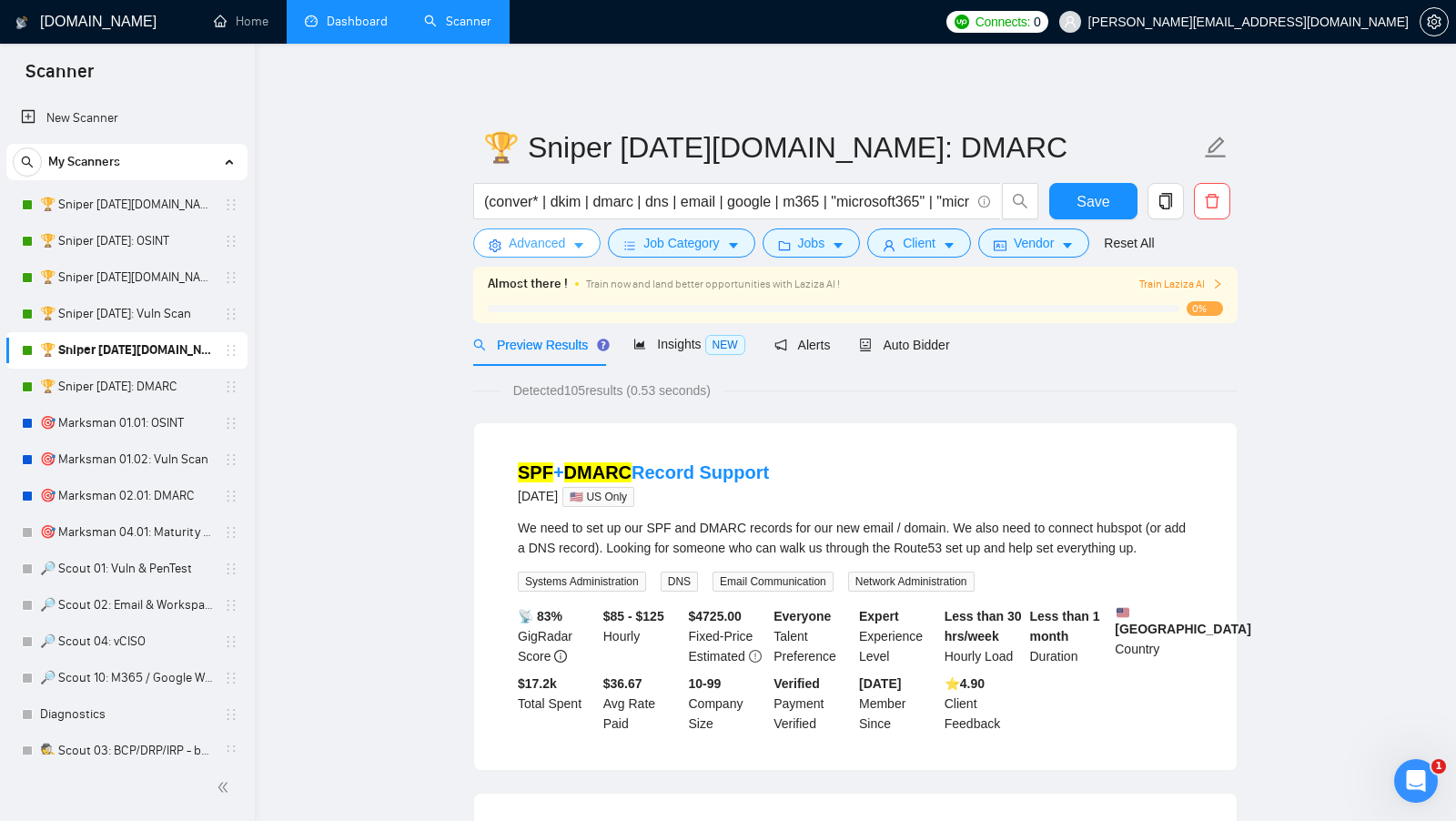
click at [563, 240] on span "Advanced" at bounding box center [537, 243] width 56 height 20
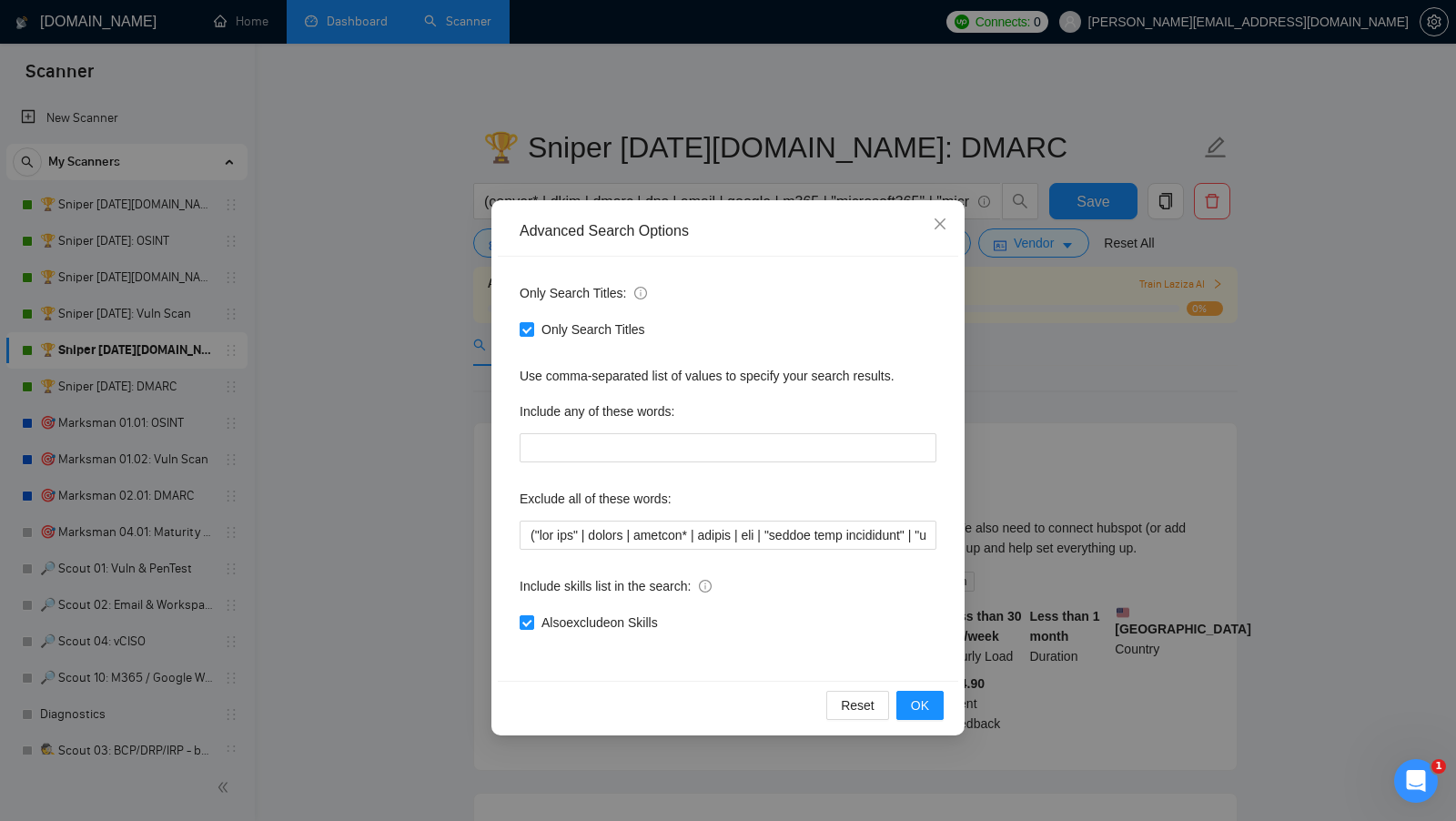
click at [1098, 427] on div "Advanced Search Options Only Search Titles: Only Search Titles Use comma-separa…" at bounding box center [728, 410] width 1456 height 821
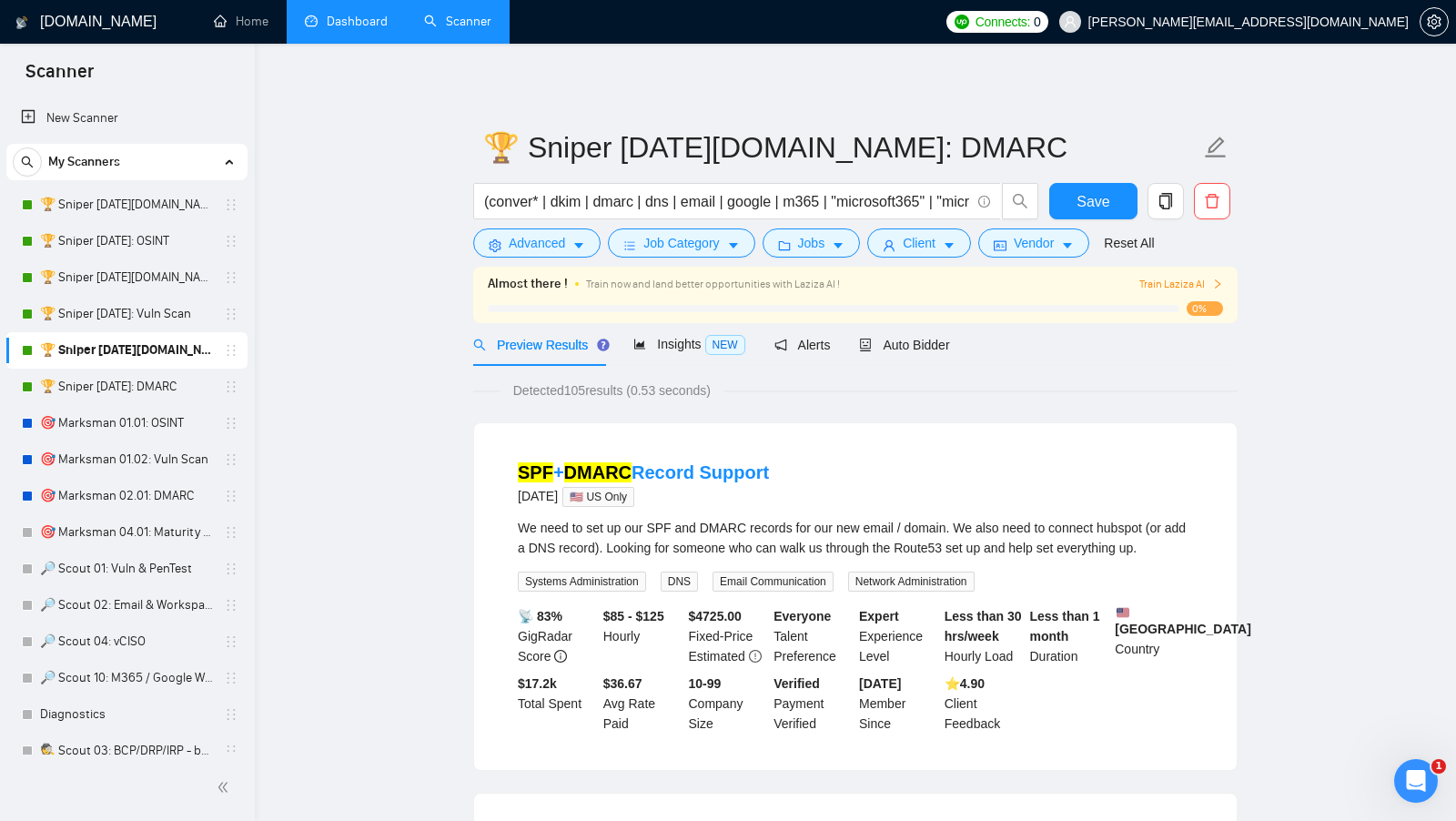
click at [653, 264] on form "🏆 Sniper 02.01.01.US: DMARC (conver* | dkim | dmarc | dns | email | google | m3…" at bounding box center [855, 192] width 765 height 149
click at [672, 253] on button "Job Category" at bounding box center [681, 243] width 147 height 29
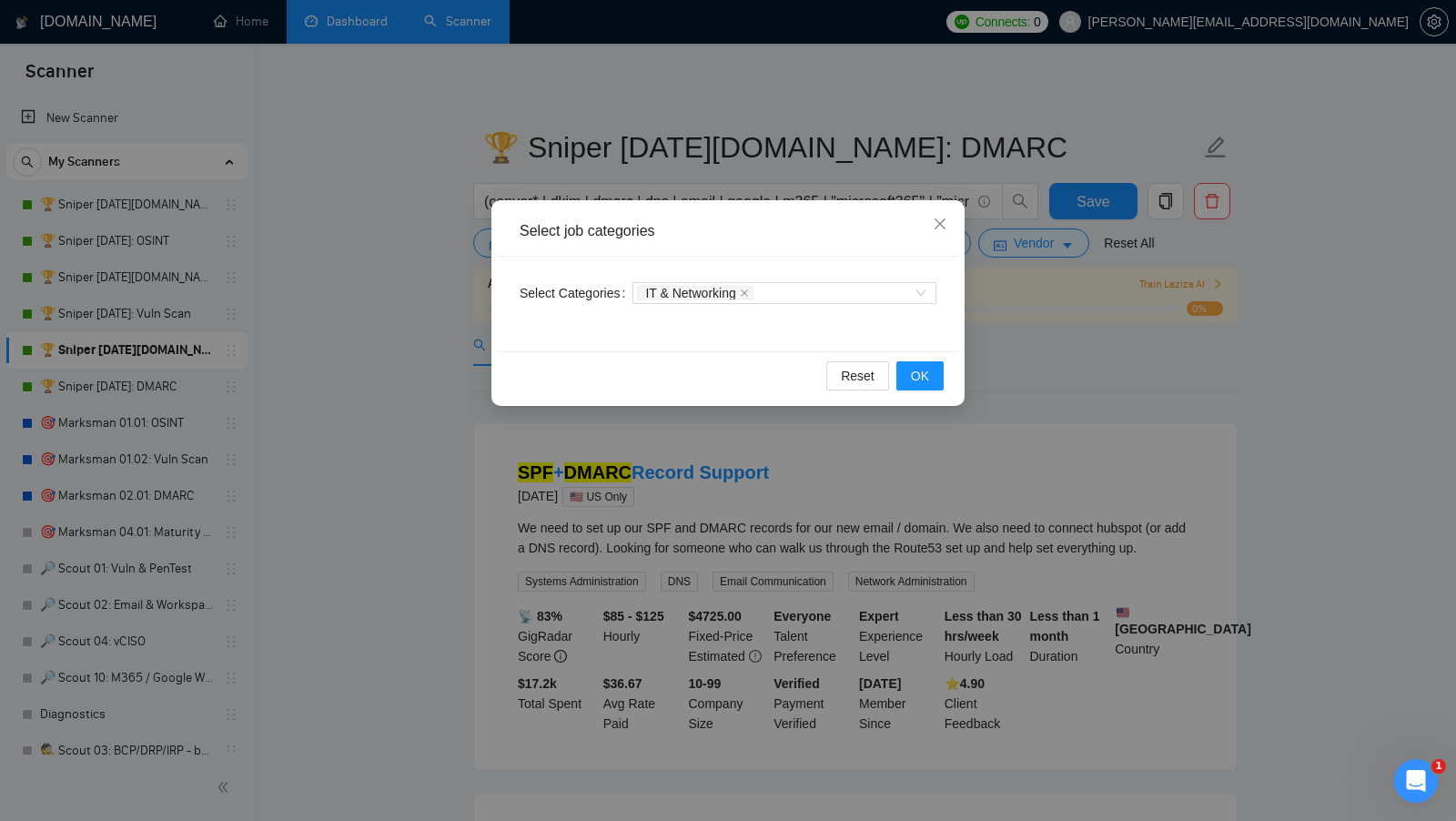
click at [1092, 437] on div "Select job categories Select Categories IT & Networking Reset OK" at bounding box center [728, 410] width 1456 height 821
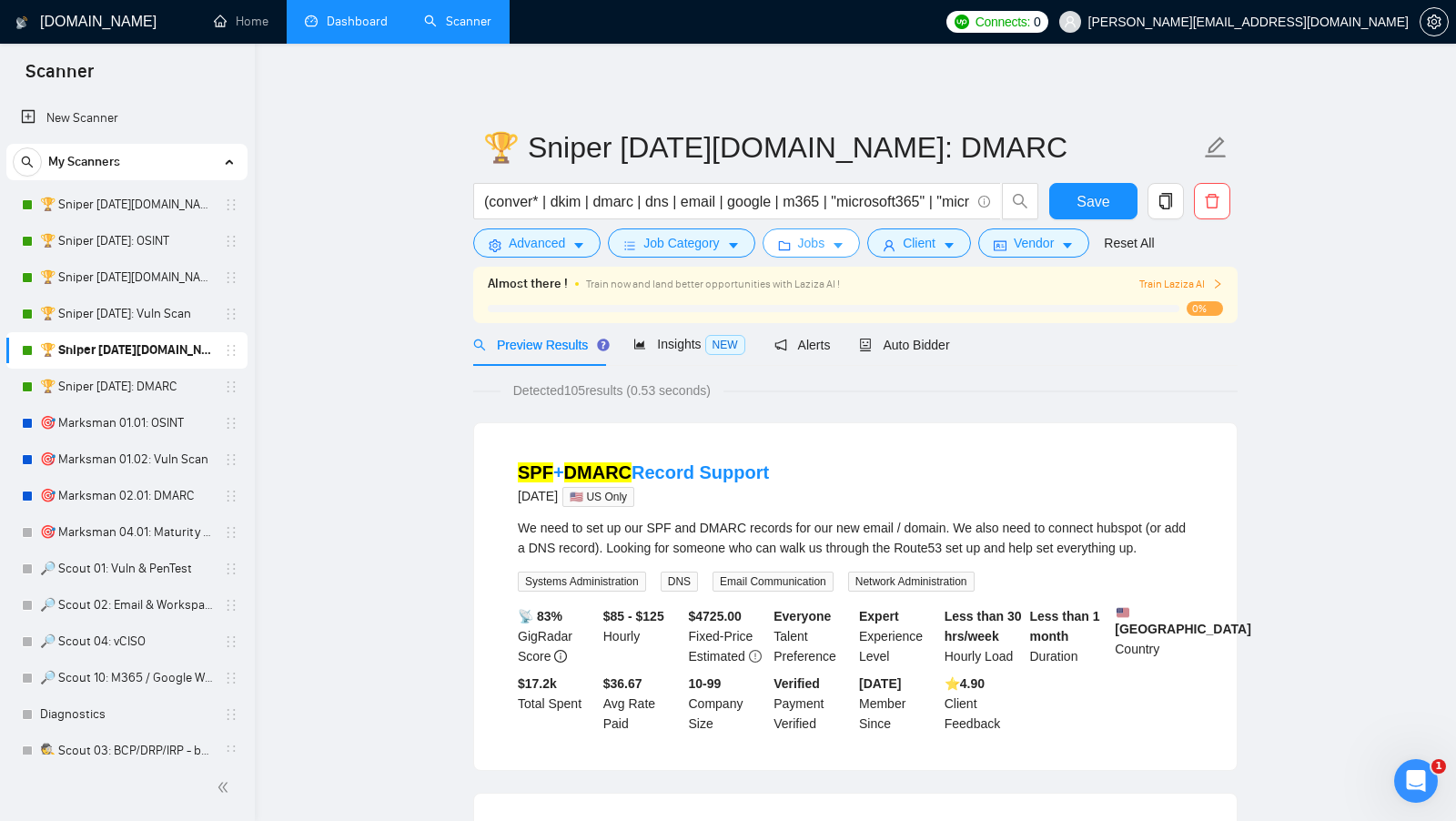
click at [807, 240] on span "Jobs" at bounding box center [812, 243] width 27 height 20
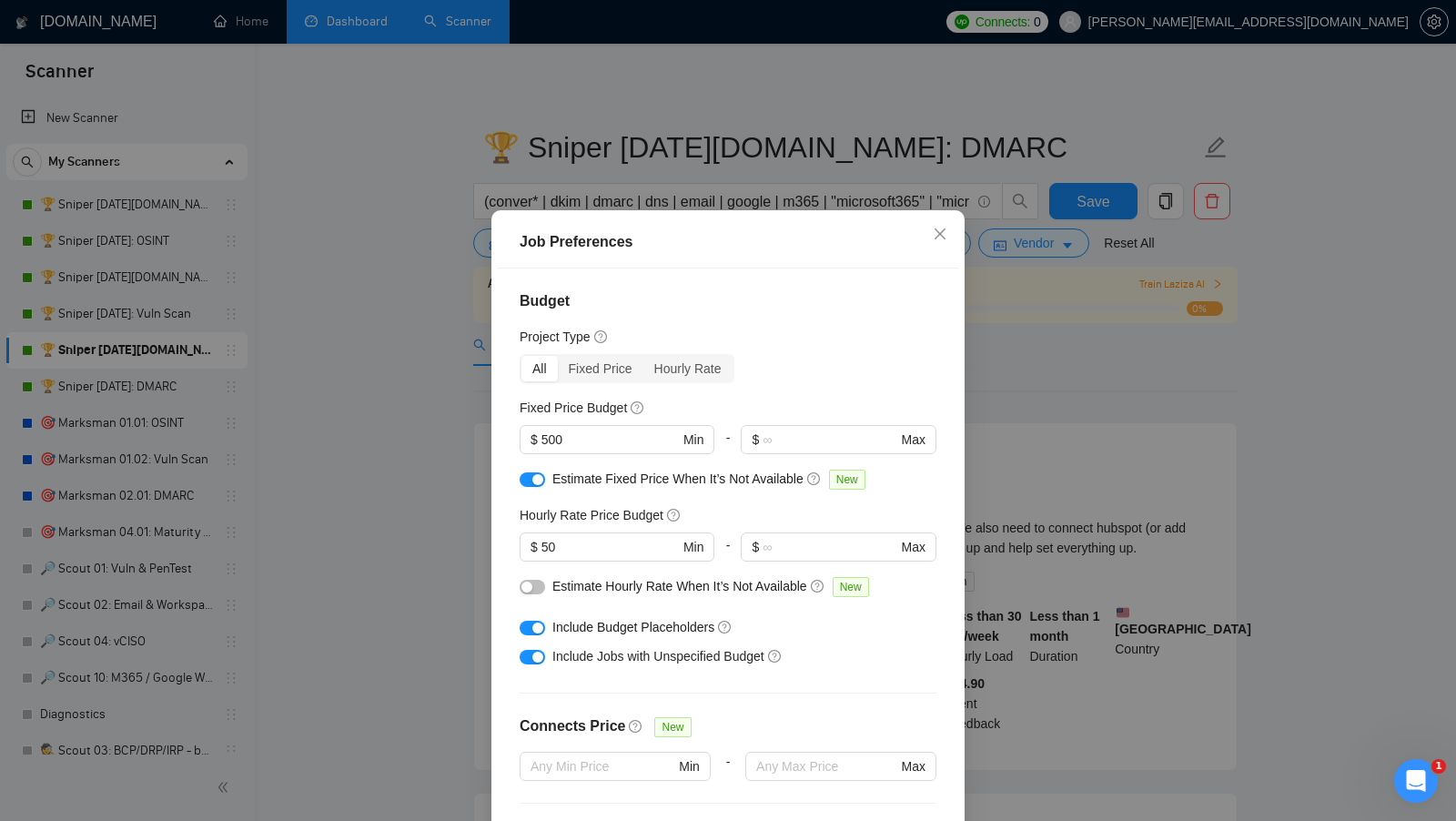
click at [1057, 373] on div "Job Preferences Budget Project Type All Fixed Price Hourly Rate Fixed Price Bud…" at bounding box center [728, 410] width 1456 height 821
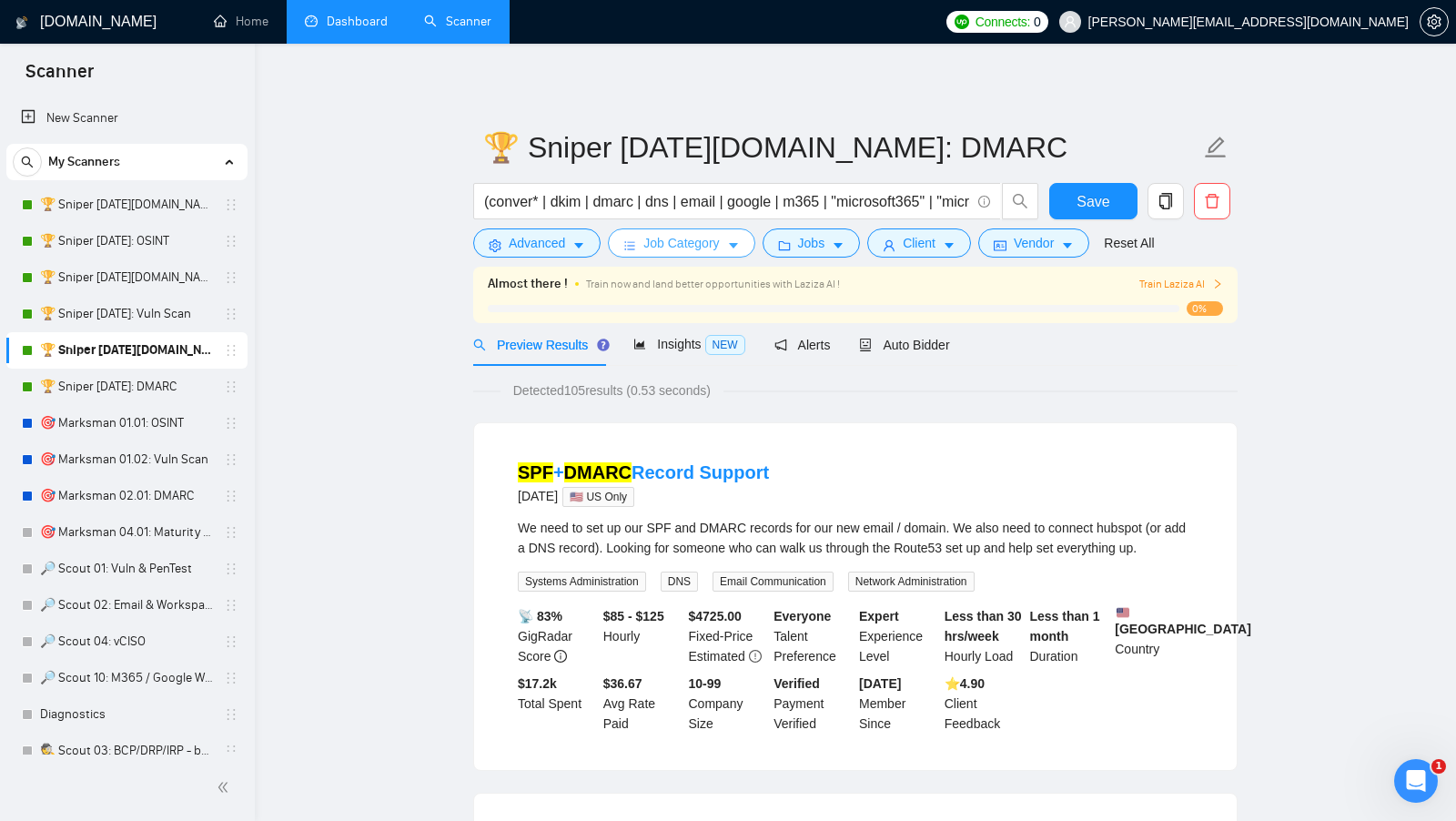
click at [702, 247] on span "Job Category" at bounding box center [681, 243] width 76 height 20
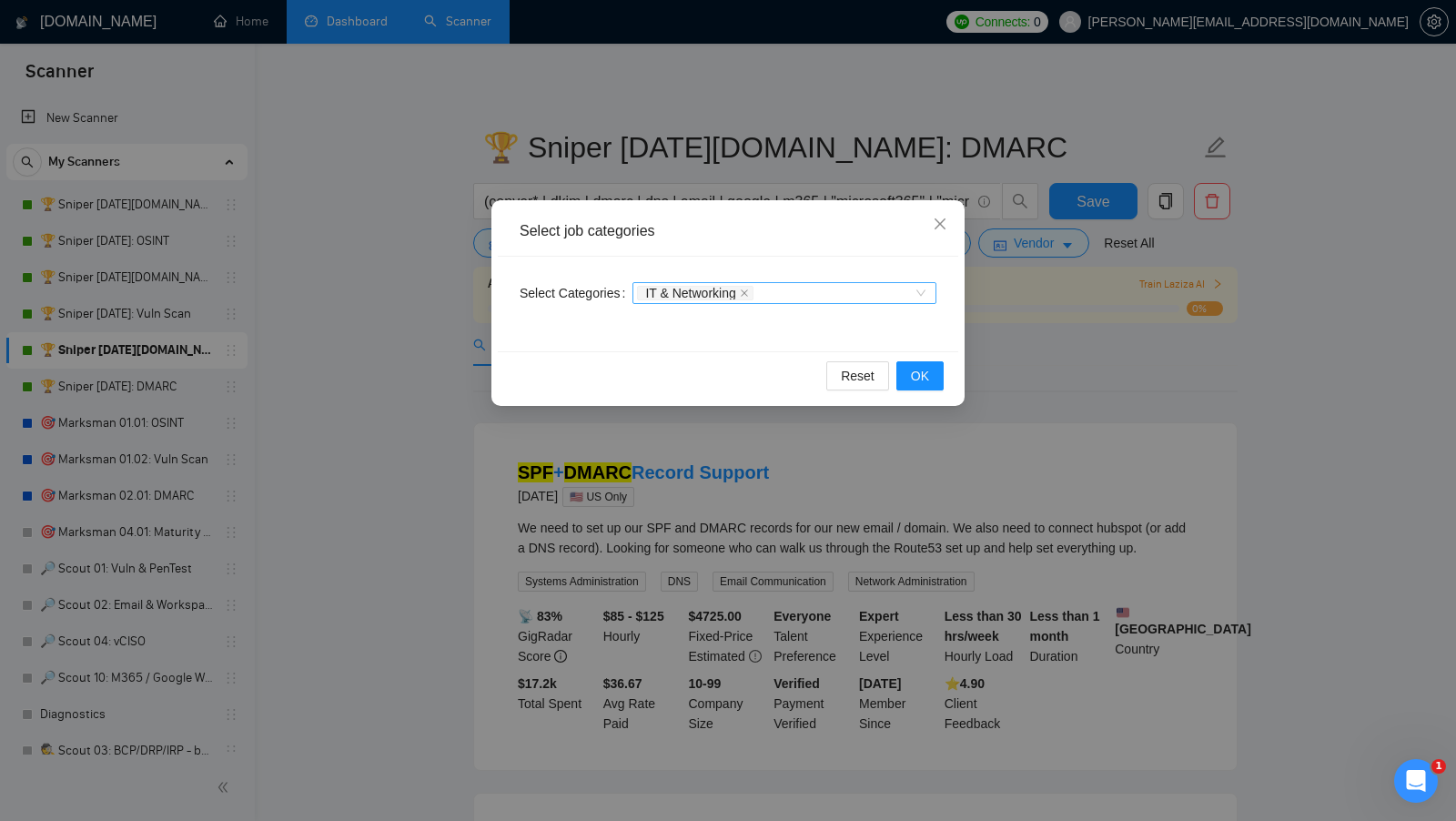
click at [745, 296] on span "IT & Networking" at bounding box center [695, 292] width 116 height 15
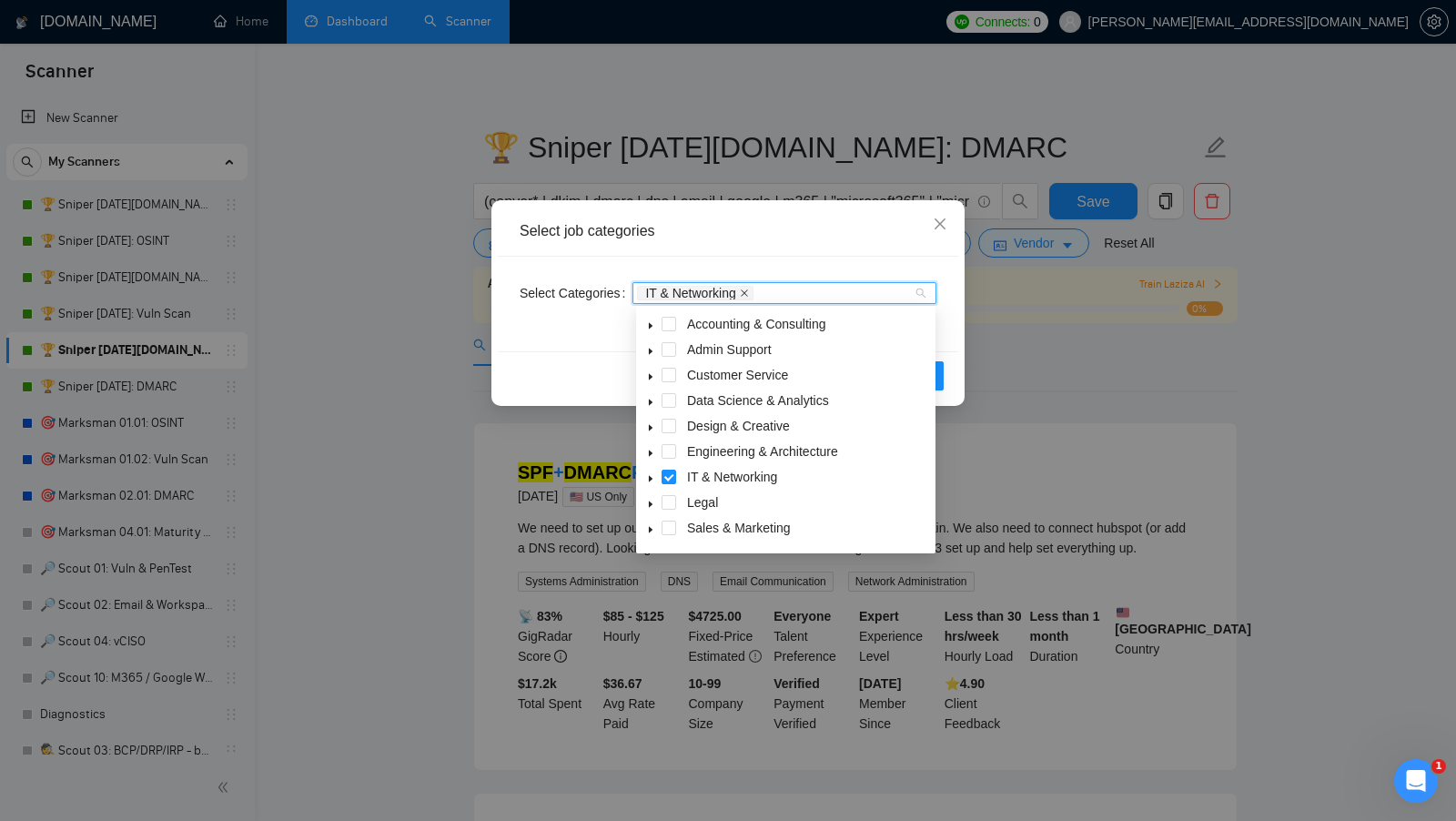
click at [749, 295] on icon "close" at bounding box center [744, 292] width 9 height 9
click at [952, 374] on div "Reset OK" at bounding box center [728, 375] width 461 height 49
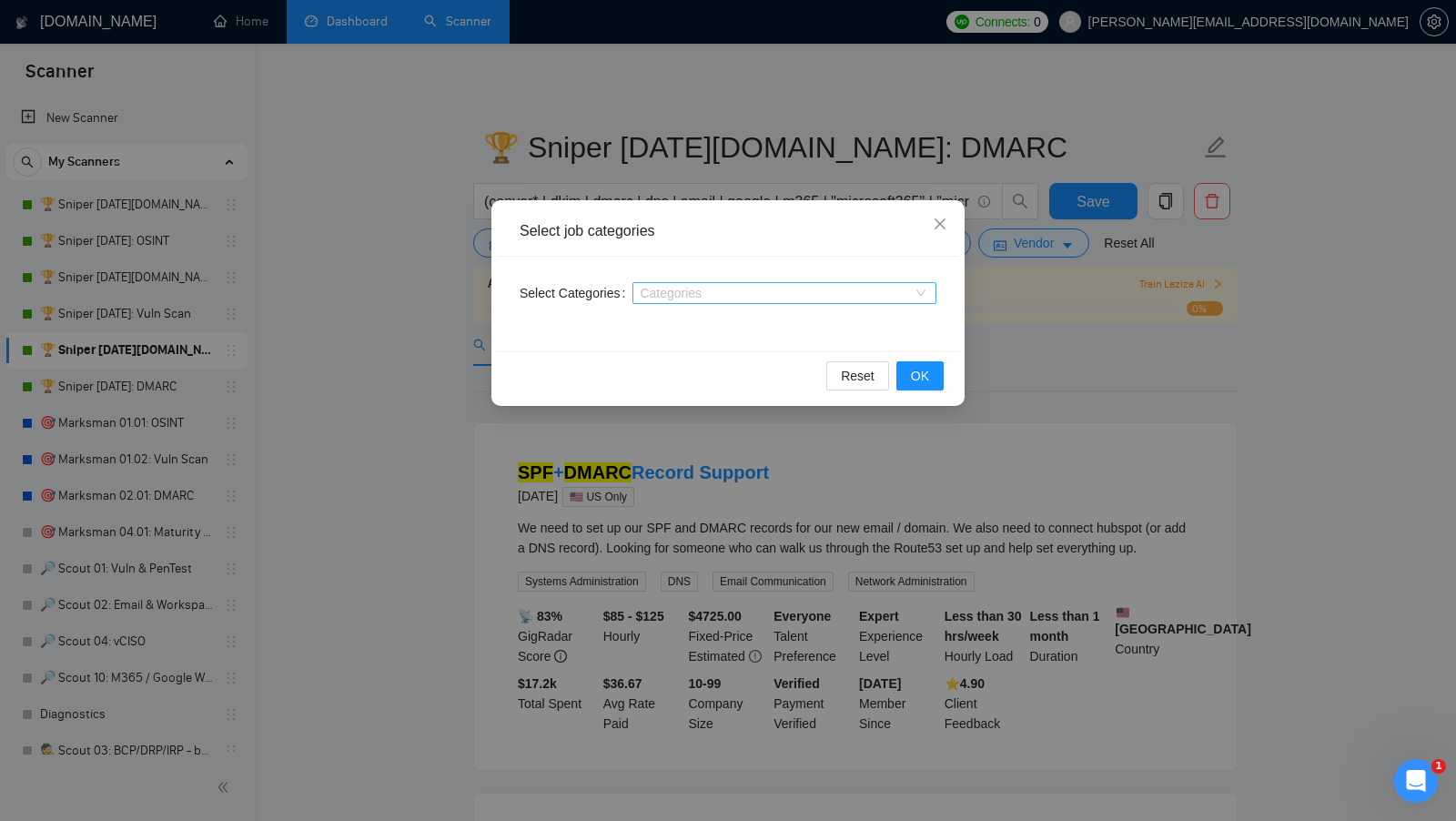
click at [947, 374] on div "Reset OK" at bounding box center [728, 375] width 461 height 49
click at [942, 374] on button "OK" at bounding box center [919, 376] width 48 height 29
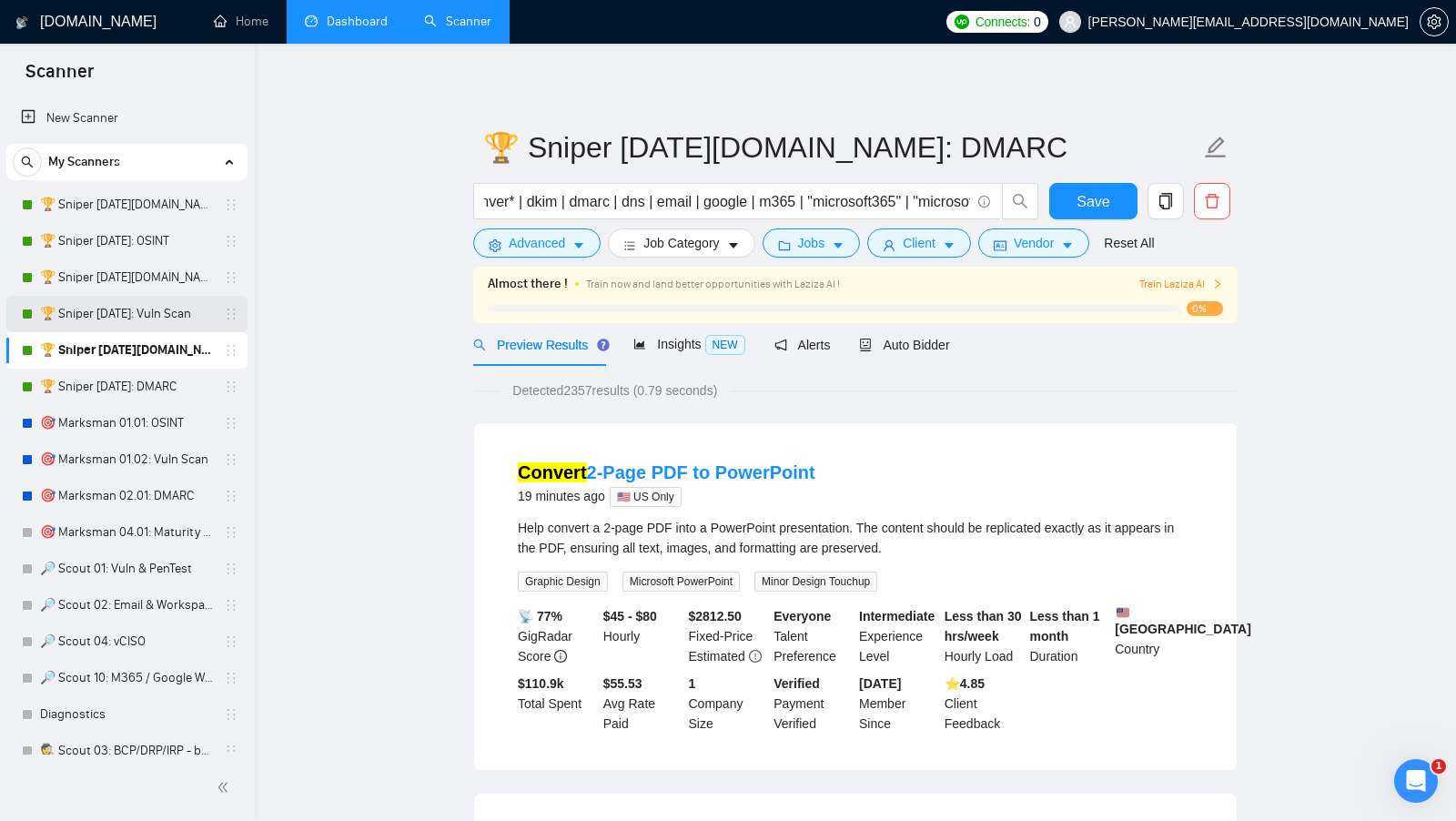
click at [107, 317] on link "🏆 Sniper 01.02.01: Vuln Scan" at bounding box center [126, 313] width 173 height 36
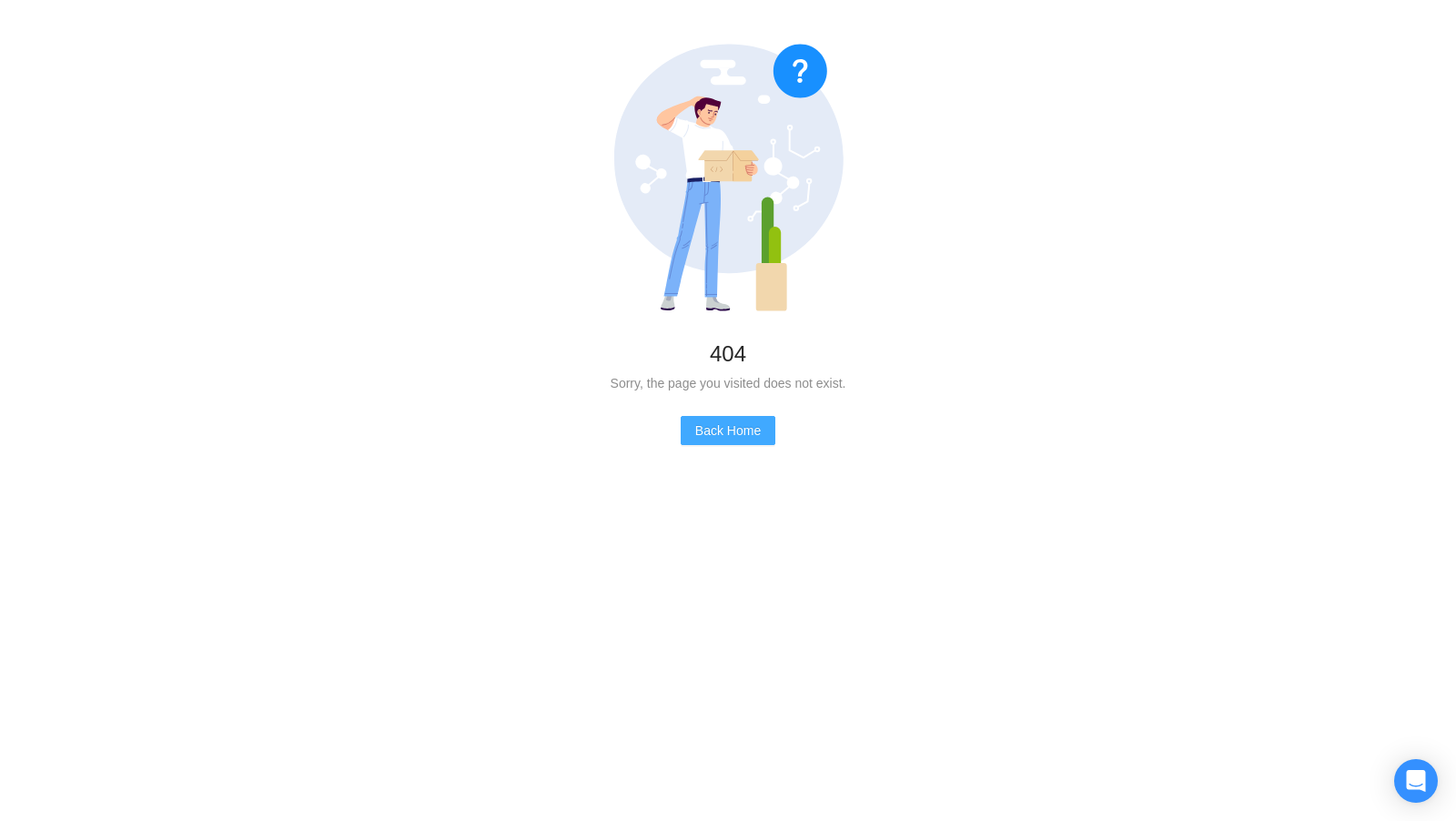
click at [721, 429] on span "Back Home" at bounding box center [727, 430] width 65 height 20
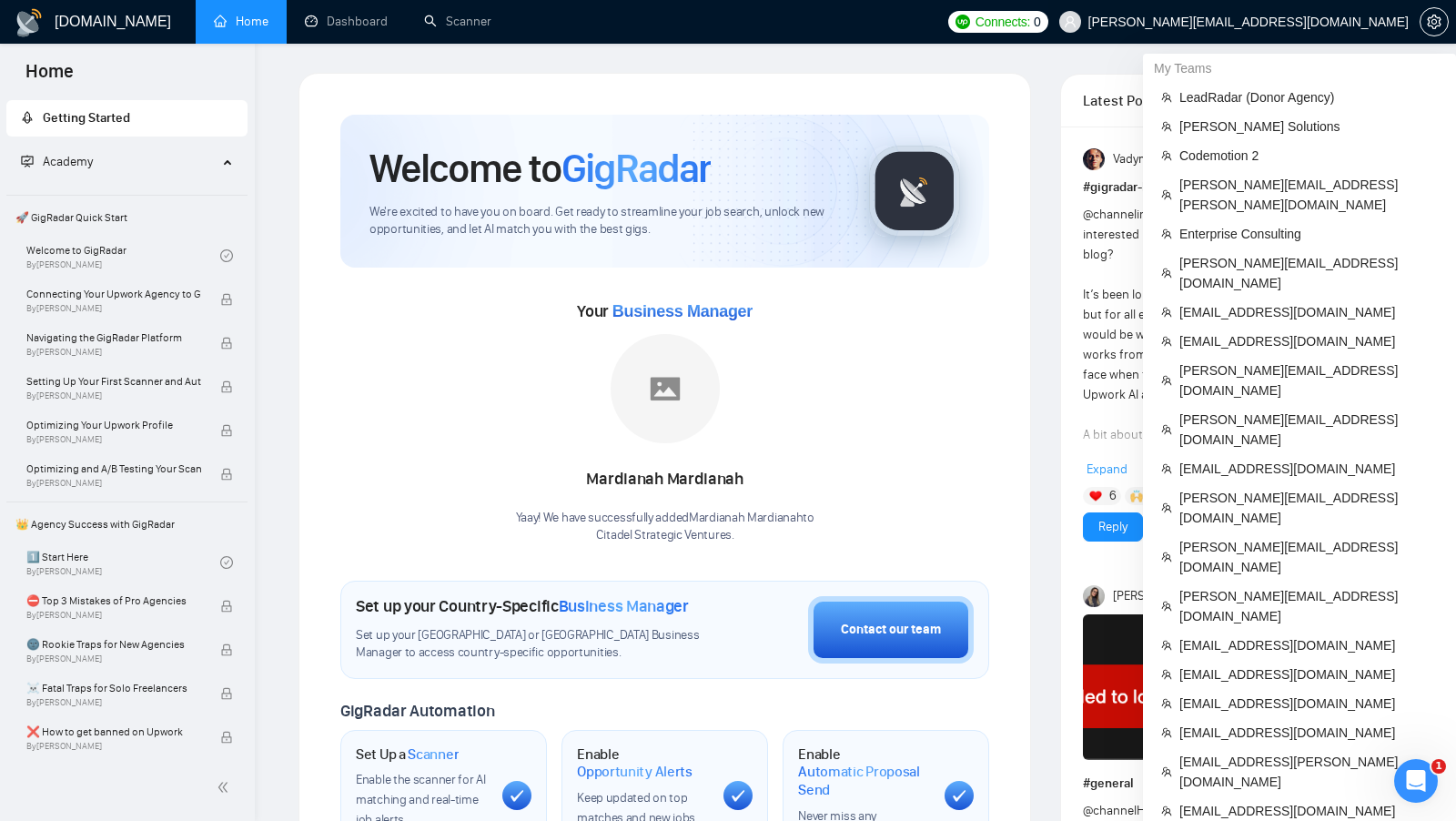
scroll to position [530, 0]
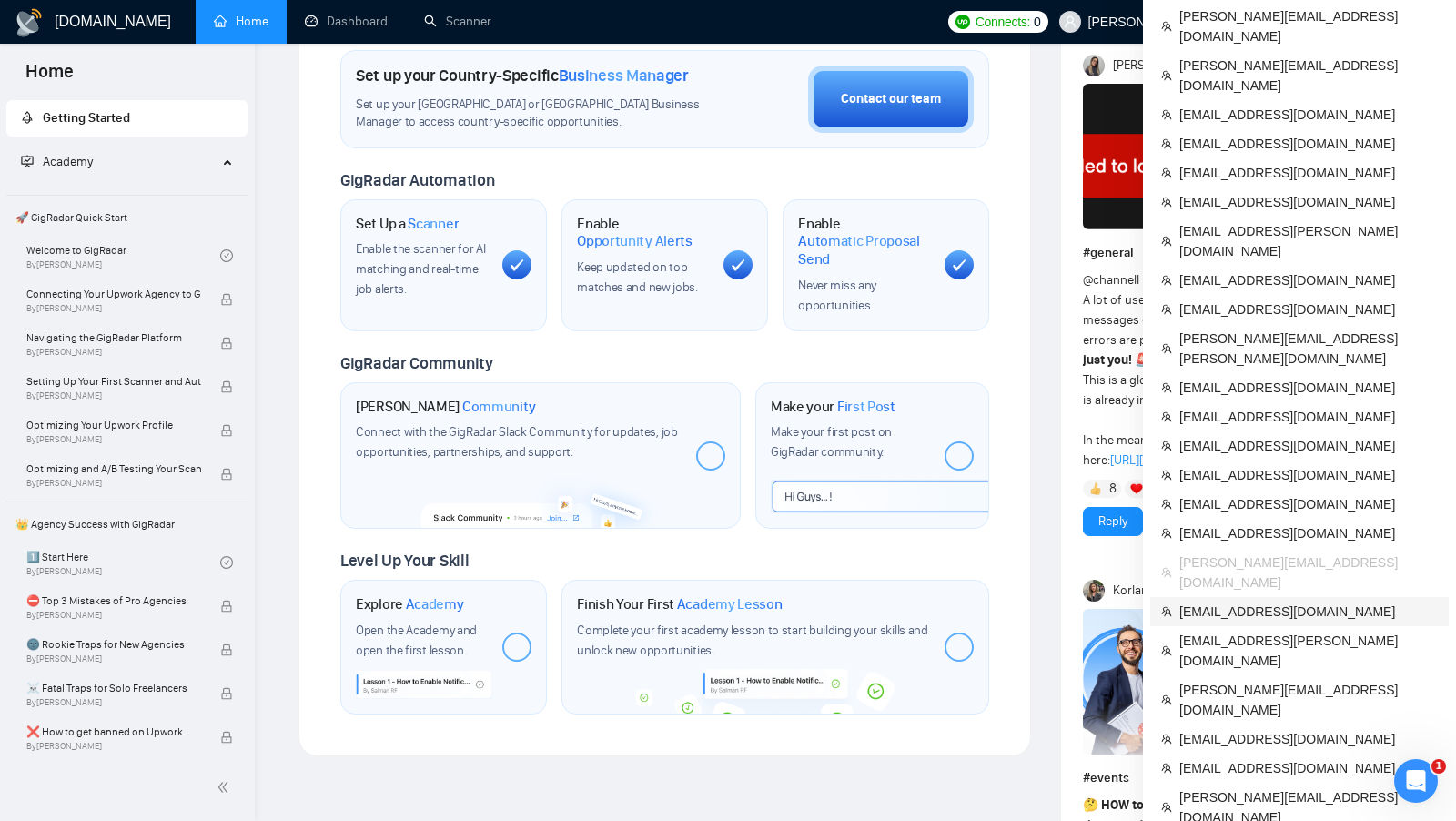
click at [1291, 601] on span "digitalcollaborativellc@gmail.com" at bounding box center [1309, 611] width 259 height 20
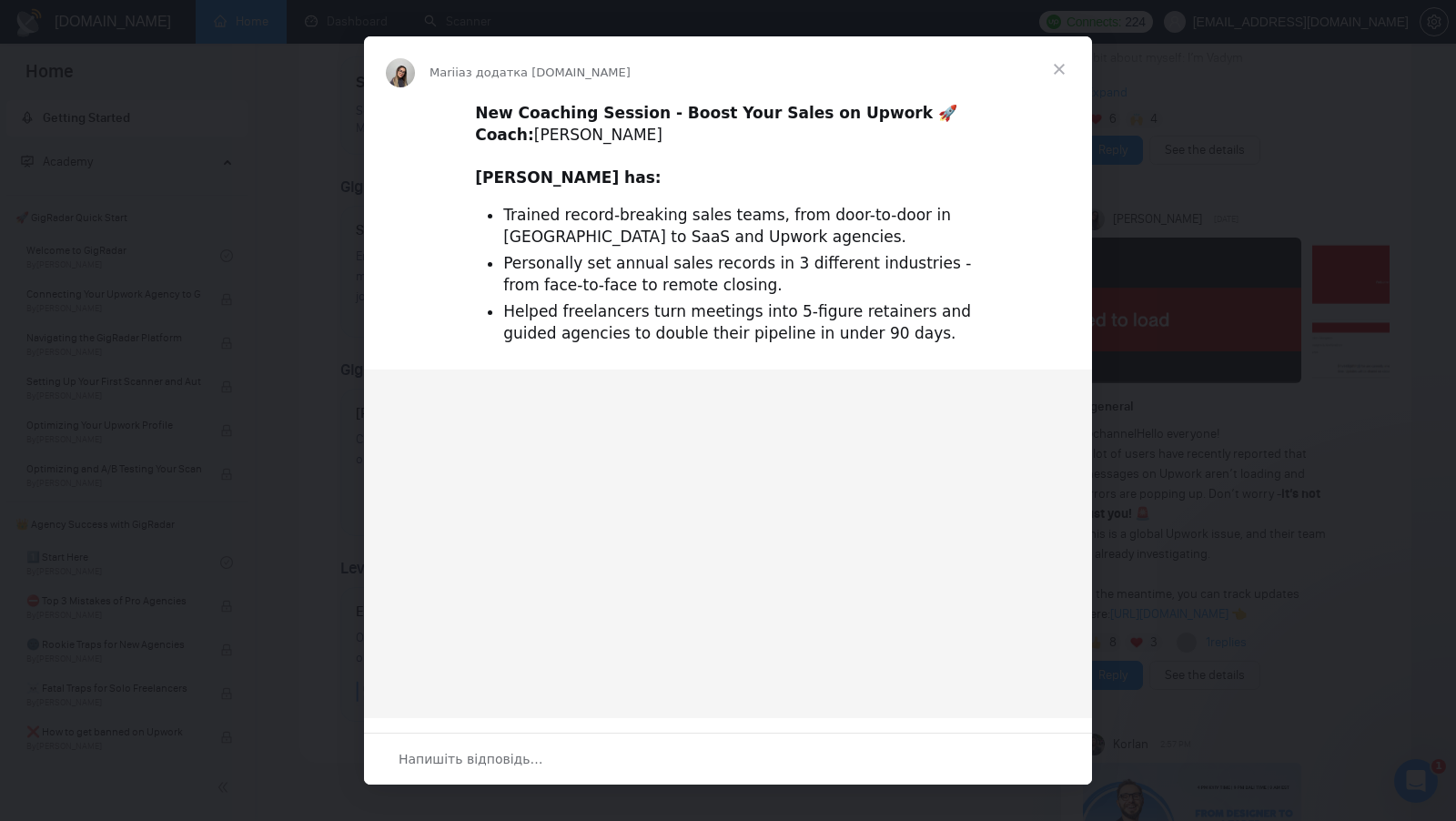
click at [1062, 77] on span "Закрити" at bounding box center [1058, 68] width 65 height 65
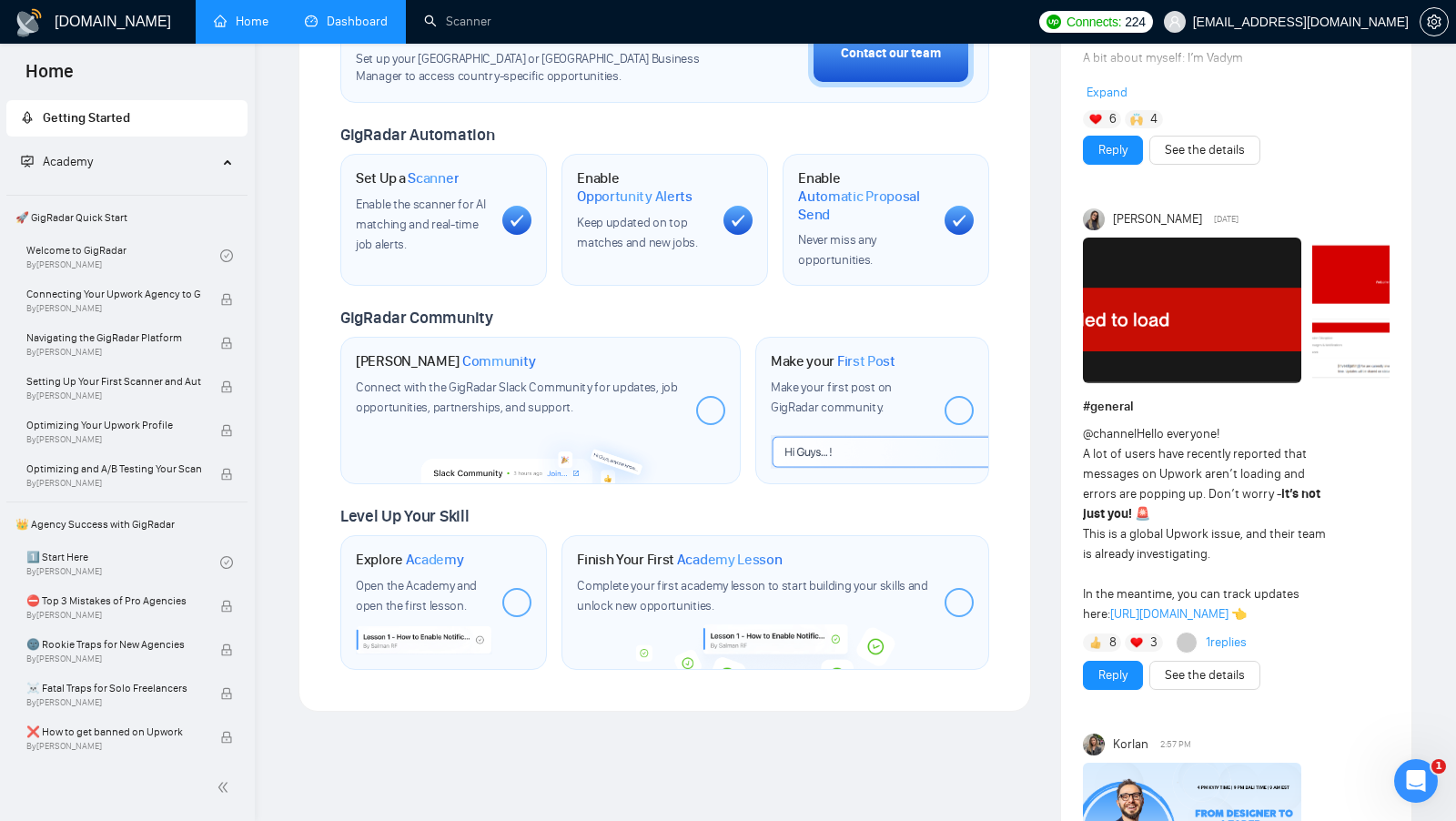
click at [360, 25] on link "Dashboard" at bounding box center [346, 21] width 83 height 16
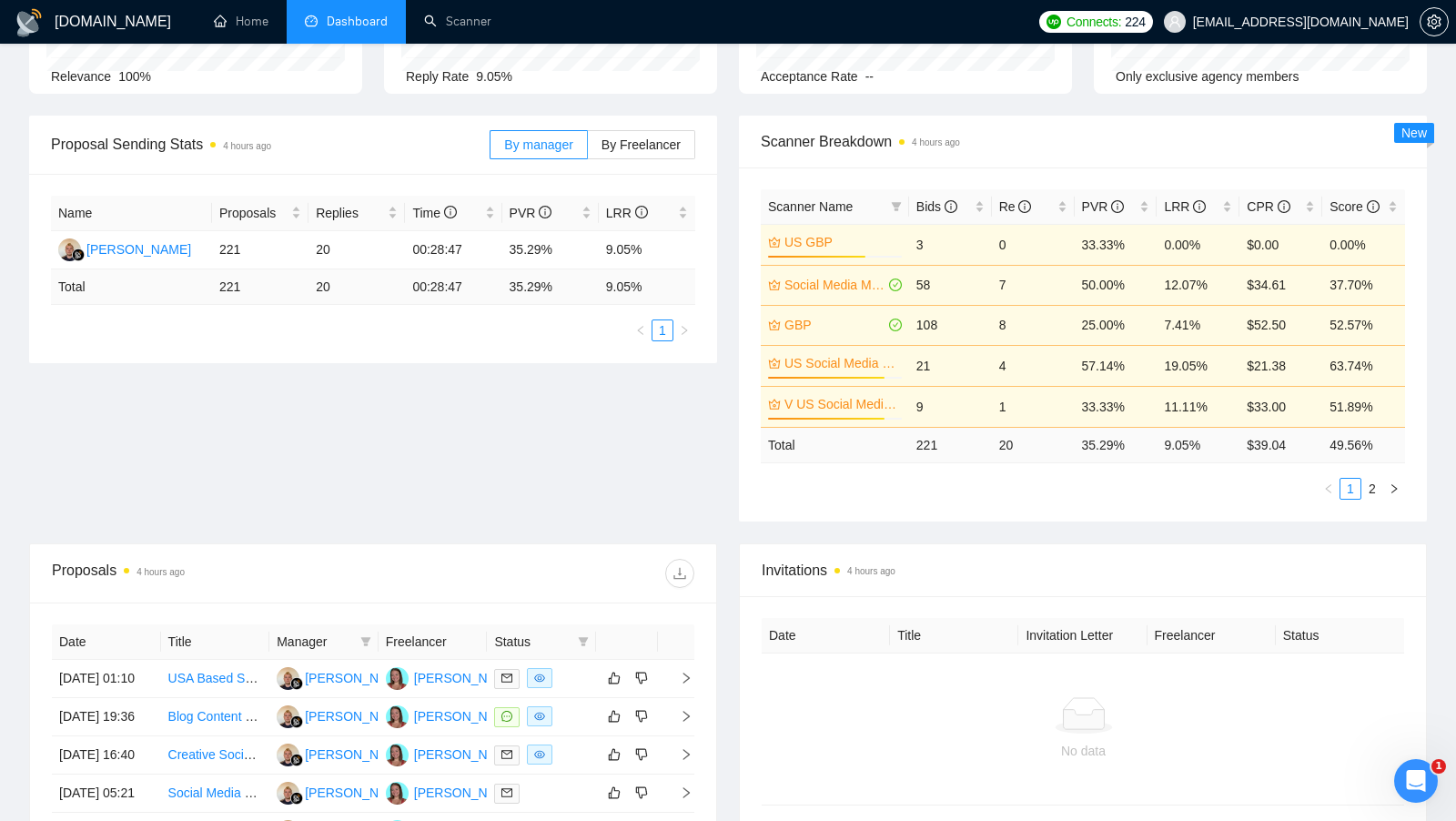
scroll to position [282, 0]
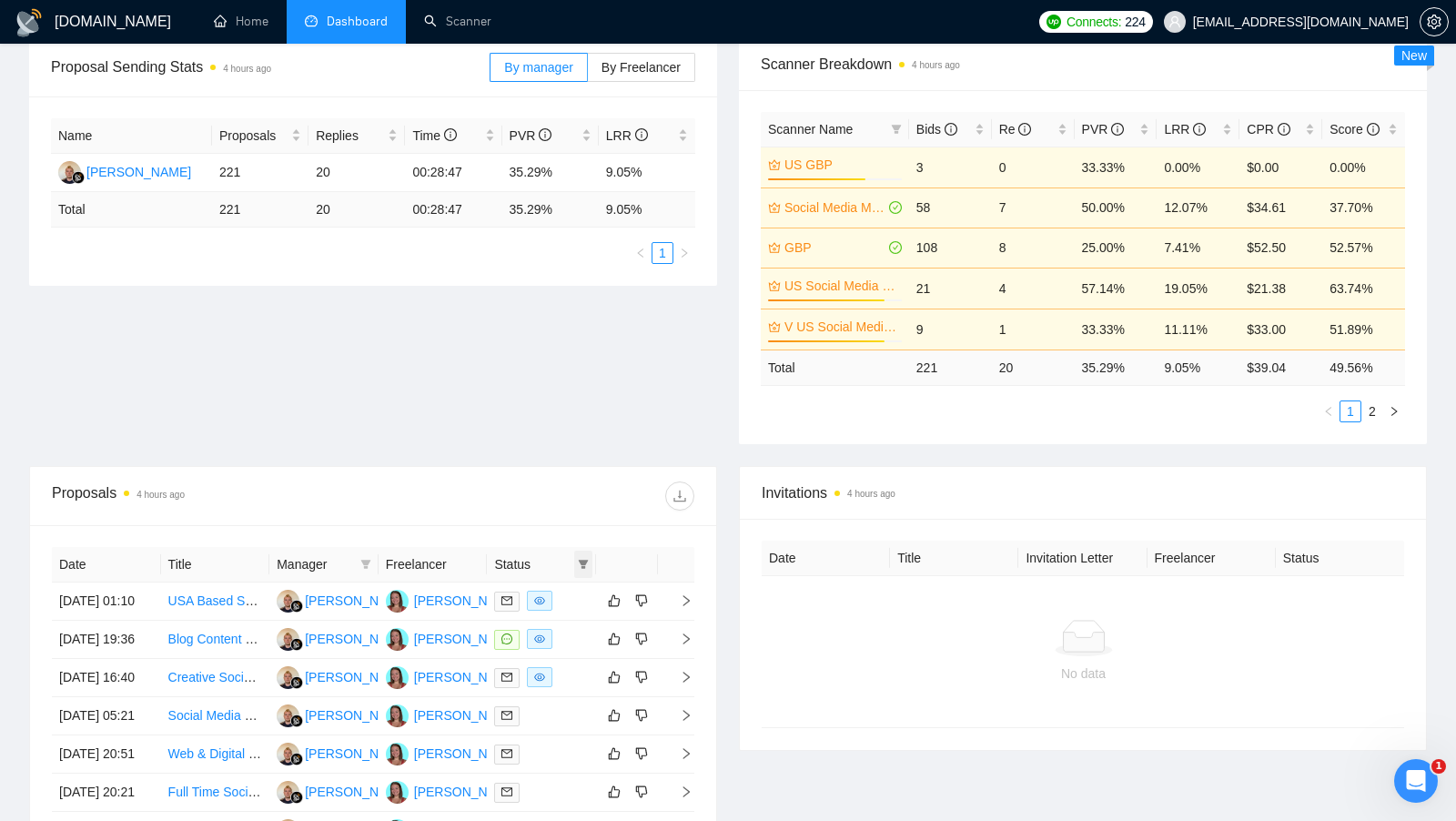
click at [591, 566] on span at bounding box center [583, 564] width 18 height 27
click at [503, 596] on input "checkbox" at bounding box center [501, 594] width 15 height 15
checkbox input "true"
click at [583, 488] on div at bounding box center [534, 496] width 322 height 29
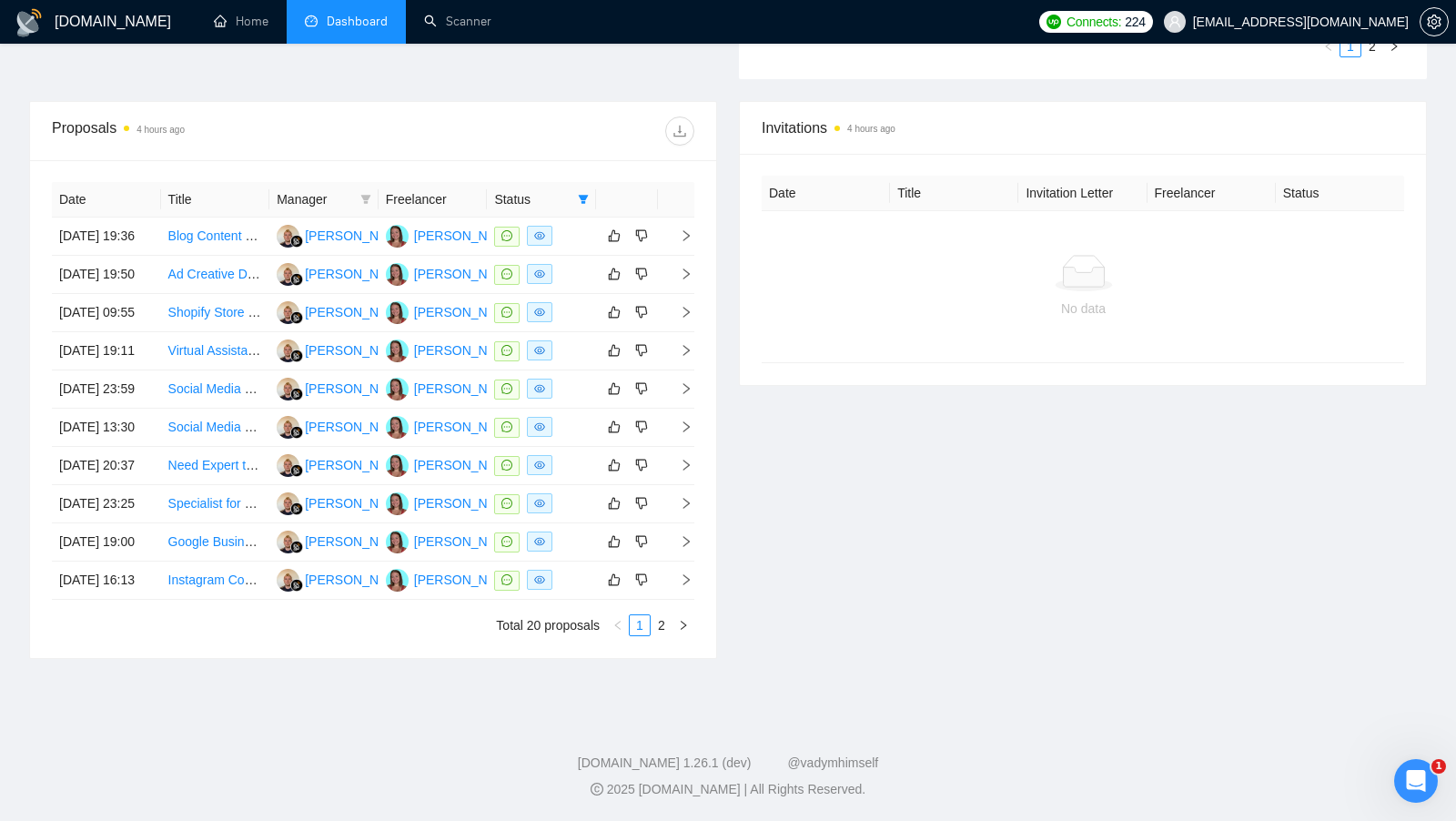
scroll to position [810, 0]
click at [652, 628] on link "2" at bounding box center [662, 625] width 20 height 20
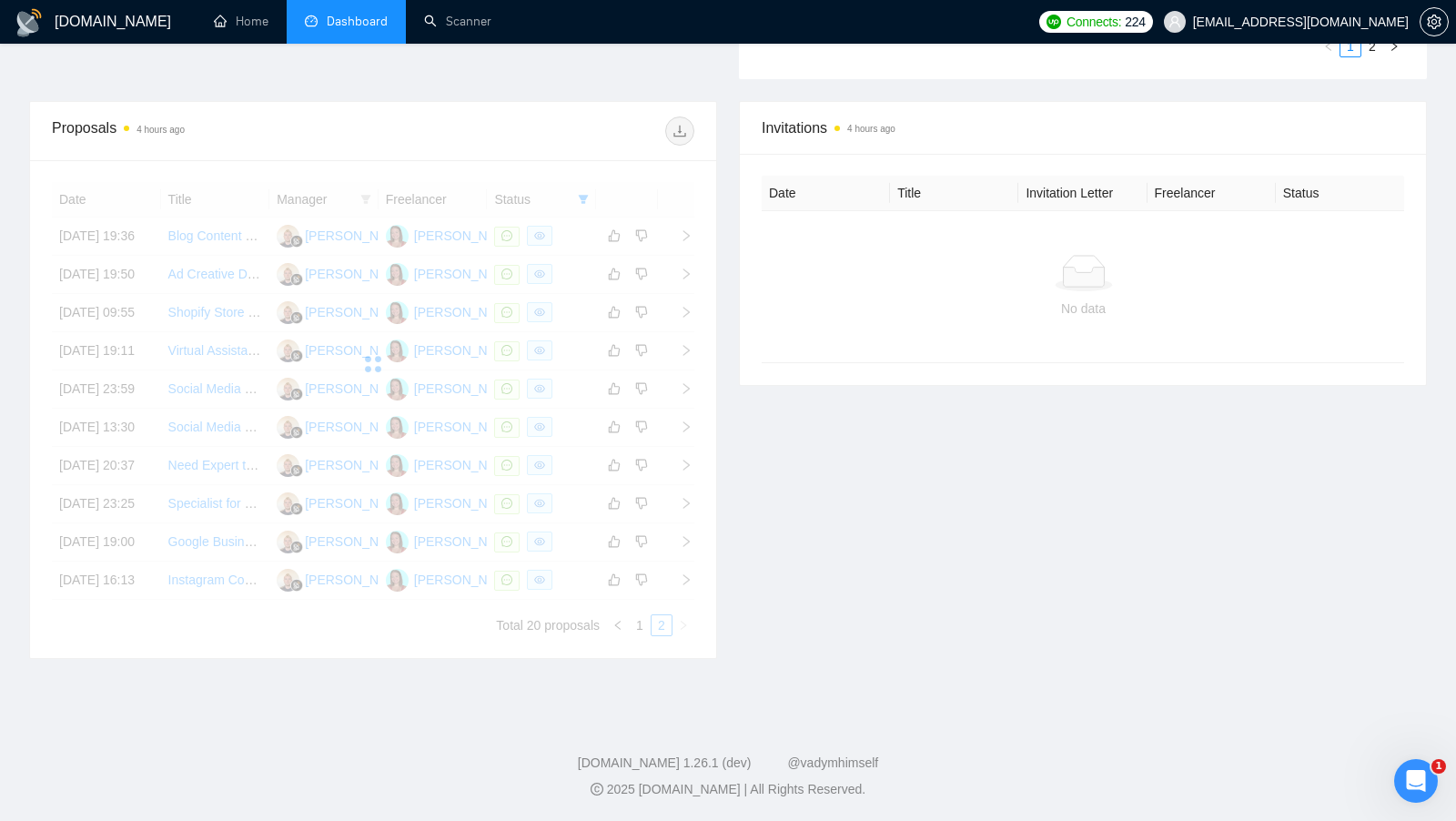
click at [669, 623] on div "Date Title Manager Freelancer Status 28 Sep, 2025 19:36 Blog Content Creator an…" at bounding box center [372, 408] width 642 height 454
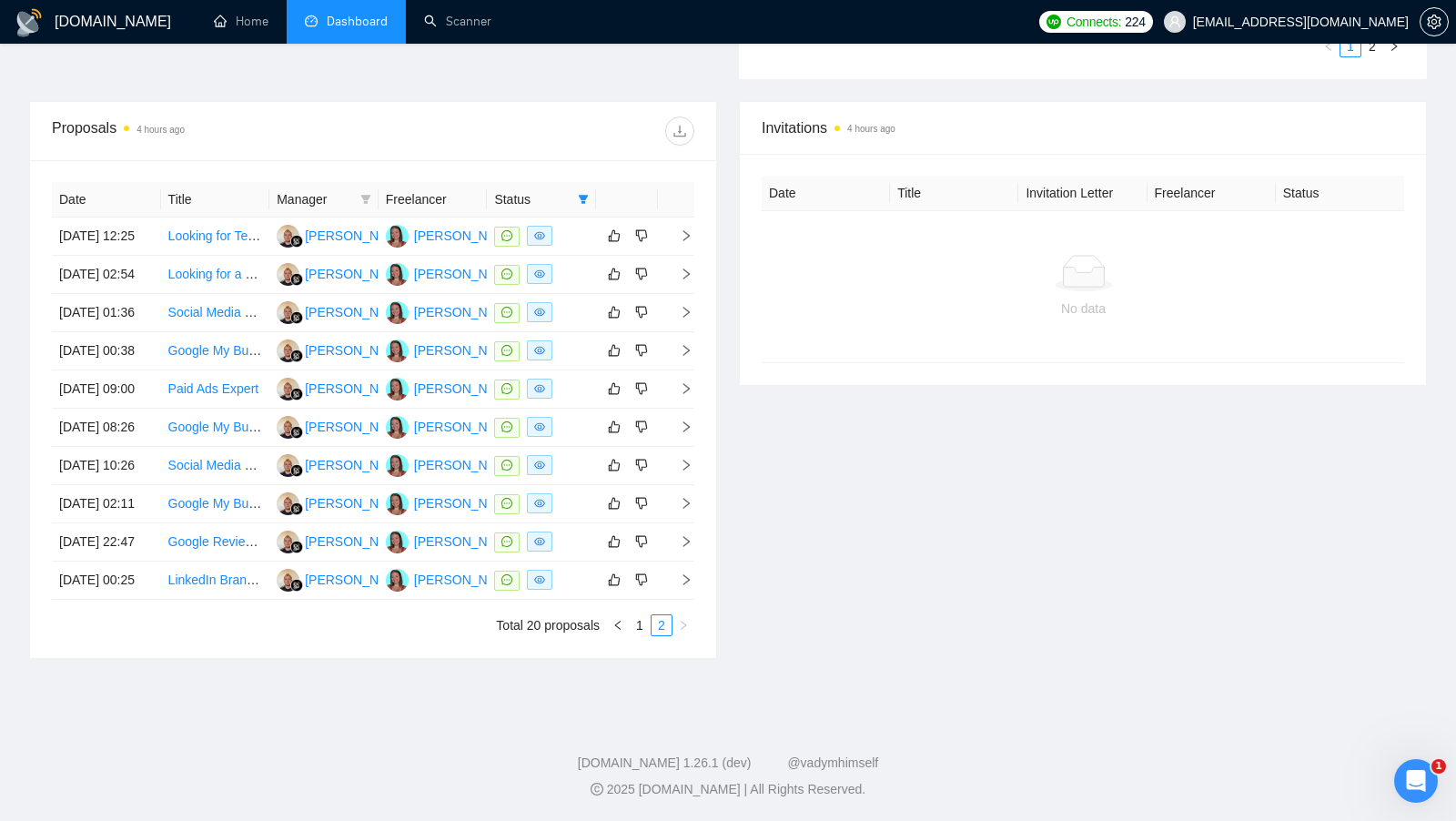
click at [1092, 359] on div "Invitations 4 hours ago Date Title Invitation Letter Freelancer Status No data" at bounding box center [1083, 380] width 710 height 558
click at [641, 635] on link "1" at bounding box center [640, 625] width 20 height 20
click at [966, 552] on div "Invitations 4 hours ago Date Title Invitation Letter Freelancer Status No data" at bounding box center [1083, 380] width 710 height 558
click at [659, 635] on link "2" at bounding box center [662, 625] width 20 height 20
click at [578, 193] on icon "filter" at bounding box center [583, 198] width 11 height 11
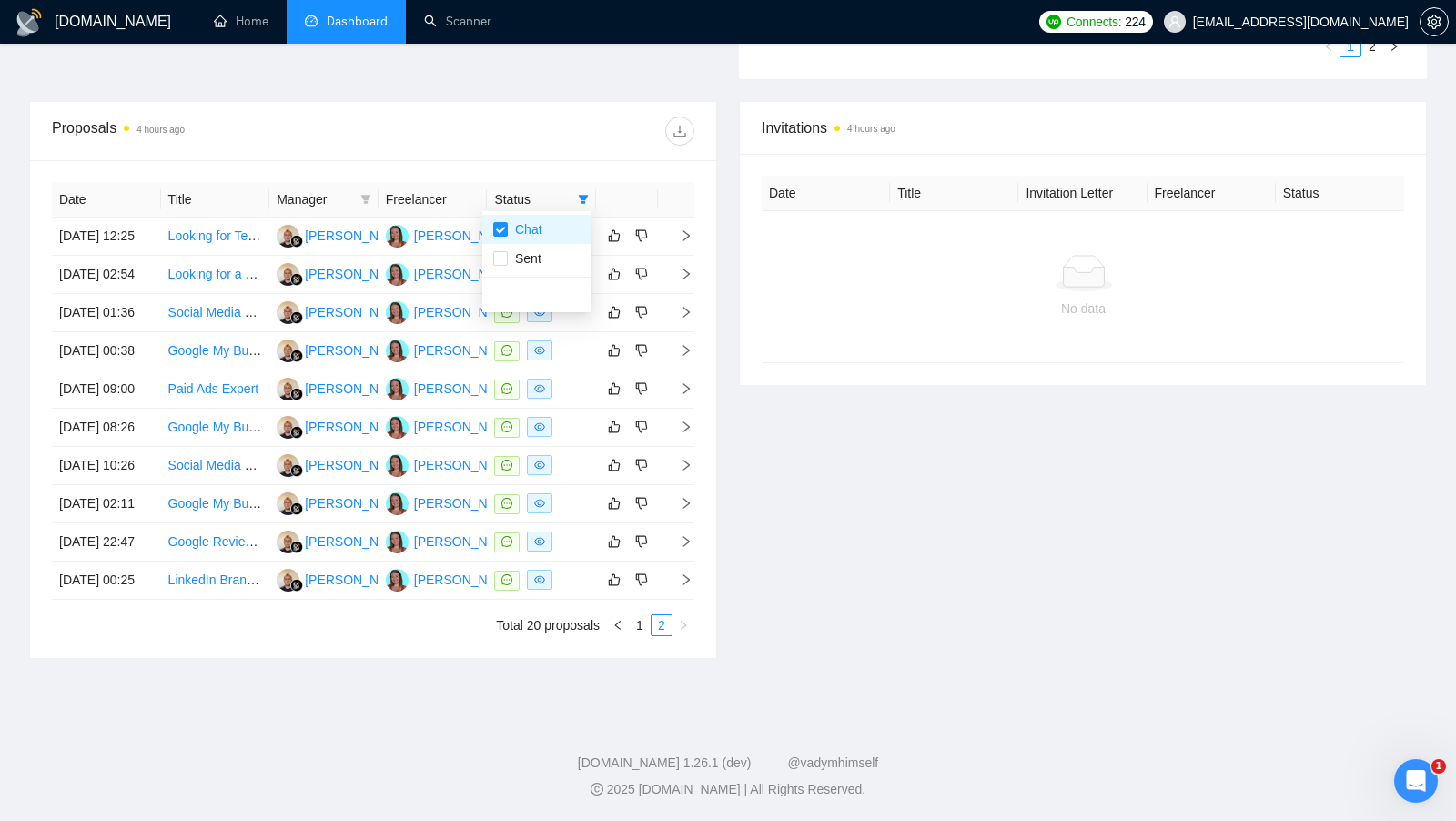
click at [626, 182] on th at bounding box center [627, 199] width 62 height 36
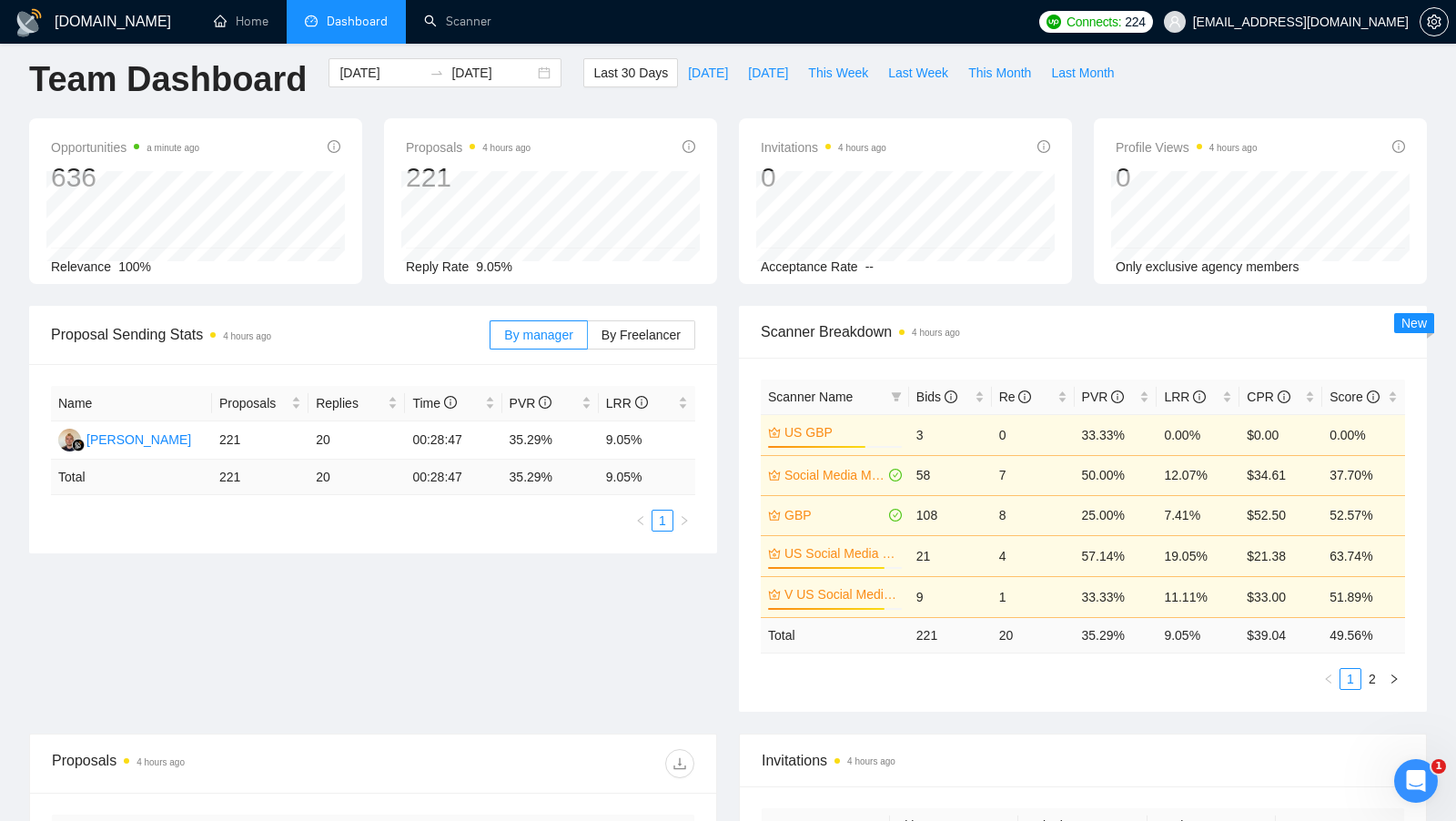
scroll to position [0, 0]
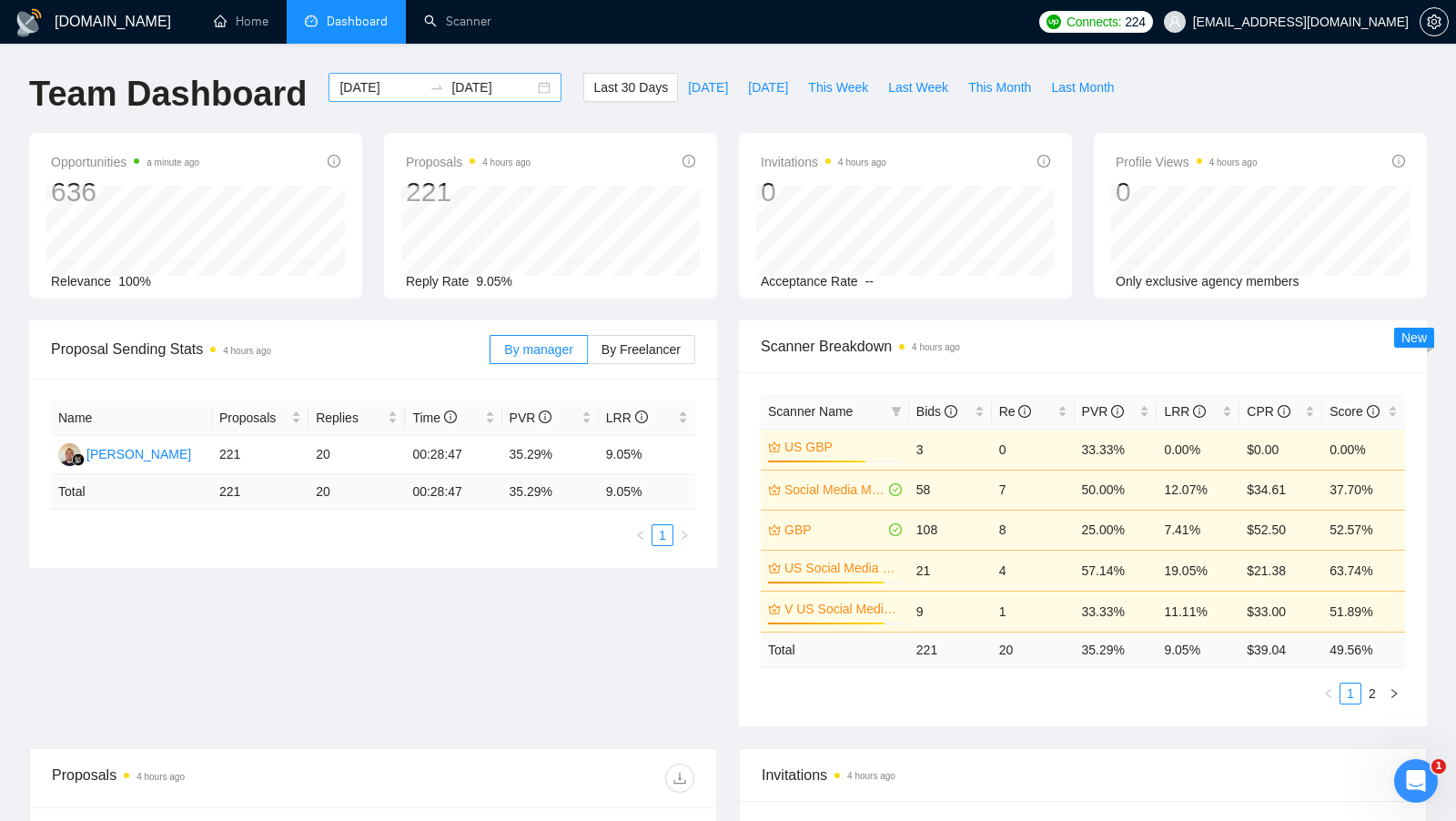
click at [534, 84] on div "2025-08-31 2025-09-30" at bounding box center [445, 87] width 233 height 29
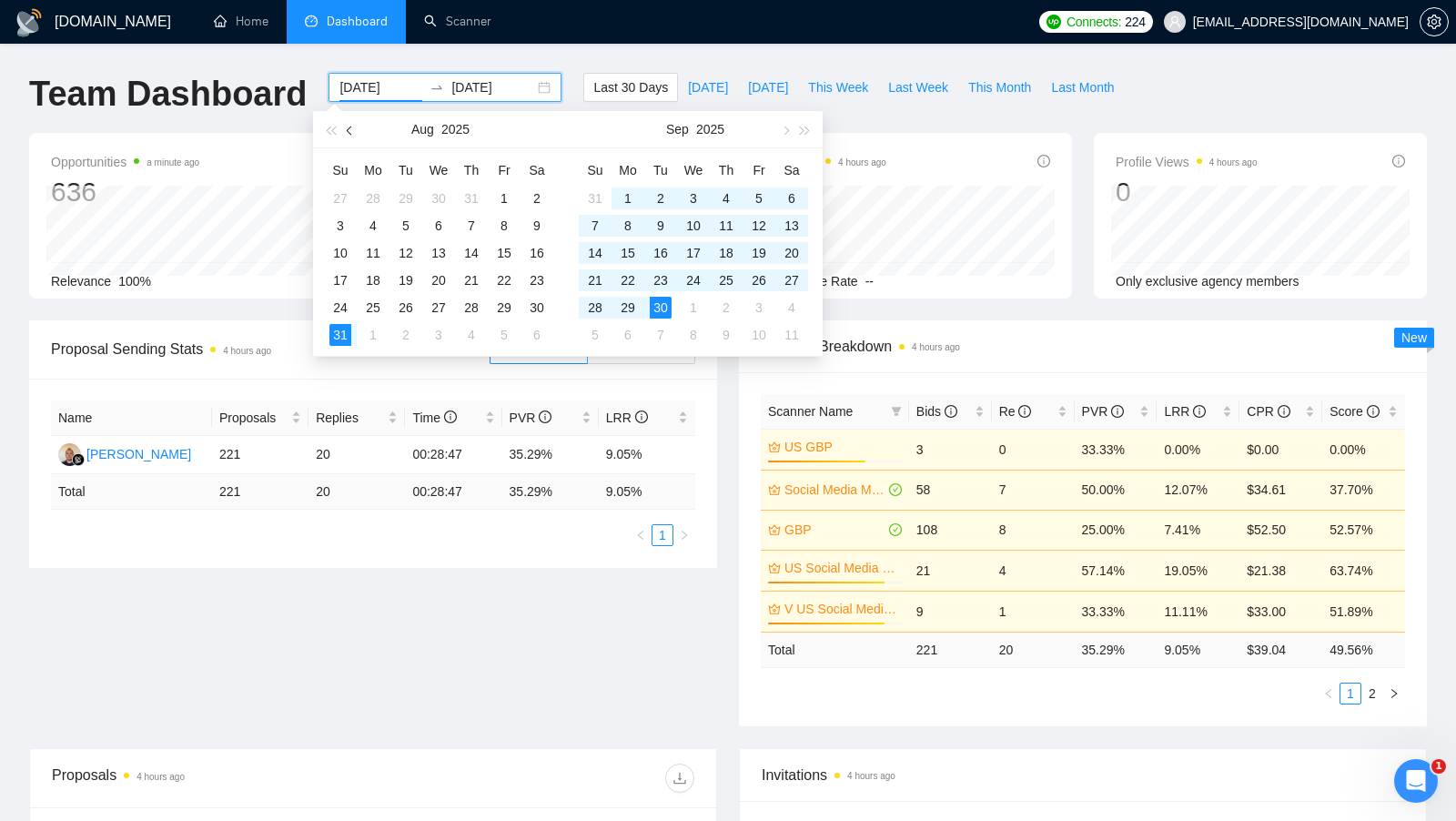
click at [359, 131] on button "button" at bounding box center [350, 128] width 20 height 36
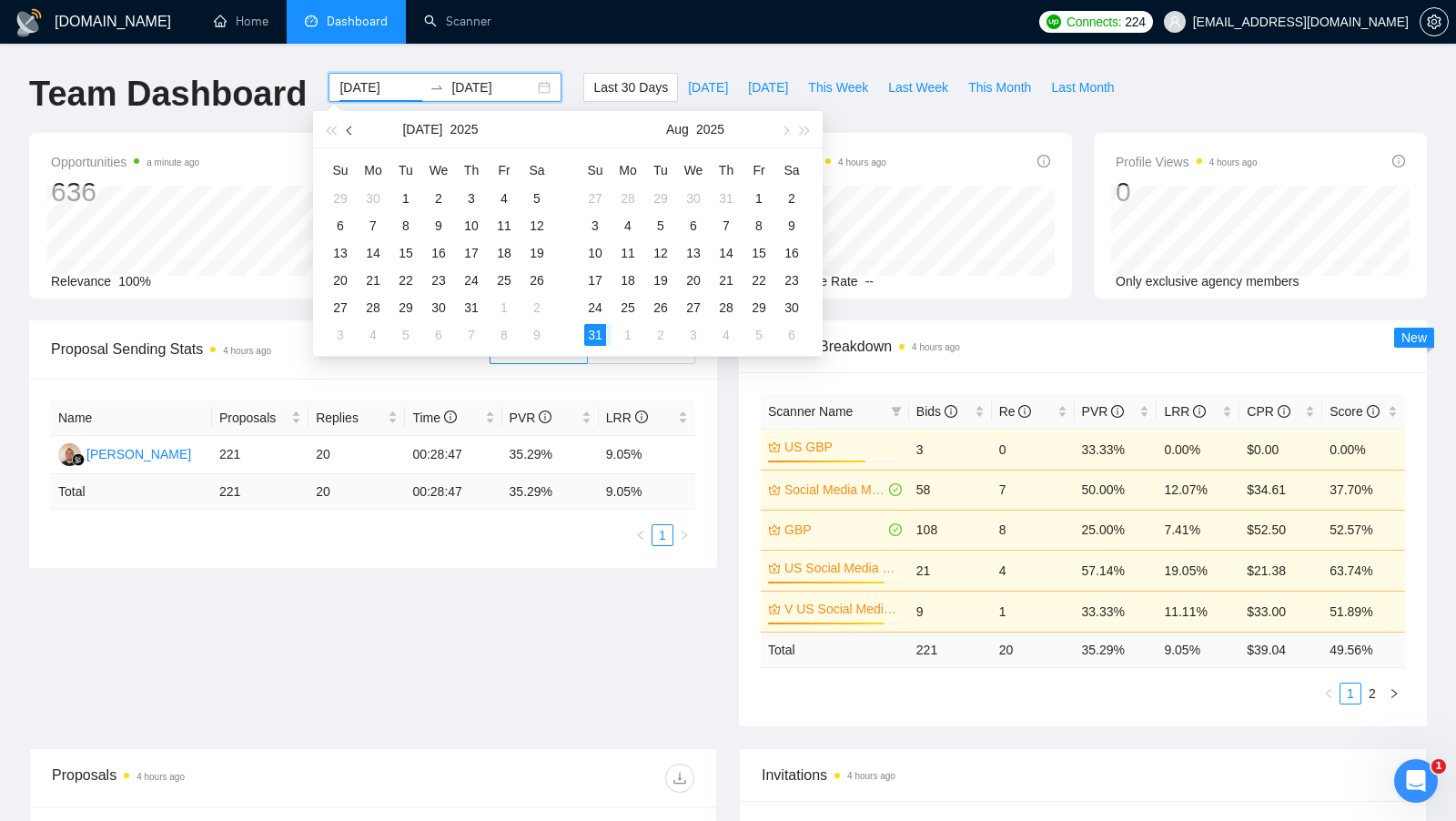
click at [359, 131] on button "button" at bounding box center [350, 128] width 20 height 36
type input "2025-06-01"
click at [355, 196] on td "1" at bounding box center [340, 198] width 33 height 27
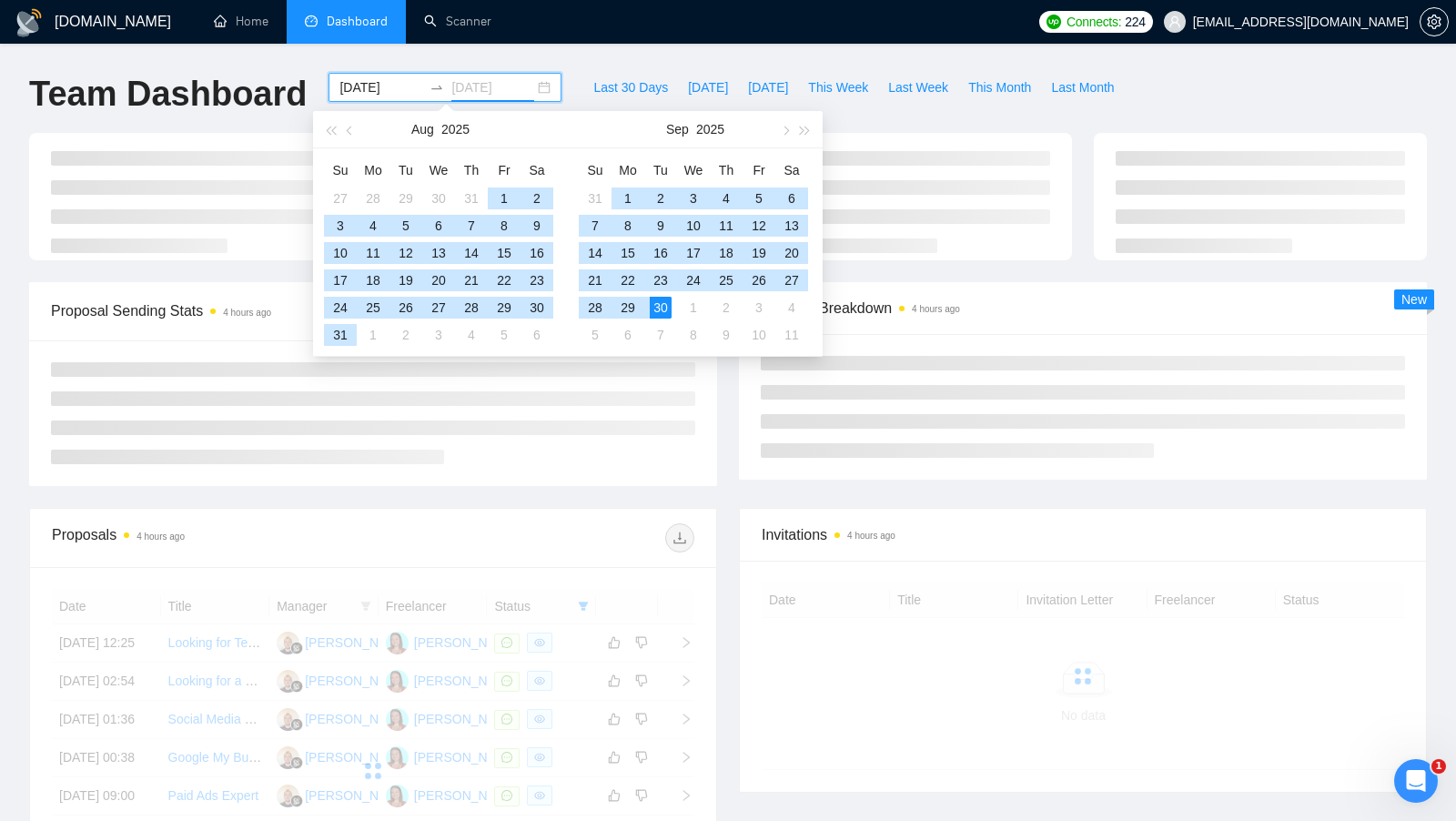
type input "[DATE]"
click at [663, 312] on div "30" at bounding box center [661, 307] width 21 height 21
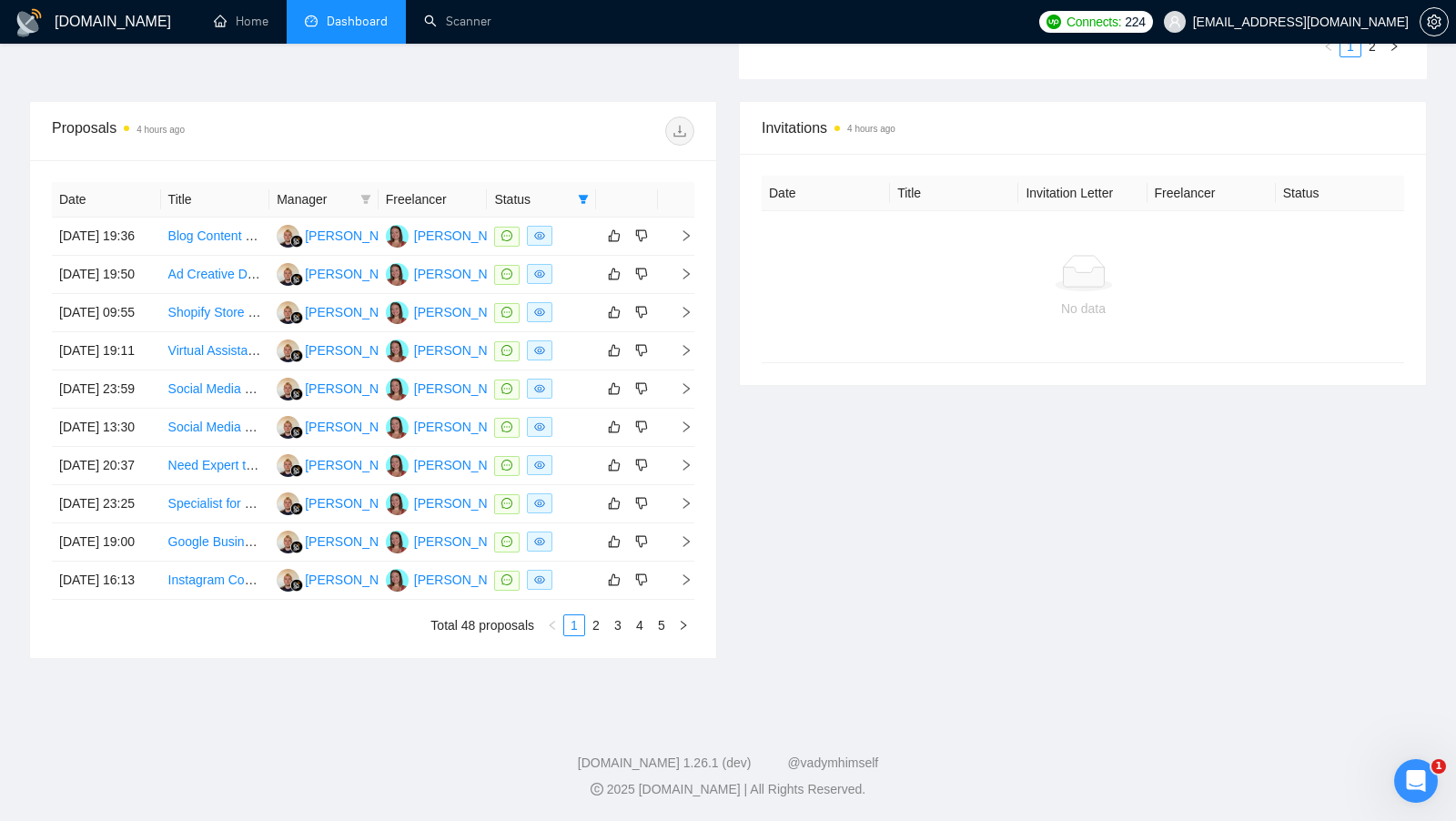
scroll to position [717, 0]
click at [653, 635] on link "5" at bounding box center [662, 625] width 20 height 20
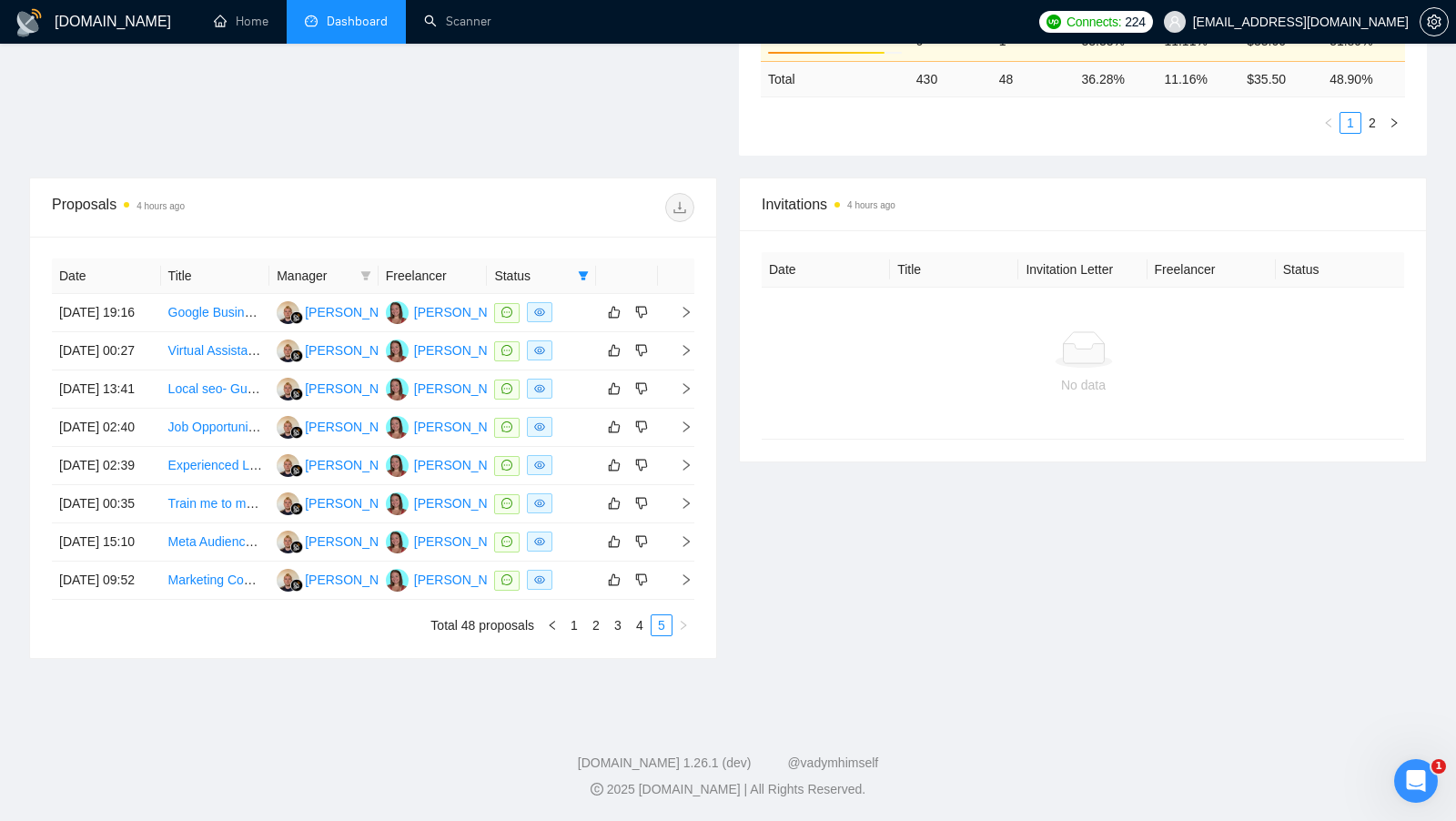
scroll to position [663, 0]
click at [644, 635] on link "4" at bounding box center [640, 625] width 20 height 20
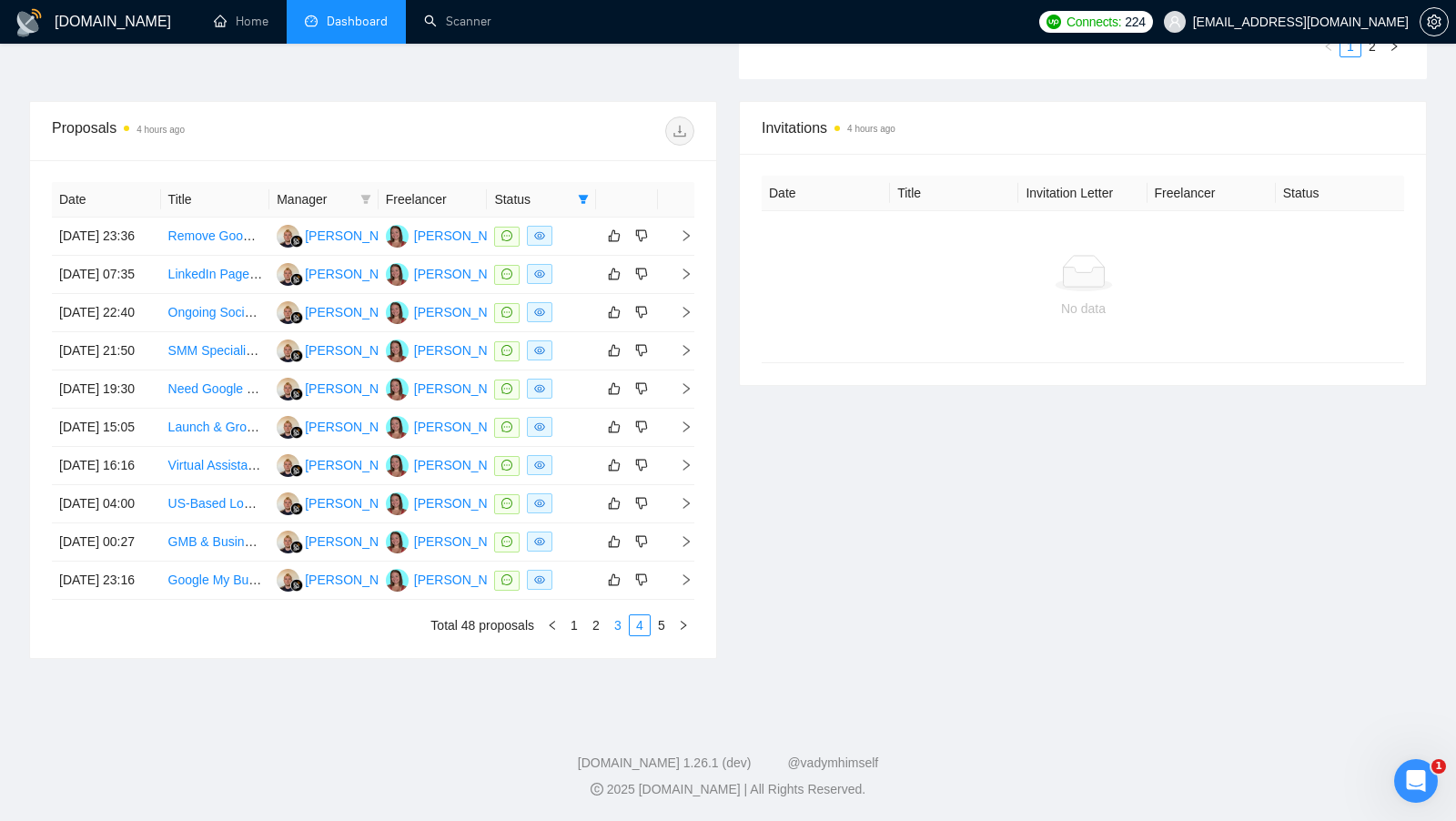
click at [626, 635] on link "3" at bounding box center [618, 625] width 20 height 20
click at [596, 635] on link "2" at bounding box center [596, 625] width 20 height 20
click at [584, 635] on link "1" at bounding box center [574, 625] width 20 height 20
click at [601, 635] on link "2" at bounding box center [596, 625] width 20 height 20
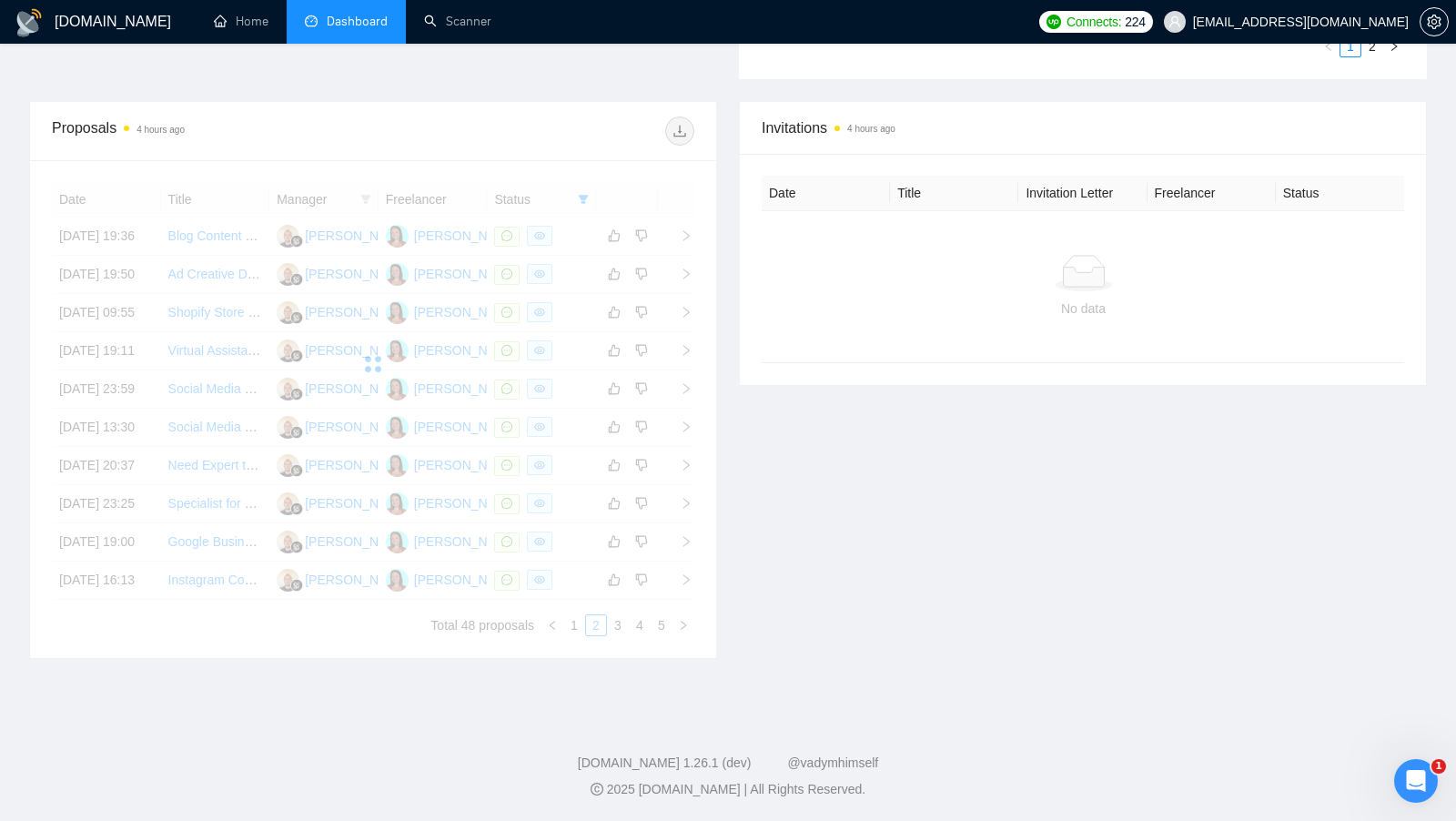
click at [819, 560] on div "Invitations 4 hours ago Date Title Invitation Letter Freelancer Status No data" at bounding box center [1083, 380] width 710 height 558
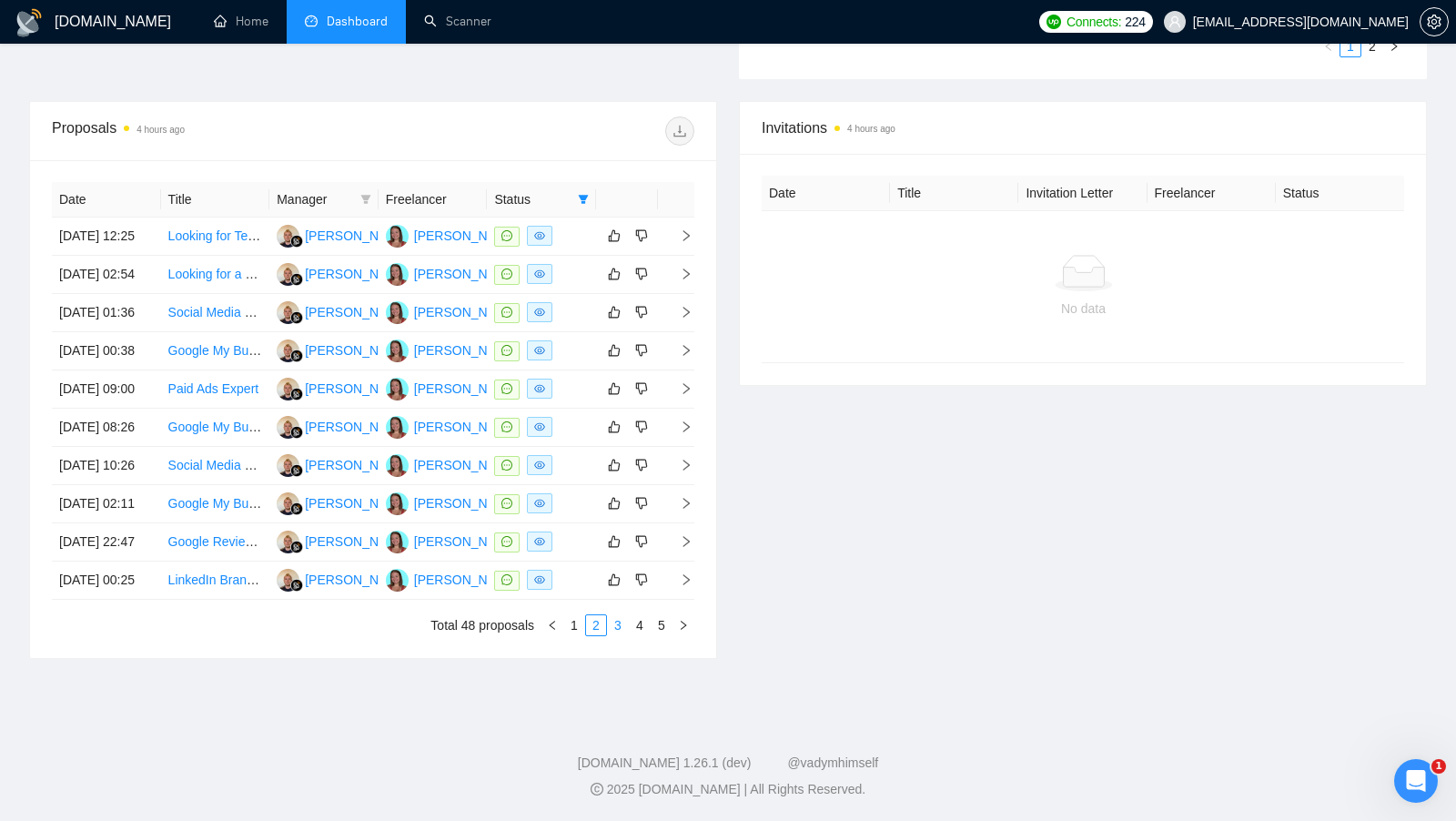
click at [613, 635] on link "3" at bounding box center [618, 625] width 20 height 20
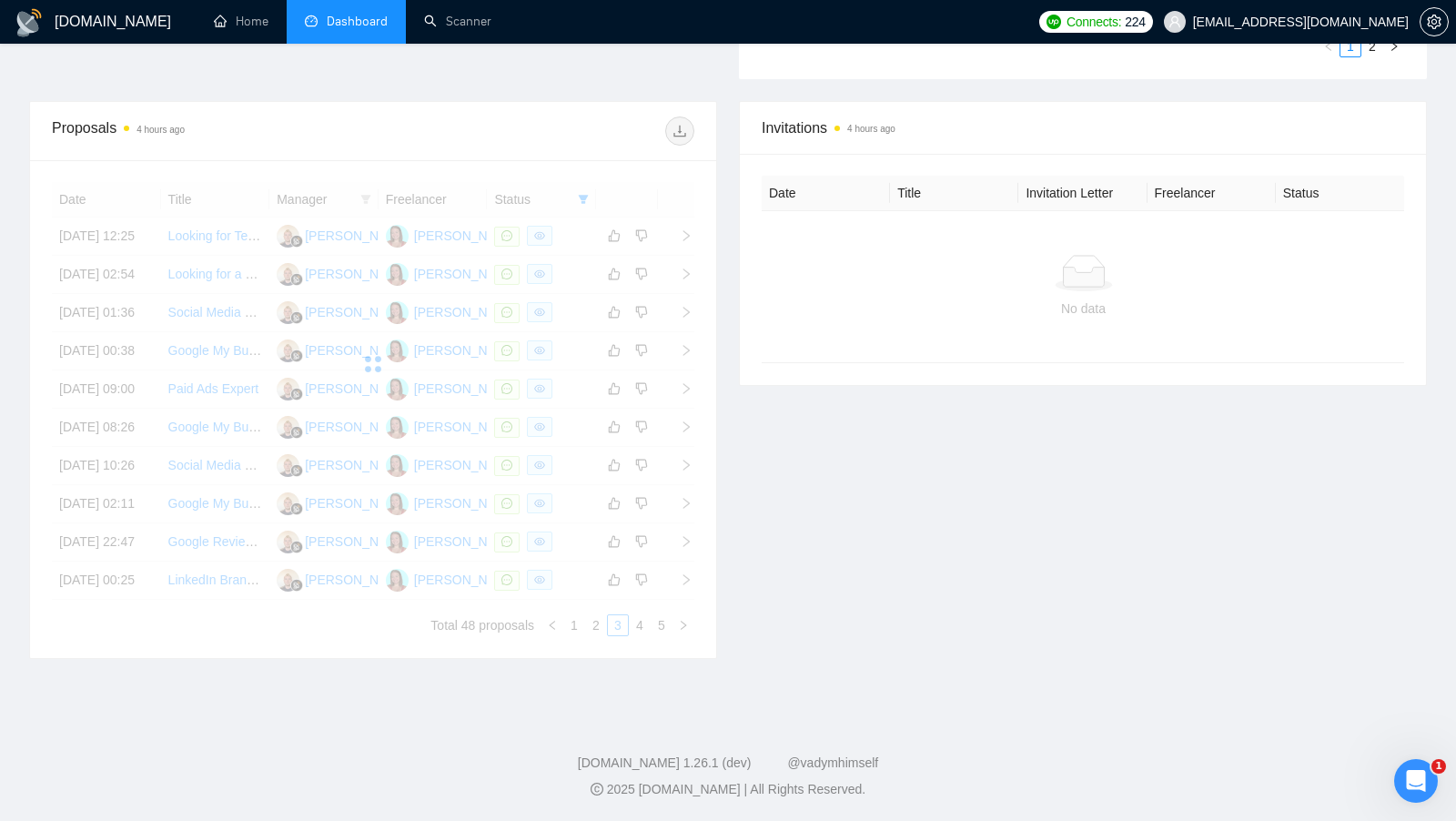
click at [950, 584] on div "Invitations 4 hours ago Date Title Invitation Letter Freelancer Status No data" at bounding box center [1083, 380] width 710 height 558
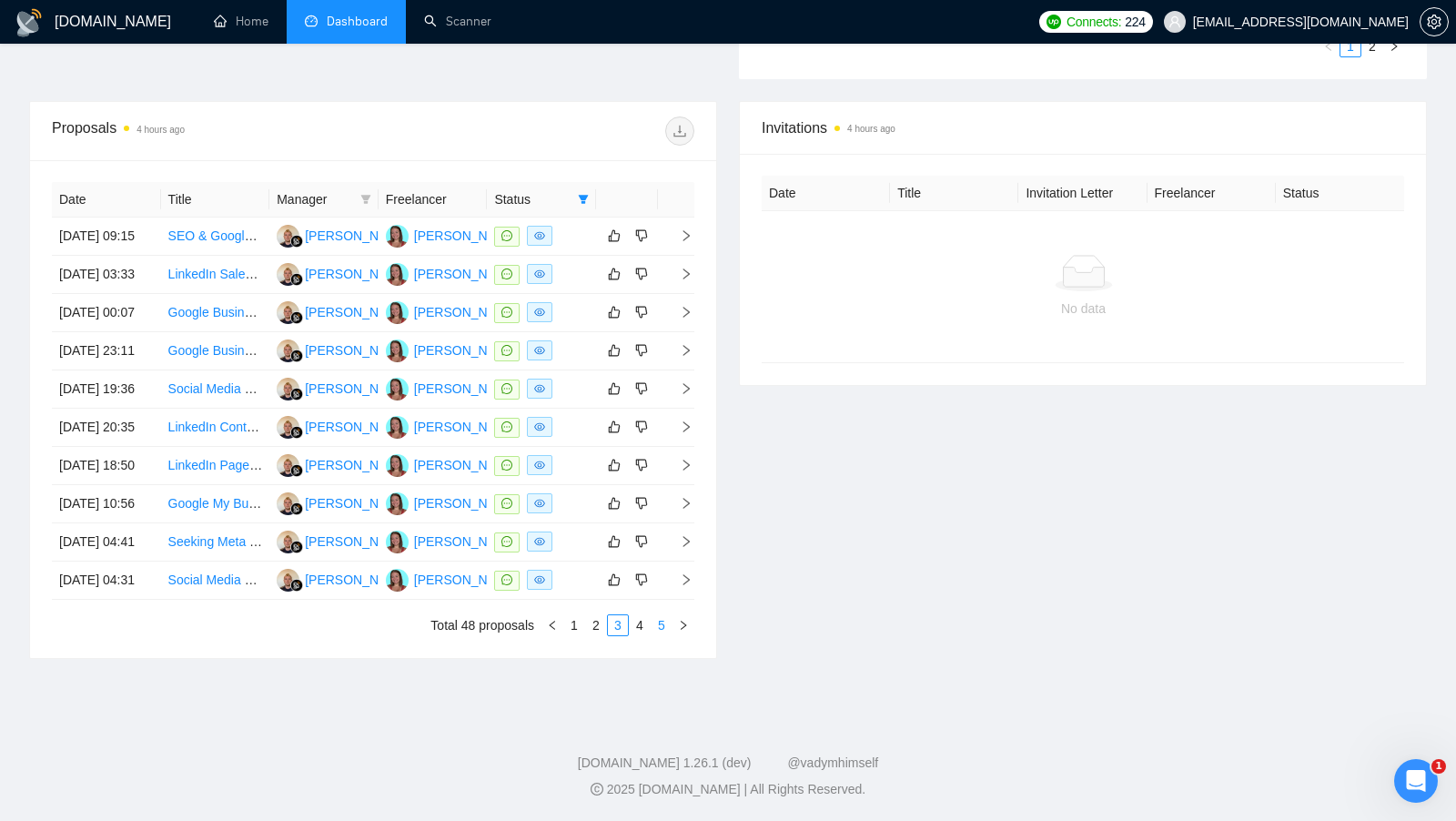
click at [651, 636] on li "5" at bounding box center [662, 625] width 21 height 21
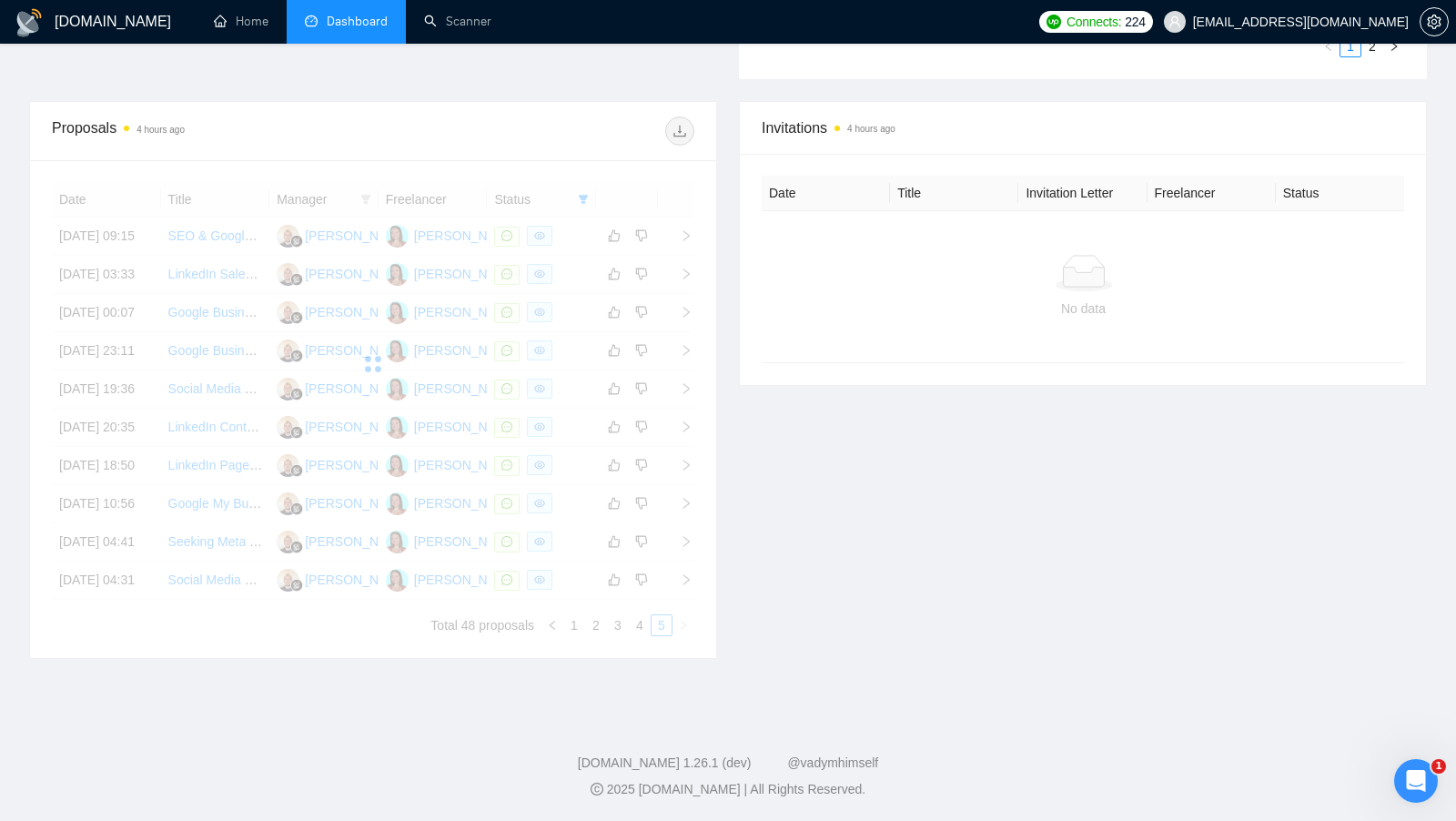
click at [827, 598] on div "Invitations 4 hours ago Date Title Invitation Letter Freelancer Status No data" at bounding box center [1083, 380] width 710 height 558
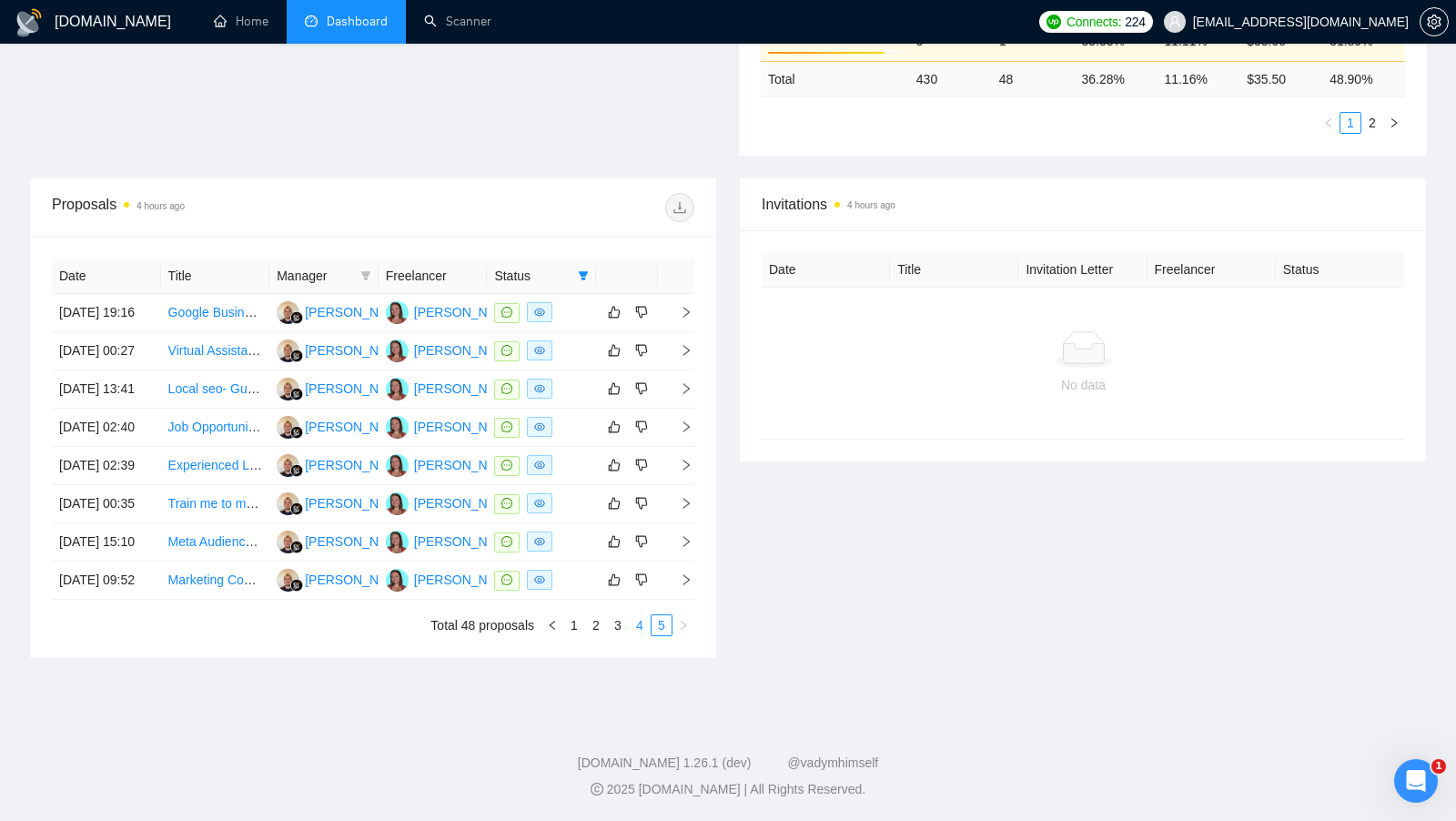
click at [645, 628] on link "4" at bounding box center [640, 625] width 20 height 20
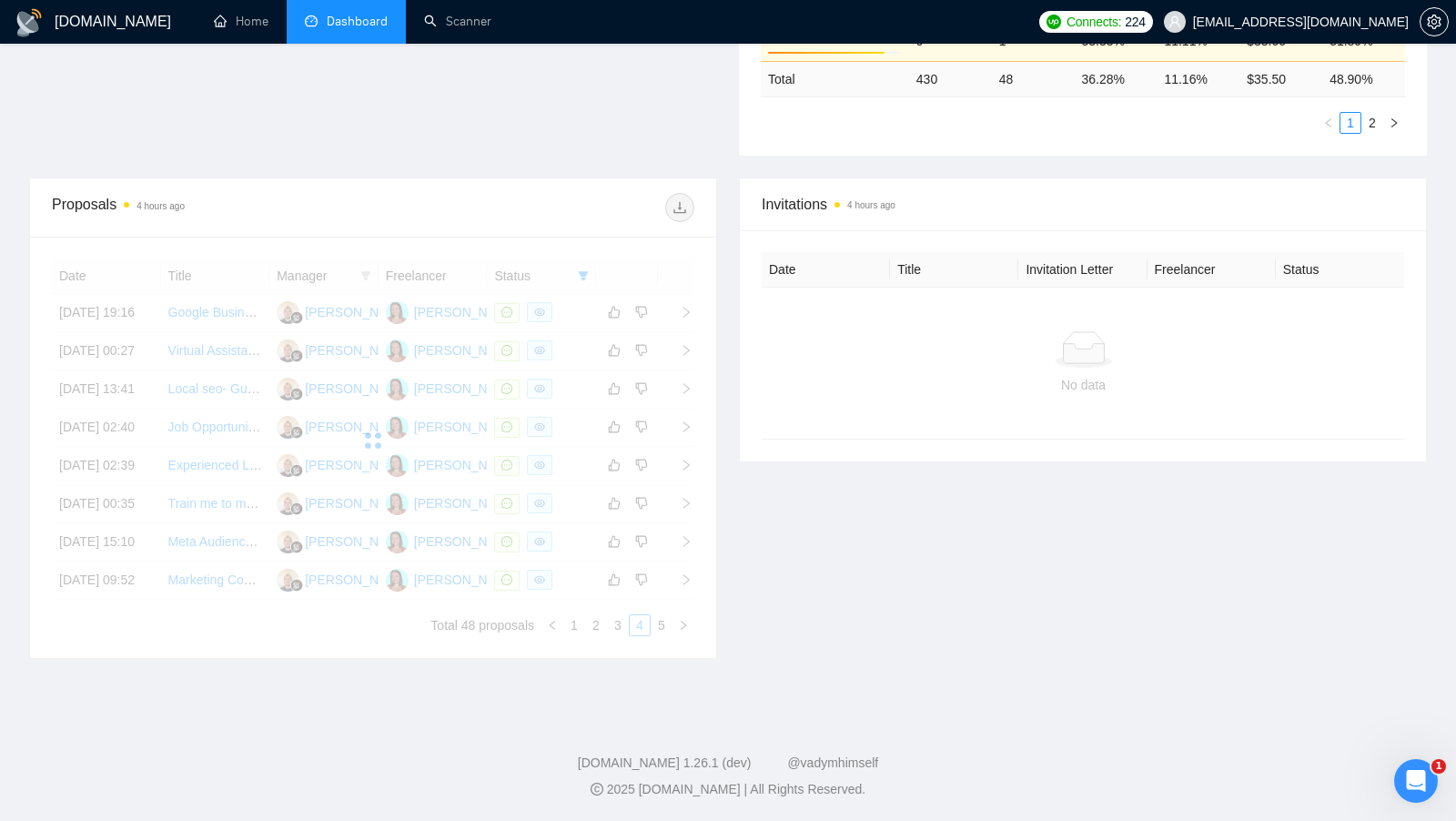
click at [852, 595] on div "Invitations 4 hours ago Date Title Invitation Letter Freelancer Status No data" at bounding box center [1083, 418] width 710 height 481
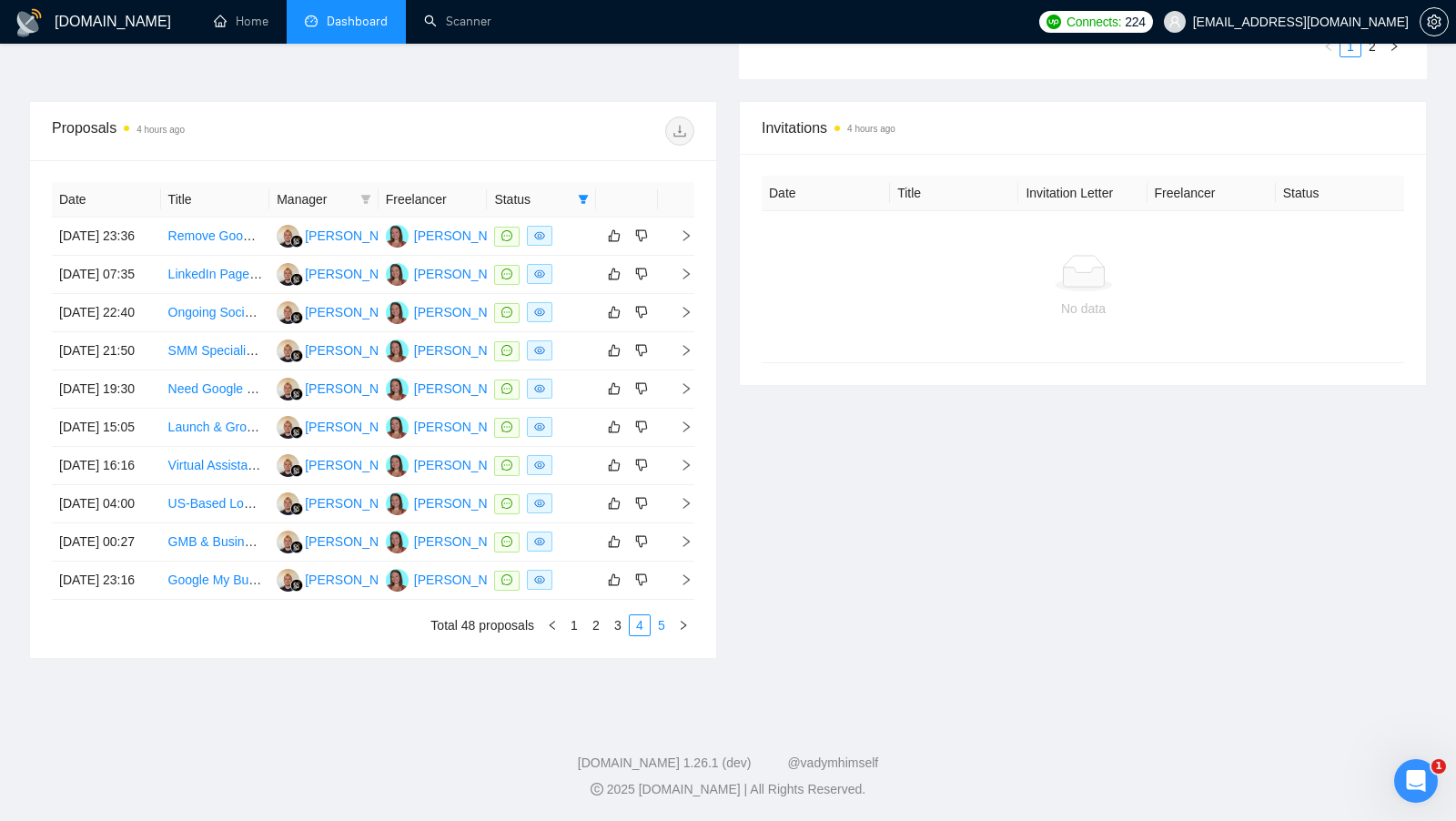
click at [660, 635] on link "5" at bounding box center [662, 625] width 20 height 20
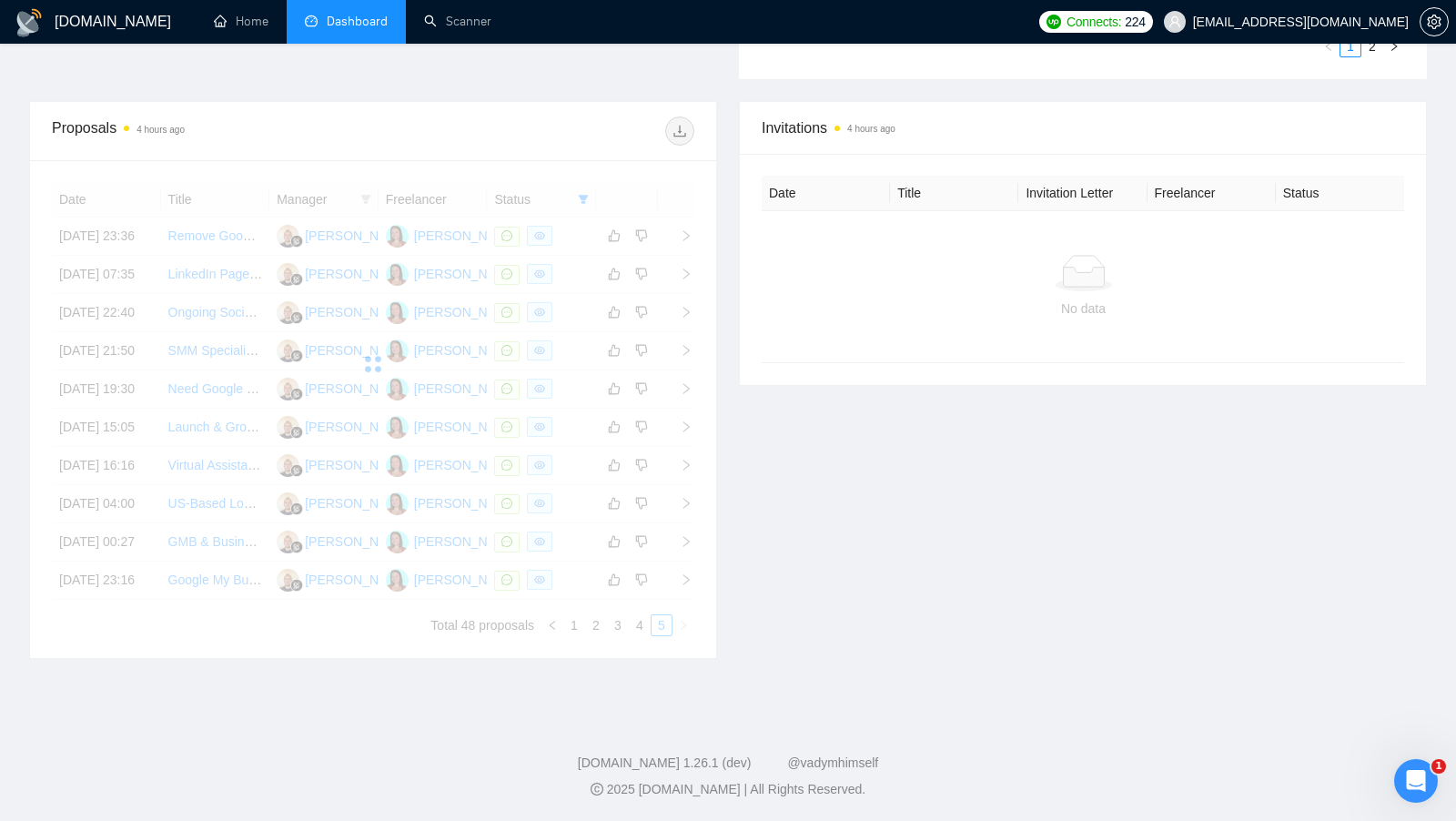
click at [807, 659] on div "Invitations 4 hours ago Date Title Invitation Letter Freelancer Status No data" at bounding box center [1083, 380] width 710 height 558
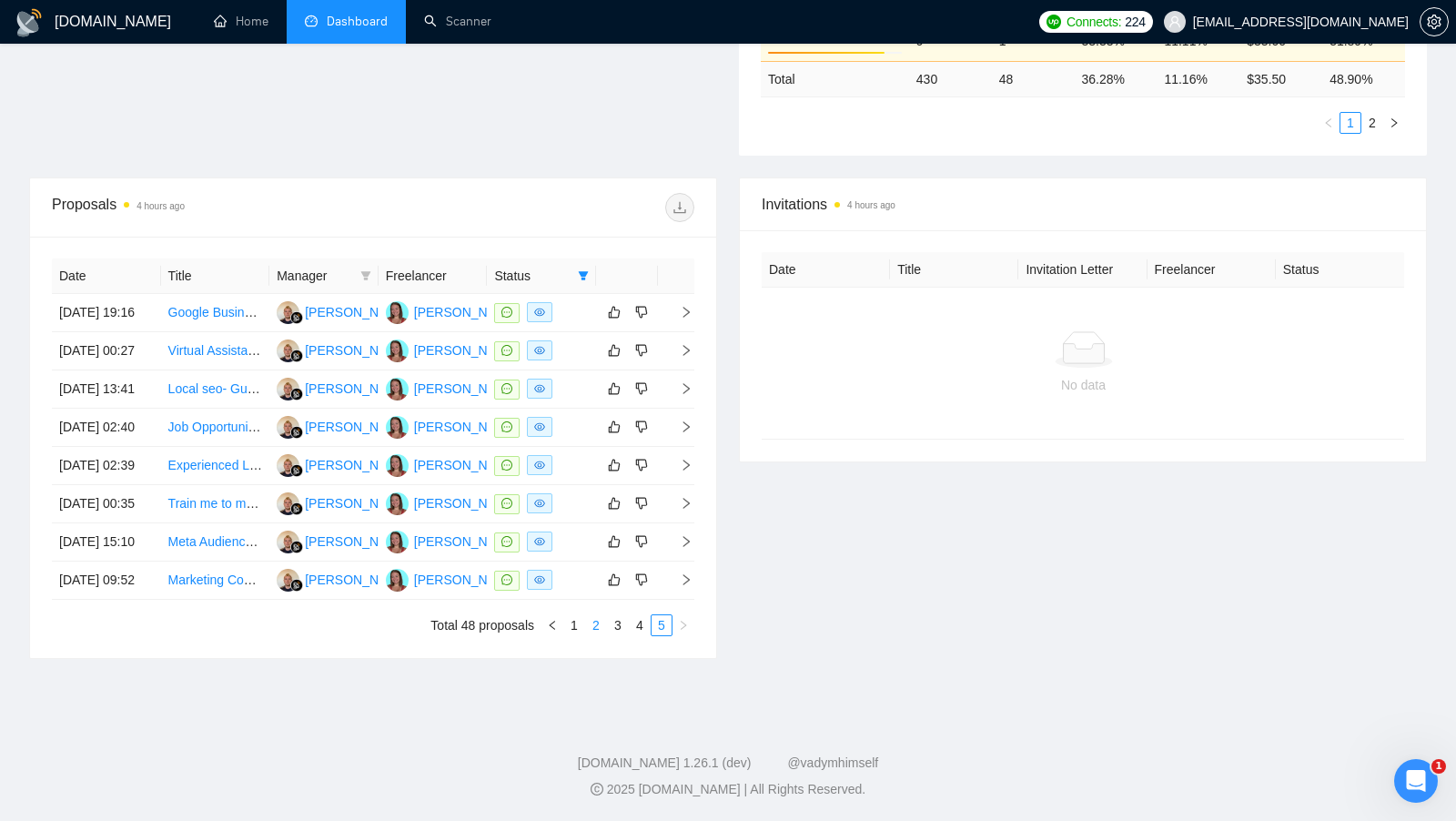
click at [605, 623] on link "2" at bounding box center [596, 625] width 20 height 20
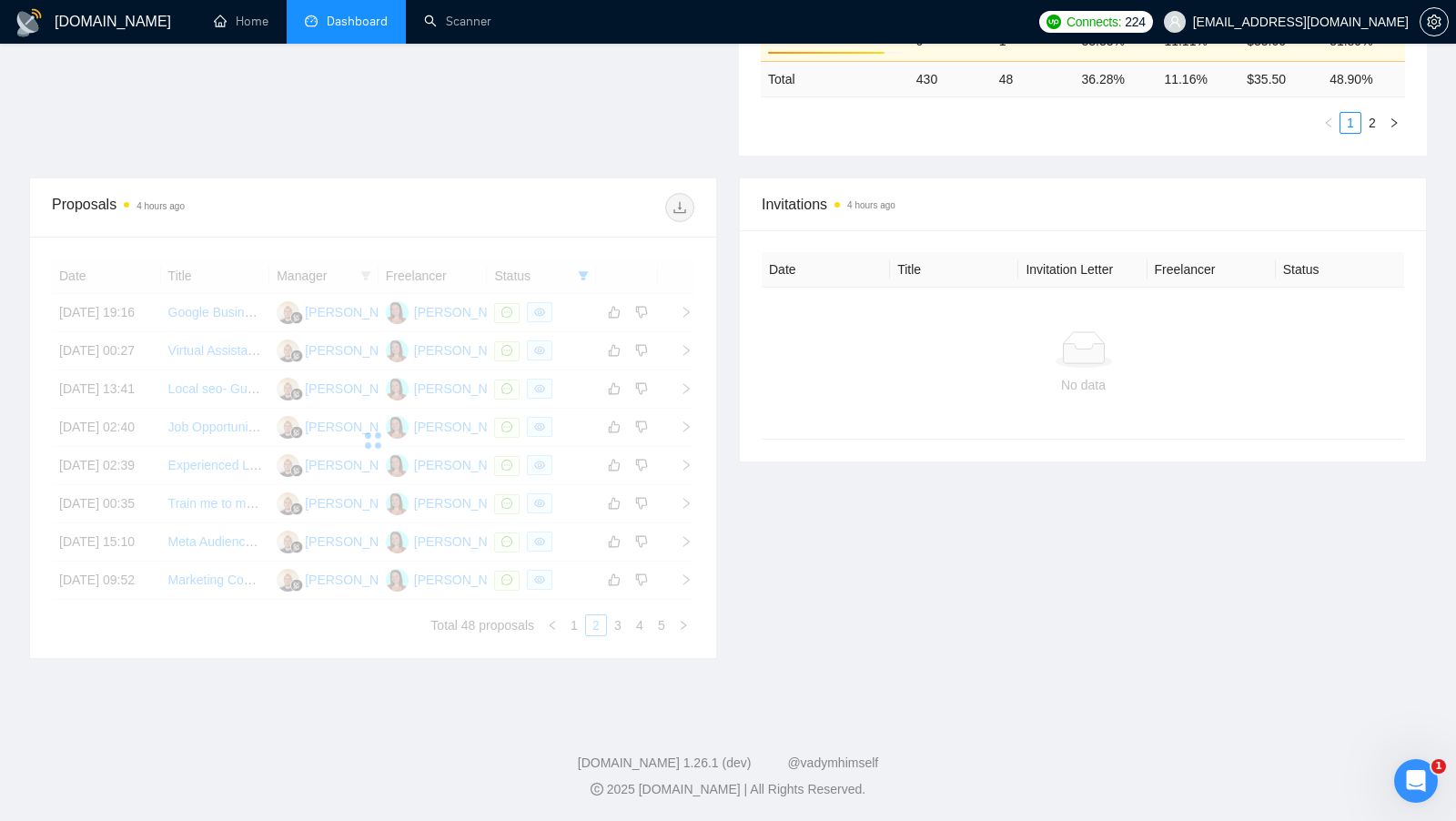
click at [882, 605] on div "Invitations 4 hours ago Date Title Invitation Letter Freelancer Status No data" at bounding box center [1083, 418] width 710 height 481
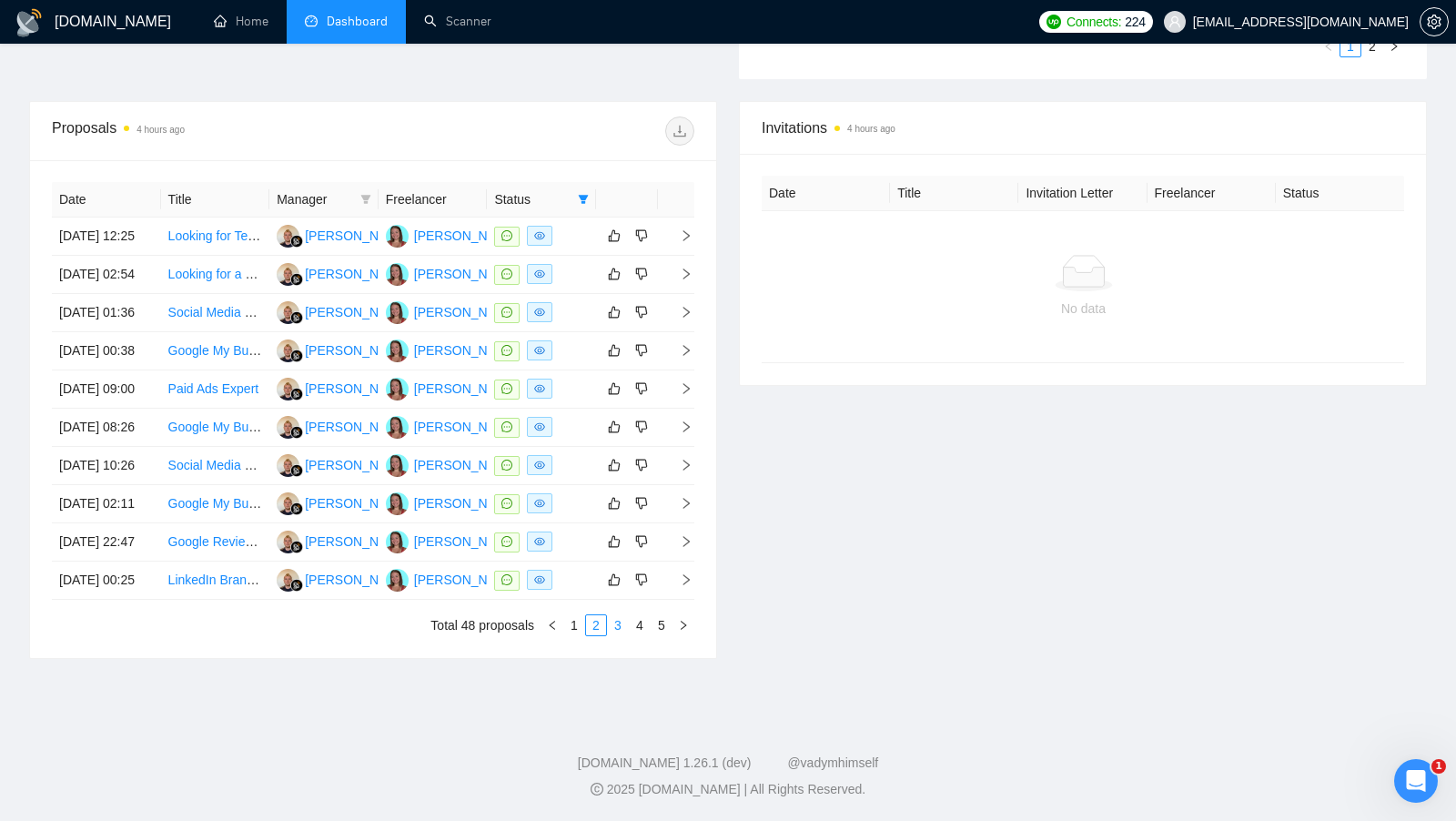
click at [624, 635] on link "3" at bounding box center [618, 625] width 20 height 20
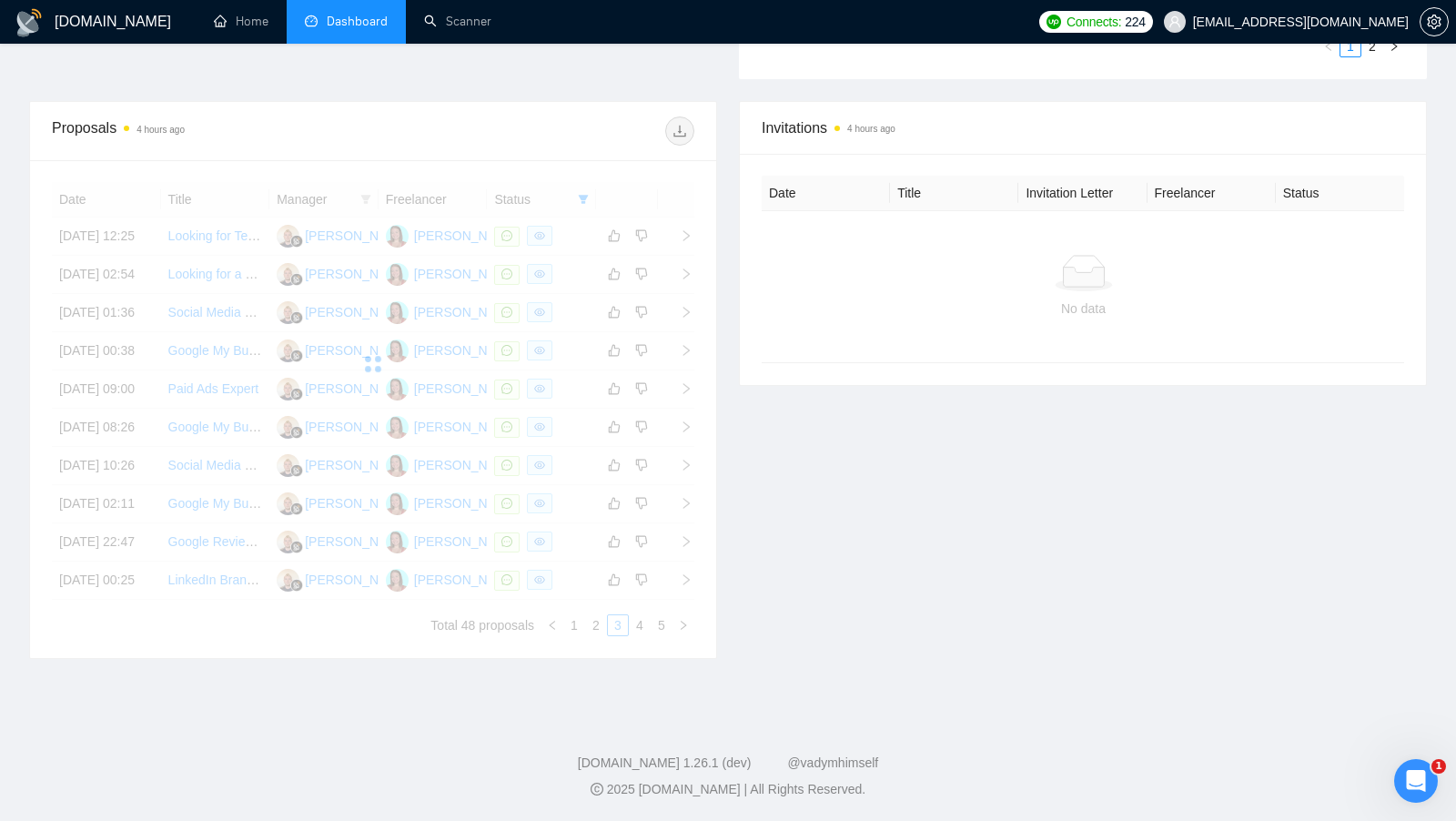
click at [850, 659] on div "Invitations 4 hours ago Date Title Invitation Letter Freelancer Status No data" at bounding box center [1083, 380] width 710 height 558
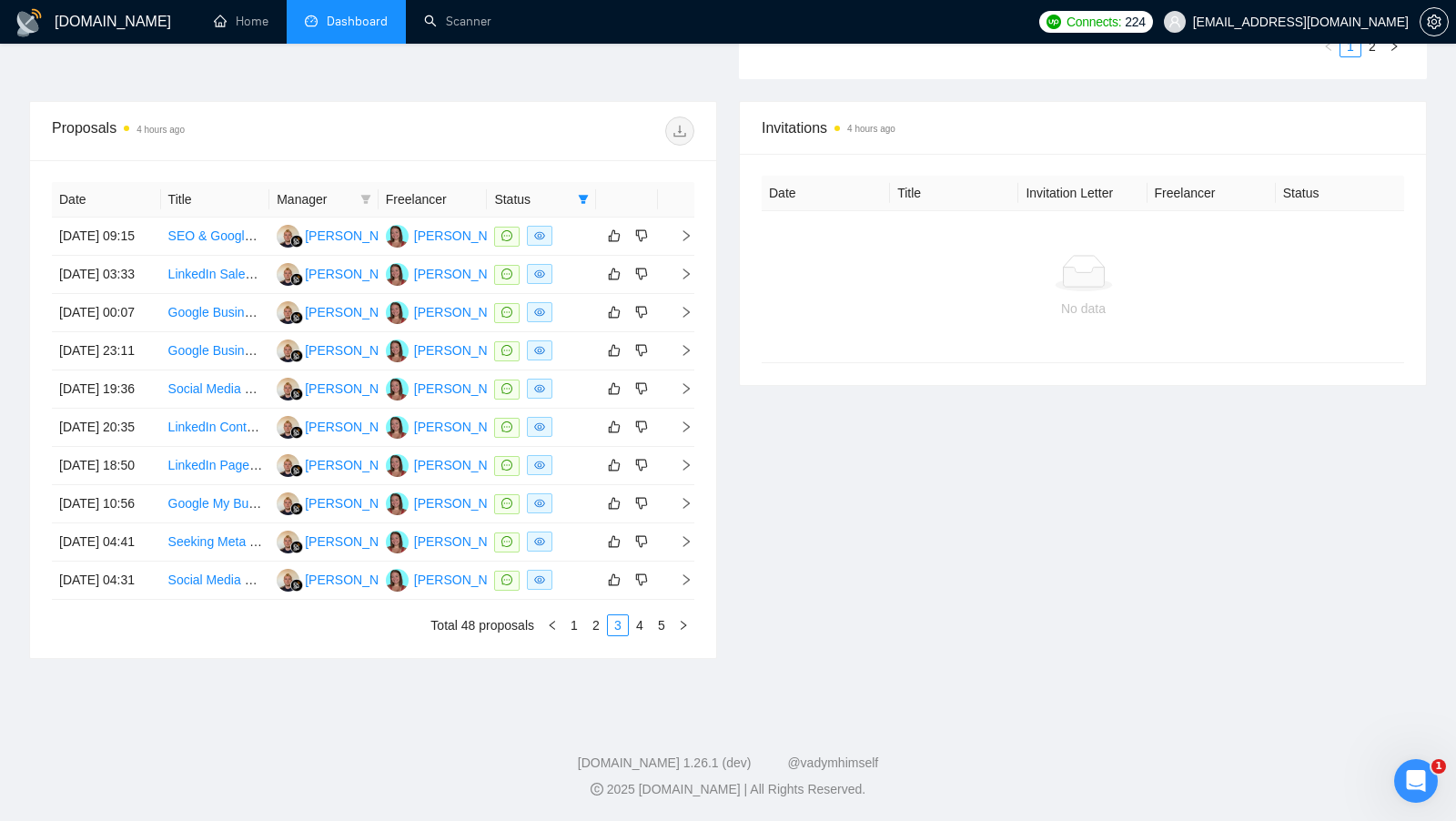
scroll to position [750, 0]
click at [580, 635] on link "1" at bounding box center [574, 625] width 20 height 20
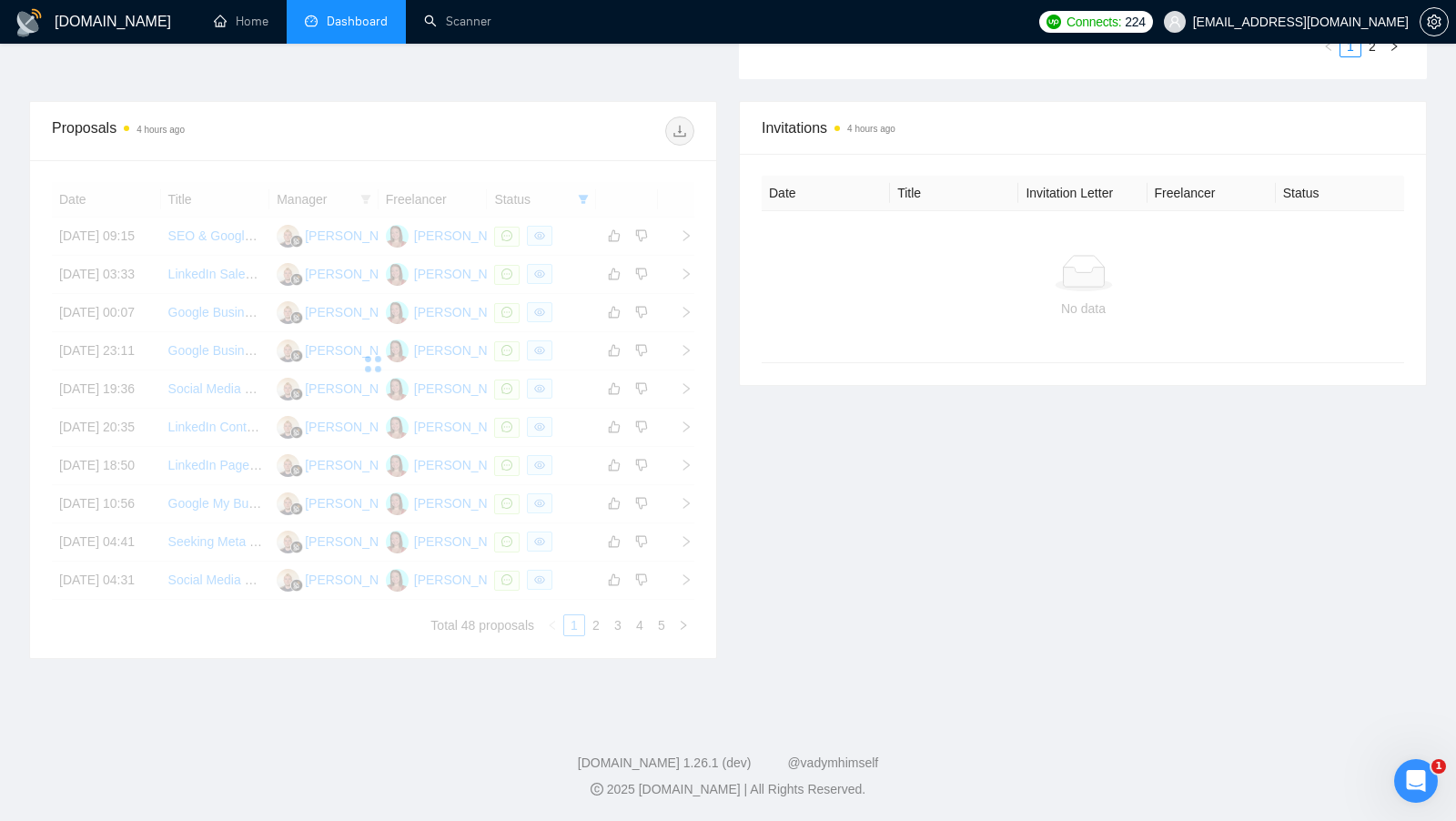
scroll to position [714, 0]
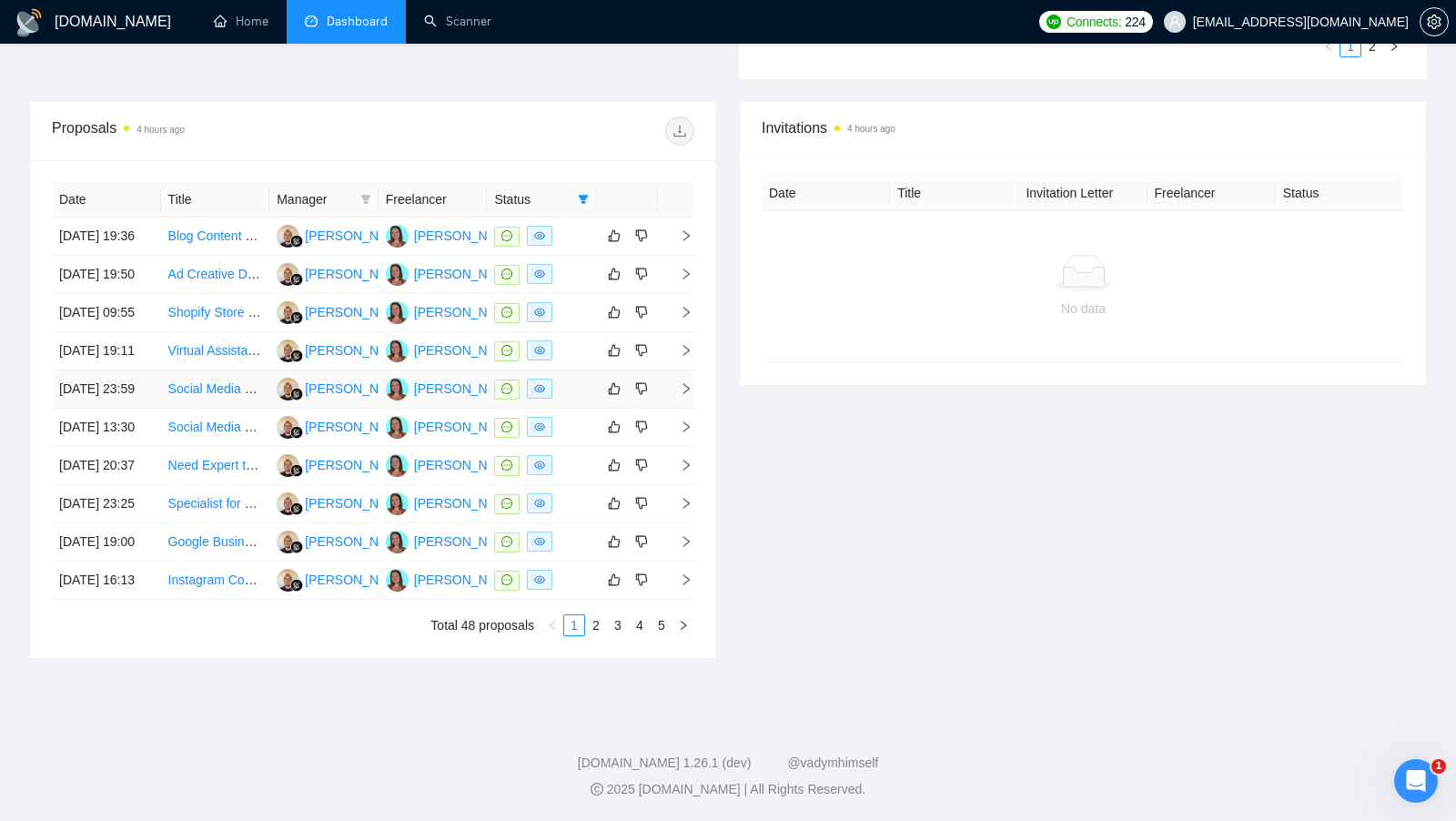
click at [592, 408] on td at bounding box center [541, 389] width 109 height 38
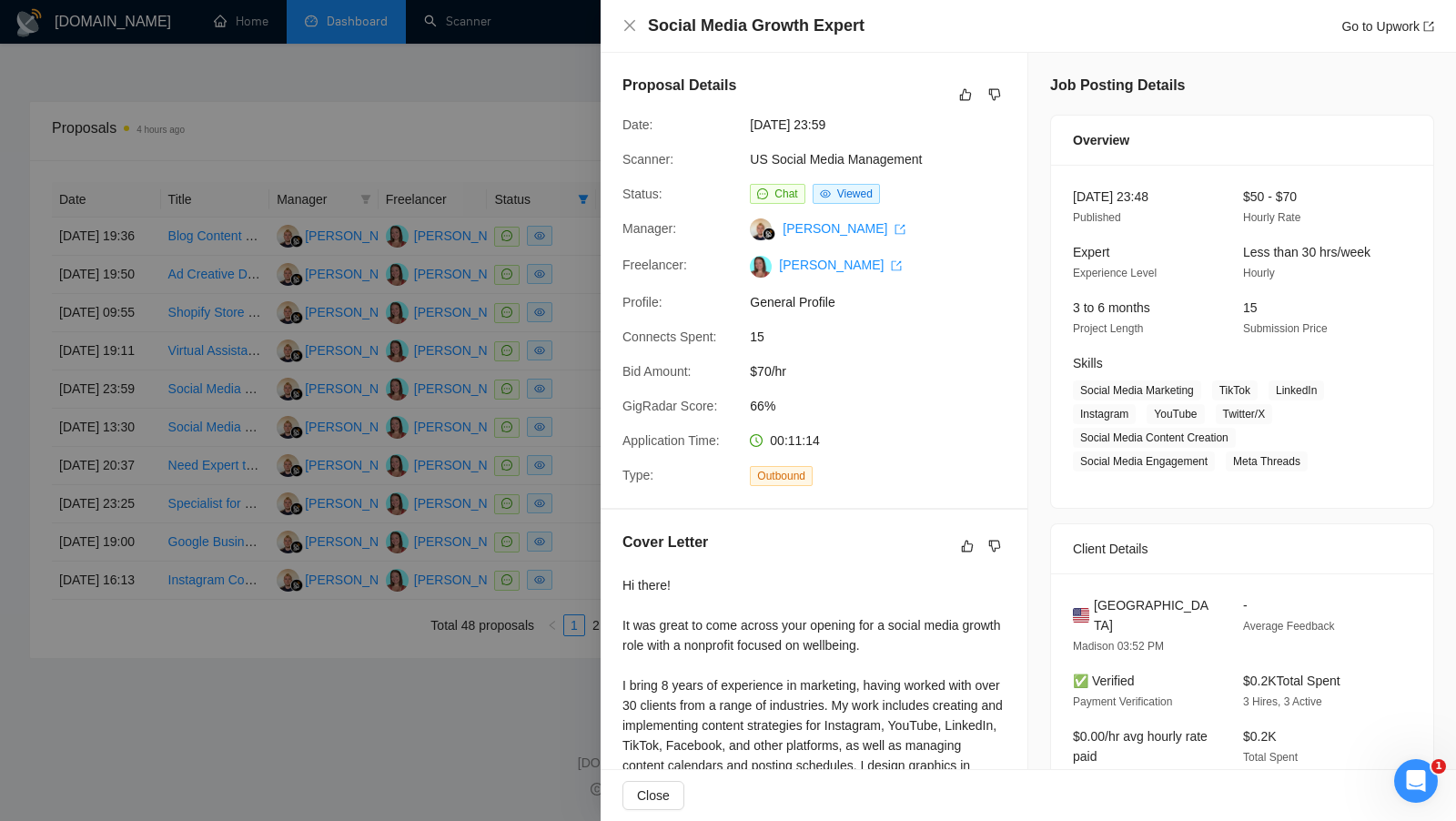
click at [591, 151] on div at bounding box center [728, 410] width 1456 height 821
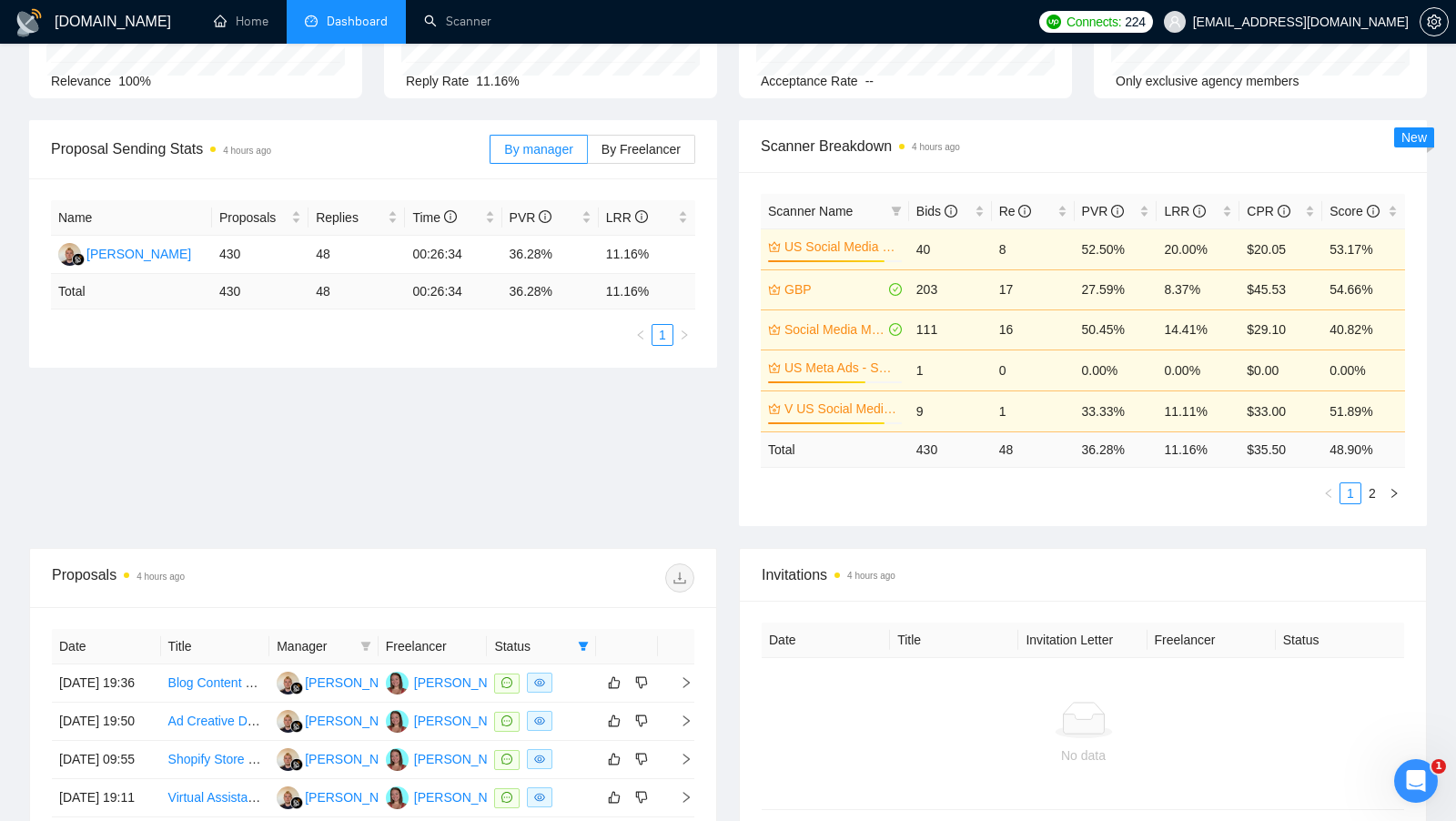
scroll to position [0, 0]
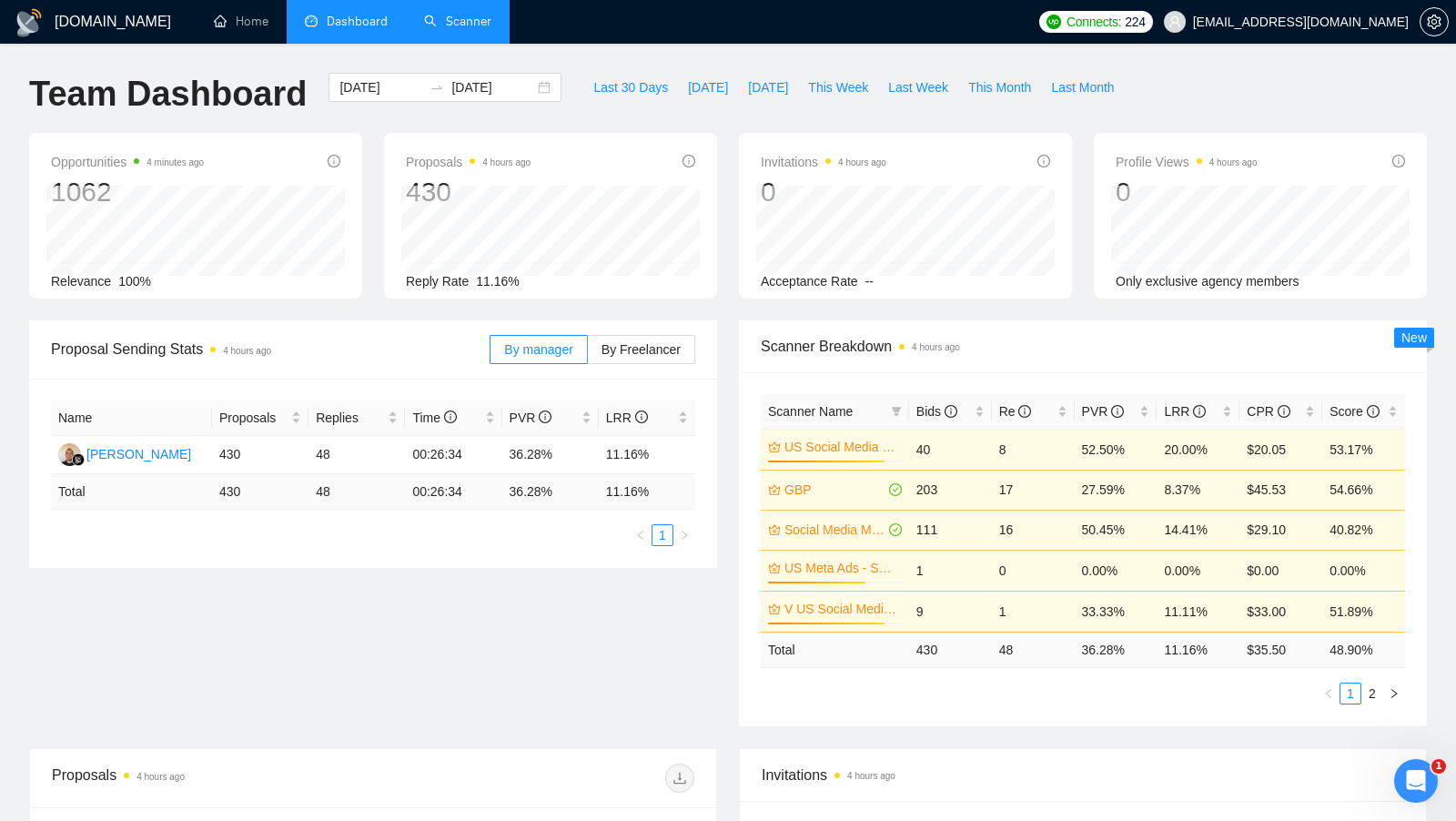
click at [468, 26] on link "Scanner" at bounding box center [457, 21] width 67 height 16
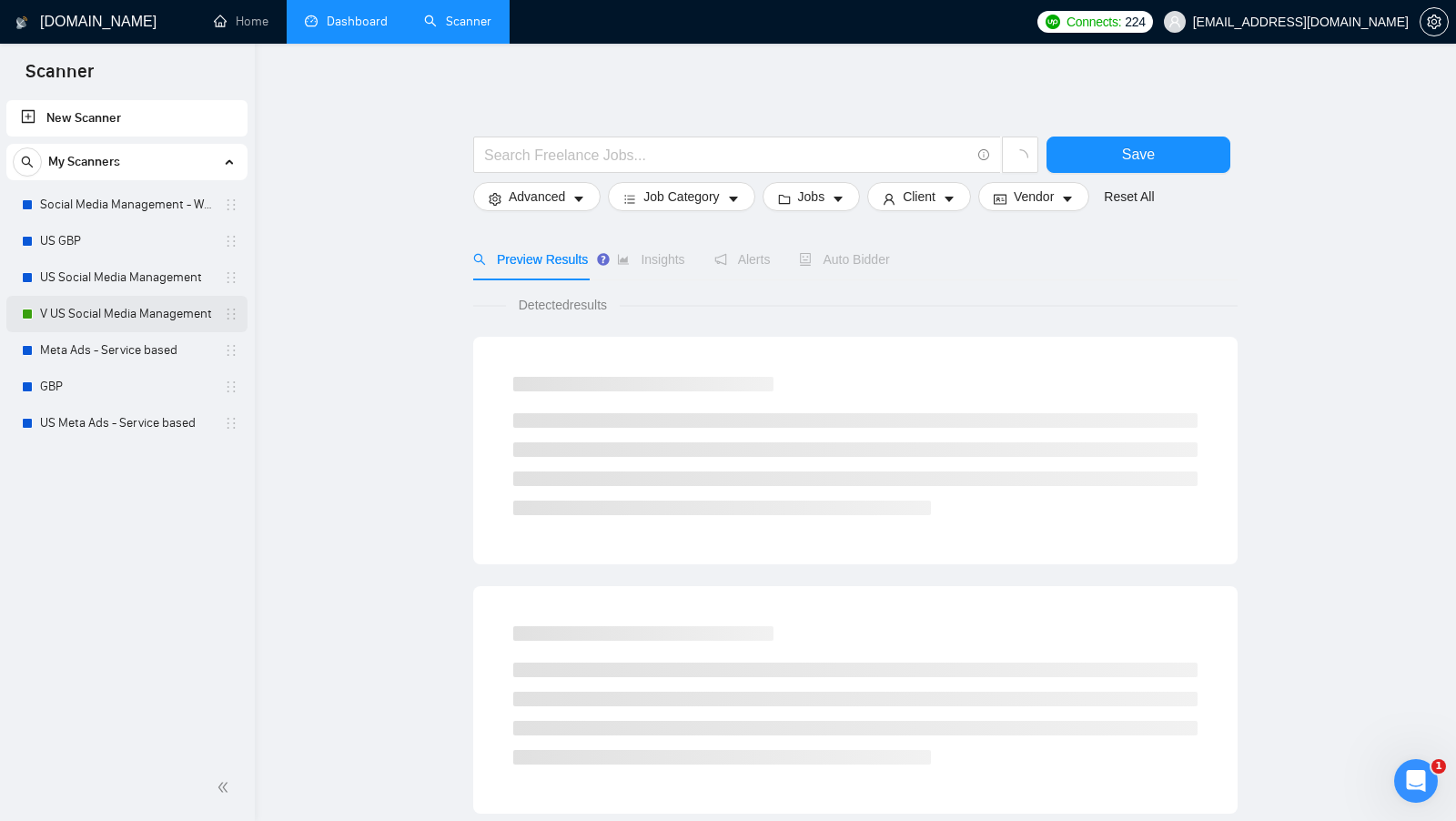
click at [168, 308] on link "V US Social Media Management" at bounding box center [126, 313] width 173 height 36
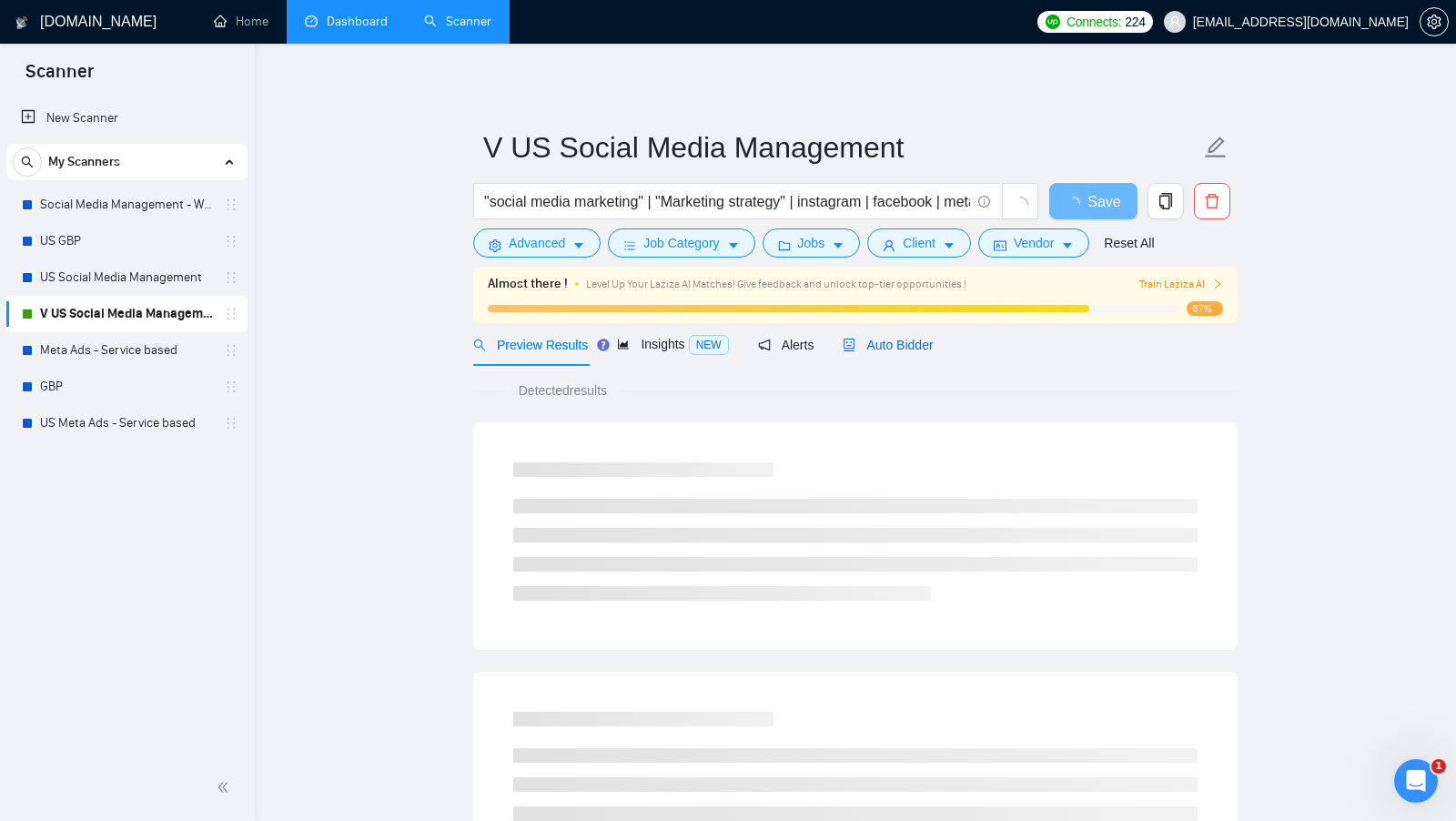
click at [911, 348] on span "Auto Bidder" at bounding box center [887, 344] width 90 height 15
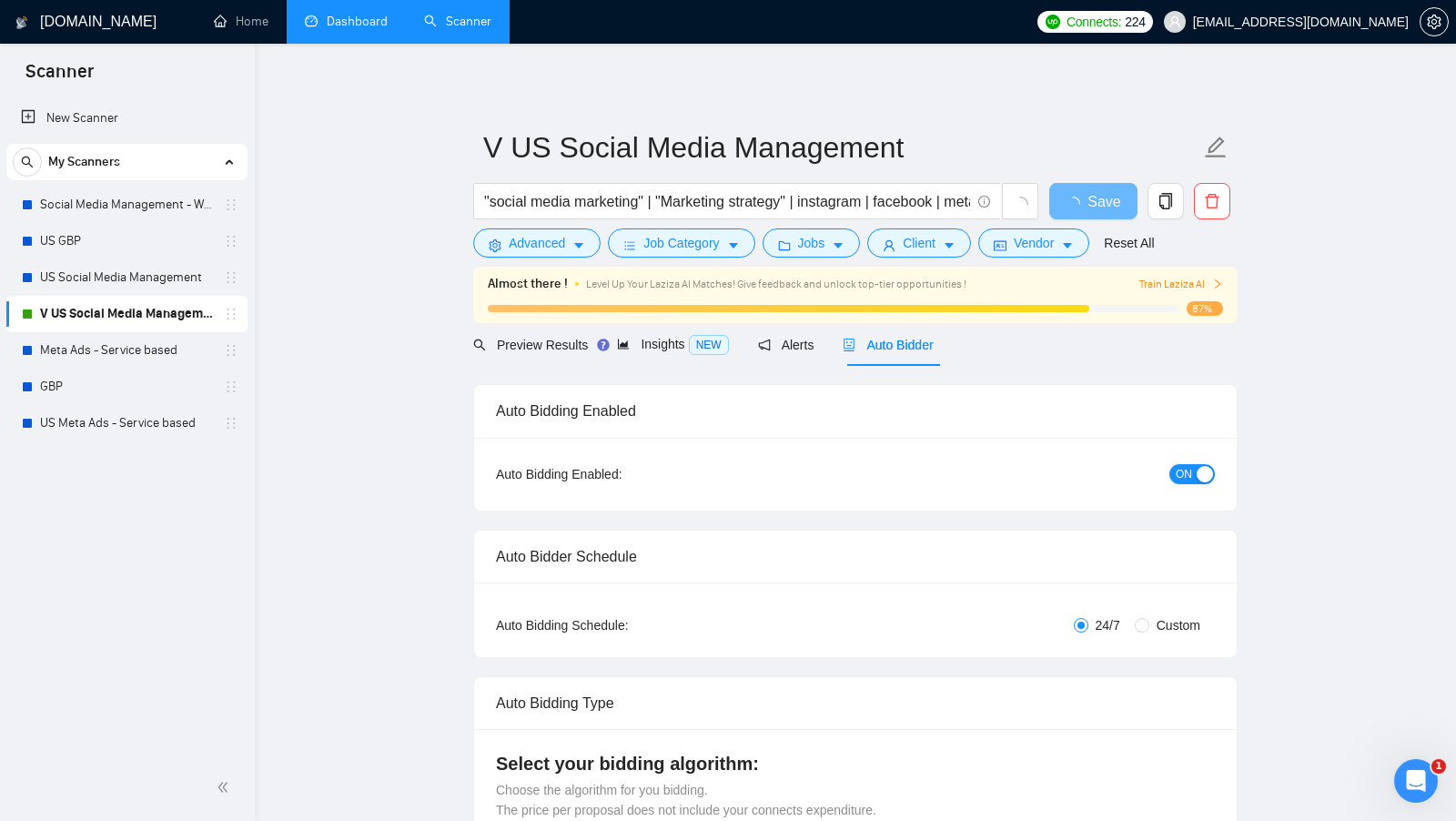
radio input "false"
radio input "true"
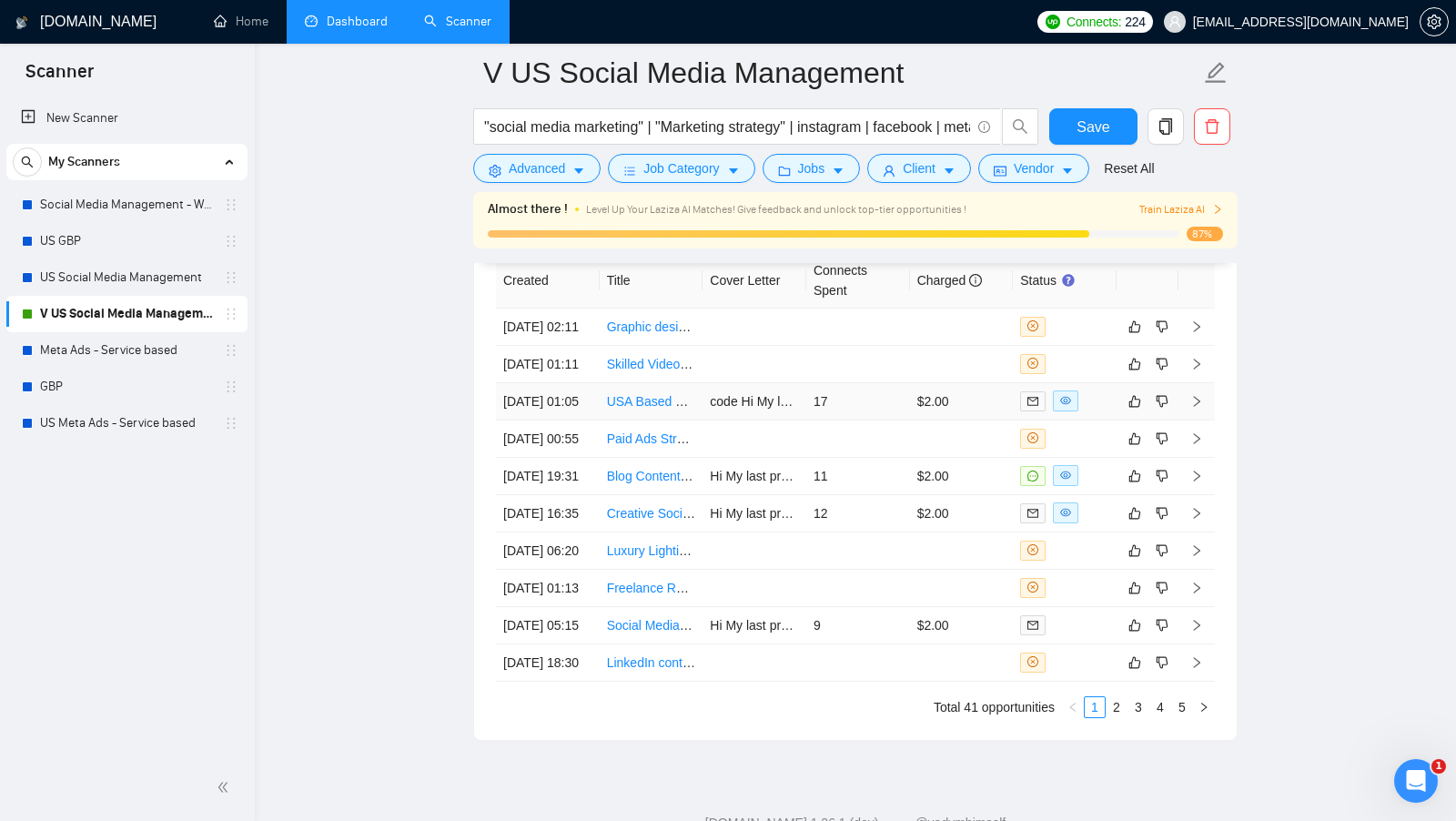
scroll to position [4879, 0]
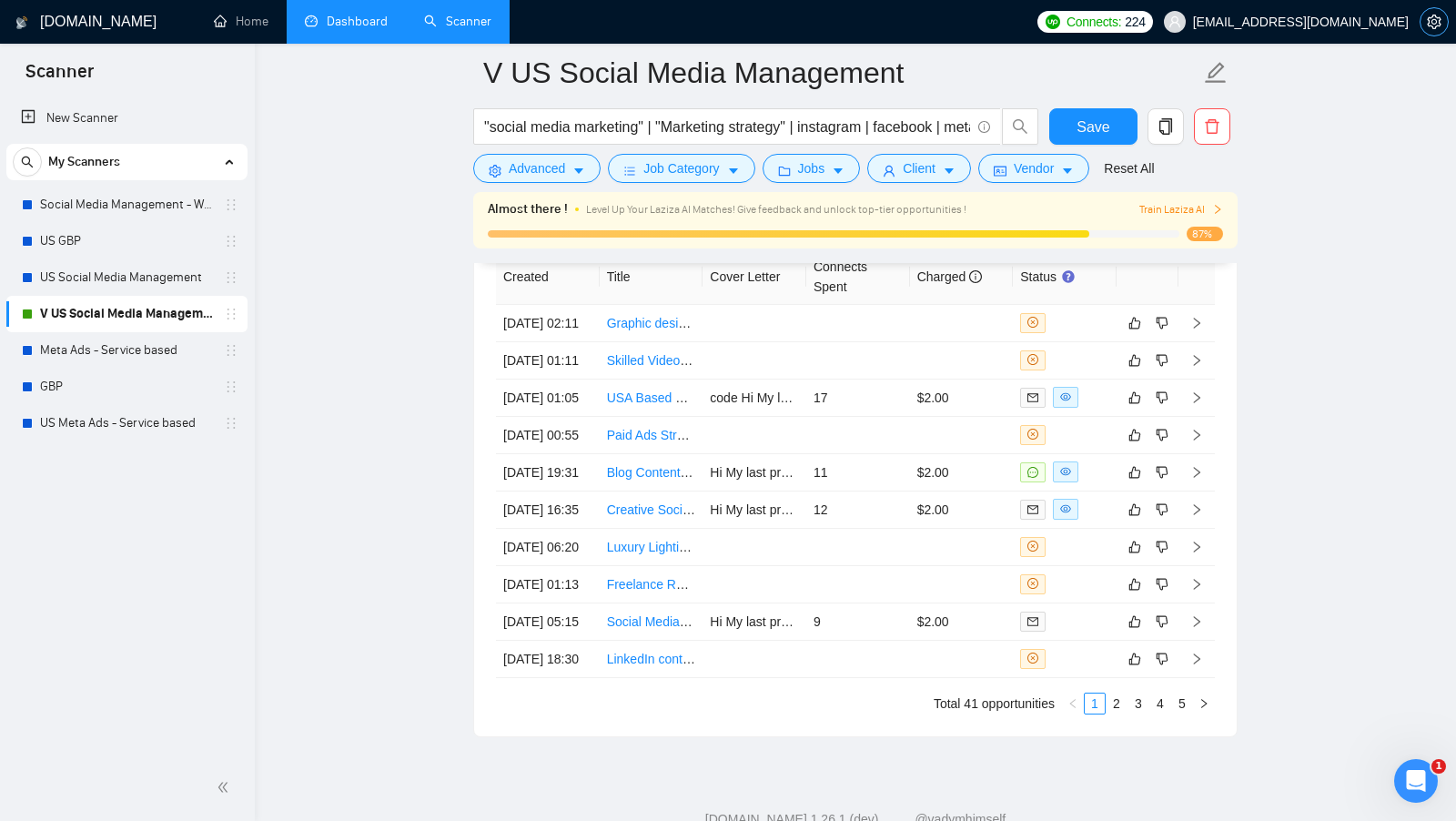
click at [1440, 27] on icon "setting" at bounding box center [1434, 21] width 15 height 15
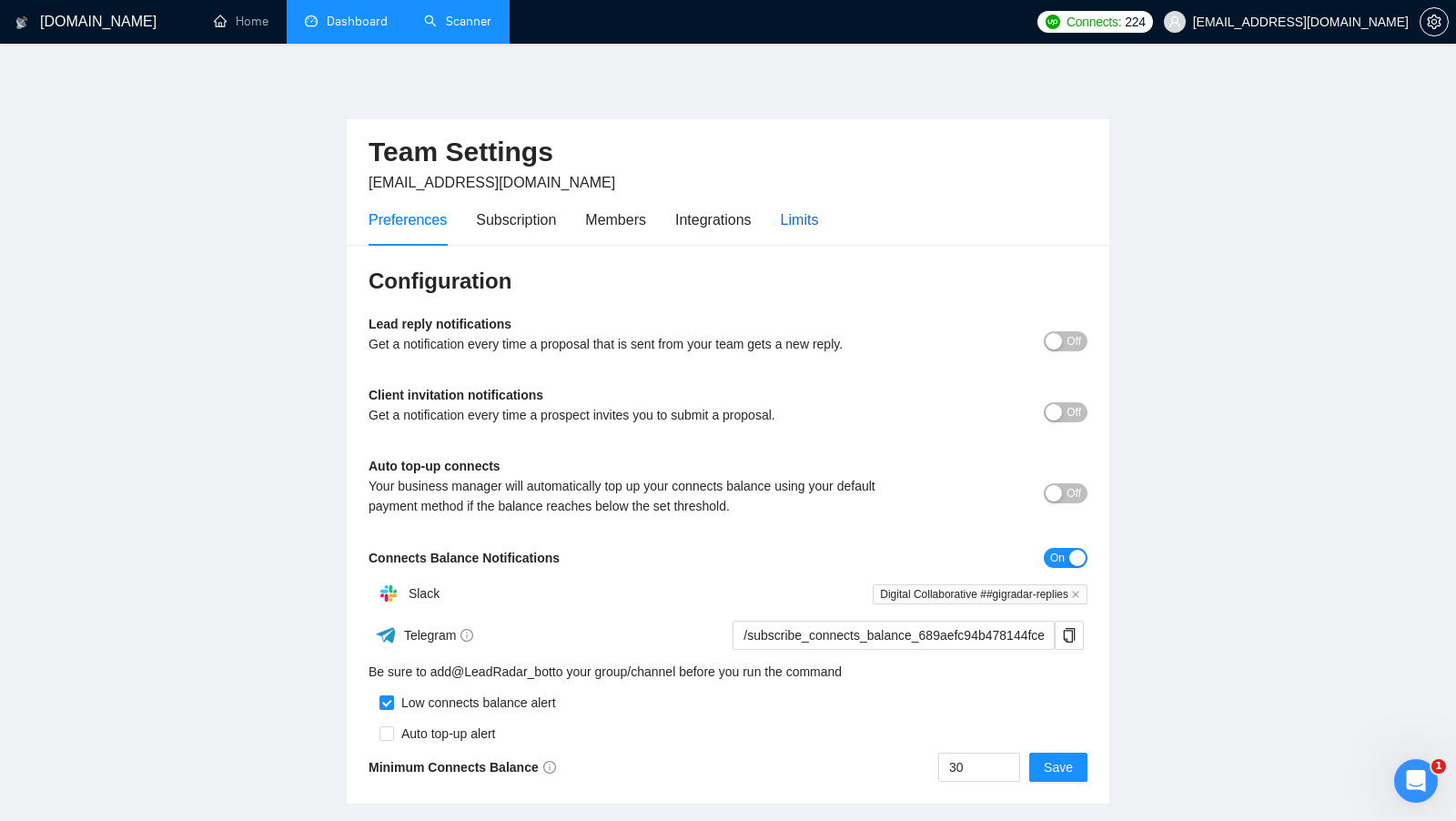
click at [813, 226] on div "Limits" at bounding box center [800, 219] width 38 height 22
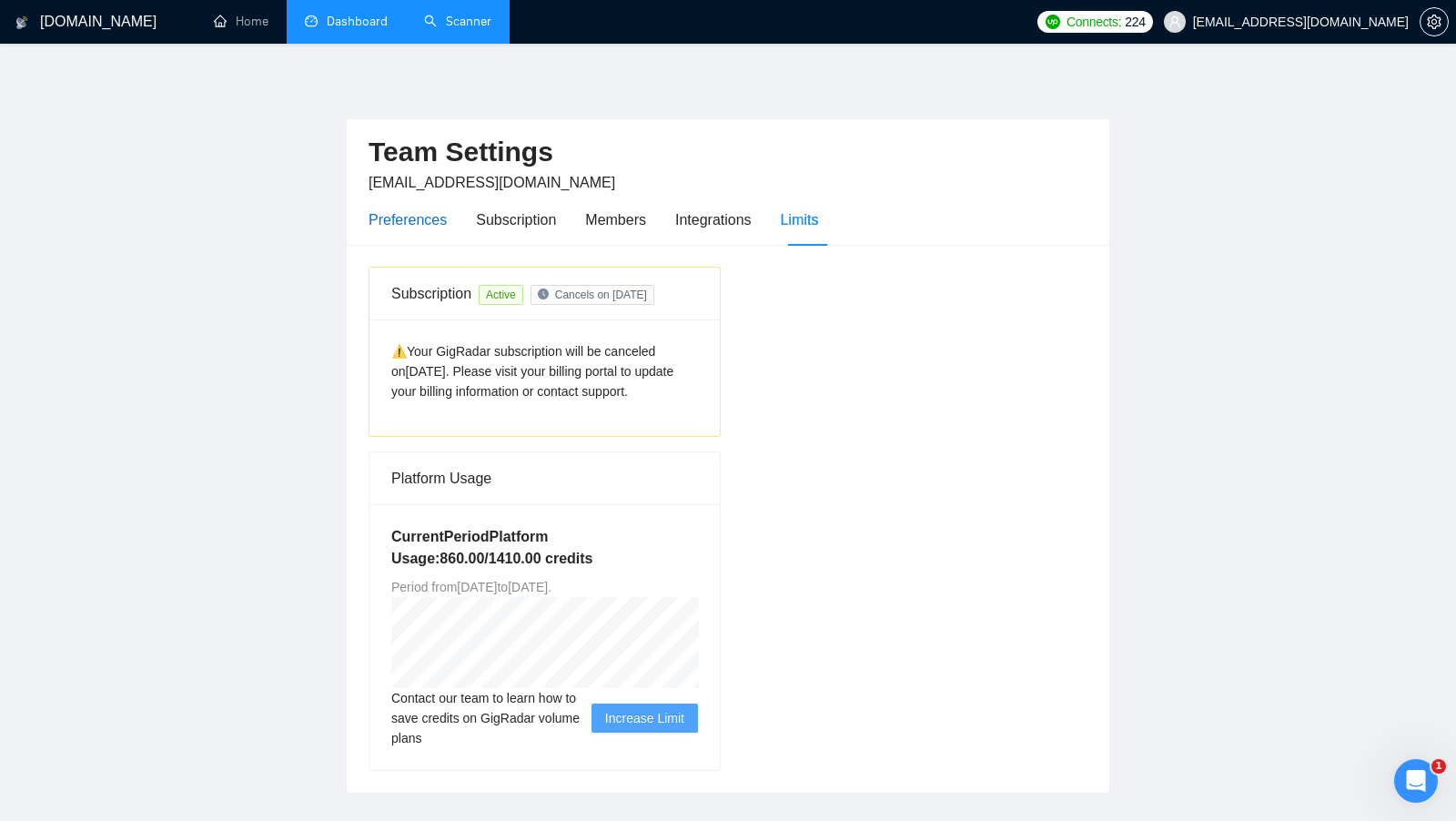
click at [438, 214] on div "Preferences" at bounding box center [407, 219] width 79 height 22
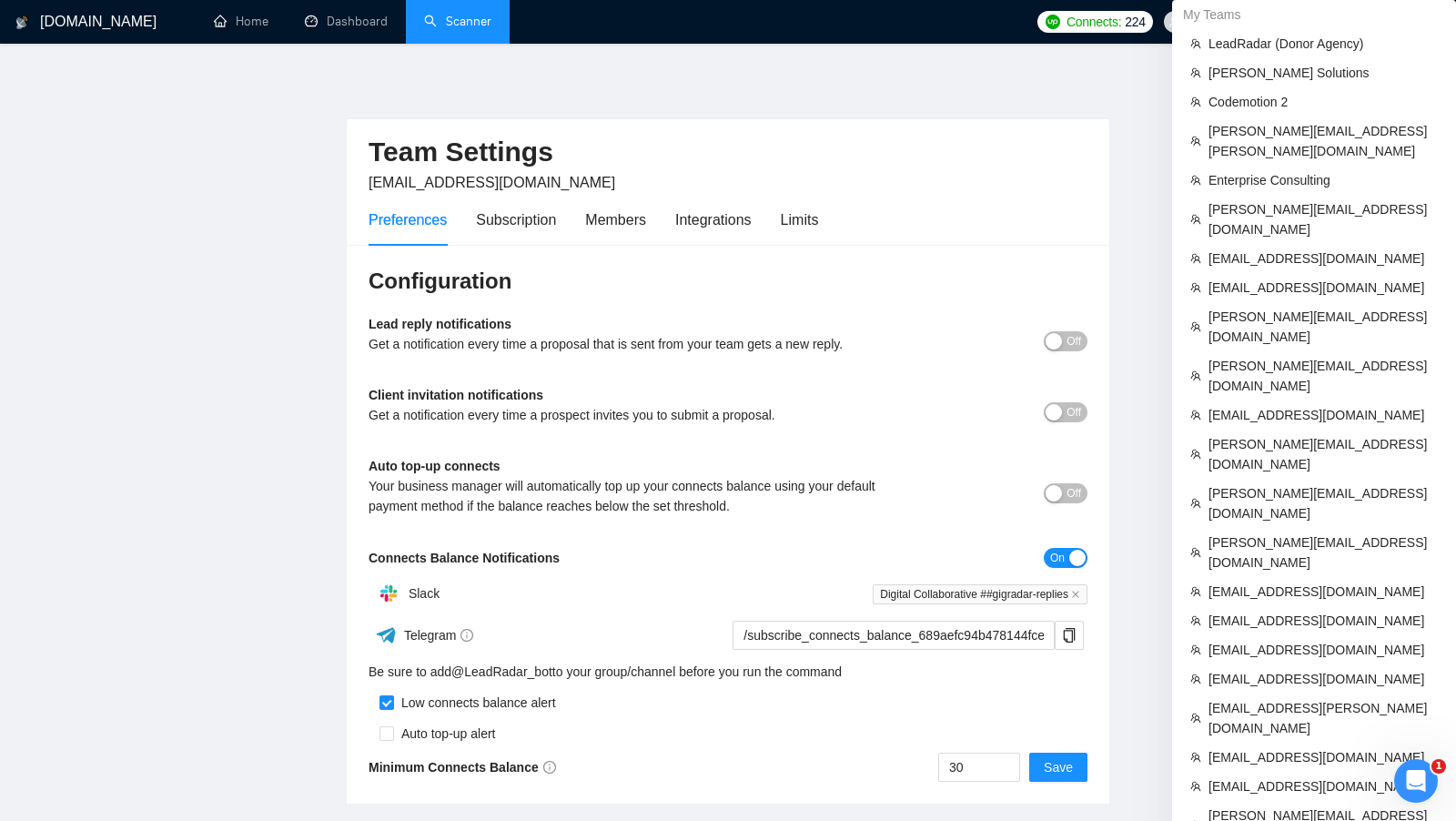
scroll to position [646, 0]
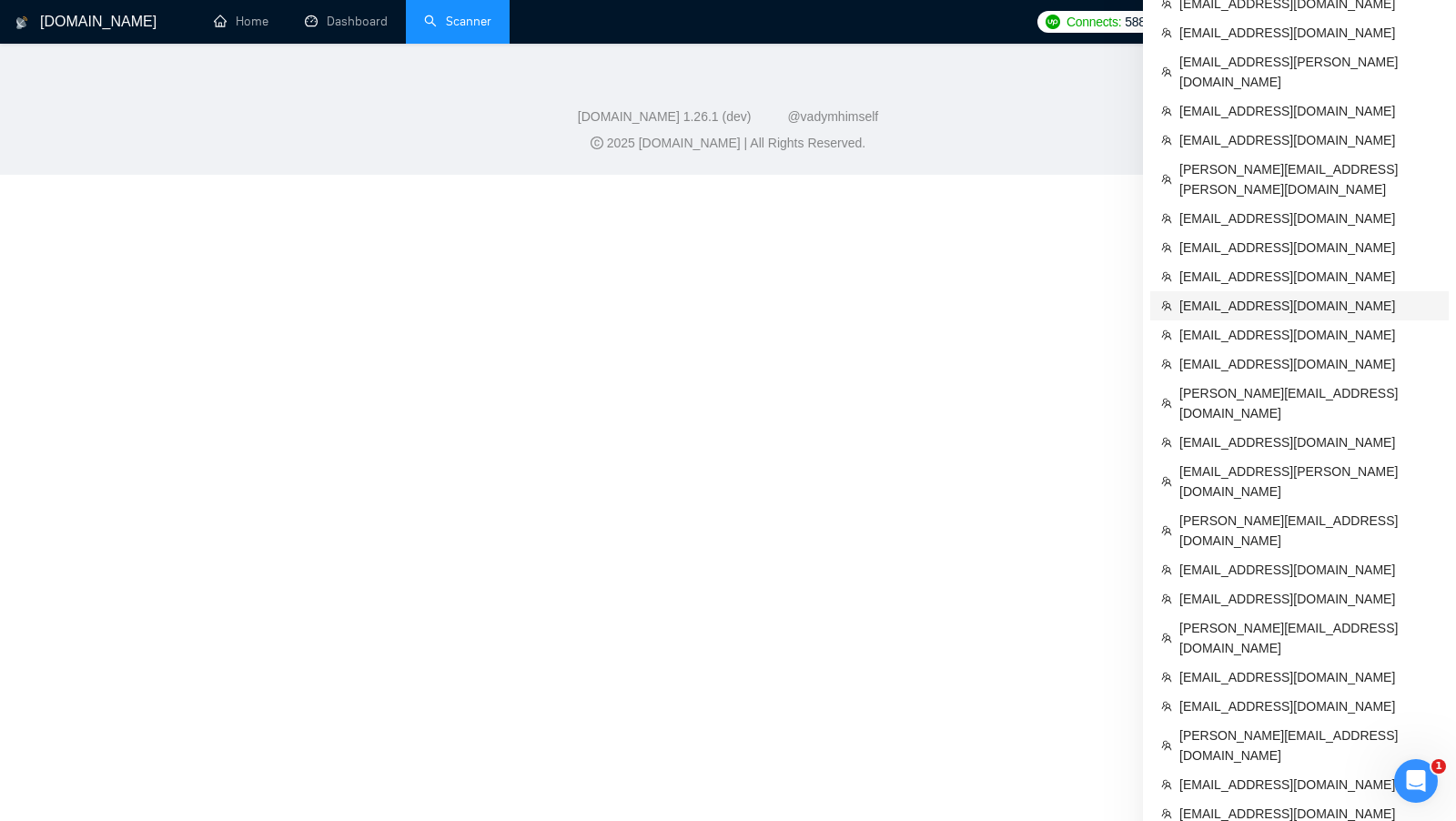
click at [444, 29] on link "Scanner" at bounding box center [457, 21] width 67 height 16
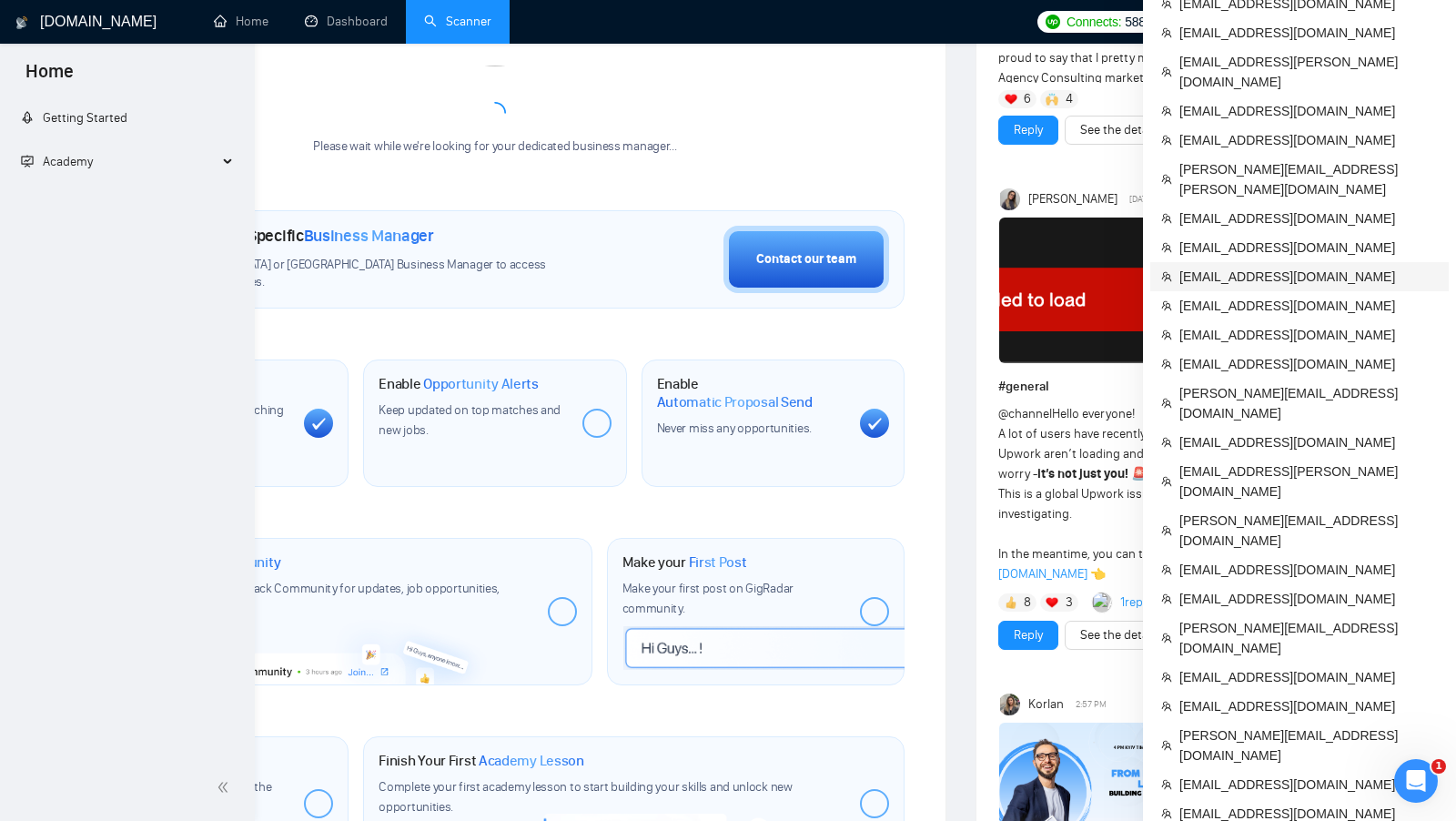
click at [460, 29] on link "Scanner" at bounding box center [457, 21] width 67 height 16
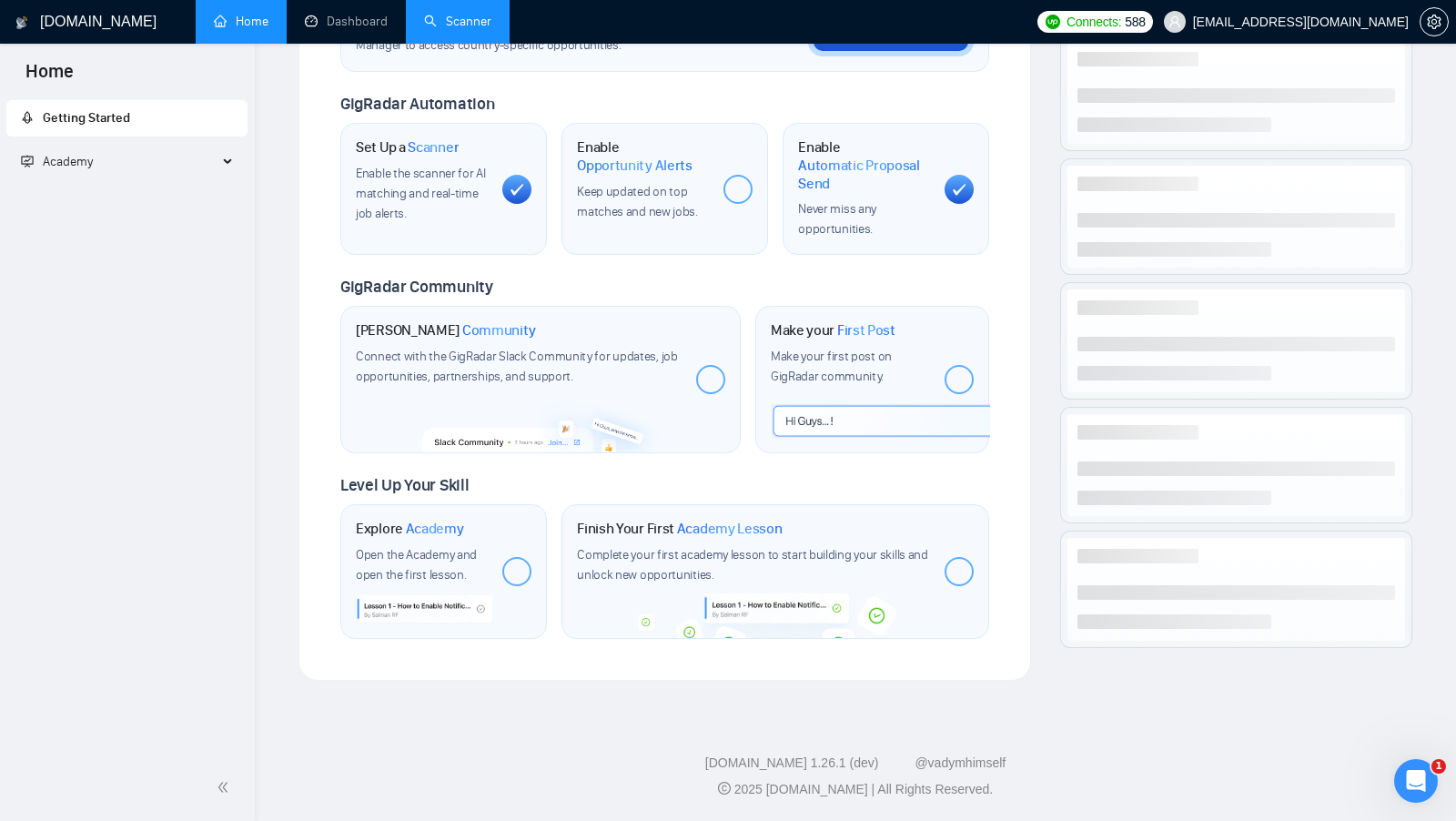
scroll to position [378, 0]
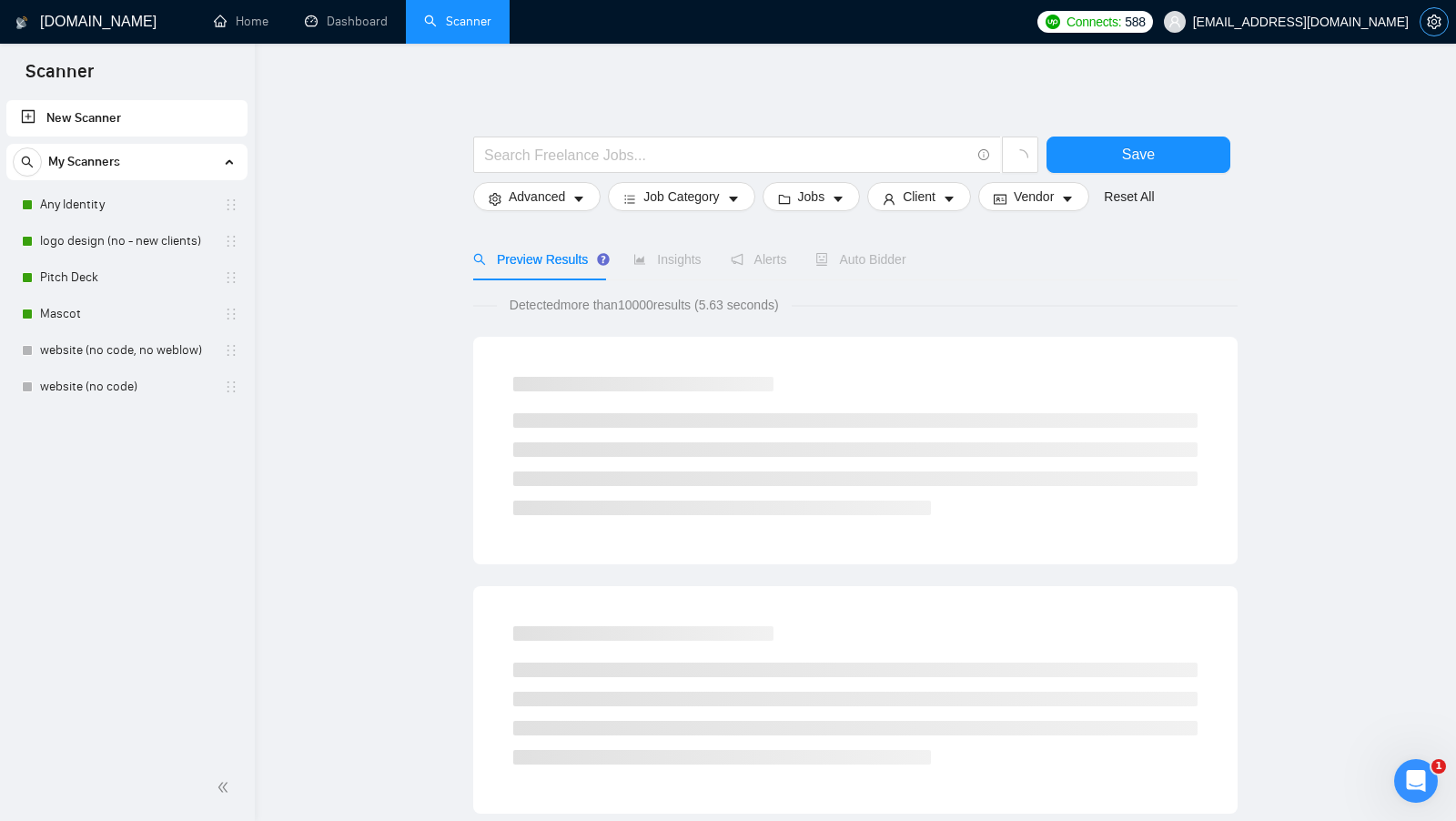
click at [1441, 31] on button "button" at bounding box center [1435, 21] width 29 height 29
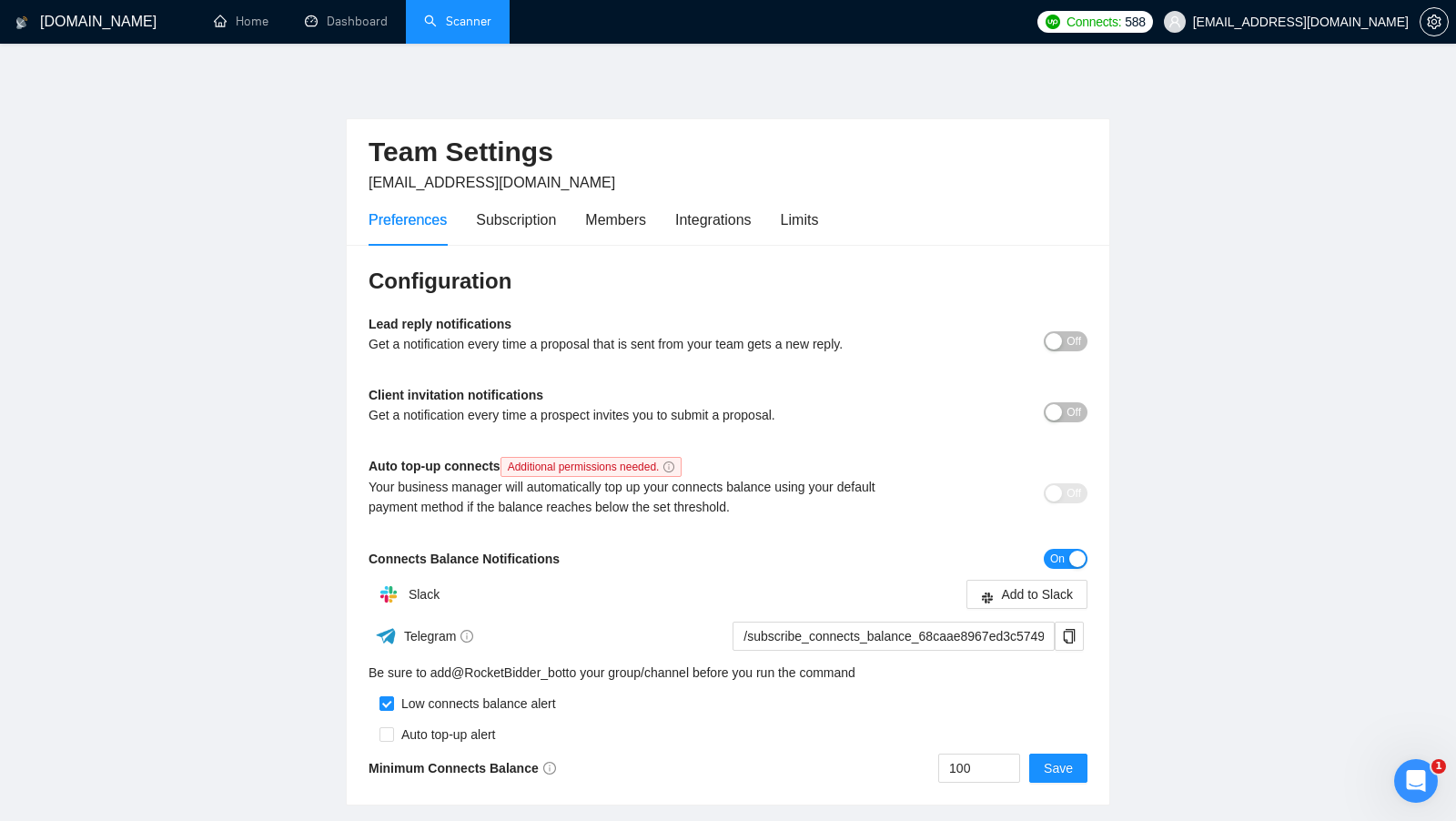
click at [1066, 92] on div "Team Settings artimixov@gmail.com Preferences Subscription Members Integrations…" at bounding box center [728, 439] width 765 height 733
click at [323, 26] on link "Dashboard" at bounding box center [346, 21] width 83 height 16
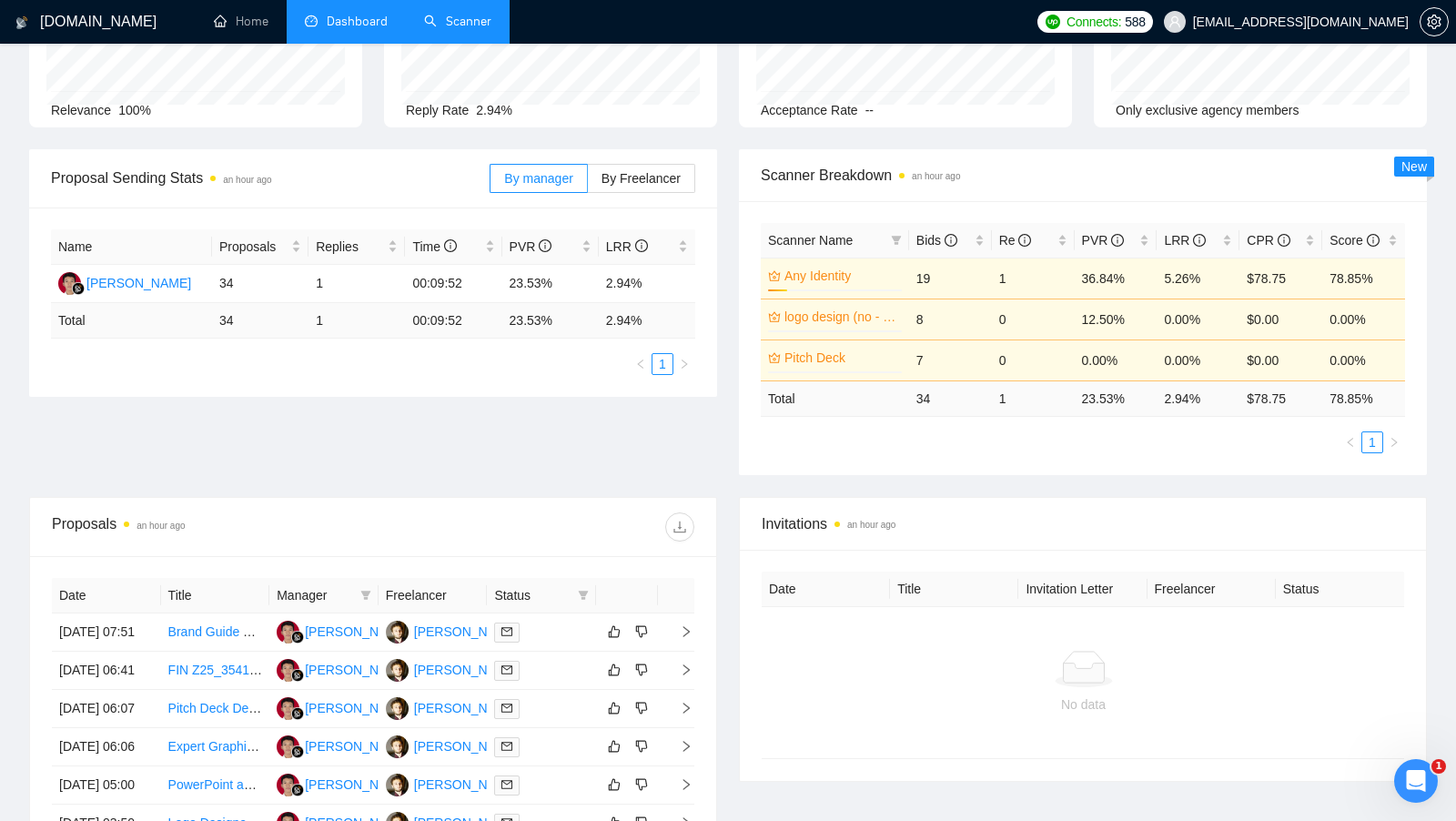
scroll to position [177, 0]
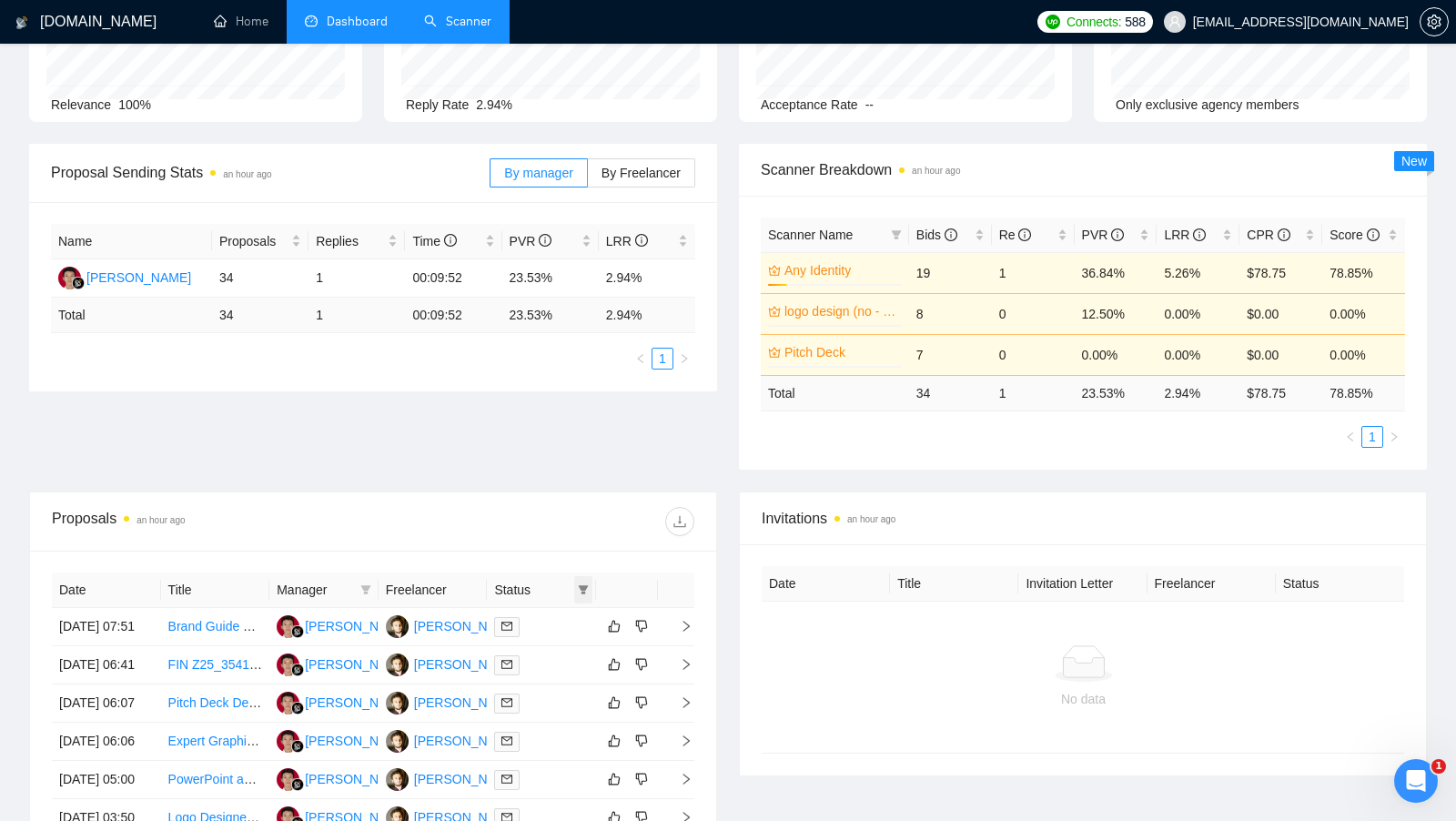
click at [580, 587] on icon "filter" at bounding box center [583, 589] width 11 height 11
click at [531, 613] on span "Chat" at bounding box center [526, 620] width 35 height 15
checkbox input "true"
click at [592, 524] on div at bounding box center [534, 522] width 322 height 29
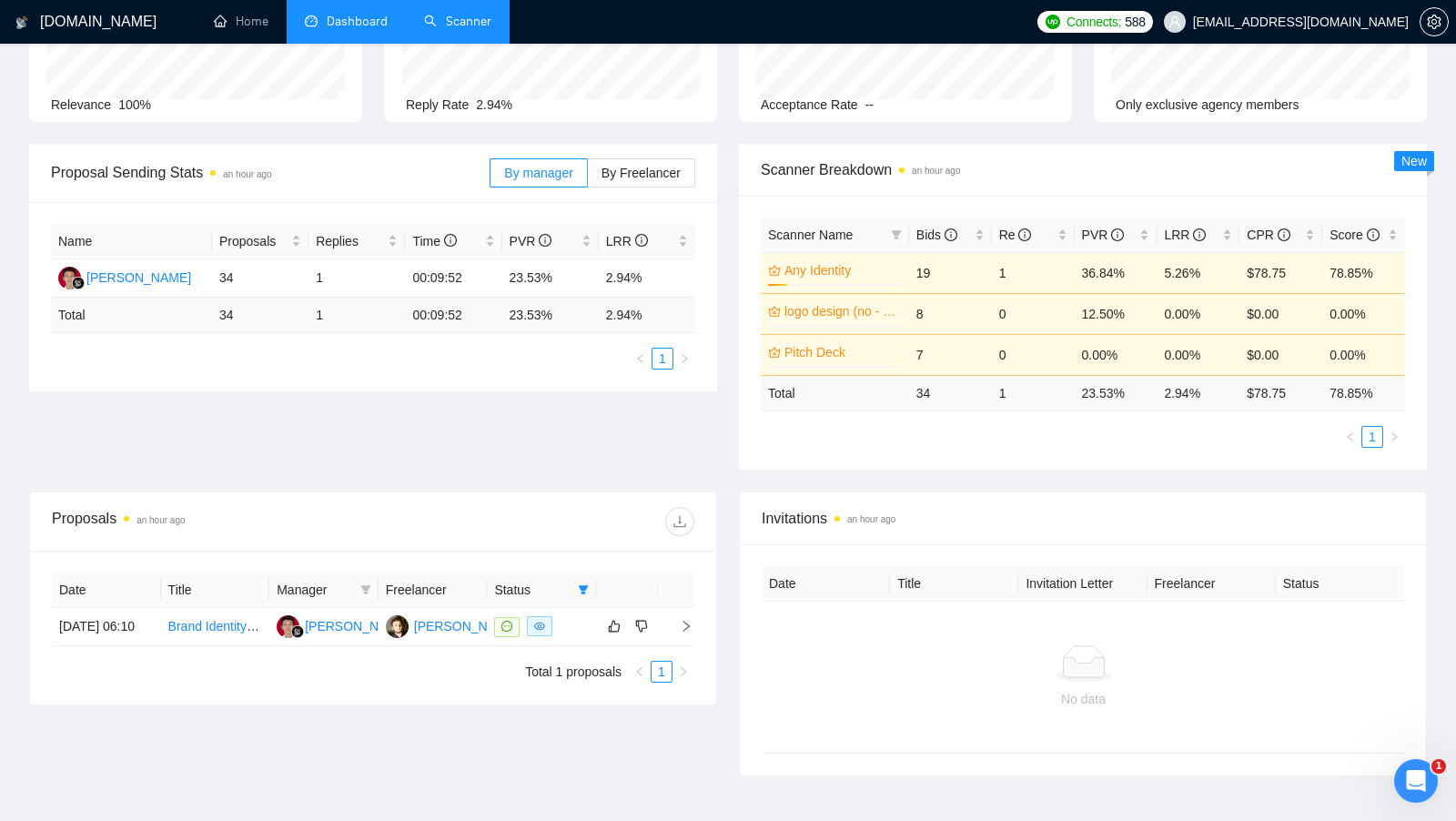
scroll to position [289, 0]
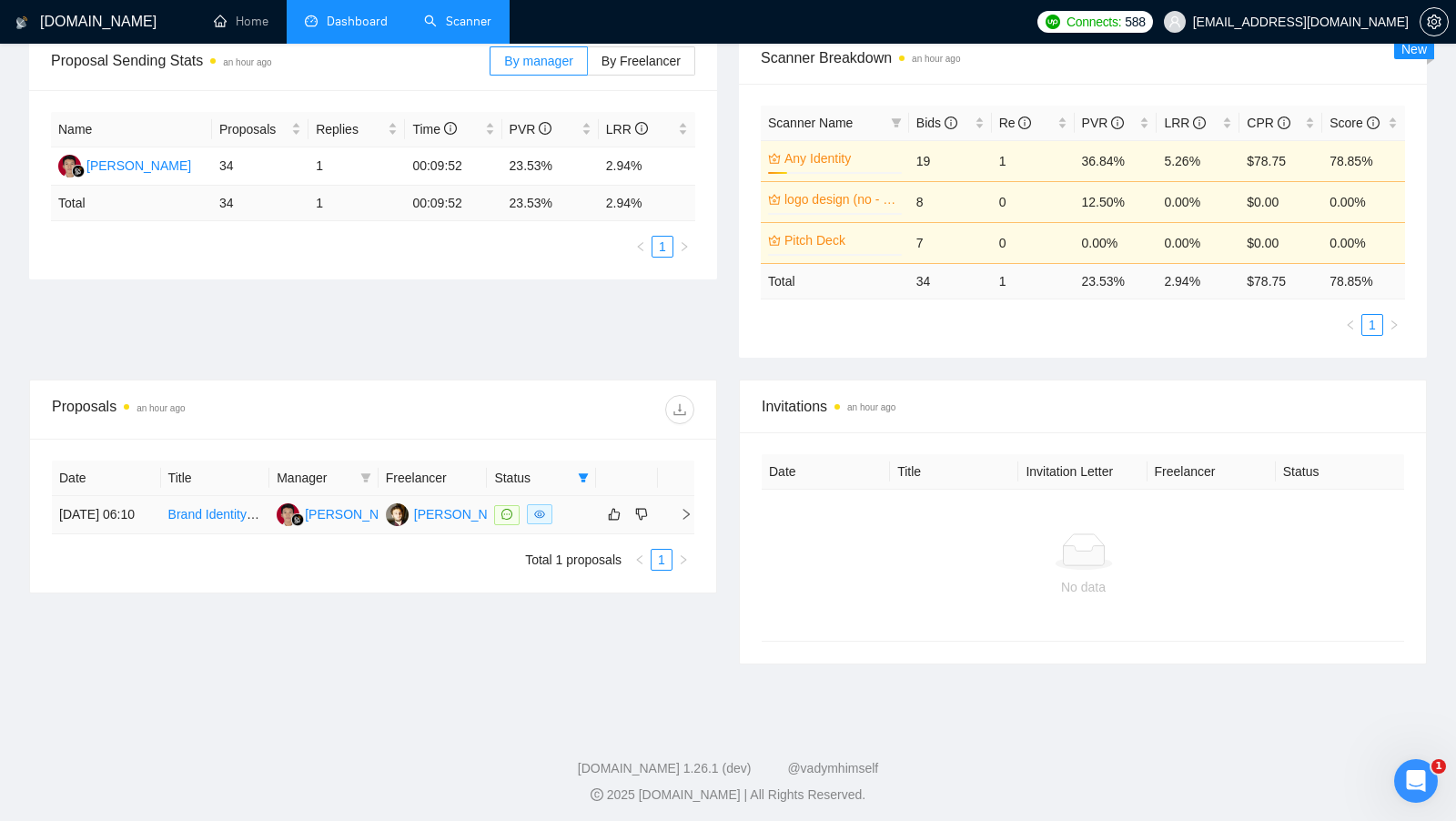
click at [580, 513] on div at bounding box center [541, 515] width 94 height 21
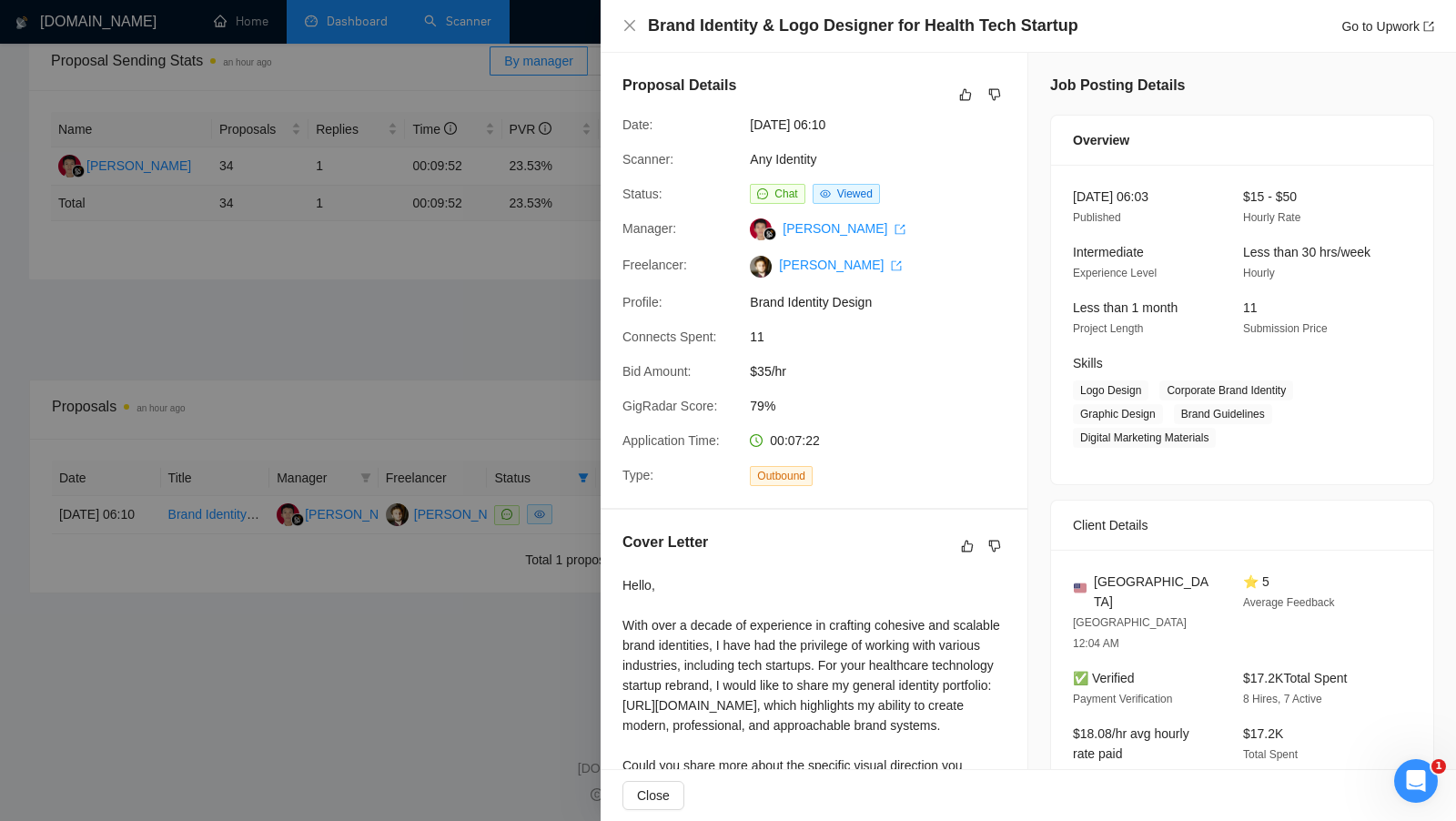
click at [948, 31] on h4 "Brand Identity & Logo Designer for Health Tech Startup" at bounding box center [863, 25] width 431 height 22
copy h4 "Brand Identity & Logo Designer for Health Tech Startup"
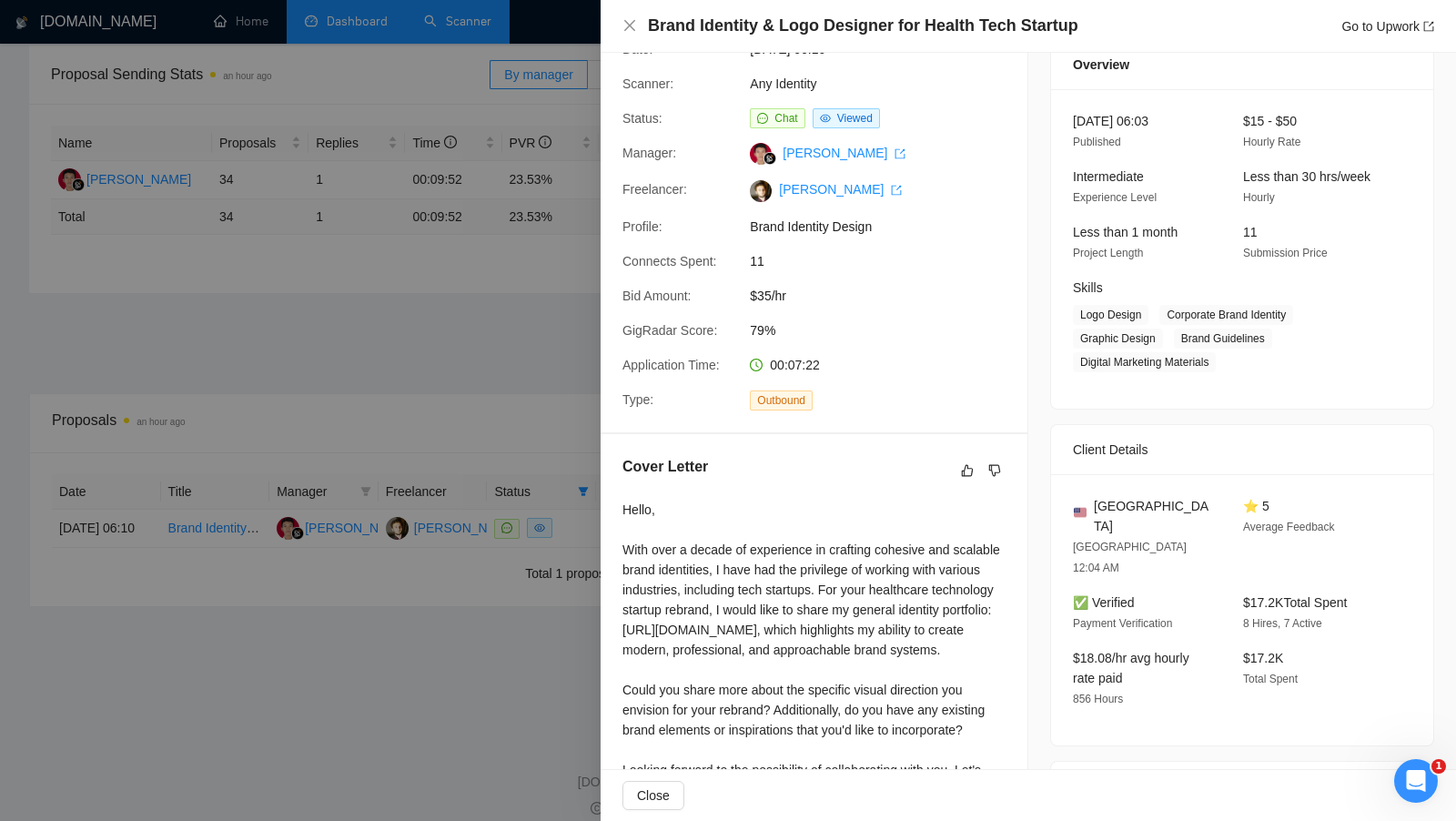
scroll to position [0, 0]
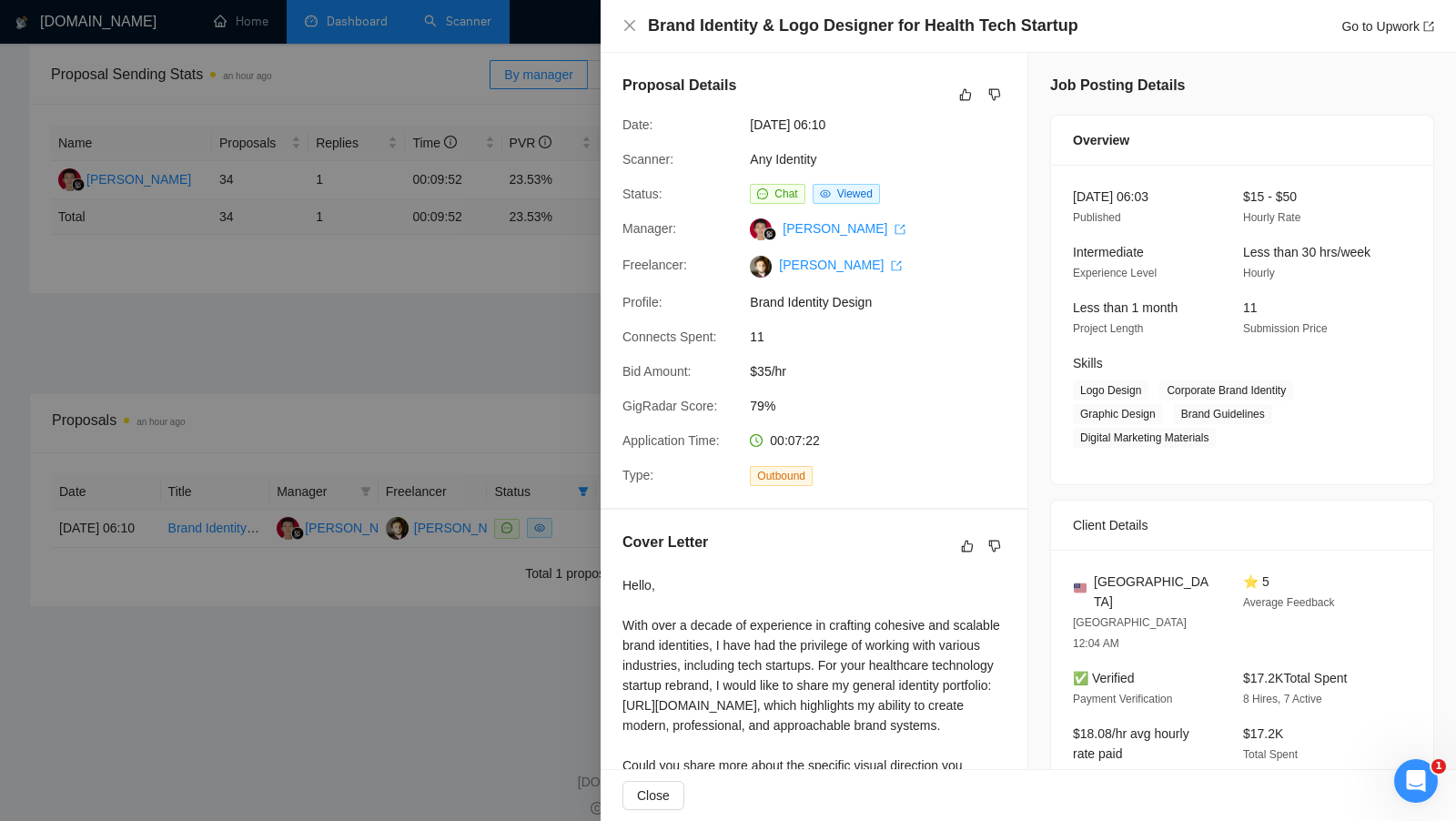
click at [572, 316] on div at bounding box center [728, 410] width 1456 height 821
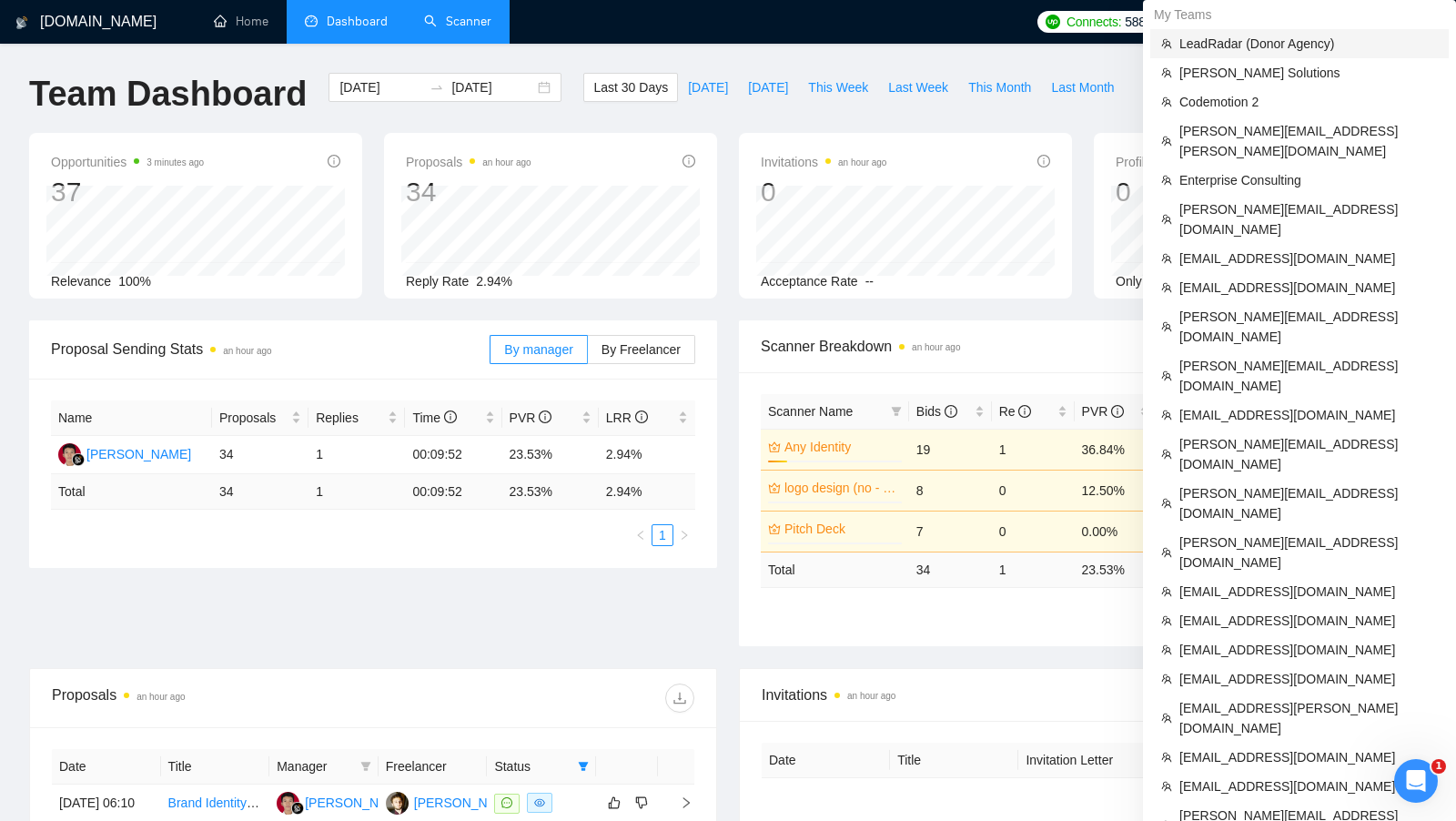
scroll to position [646, 0]
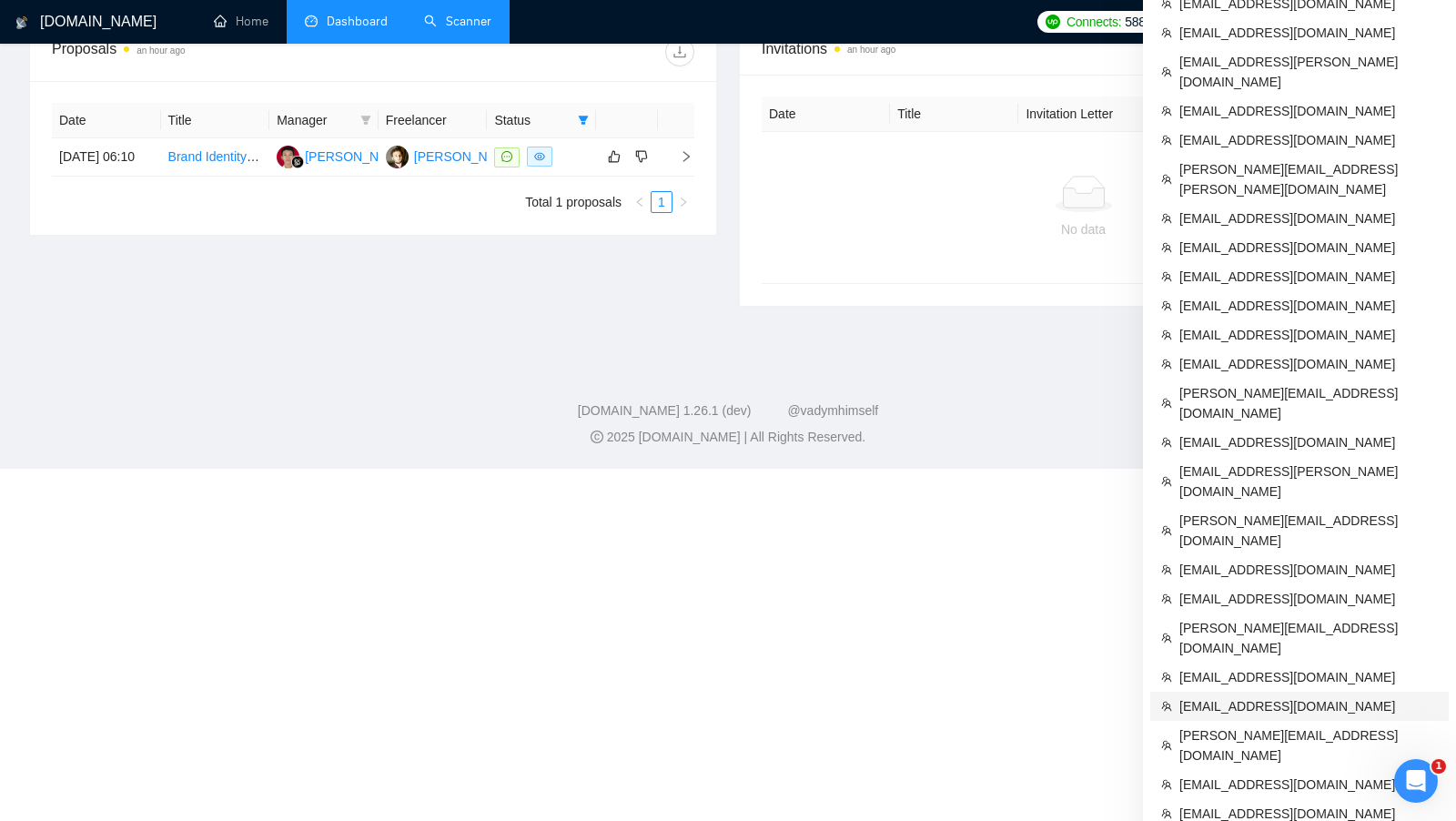
click at [1251, 696] on span "[EMAIL_ADDRESS][DOMAIN_NAME]" at bounding box center [1309, 705] width 259 height 20
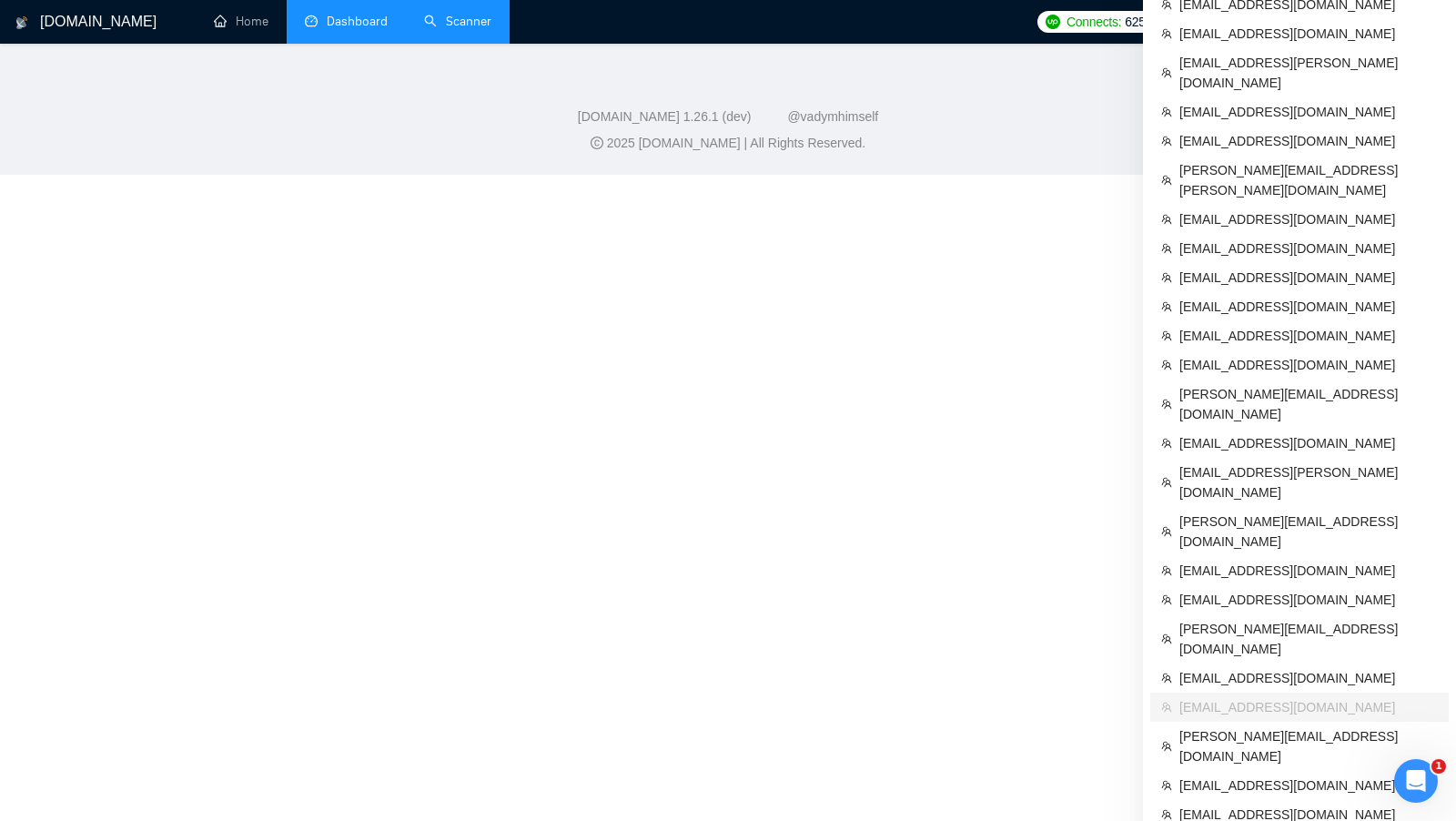
scroll to position [272, 0]
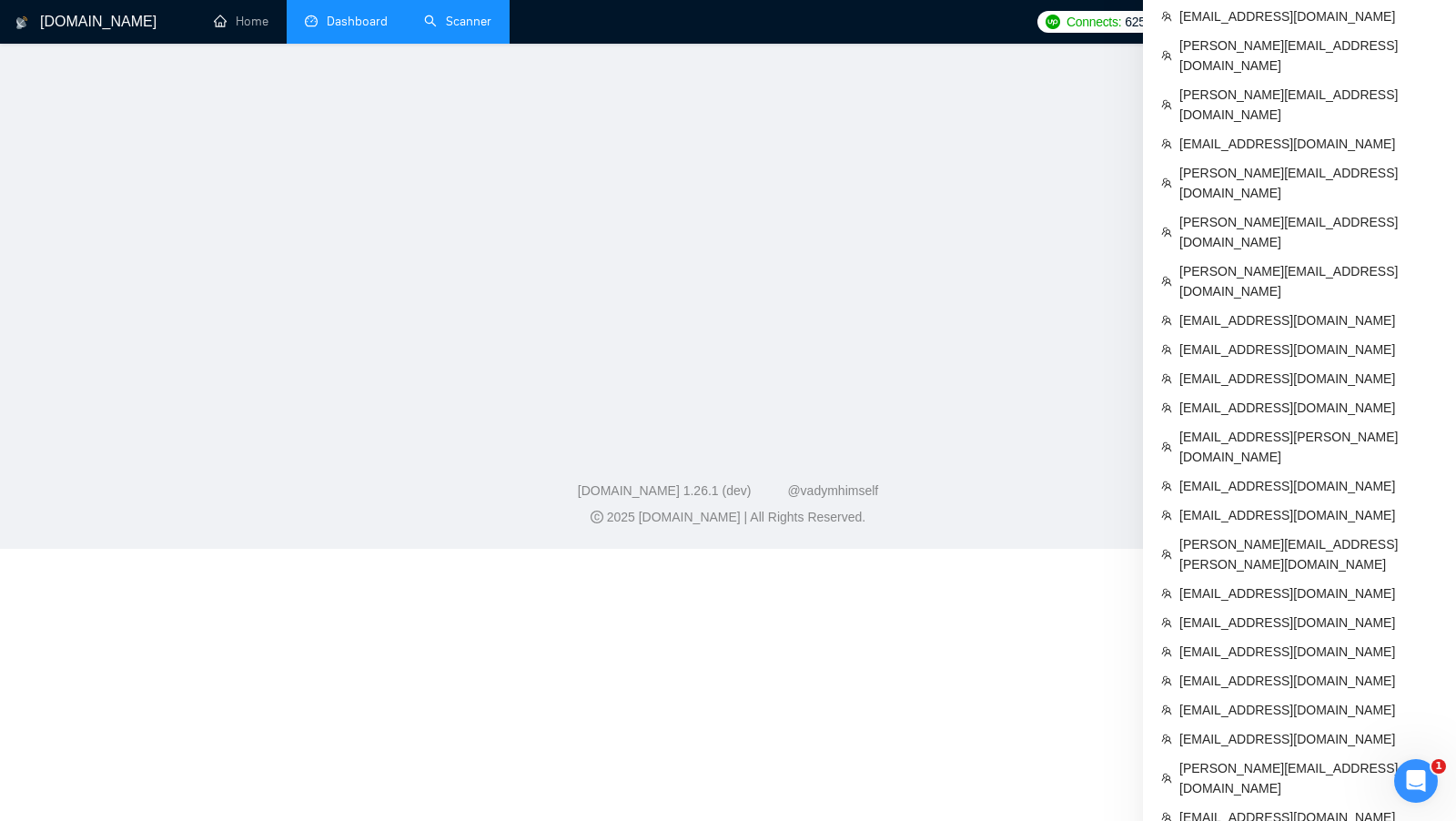
click at [343, 29] on link "Dashboard" at bounding box center [346, 21] width 83 height 16
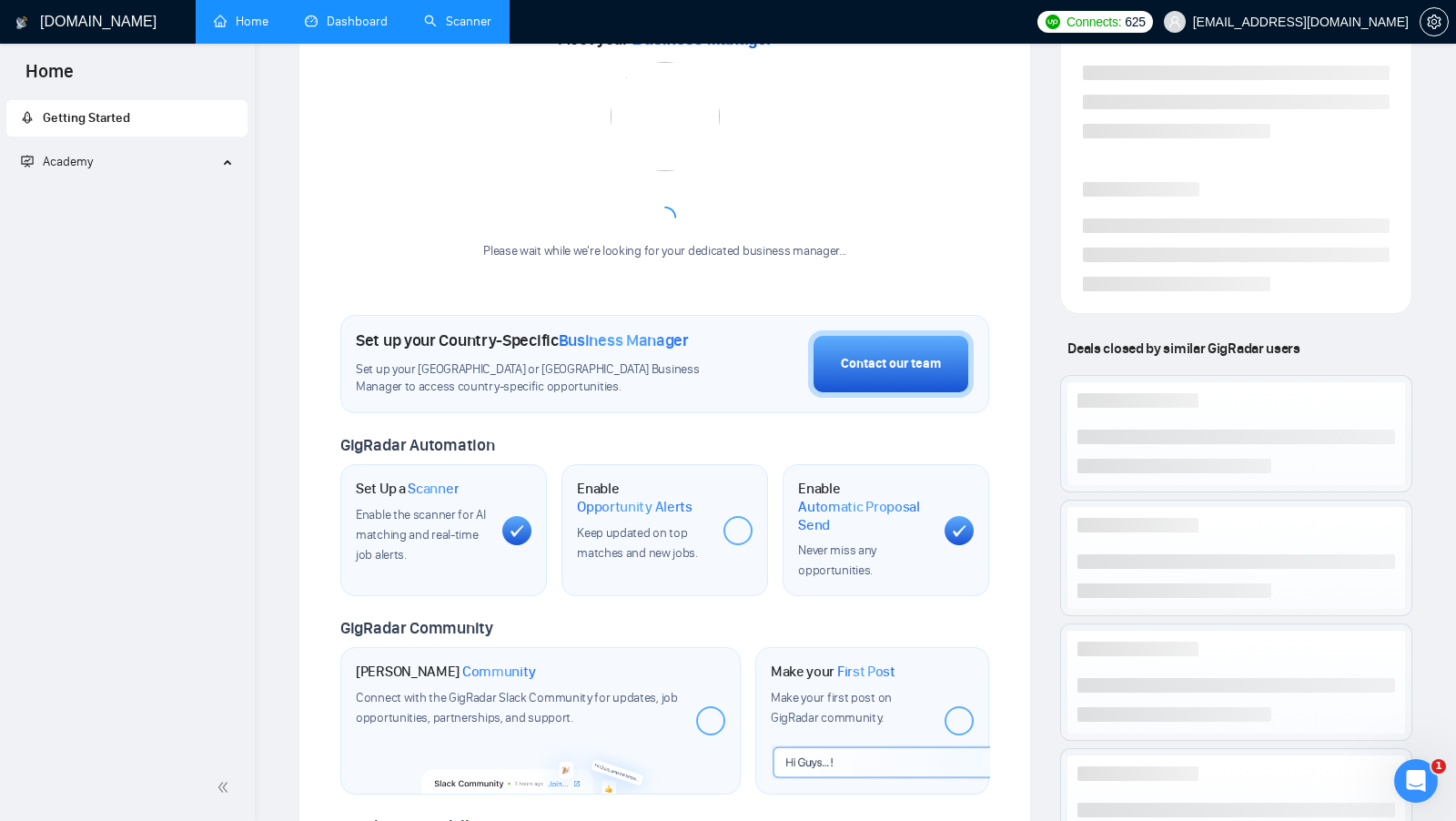
click at [343, 33] on li "Dashboard" at bounding box center [346, 21] width 120 height 44
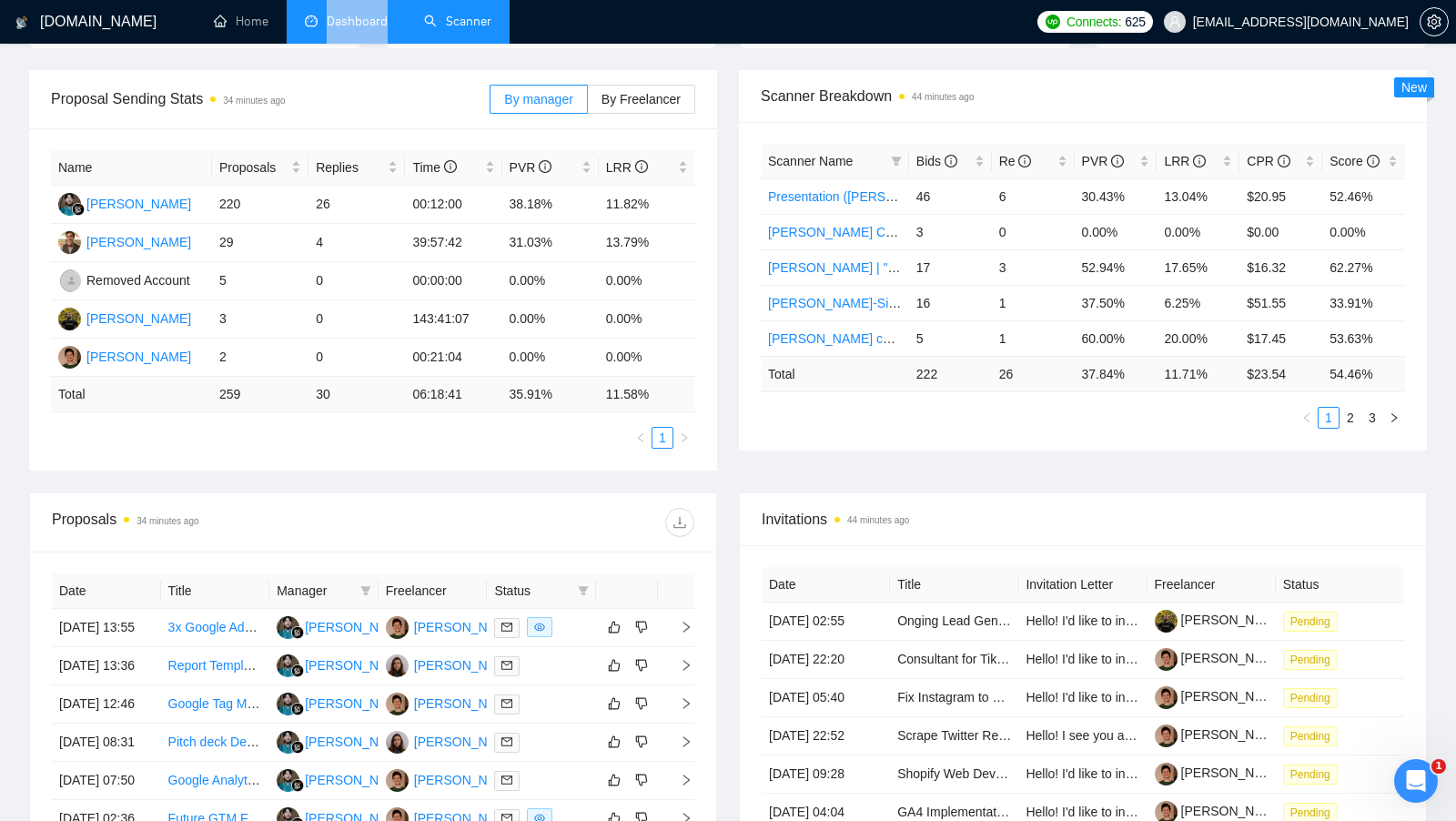
scroll to position [359, 0]
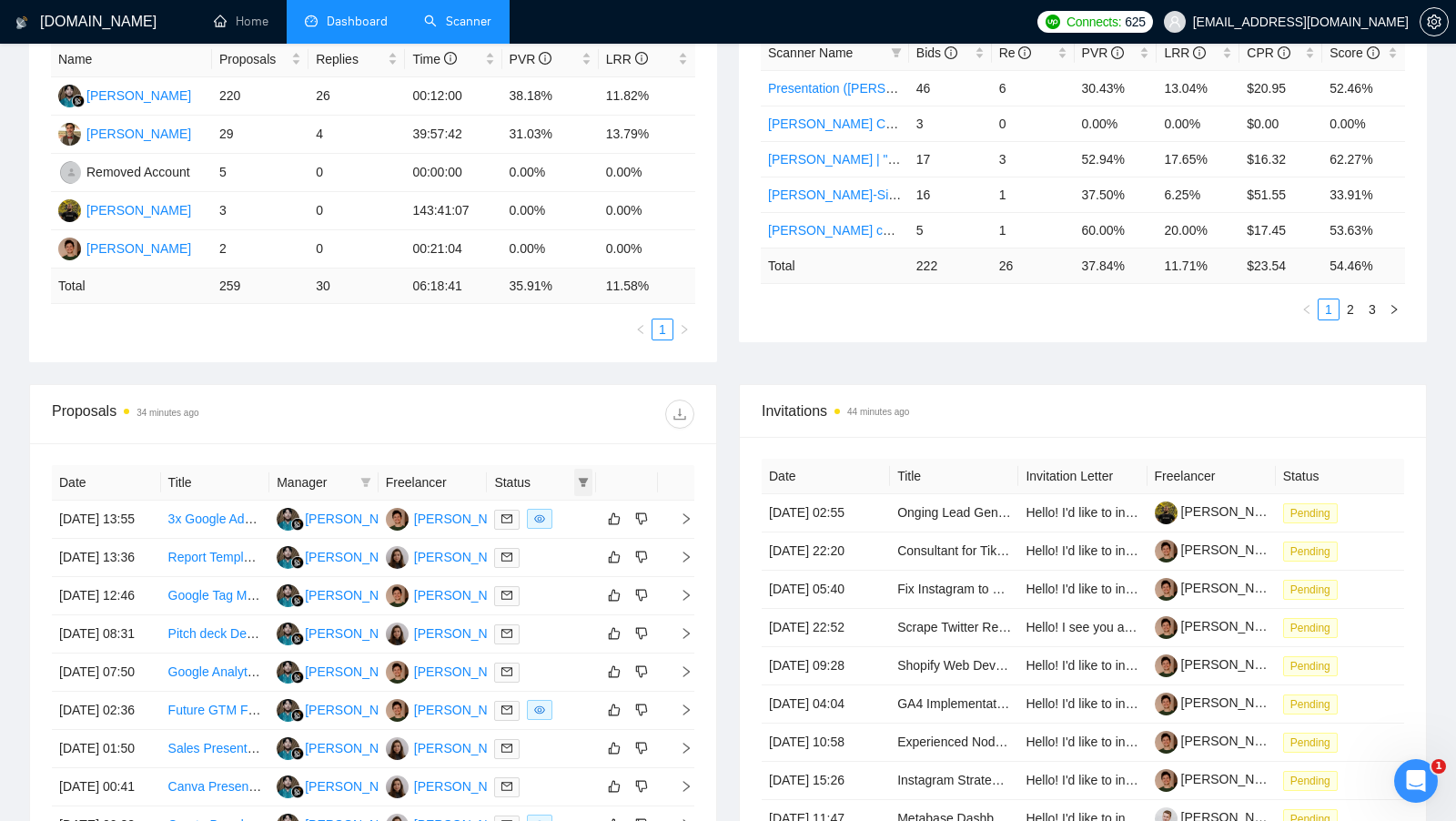
click at [579, 483] on span at bounding box center [583, 482] width 18 height 27
drag, startPoint x: 527, startPoint y: 502, endPoint x: 503, endPoint y: 510, distance: 25.3
click at [527, 502] on span "Chat" at bounding box center [537, 512] width 87 height 20
click at [505, 509] on input "checkbox" at bounding box center [501, 511] width 15 height 15
click at [502, 510] on input "checkbox" at bounding box center [501, 511] width 15 height 15
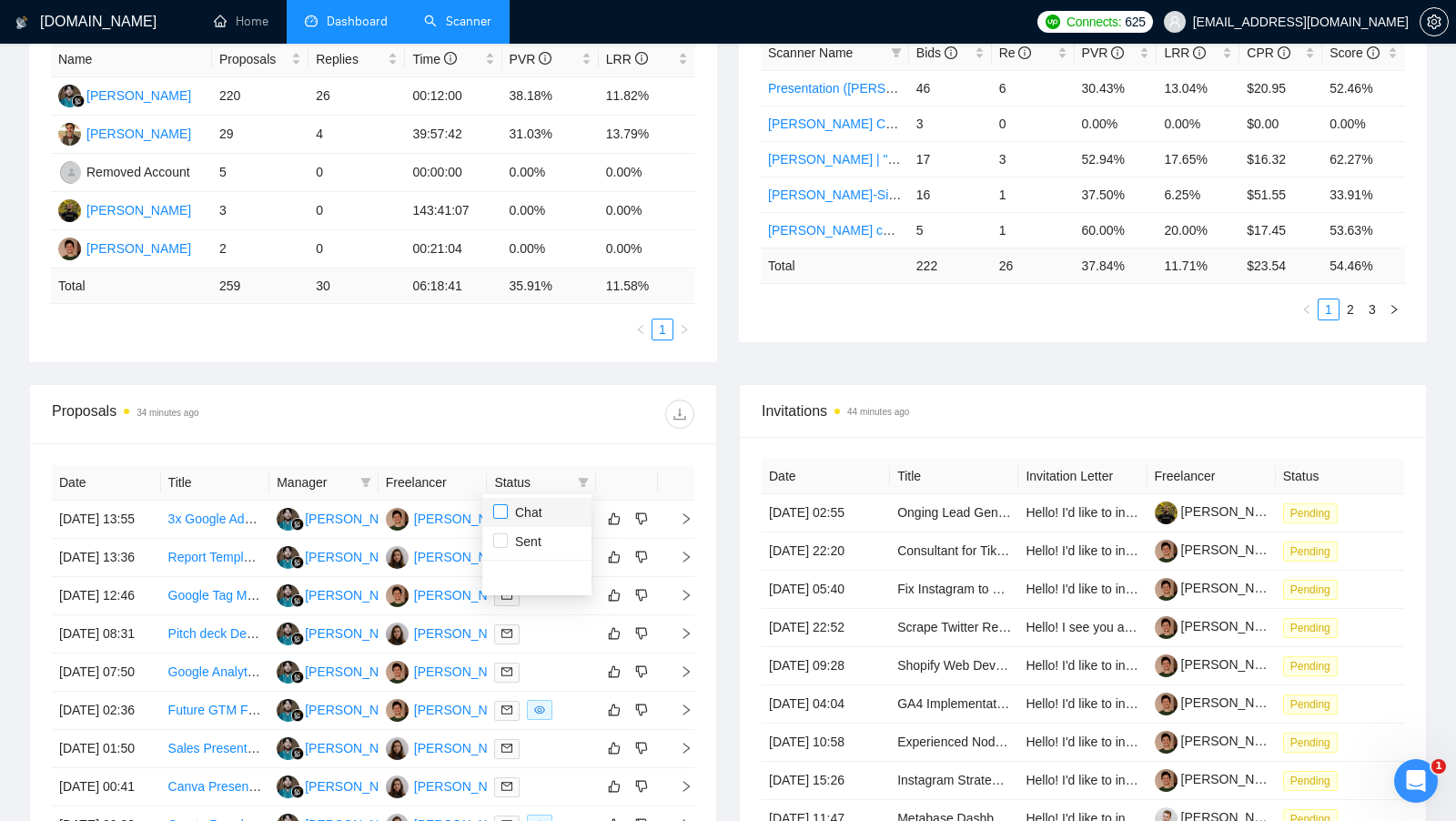
checkbox input "true"
click at [552, 465] on th "Status" at bounding box center [541, 483] width 109 height 36
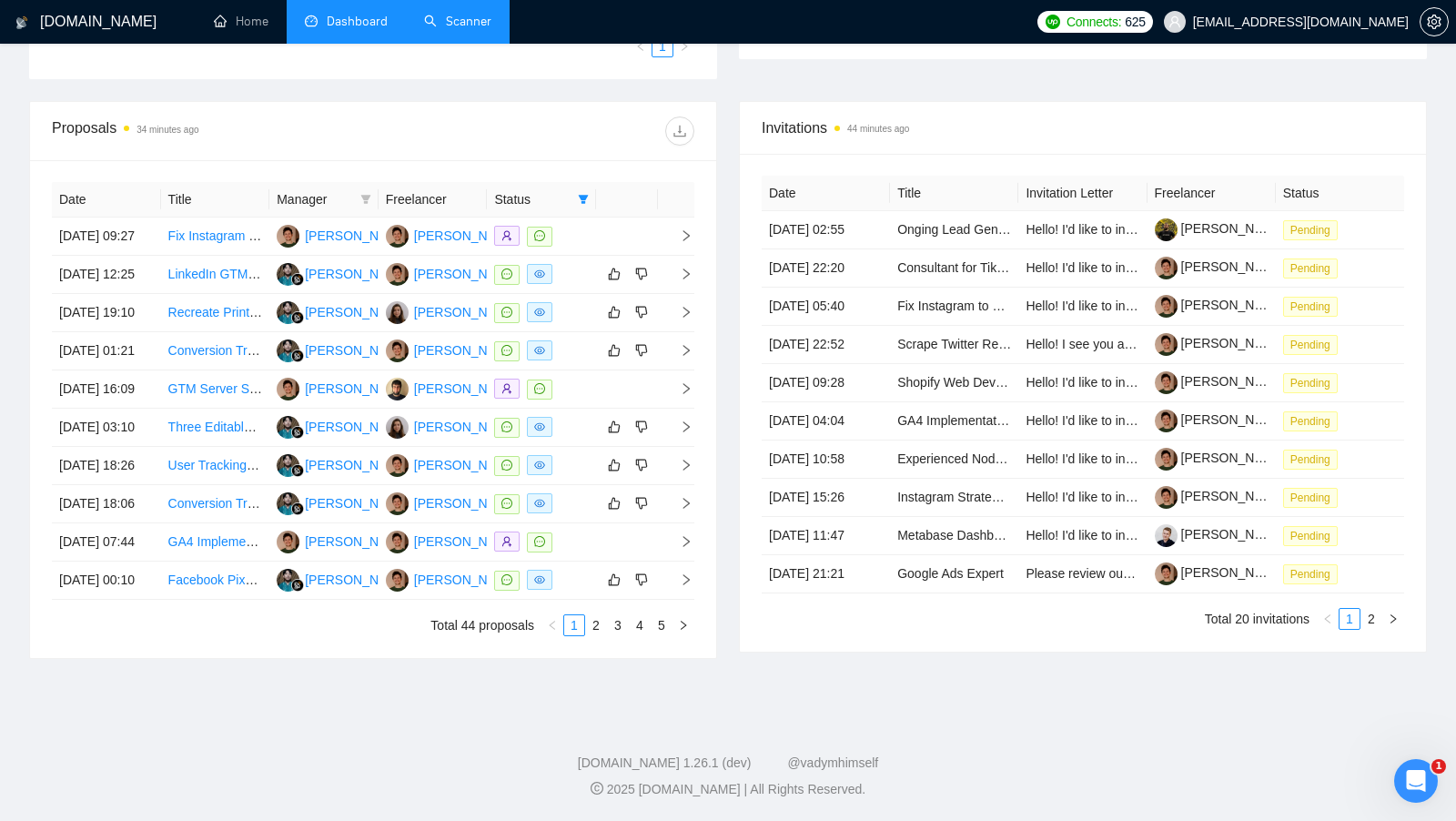
scroll to position [804, 0]
click at [667, 618] on link "5" at bounding box center [662, 625] width 20 height 20
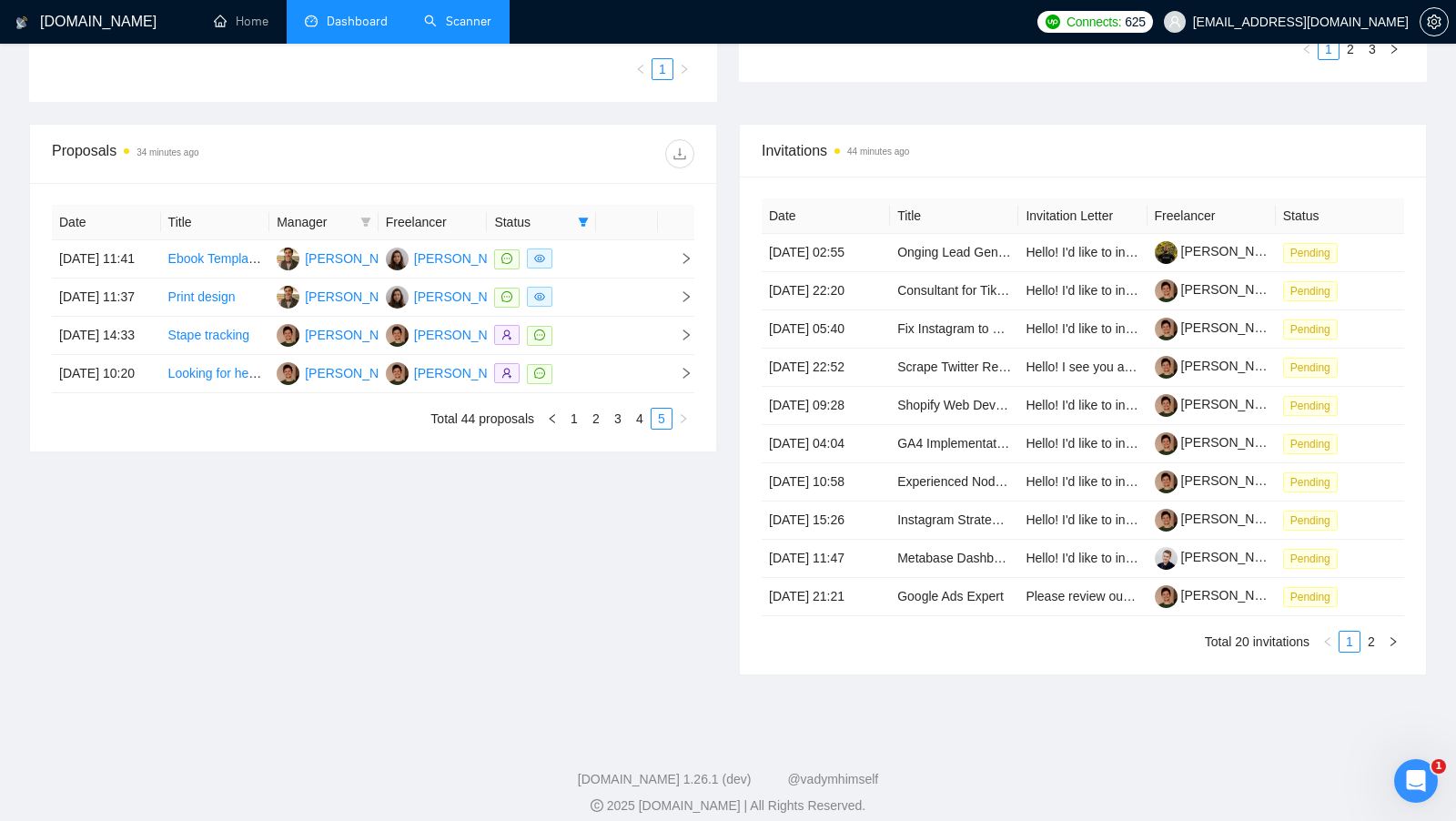
scroll to position [592, 0]
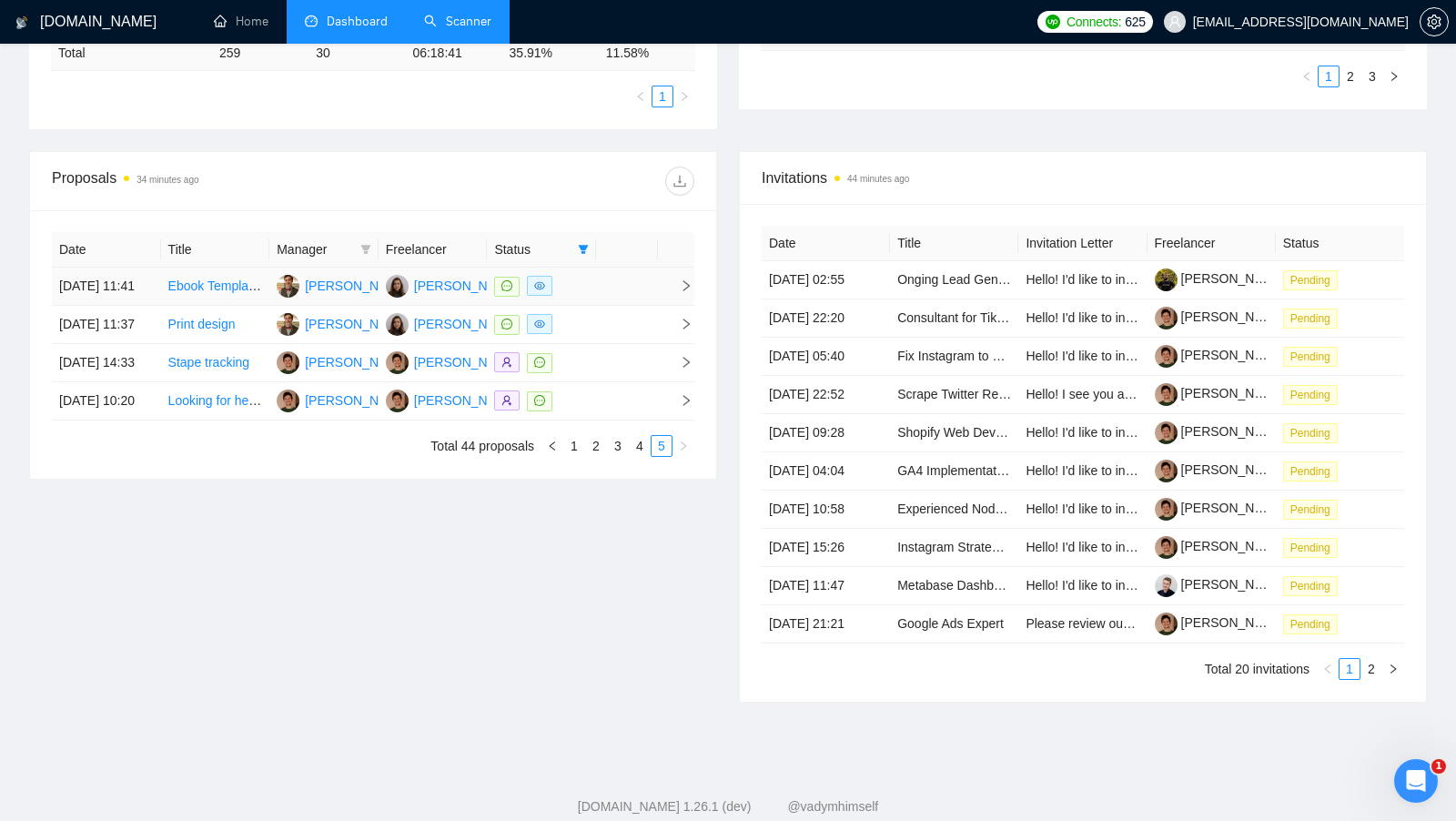
click at [451, 291] on div "Vlada Melnychuk" at bounding box center [467, 286] width 105 height 20
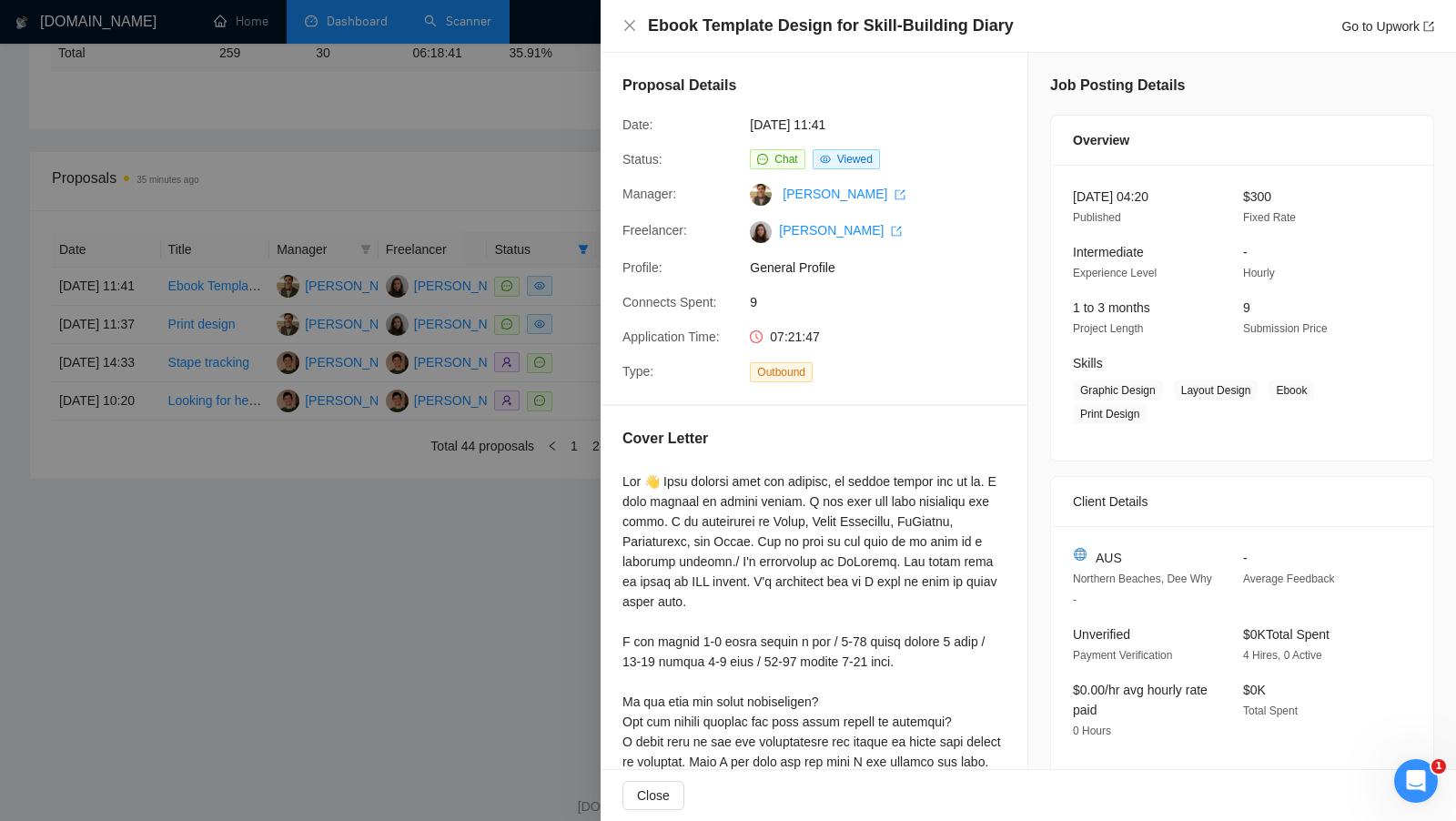
click at [540, 329] on div at bounding box center [728, 410] width 1456 height 821
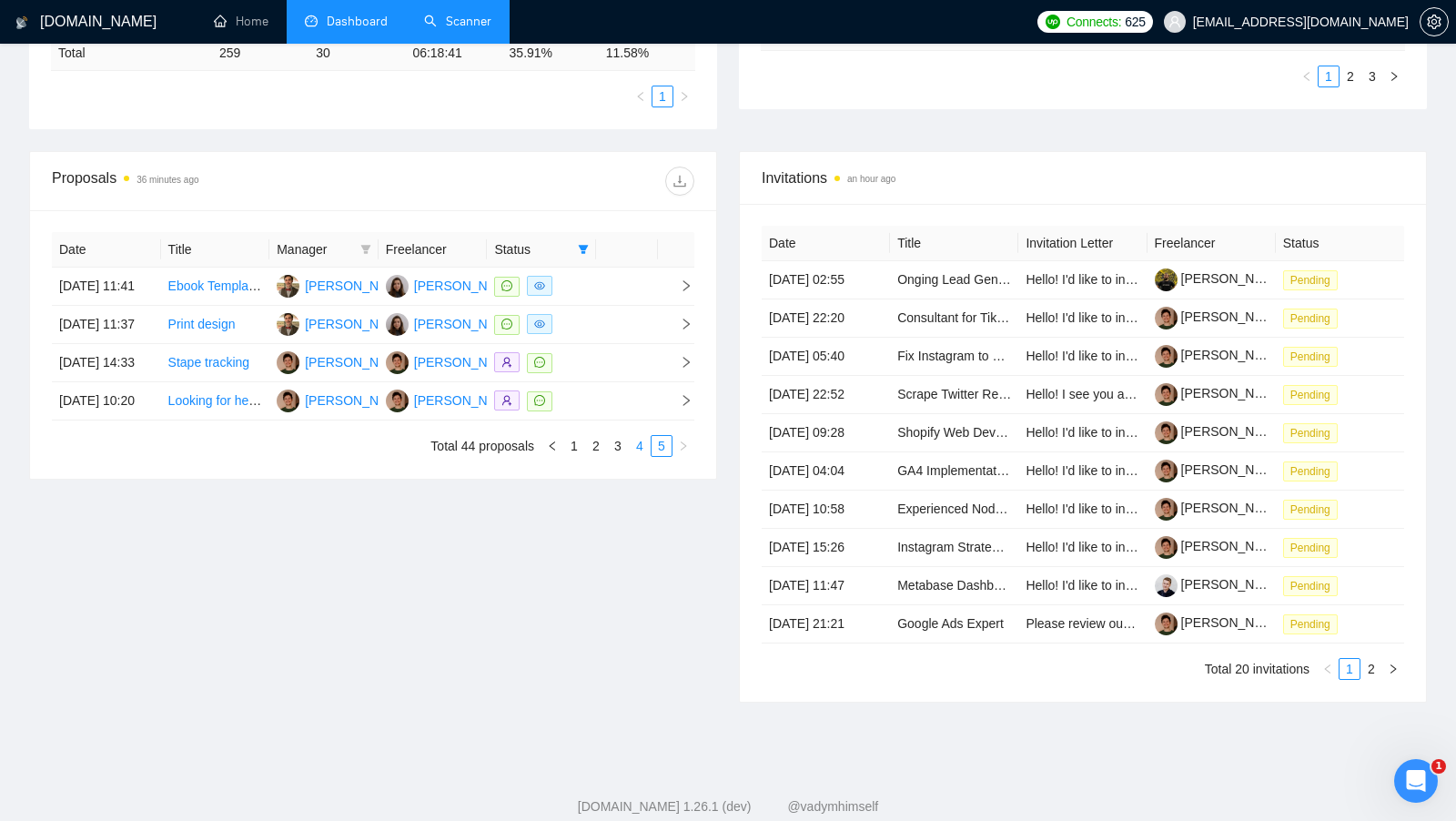
click at [632, 456] on link "4" at bounding box center [640, 446] width 20 height 20
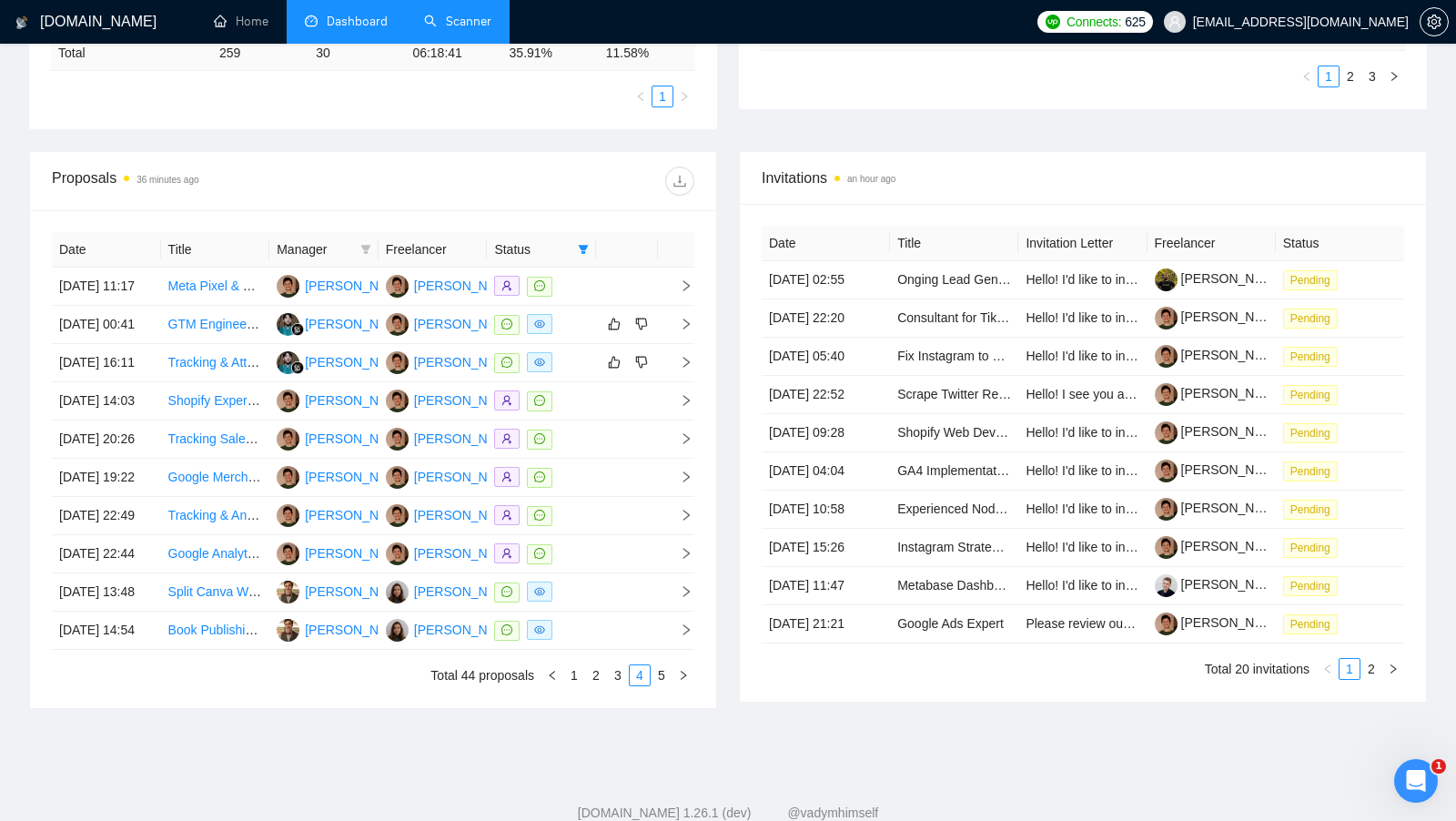
click at [729, 589] on div "Invitations an hour ago Date Title Invitation Letter Freelancer Status 30 Sep, …" at bounding box center [1083, 429] width 710 height 558
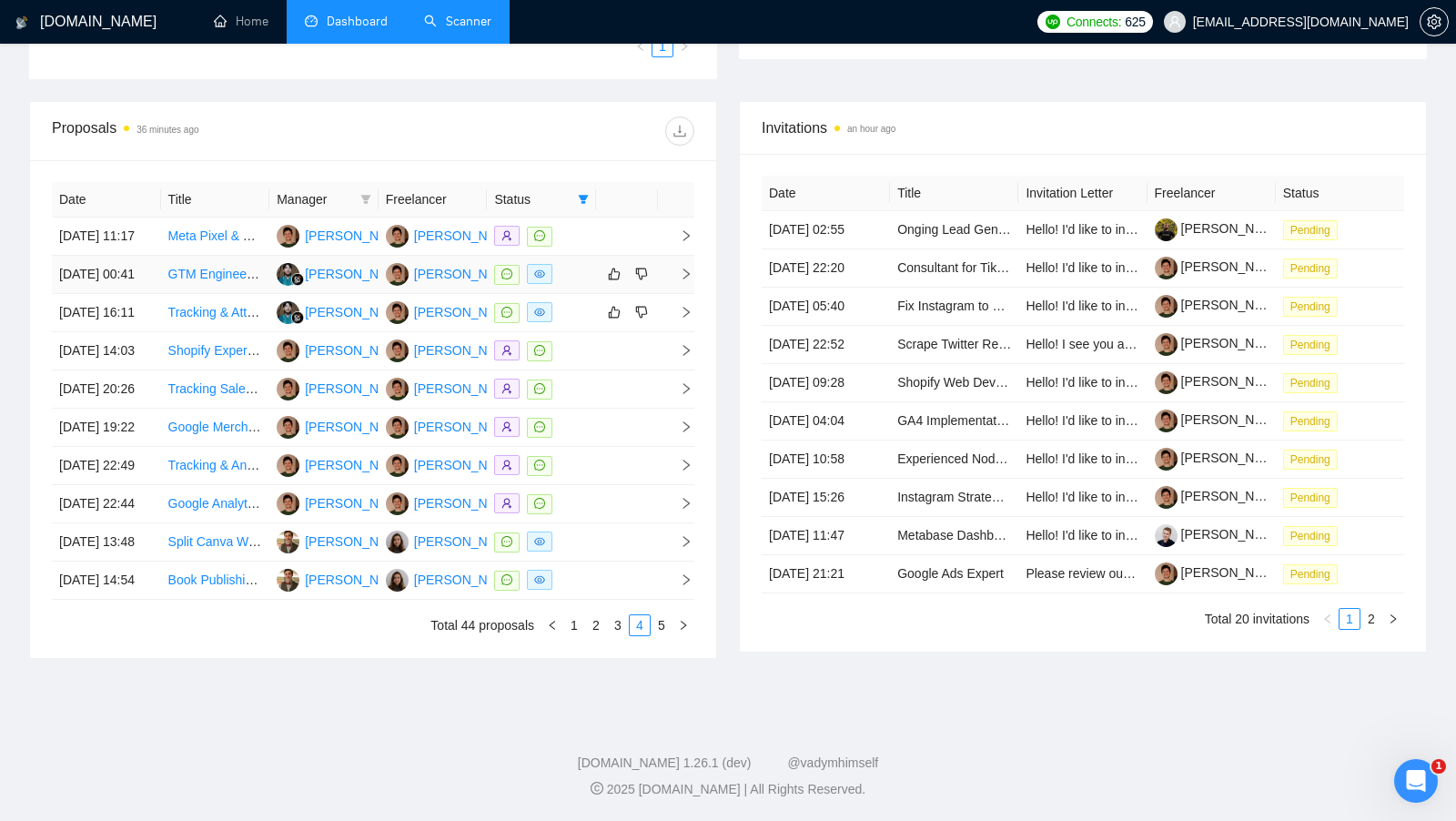
scroll to position [804, 0]
click at [620, 625] on link "3" at bounding box center [618, 625] width 20 height 20
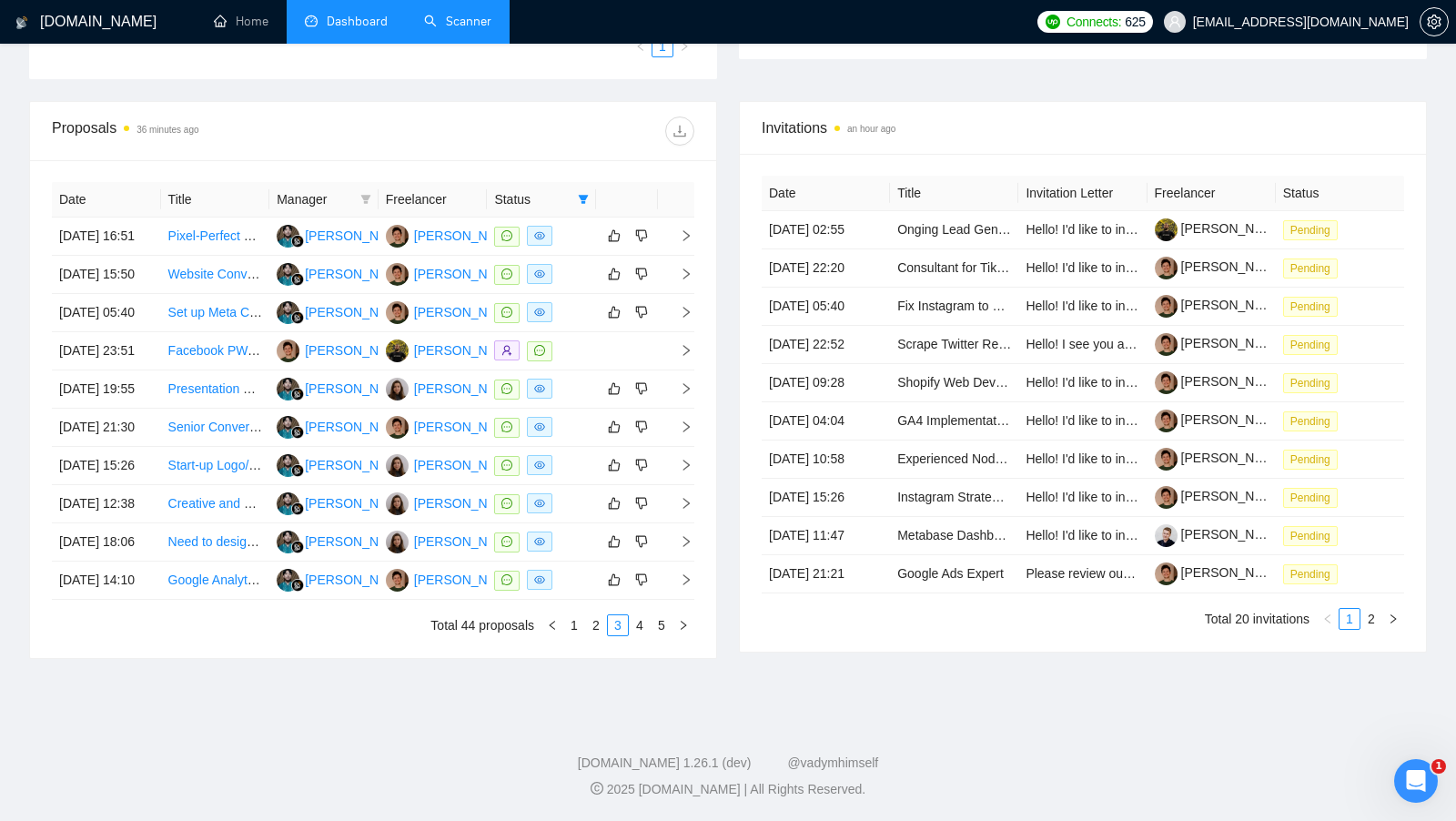
click at [723, 638] on div "Proposals 36 minutes ago Date Title Manager Freelancer Status 20 Sep, 2025 16:5…" at bounding box center [373, 380] width 710 height 558
click at [597, 629] on link "2" at bounding box center [596, 625] width 20 height 20
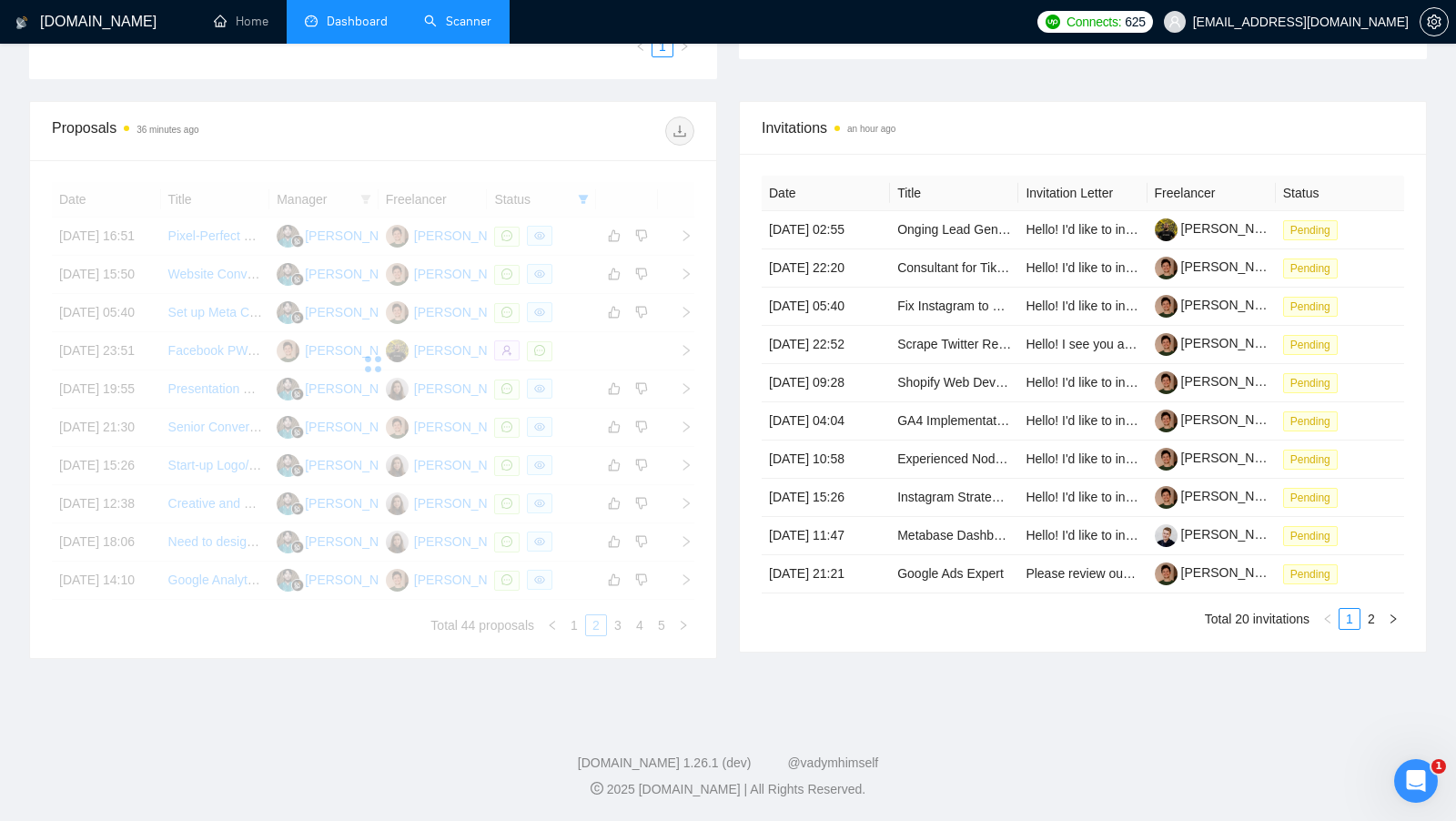
click at [735, 642] on div "Invitations an hour ago Date Title Invitation Letter Freelancer Status 30 Sep, …" at bounding box center [1083, 380] width 710 height 558
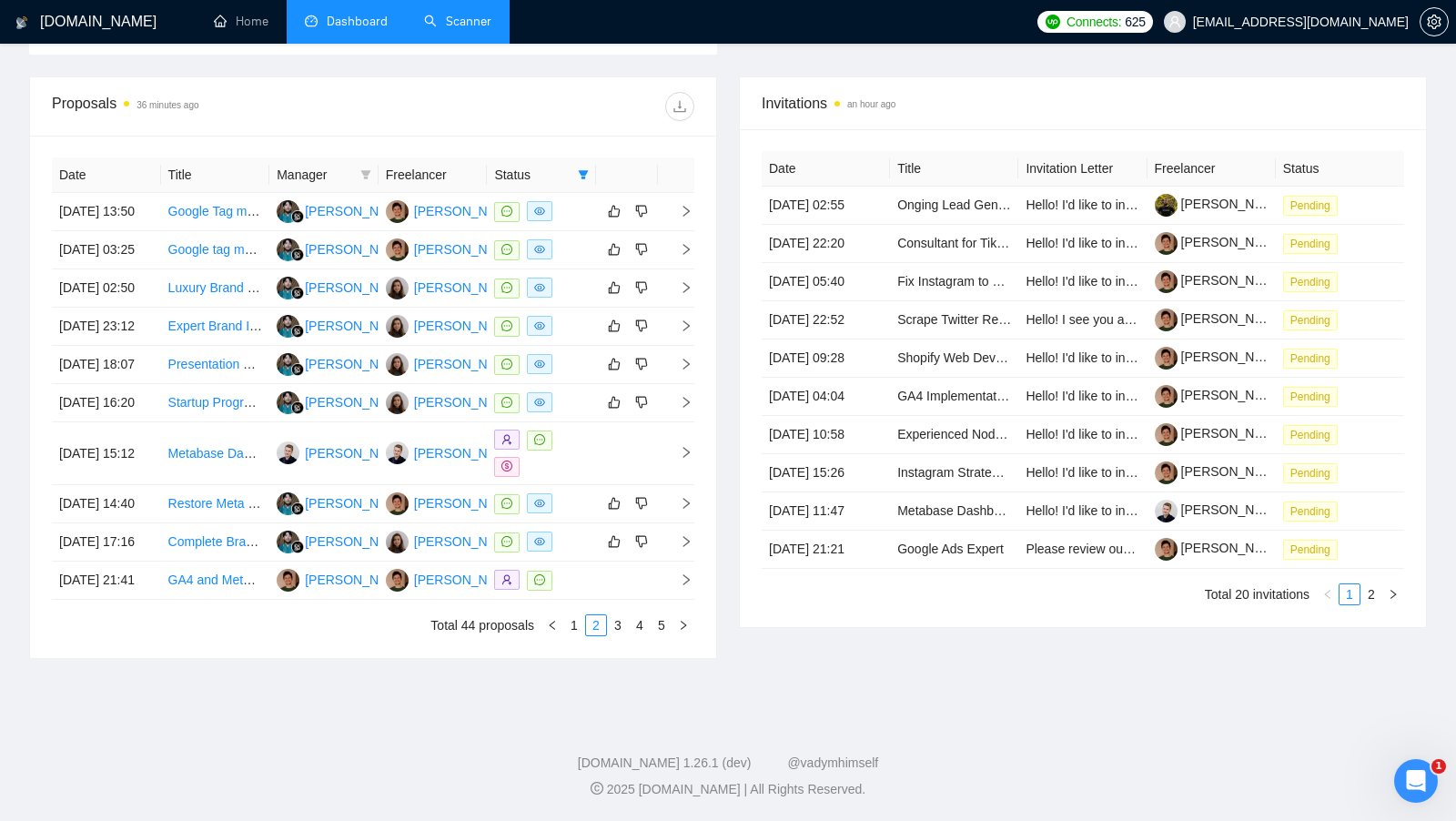
click at [735, 642] on div "Invitations an hour ago Date Title Invitation Letter Freelancer Status 30 Sep, …" at bounding box center [1083, 367] width 710 height 582
click at [579, 632] on link "1" at bounding box center [574, 625] width 20 height 20
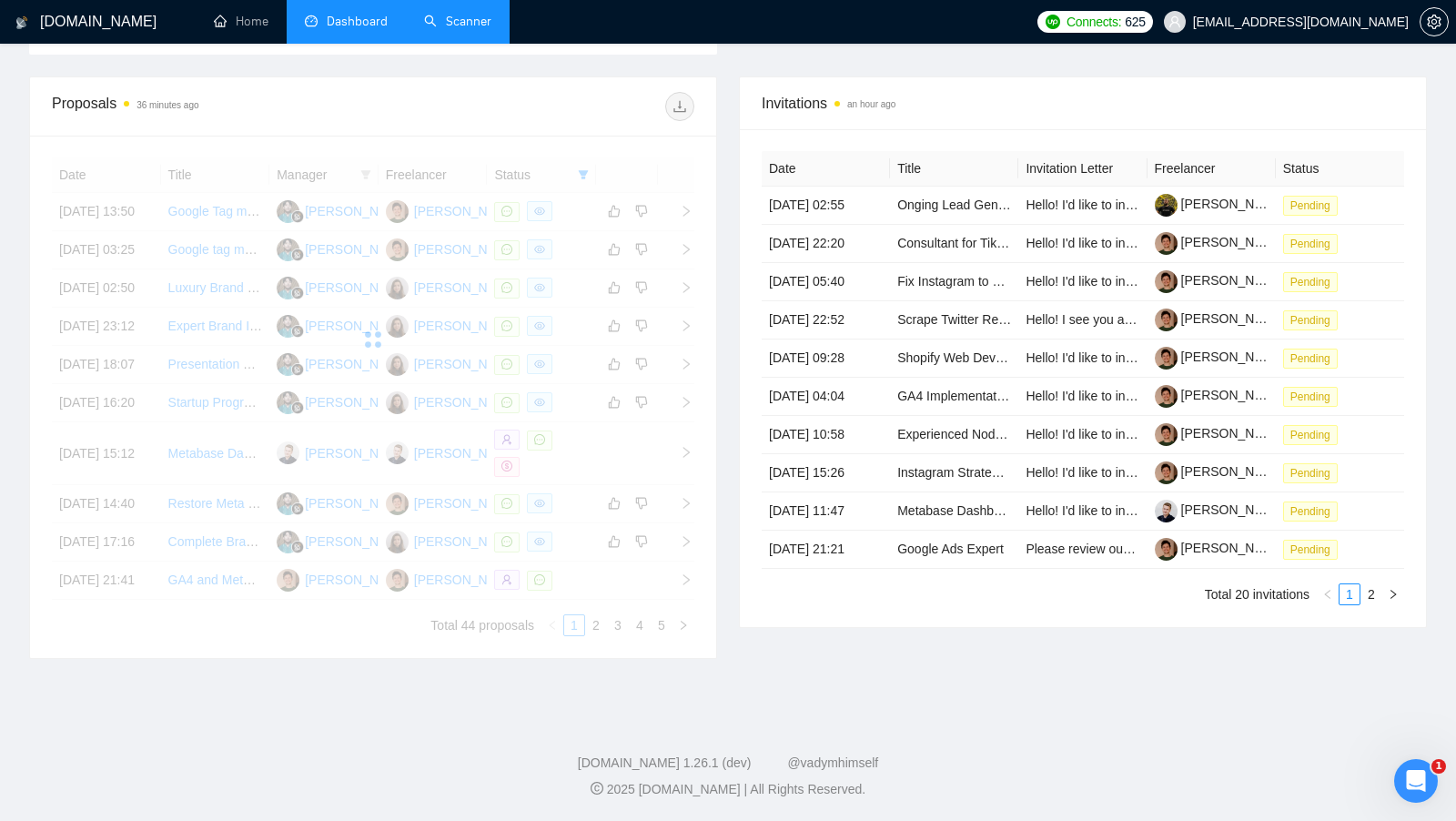
click at [737, 630] on div "Invitations an hour ago Date Title Invitation Letter Freelancer Status 30 Sep, …" at bounding box center [1083, 367] width 710 height 582
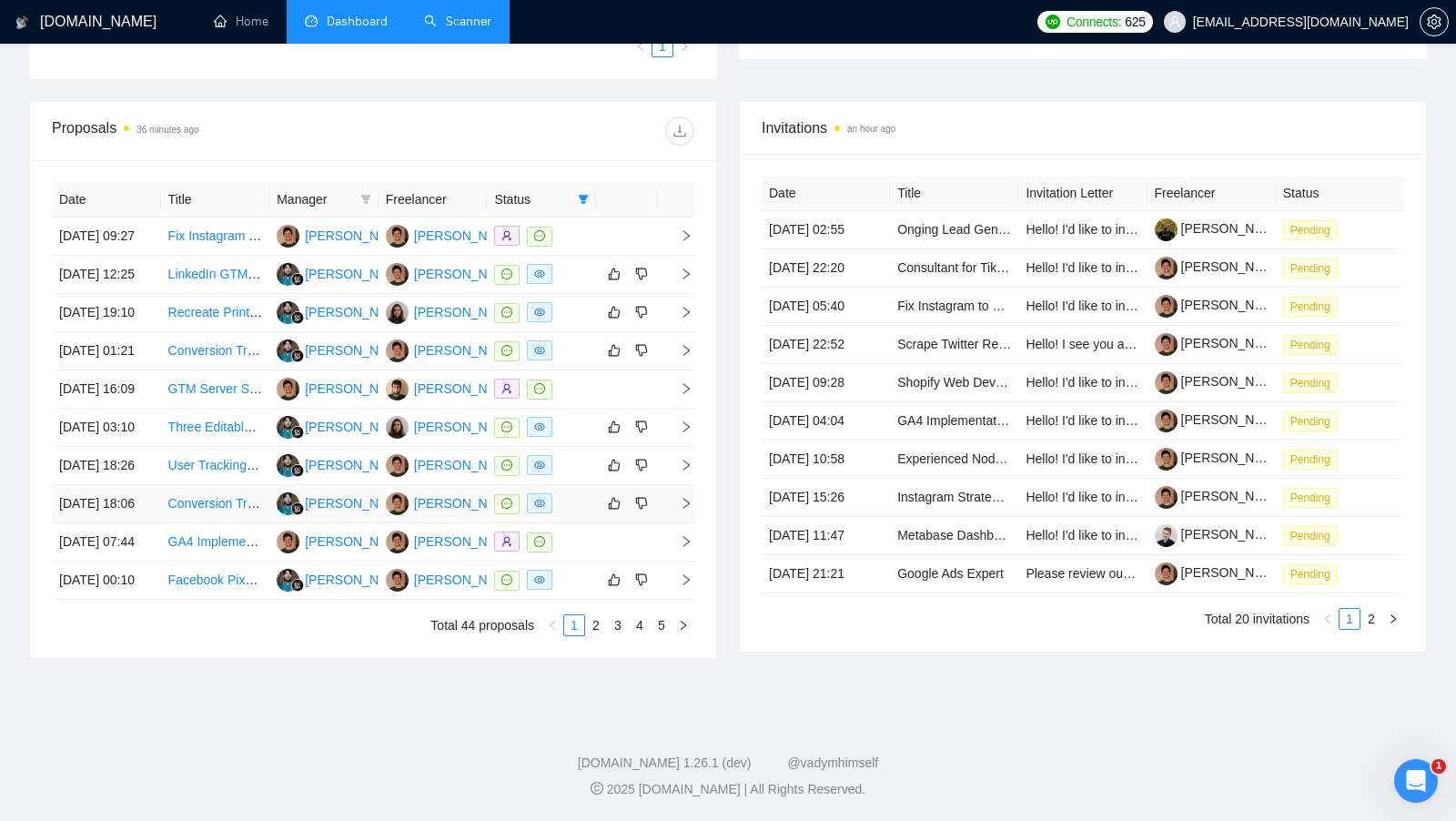
click at [580, 494] on div at bounding box center [541, 504] width 94 height 21
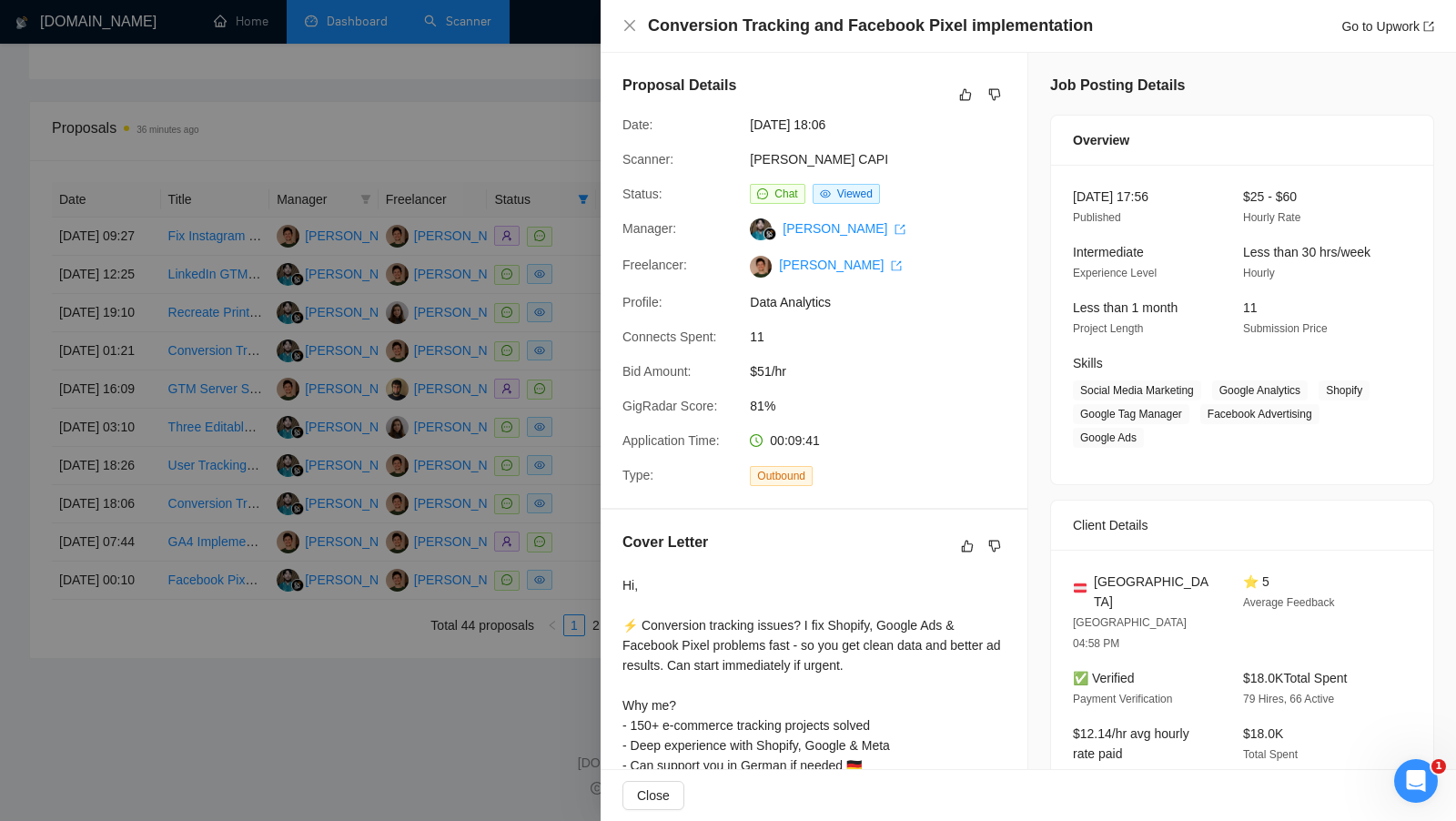
scroll to position [773, 0]
click at [982, 33] on h4 "Conversion Tracking and Facebook Pixel implementation" at bounding box center [871, 25] width 445 height 22
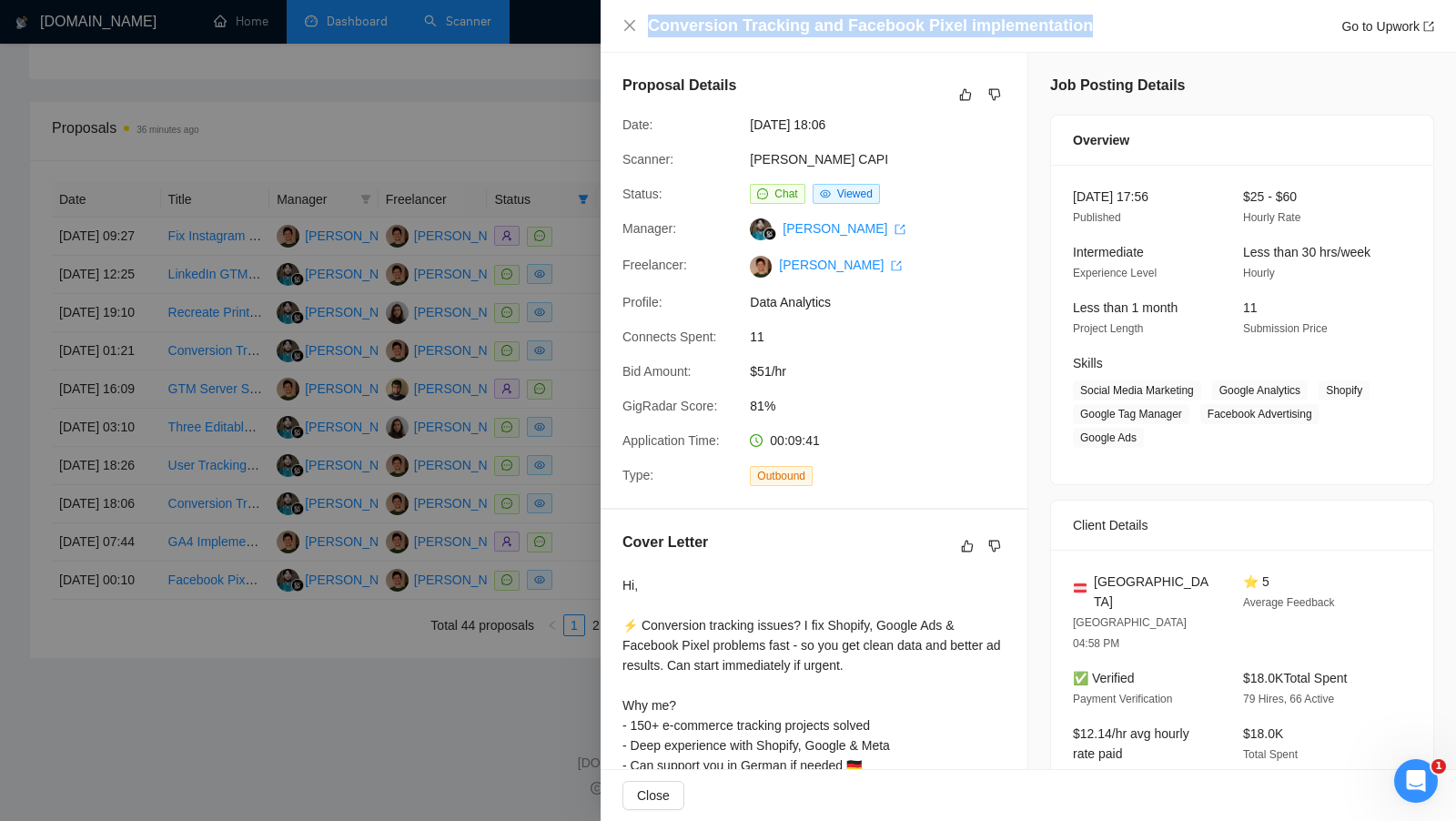
click at [982, 33] on h4 "Conversion Tracking and Facebook Pixel implementation" at bounding box center [871, 25] width 445 height 22
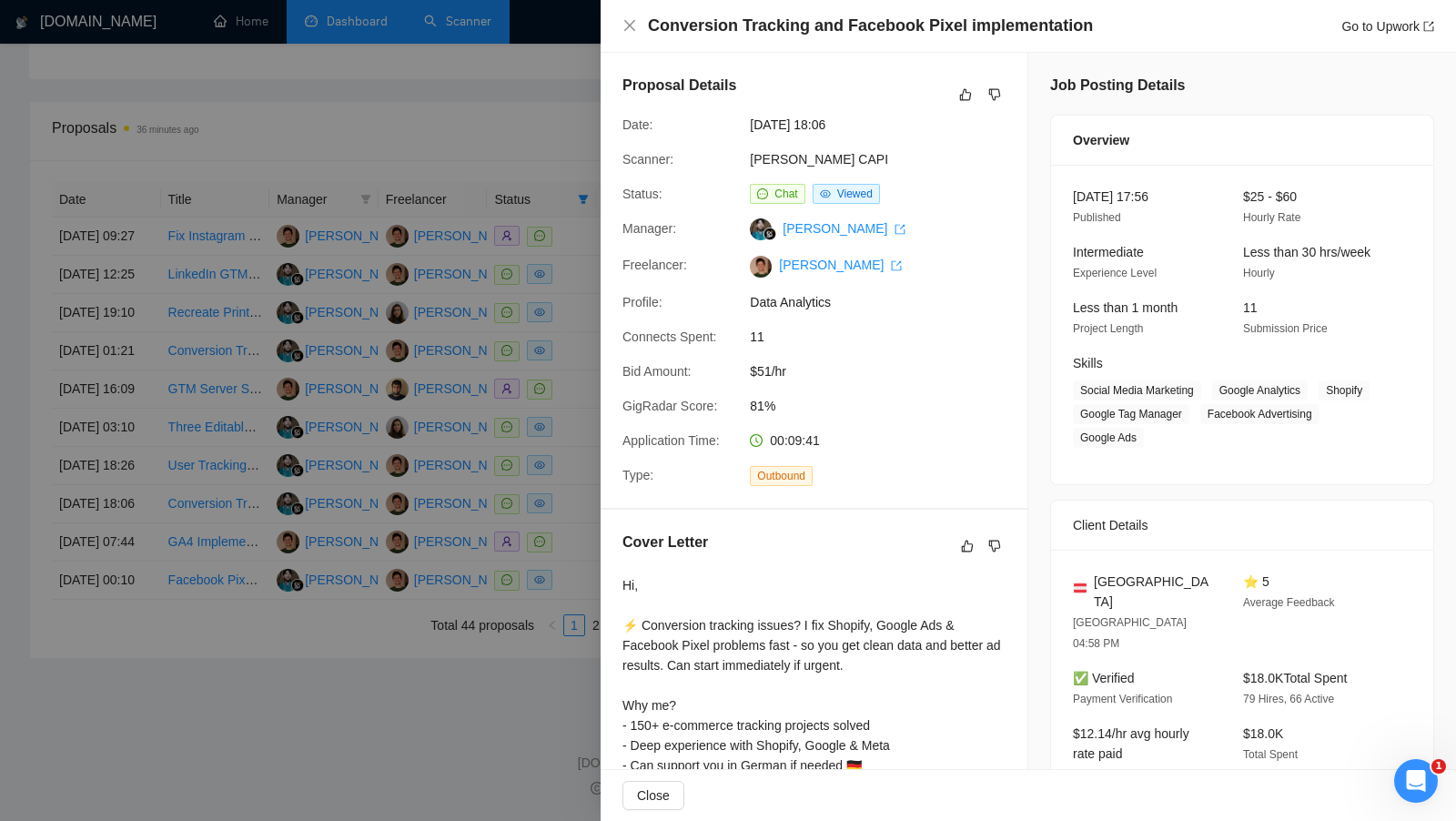
click at [1040, 34] on h4 "Conversion Tracking and Facebook Pixel implementation" at bounding box center [871, 25] width 445 height 22
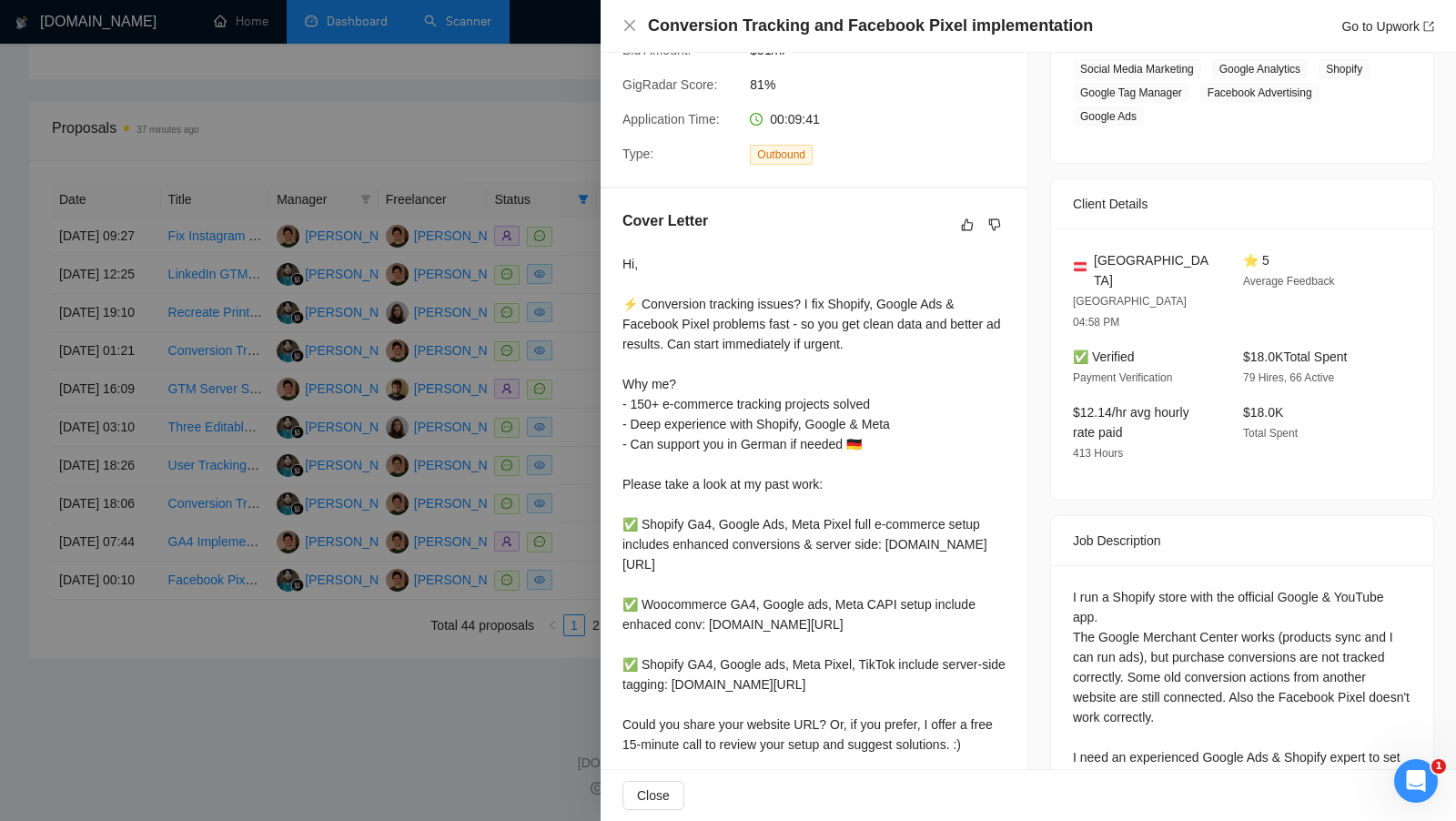
scroll to position [0, 0]
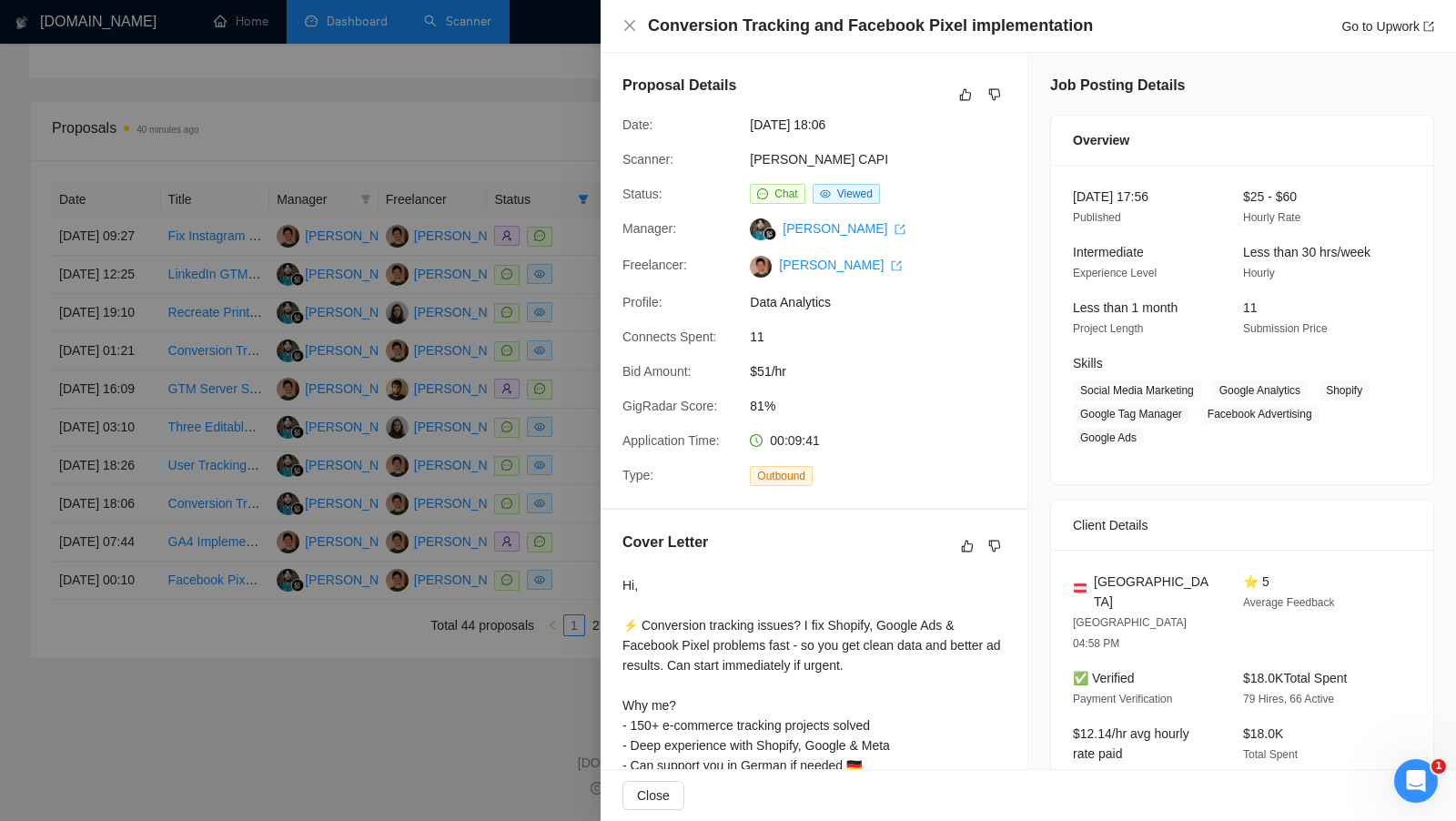
click at [537, 199] on div at bounding box center [728, 410] width 1456 height 821
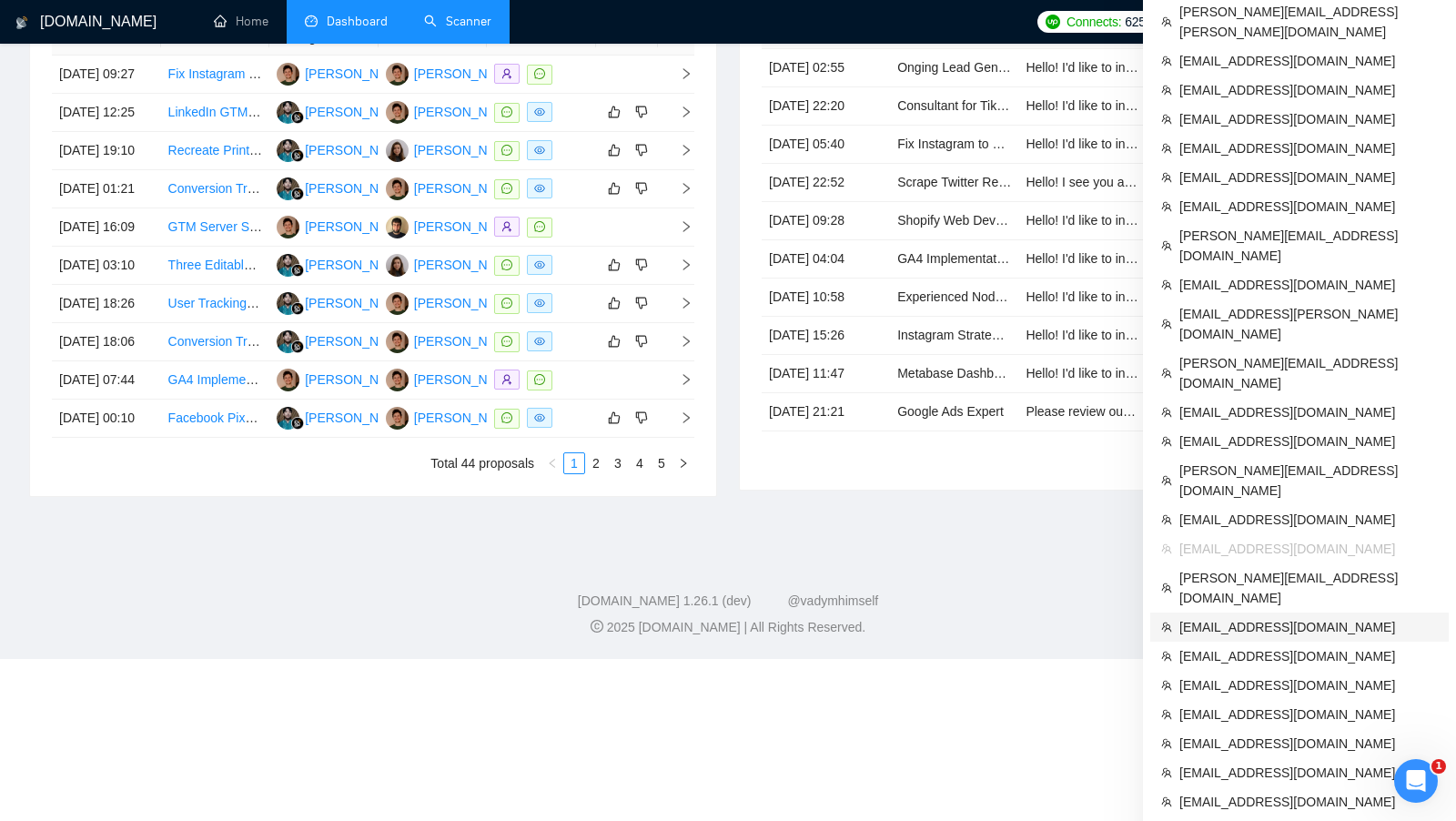
click at [1263, 617] on span "[EMAIL_ADDRESS][DOMAIN_NAME]" at bounding box center [1309, 627] width 259 height 20
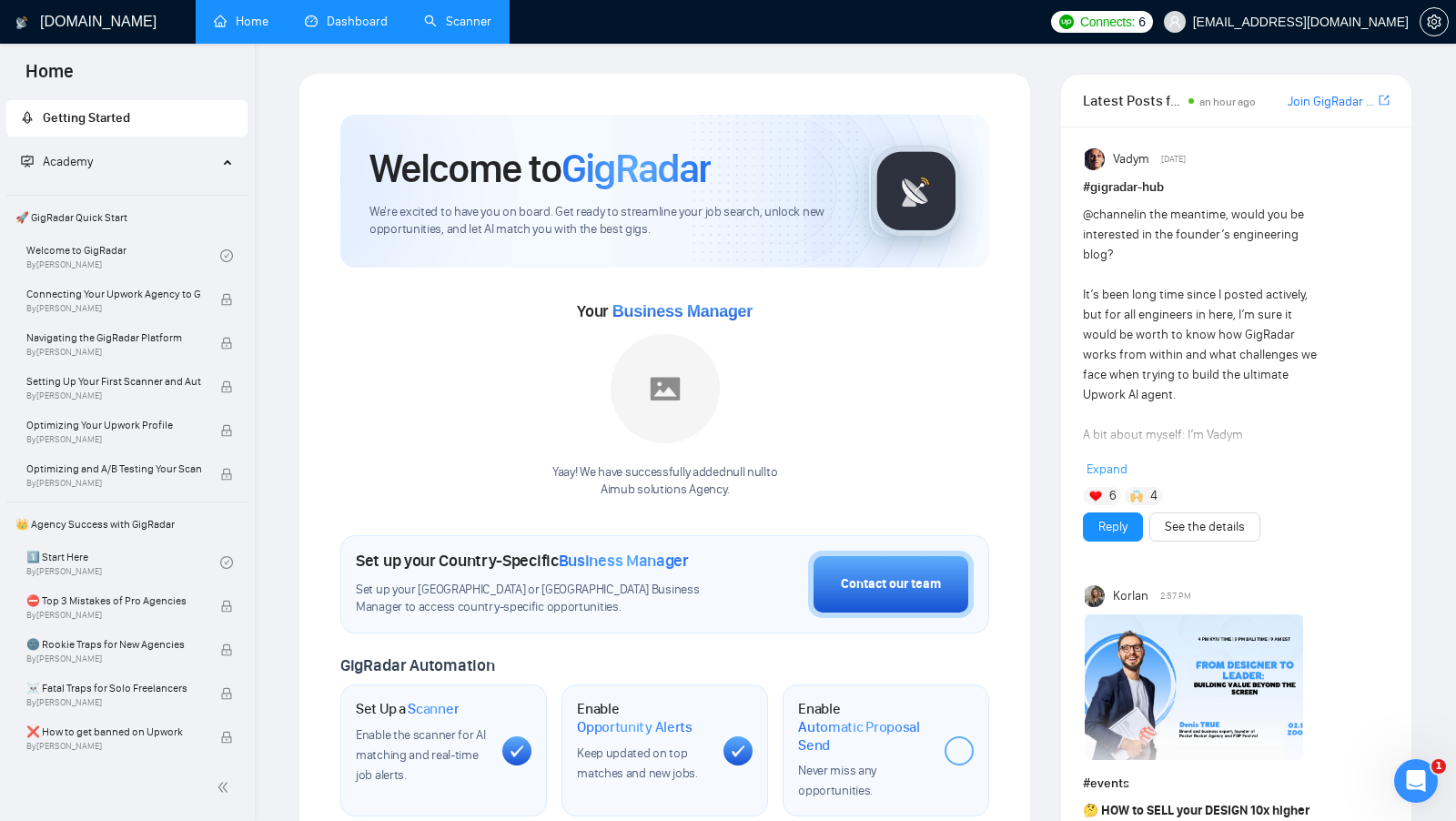
click at [489, 29] on link "Scanner" at bounding box center [457, 21] width 67 height 16
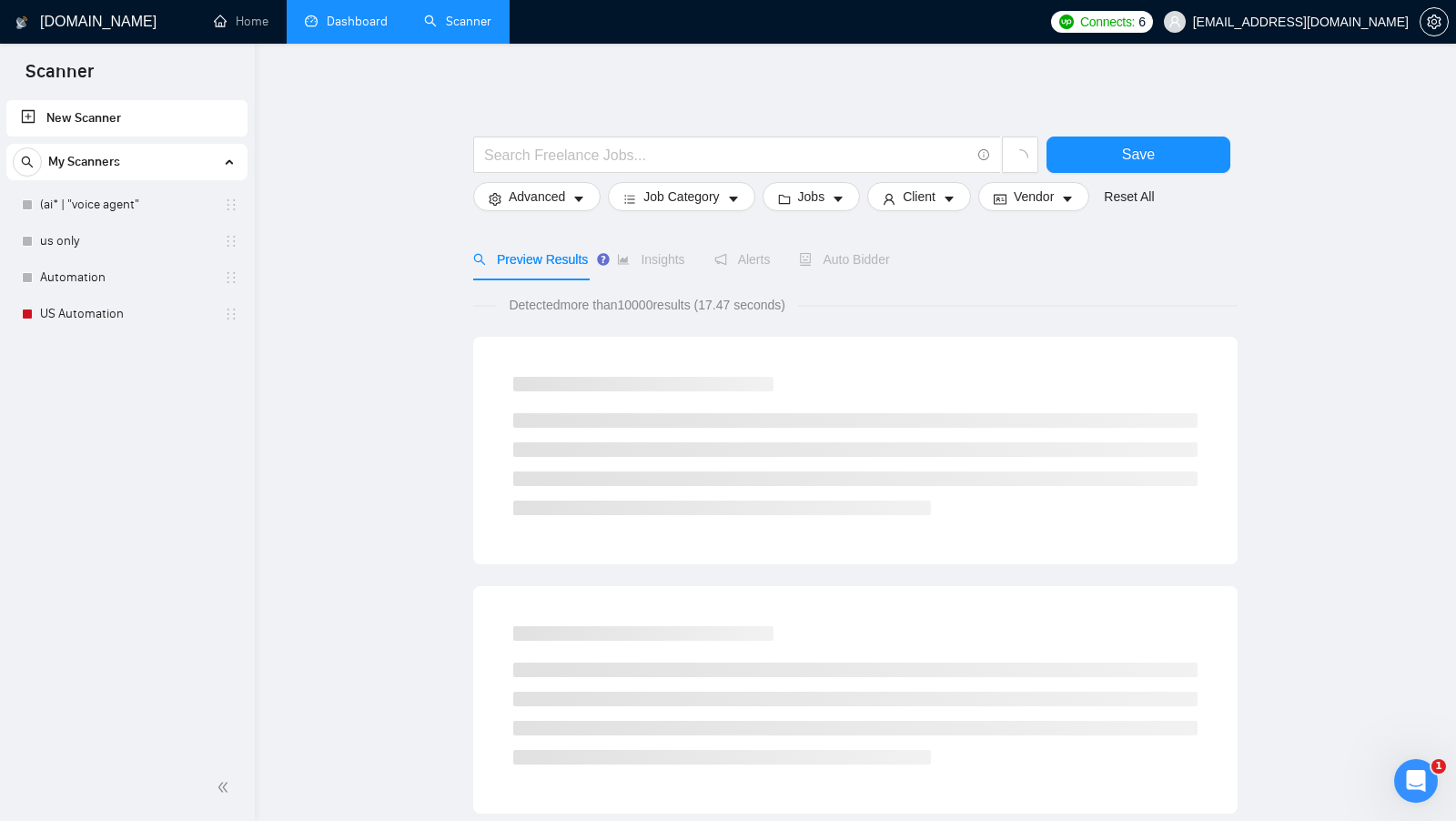
click at [375, 28] on link "Dashboard" at bounding box center [346, 21] width 83 height 16
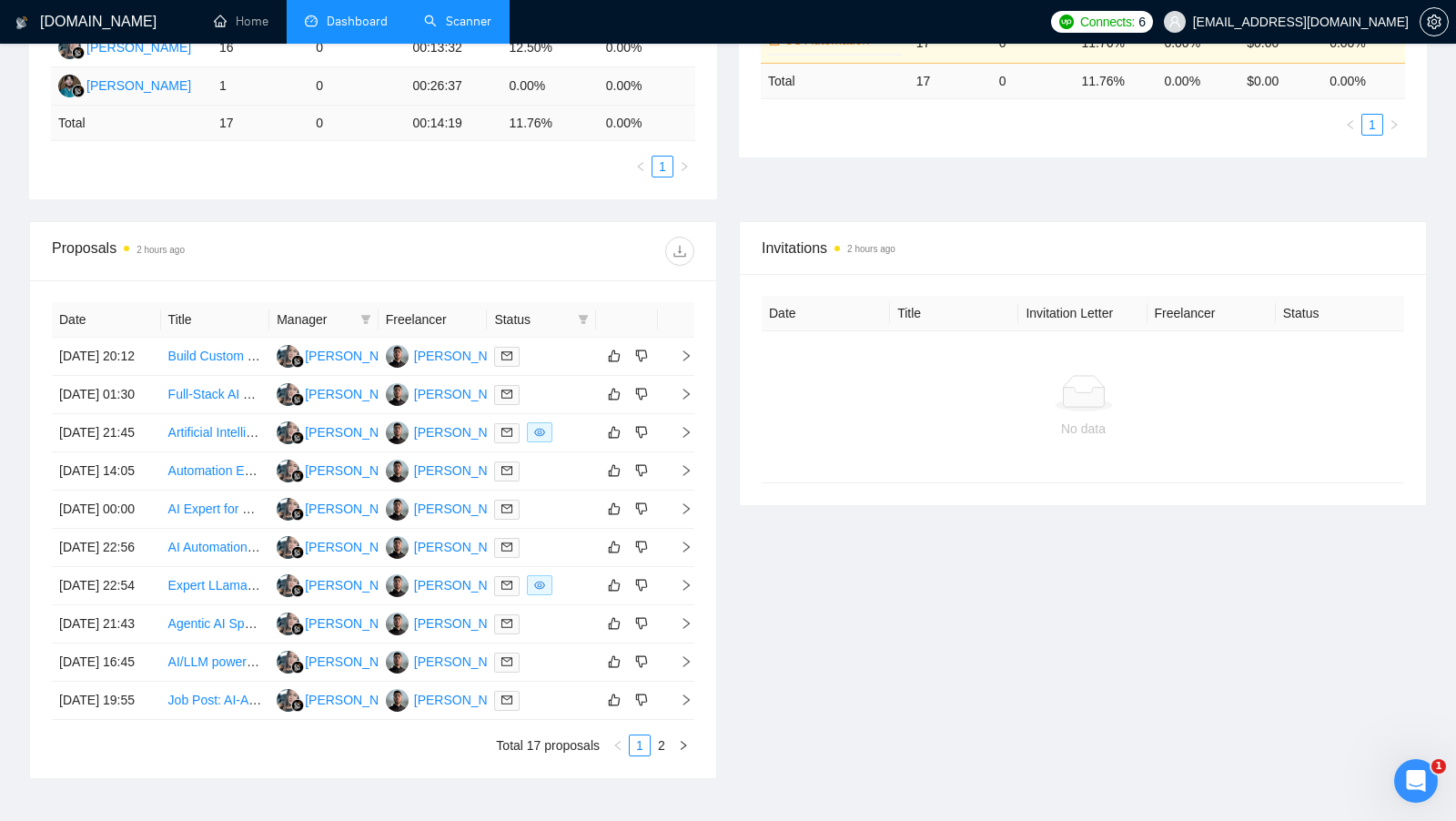
scroll to position [466, 0]
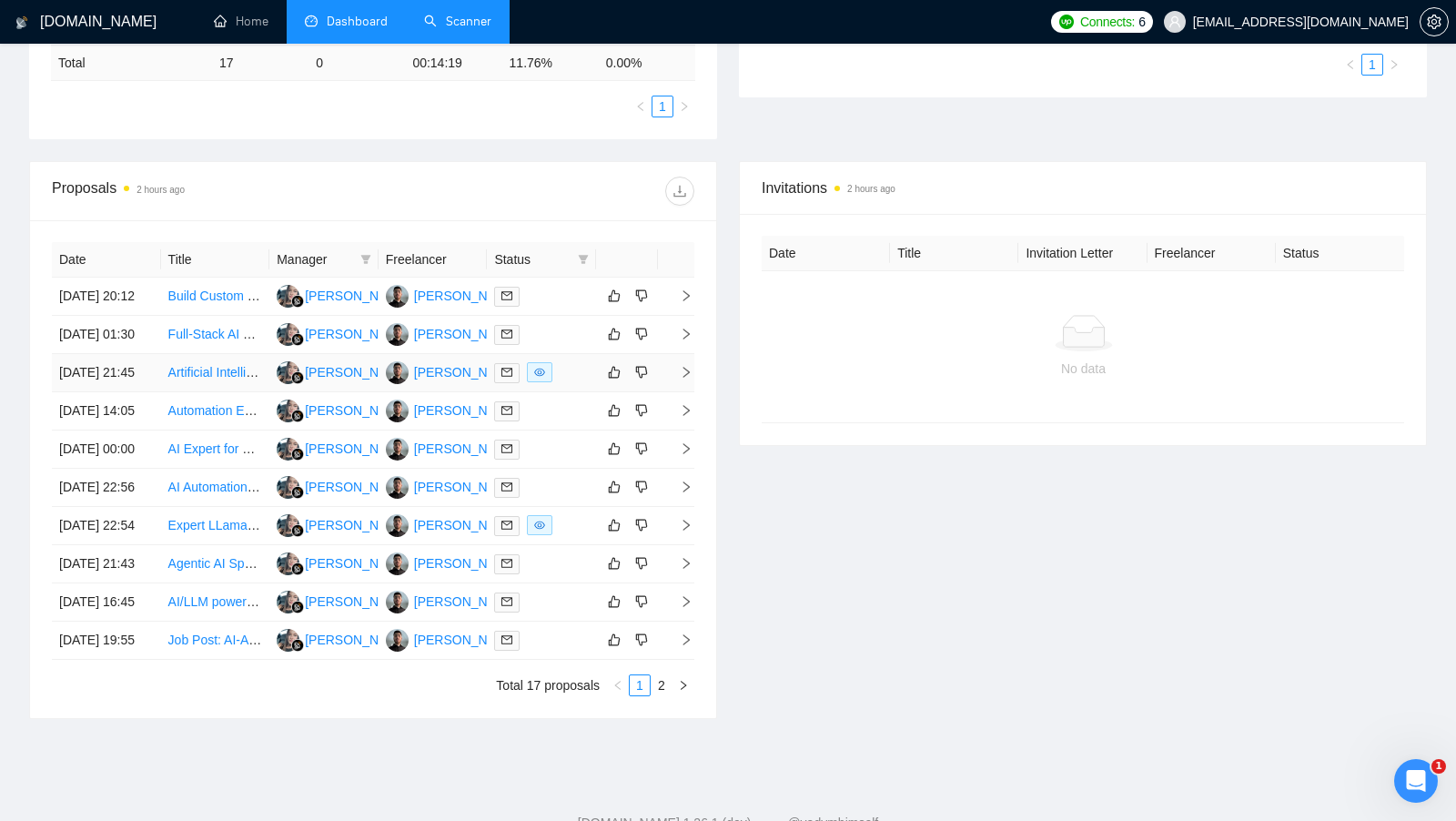
click at [571, 383] on div at bounding box center [541, 373] width 94 height 21
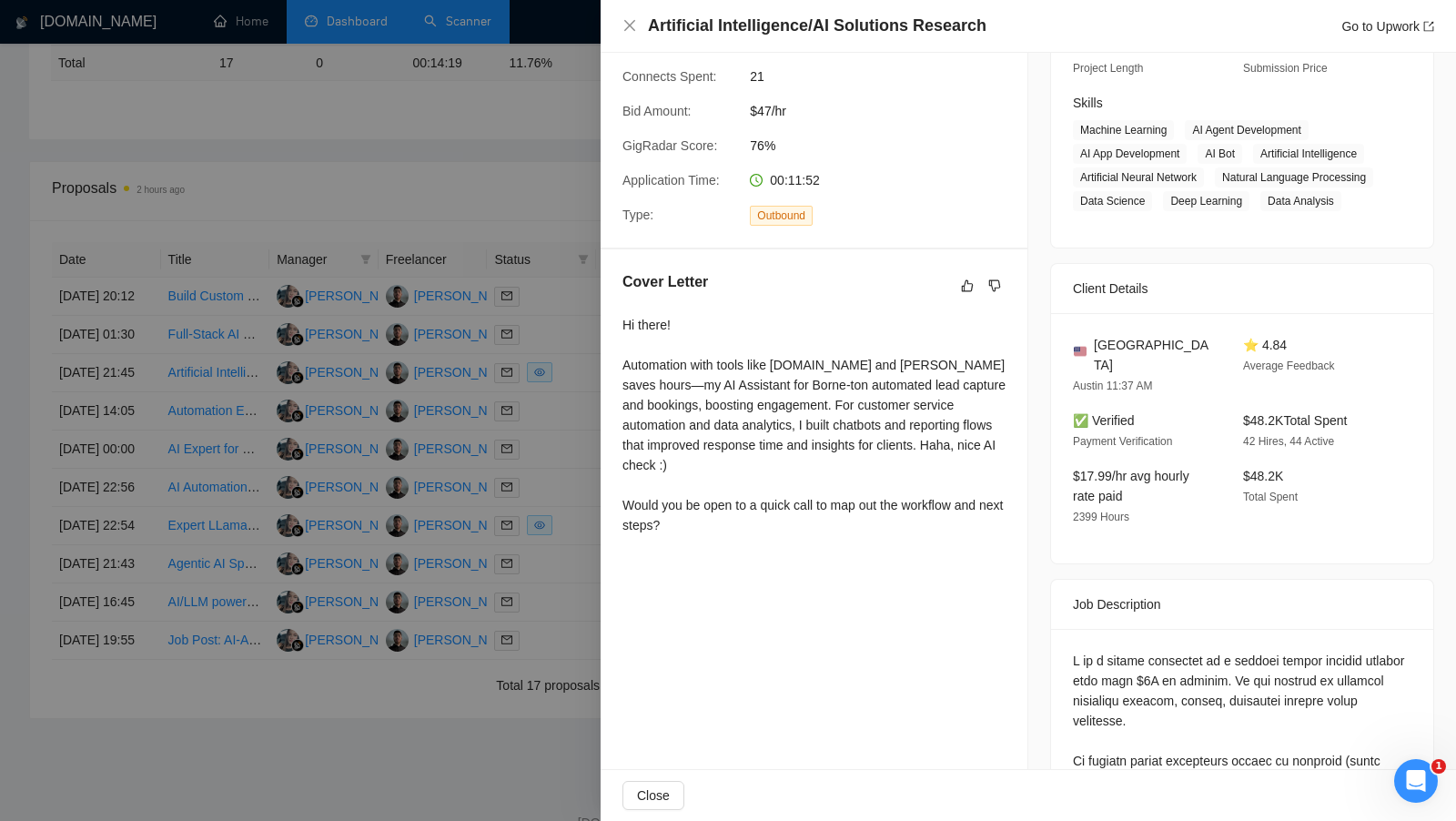
scroll to position [259, 0]
click at [594, 448] on div at bounding box center [728, 410] width 1456 height 821
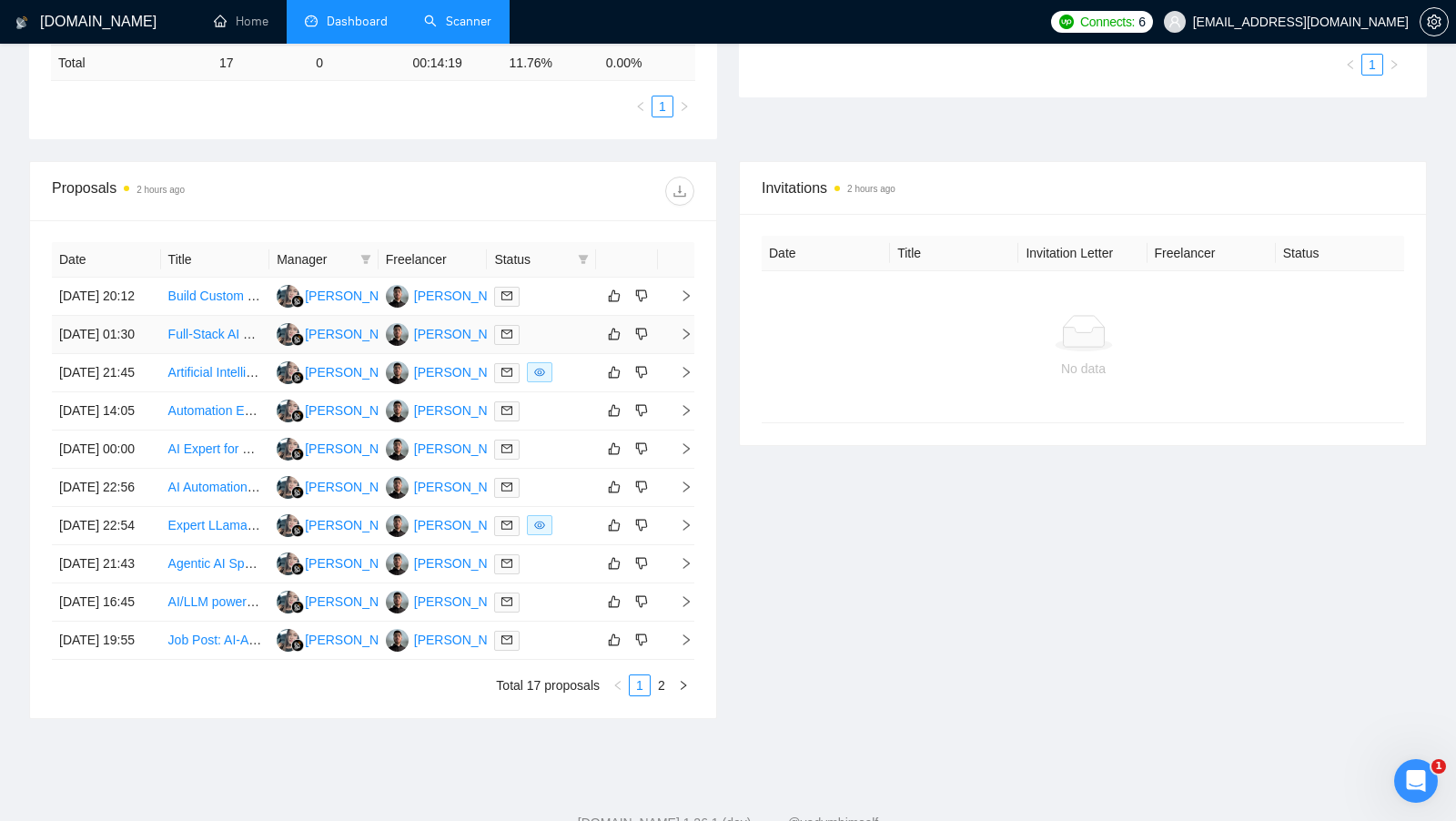
click at [568, 354] on td at bounding box center [541, 334] width 109 height 38
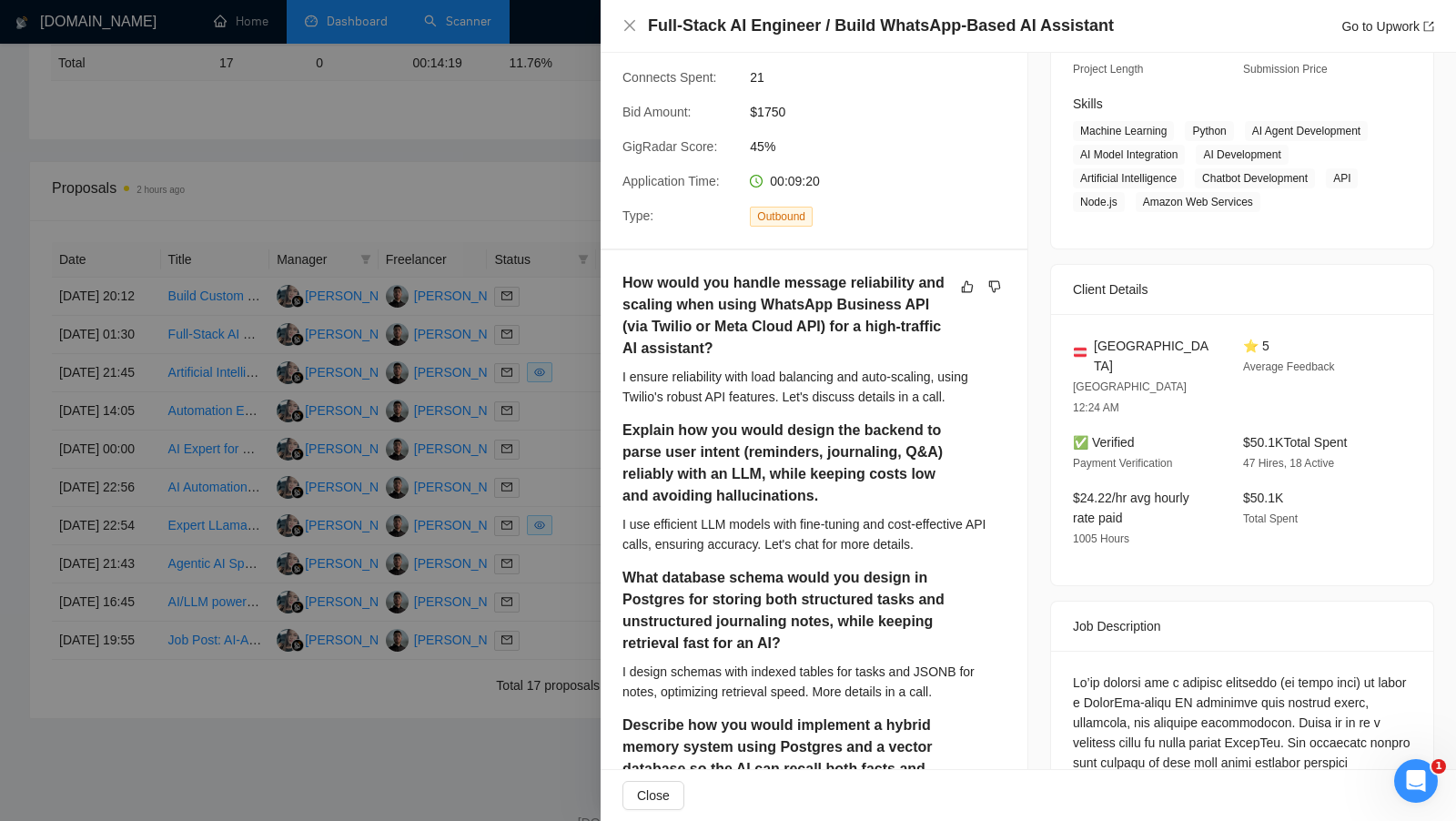
click at [625, 142] on span "GigRadar Score:" at bounding box center [670, 146] width 94 height 15
click at [573, 142] on div at bounding box center [728, 410] width 1456 height 821
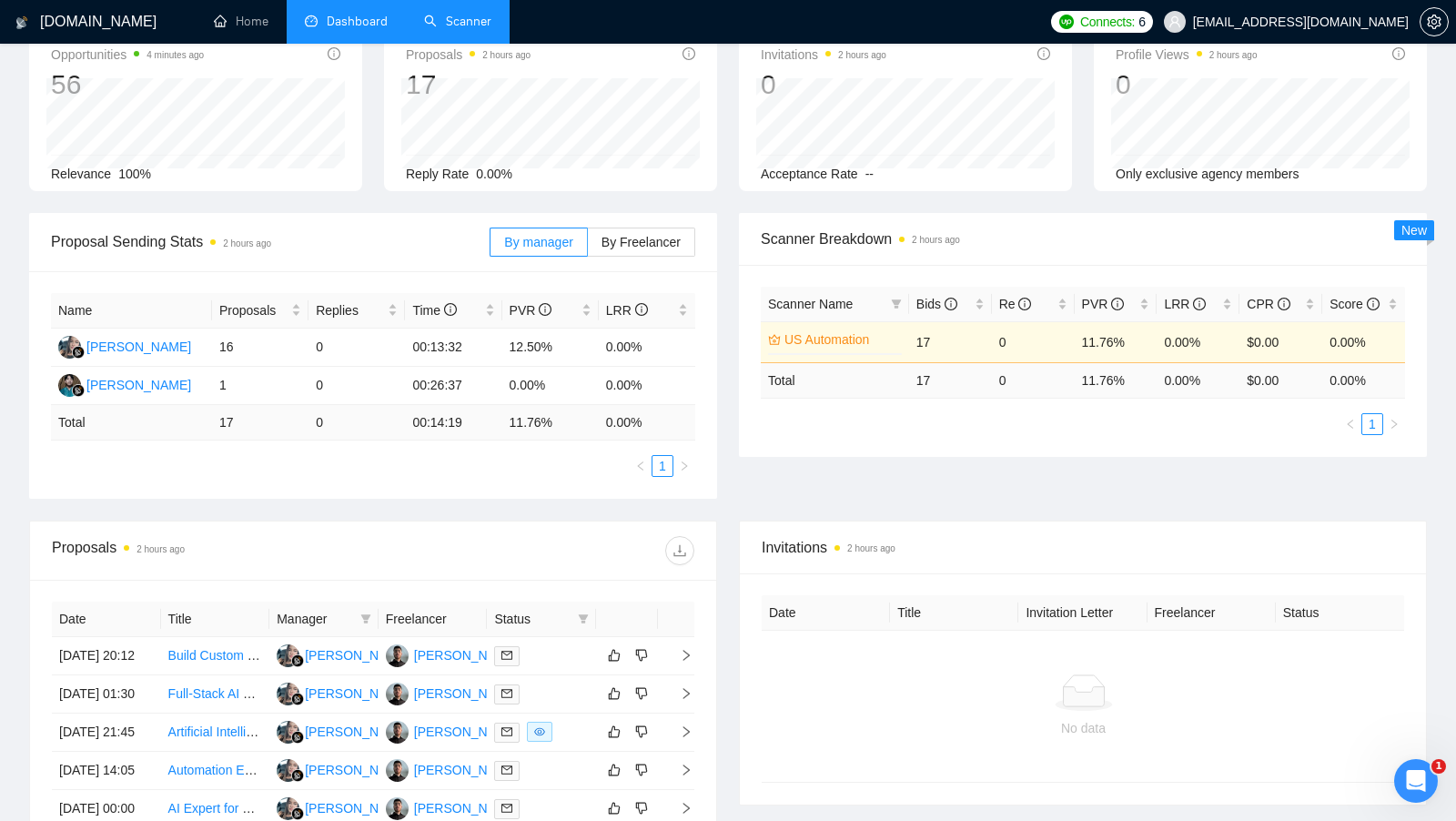
scroll to position [0, 0]
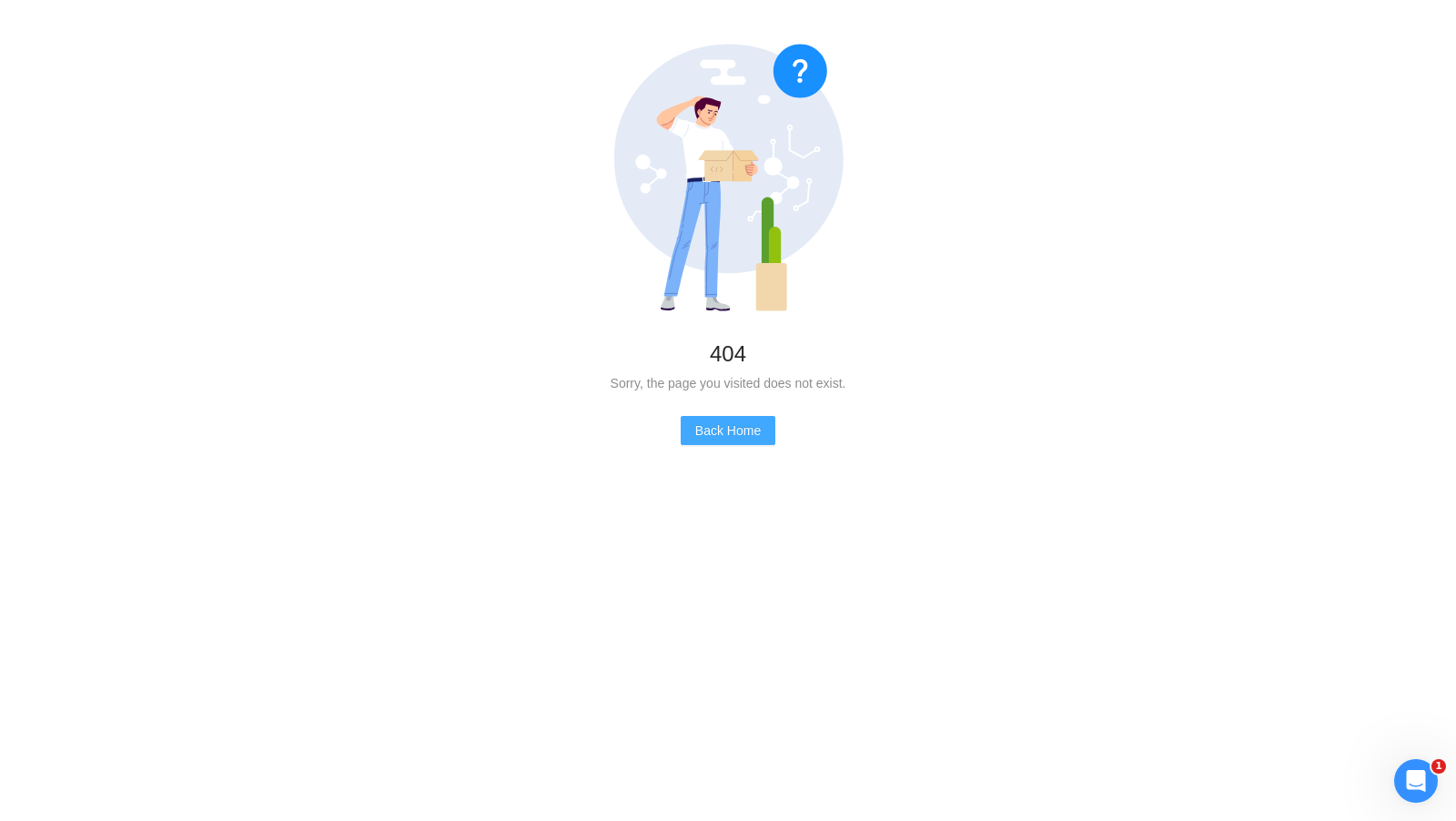
click at [757, 441] on button "Back Home" at bounding box center [728, 430] width 94 height 29
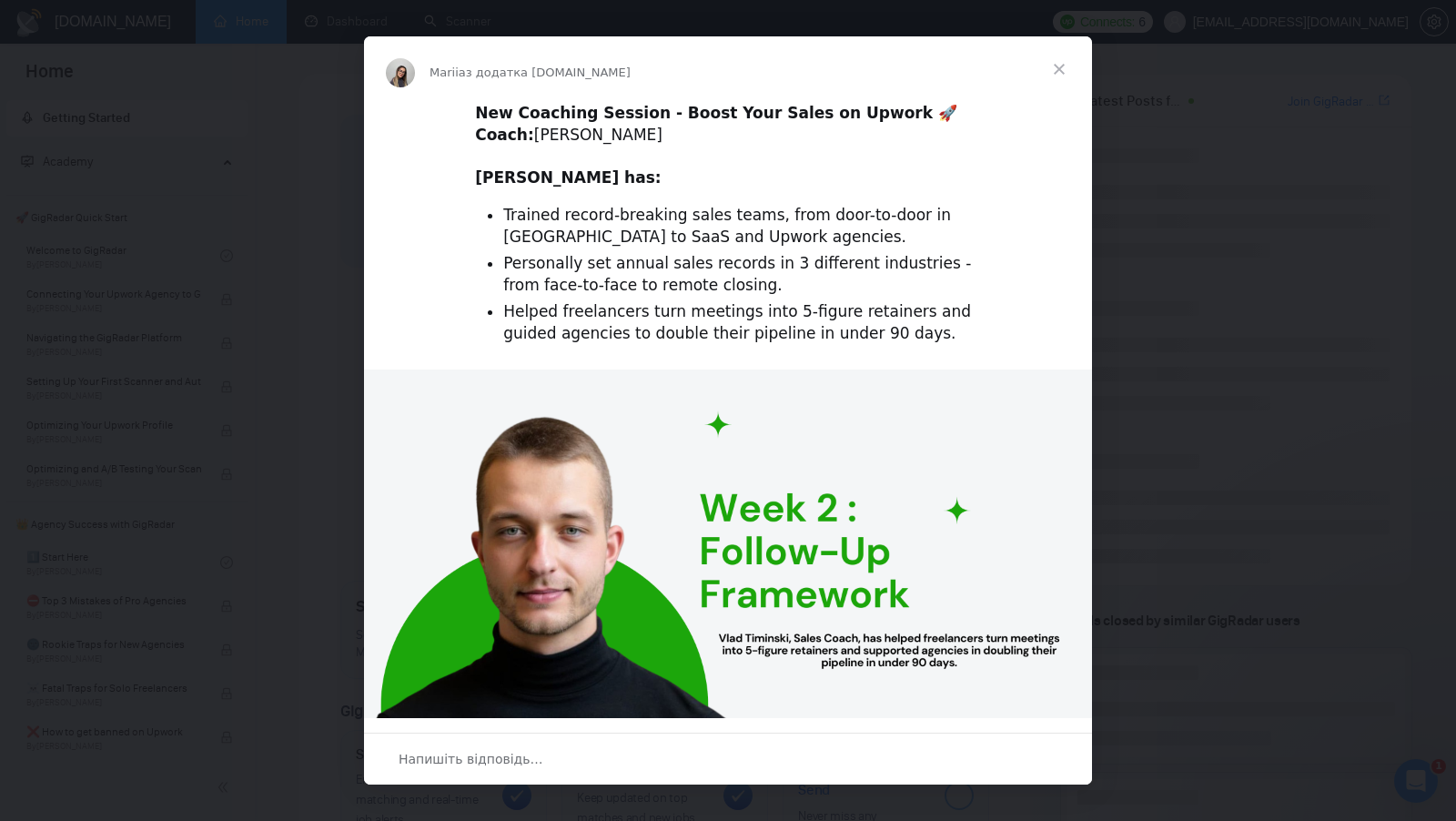
click at [1060, 66] on span "Закрити" at bounding box center [1058, 68] width 65 height 65
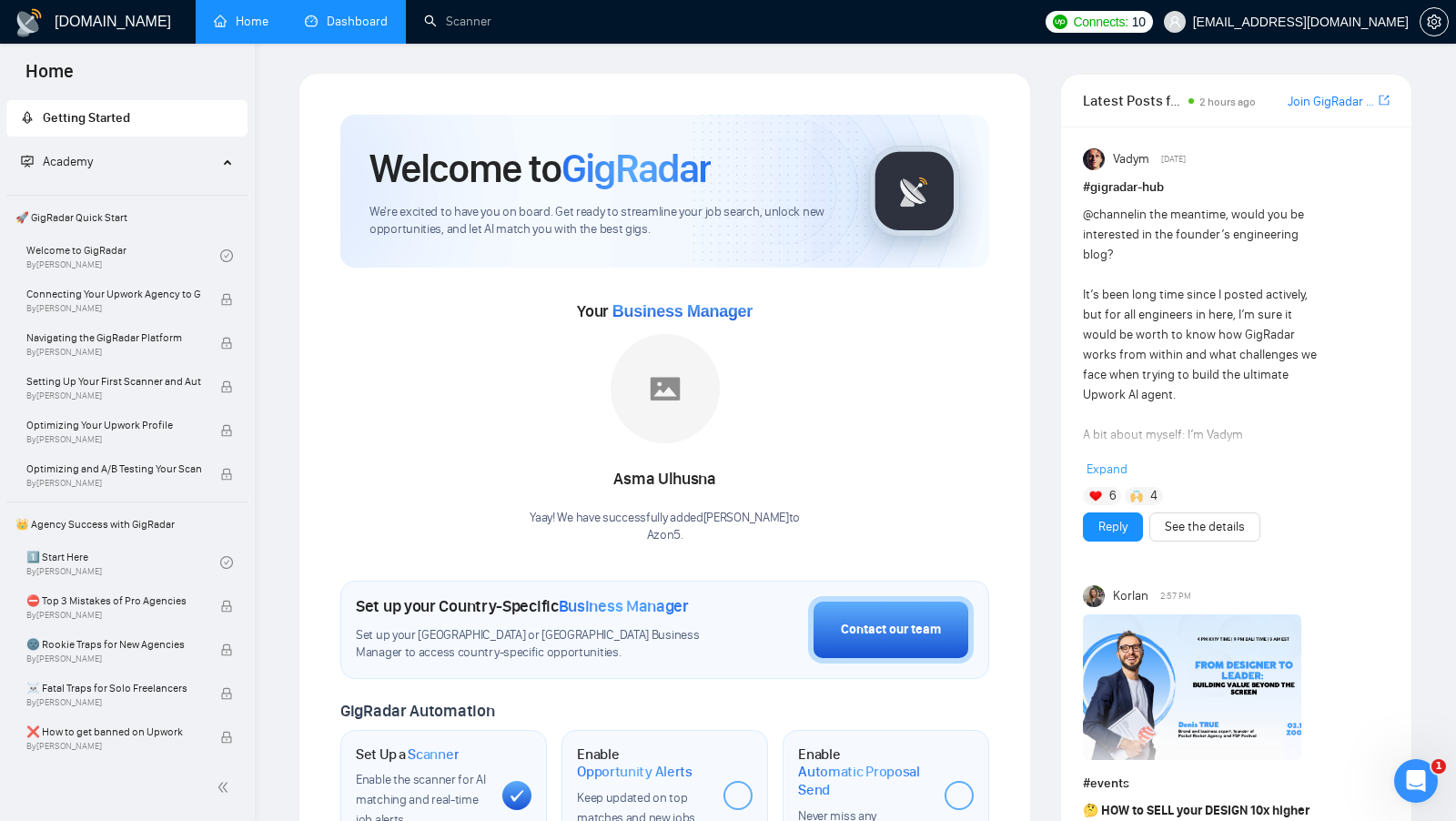
click at [367, 19] on link "Dashboard" at bounding box center [346, 21] width 83 height 16
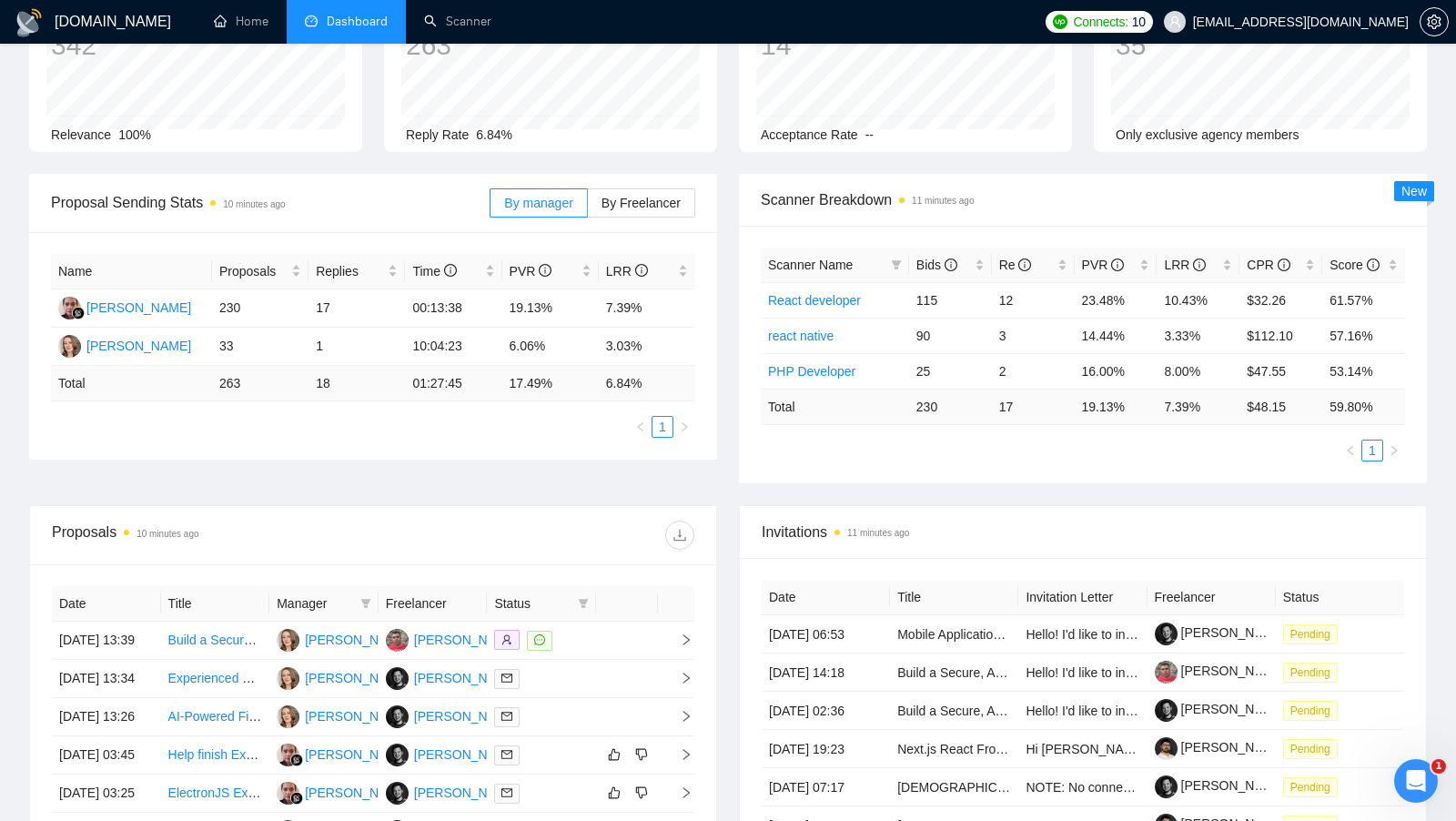
scroll to position [264, 0]
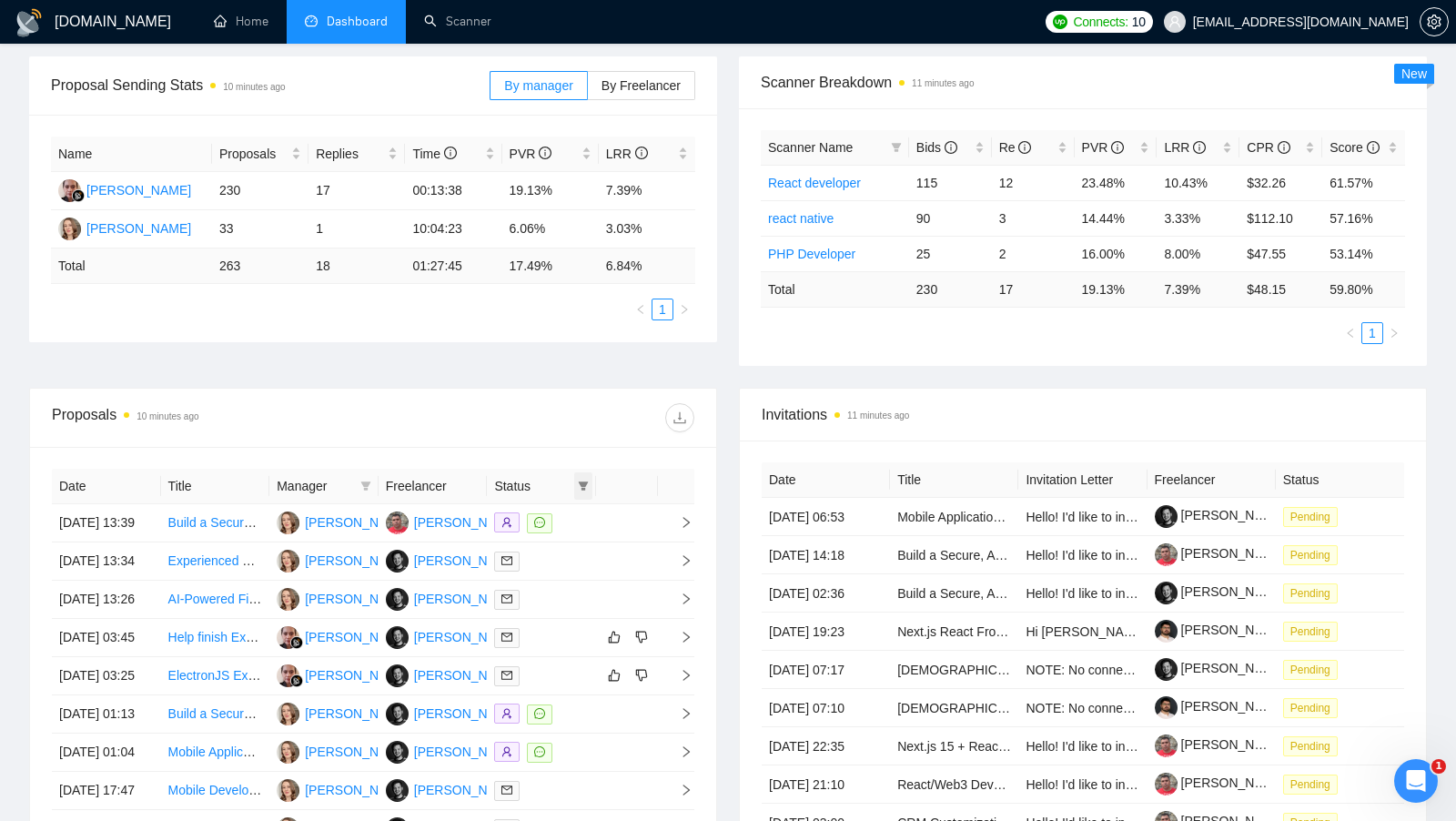
click at [577, 482] on span at bounding box center [583, 486] width 18 height 27
click at [499, 518] on input "checkbox" at bounding box center [501, 516] width 15 height 15
checkbox input "true"
click at [563, 447] on div "Date Title Manager Freelancer Status [DATE] 13:39 Build a Secure, AI-Powered Co…" at bounding box center [373, 696] width 686 height 497
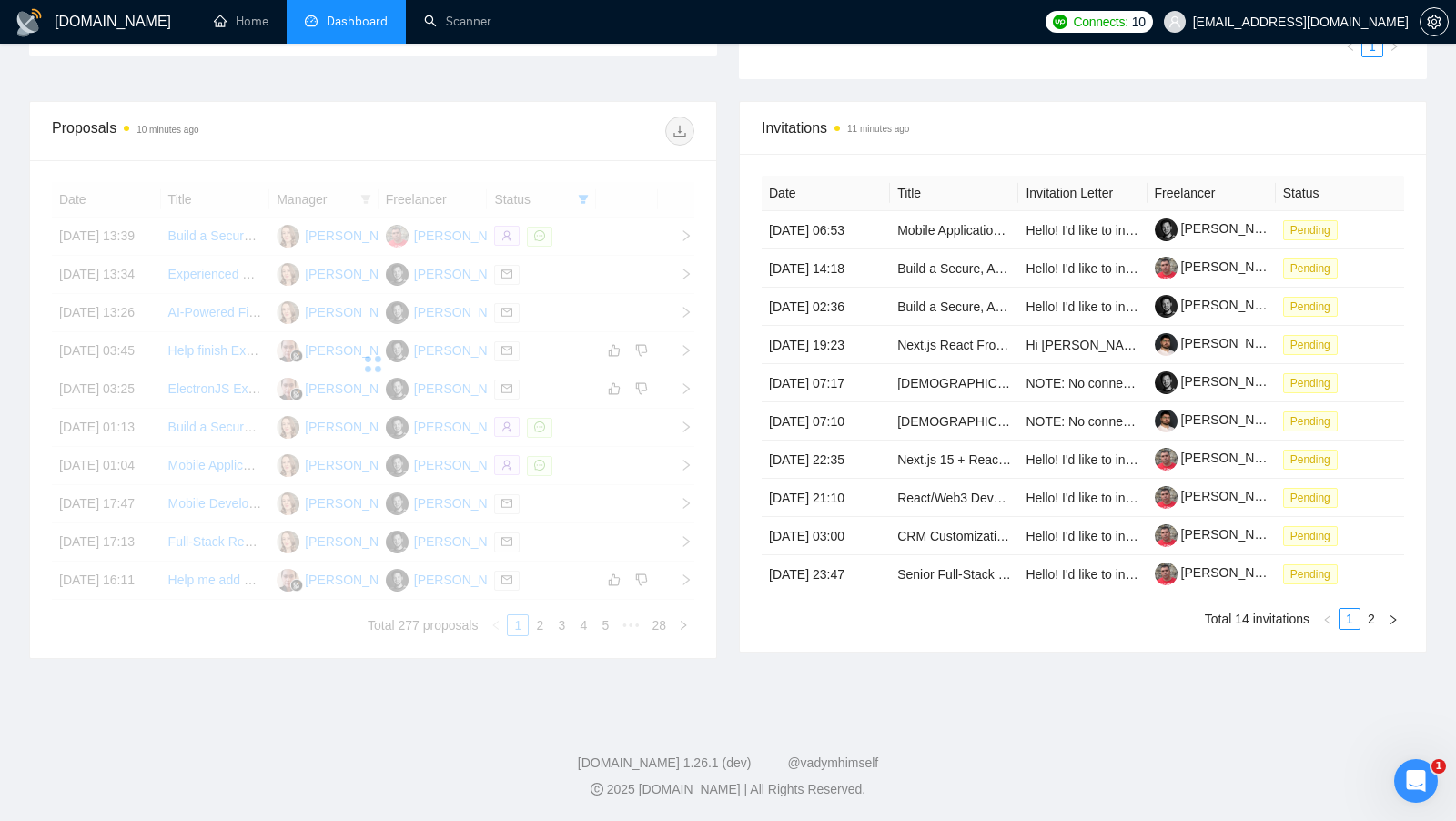
scroll to position [714, 0]
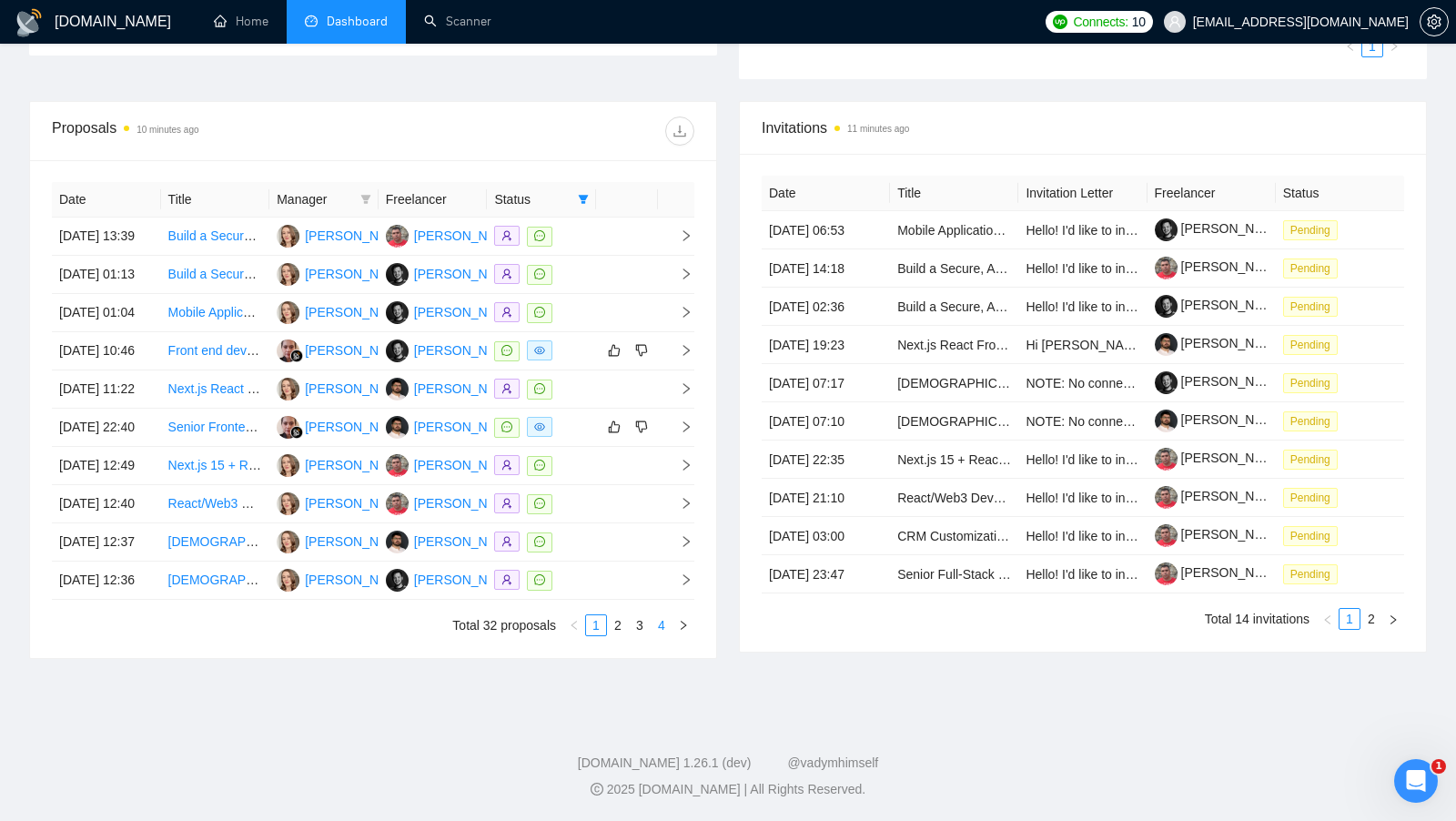
click at [659, 629] on link "4" at bounding box center [662, 625] width 20 height 20
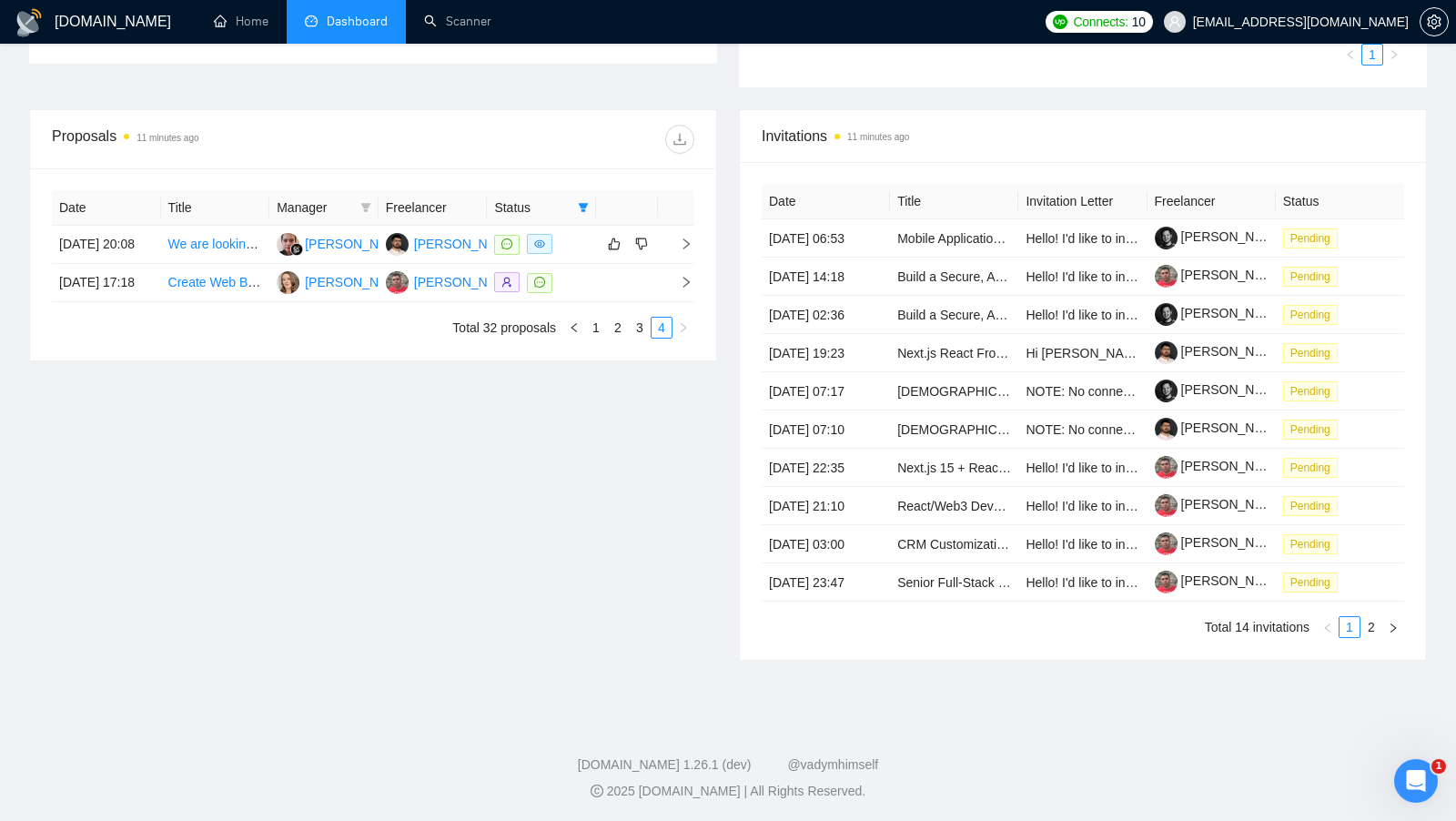
scroll to position [529, 0]
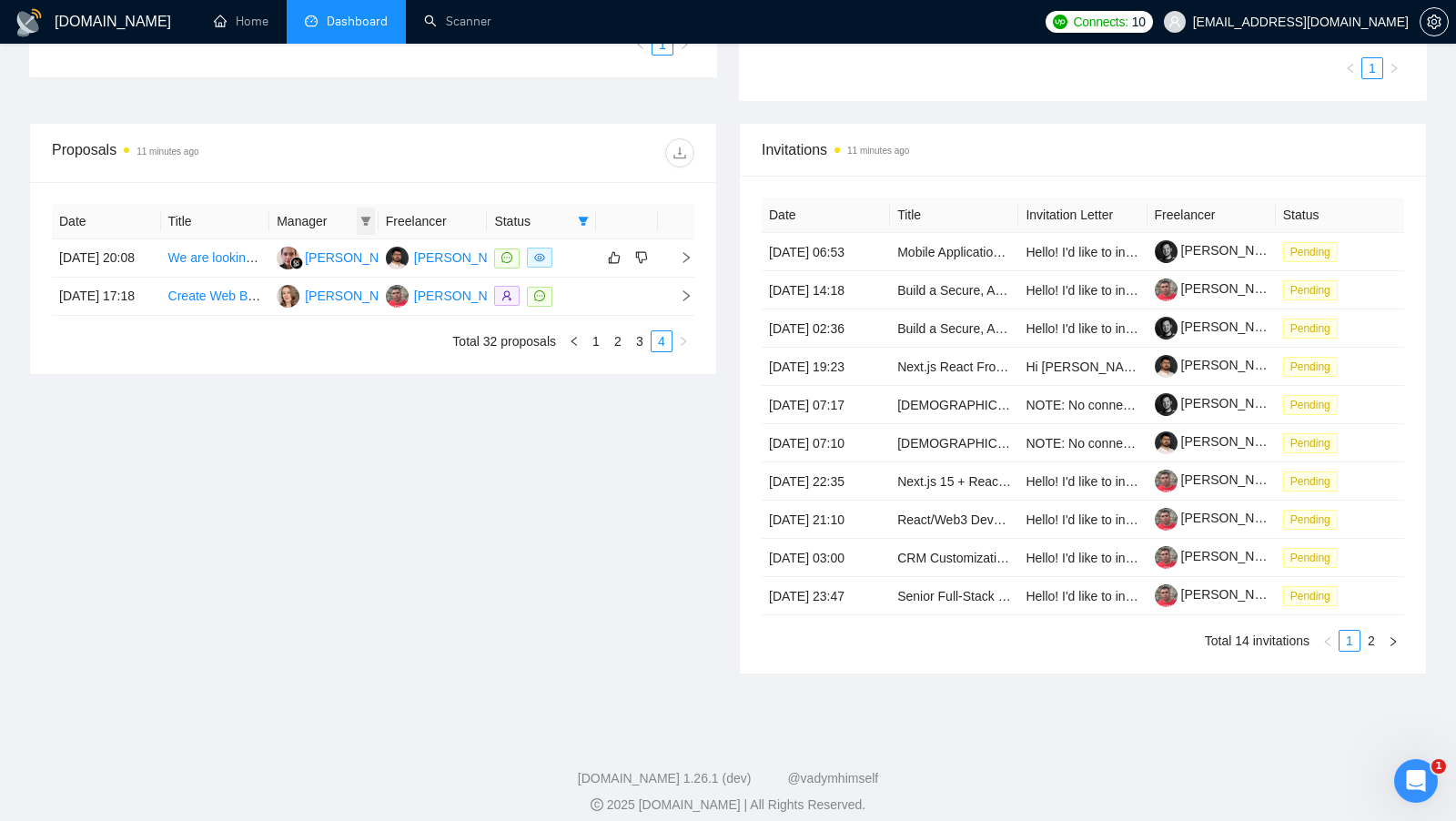
click at [369, 222] on icon "filter" at bounding box center [365, 221] width 11 height 11
click at [323, 282] on span "[PERSON_NAME]" at bounding box center [331, 281] width 105 height 15
checkbox input "true"
click at [494, 486] on div "Proposals 11 minutes ago Date Title Manager Freelancer Status [DATE] 20:08 We a…" at bounding box center [373, 398] width 710 height 552
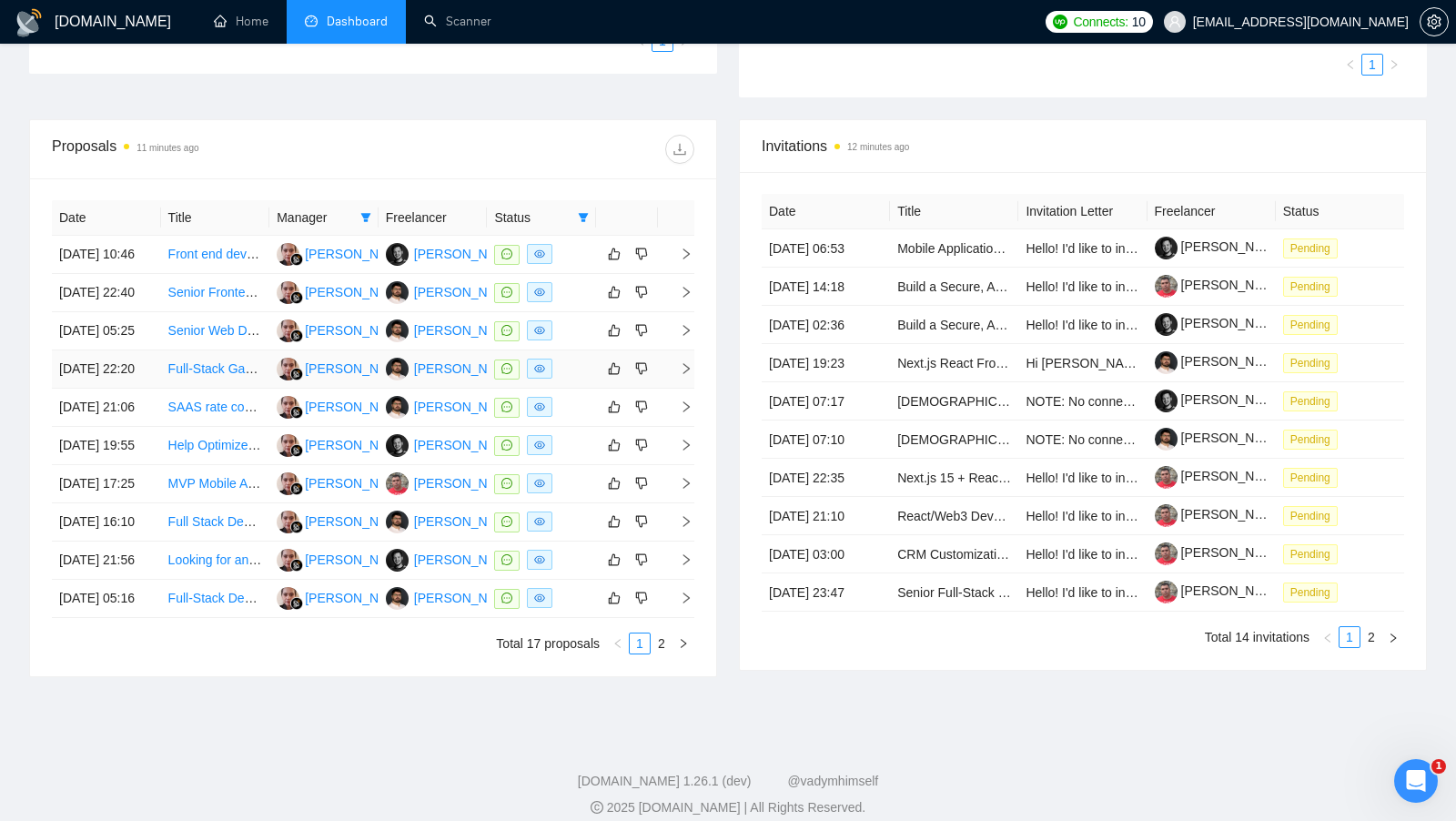
scroll to position [714, 0]
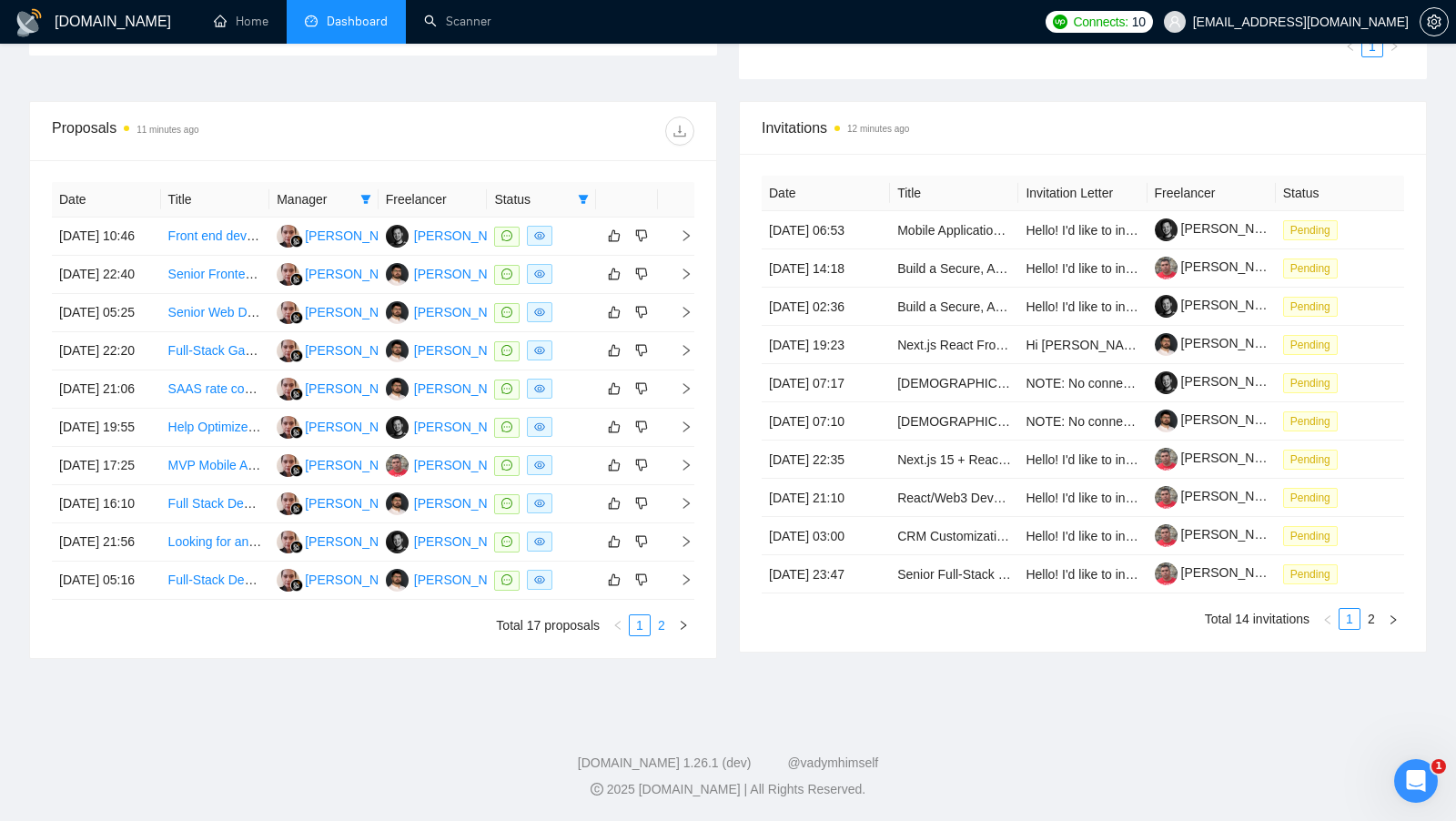
click at [666, 631] on link "2" at bounding box center [662, 625] width 20 height 20
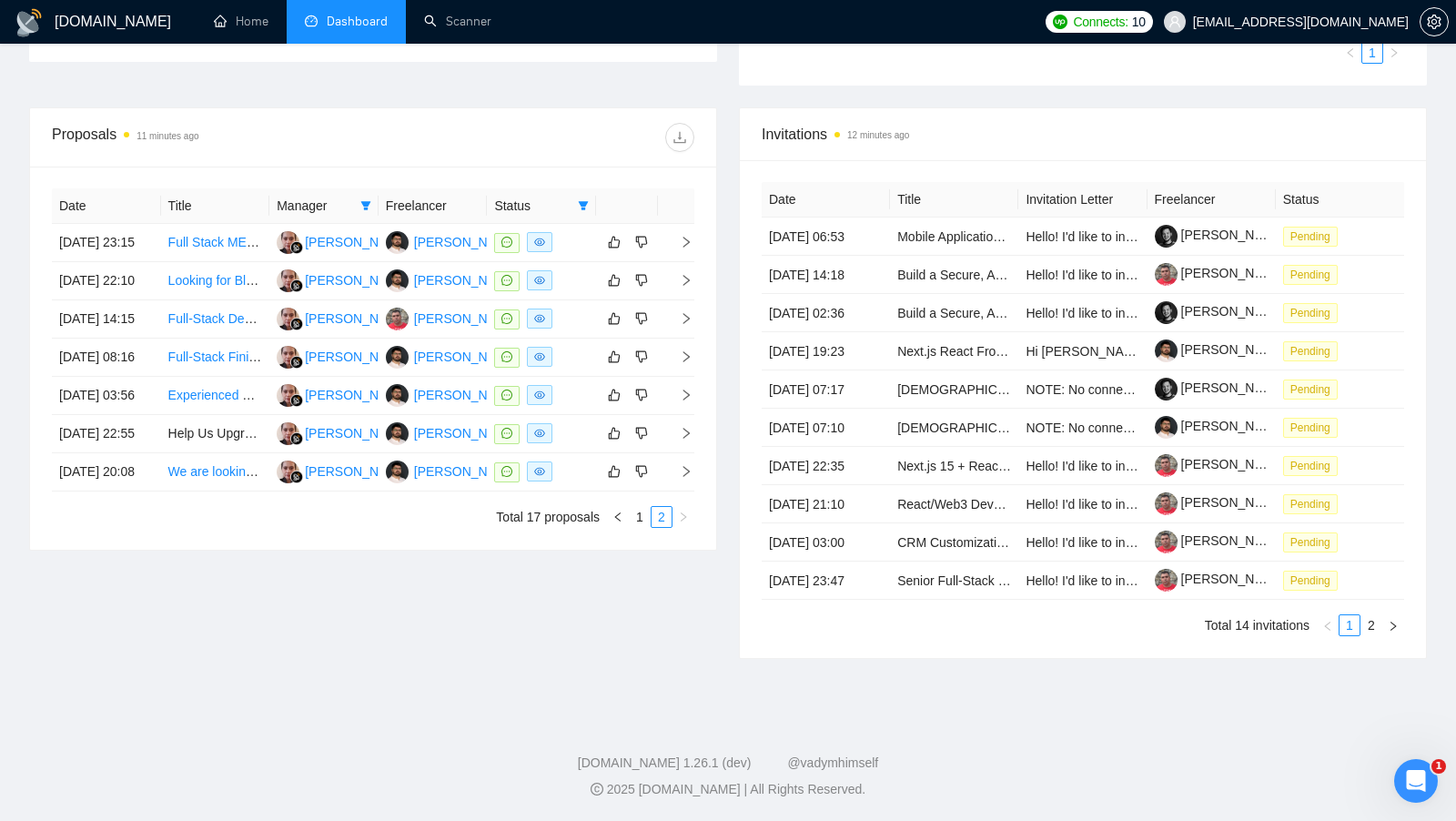
scroll to position [592, 0]
click at [639, 527] on link "1" at bounding box center [640, 517] width 20 height 20
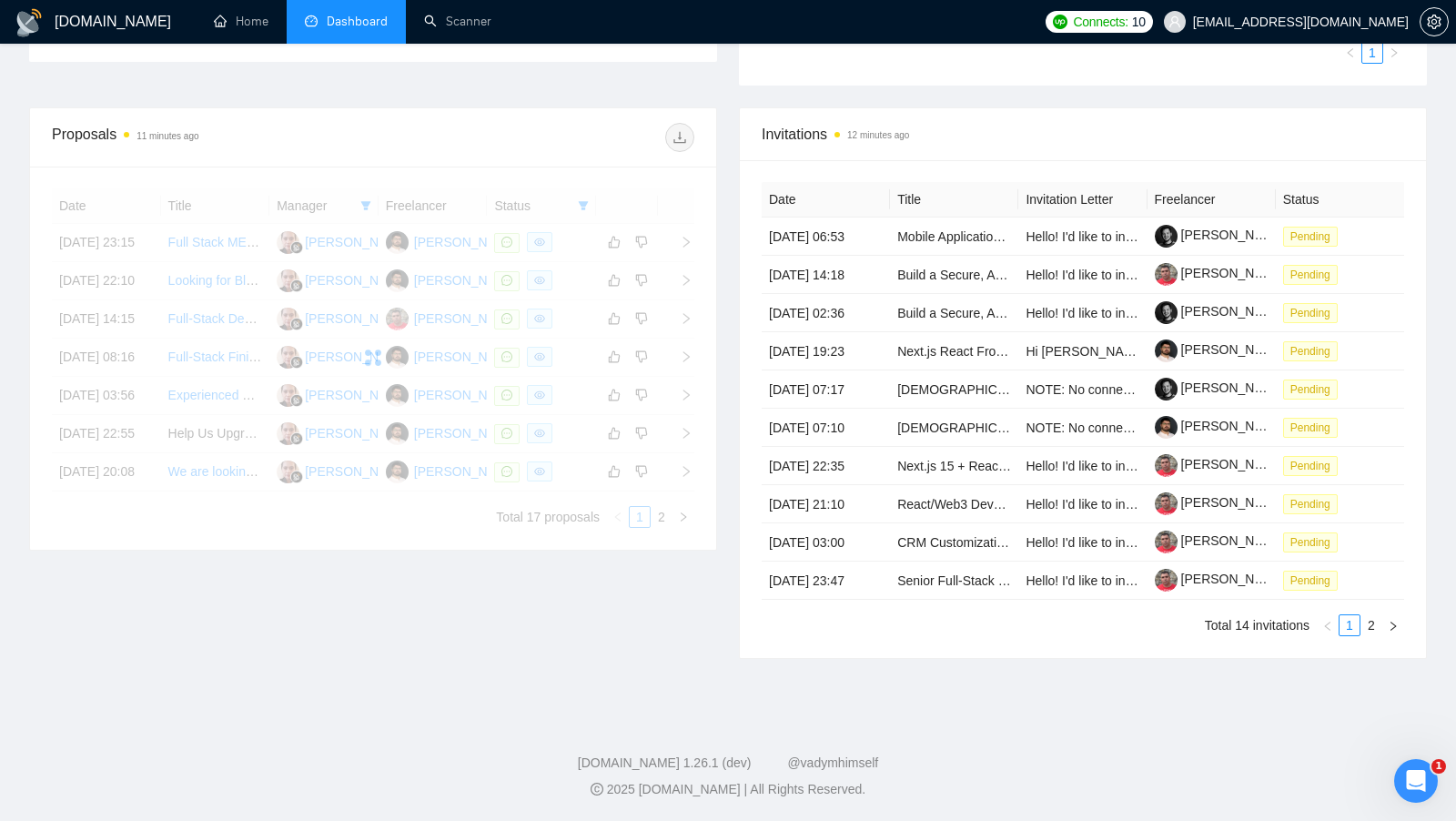
click at [626, 651] on div "Proposals 11 minutes ago Date Title Manager Freelancer Status [DATE] 23:15 Full…" at bounding box center [373, 384] width 710 height 552
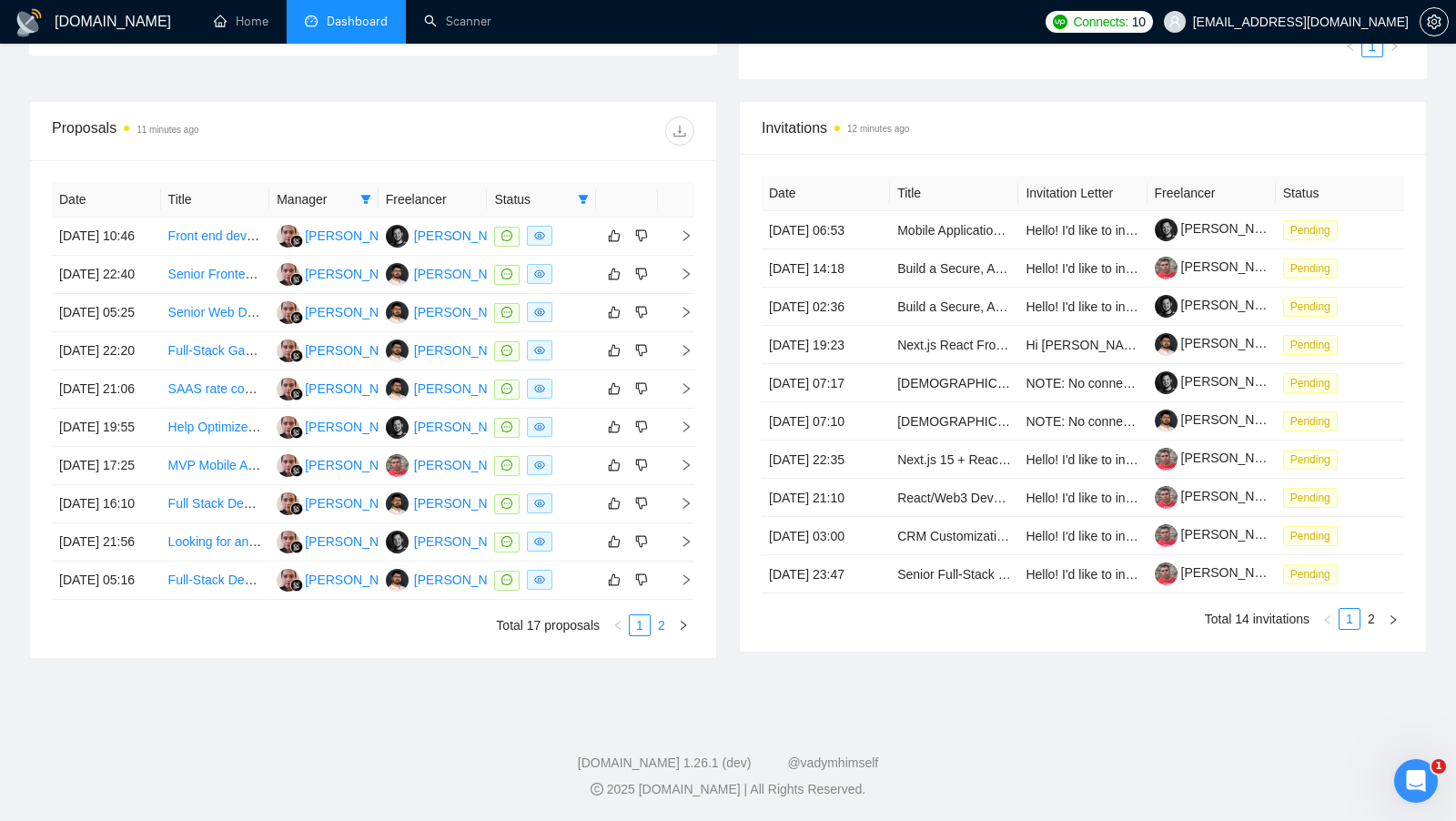
click at [667, 635] on link "2" at bounding box center [662, 625] width 20 height 20
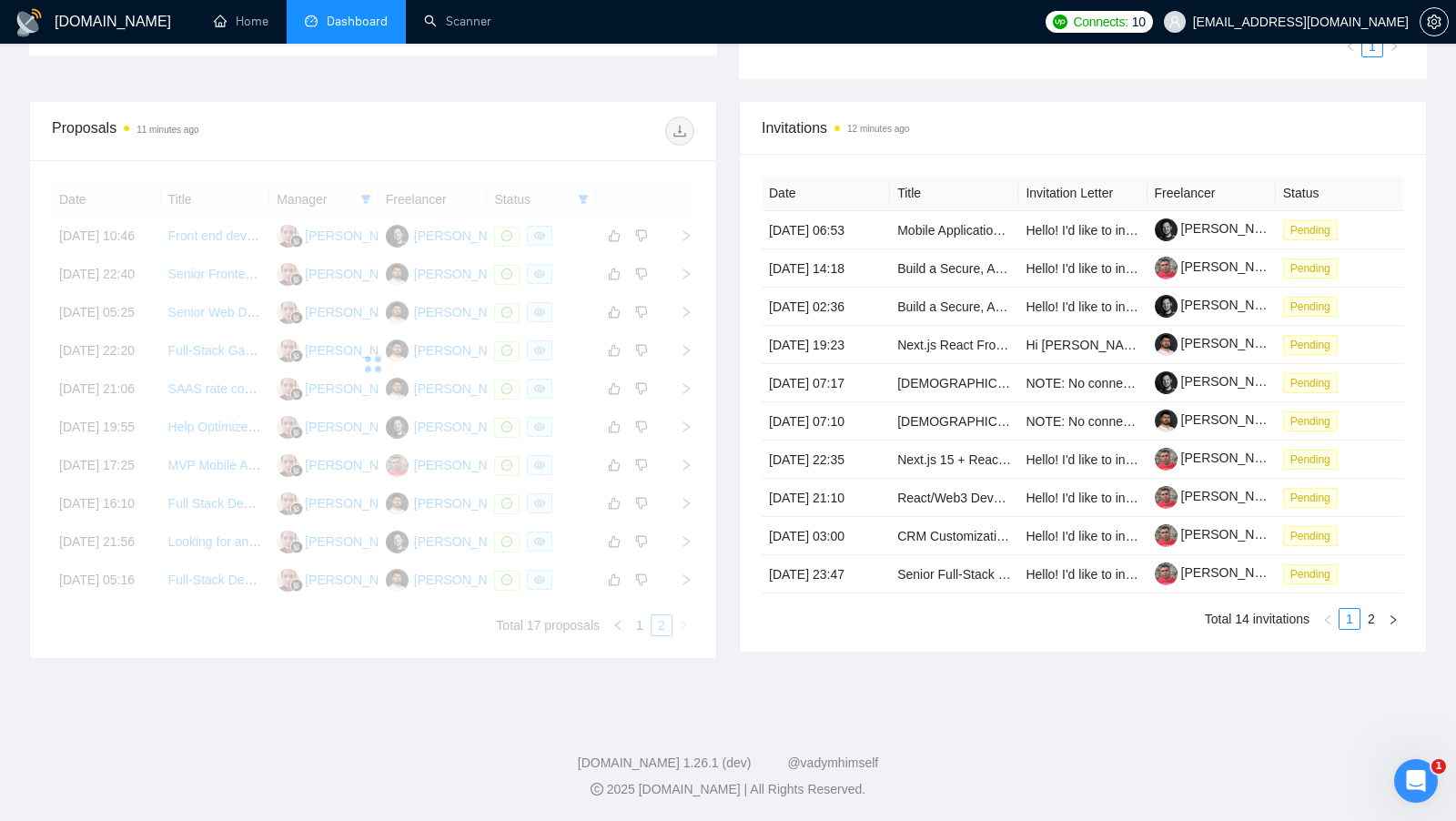
click at [730, 652] on div "Invitations 12 minutes ago Date Title Invitation Letter Freelancer Status [DATE…" at bounding box center [1083, 380] width 710 height 558
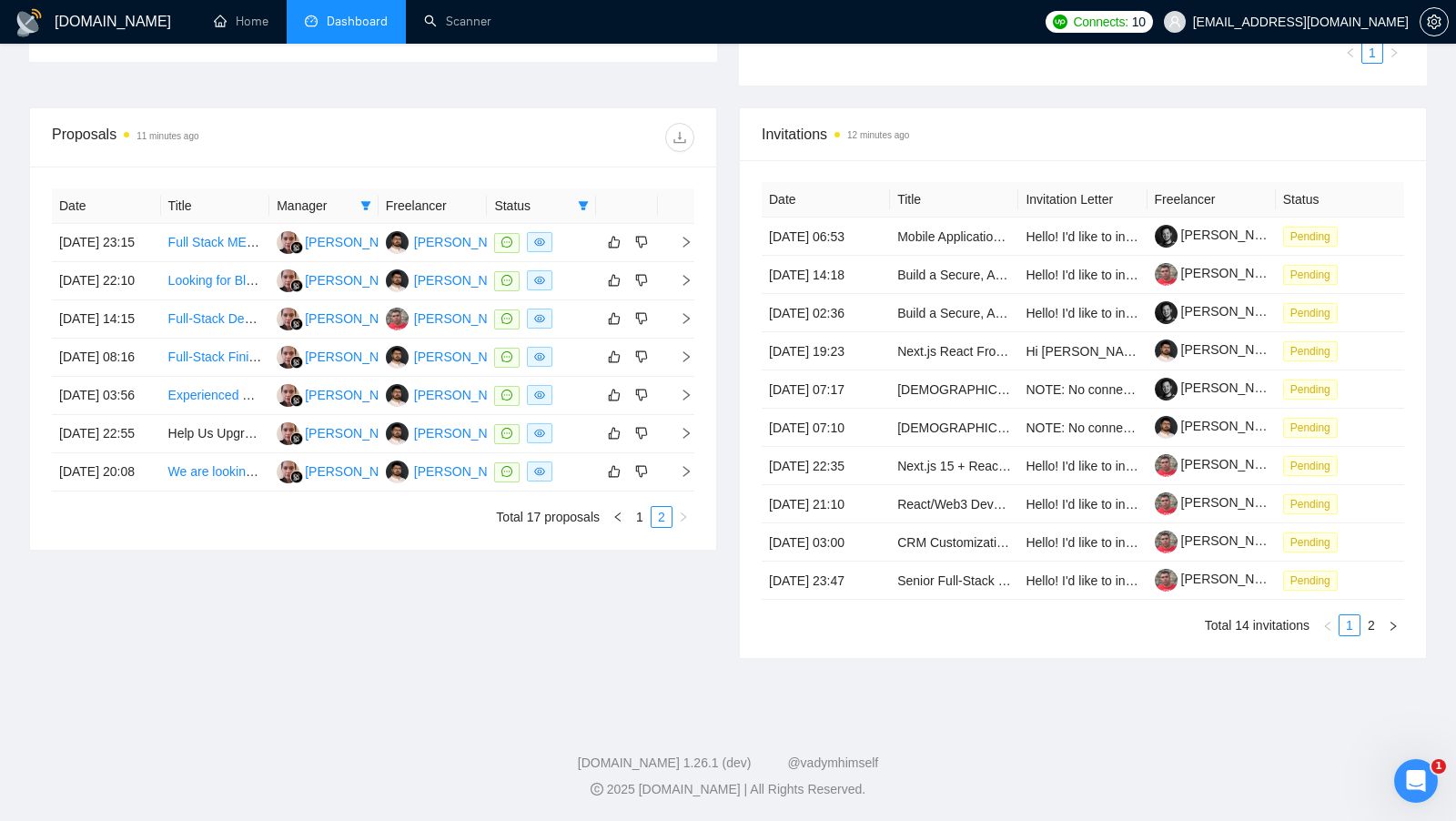
scroll to position [580, 0]
click at [735, 509] on div "Invitations 12 minutes ago Date Title Invitation Letter Freelancer Status [DATE…" at bounding box center [1083, 384] width 710 height 552
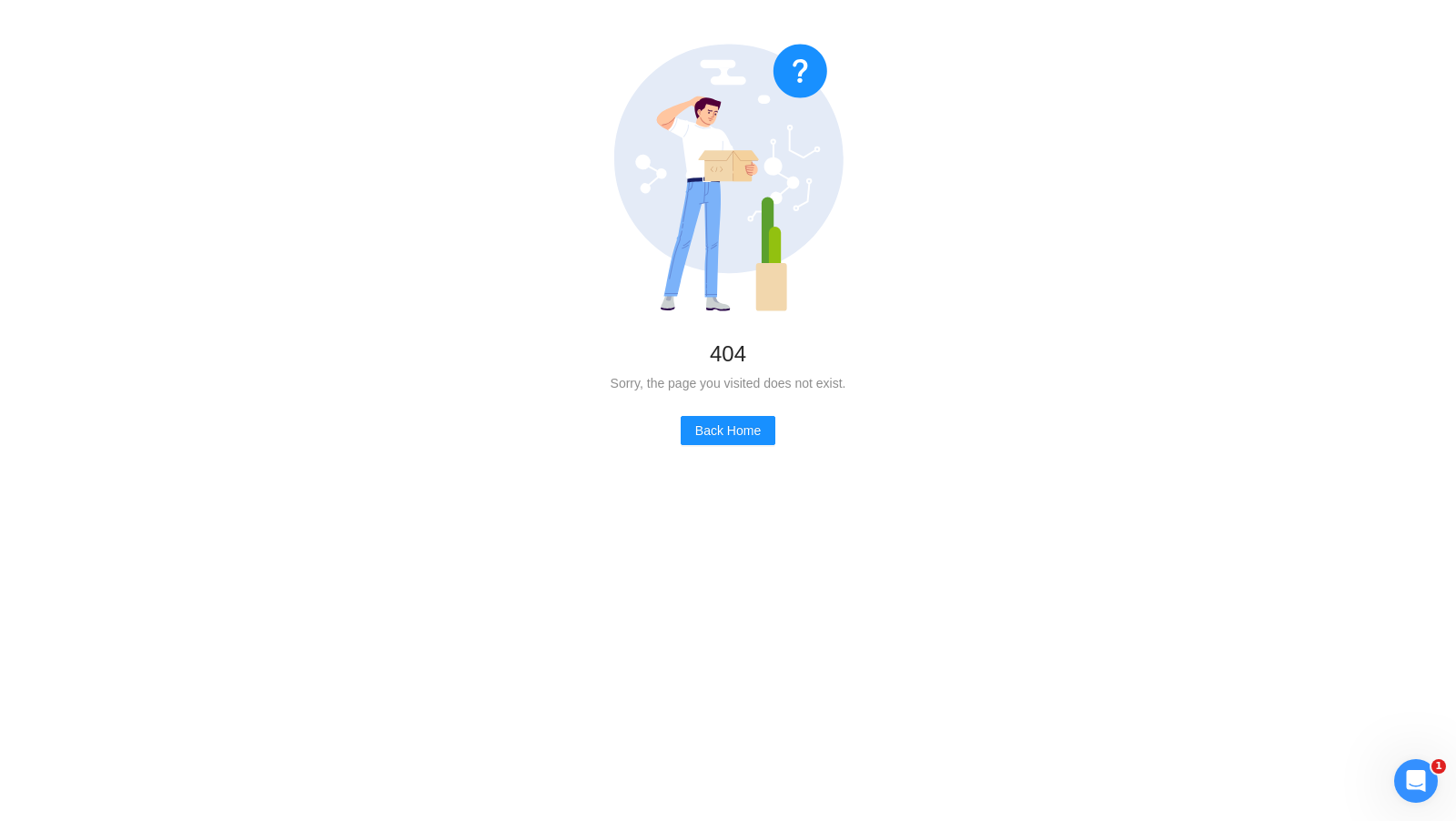
click at [745, 402] on div "404 Sorry, the page you visited does not exist. Back Home" at bounding box center [728, 244] width 1456 height 489
click at [733, 428] on span "Back Home" at bounding box center [727, 430] width 65 height 20
click at [708, 463] on div "404 Sorry, the page you visited does not exist. Back Home" at bounding box center [728, 244] width 1456 height 489
click at [742, 430] on span "Back Home" at bounding box center [727, 430] width 65 height 20
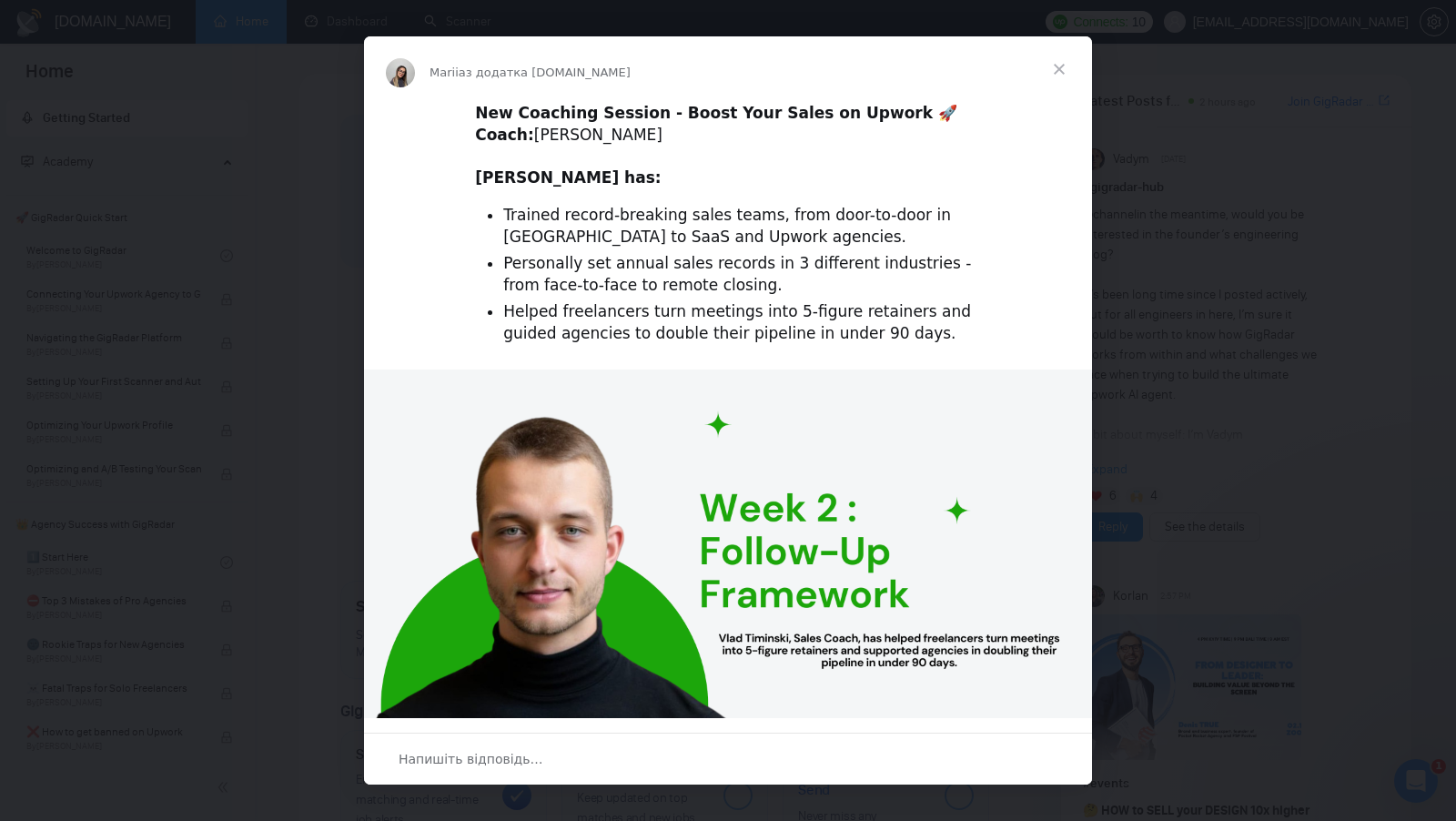
click at [1378, 28] on div "Месенджер Intercom" at bounding box center [728, 410] width 1456 height 821
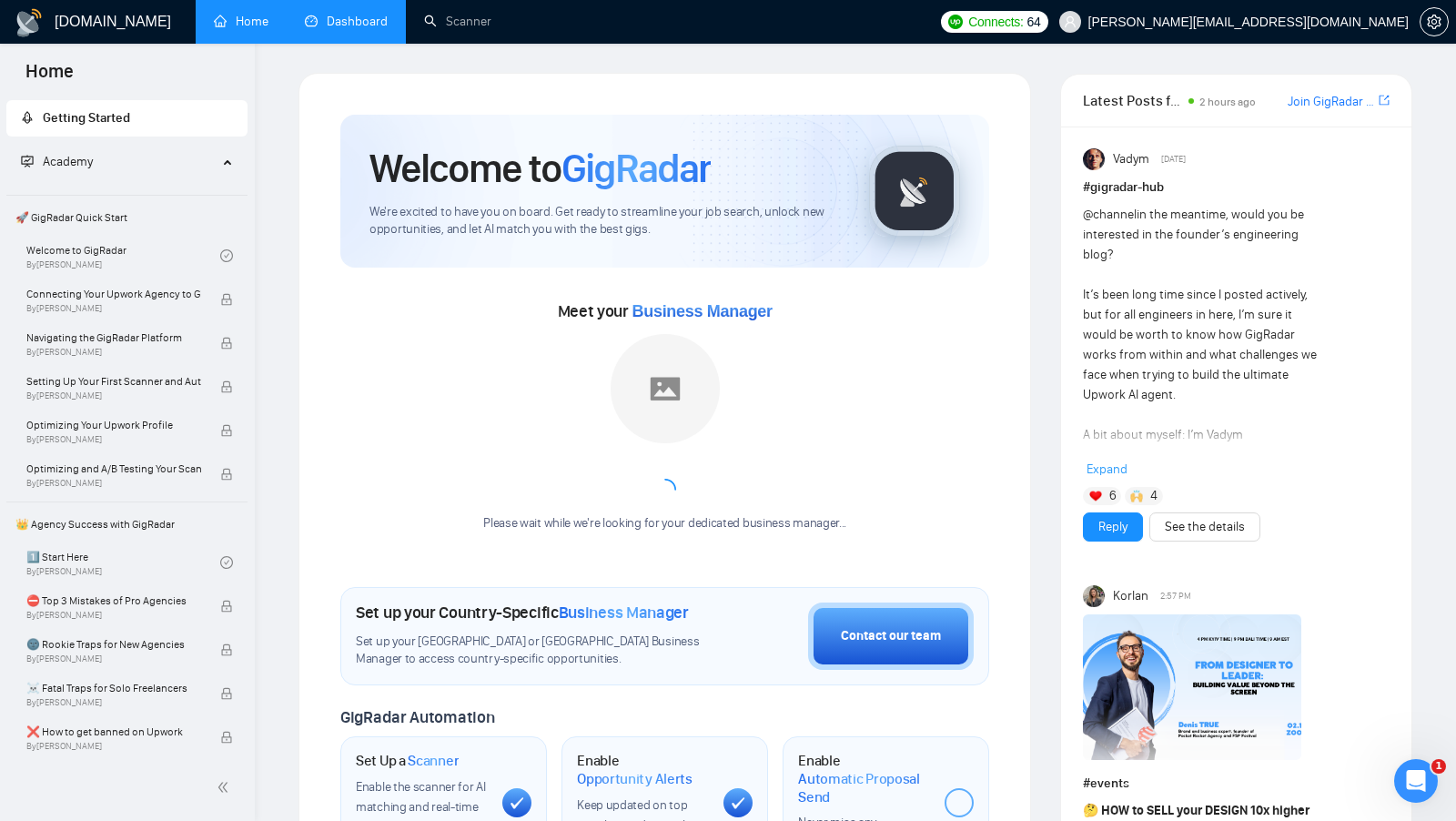
click at [325, 18] on link "Dashboard" at bounding box center [346, 21] width 83 height 16
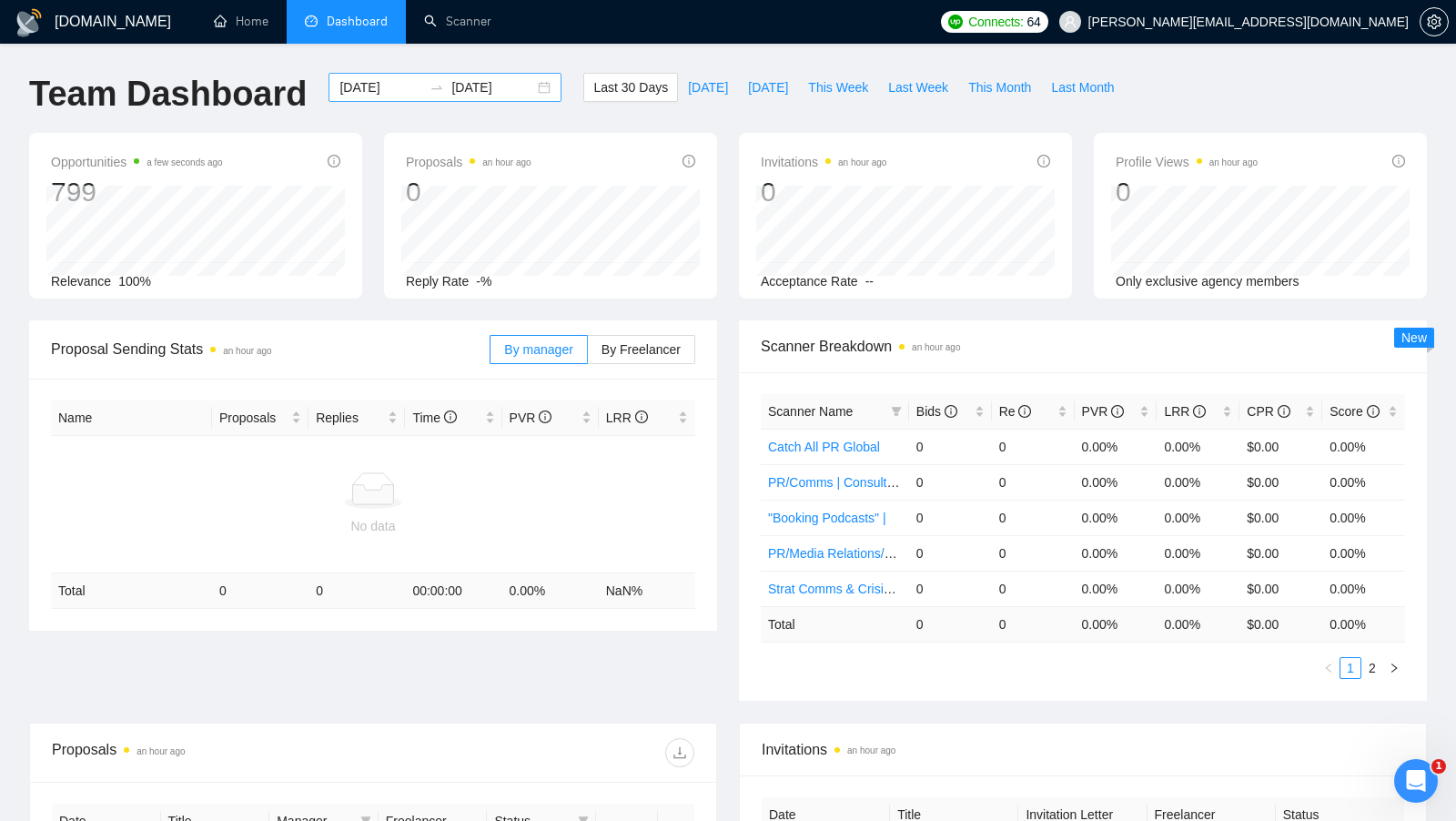
click at [521, 85] on div "[DATE] [DATE]" at bounding box center [445, 87] width 233 height 29
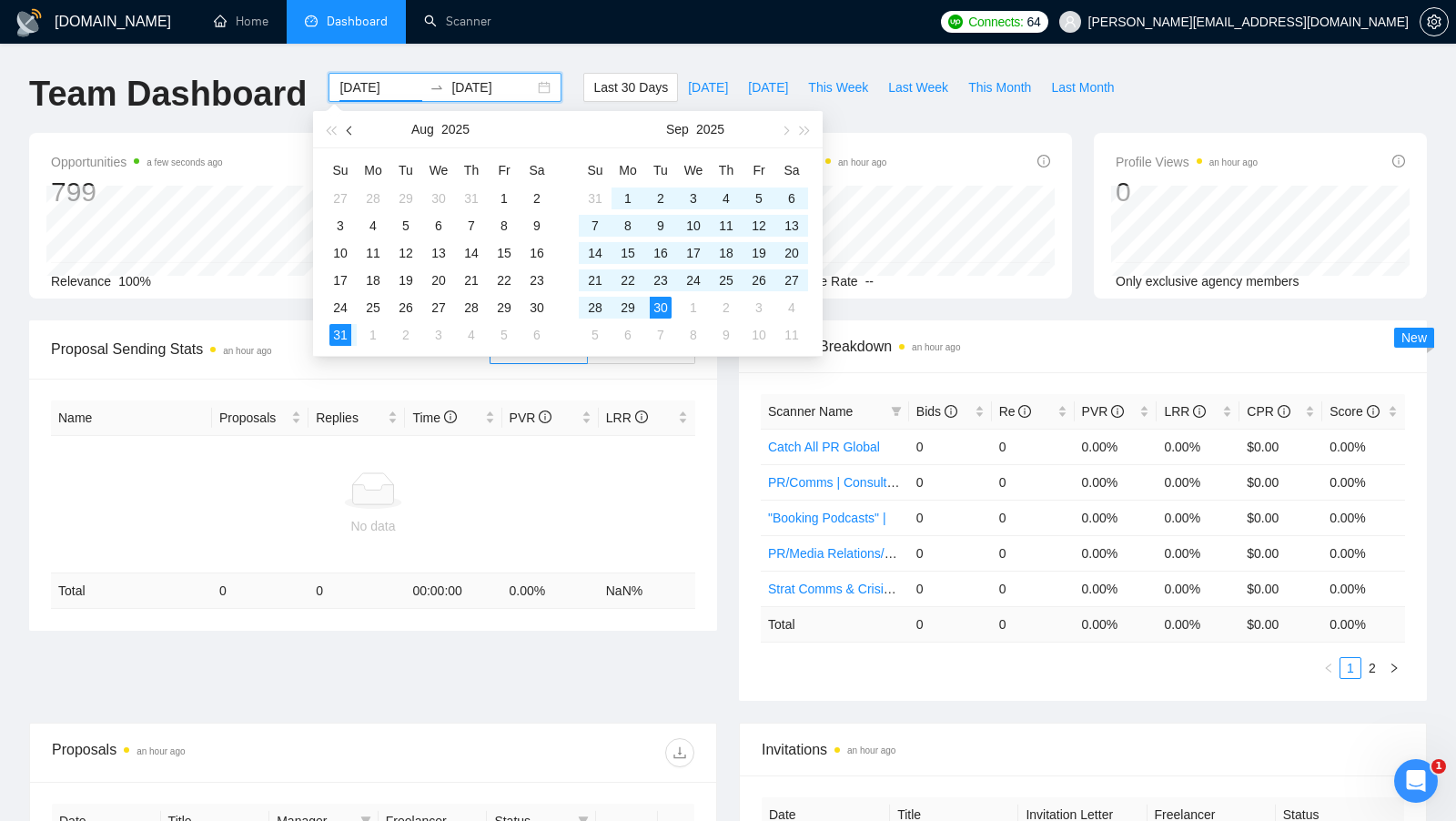
click at [356, 139] on button "button" at bounding box center [350, 128] width 20 height 36
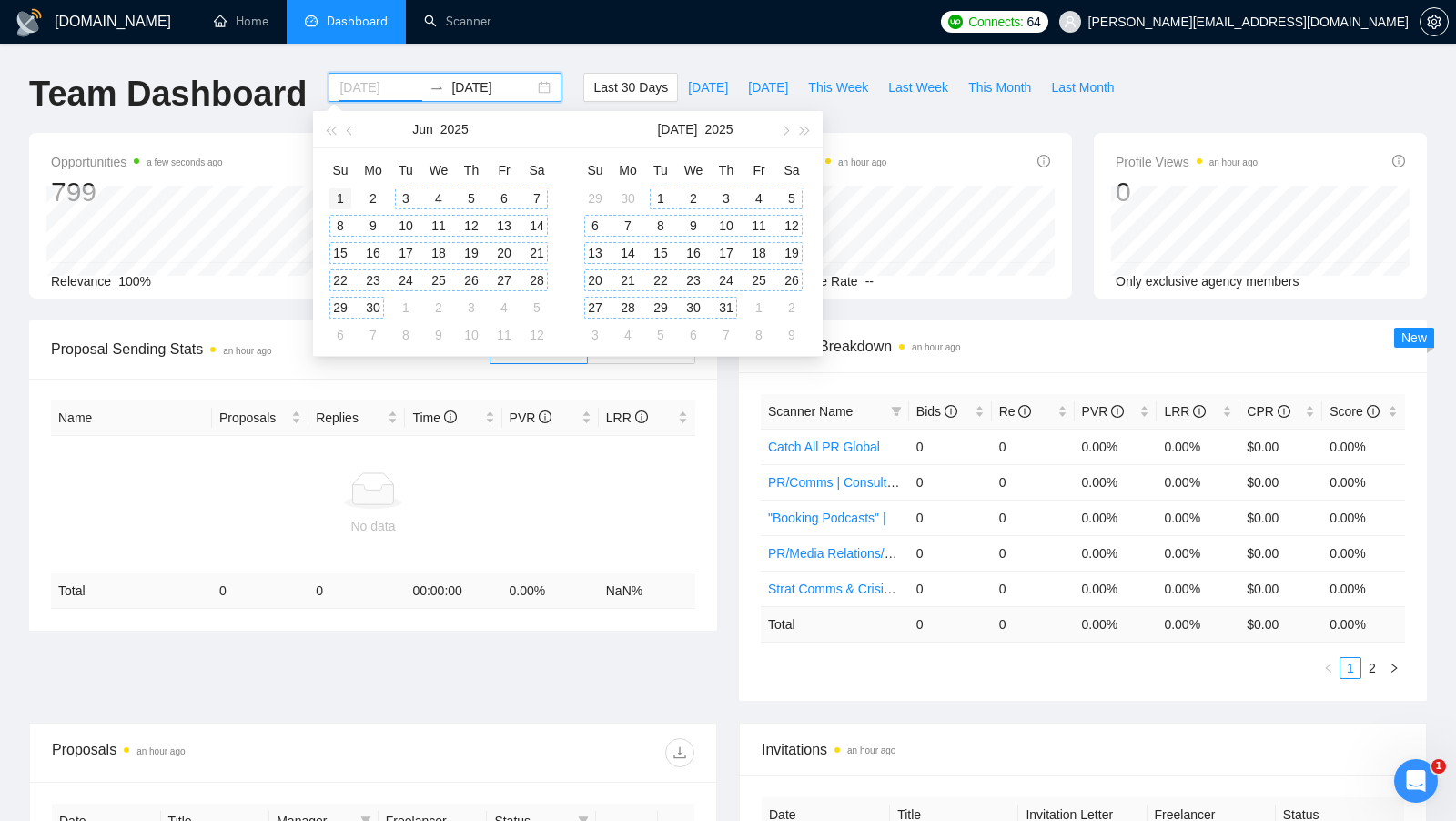
type input "[DATE]"
click at [346, 192] on div "1" at bounding box center [340, 198] width 21 height 21
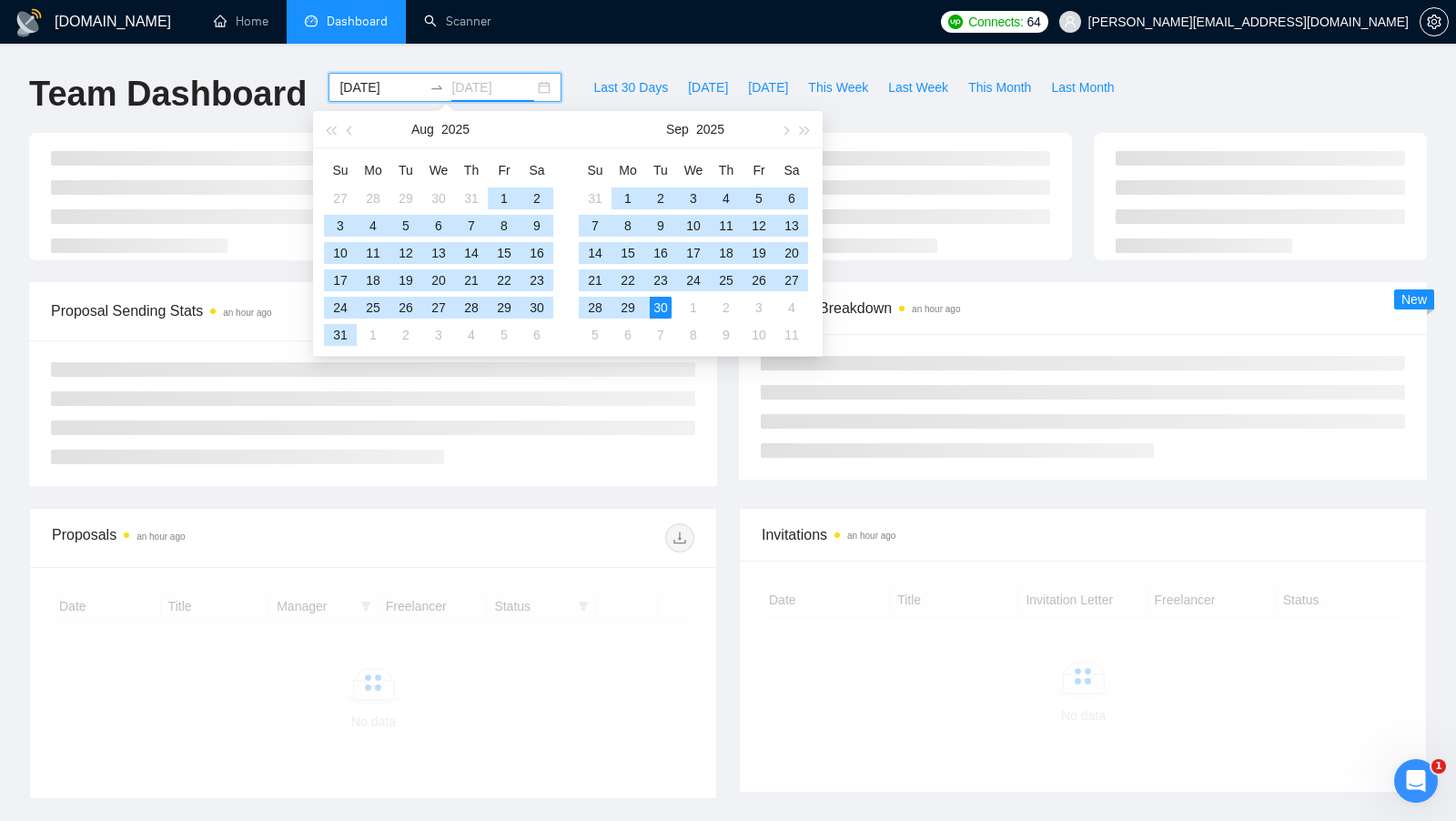
type input "[DATE]"
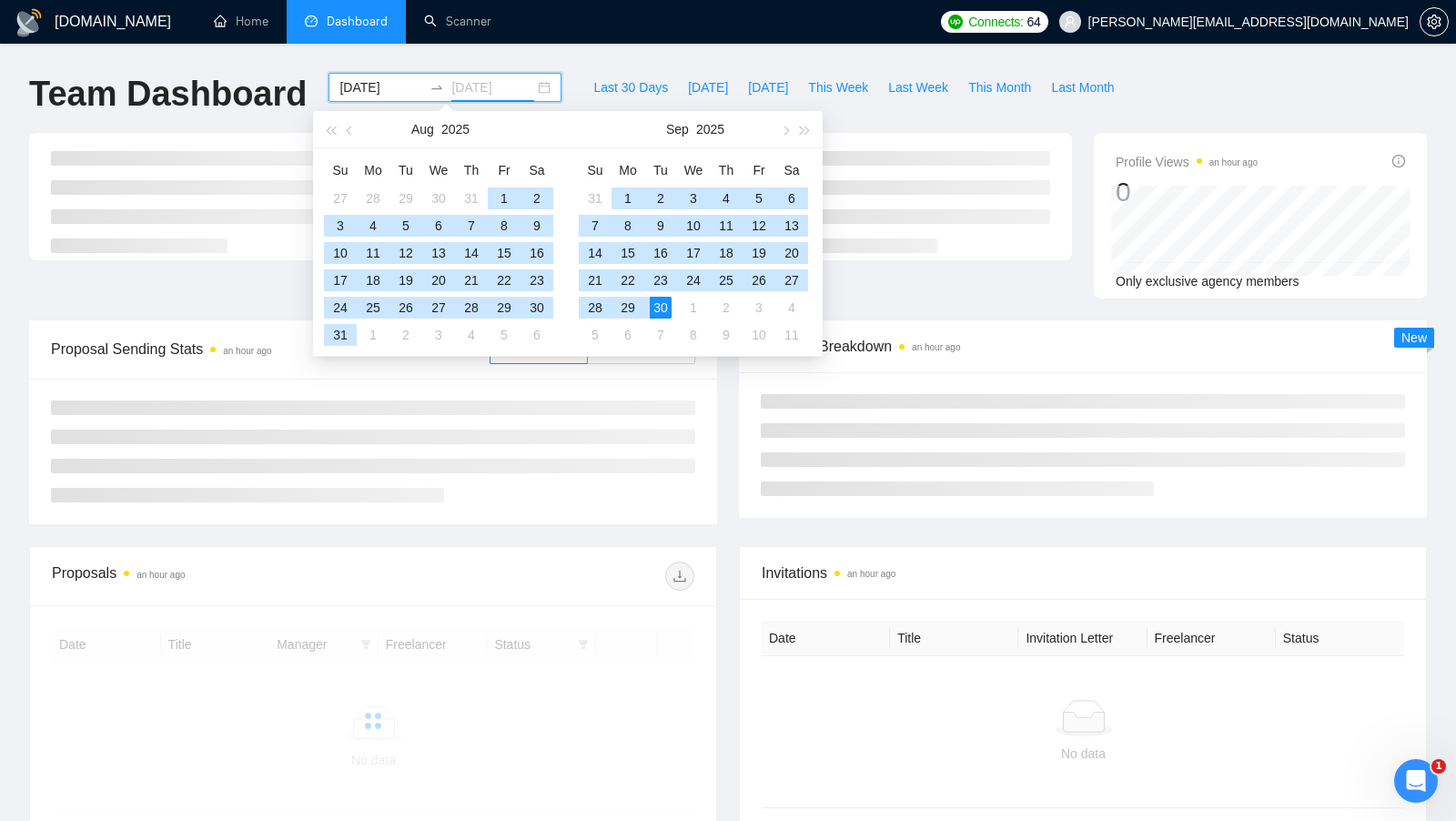
click at [651, 310] on div "30" at bounding box center [661, 307] width 21 height 21
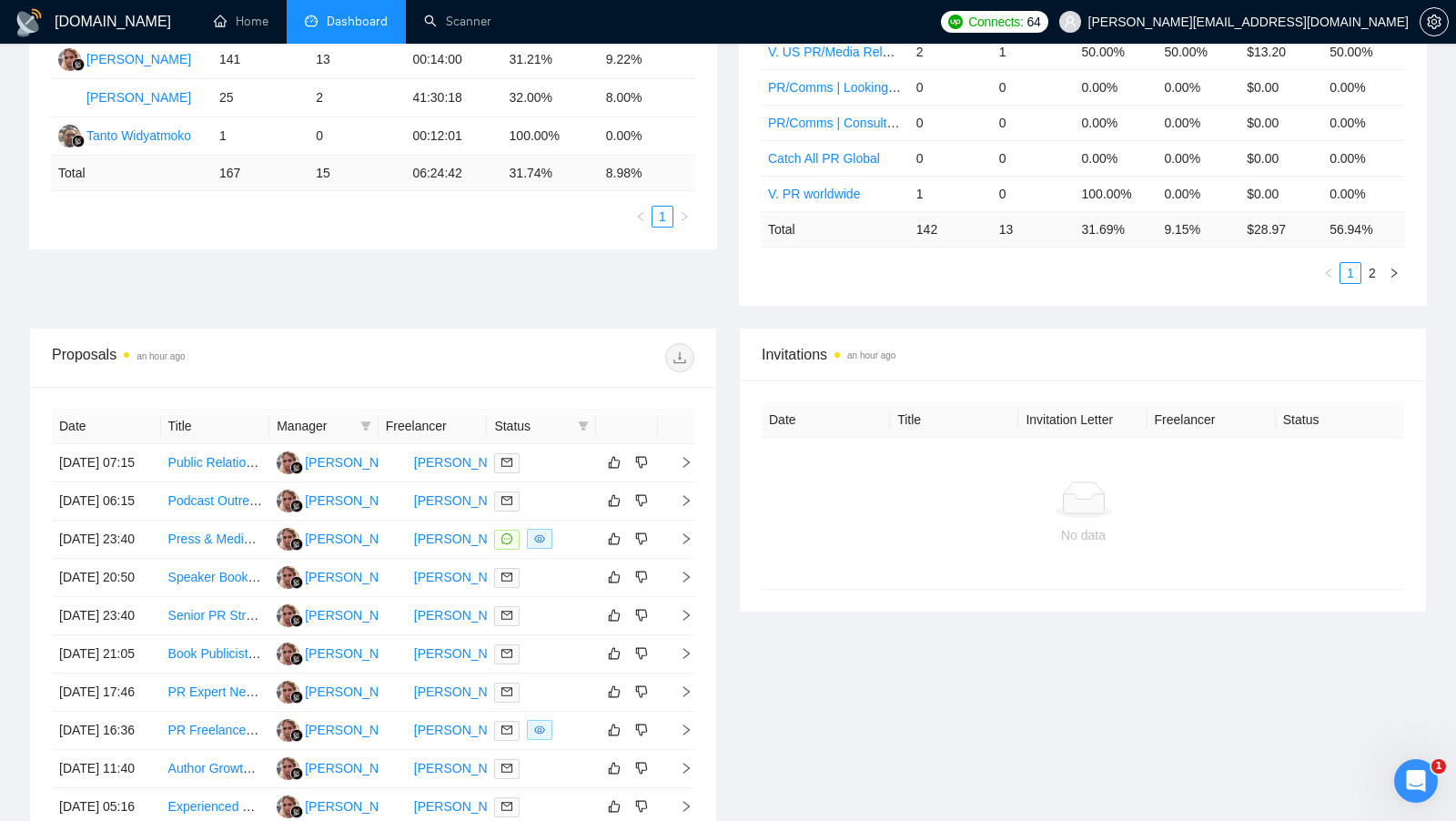
scroll to position [475, 0]
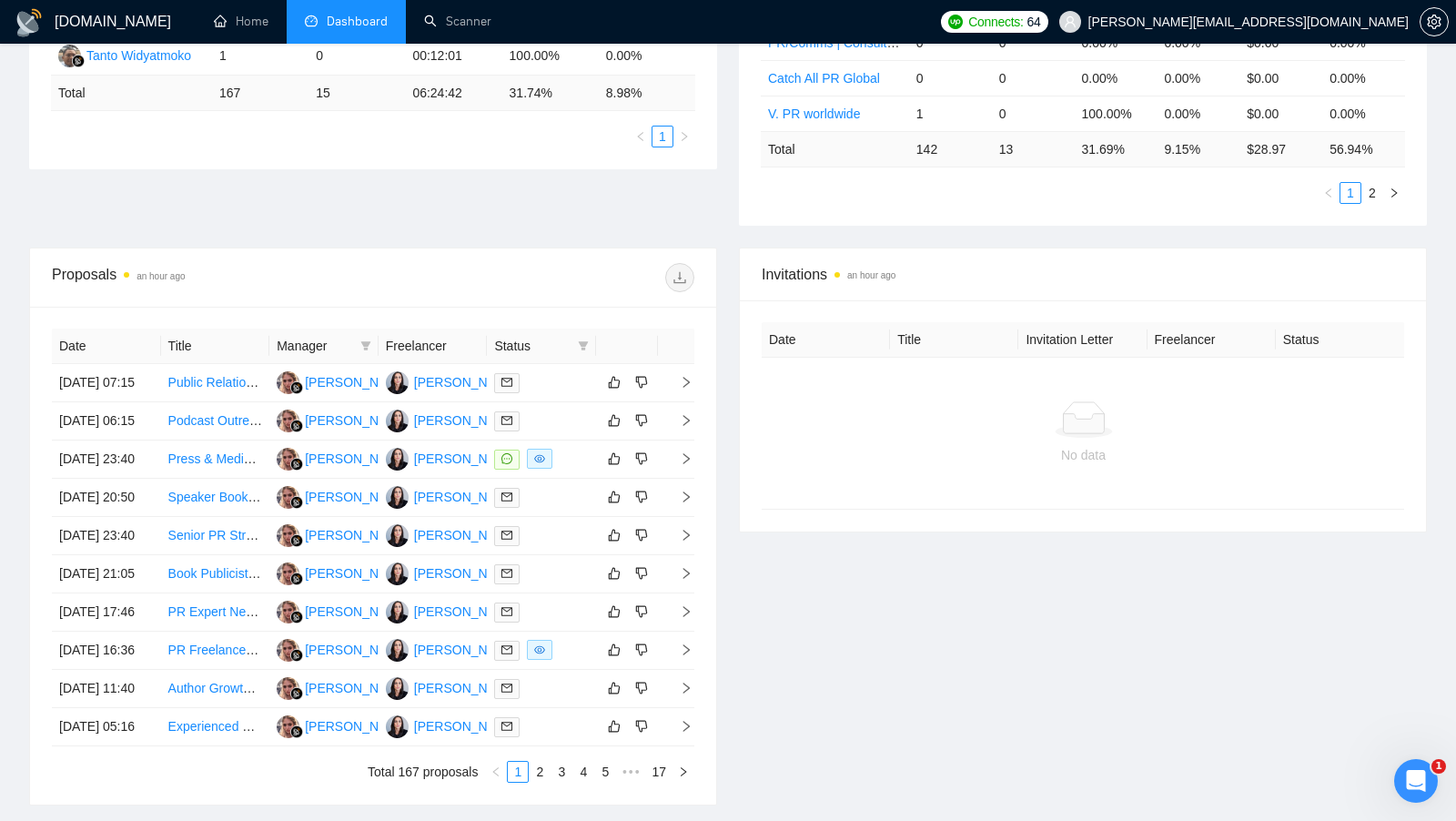
click at [594, 348] on th "Status" at bounding box center [541, 346] width 109 height 36
click at [590, 345] on span at bounding box center [583, 346] width 18 height 27
click at [506, 373] on input "checkbox" at bounding box center [501, 375] width 15 height 15
checkbox input "true"
click at [592, 280] on div at bounding box center [534, 278] width 322 height 29
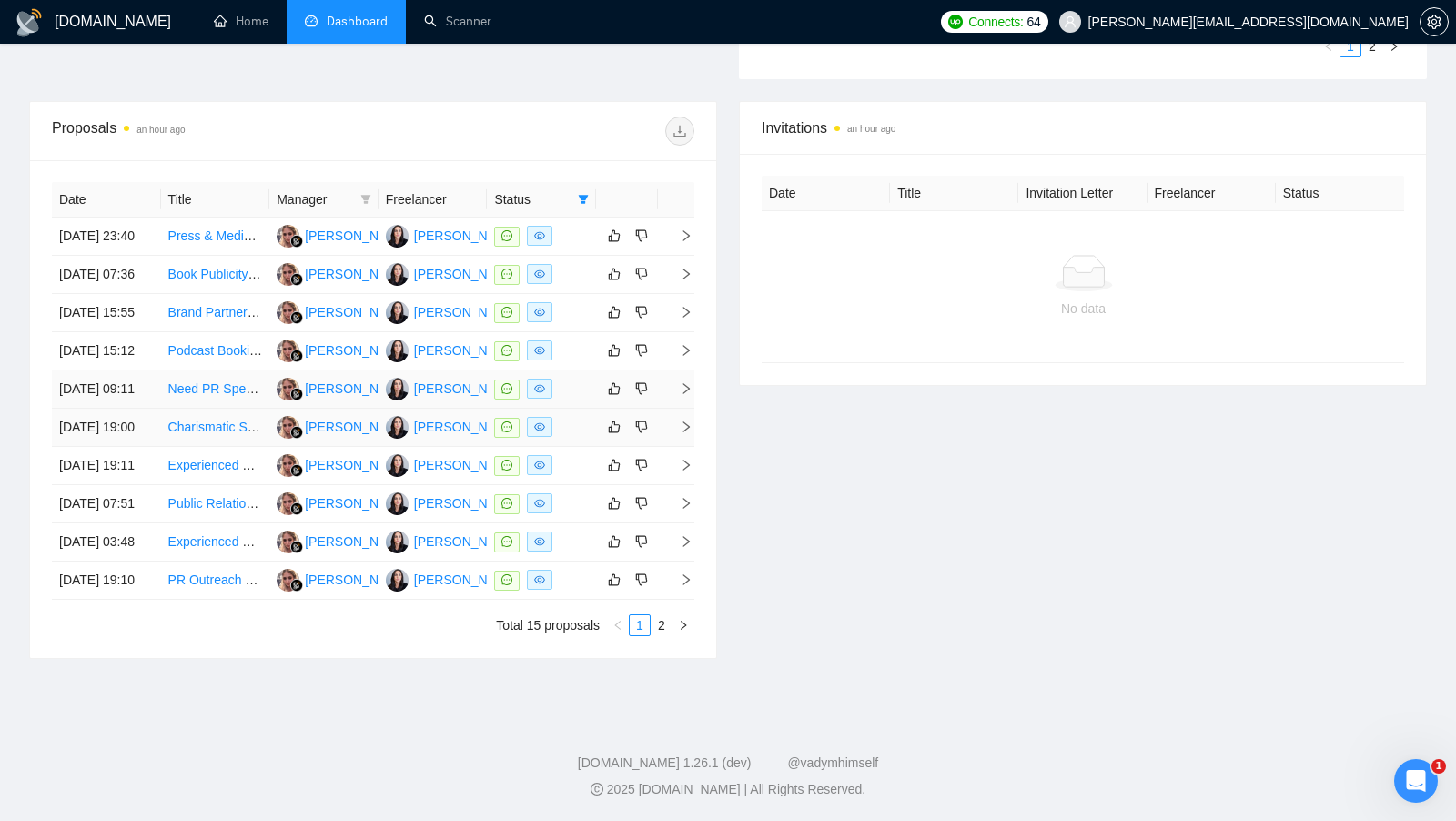
scroll to position [777, 0]
click at [667, 632] on link "2" at bounding box center [662, 625] width 20 height 20
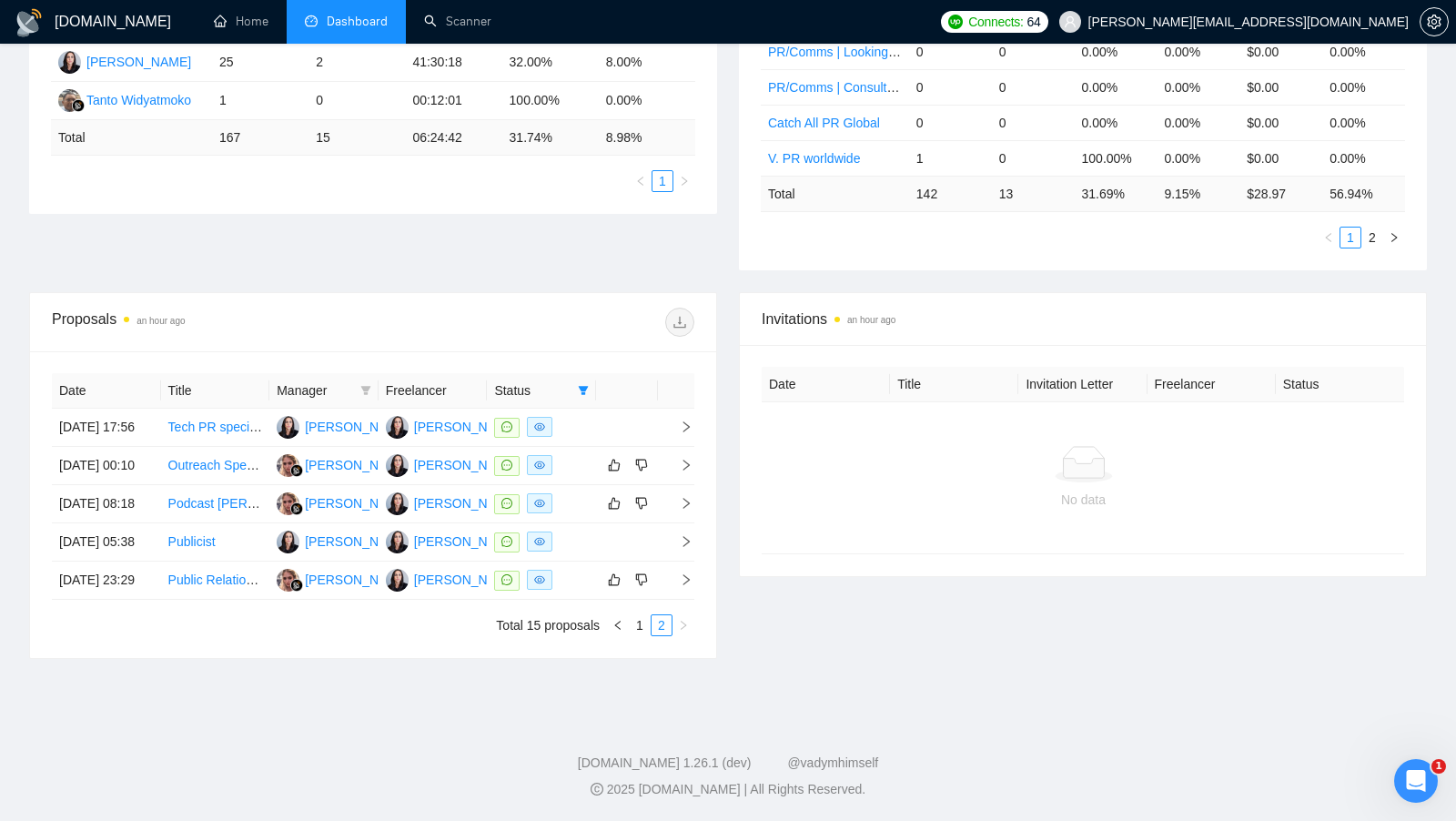
scroll to position [493, 0]
click at [437, 417] on div "[PERSON_NAME]" at bounding box center [467, 427] width 105 height 20
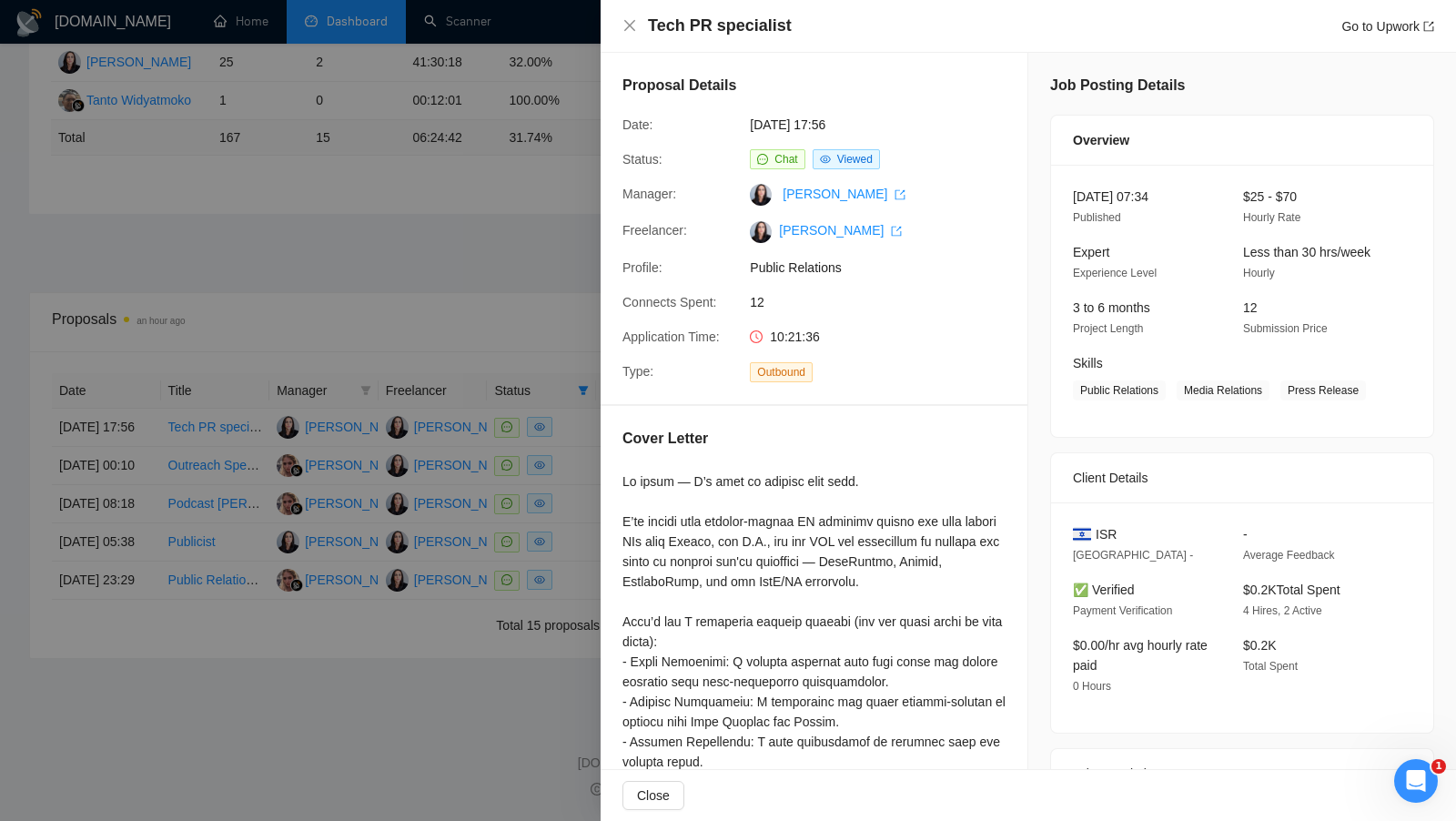
click at [502, 245] on div at bounding box center [728, 410] width 1456 height 821
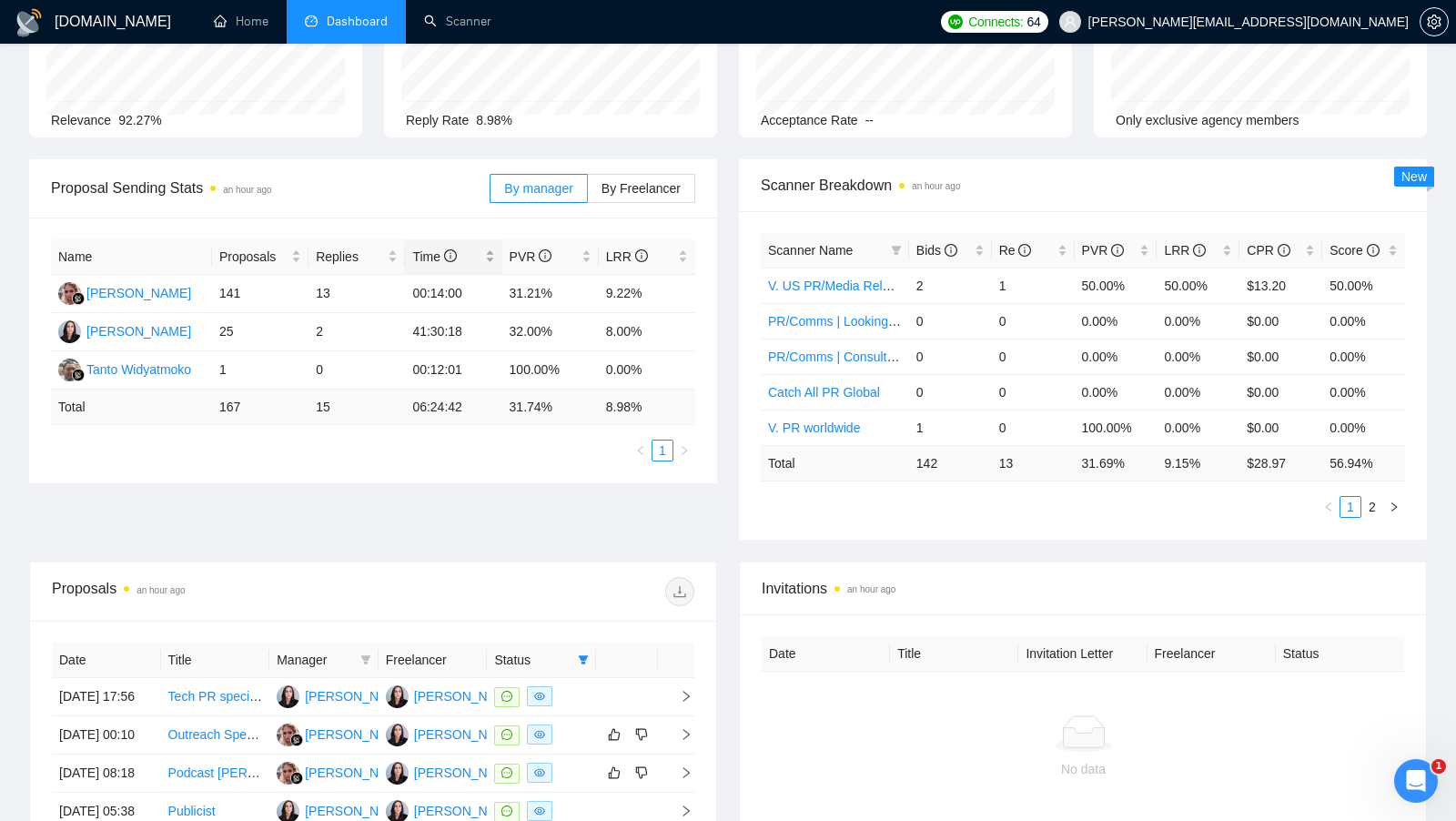
scroll to position [0, 0]
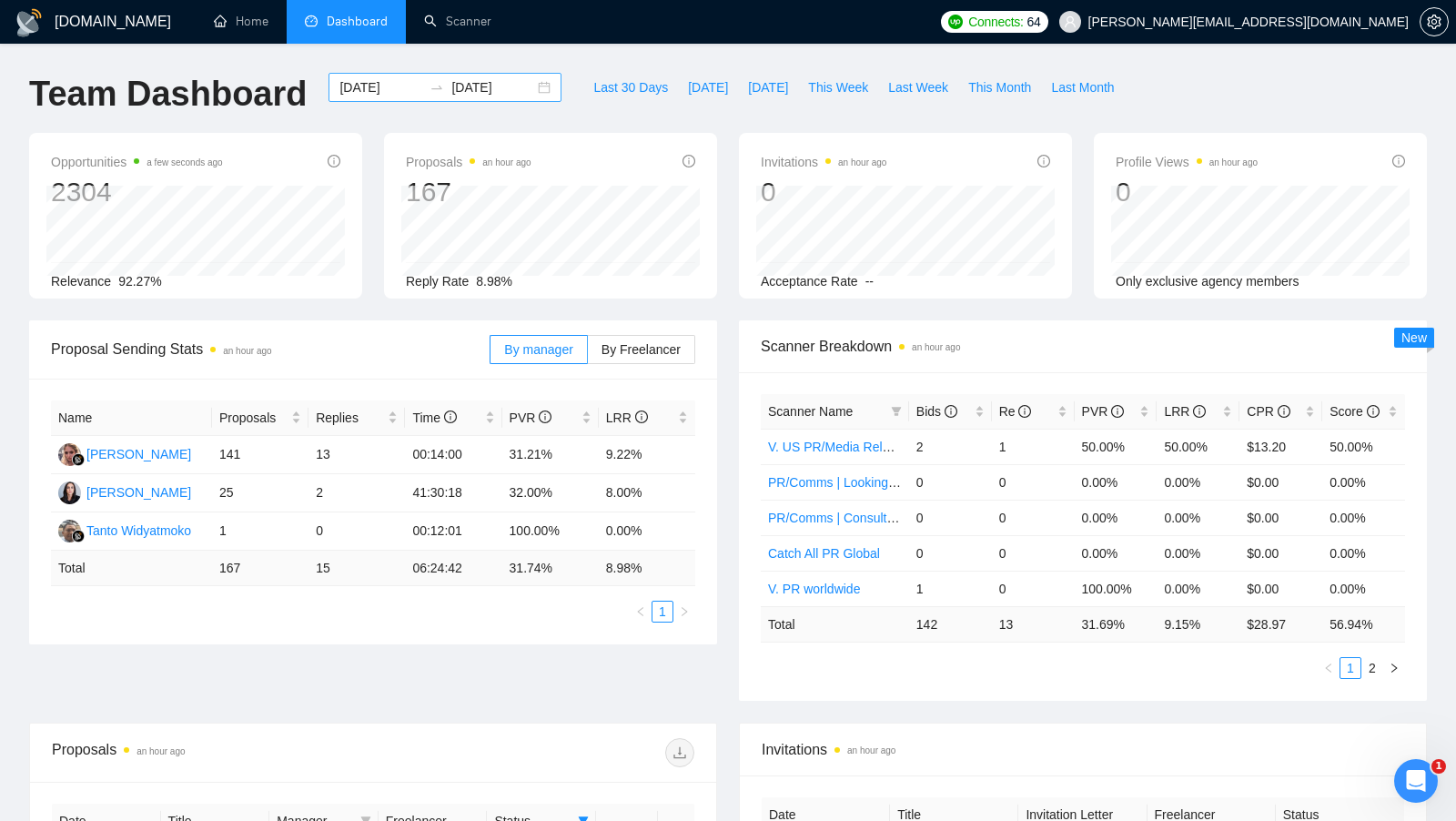
click at [528, 89] on div "[DATE] [DATE]" at bounding box center [445, 87] width 233 height 29
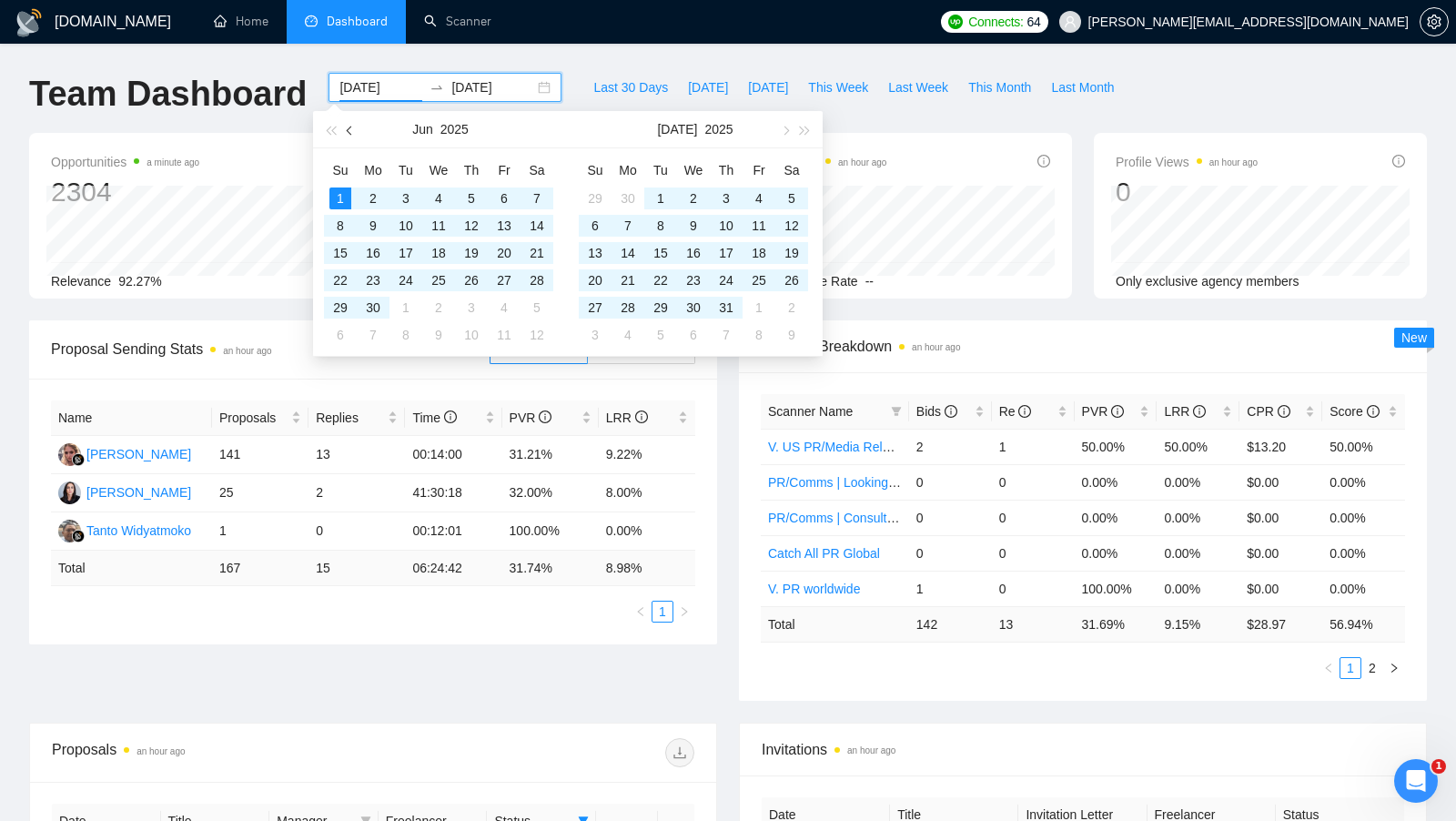
click at [355, 126] on button "button" at bounding box center [350, 128] width 20 height 36
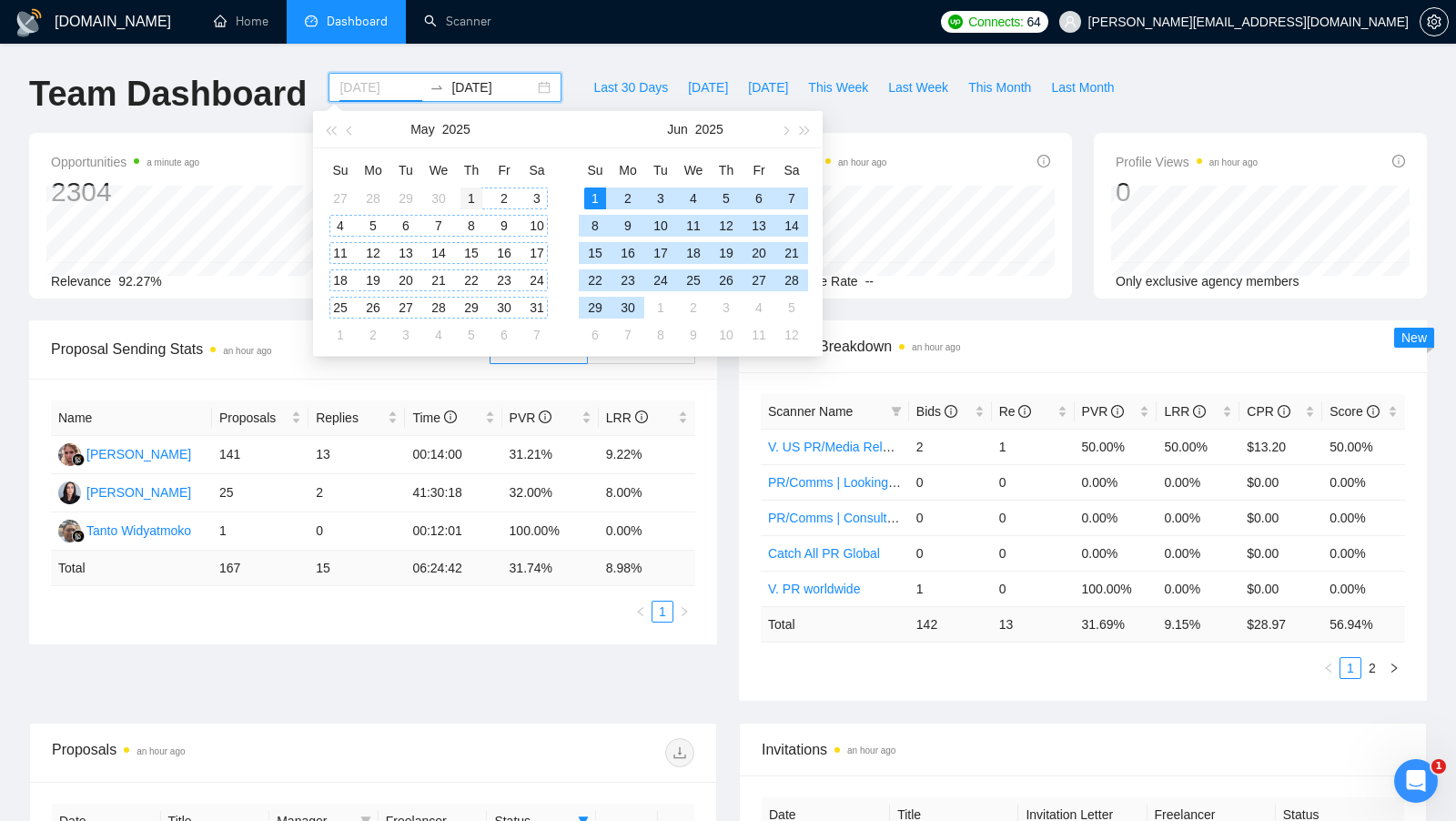
type input "[DATE]"
click at [468, 195] on div "1" at bounding box center [471, 198] width 21 height 21
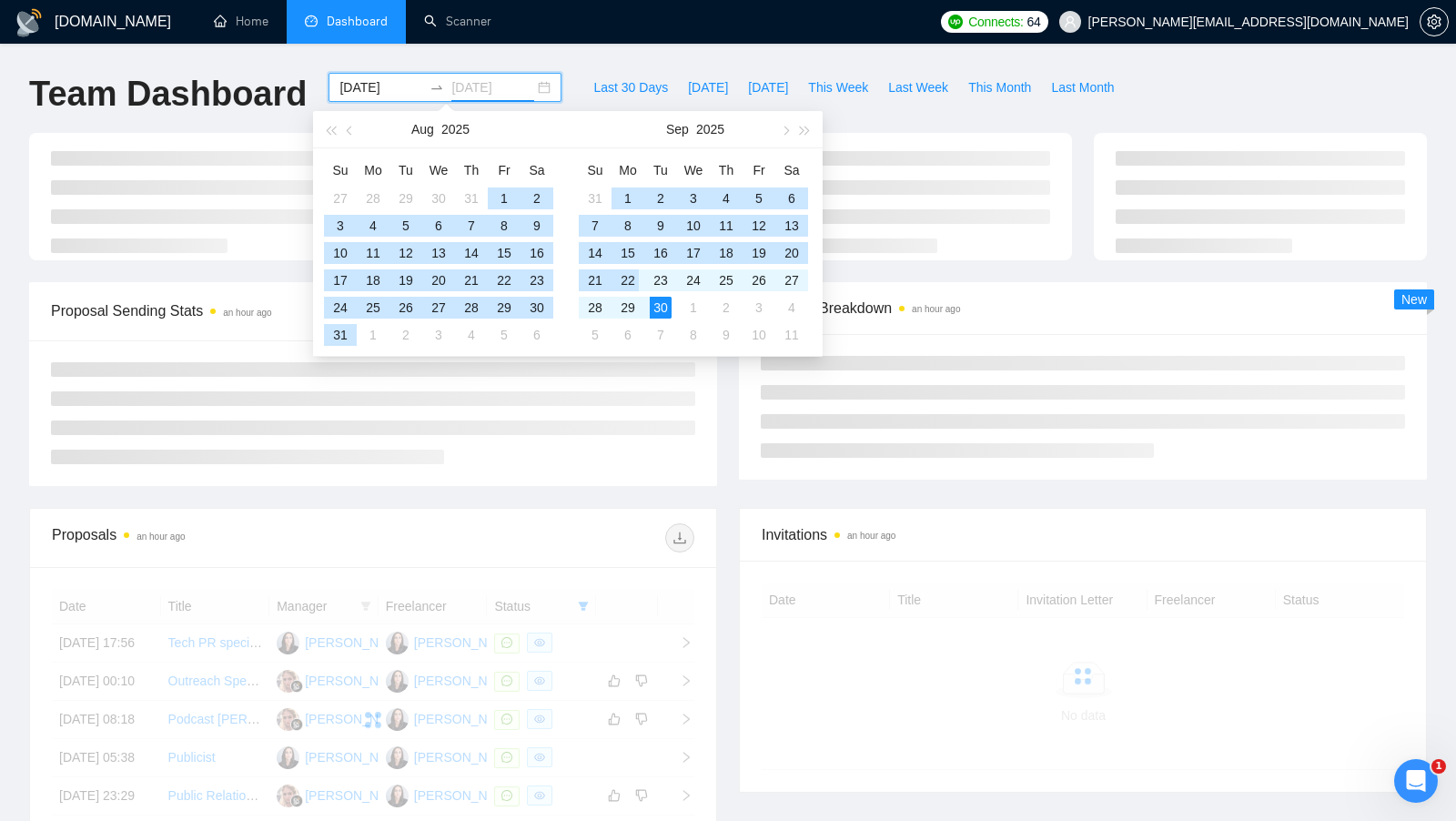
type input "[DATE]"
click at [665, 310] on div "30" at bounding box center [661, 307] width 21 height 21
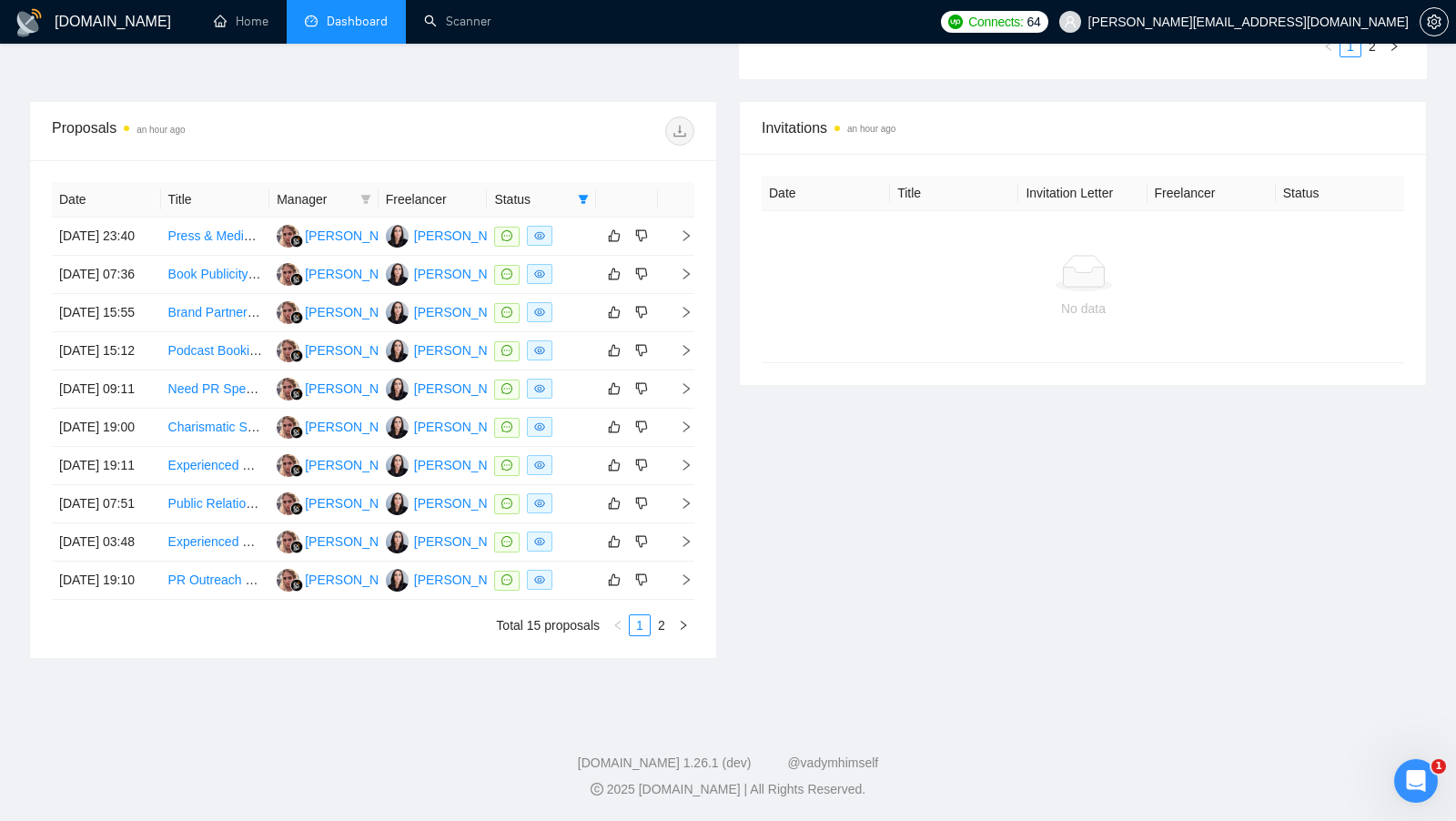
scroll to position [784, 0]
click at [655, 614] on li "2" at bounding box center [662, 625] width 21 height 21
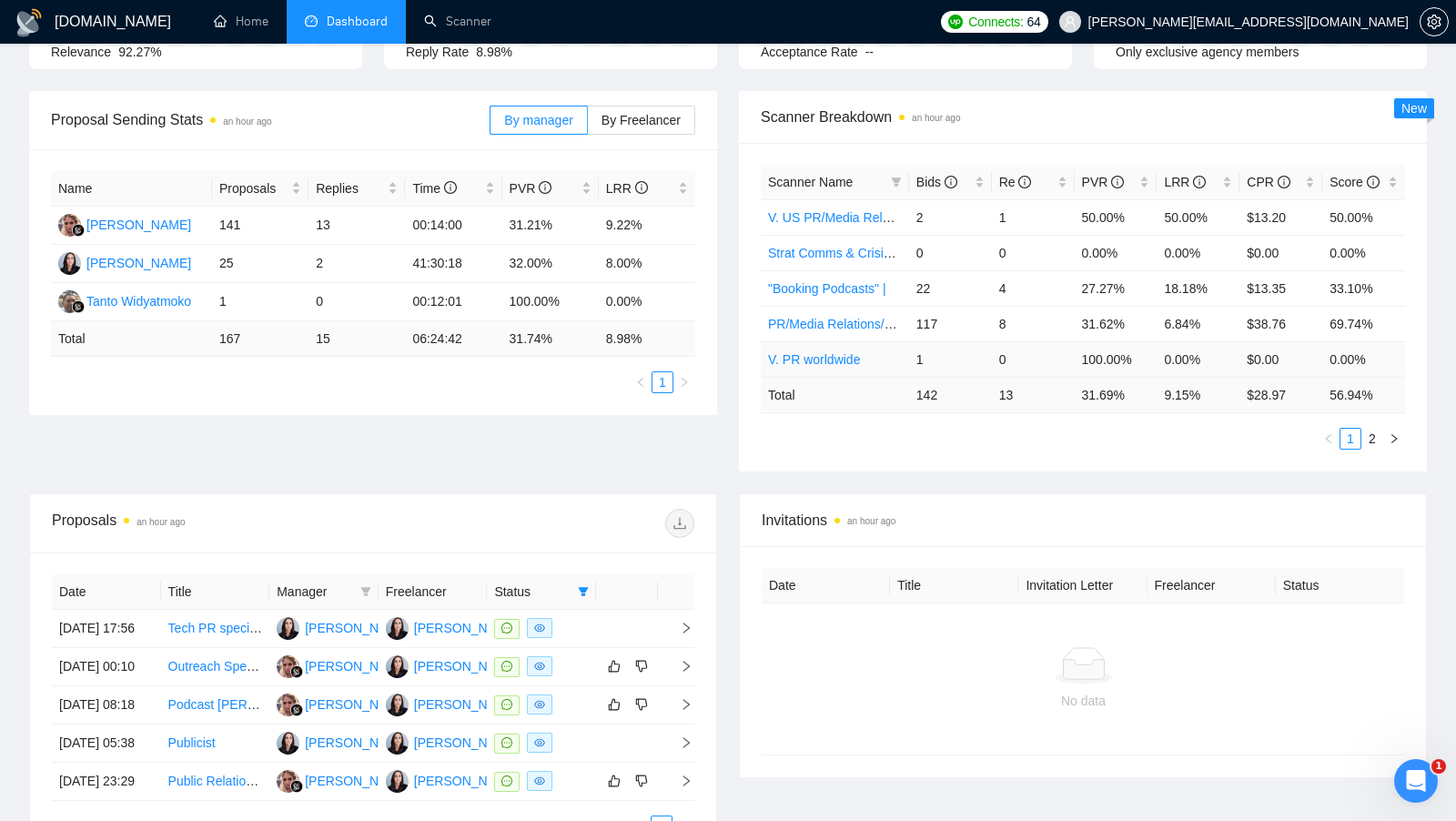
scroll to position [149, 0]
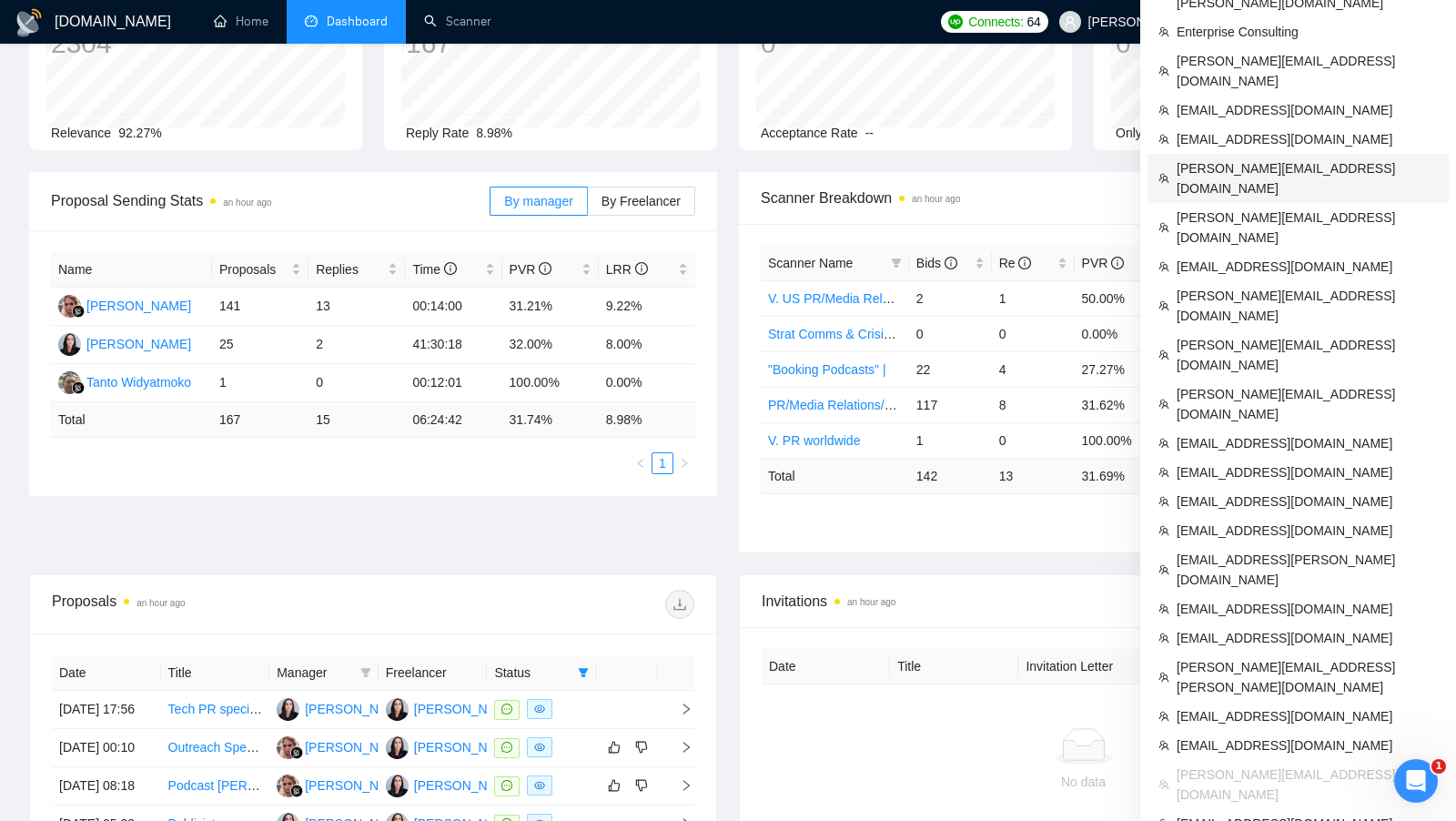
click at [1293, 158] on span "[PERSON_NAME][EMAIL_ADDRESS][DOMAIN_NAME]" at bounding box center [1307, 178] width 261 height 40
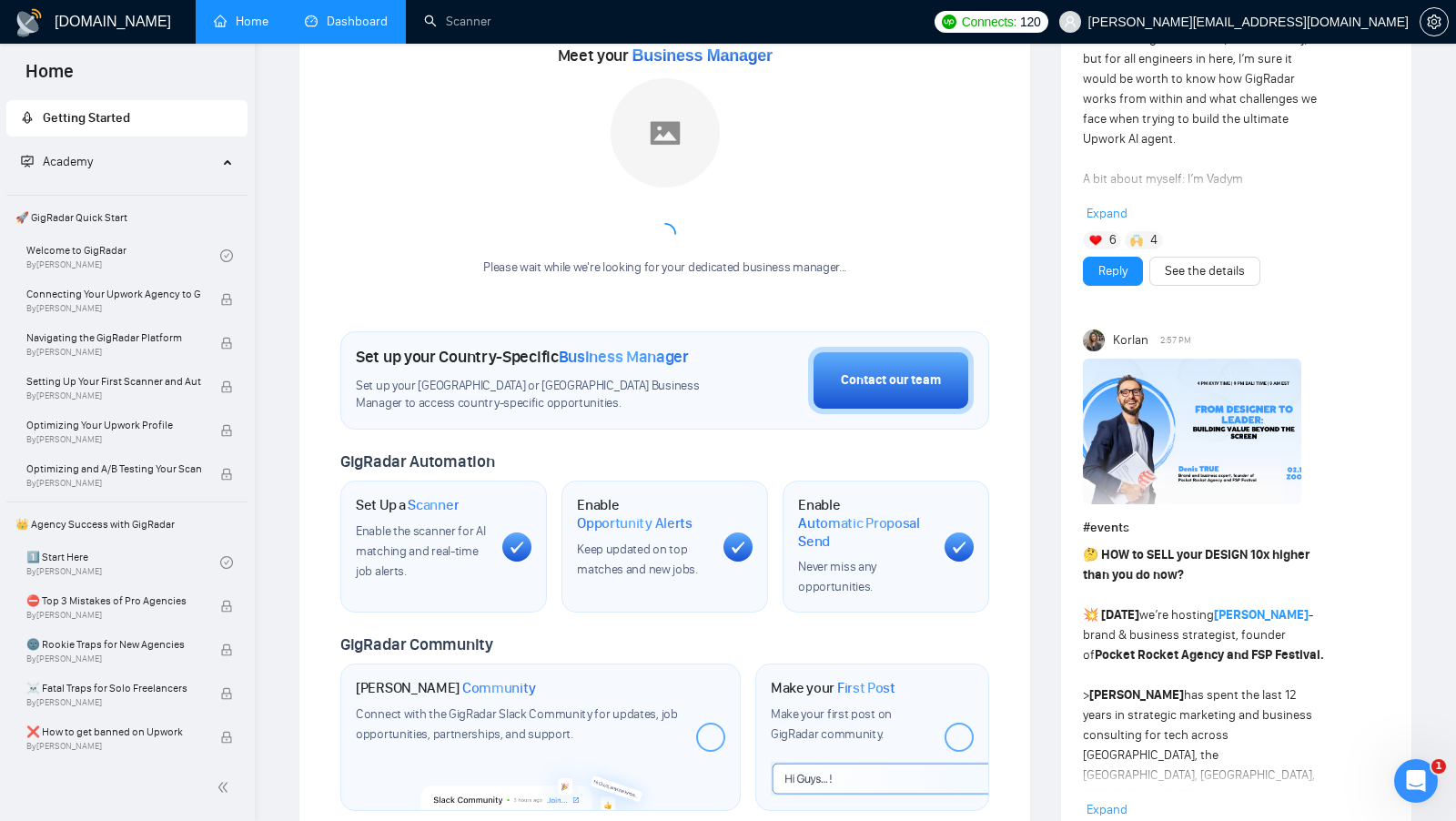
click at [315, 17] on link "Dashboard" at bounding box center [346, 21] width 83 height 16
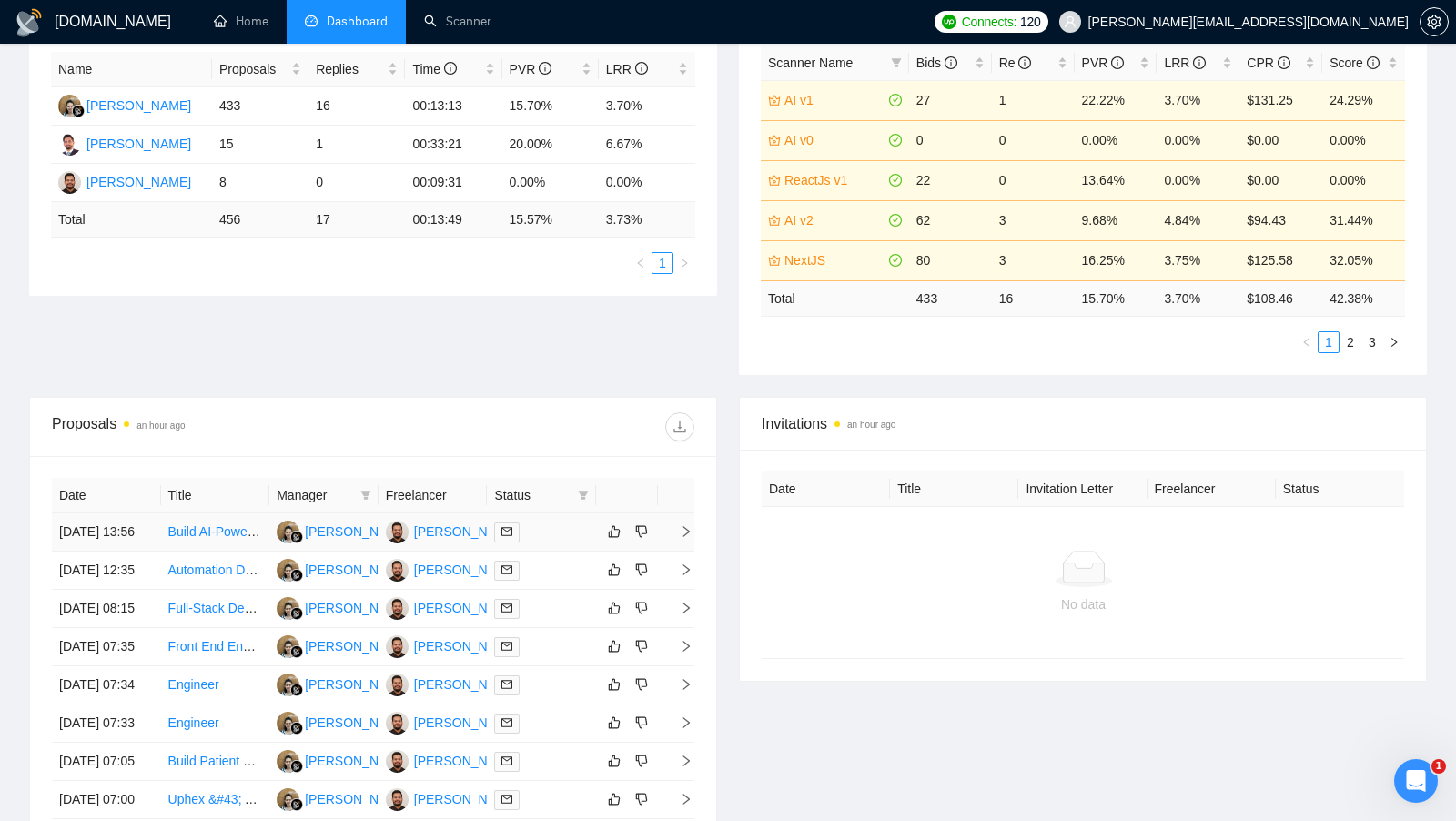
scroll to position [351, 0]
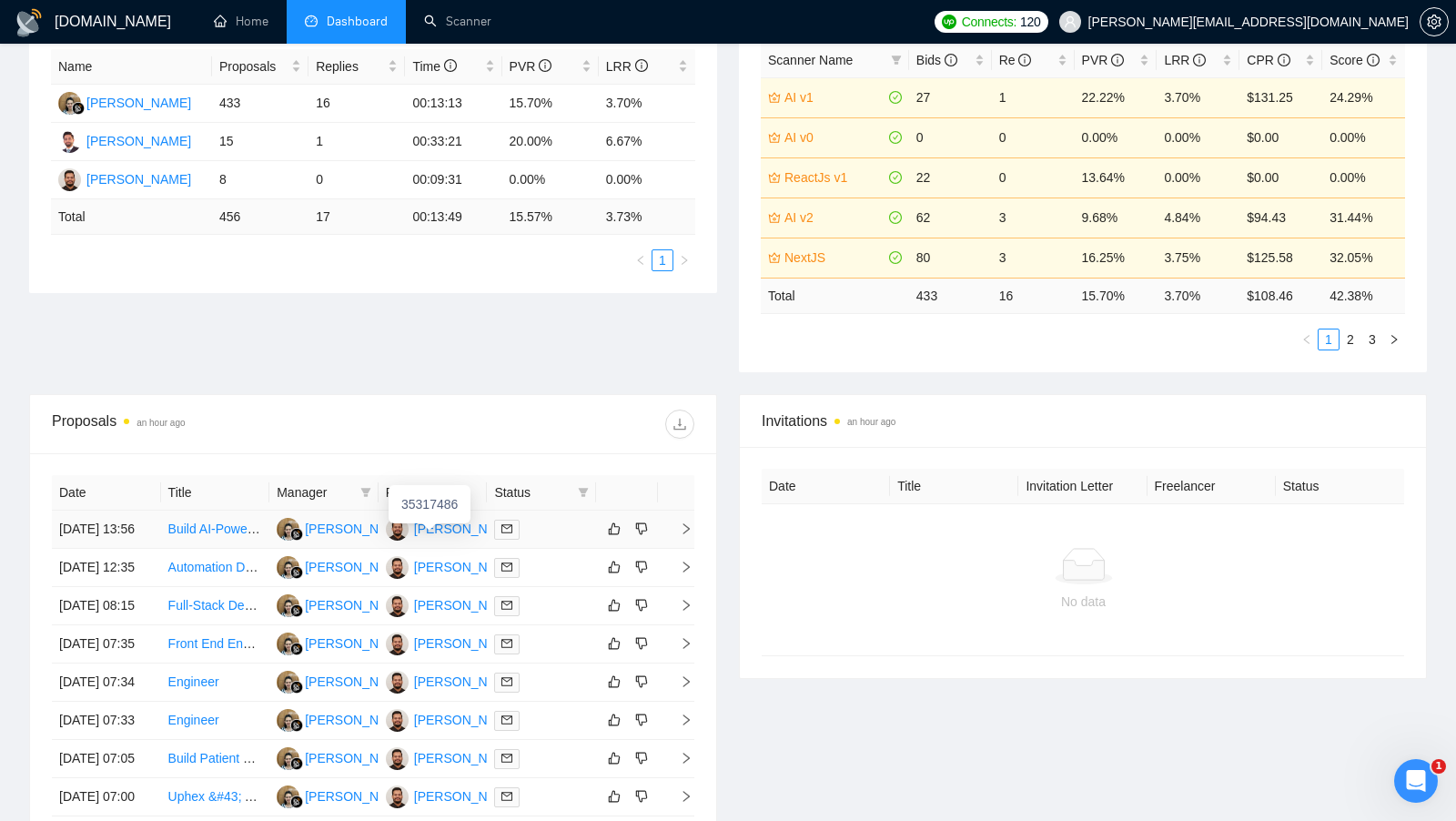
click at [461, 536] on div "Abdul Ahad" at bounding box center [467, 529] width 105 height 20
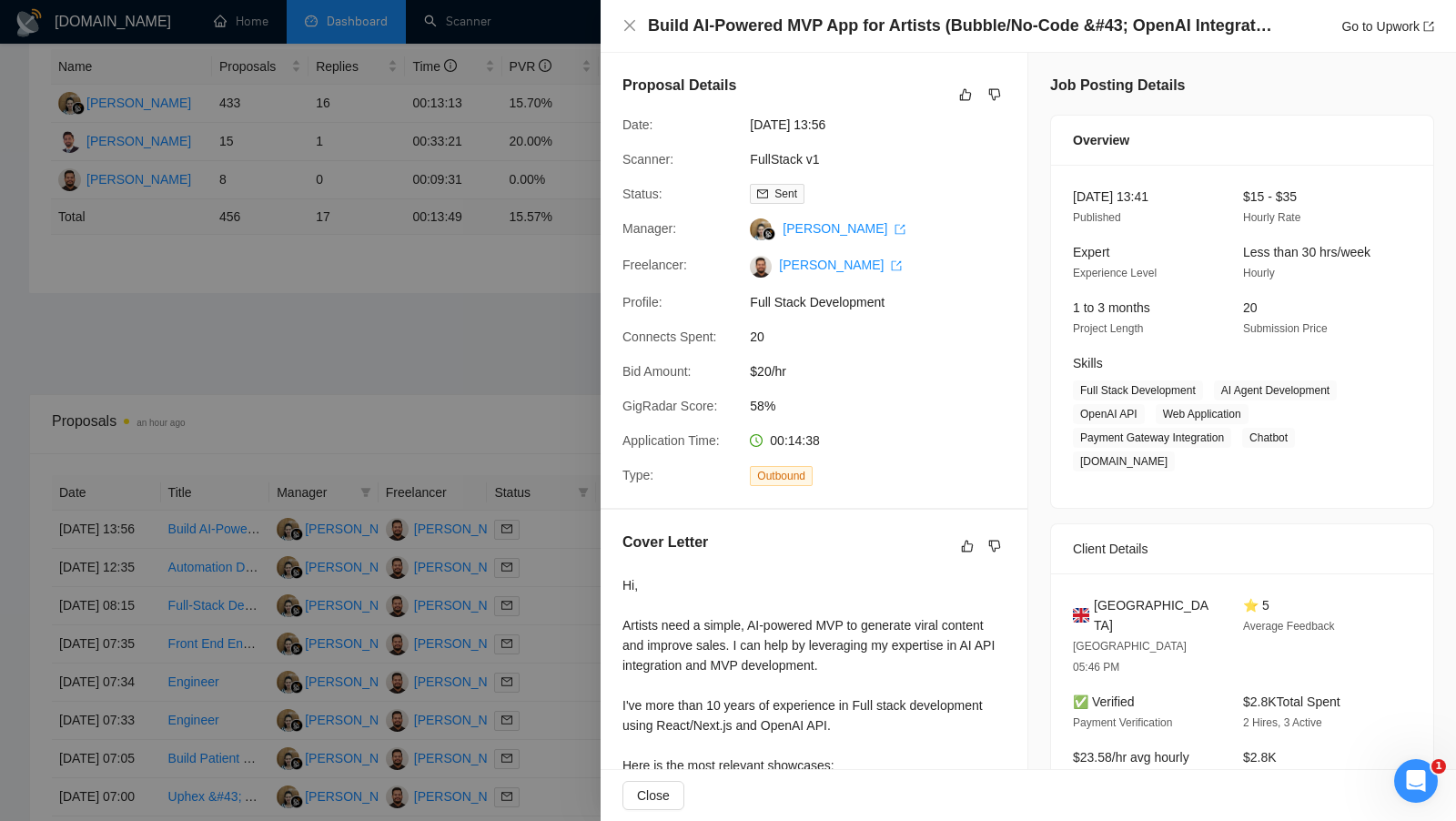
click at [466, 334] on div at bounding box center [728, 410] width 1456 height 821
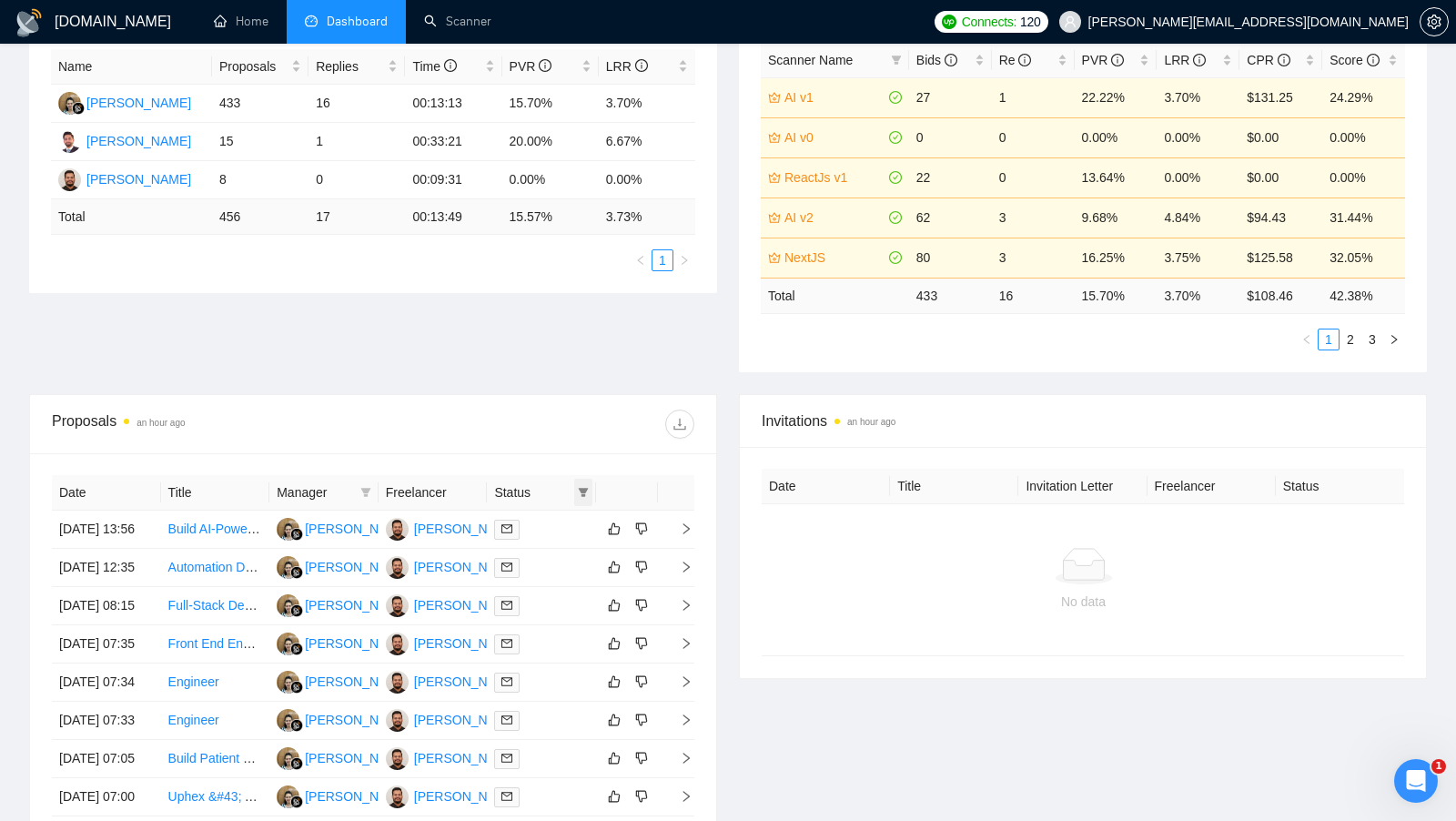
click at [577, 480] on span at bounding box center [583, 493] width 18 height 27
click at [501, 520] on input "checkbox" at bounding box center [501, 524] width 15 height 15
checkbox input "true"
click at [572, 424] on div at bounding box center [534, 424] width 322 height 29
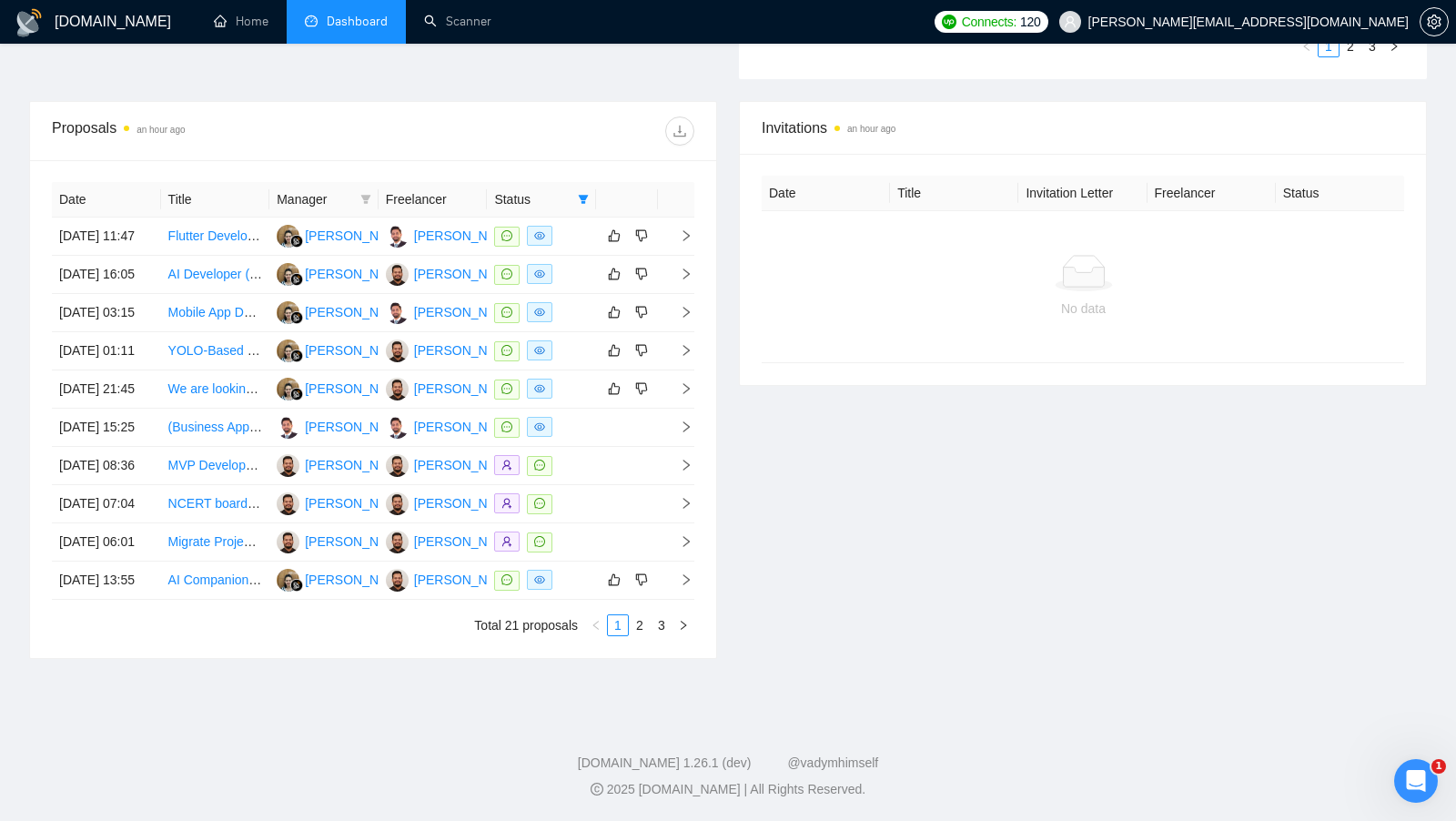
scroll to position [702, 0]
click at [804, 519] on div "Invitations an hour ago Date Title Invitation Letter Freelancer Status No data" at bounding box center [1083, 380] width 710 height 558
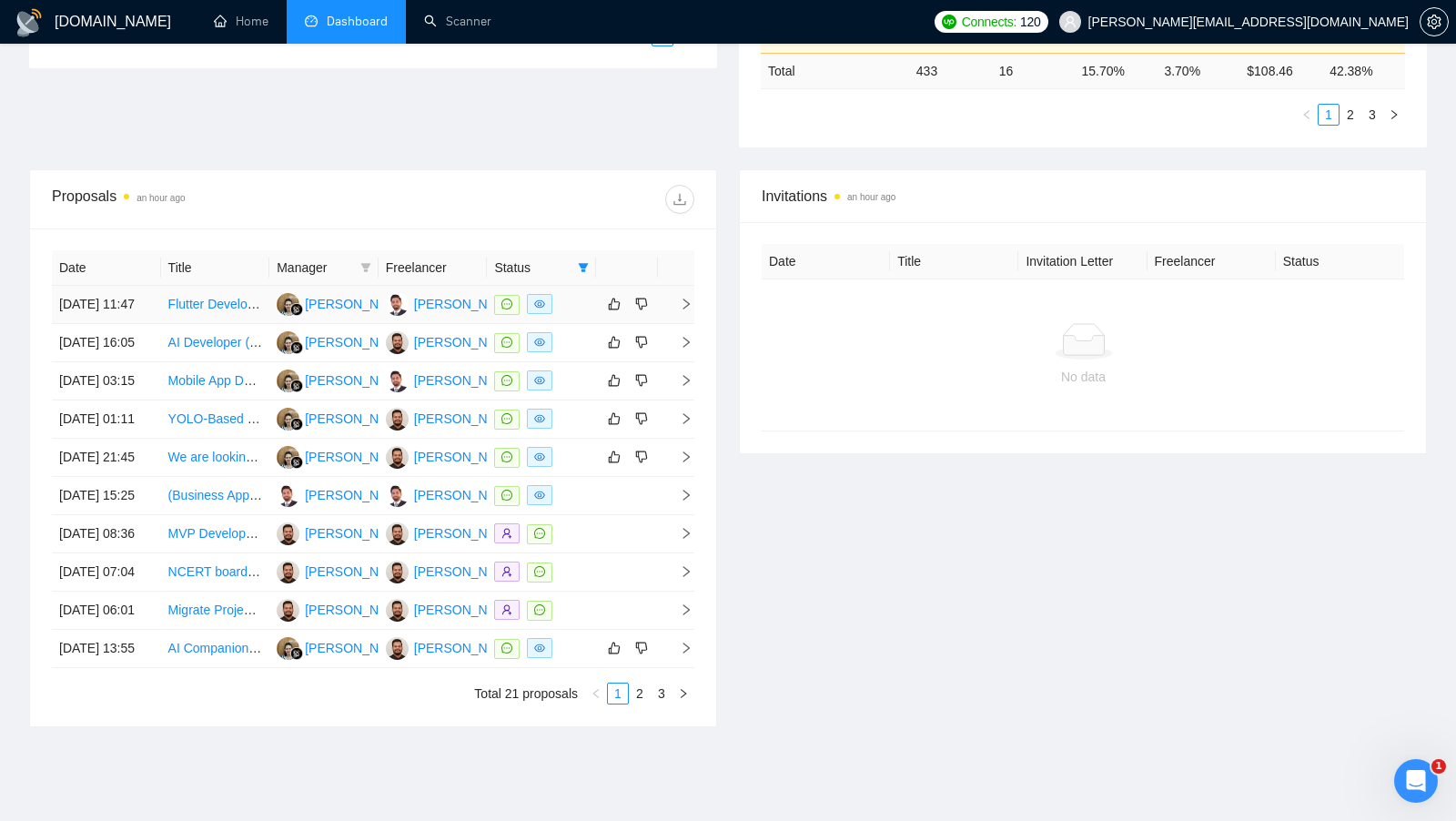
scroll to position [573, 0]
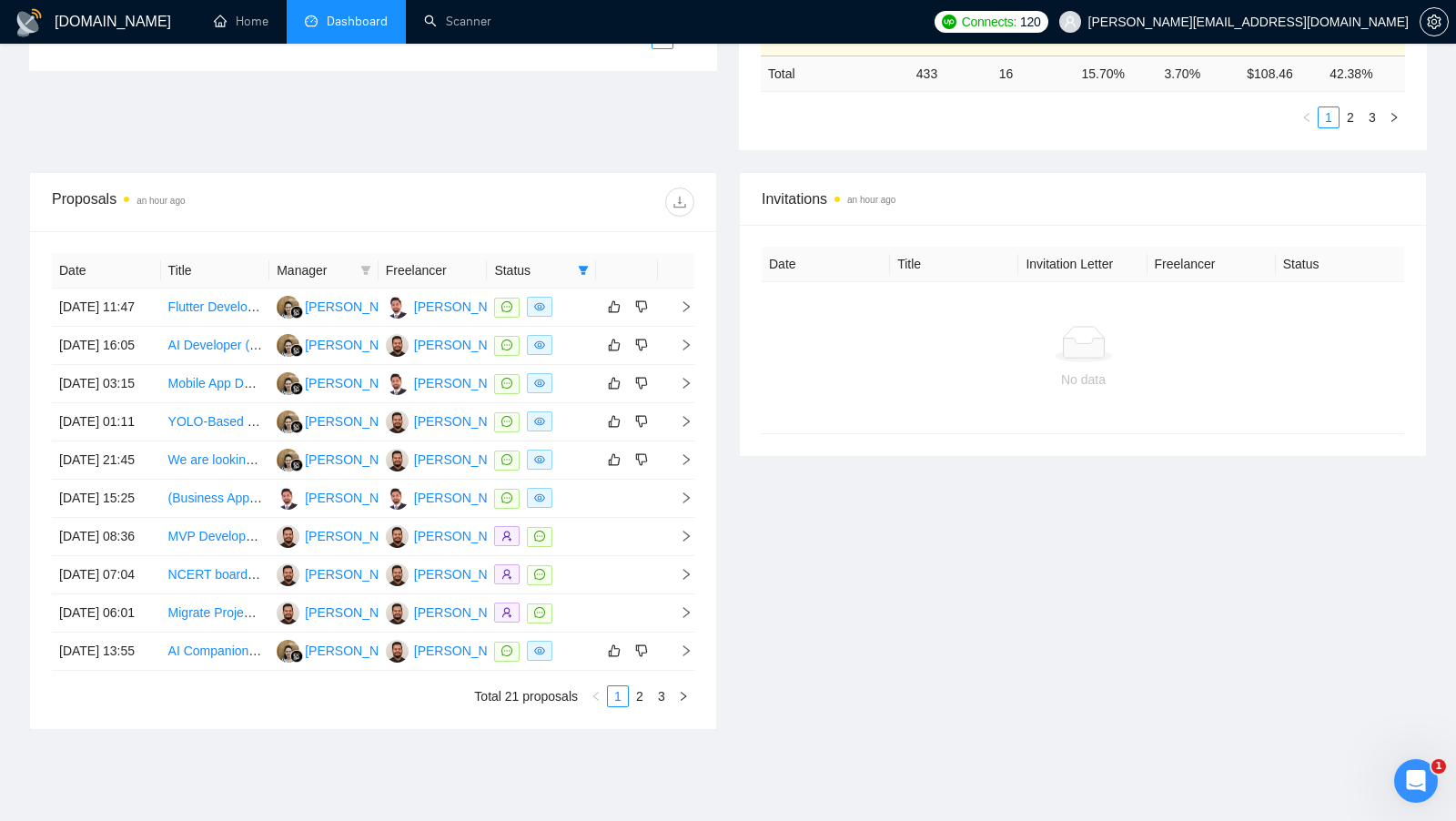
click at [600, 231] on div "Date Title Manager Freelancer Status 29 Sep, 2025 11:47 Flutter Developer Endan…" at bounding box center [373, 480] width 686 height 497
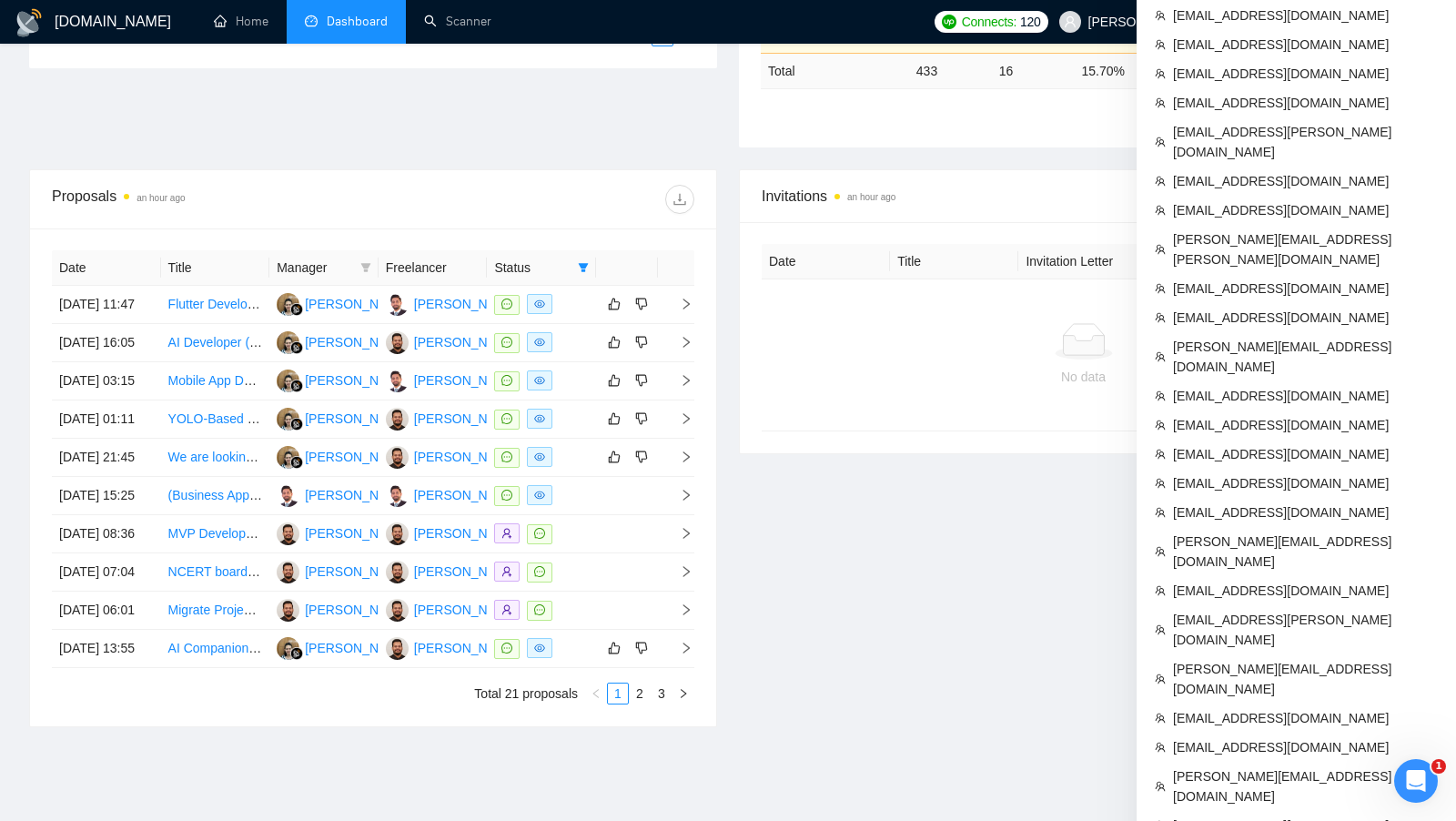
scroll to position [809, 0]
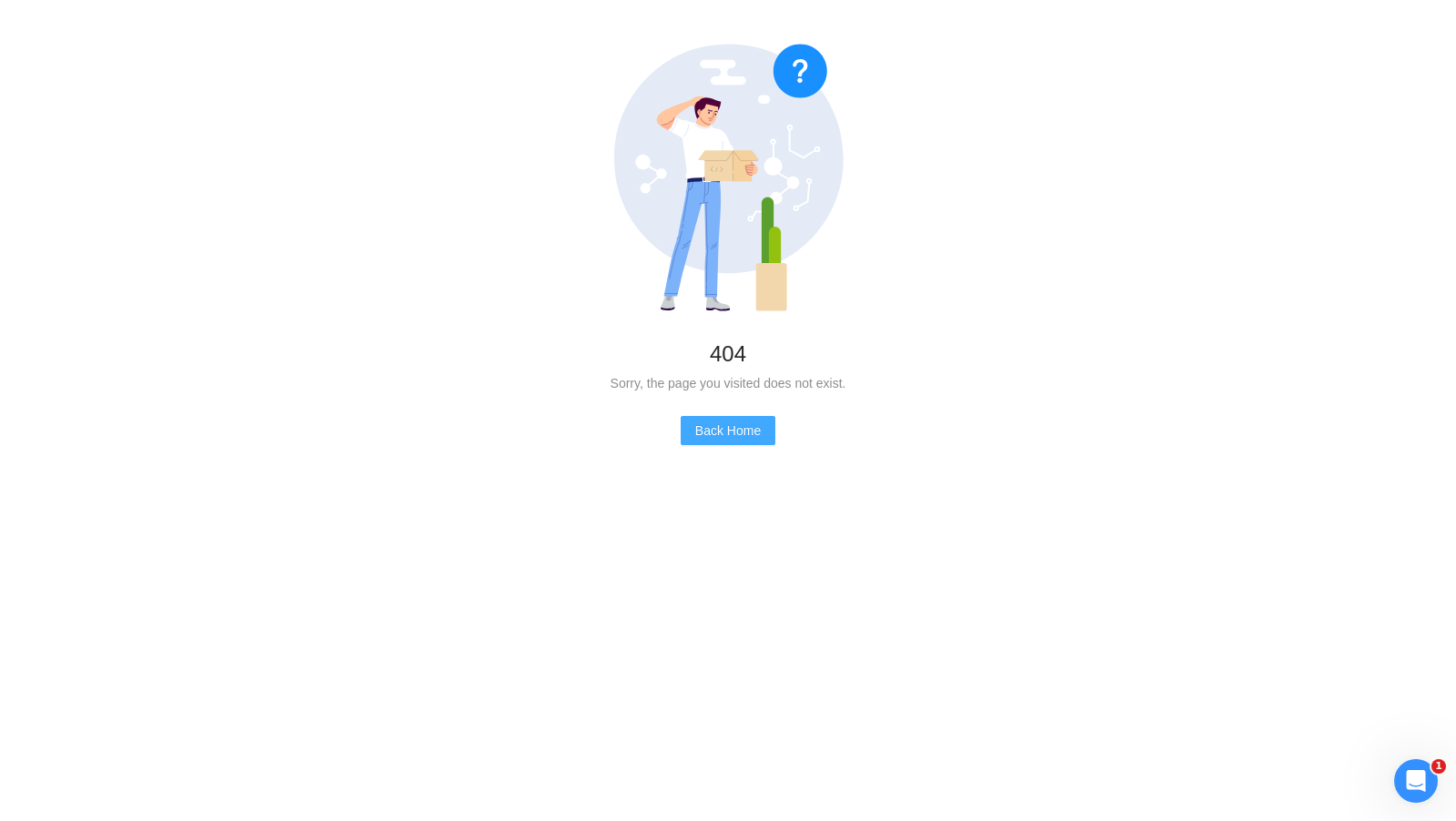
click at [728, 436] on span "Back Home" at bounding box center [727, 430] width 65 height 20
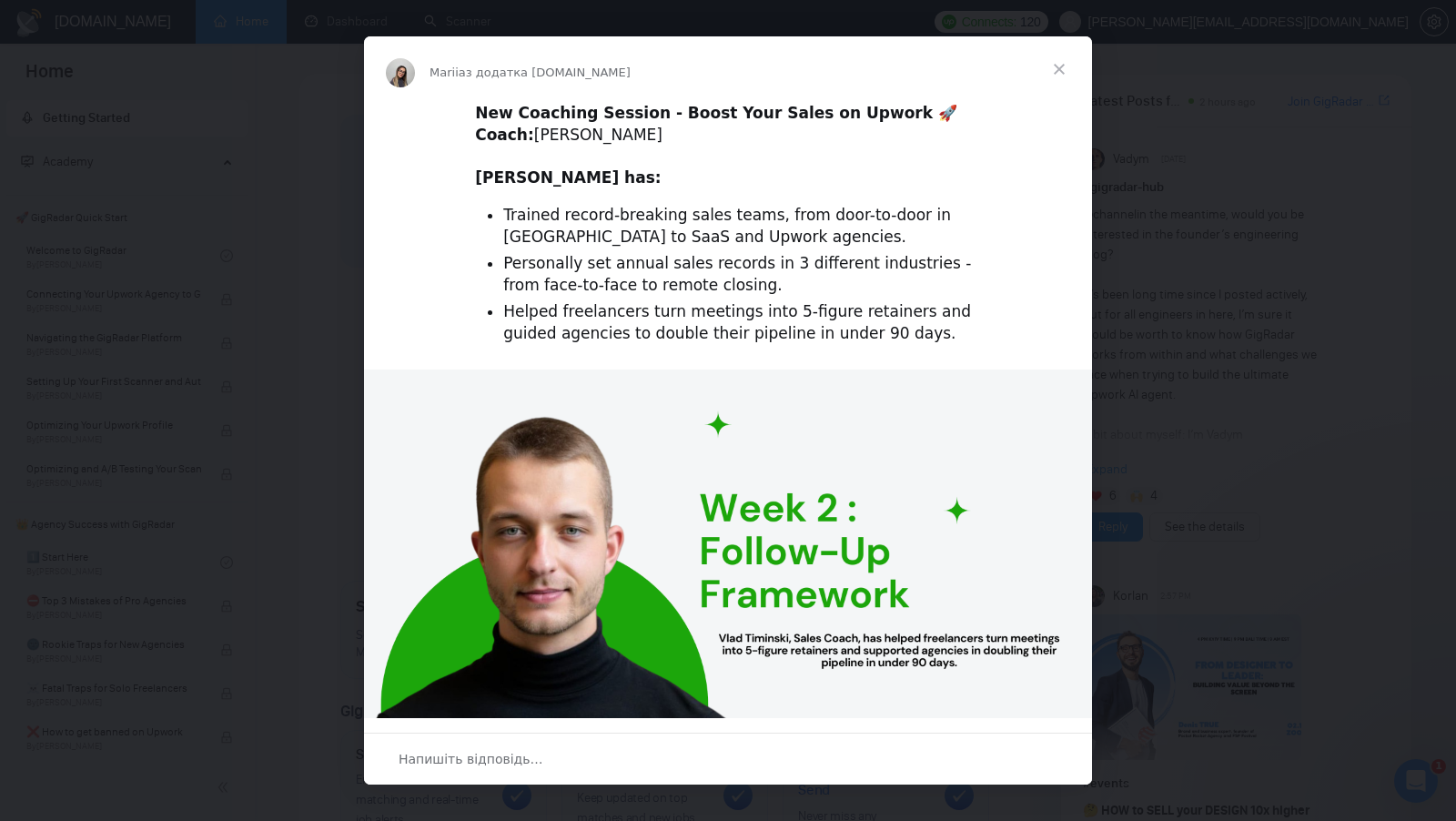
click at [1070, 75] on span "Закрити" at bounding box center [1058, 68] width 65 height 65
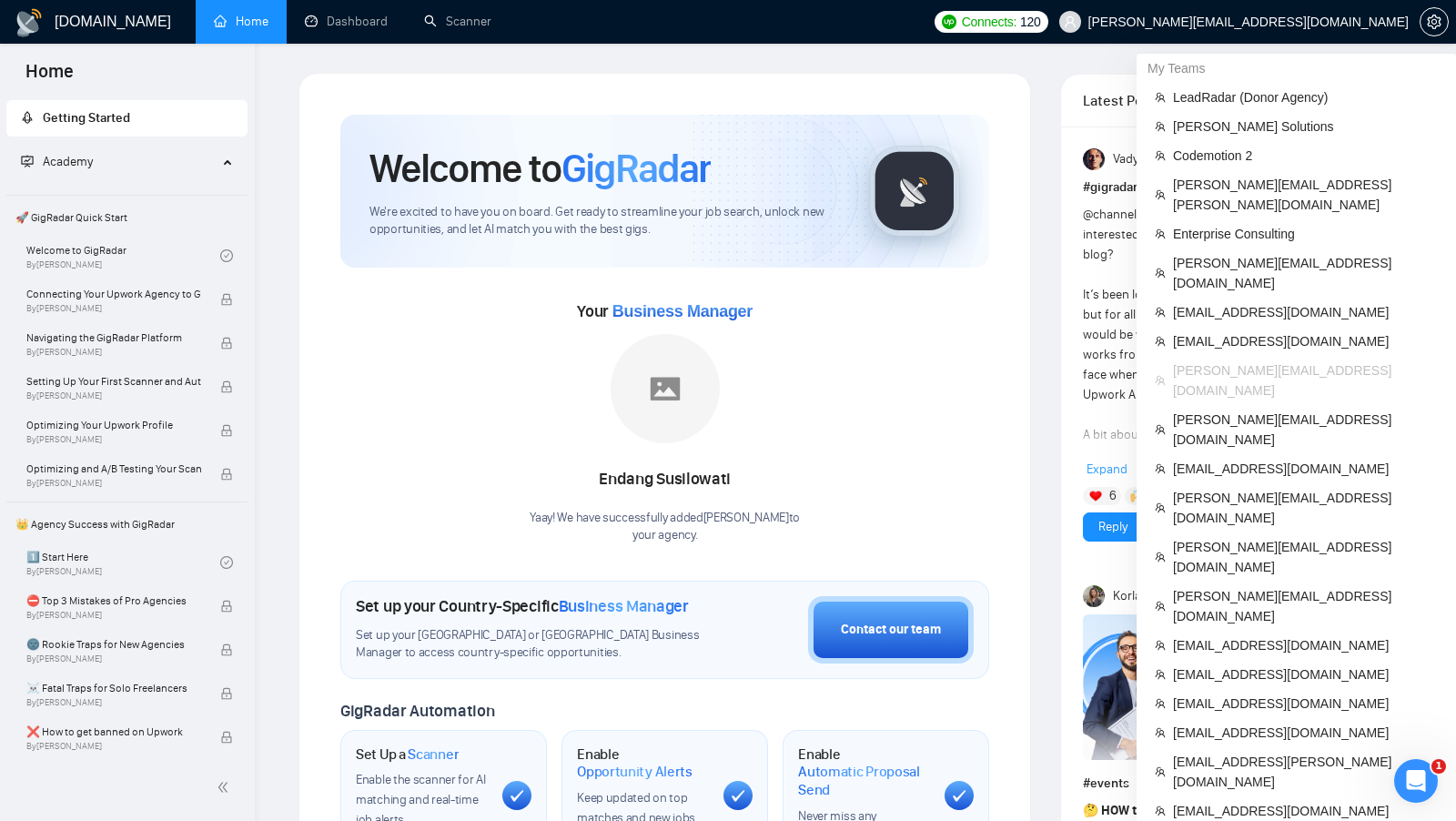
scroll to position [501, 0]
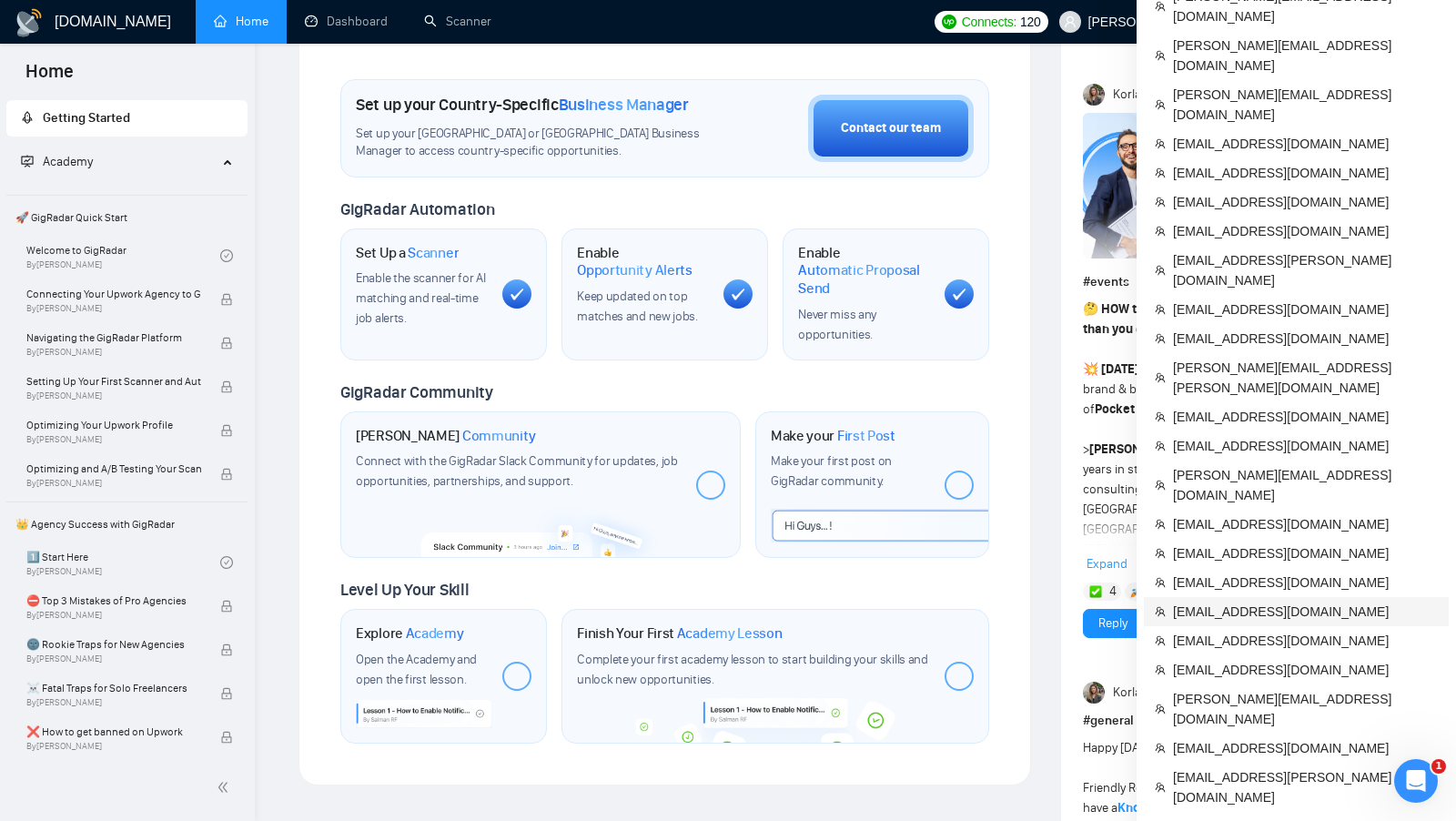
click at [1308, 601] on span "[EMAIL_ADDRESS][DOMAIN_NAME]" at bounding box center [1305, 611] width 265 height 20
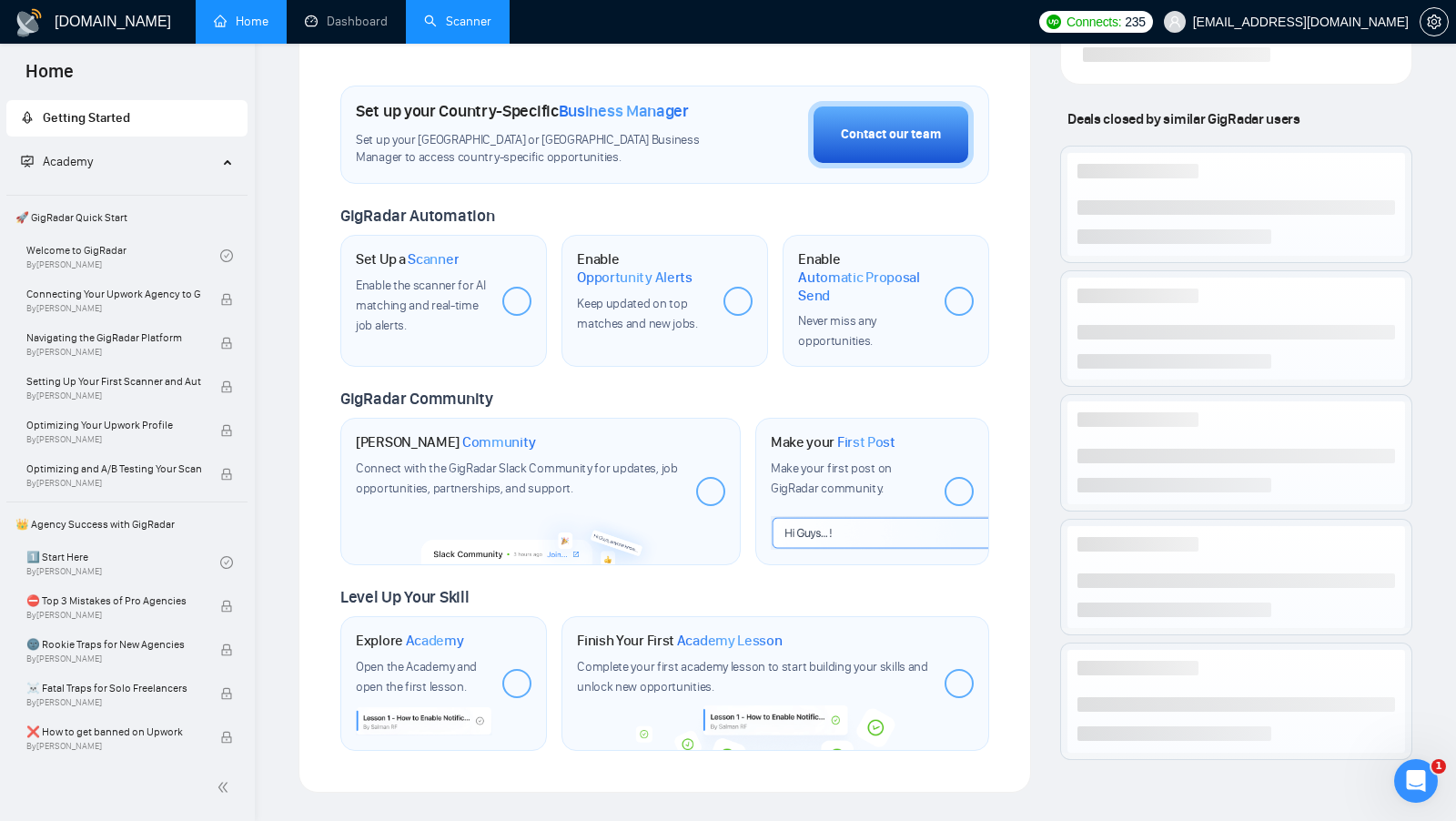
click at [436, 29] on link "Scanner" at bounding box center [457, 21] width 67 height 16
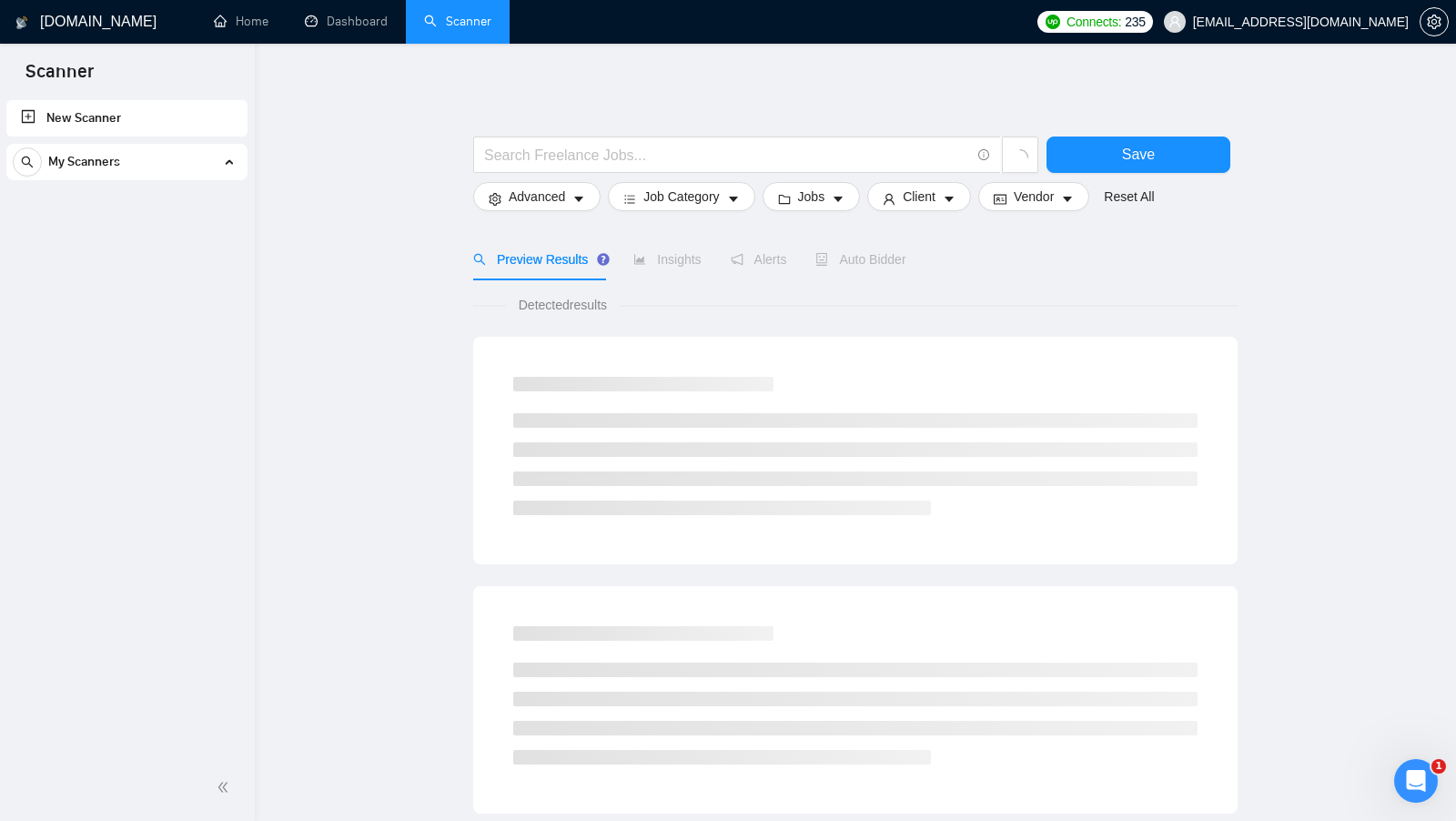
click at [184, 168] on div "My Scanners" at bounding box center [126, 161] width 228 height 36
click at [183, 168] on div "My Scanners" at bounding box center [126, 161] width 228 height 36
click at [321, 28] on link "Dashboard" at bounding box center [346, 21] width 83 height 16
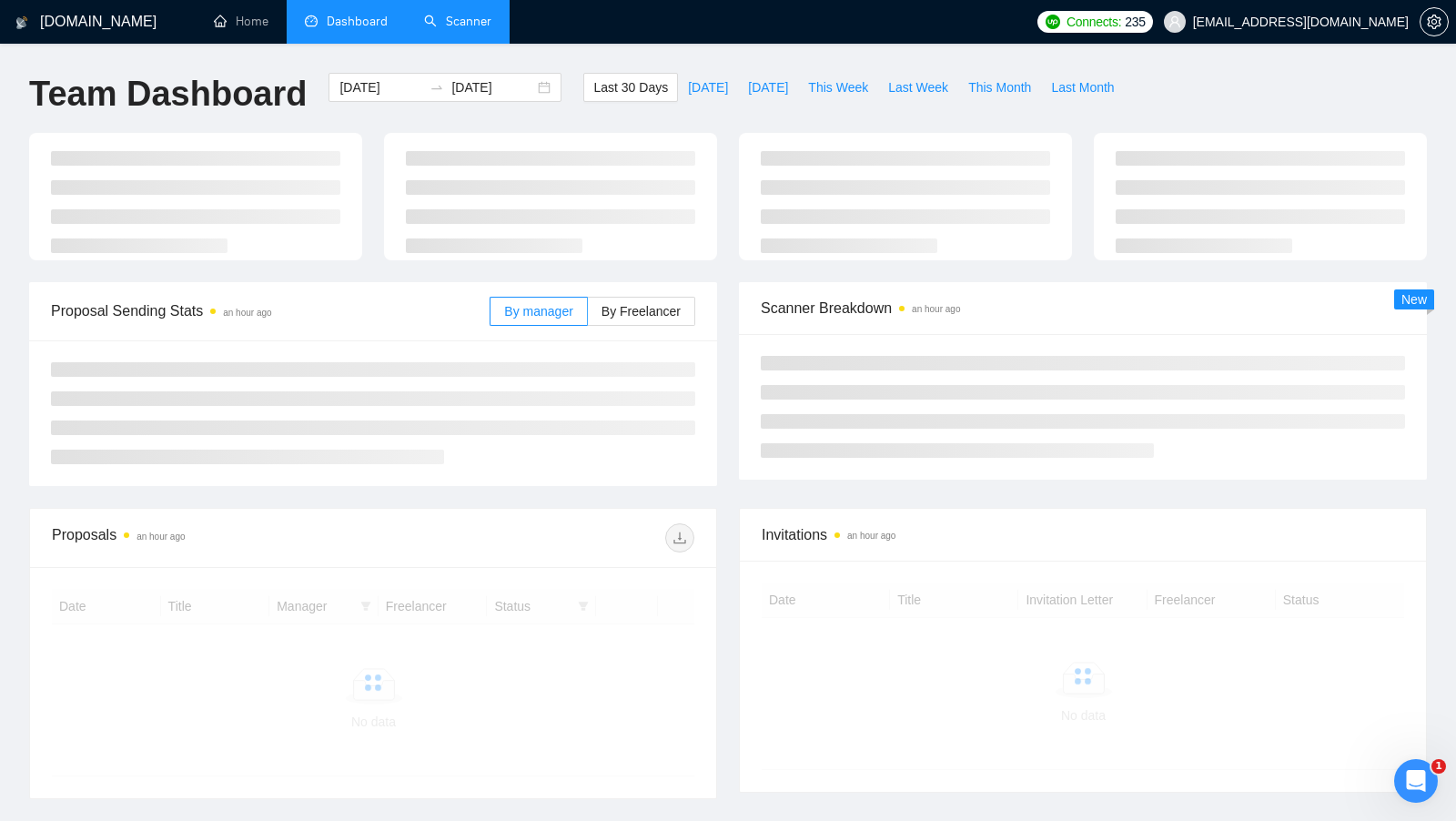
scroll to position [35, 0]
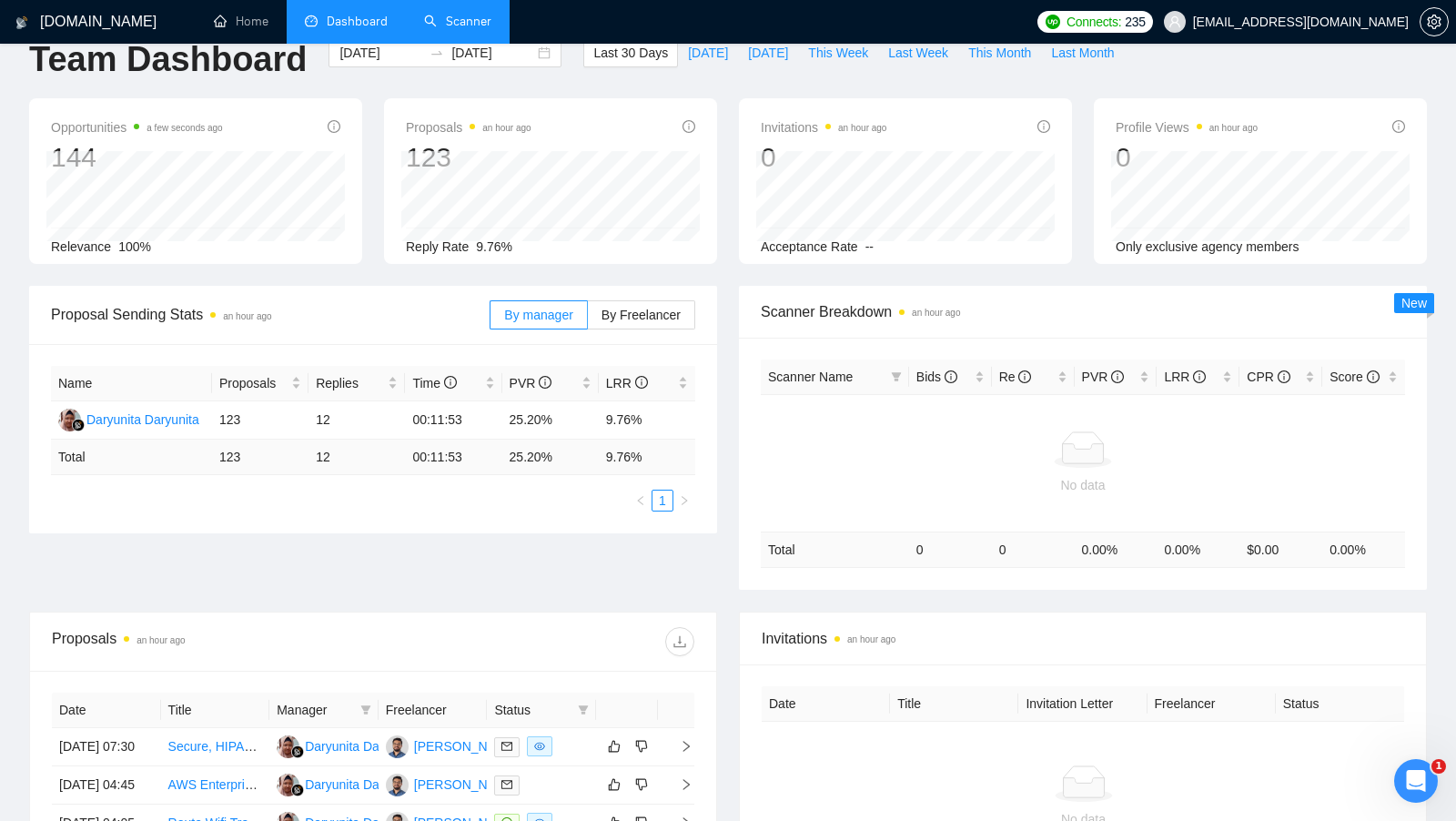
click at [466, 14] on link "Scanner" at bounding box center [457, 21] width 67 height 16
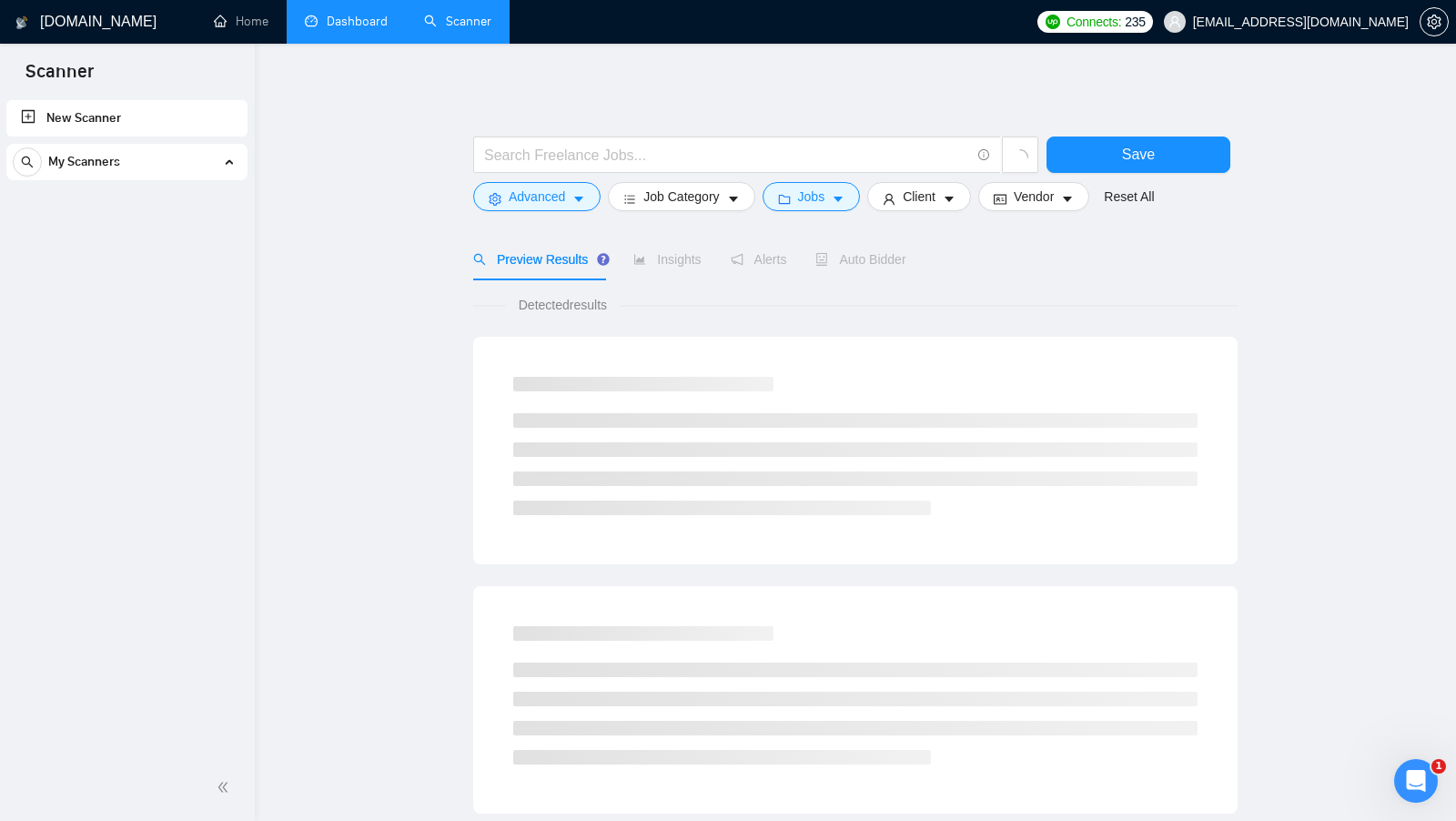
click at [356, 19] on link "Dashboard" at bounding box center [346, 21] width 83 height 16
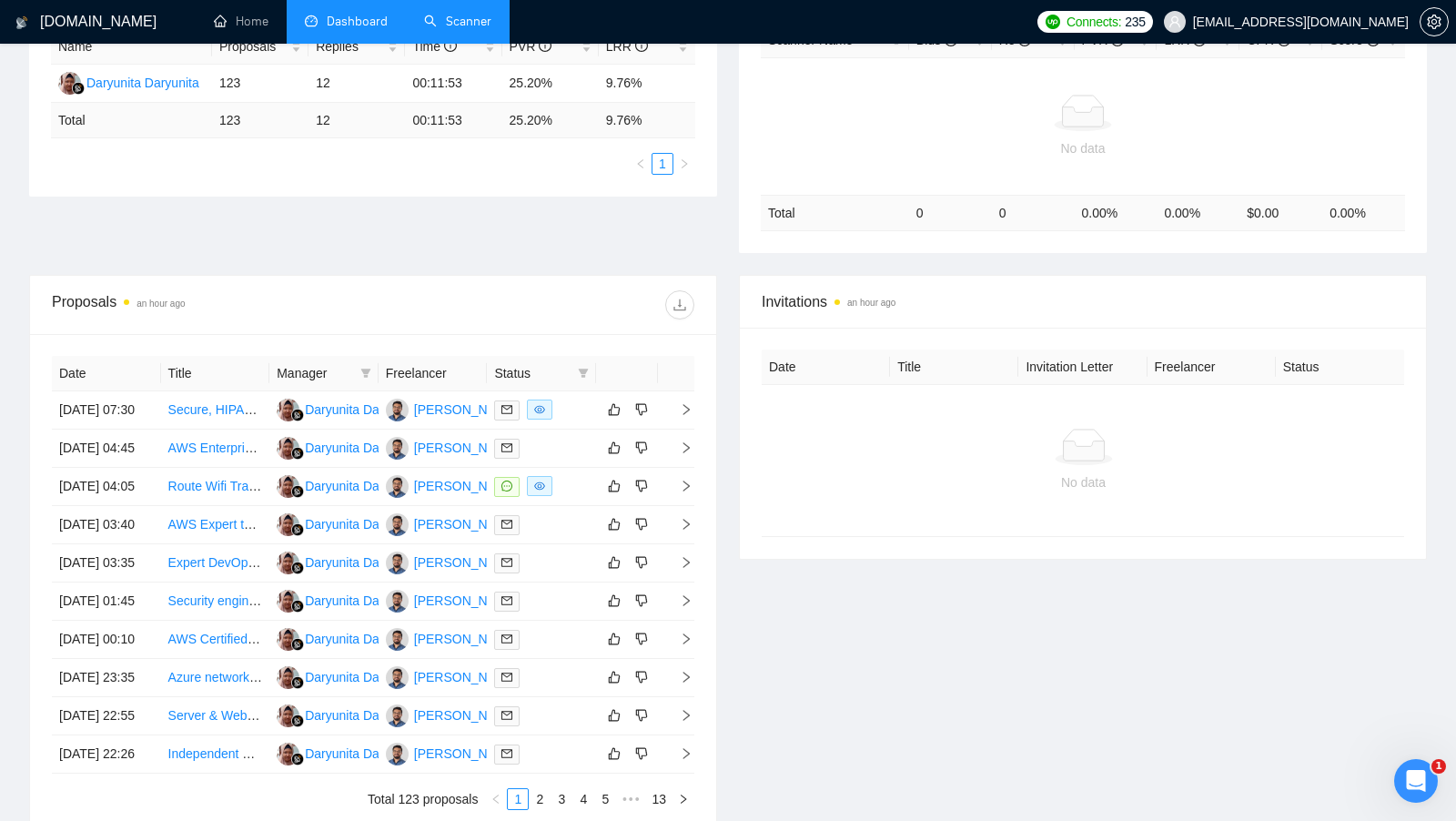
scroll to position [369, 0]
click at [589, 377] on span at bounding box center [583, 375] width 18 height 27
click at [516, 406] on span "Chat" at bounding box center [526, 405] width 35 height 15
checkbox input "true"
click at [573, 340] on div "Date Title Manager Freelancer Status [DATE] 07:30 Secure, HIPAA Compliant Works…" at bounding box center [373, 585] width 686 height 497
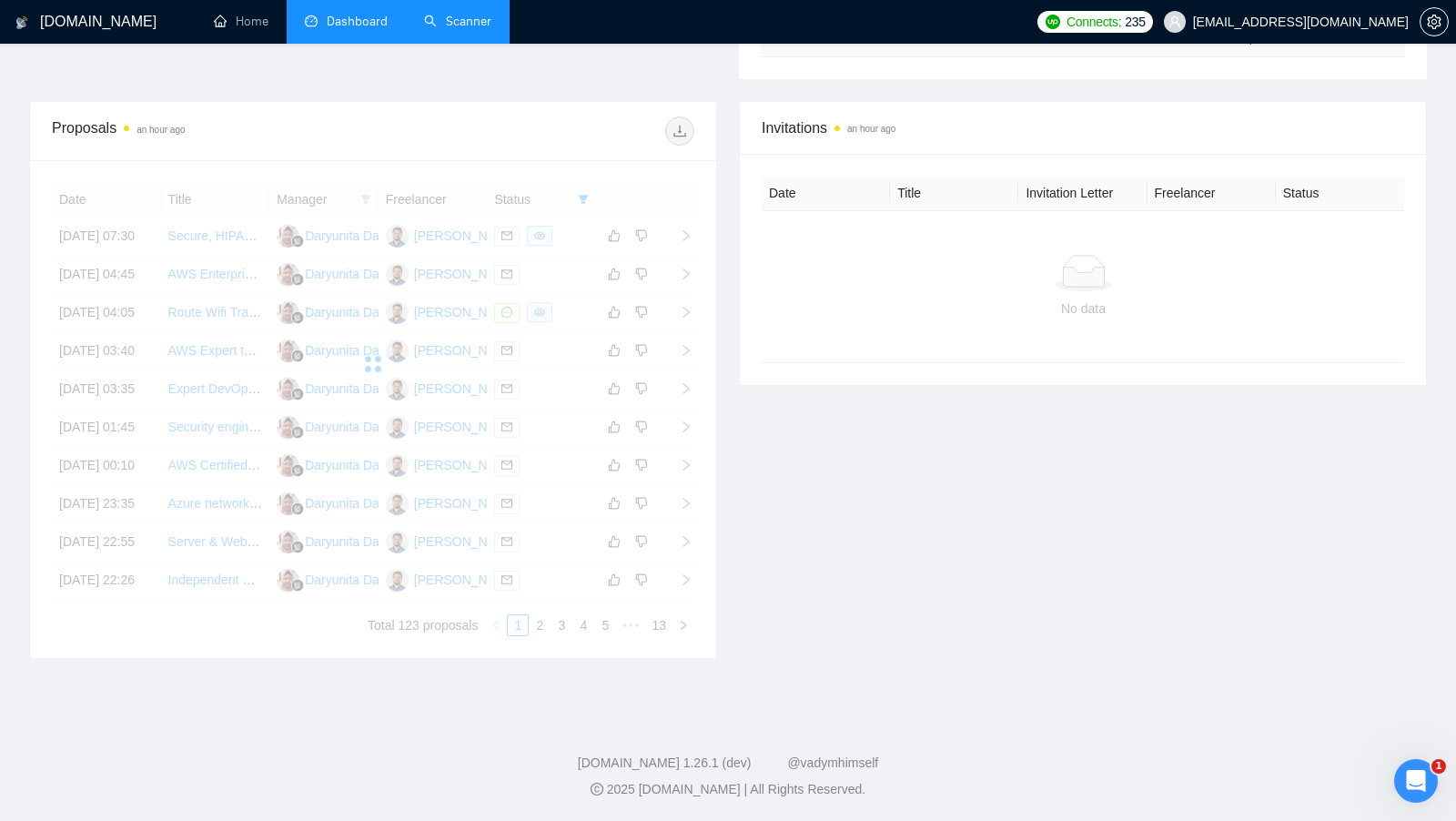
scroll to position [704, 0]
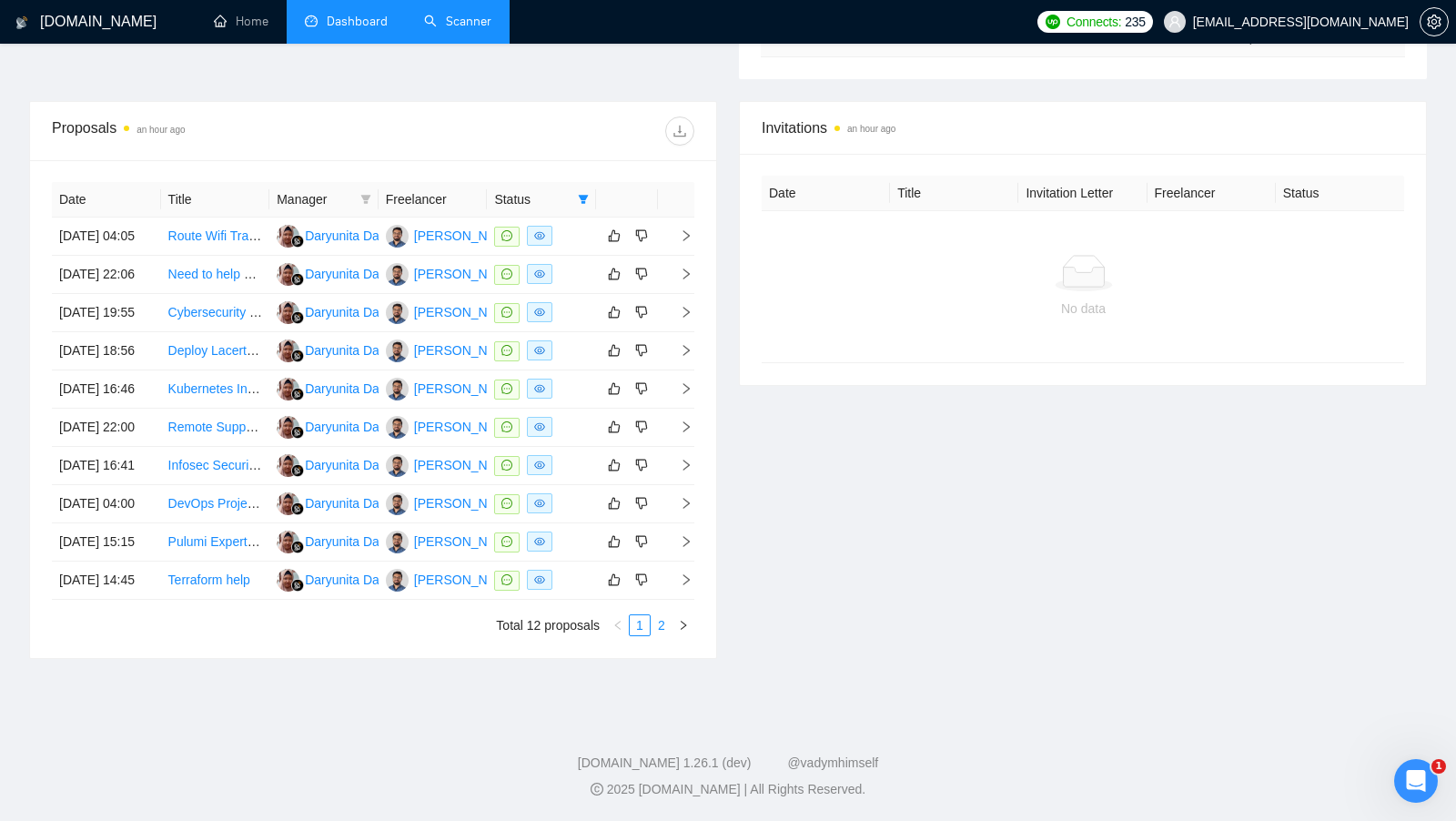
click at [655, 636] on li "2" at bounding box center [662, 625] width 21 height 21
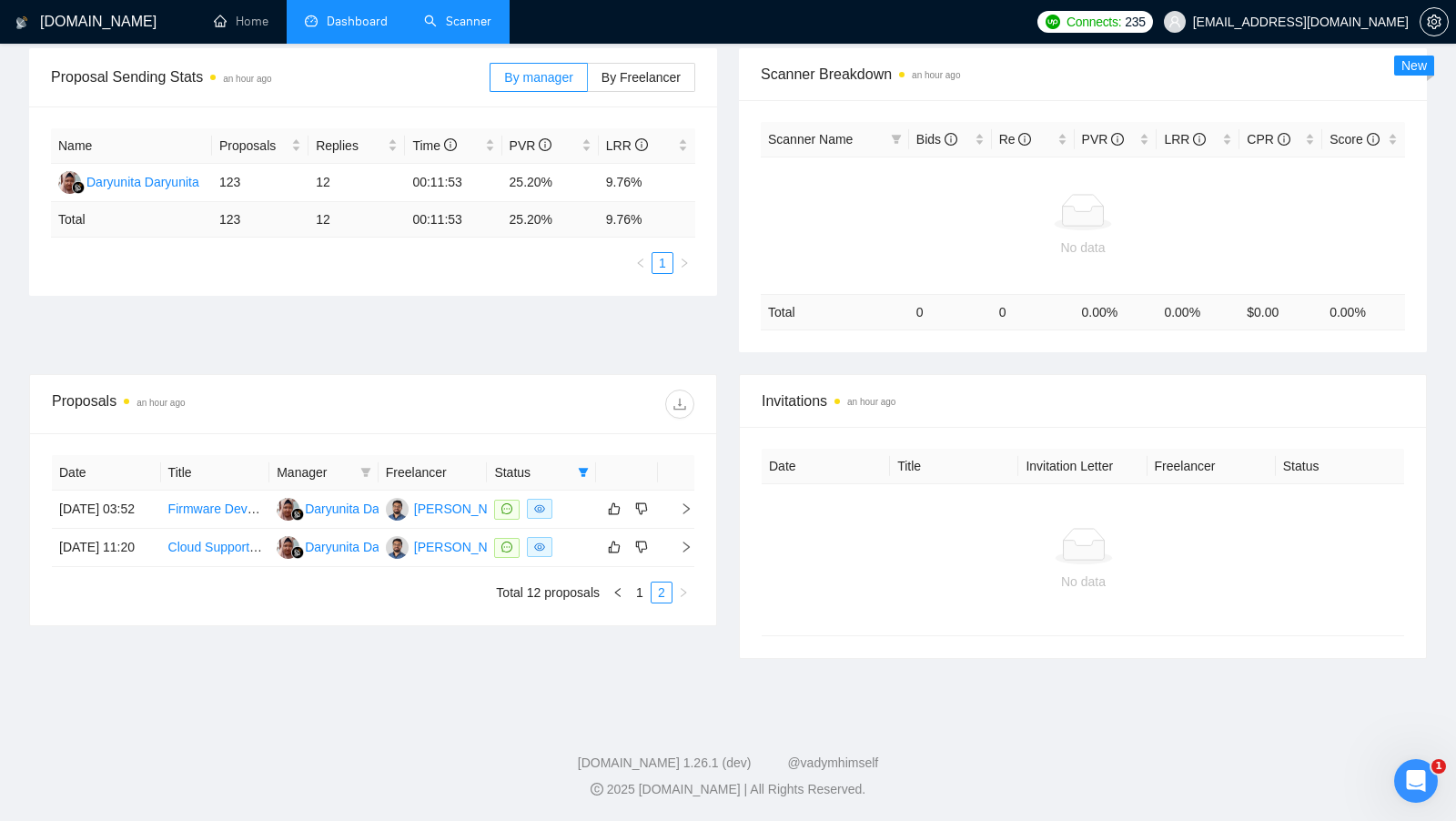
scroll to position [268, 0]
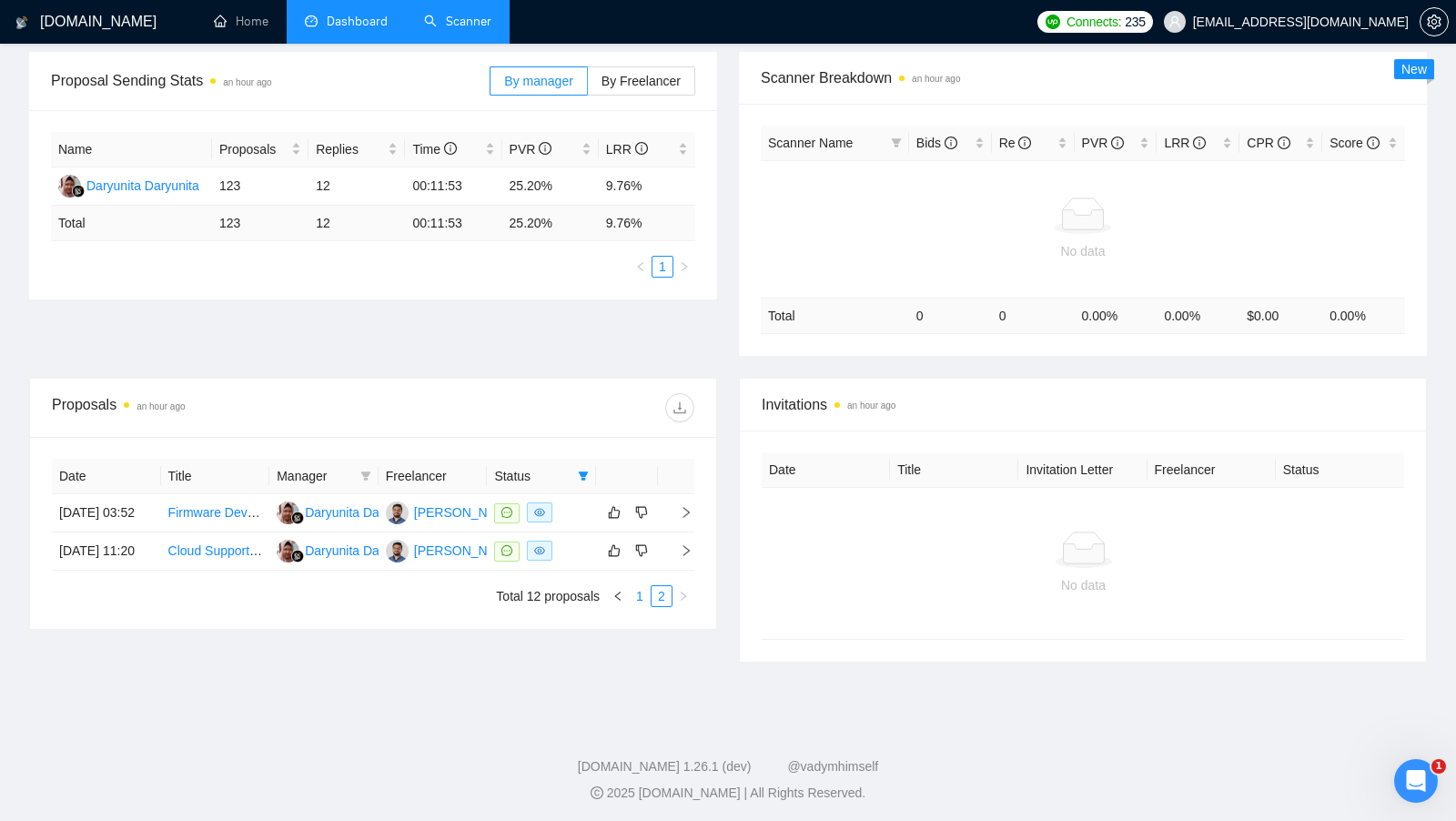
click at [631, 606] on link "1" at bounding box center [640, 596] width 20 height 20
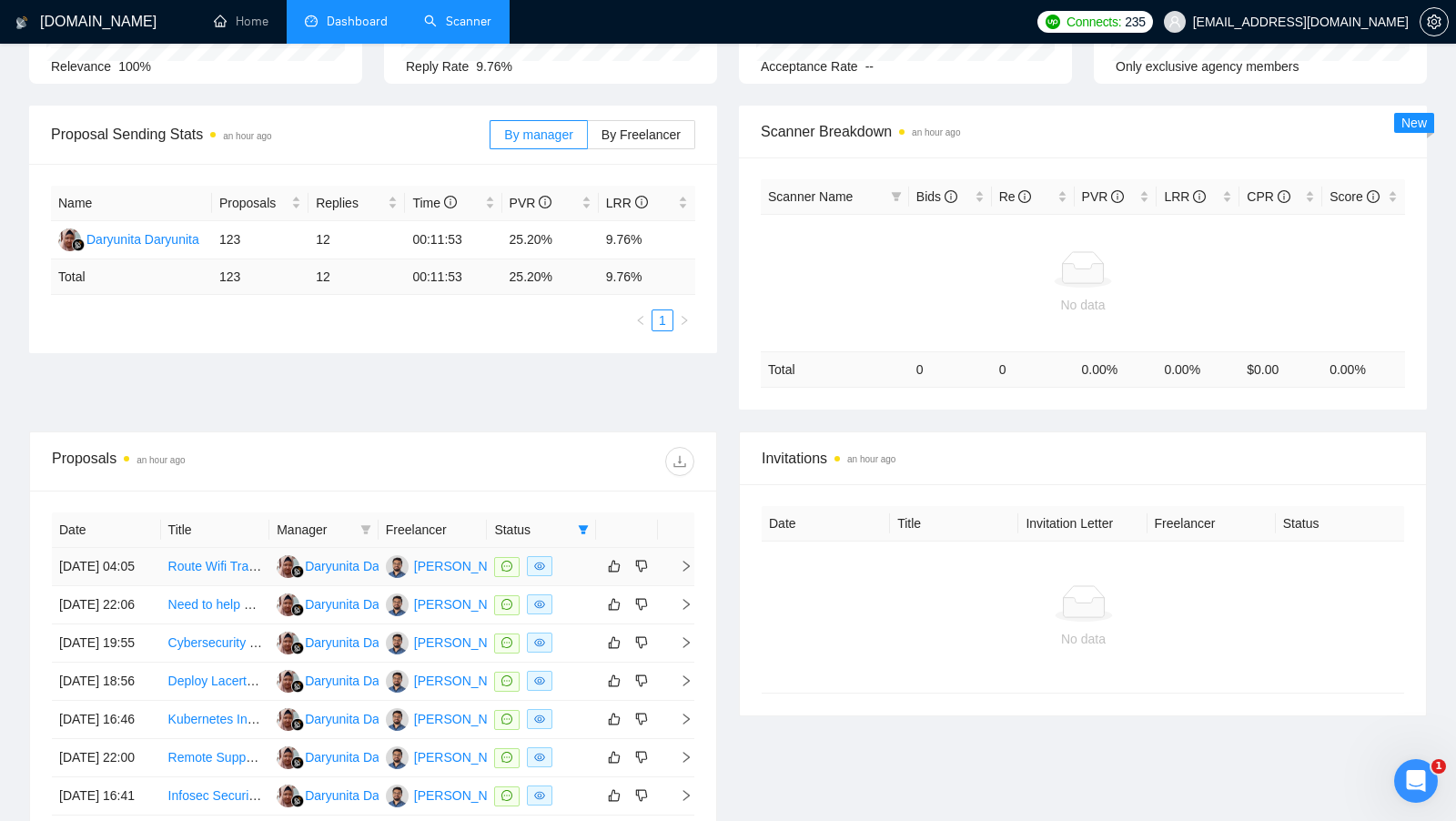
scroll to position [0, 0]
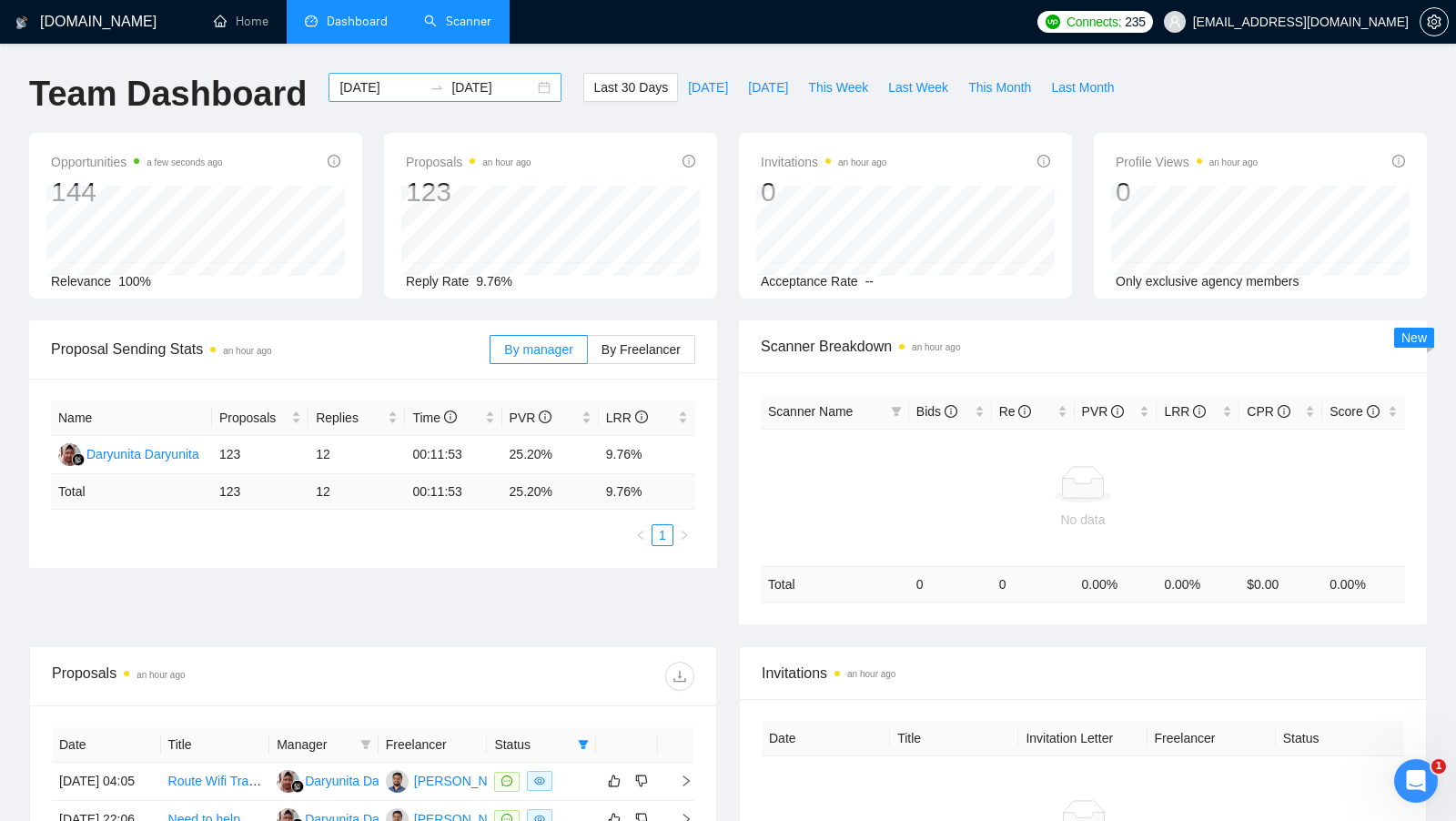
click at [528, 87] on div "[DATE] [DATE]" at bounding box center [445, 87] width 233 height 29
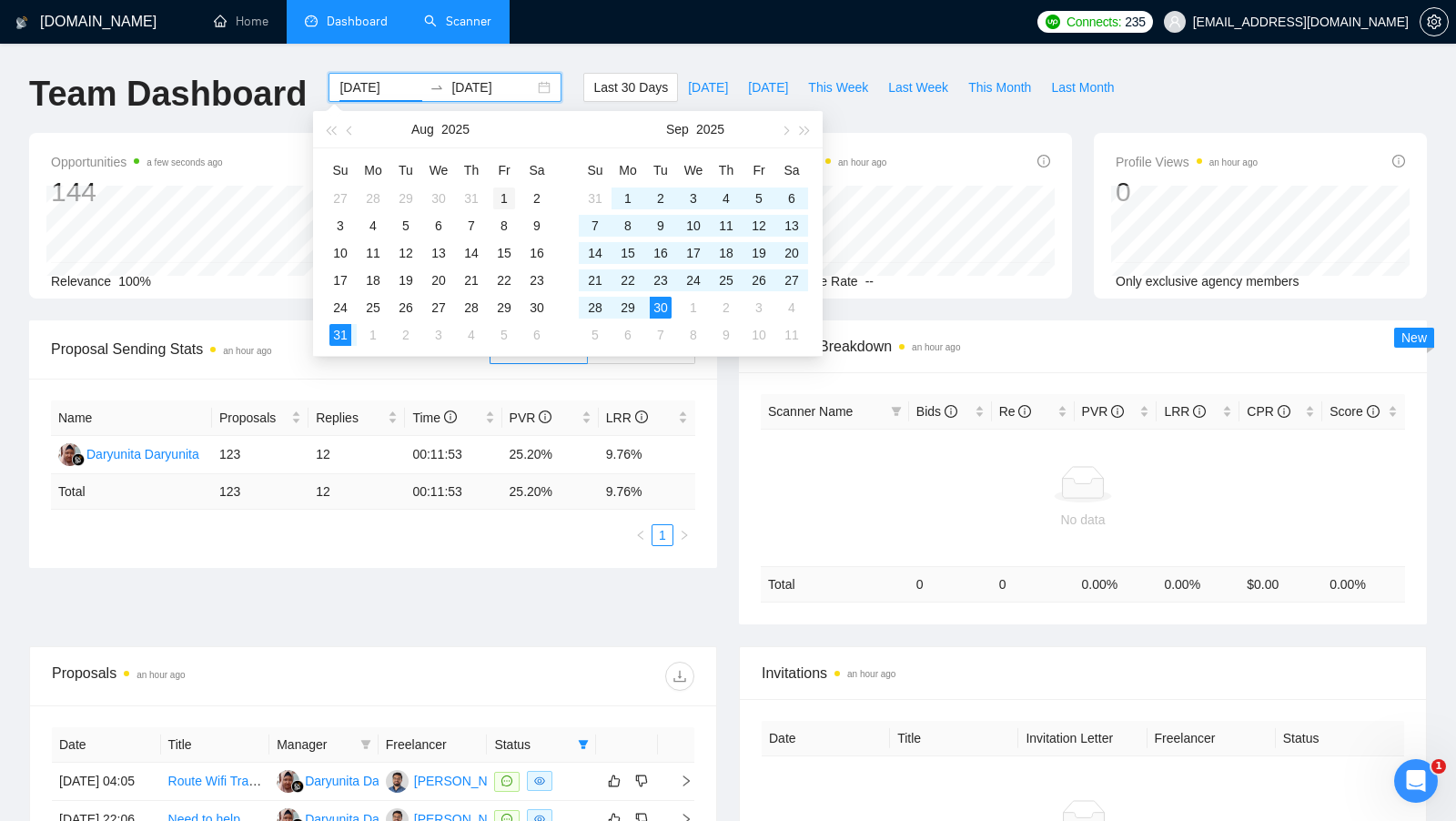
type input "[DATE]"
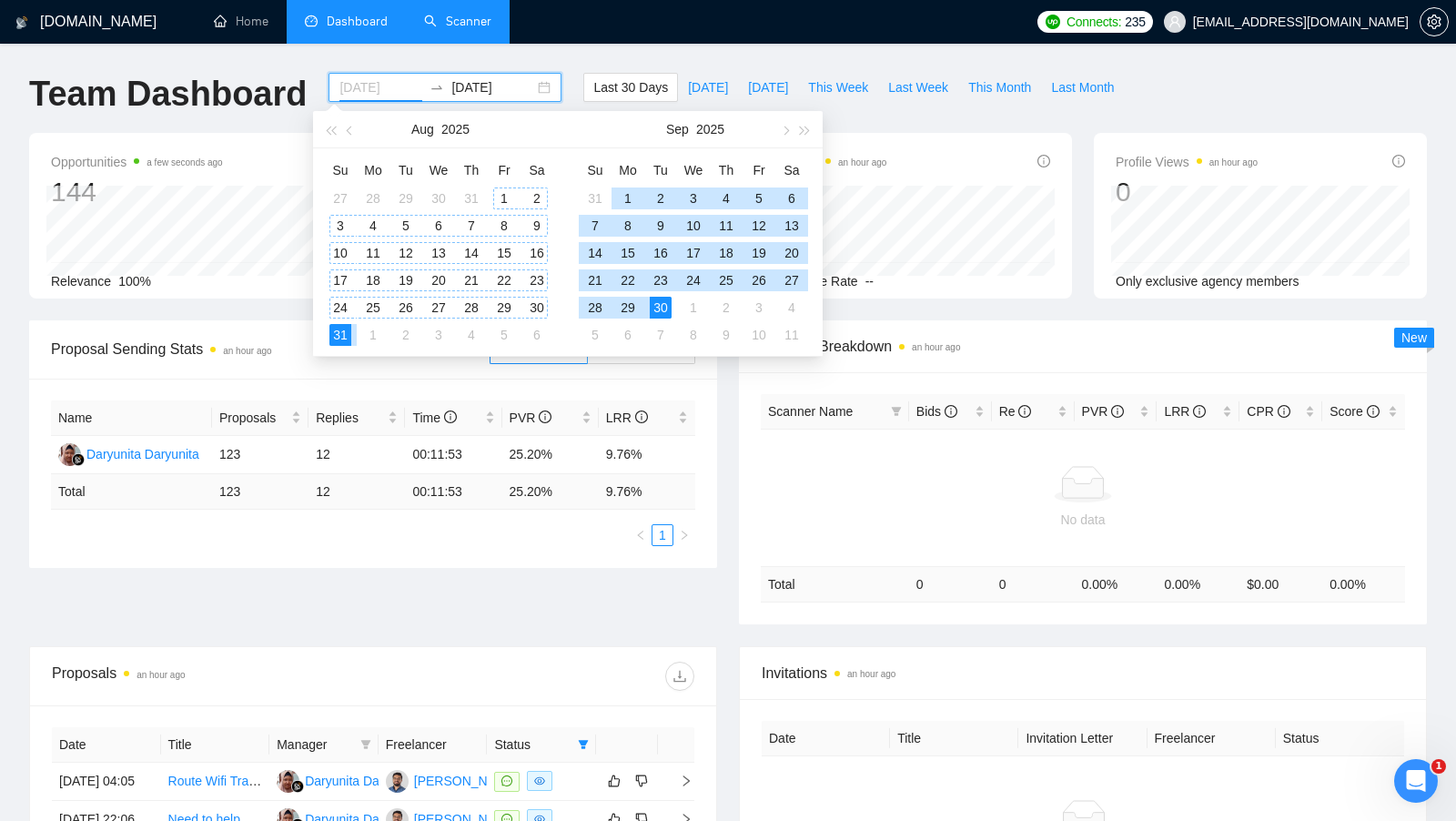
click at [494, 190] on div "1" at bounding box center [504, 198] width 21 height 21
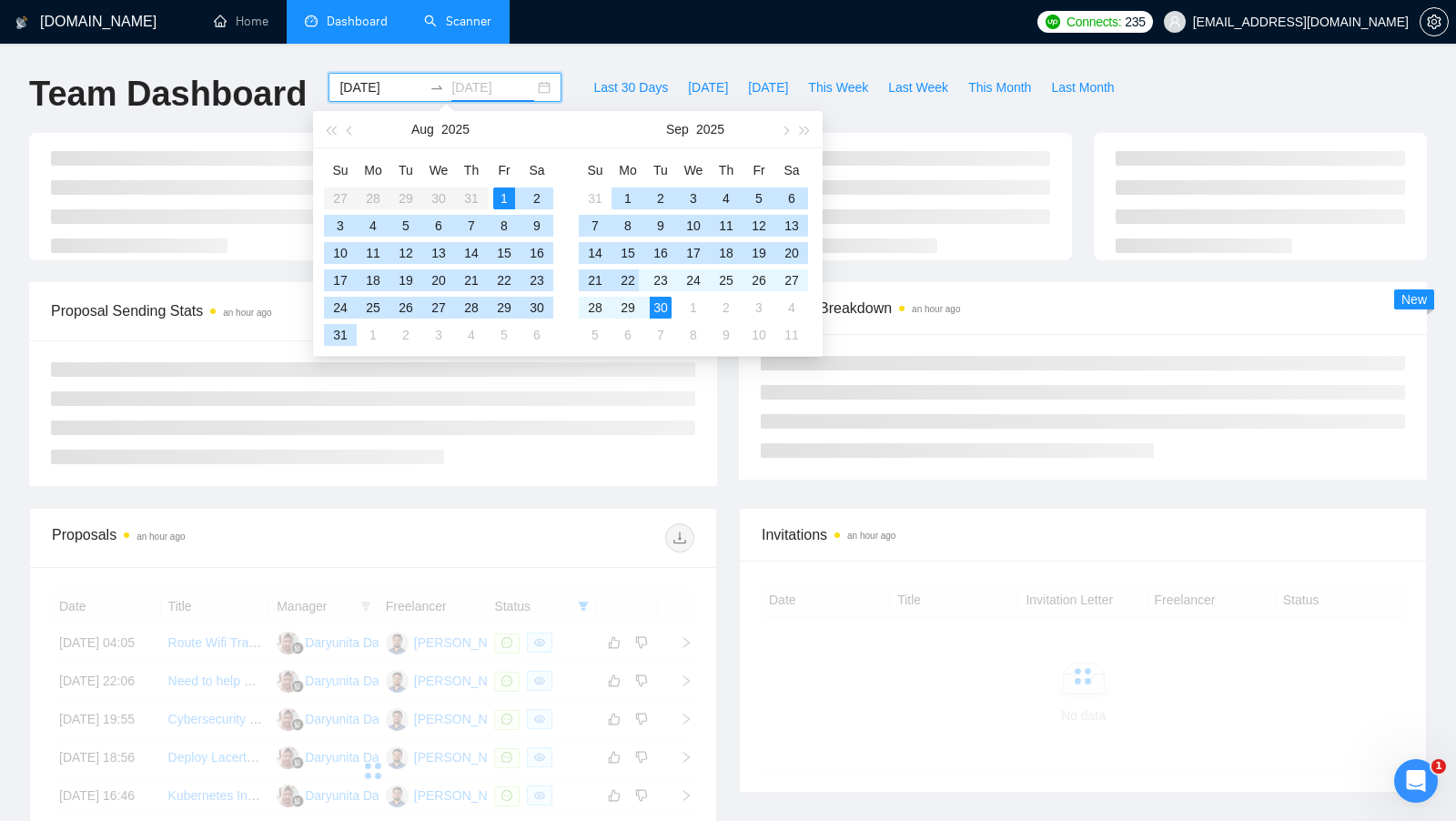
type input "[DATE]"
click at [660, 302] on div "30" at bounding box center [661, 307] width 21 height 21
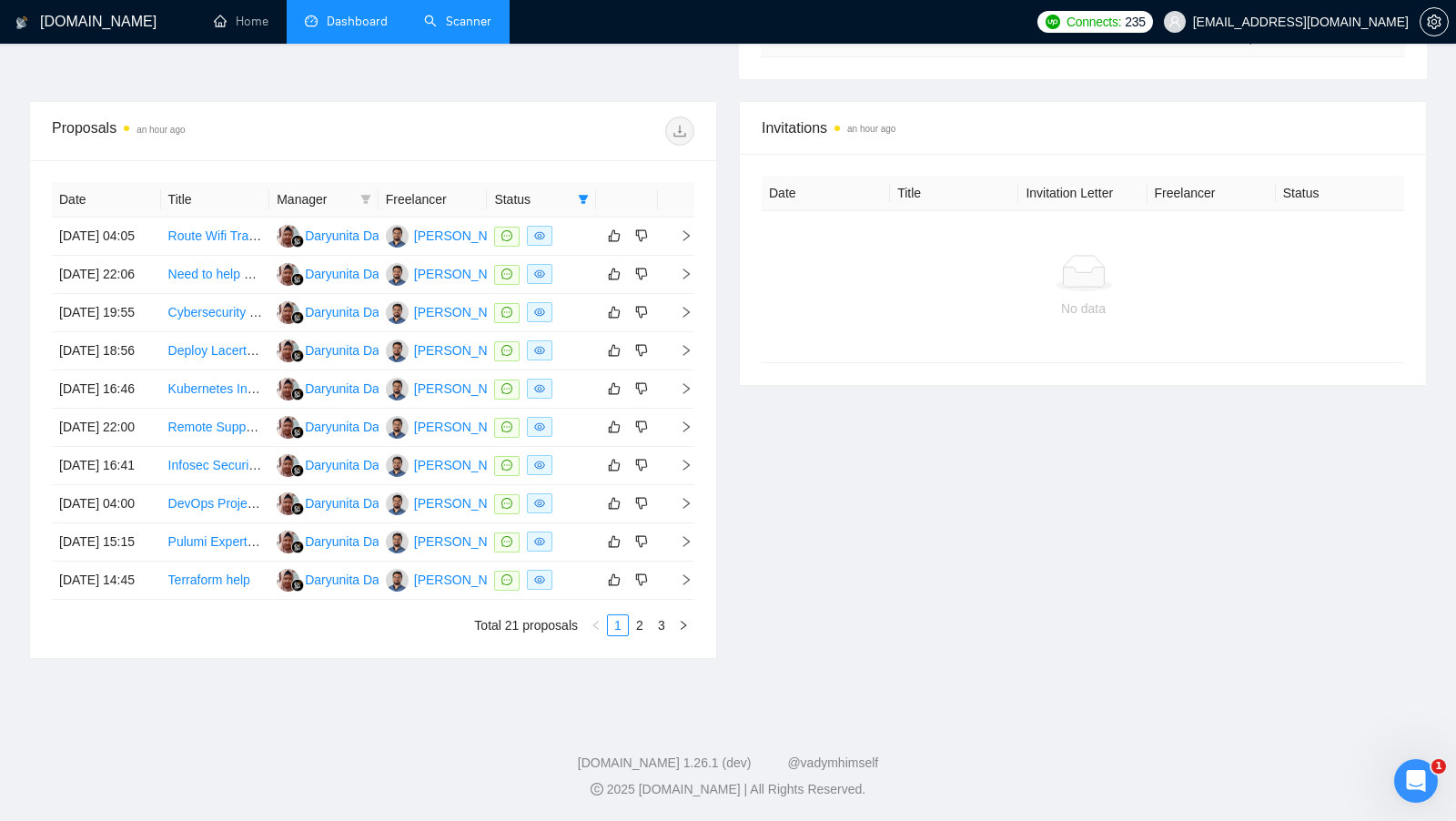
scroll to position [666, 0]
click at [672, 635] on link "3" at bounding box center [662, 625] width 20 height 20
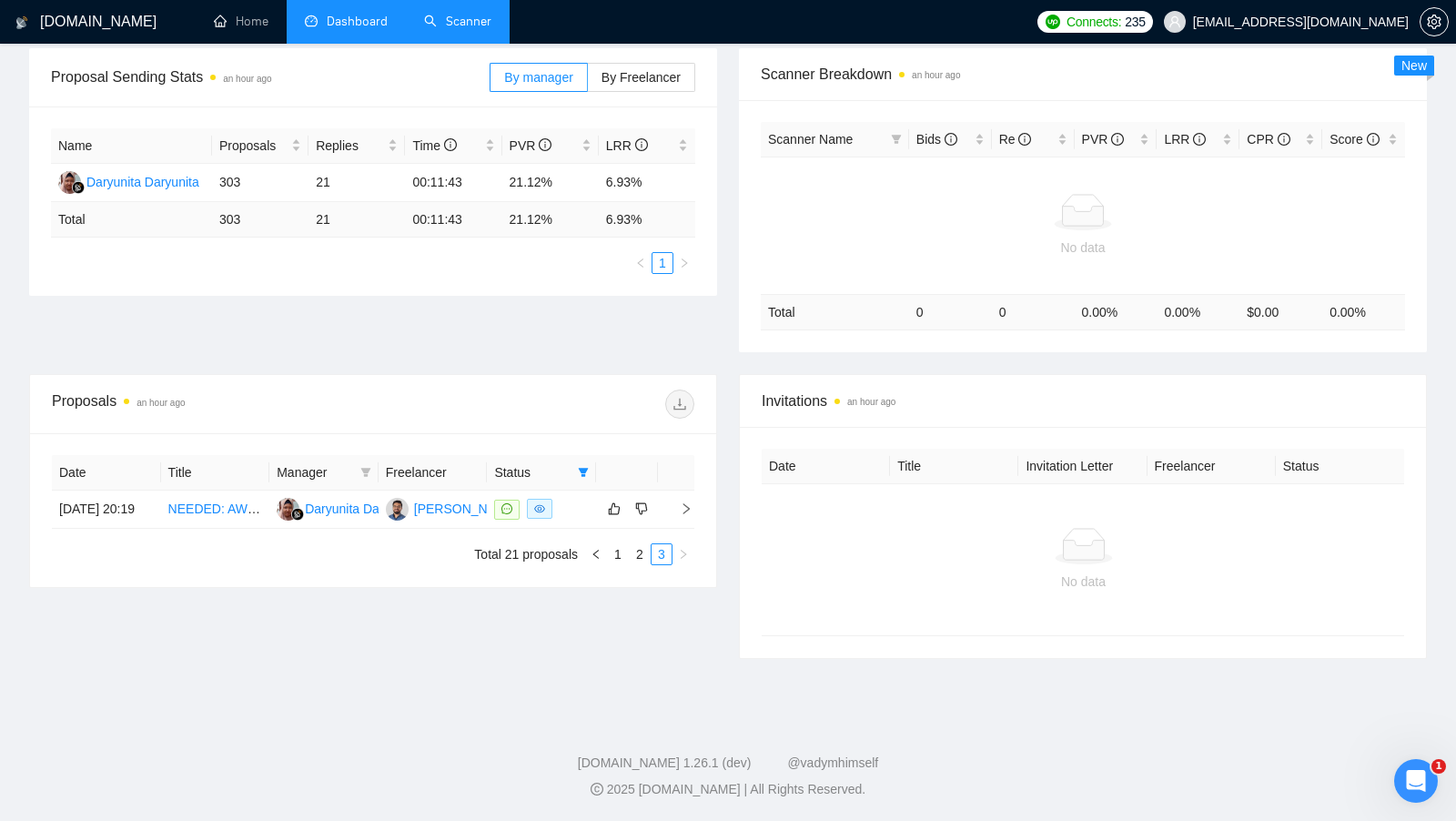
scroll to position [266, 0]
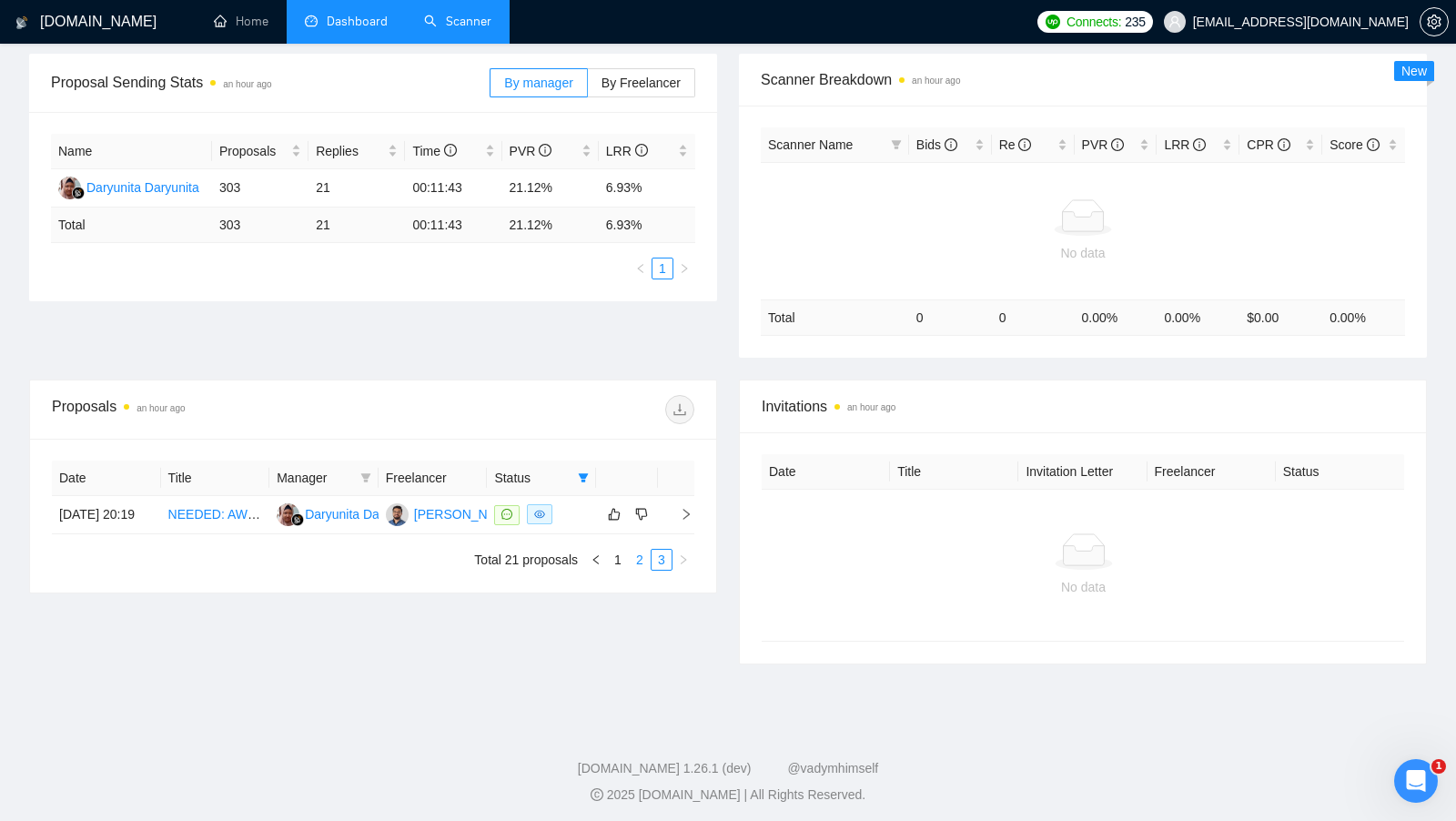
click at [641, 569] on link "2" at bounding box center [640, 560] width 20 height 20
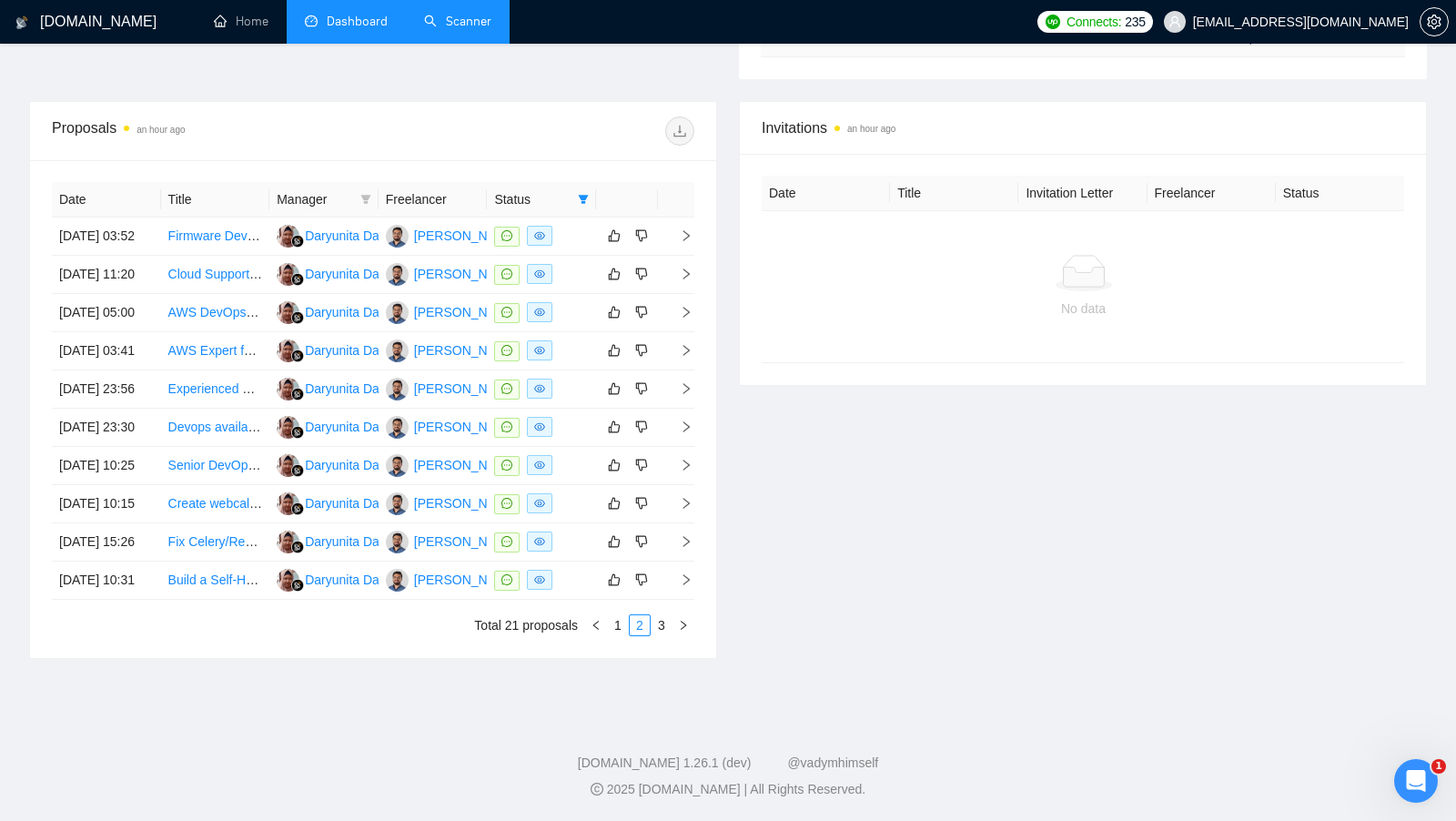
scroll to position [0, 0]
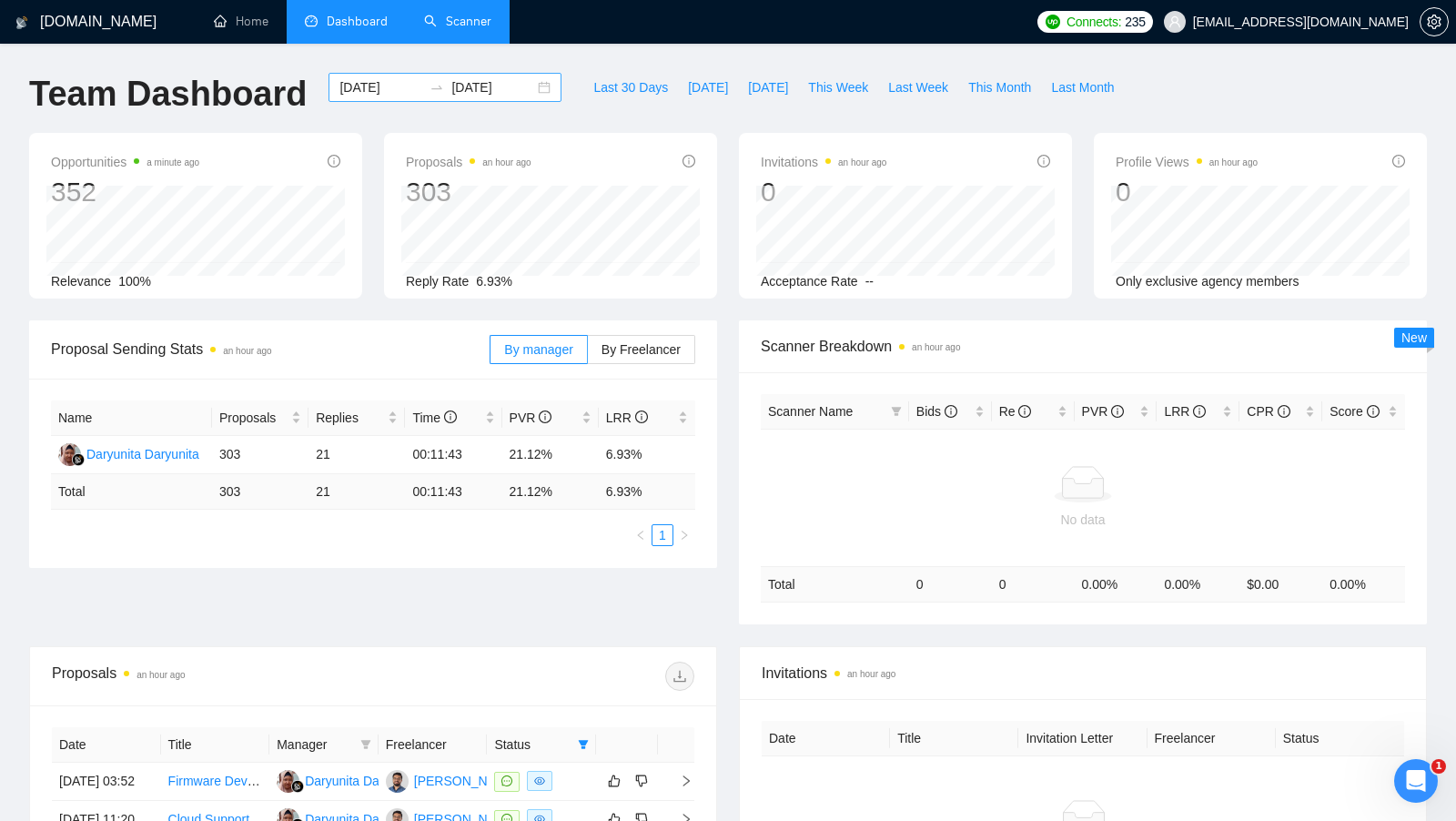
click at [528, 88] on div "[DATE] [DATE]" at bounding box center [445, 87] width 233 height 29
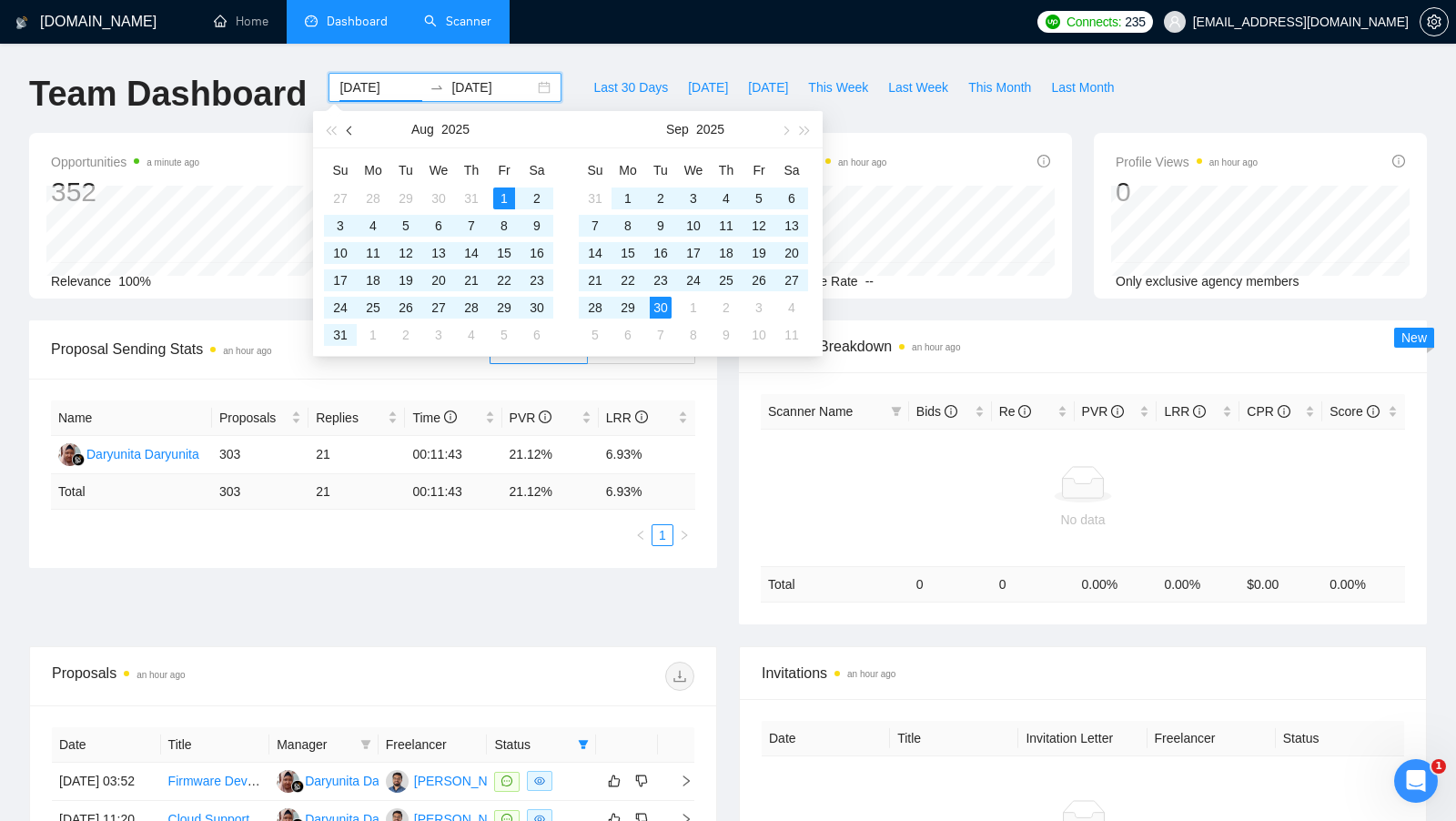
click at [357, 132] on button "button" at bounding box center [350, 128] width 20 height 36
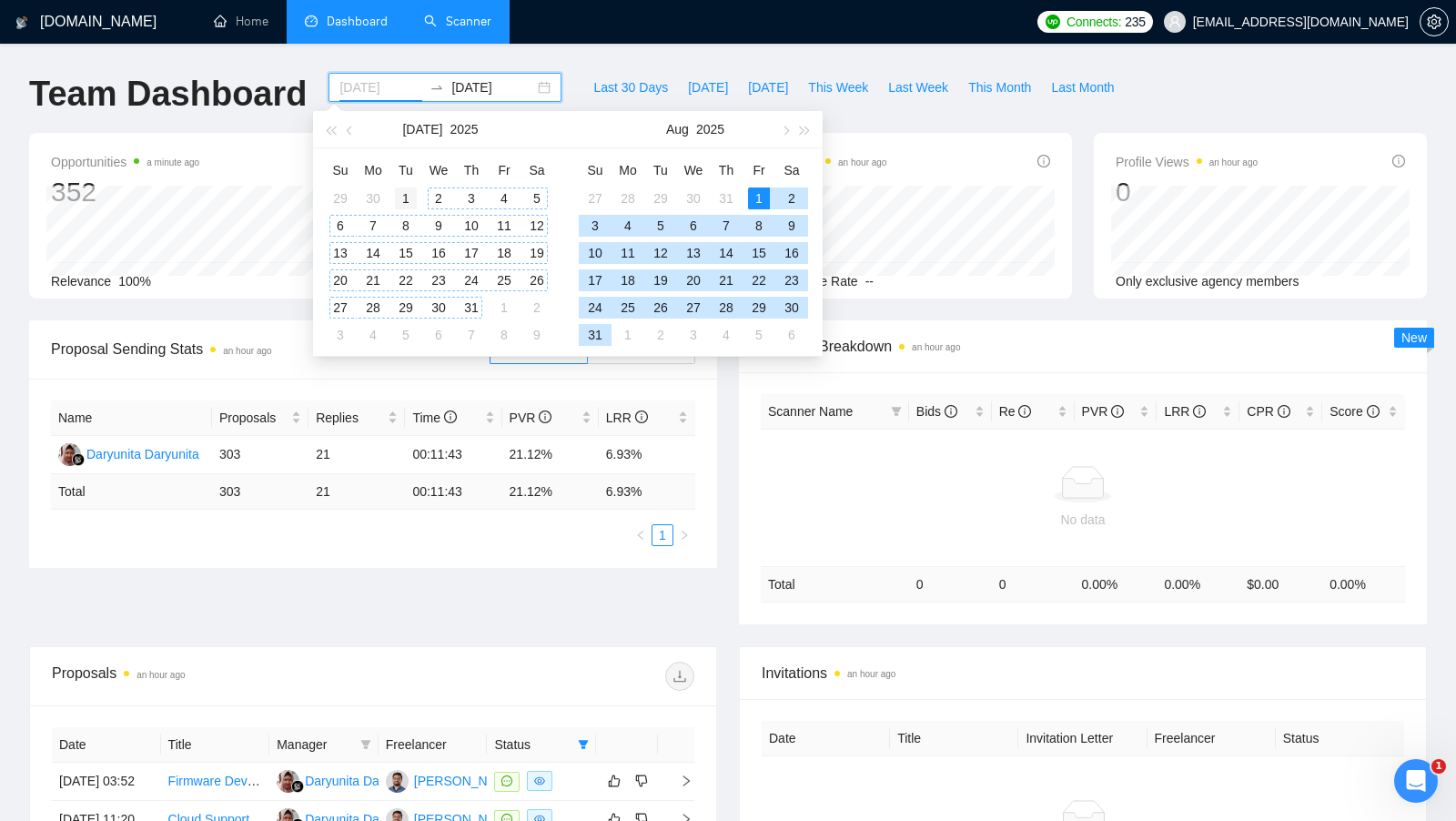
type input "[DATE]"
click at [417, 202] on td "1" at bounding box center [406, 198] width 33 height 27
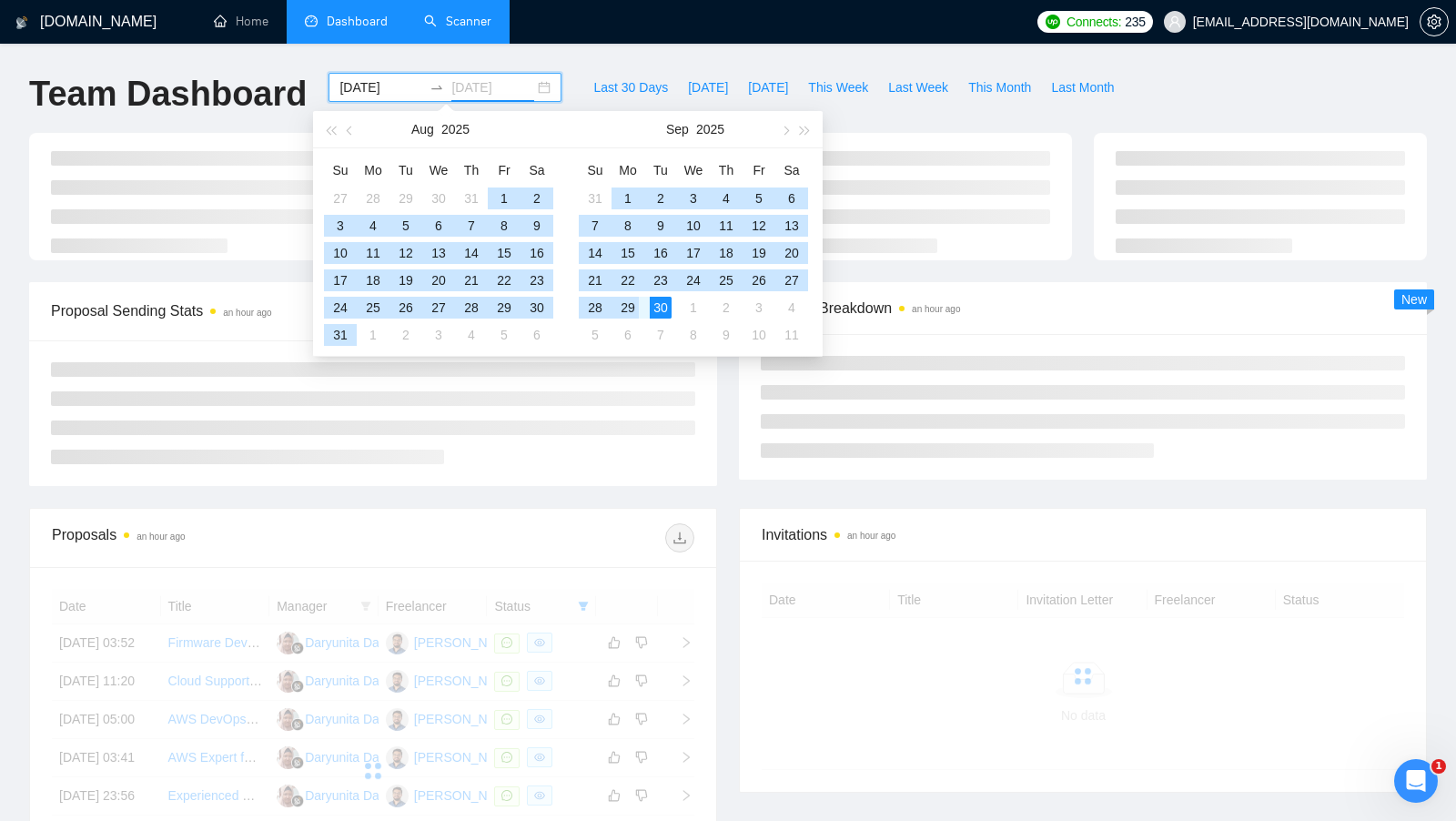
type input "[DATE]"
click at [655, 308] on div "30" at bounding box center [661, 307] width 21 height 21
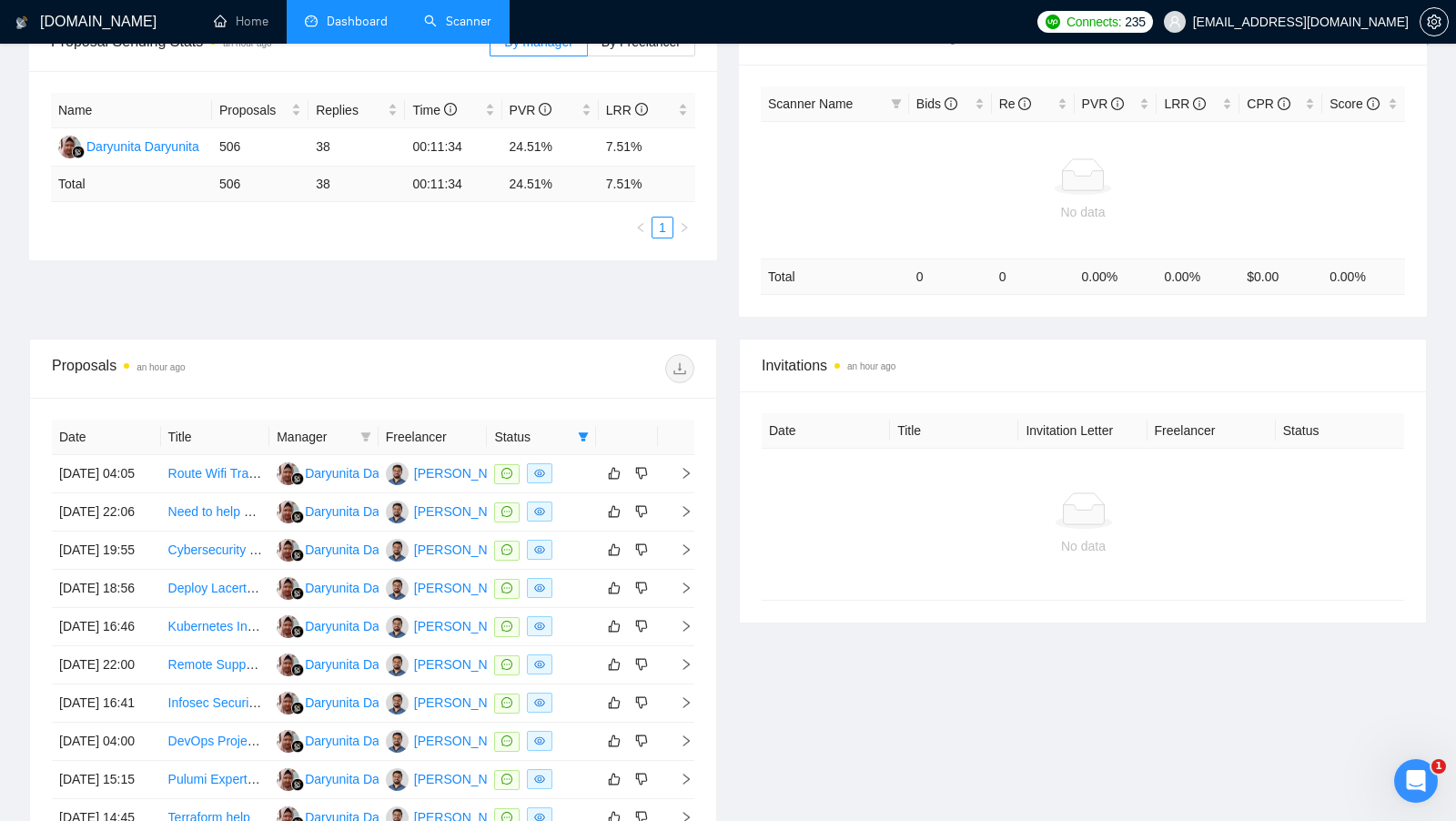
scroll to position [709, 0]
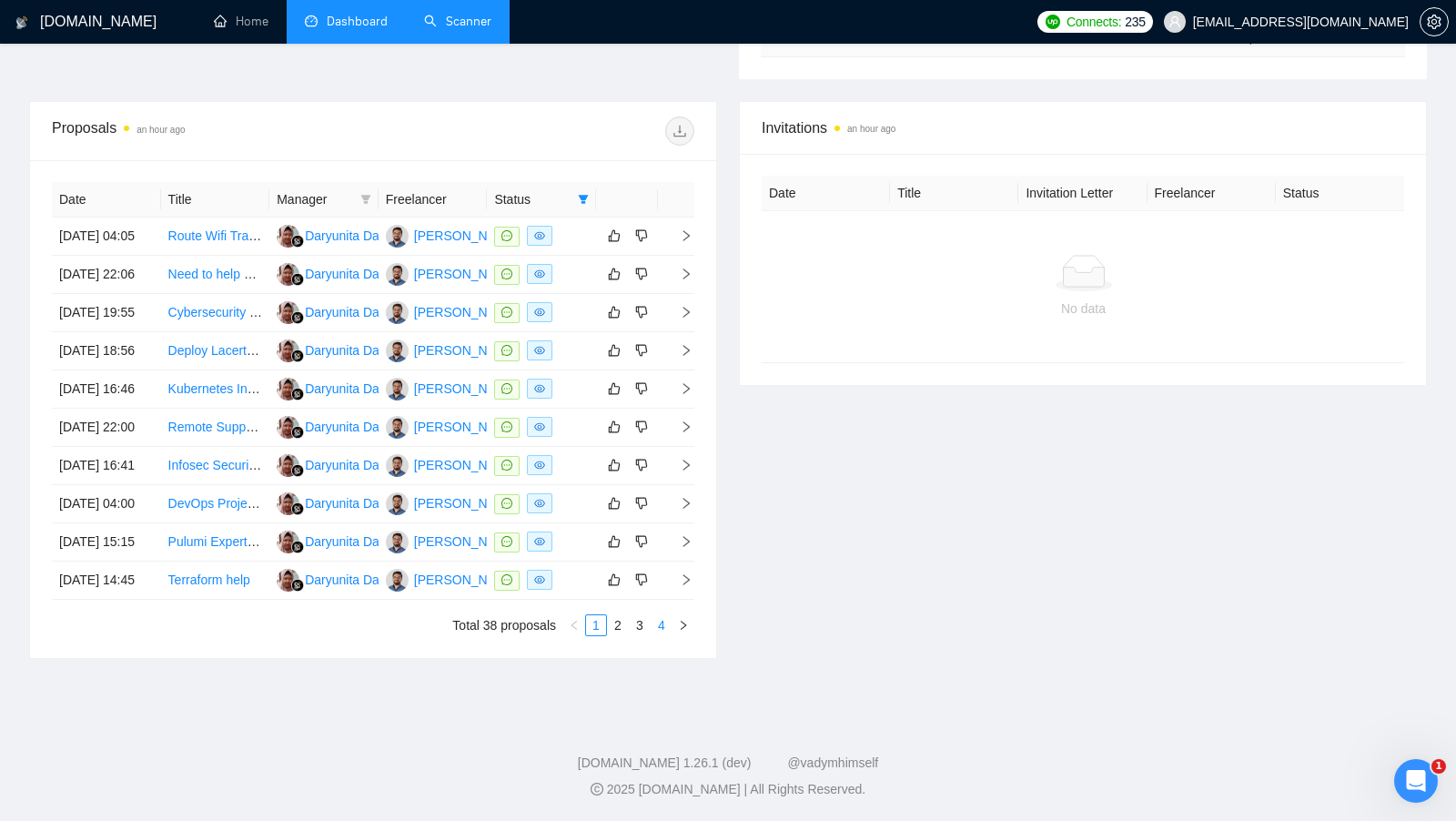
click at [657, 614] on div "Date Title Manager Freelancer Status [DATE] 04:05 Route Wifi Traffic From [US_S…" at bounding box center [372, 408] width 642 height 454
click at [658, 622] on link "4" at bounding box center [662, 625] width 20 height 20
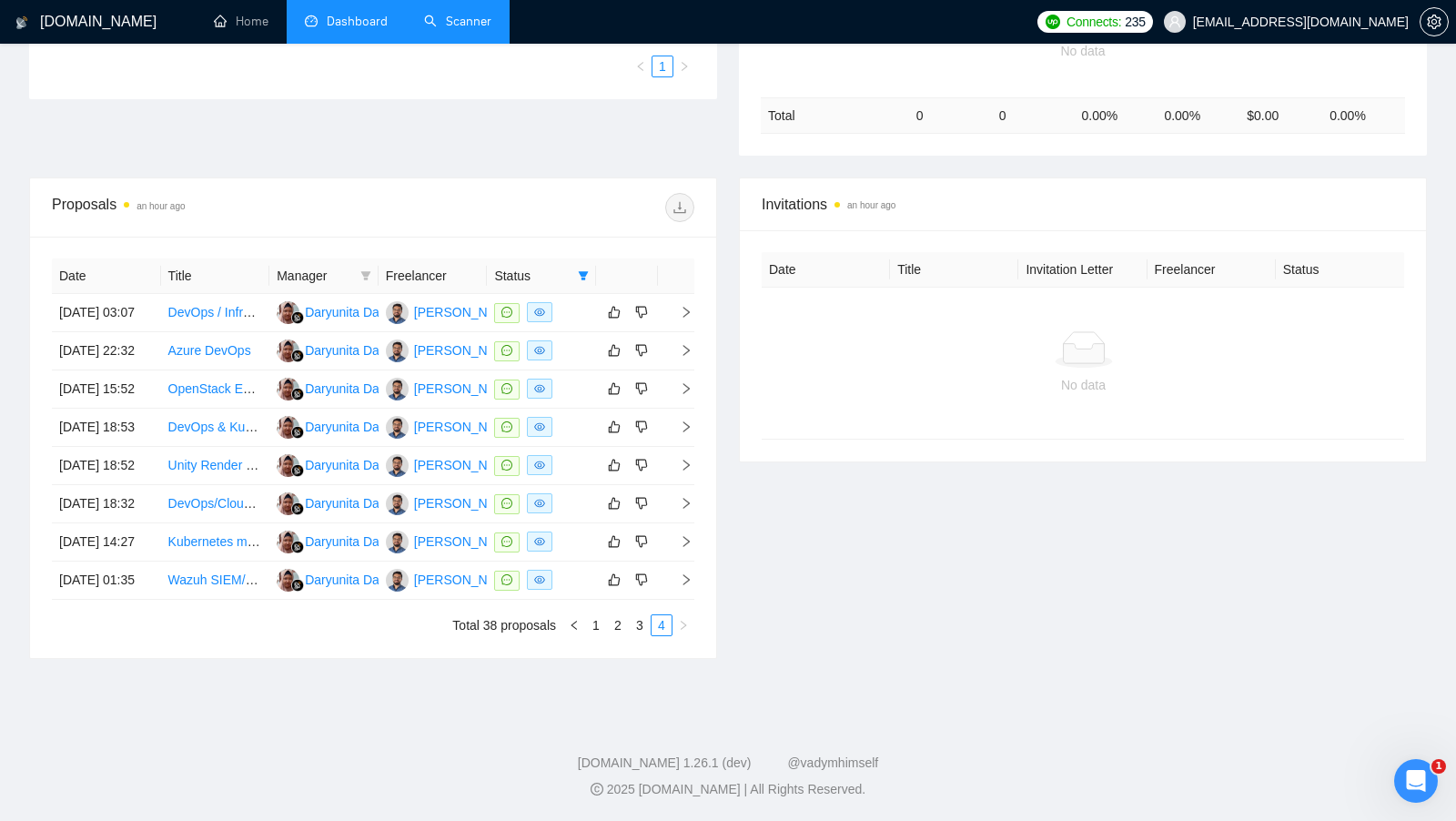
scroll to position [599, 0]
click at [650, 626] on link "3" at bounding box center [640, 625] width 20 height 20
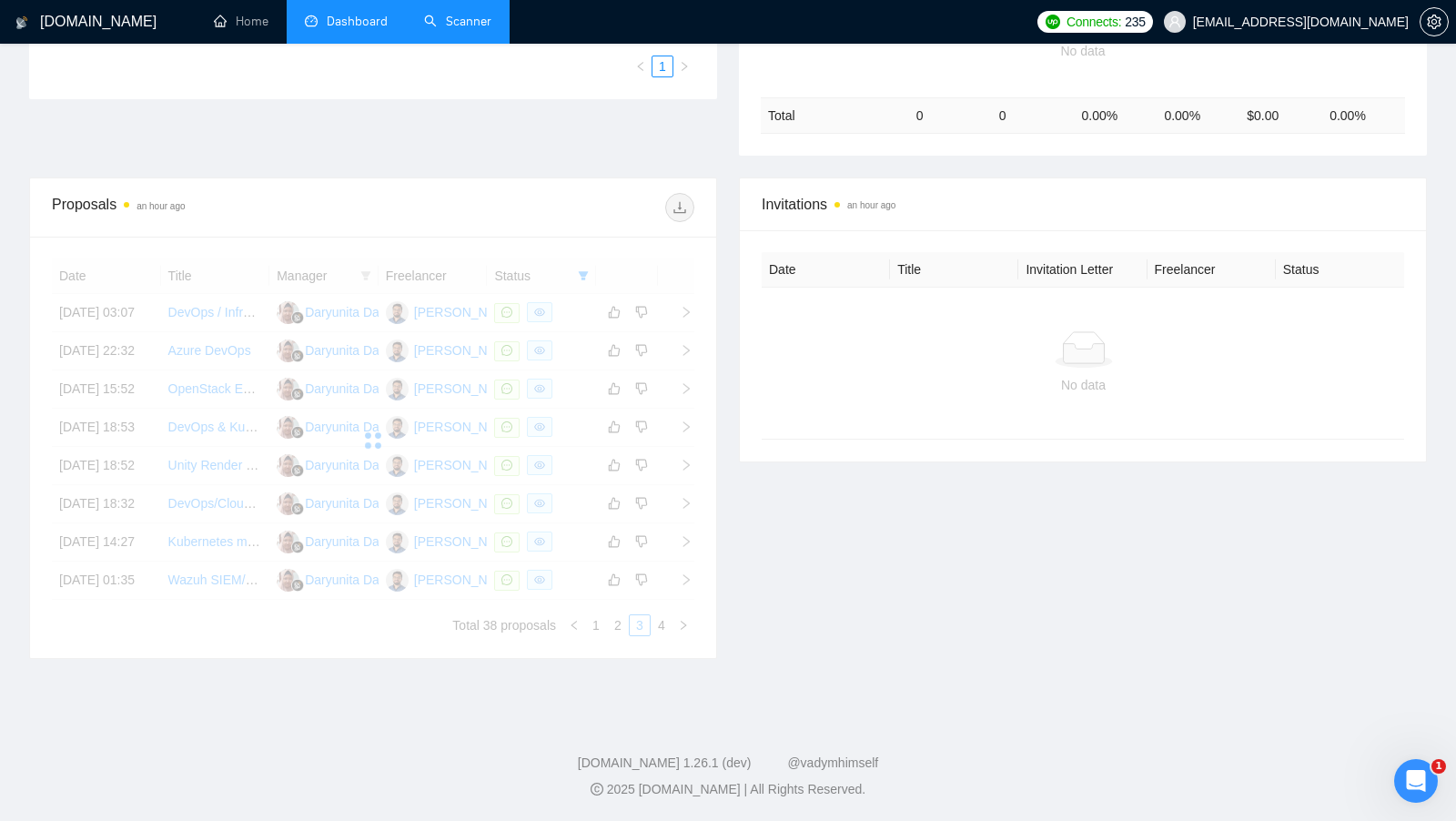
click at [856, 599] on div "Invitations an hour ago Date Title Invitation Letter Freelancer Status No data" at bounding box center [1083, 418] width 710 height 481
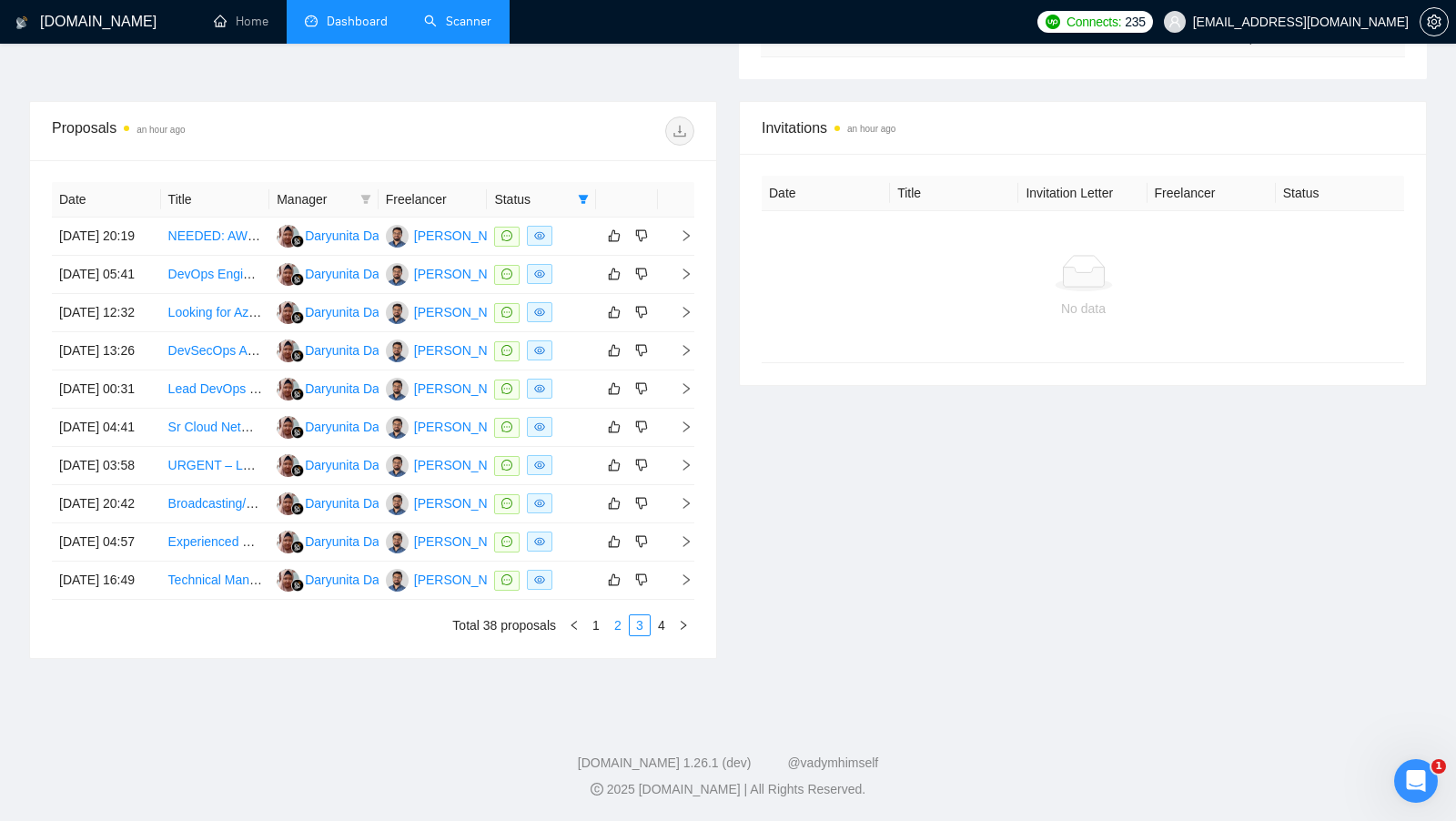
click at [624, 635] on link "2" at bounding box center [618, 625] width 20 height 20
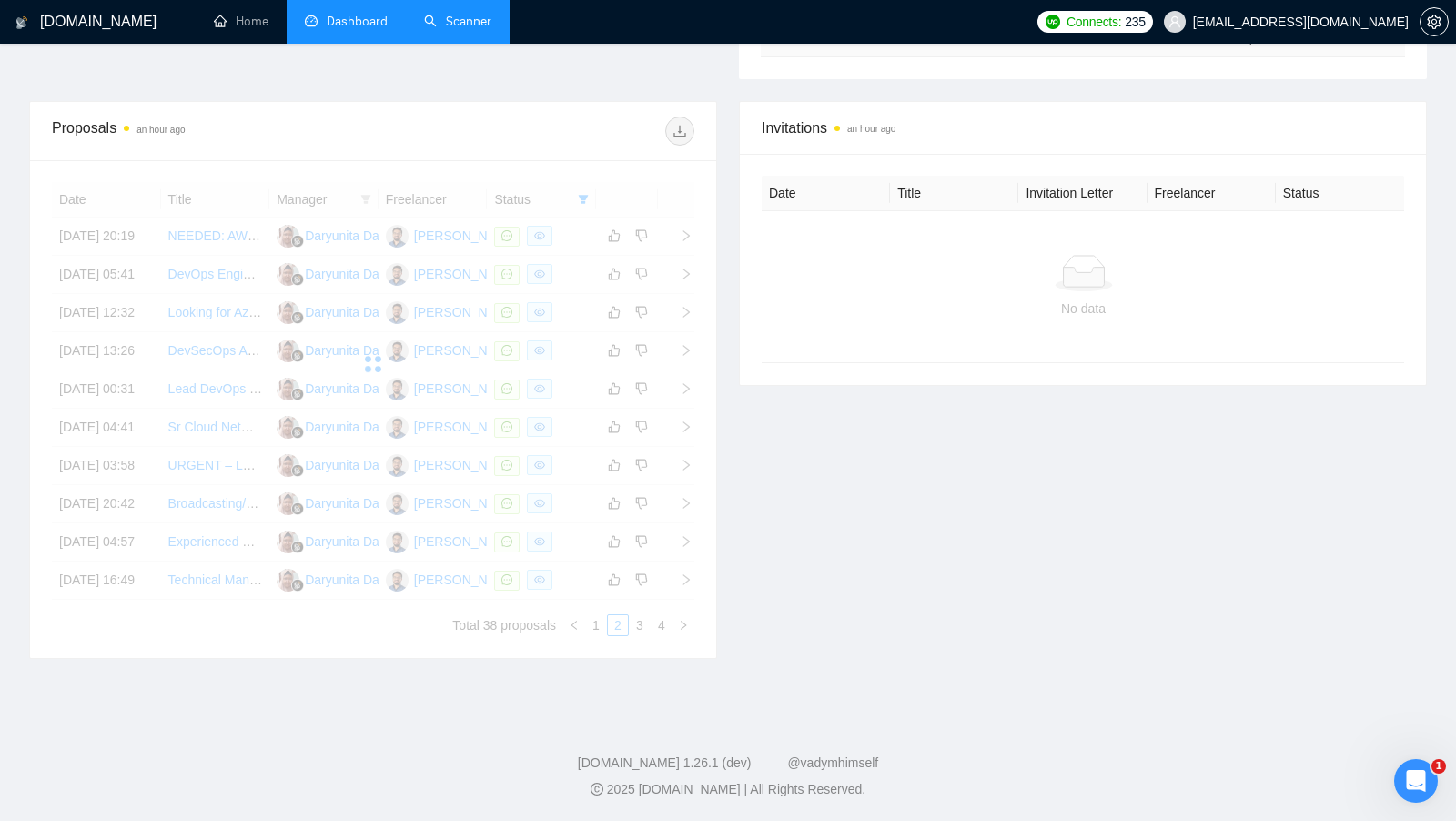
click at [963, 596] on div "Invitations an hour ago Date Title Invitation Letter Freelancer Status No data" at bounding box center [1083, 380] width 710 height 558
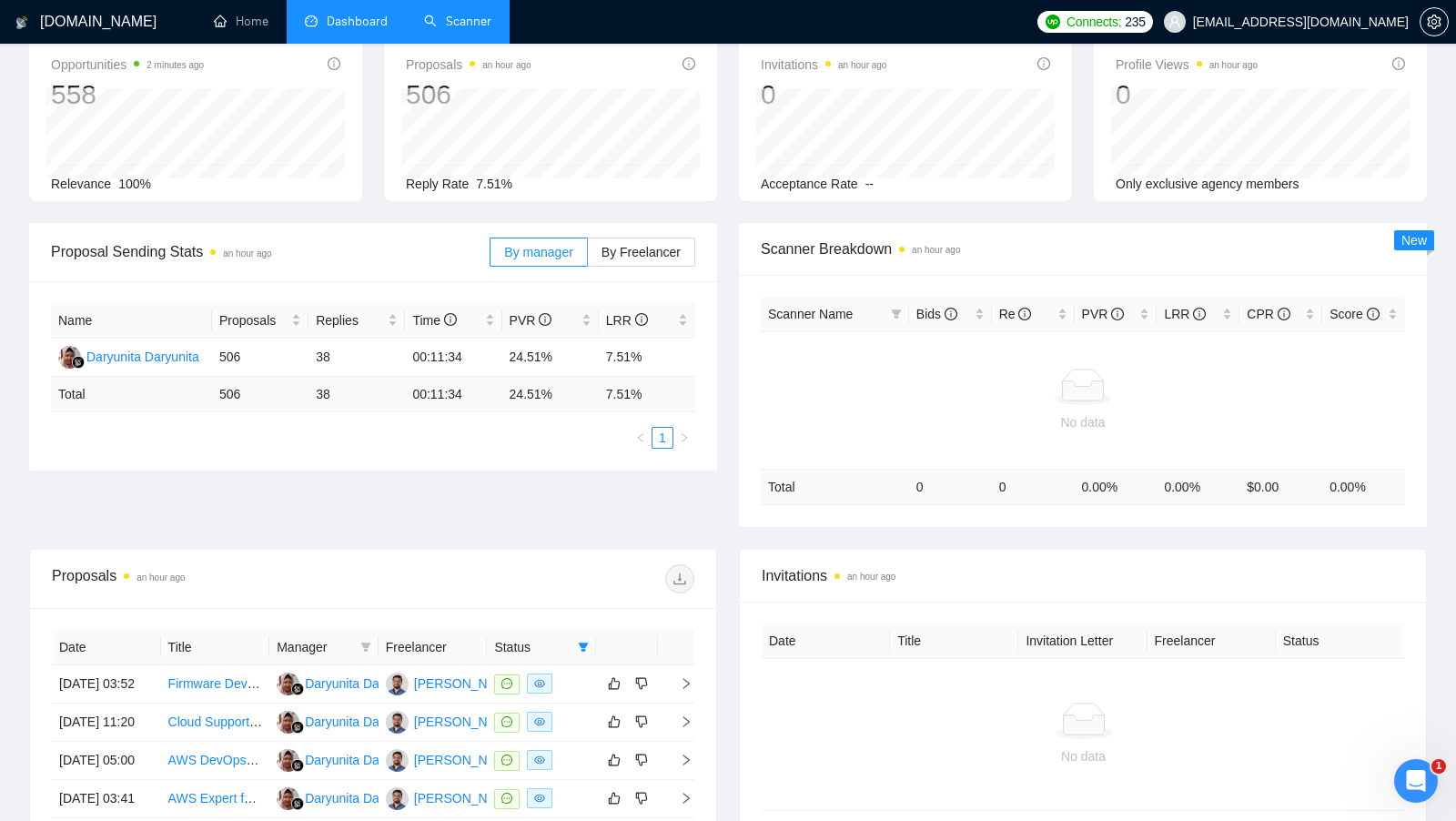
scroll to position [0, 0]
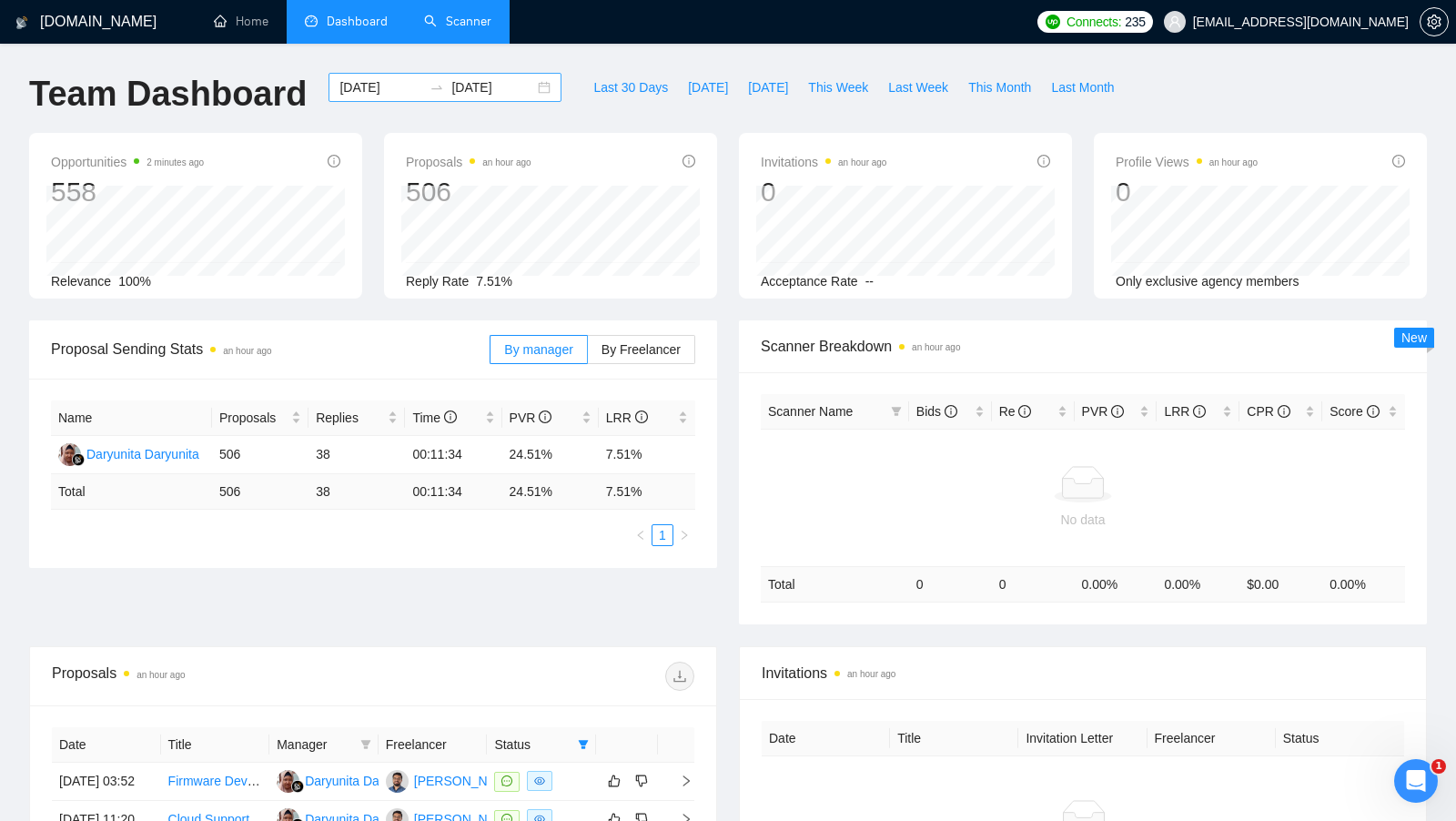
click at [541, 93] on div "[DATE] [DATE]" at bounding box center [445, 87] width 233 height 29
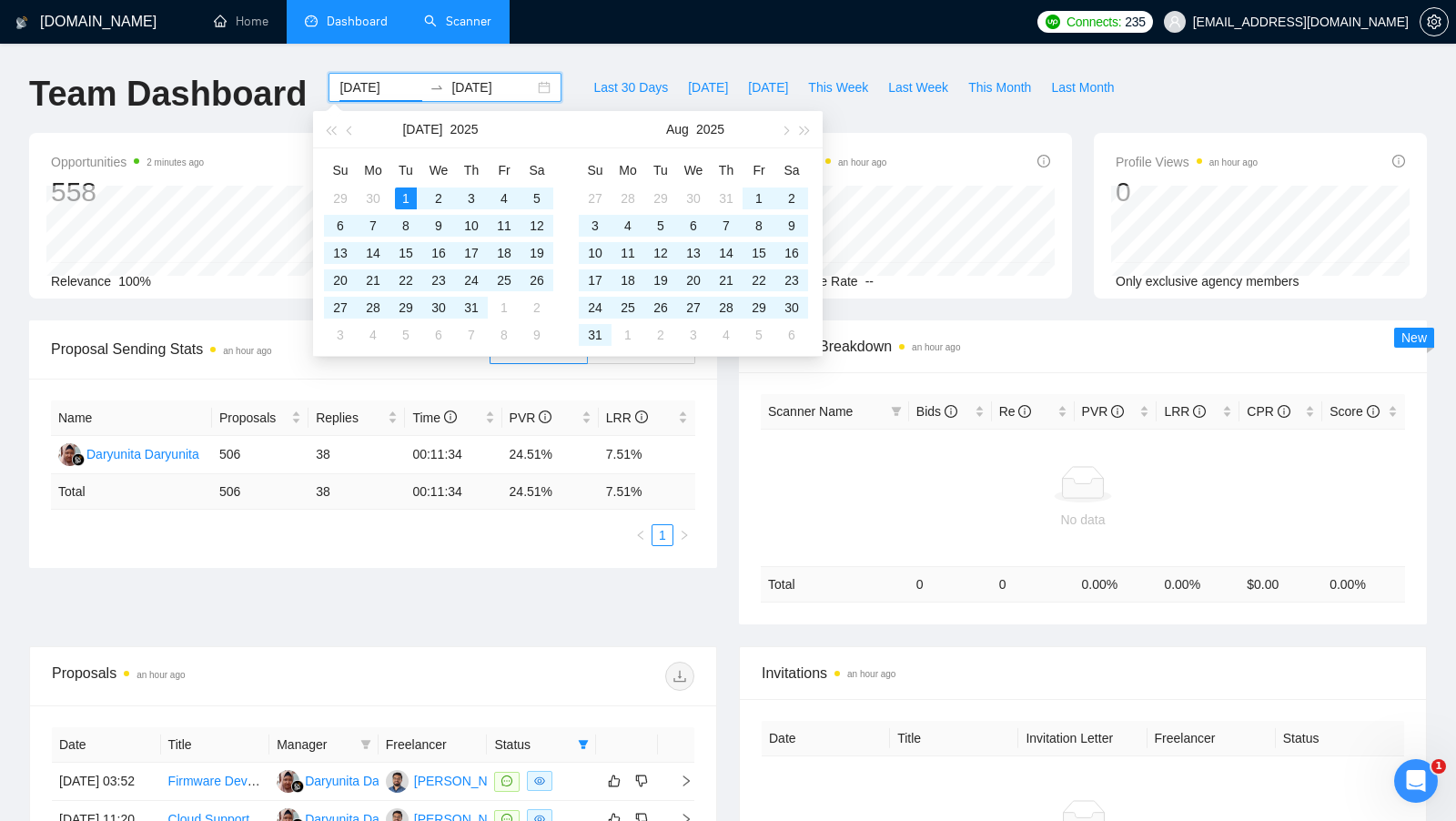
click at [529, 83] on div "[DATE] [DATE]" at bounding box center [445, 87] width 233 height 29
click at [349, 130] on span "button" at bounding box center [351, 129] width 9 height 9
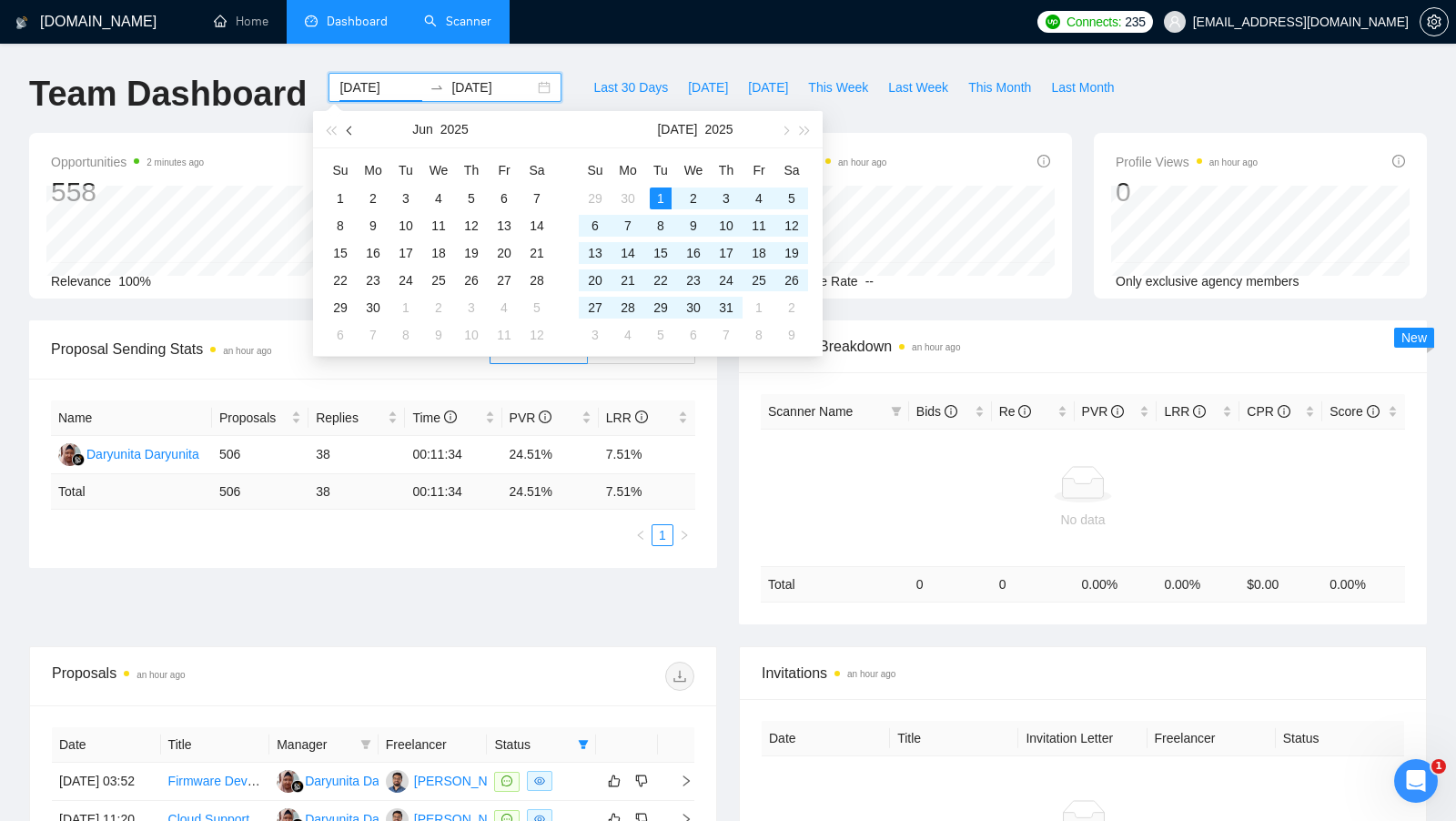
click at [349, 130] on span "button" at bounding box center [351, 129] width 9 height 9
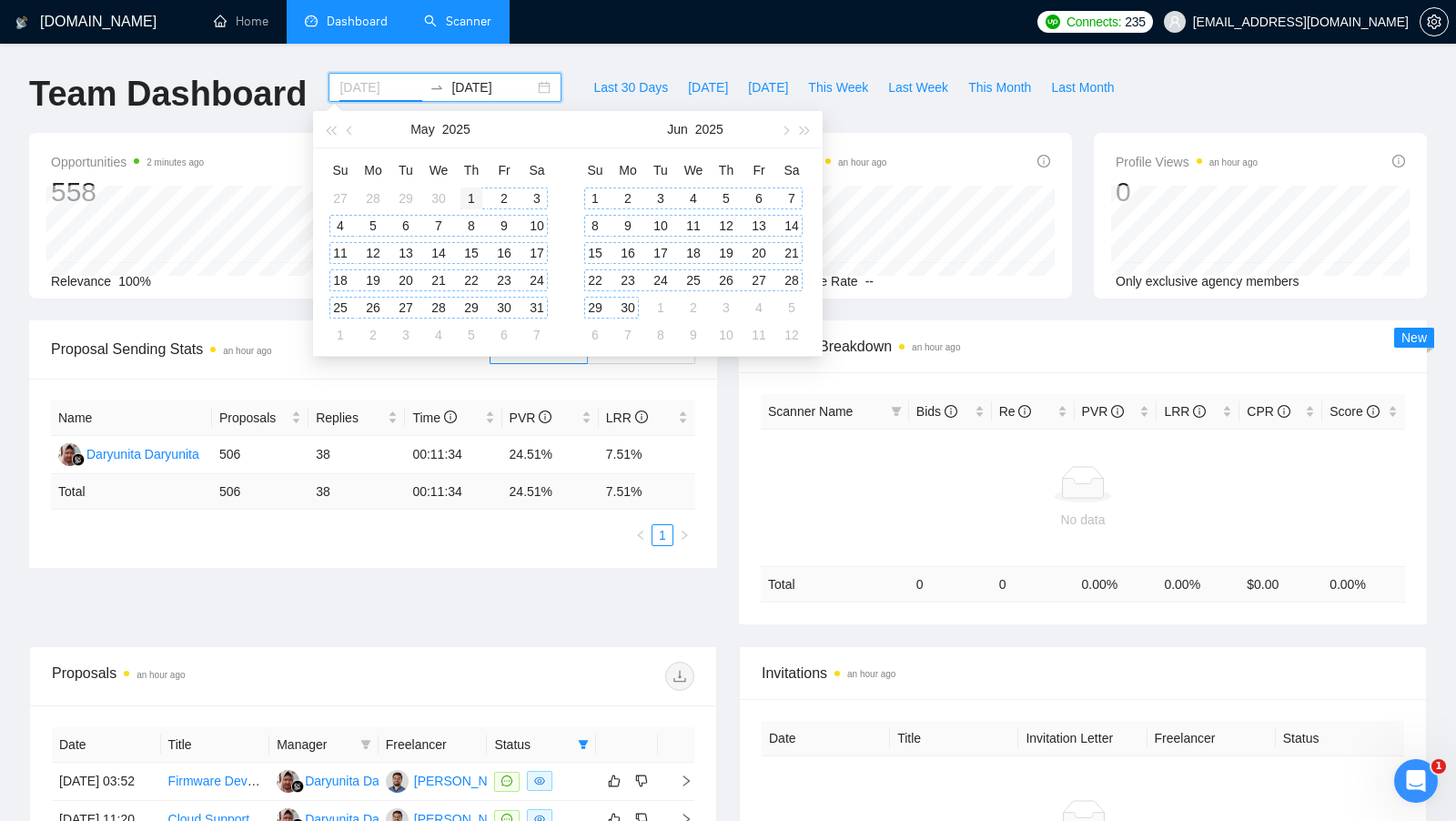
type input "[DATE]"
click at [467, 195] on div "1" at bounding box center [471, 198] width 21 height 21
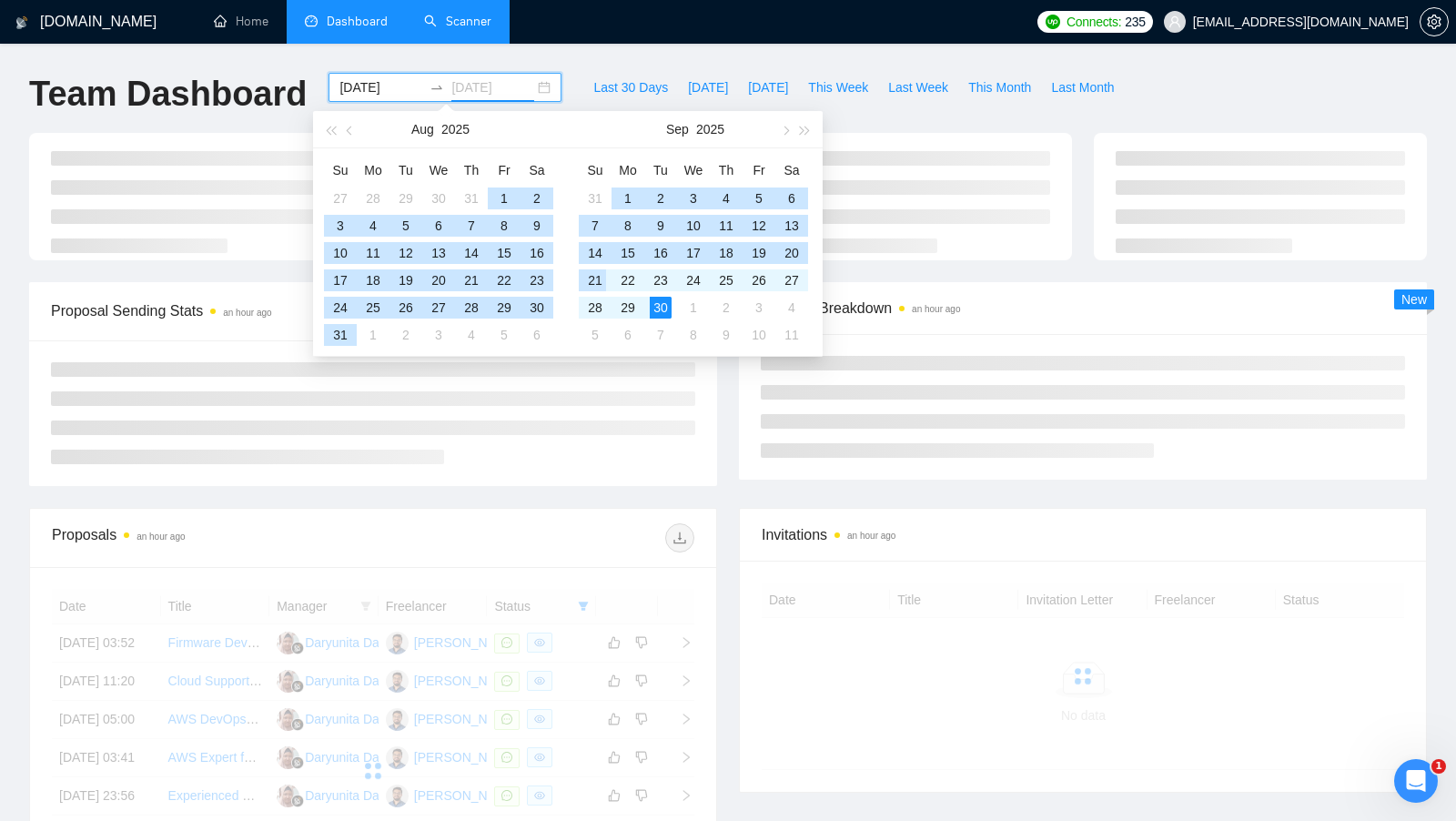
type input "[DATE]"
click at [657, 301] on div "30" at bounding box center [661, 307] width 21 height 21
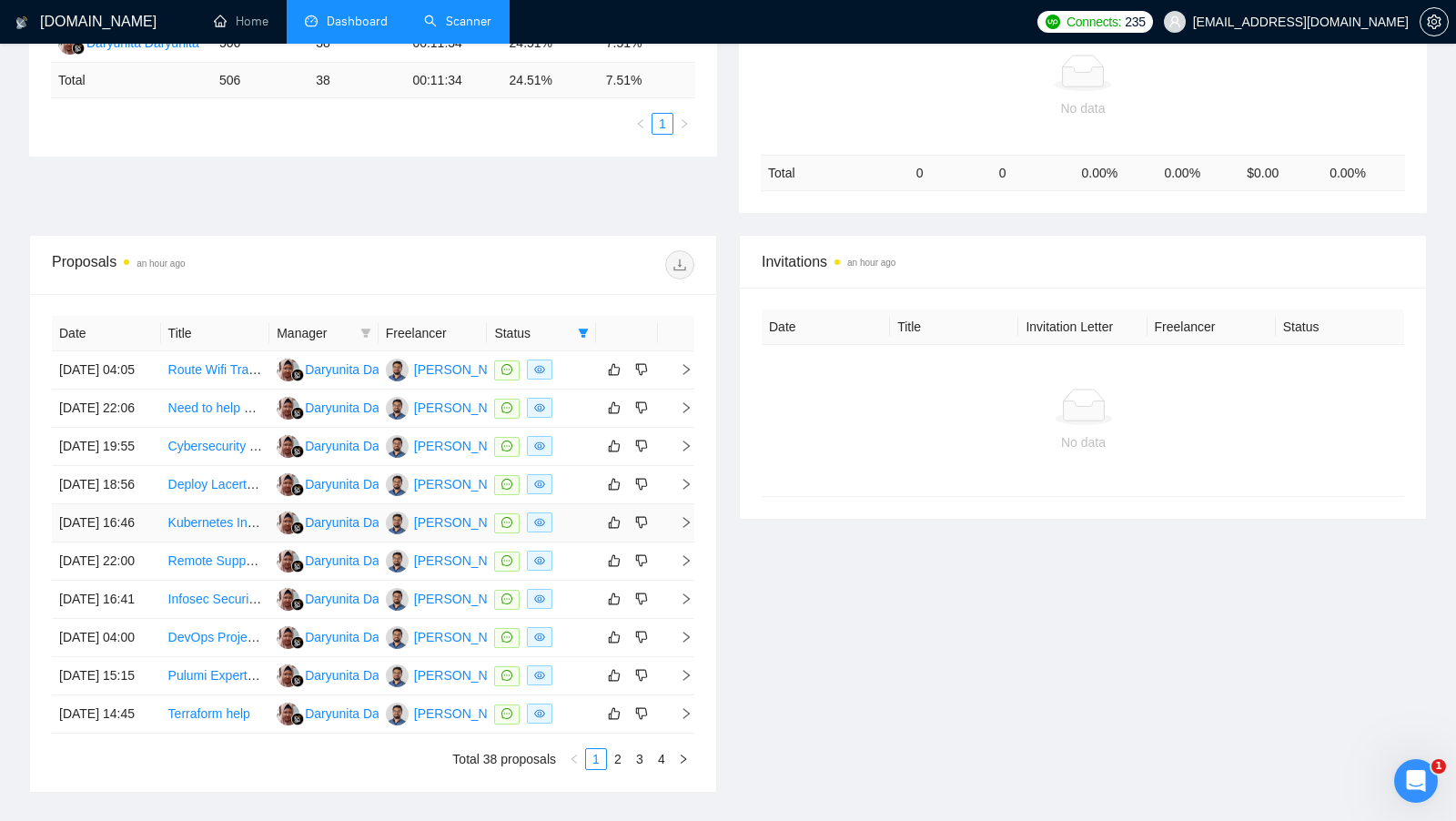
scroll to position [709, 0]
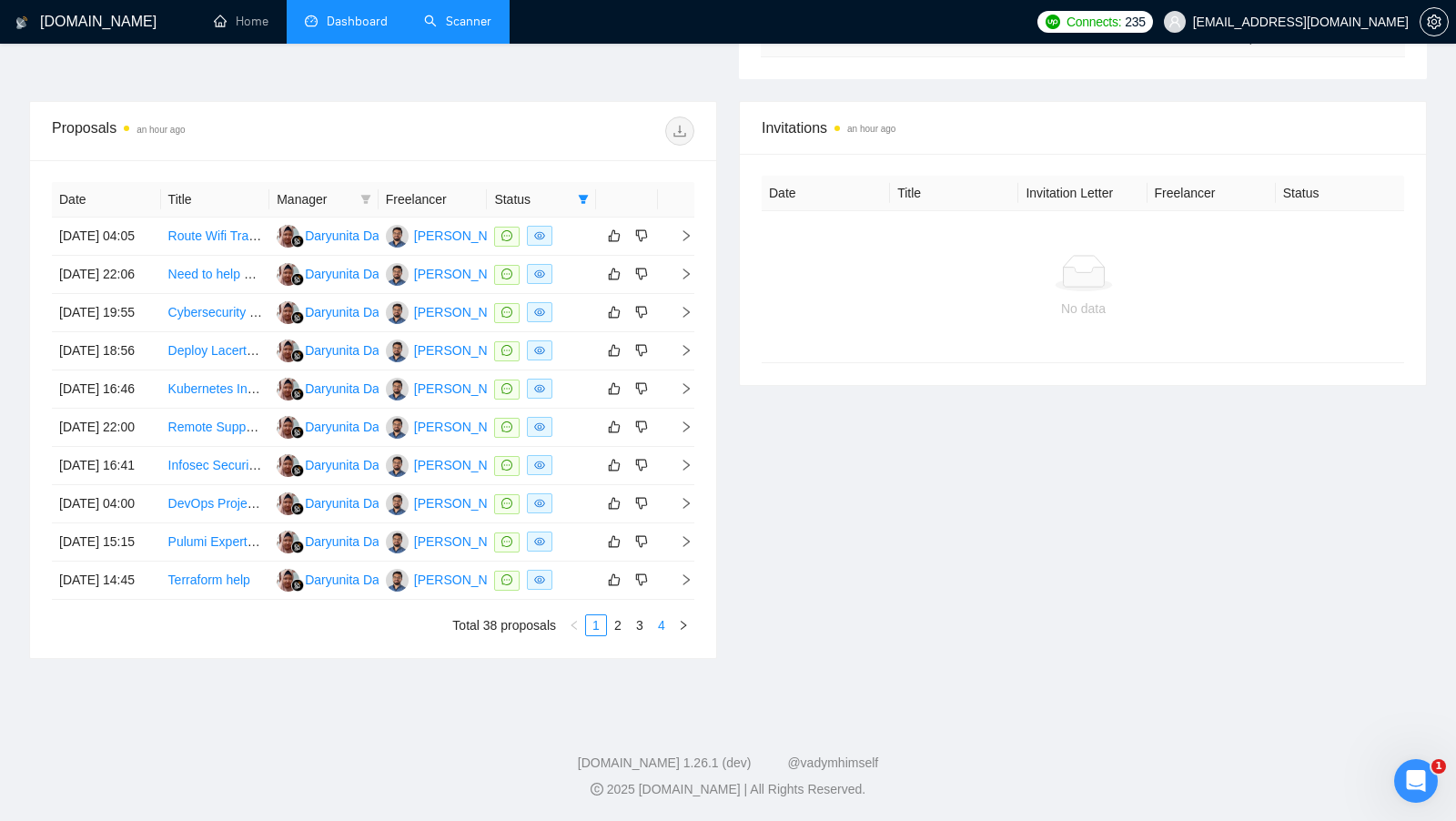
click at [662, 626] on link "4" at bounding box center [662, 625] width 20 height 20
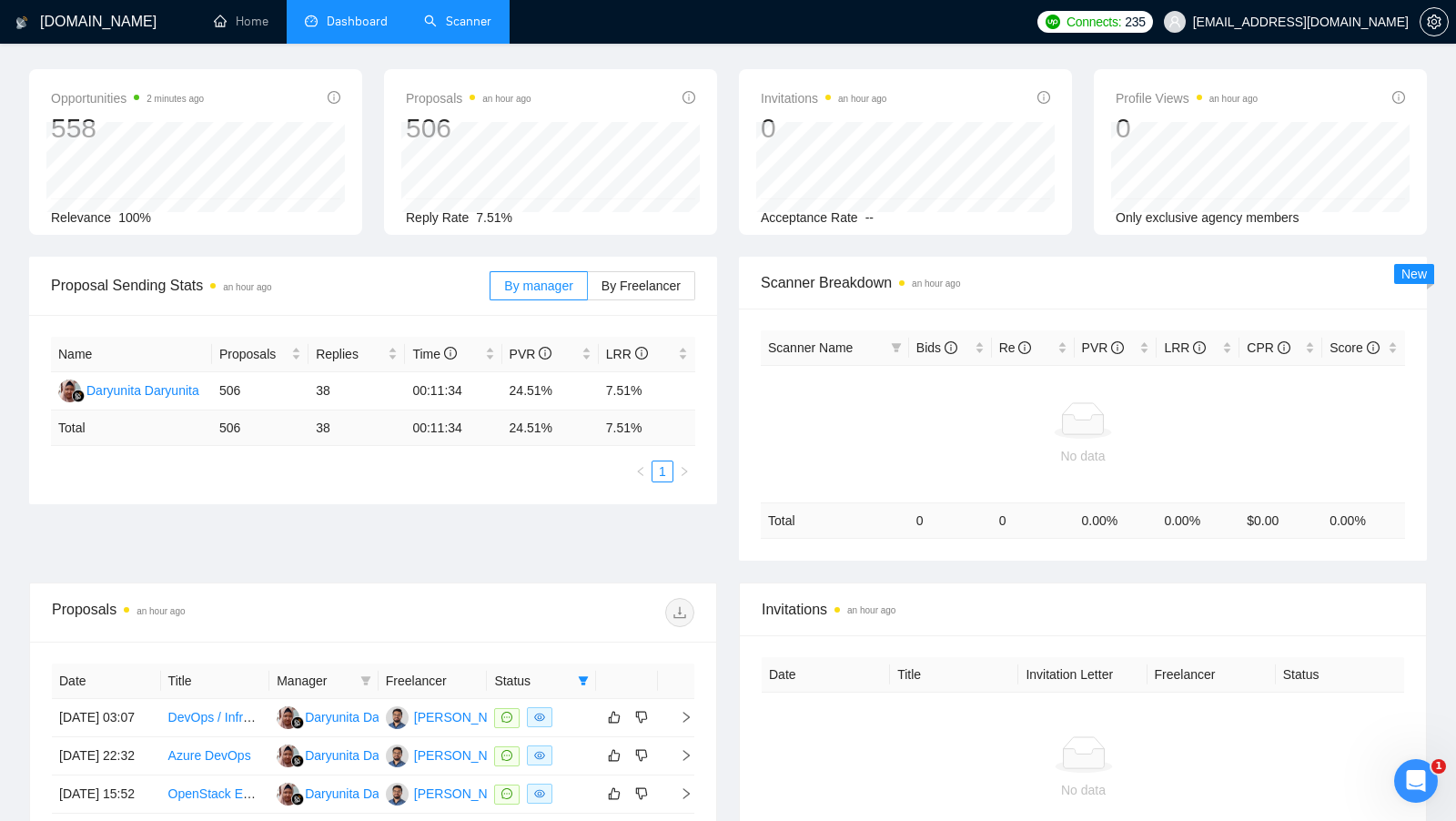
scroll to position [0, 0]
